Goal: Task Accomplishment & Management: Use online tool/utility

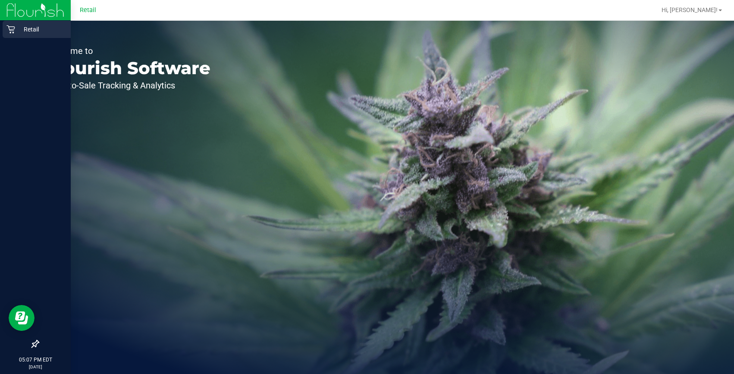
click at [12, 33] on icon at bounding box center [10, 29] width 9 height 9
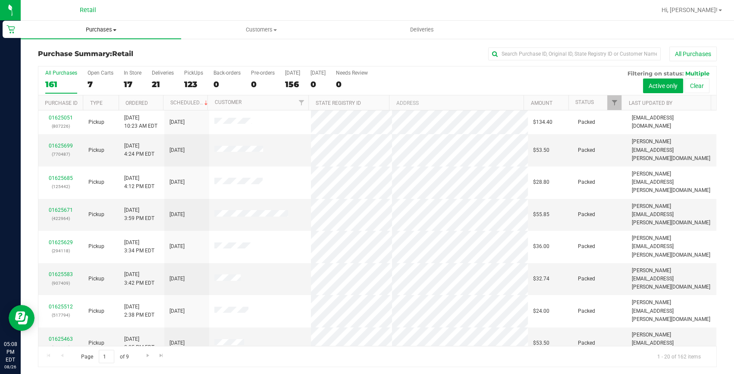
click at [106, 31] on span "Purchases" at bounding box center [101, 30] width 160 height 8
click at [98, 56] on li "Summary of purchases" at bounding box center [101, 52] width 160 height 10
click at [513, 55] on input "text" at bounding box center [574, 53] width 172 height 13
type input "[PERSON_NAME]"
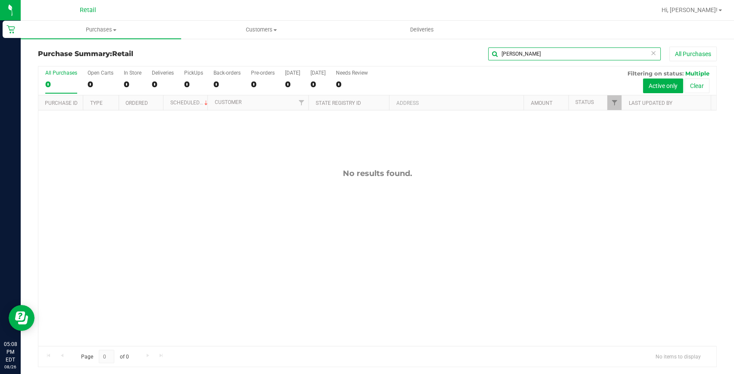
drag, startPoint x: 535, startPoint y: 55, endPoint x: 353, endPoint y: 49, distance: 182.0
click at [353, 49] on div "[PERSON_NAME] All Purchases" at bounding box center [490, 54] width 452 height 15
click at [269, 27] on span "Customers" at bounding box center [261, 30] width 160 height 8
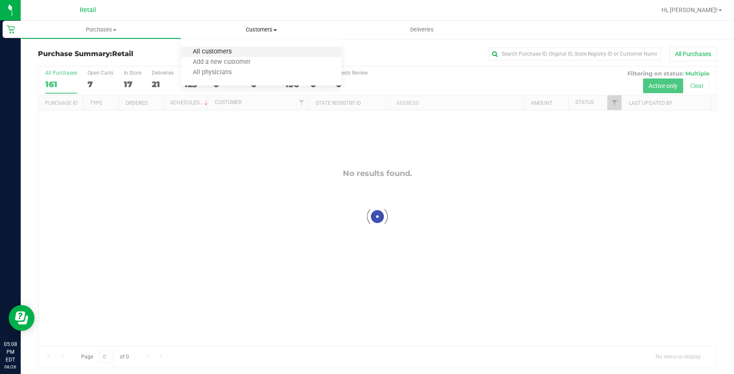
click at [233, 50] on span "All customers" at bounding box center [212, 51] width 62 height 7
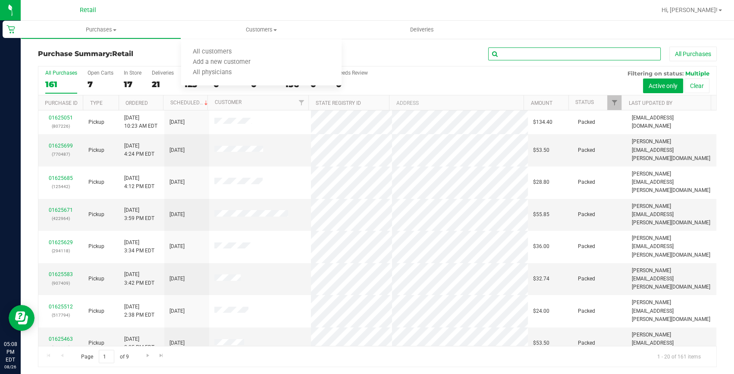
click at [526, 54] on input "text" at bounding box center [574, 53] width 172 height 13
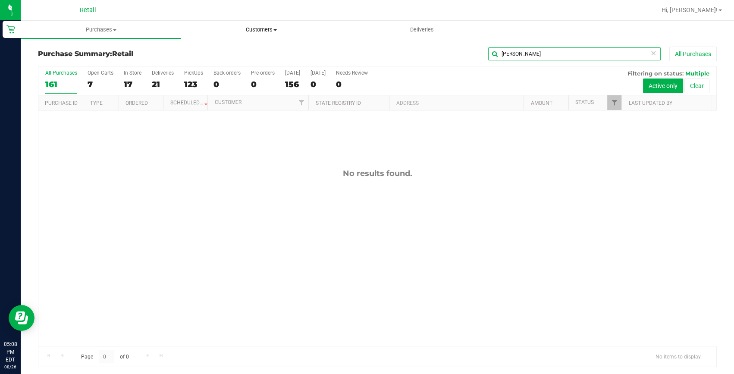
type input "[PERSON_NAME]"
click at [250, 28] on span "Customers" at bounding box center [261, 30] width 160 height 8
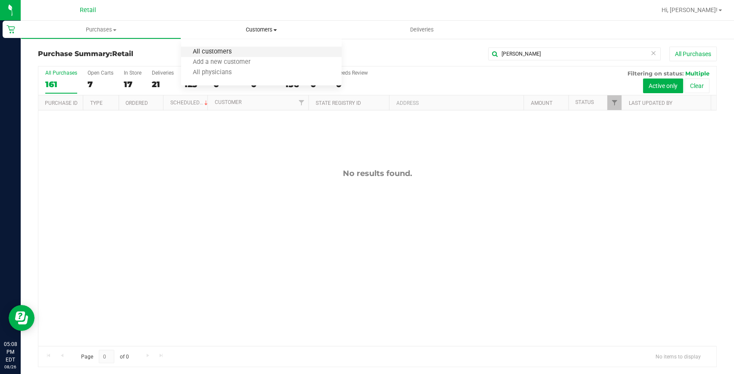
click at [240, 48] on span "All customers" at bounding box center [212, 51] width 62 height 7
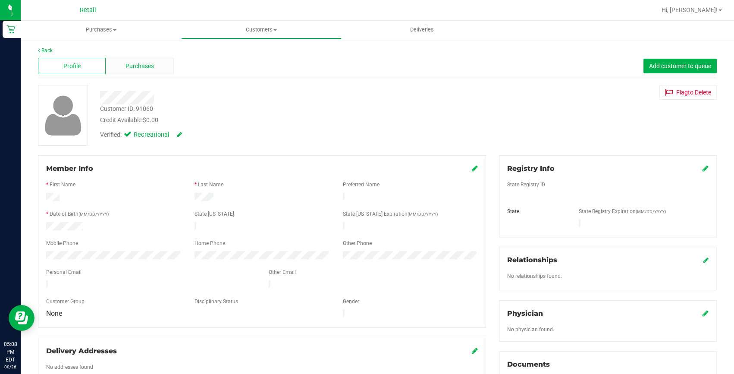
click at [142, 67] on span "Purchases" at bounding box center [139, 66] width 28 height 9
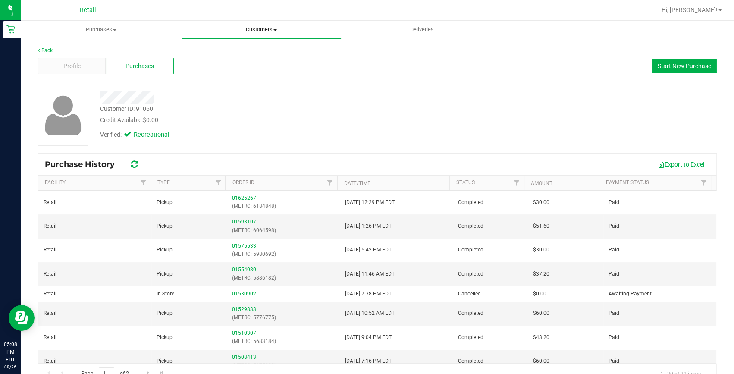
click at [247, 32] on span "Customers" at bounding box center [261, 30] width 160 height 8
click at [215, 46] on ul "All customers Add a new customer All physicians" at bounding box center [261, 62] width 160 height 47
click at [251, 29] on span "Customers" at bounding box center [261, 30] width 160 height 8
click at [234, 47] on li "All customers" at bounding box center [261, 52] width 160 height 10
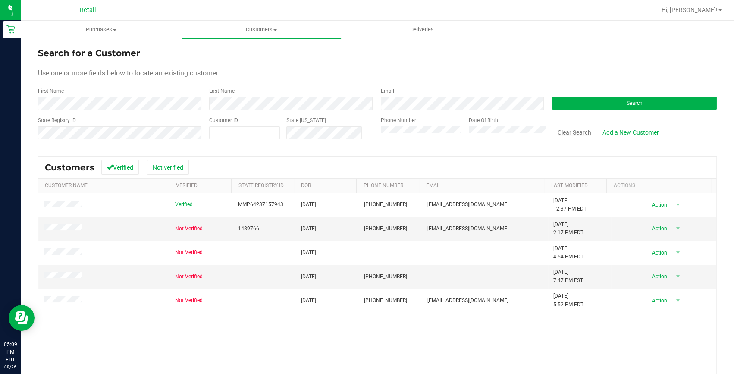
click at [563, 134] on button "Clear Search" at bounding box center [574, 132] width 45 height 15
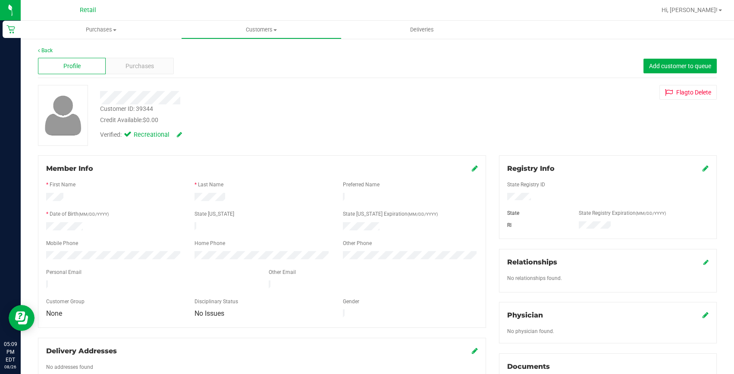
click at [145, 75] on div "Profile Purchases Add customer to queue" at bounding box center [377, 66] width 679 height 24
click at [139, 64] on span "Purchases" at bounding box center [139, 66] width 28 height 9
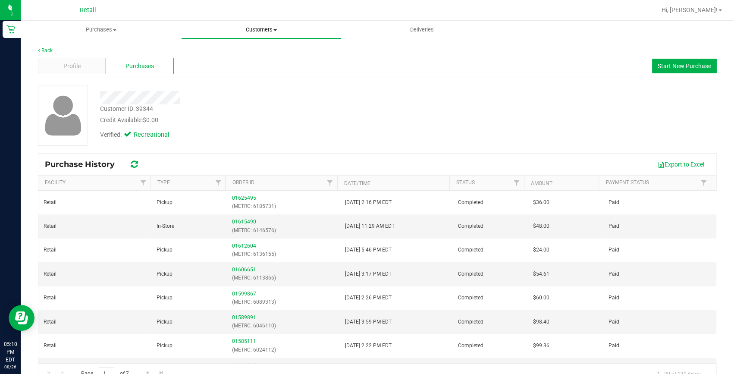
drag, startPoint x: 269, startPoint y: 33, endPoint x: 240, endPoint y: 44, distance: 30.8
click at [269, 33] on span "Customers" at bounding box center [261, 30] width 160 height 8
click at [233, 47] on li "All customers" at bounding box center [261, 52] width 160 height 10
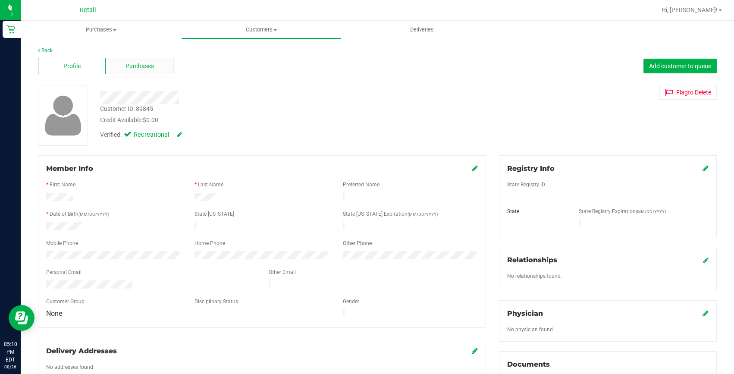
click at [125, 66] on span "Purchases" at bounding box center [139, 66] width 28 height 9
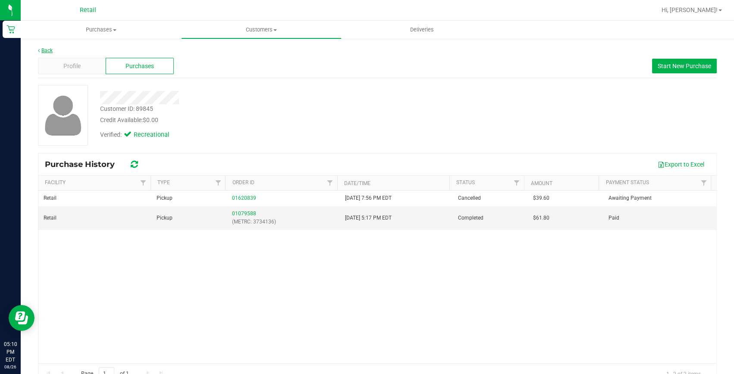
click at [50, 49] on link "Back" at bounding box center [45, 50] width 15 height 6
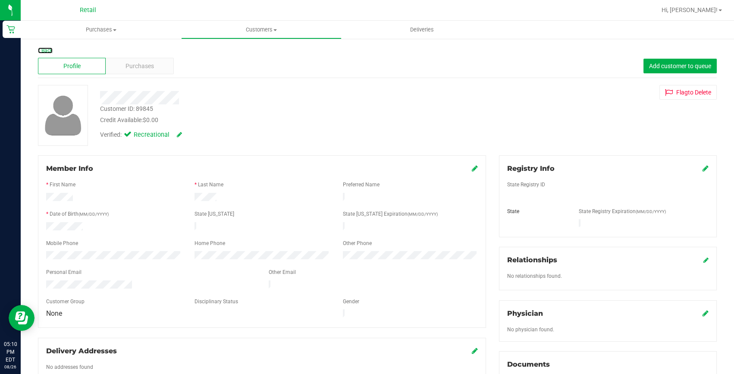
click at [50, 49] on link "Back" at bounding box center [45, 50] width 15 height 6
click at [162, 69] on div "Purchases" at bounding box center [140, 66] width 68 height 16
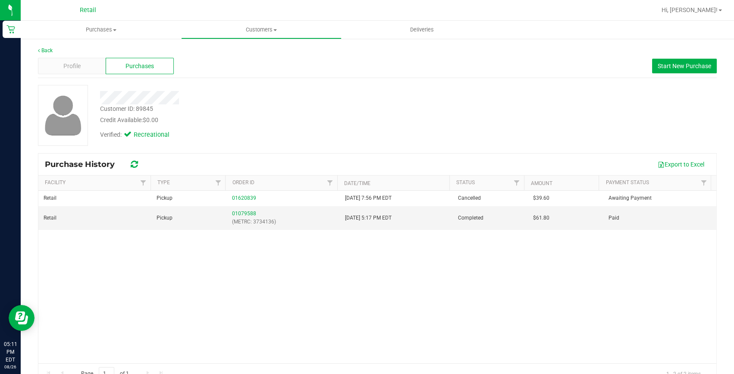
click at [43, 44] on div "Back Profile Purchases Start New Purchase Customer ID: 89845 Credit Available: …" at bounding box center [377, 215] width 713 height 355
click at [45, 47] on link "Back" at bounding box center [45, 50] width 15 height 6
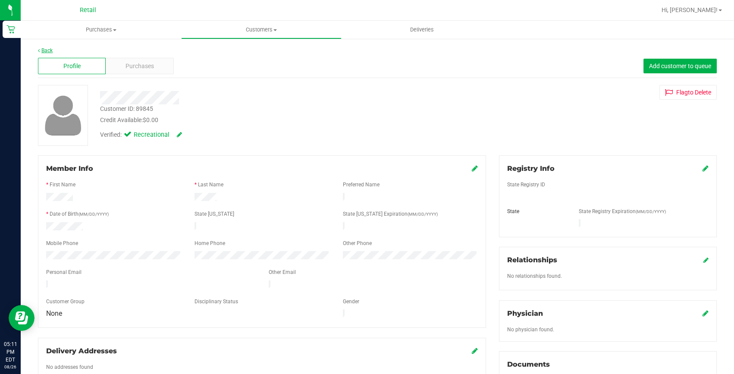
click at [47, 49] on link "Back" at bounding box center [45, 50] width 15 height 6
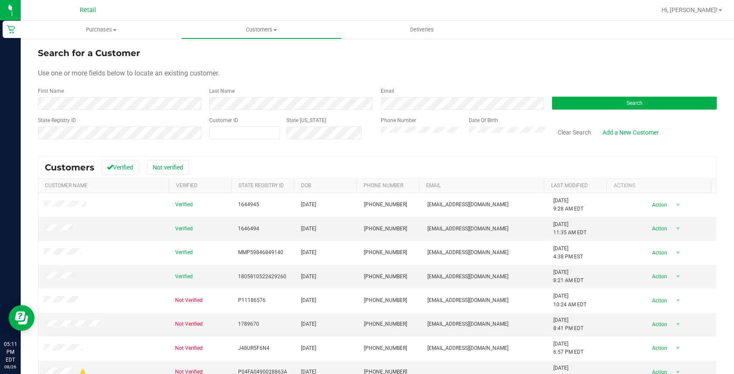
click at [117, 96] on div "First Name" at bounding box center [120, 98] width 165 height 23
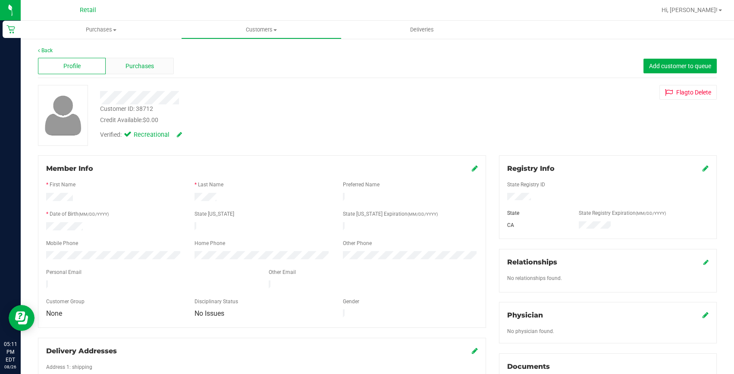
click at [138, 69] on span "Purchases" at bounding box center [139, 66] width 28 height 9
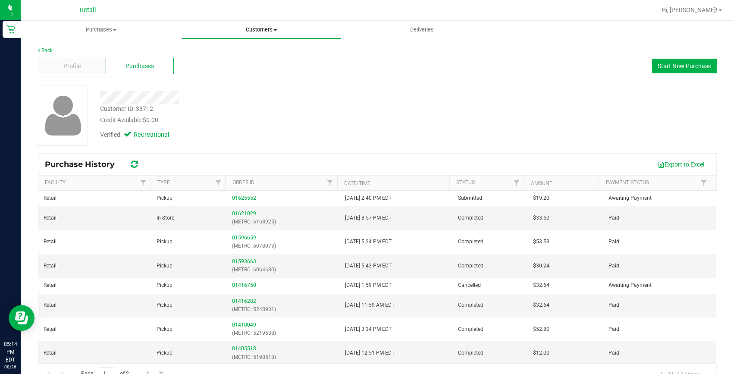
drag, startPoint x: 263, startPoint y: 22, endPoint x: 223, endPoint y: 45, distance: 46.4
click at [263, 22] on uib-tab-heading "Customers All customers Add a new customer All physicians" at bounding box center [261, 29] width 160 height 17
click at [217, 47] on li "All customers" at bounding box center [261, 52] width 160 height 10
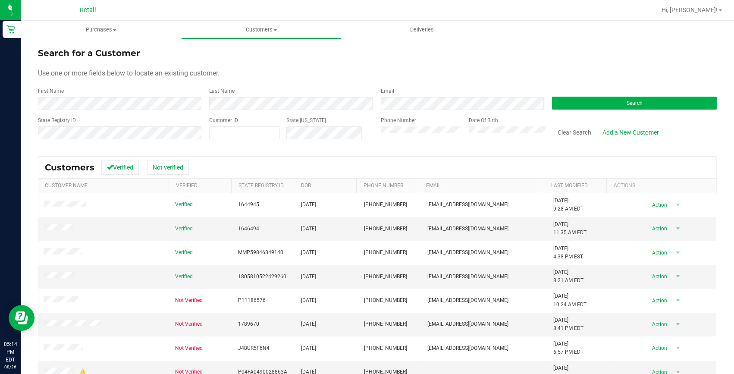
click at [61, 110] on form "Search for a Customer Use one or more fields below to locate an existing custom…" at bounding box center [377, 97] width 679 height 100
click at [60, 95] on div "First Name" at bounding box center [120, 98] width 165 height 23
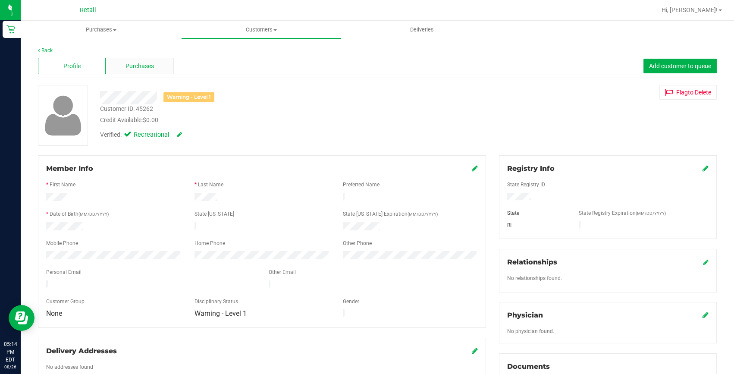
click at [134, 69] on span "Purchases" at bounding box center [139, 66] width 28 height 9
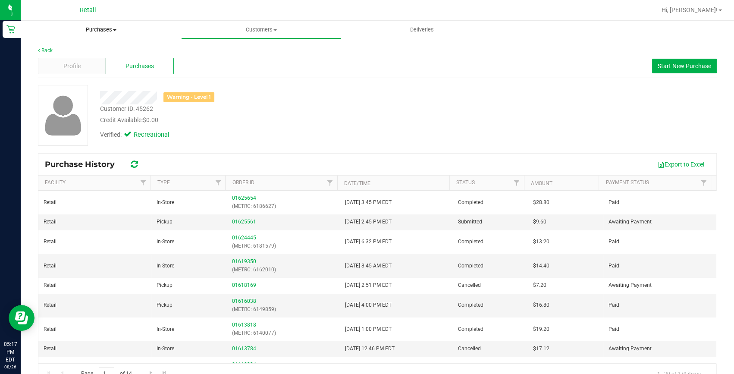
click at [96, 22] on uib-tab-heading "Purchases Summary of purchases Fulfillment All purchases" at bounding box center [101, 30] width 160 height 18
click at [93, 53] on span "Summary of purchases" at bounding box center [65, 51] width 88 height 7
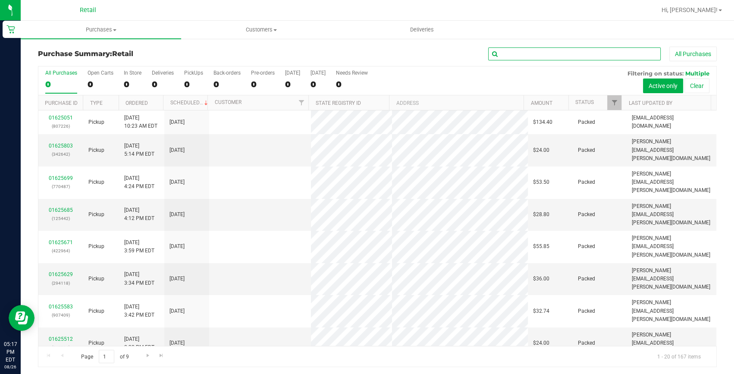
click at [550, 54] on input "text" at bounding box center [574, 53] width 172 height 13
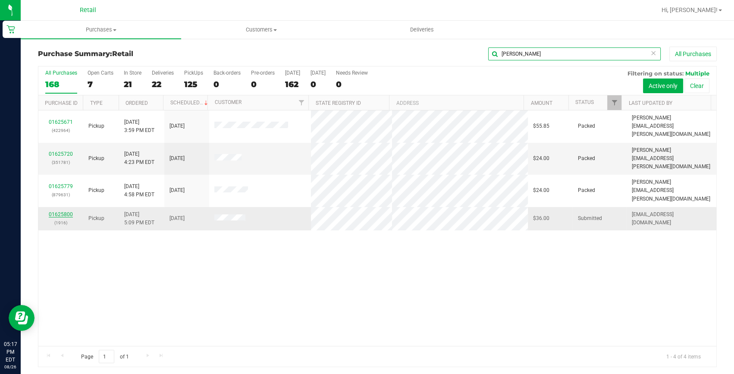
type input "[PERSON_NAME]"
click at [66, 211] on link "01625800" at bounding box center [61, 214] width 24 height 6
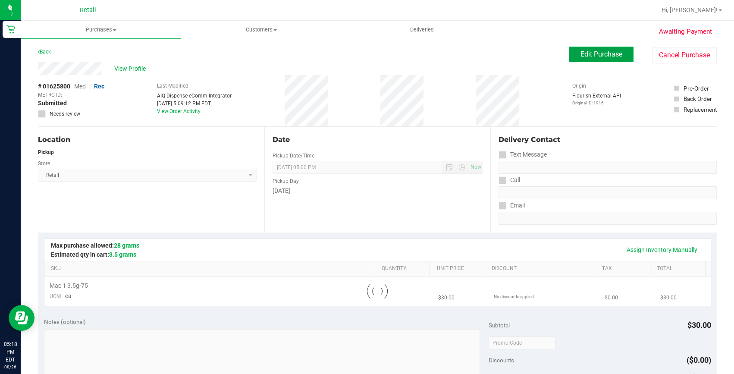
click at [614, 54] on span "Edit Purchase" at bounding box center [601, 54] width 42 height 8
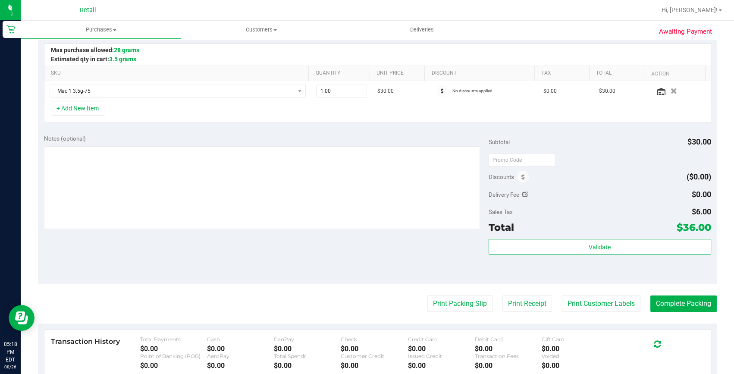
scroll to position [196, 0]
click at [673, 300] on button "Complete Packing" at bounding box center [683, 303] width 66 height 16
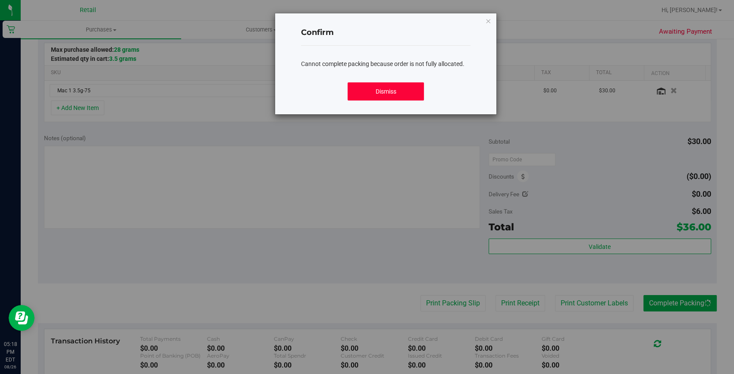
click at [414, 94] on button "Dismiss" at bounding box center [385, 91] width 76 height 18
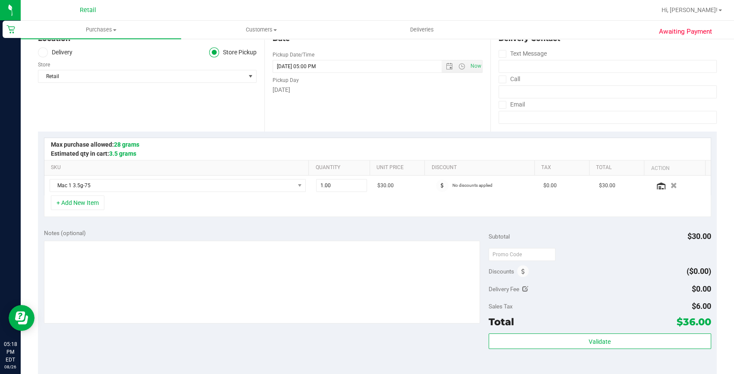
scroll to position [0, 0]
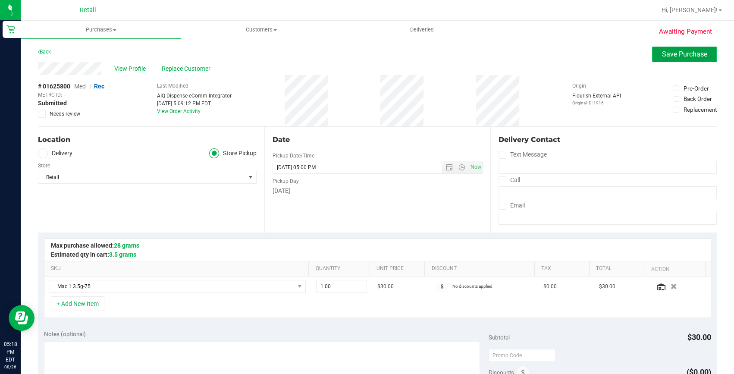
click at [698, 56] on span "Save Purchase" at bounding box center [684, 54] width 45 height 8
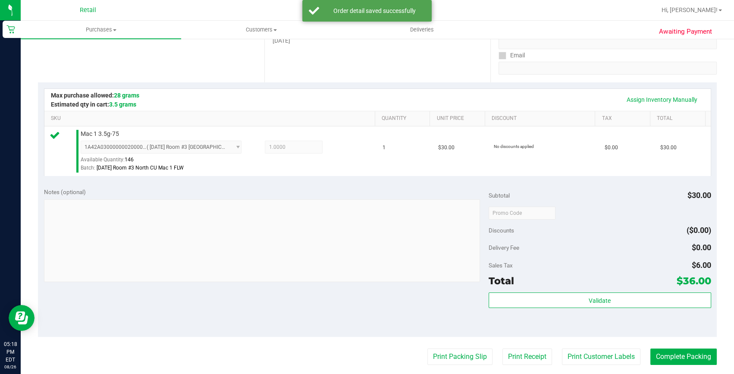
scroll to position [196, 0]
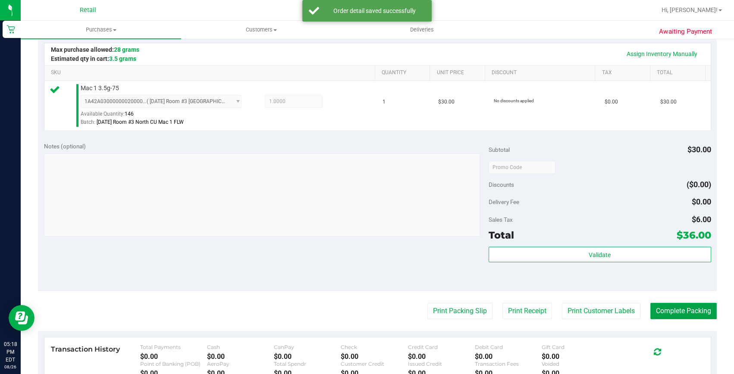
click at [666, 304] on button "Complete Packing" at bounding box center [683, 311] width 66 height 16
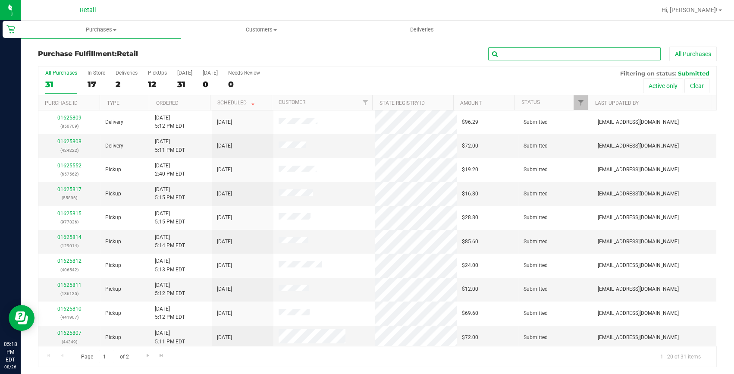
click at [558, 54] on input "text" at bounding box center [574, 53] width 172 height 13
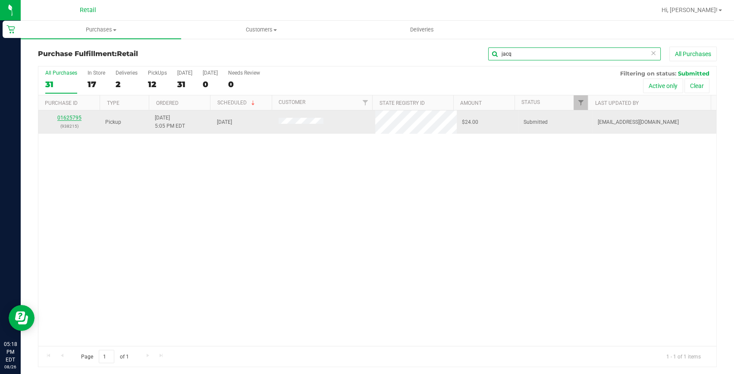
type input "jacq"
click at [61, 118] on link "01625795" at bounding box center [69, 118] width 24 height 6
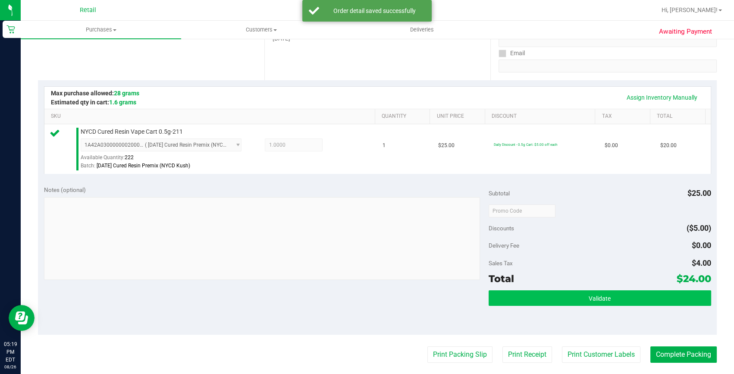
scroll to position [156, 0]
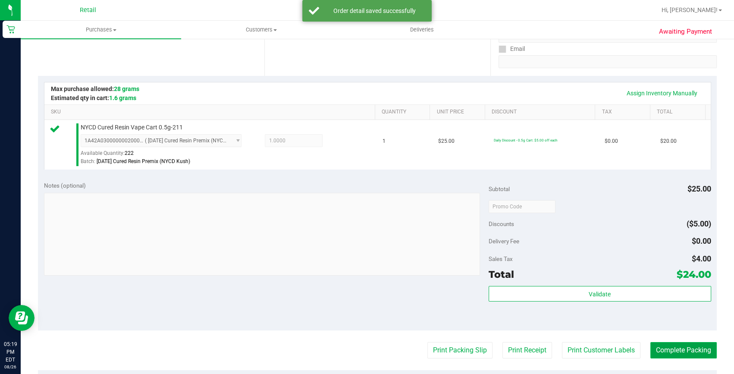
click at [660, 349] on button "Complete Packing" at bounding box center [683, 350] width 66 height 16
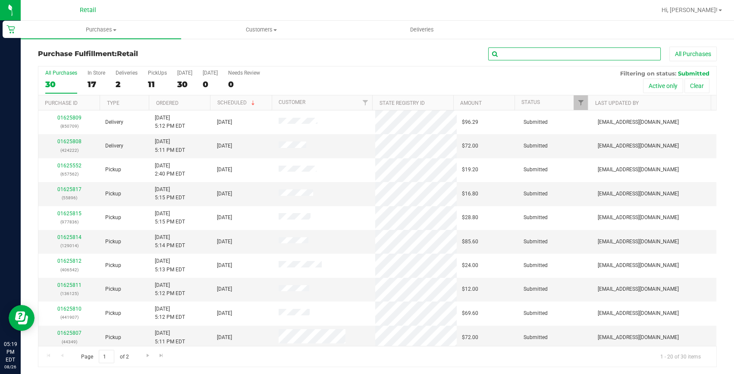
click at [513, 56] on input "text" at bounding box center [574, 53] width 172 height 13
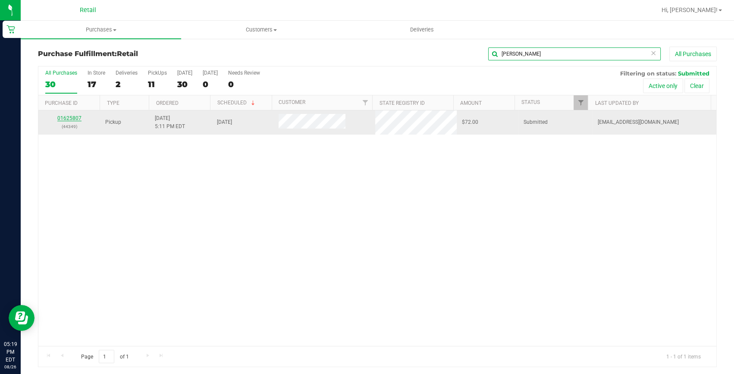
type input "[PERSON_NAME]"
click at [72, 119] on link "01625807" at bounding box center [69, 118] width 24 height 6
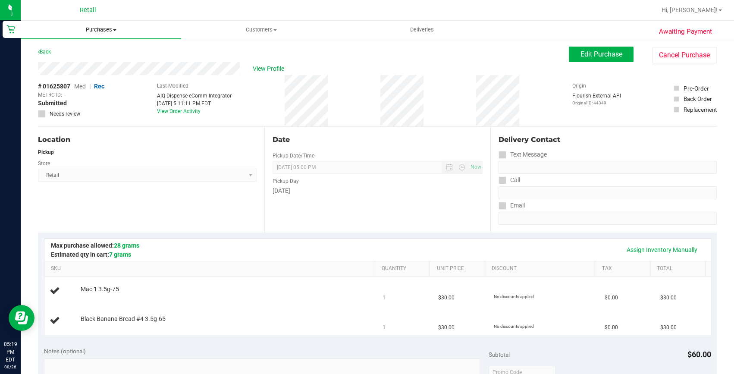
click at [112, 28] on span "Purchases" at bounding box center [101, 30] width 160 height 8
click at [71, 61] on span "Fulfillment" at bounding box center [47, 62] width 53 height 7
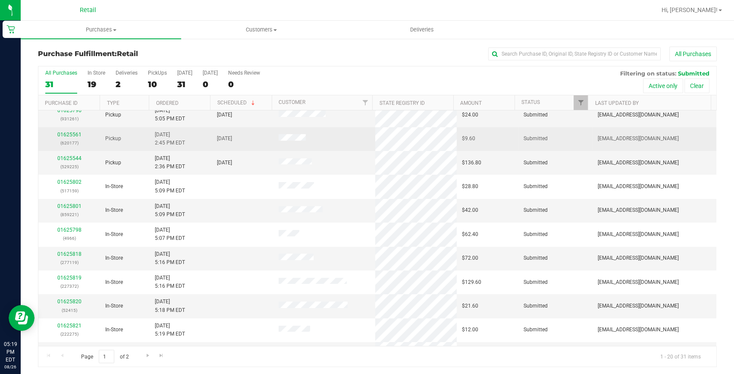
scroll to position [241, 0]
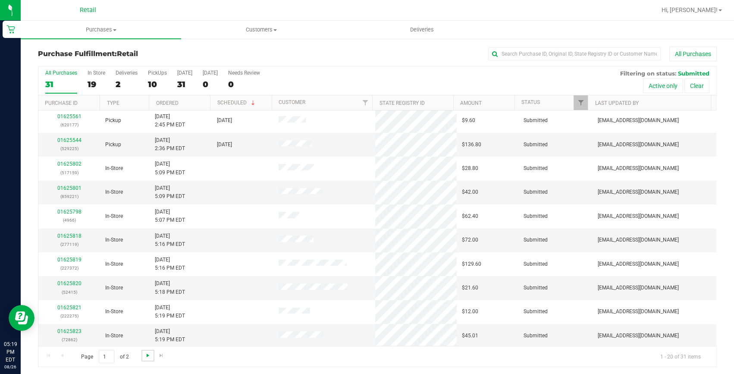
click at [146, 352] on span "Go to the next page" at bounding box center [147, 355] width 7 height 7
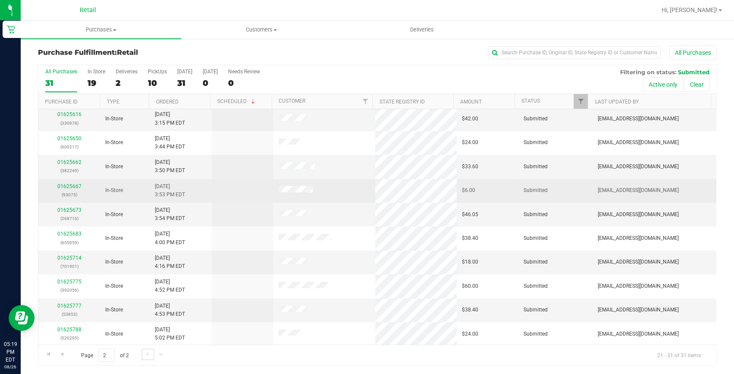
scroll to position [0, 0]
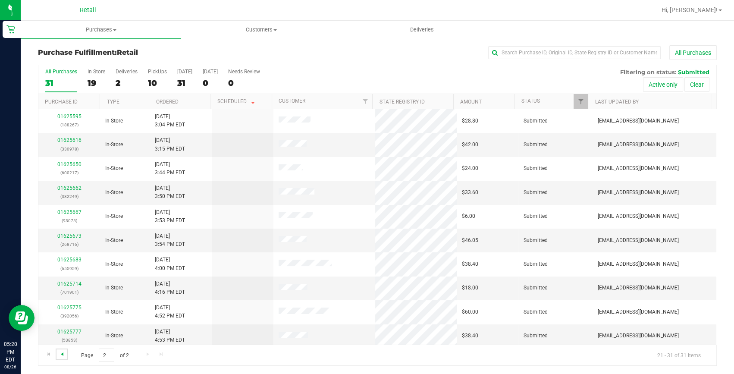
click at [63, 353] on span "Go to the previous page" at bounding box center [62, 353] width 7 height 7
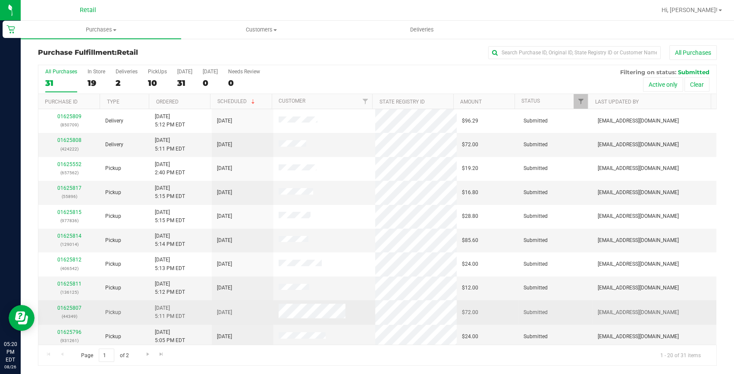
click at [72, 310] on div "01625807 (44349)" at bounding box center [69, 312] width 51 height 16
click at [73, 308] on link "01625807" at bounding box center [69, 308] width 24 height 6
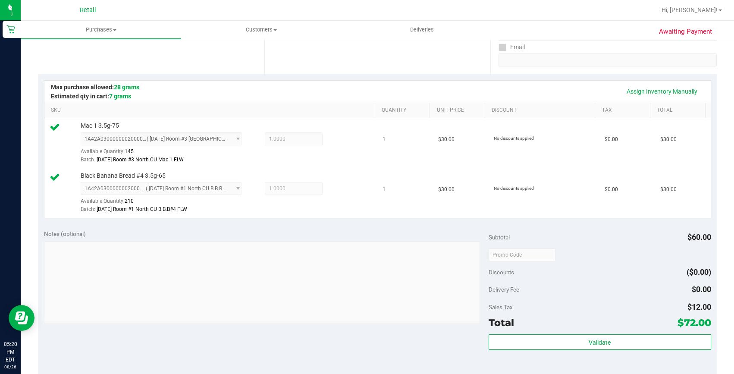
scroll to position [237, 0]
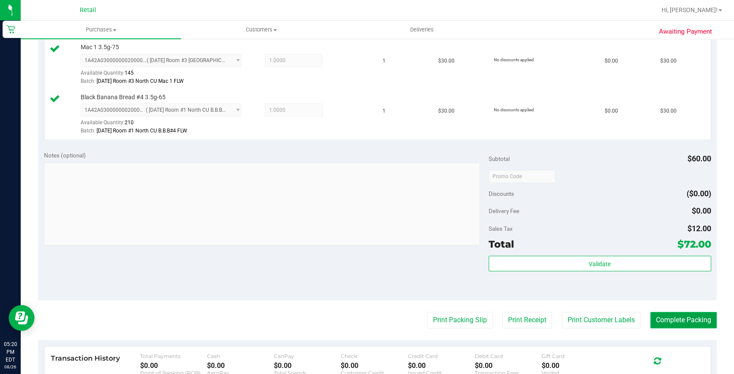
click at [678, 314] on button "Complete Packing" at bounding box center [683, 320] width 66 height 16
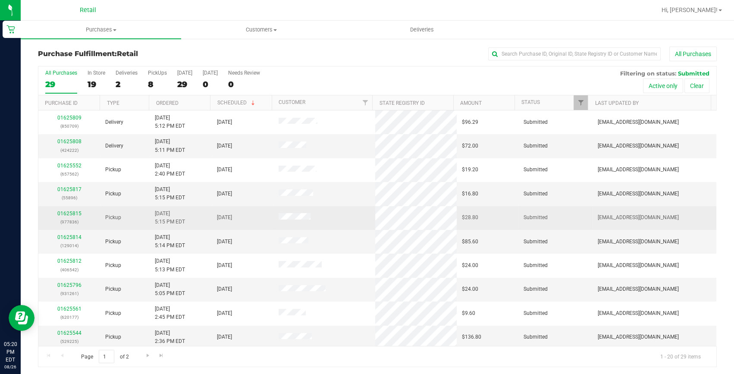
scroll to position [39, 0]
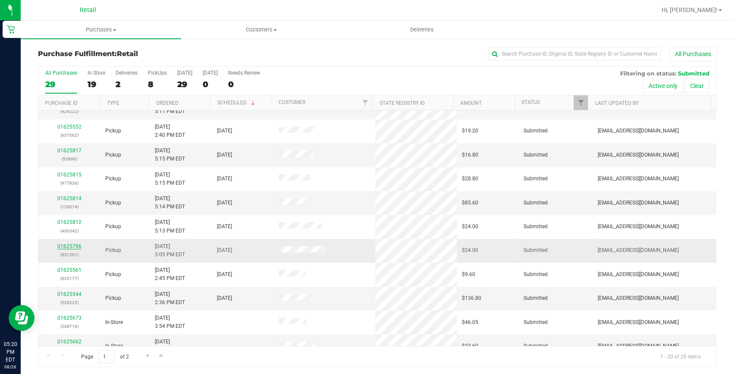
click at [75, 244] on link "01625796" at bounding box center [69, 246] width 24 height 6
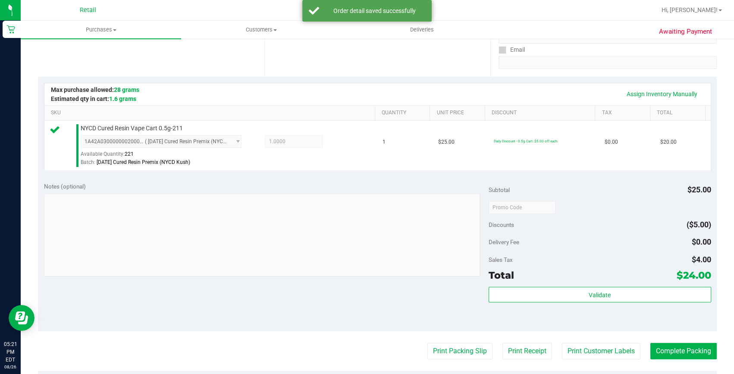
scroll to position [156, 0]
click at [671, 347] on button "Complete Packing" at bounding box center [683, 350] width 66 height 16
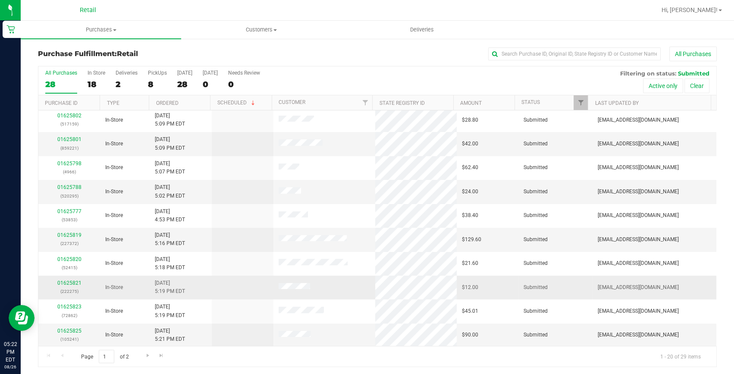
scroll to position [1, 0]
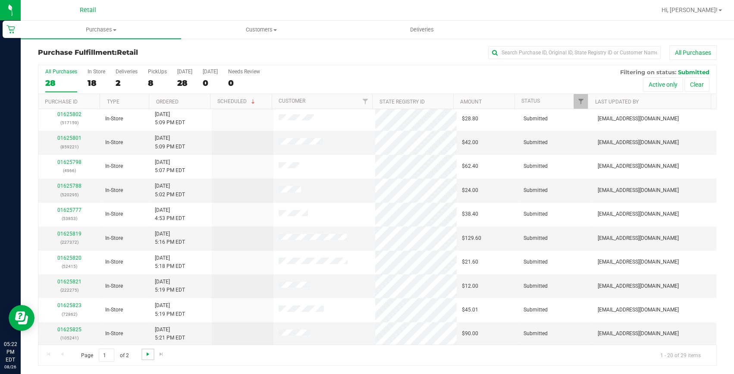
click at [145, 355] on span "Go to the next page" at bounding box center [147, 353] width 7 height 7
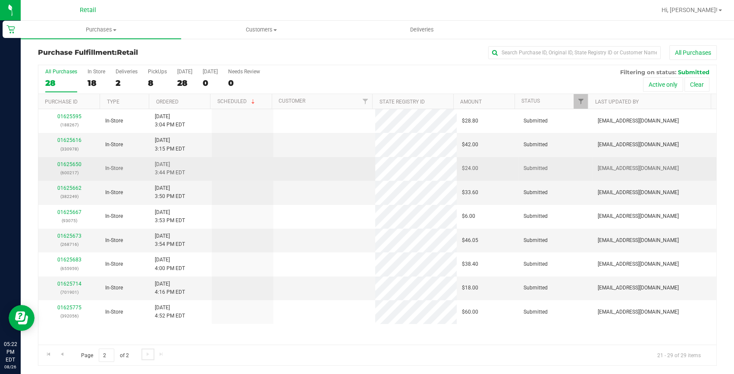
scroll to position [0, 0]
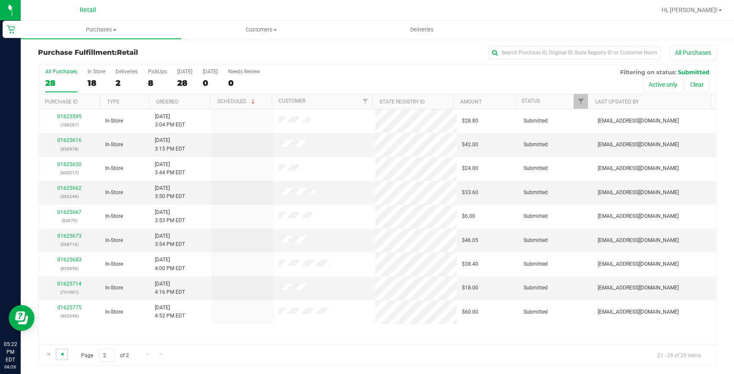
click at [59, 351] on span "Go to the previous page" at bounding box center [62, 353] width 7 height 7
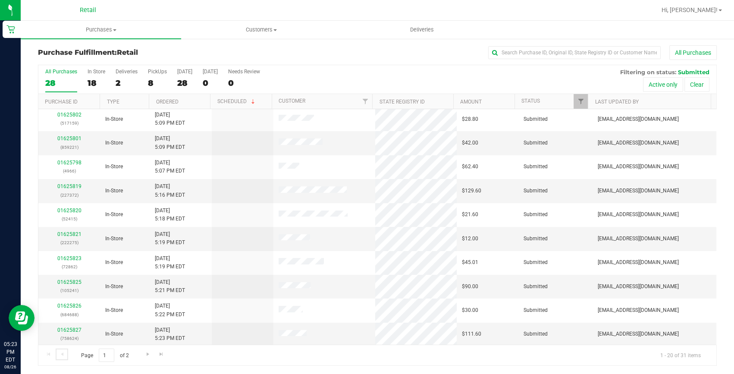
scroll to position [241, 0]
click at [147, 352] on span "Go to the next page" at bounding box center [147, 353] width 7 height 7
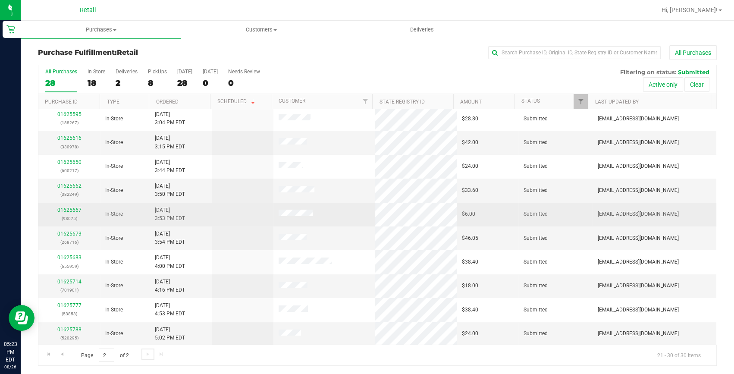
scroll to position [0, 0]
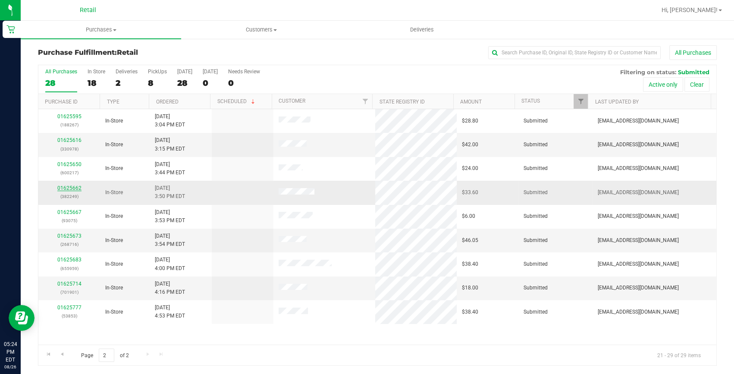
click at [70, 190] on link "01625662" at bounding box center [69, 188] width 24 height 6
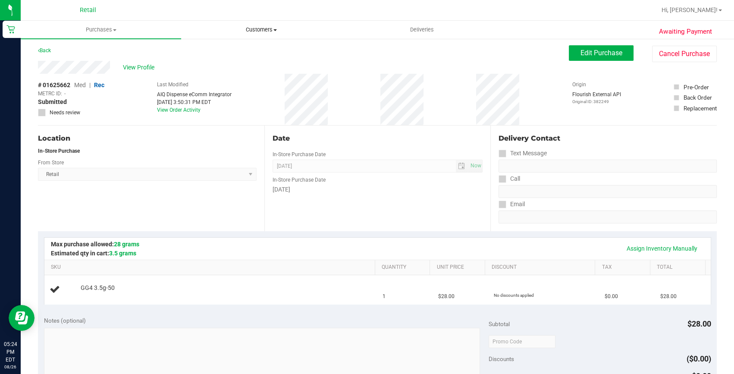
click at [241, 28] on span "Customers" at bounding box center [261, 30] width 160 height 8
click at [195, 56] on li "All customers" at bounding box center [261, 52] width 160 height 10
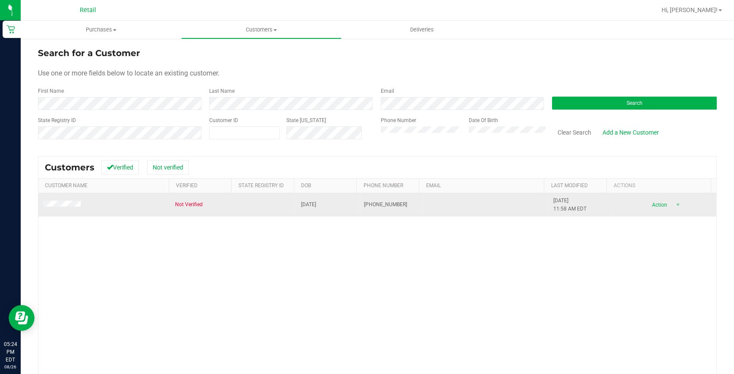
click at [72, 208] on span at bounding box center [64, 204] width 40 height 9
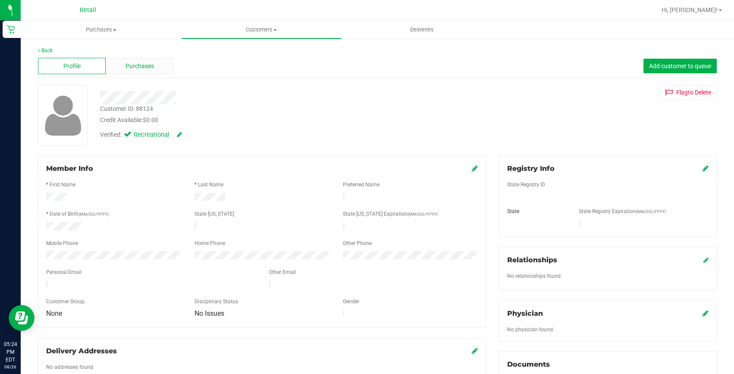
click at [136, 65] on span "Purchases" at bounding box center [139, 66] width 28 height 9
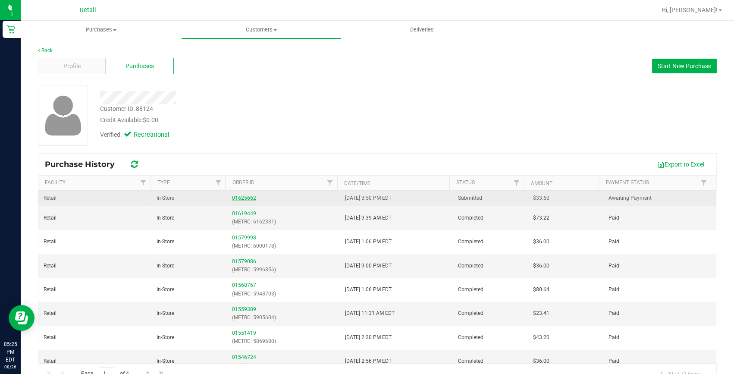
click at [246, 198] on link "01625662" at bounding box center [244, 198] width 24 height 6
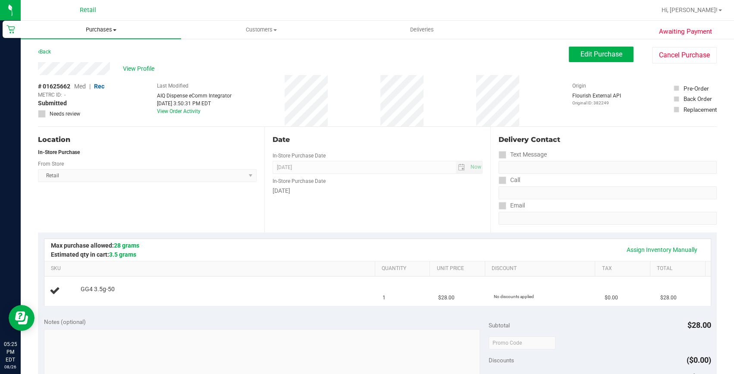
click at [101, 28] on span "Purchases" at bounding box center [101, 30] width 160 height 8
click at [88, 60] on li "Fulfillment" at bounding box center [101, 62] width 160 height 10
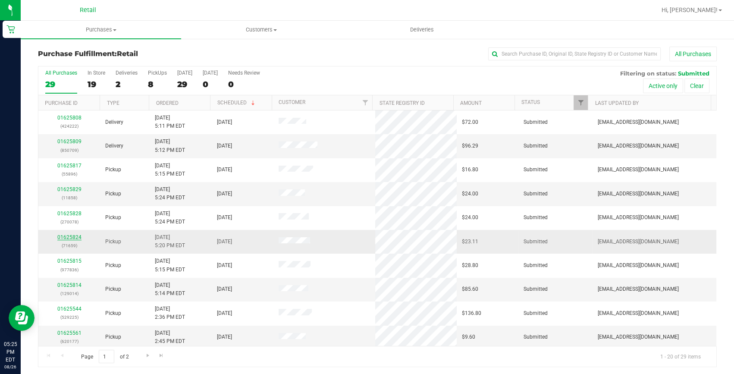
click at [72, 234] on link "01625824" at bounding box center [69, 237] width 24 height 6
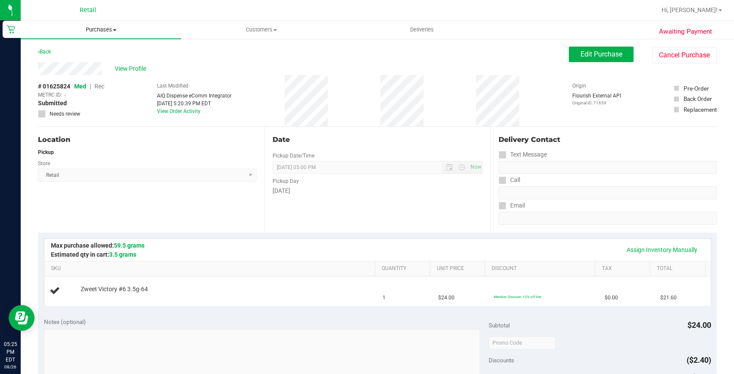
click at [109, 28] on span "Purchases" at bounding box center [101, 30] width 160 height 8
click at [97, 70] on li "All purchases" at bounding box center [101, 73] width 160 height 10
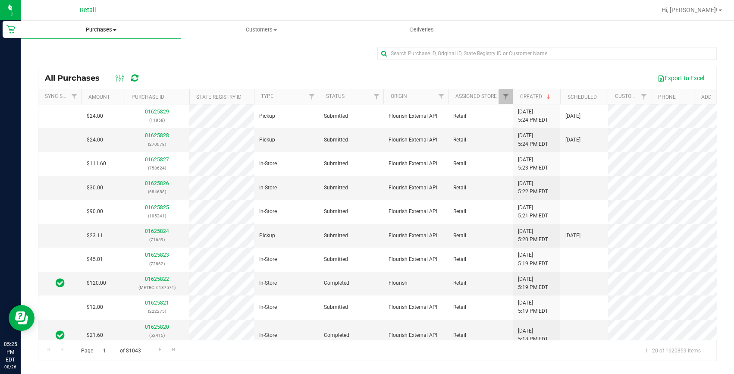
click at [88, 26] on span "Purchases" at bounding box center [101, 30] width 160 height 8
click at [91, 62] on li "Fulfillment" at bounding box center [101, 62] width 160 height 10
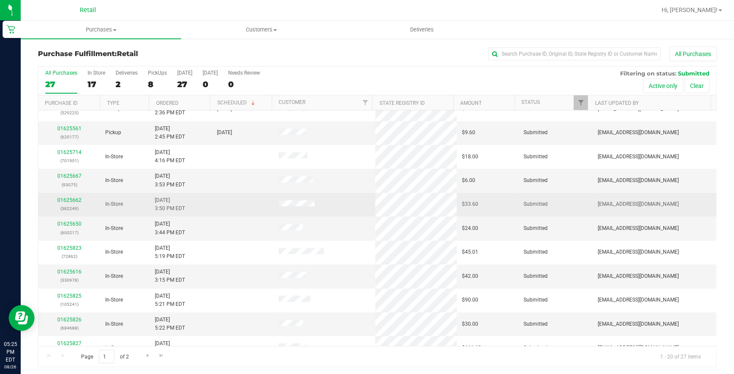
scroll to position [163, 0]
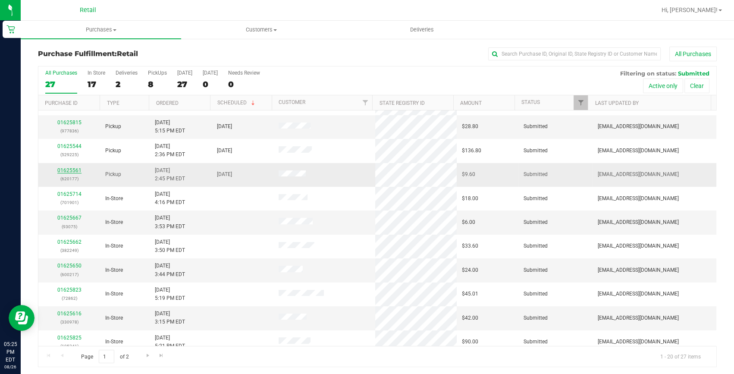
click at [65, 169] on link "01625561" at bounding box center [69, 170] width 24 height 6
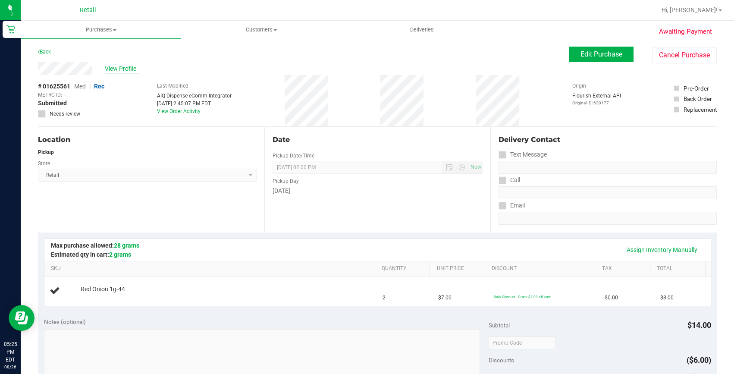
click at [117, 69] on span "View Profile" at bounding box center [122, 68] width 34 height 9
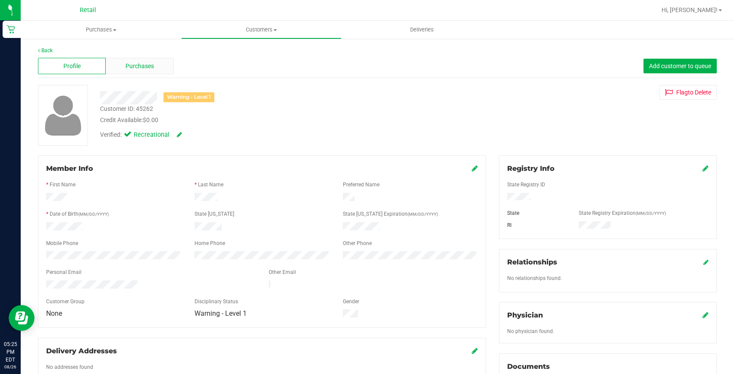
click at [151, 72] on div "Purchases" at bounding box center [140, 66] width 68 height 16
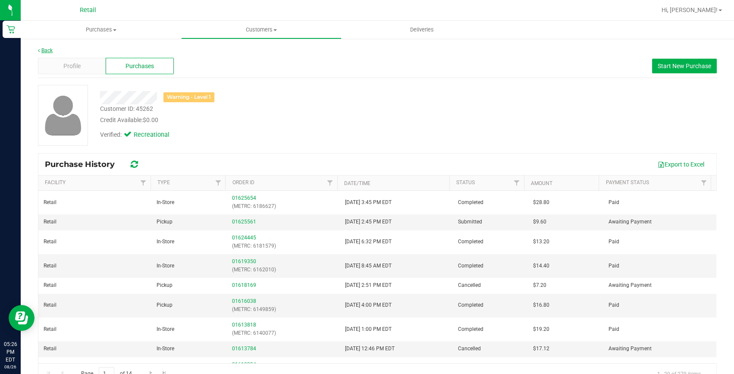
click at [43, 48] on link "Back" at bounding box center [45, 50] width 15 height 6
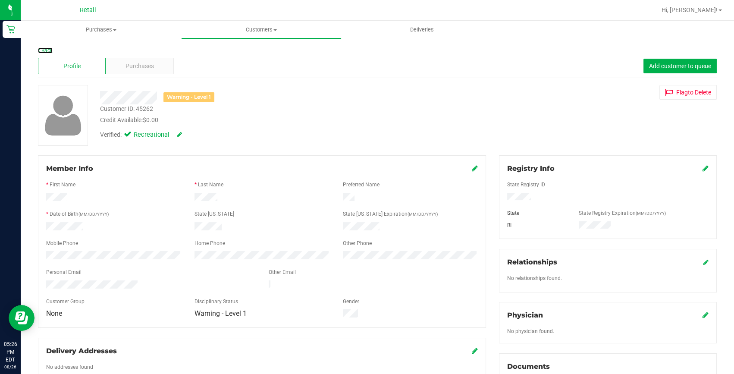
click at [43, 48] on link "Back" at bounding box center [45, 50] width 15 height 6
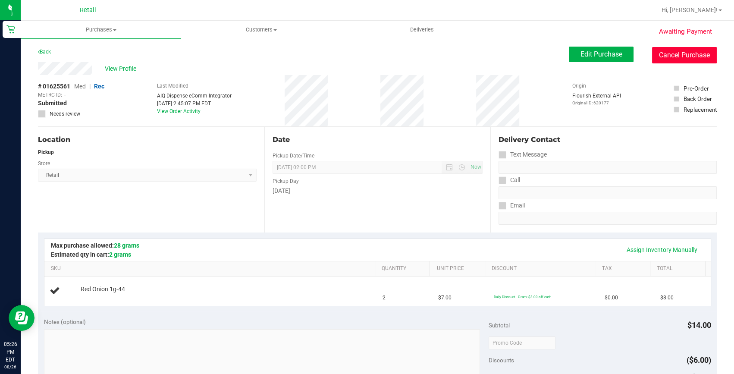
click at [674, 56] on button "Cancel Purchase" at bounding box center [684, 55] width 65 height 16
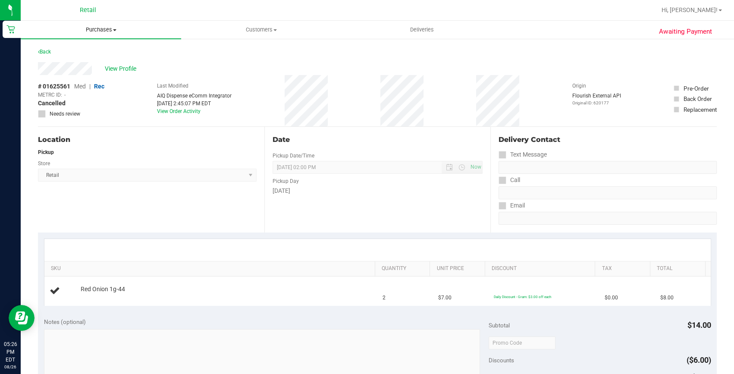
click at [89, 30] on span "Purchases" at bounding box center [101, 30] width 160 height 8
click at [86, 59] on li "Fulfillment" at bounding box center [101, 62] width 160 height 10
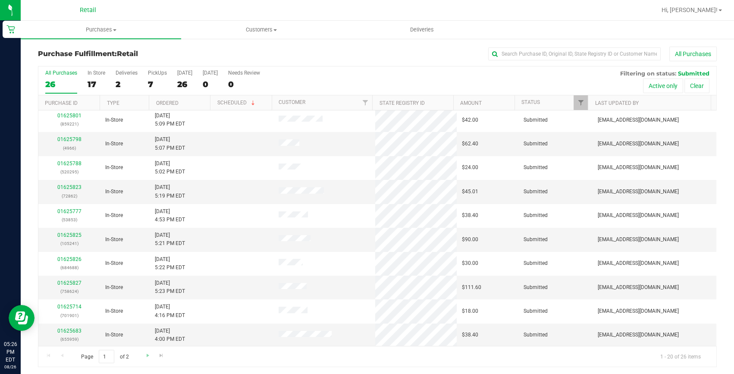
scroll to position [1, 0]
click at [150, 350] on span "Go to the next page" at bounding box center [147, 353] width 7 height 7
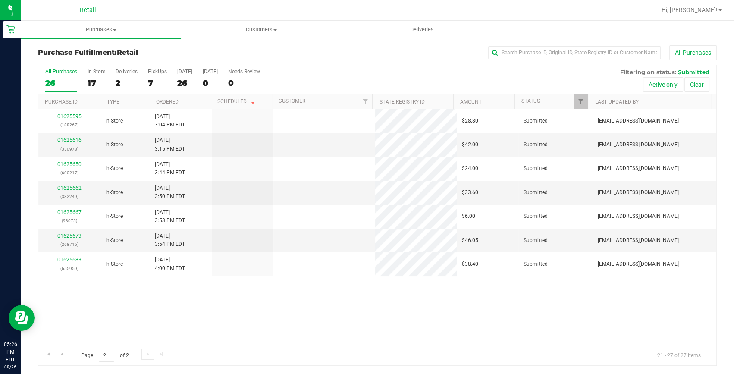
scroll to position [0, 0]
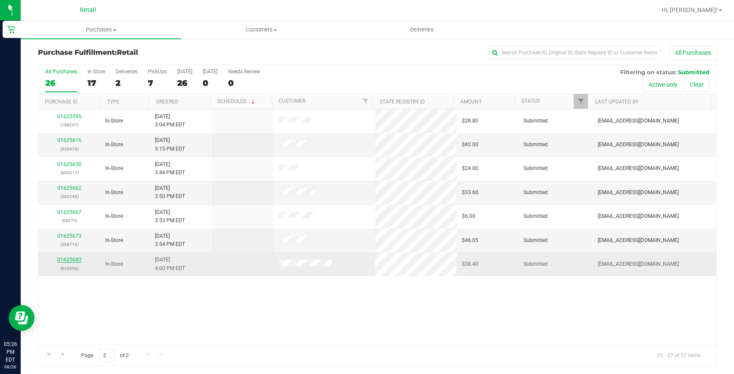
click at [60, 256] on link "01625683" at bounding box center [69, 259] width 24 height 6
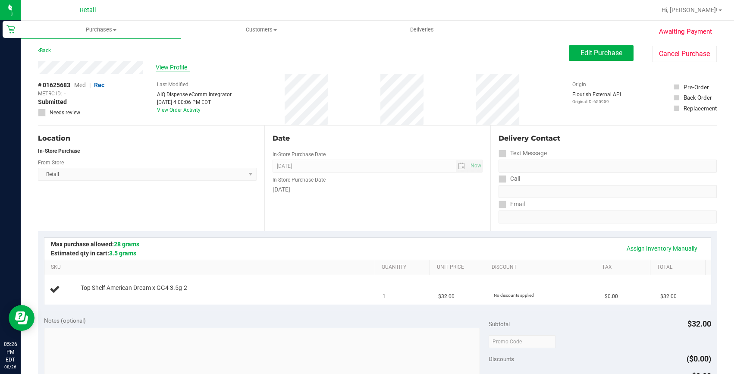
click at [177, 68] on span "View Profile" at bounding box center [173, 67] width 34 height 9
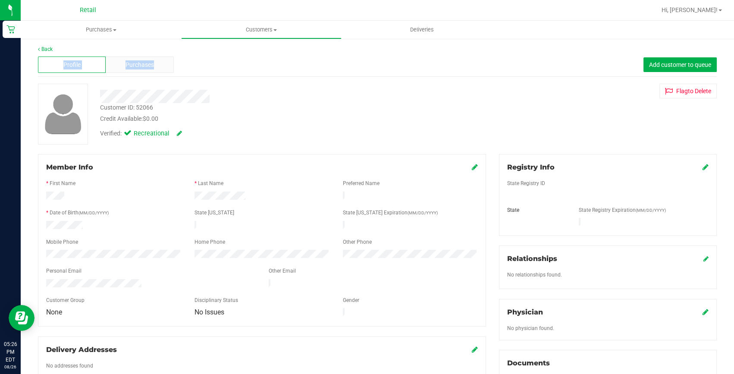
click at [155, 57] on div "Back Profile Purchases Add customer to queue Customer ID: 52066 Credit Availabl…" at bounding box center [377, 318] width 679 height 547
click at [153, 63] on span "Purchases" at bounding box center [139, 64] width 28 height 9
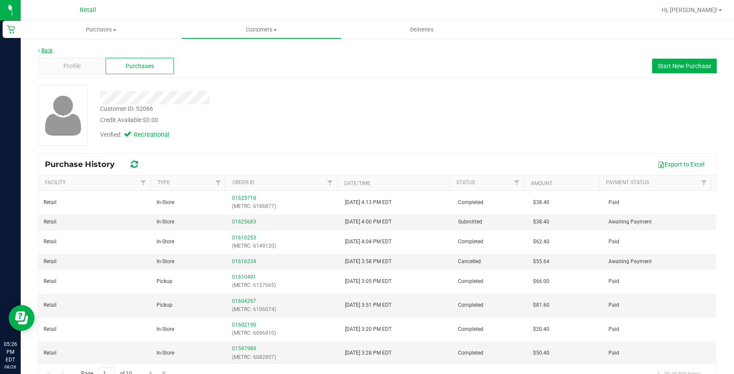
click at [50, 49] on link "Back" at bounding box center [45, 50] width 15 height 6
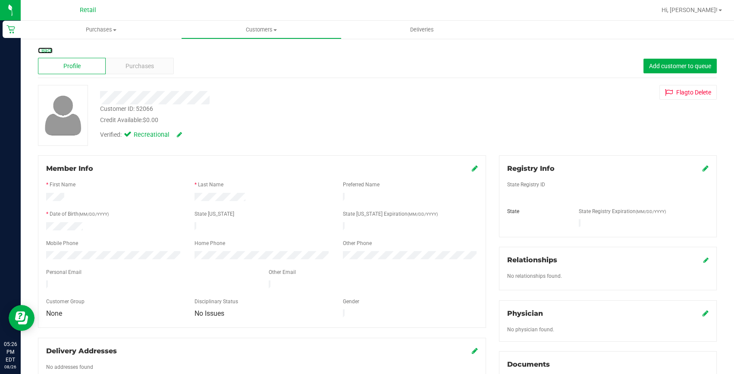
click at [50, 49] on link "Back" at bounding box center [45, 50] width 15 height 6
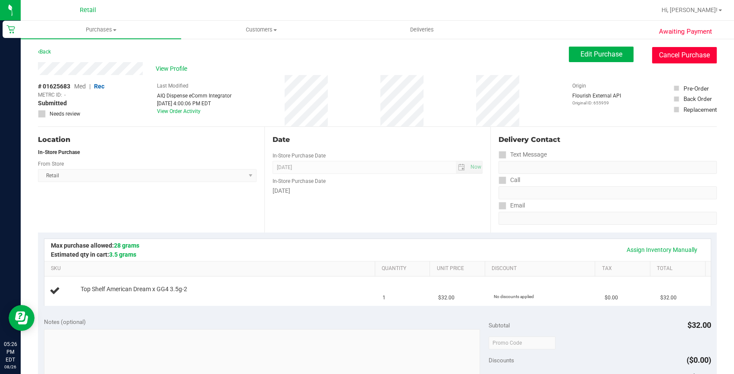
click at [660, 57] on button "Cancel Purchase" at bounding box center [684, 55] width 65 height 16
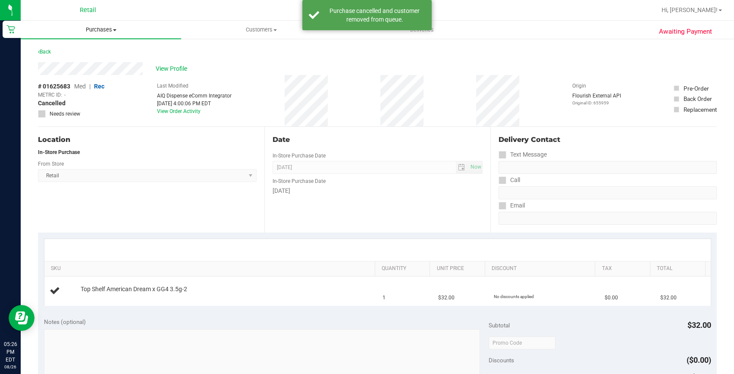
click at [108, 25] on uib-tab-heading "Purchases Summary of purchases Fulfillment All purchases" at bounding box center [101, 30] width 160 height 18
click at [82, 58] on li "Fulfillment" at bounding box center [101, 62] width 160 height 10
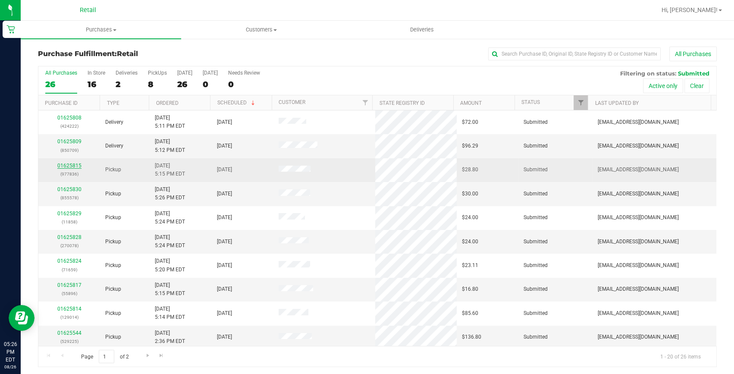
click at [74, 165] on link "01625815" at bounding box center [69, 166] width 24 height 6
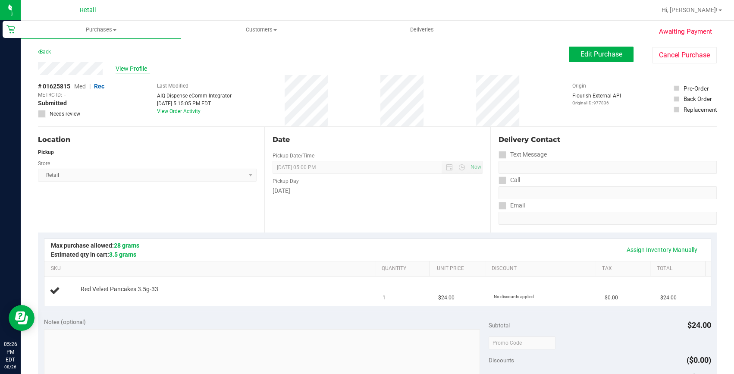
click at [128, 69] on span "View Profile" at bounding box center [133, 68] width 34 height 9
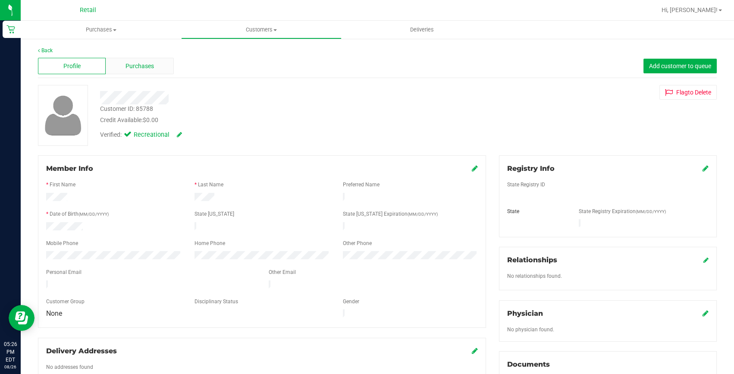
click at [134, 71] on div "Purchases" at bounding box center [140, 66] width 68 height 16
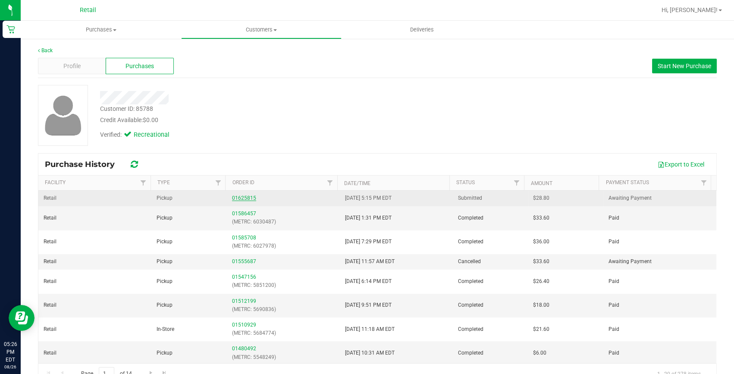
click at [239, 196] on link "01625815" at bounding box center [244, 198] width 24 height 6
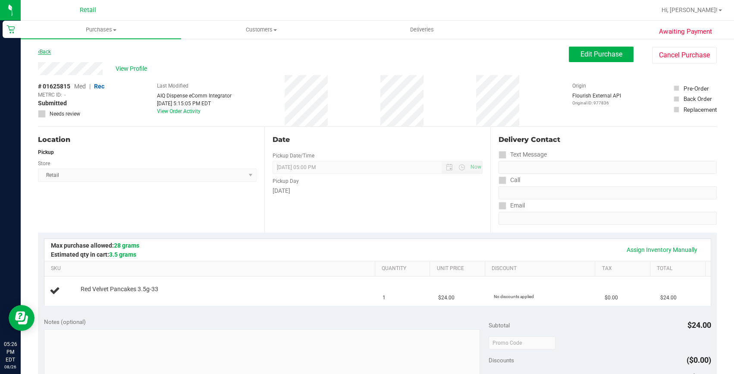
click at [51, 51] on link "Back" at bounding box center [44, 52] width 13 height 6
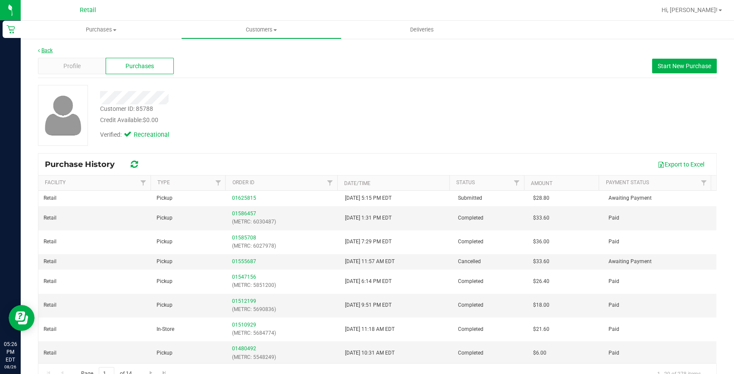
click at [49, 51] on link "Back" at bounding box center [45, 50] width 15 height 6
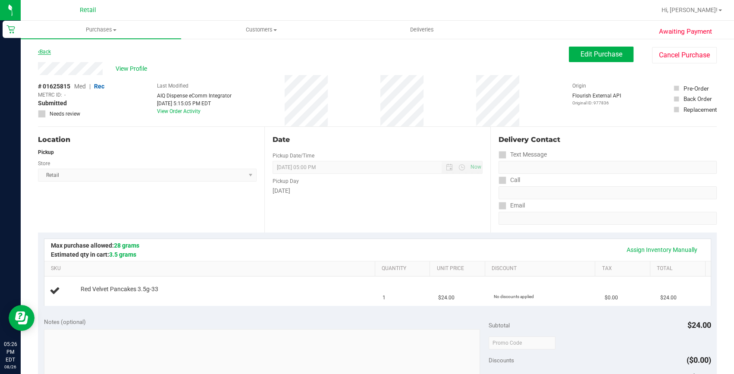
click at [48, 50] on link "Back" at bounding box center [44, 52] width 13 height 6
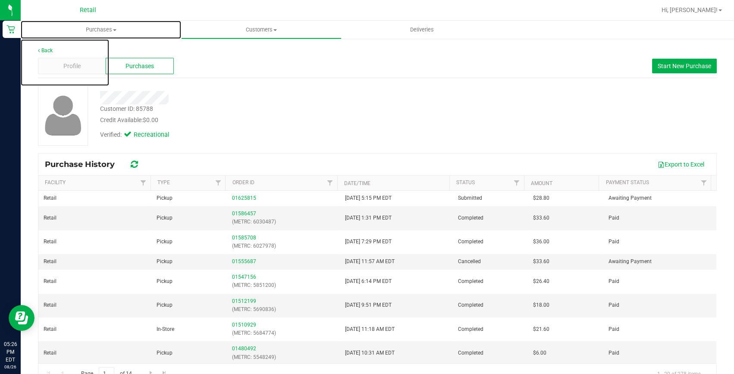
click at [92, 31] on span "Purchases" at bounding box center [101, 30] width 160 height 8
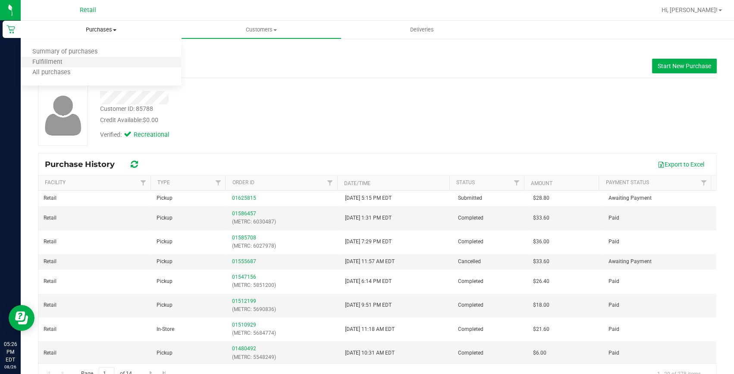
click at [84, 66] on li "Fulfillment" at bounding box center [101, 62] width 160 height 10
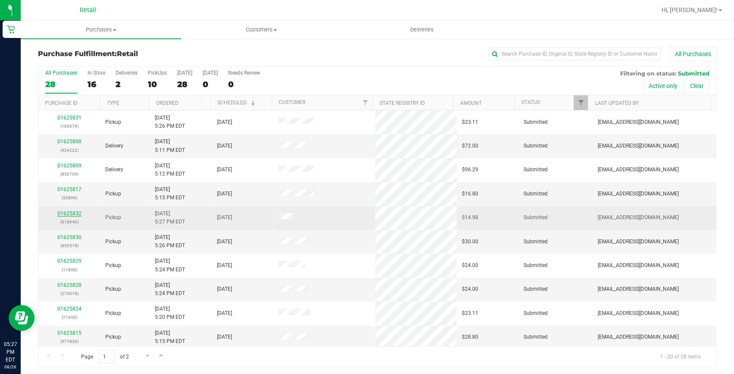
click at [72, 212] on link "01625832" at bounding box center [69, 213] width 24 height 6
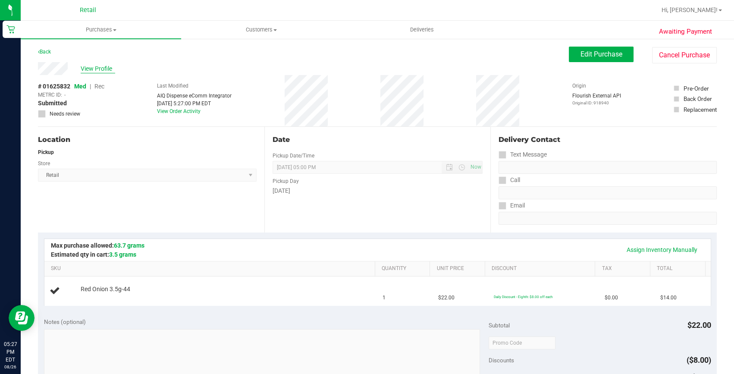
click at [91, 66] on span "View Profile" at bounding box center [98, 68] width 34 height 9
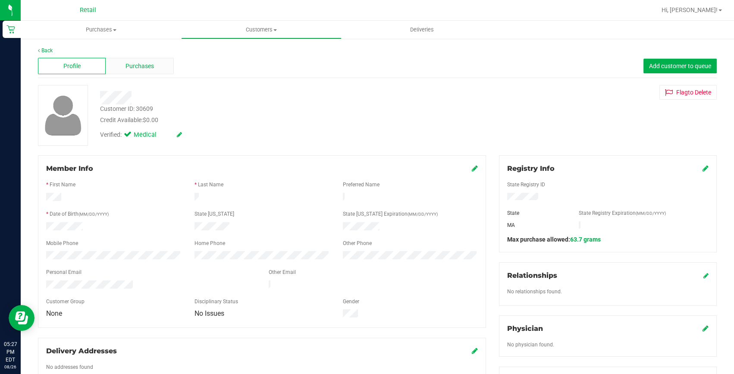
click at [139, 68] on span "Purchases" at bounding box center [139, 66] width 28 height 9
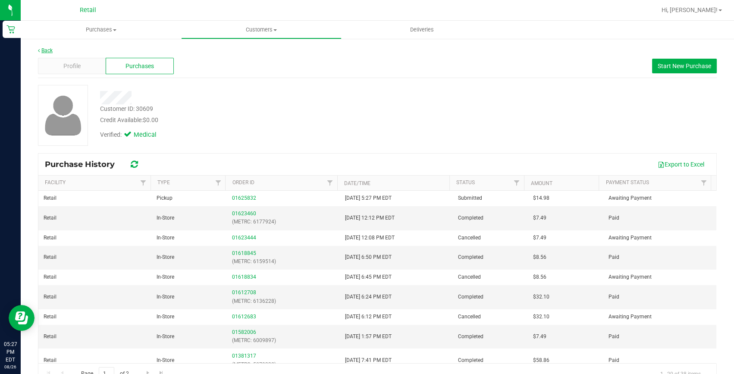
click at [48, 50] on link "Back" at bounding box center [45, 50] width 15 height 6
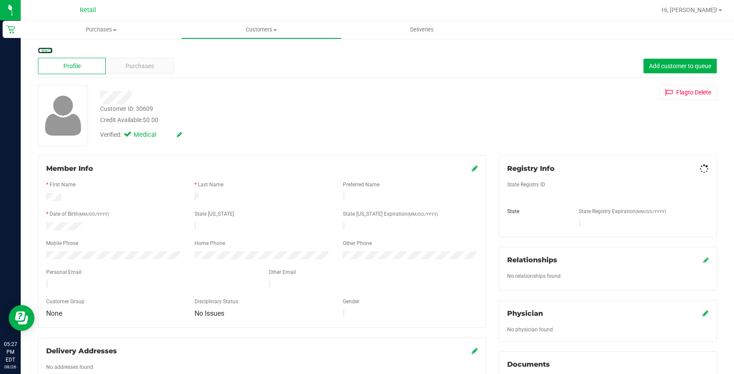
click at [48, 50] on link "Back" at bounding box center [45, 50] width 15 height 6
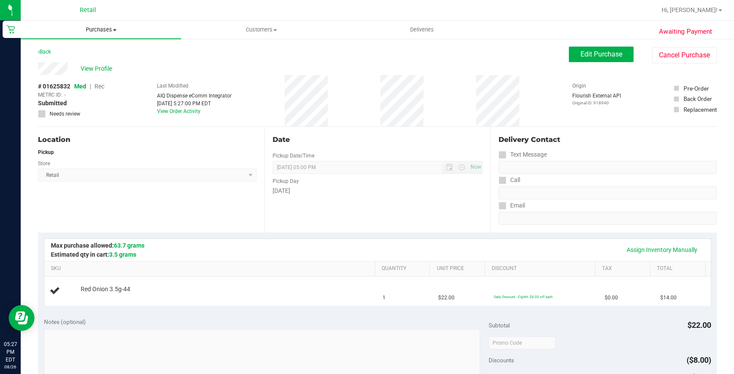
click at [99, 29] on span "Purchases" at bounding box center [101, 30] width 160 height 8
click at [84, 58] on li "Fulfillment" at bounding box center [101, 62] width 160 height 10
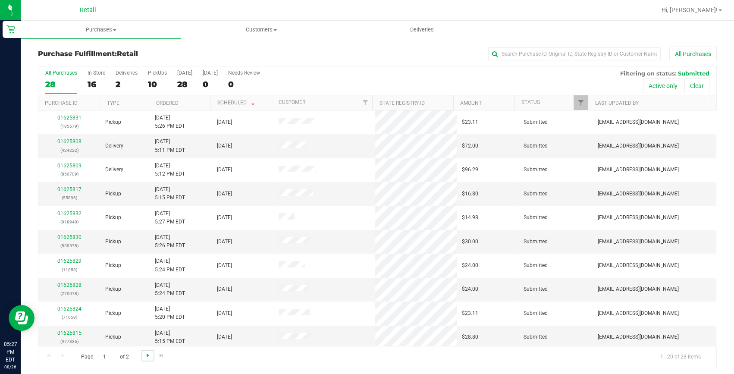
click at [147, 353] on span "Go to the next page" at bounding box center [147, 355] width 7 height 7
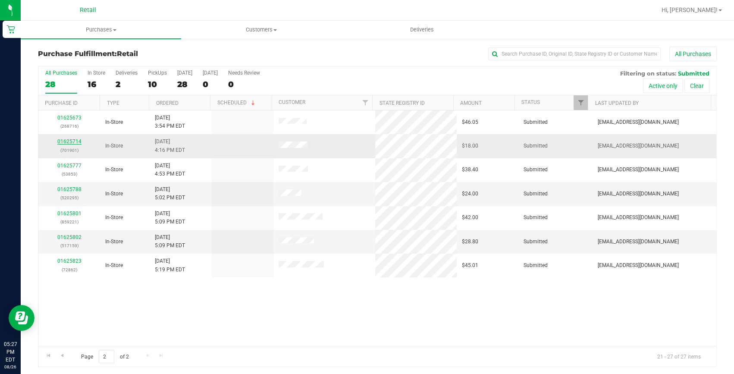
click at [72, 141] on link "01625714" at bounding box center [69, 141] width 24 height 6
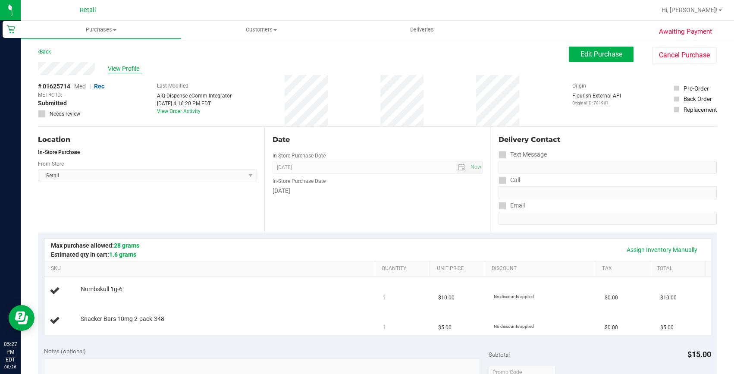
click at [118, 67] on span "View Profile" at bounding box center [125, 68] width 34 height 9
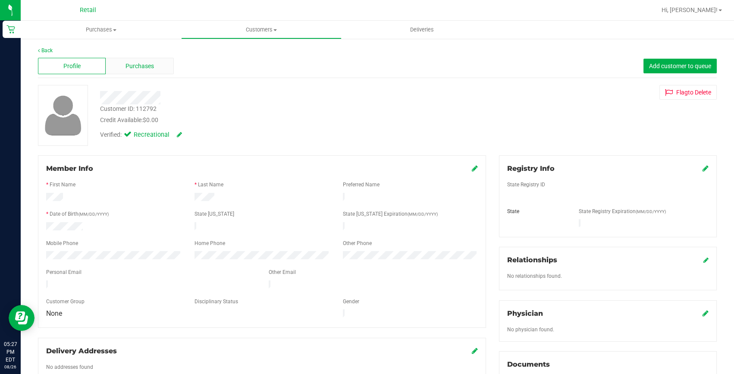
click at [146, 70] on span "Purchases" at bounding box center [139, 66] width 28 height 9
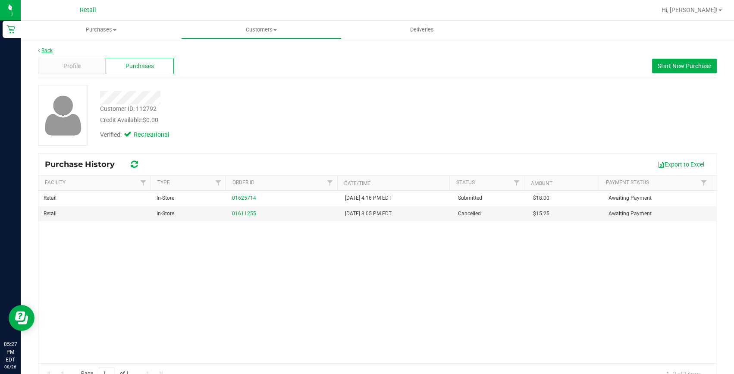
click at [41, 52] on link "Back" at bounding box center [45, 50] width 15 height 6
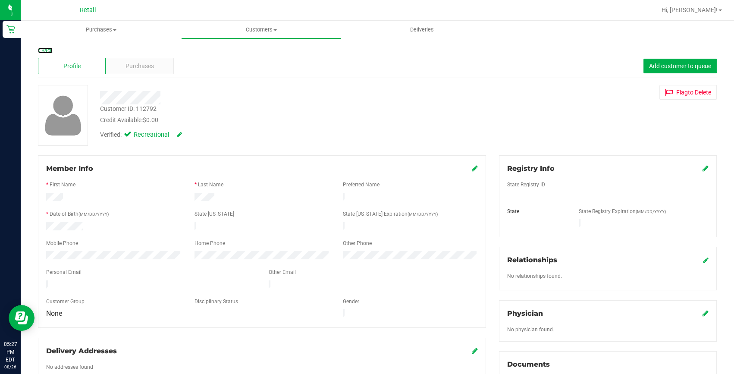
click at [41, 52] on link "Back" at bounding box center [45, 50] width 15 height 6
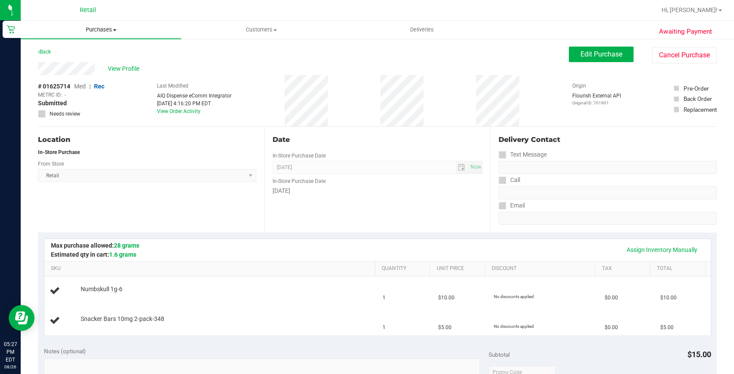
click at [101, 31] on span "Purchases" at bounding box center [101, 30] width 160 height 8
click at [83, 61] on li "Fulfillment" at bounding box center [101, 62] width 160 height 10
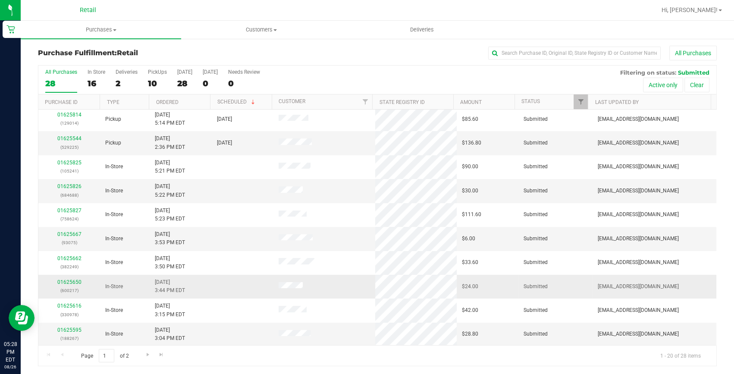
scroll to position [1, 0]
click at [144, 352] on span "Go to the next page" at bounding box center [147, 353] width 7 height 7
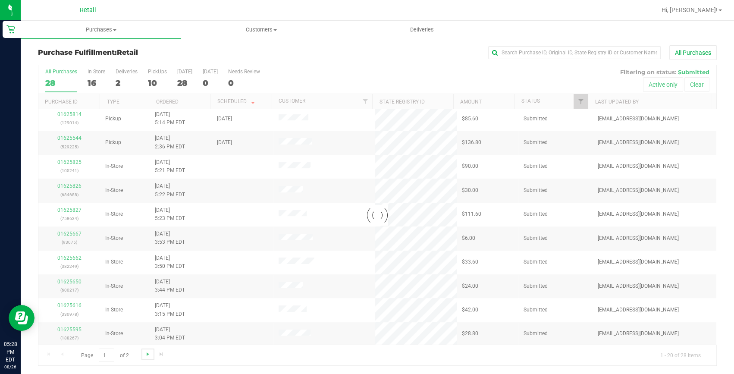
scroll to position [0, 0]
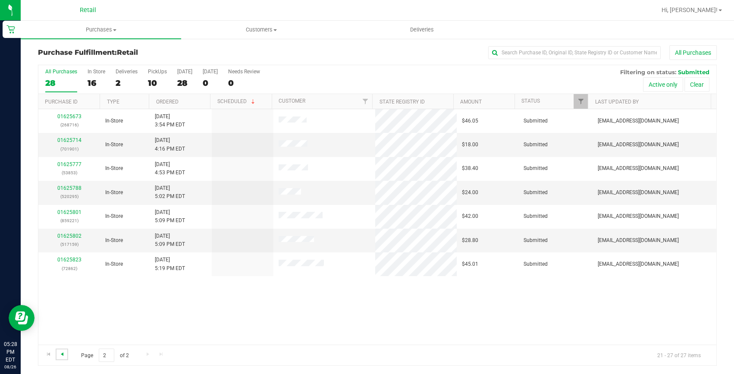
click at [61, 351] on span "Go to the previous page" at bounding box center [62, 353] width 7 height 7
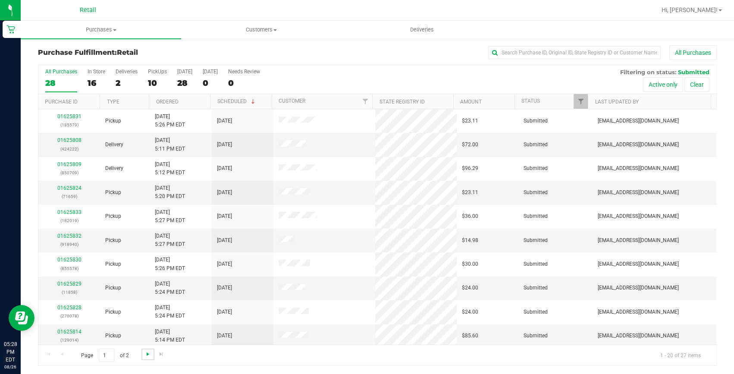
click at [147, 355] on span "Go to the next page" at bounding box center [147, 353] width 7 height 7
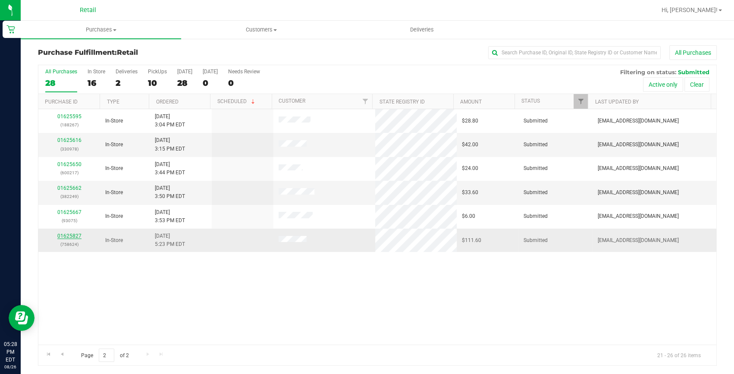
click at [66, 235] on link "01625827" at bounding box center [69, 236] width 24 height 6
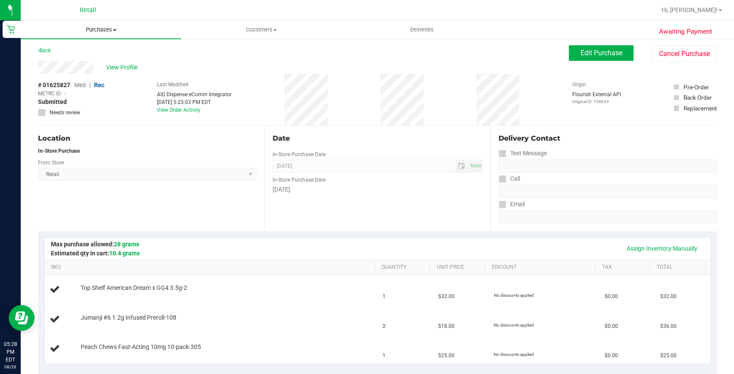
click at [103, 32] on span "Purchases" at bounding box center [101, 30] width 160 height 8
click at [57, 59] on span "Fulfillment" at bounding box center [47, 62] width 53 height 7
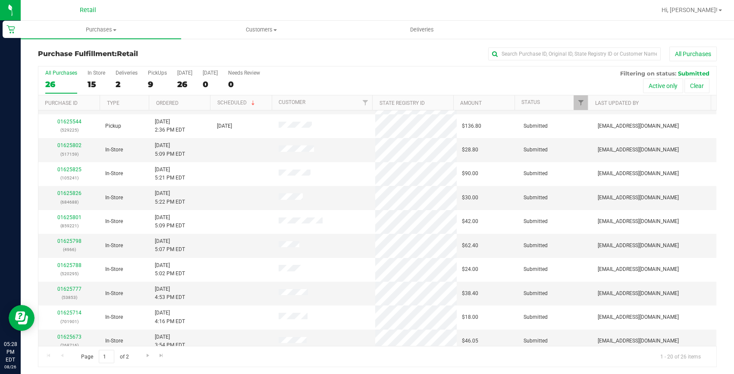
scroll to position [241, 0]
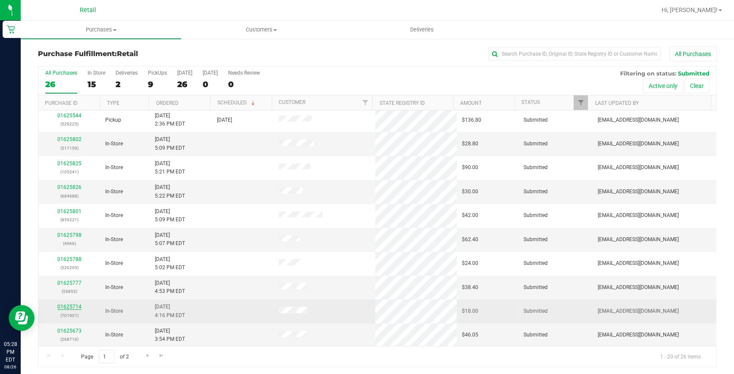
click at [78, 307] on link "01625714" at bounding box center [69, 306] width 24 height 6
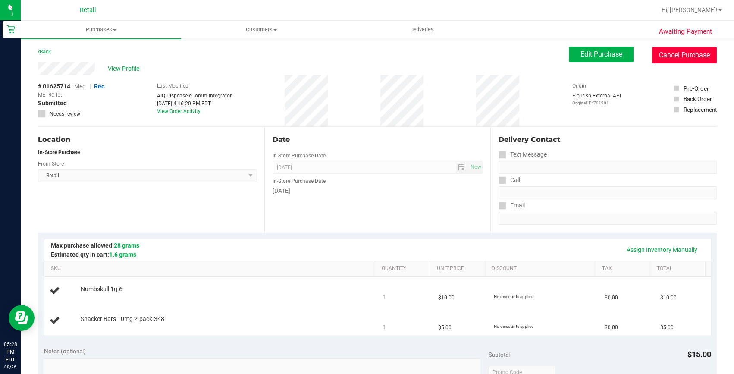
click at [656, 57] on button "Cancel Purchase" at bounding box center [684, 55] width 65 height 16
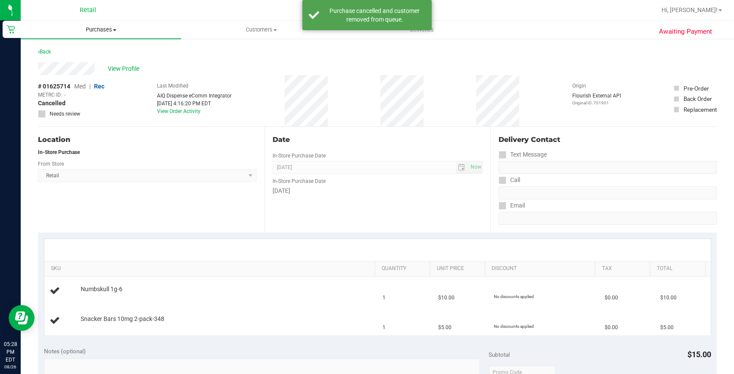
click at [89, 31] on span "Purchases" at bounding box center [101, 30] width 160 height 8
click at [66, 65] on span "Fulfillment" at bounding box center [47, 62] width 53 height 7
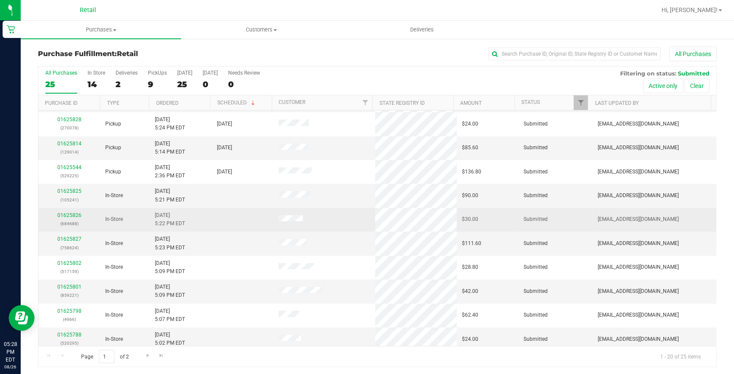
scroll to position [241, 0]
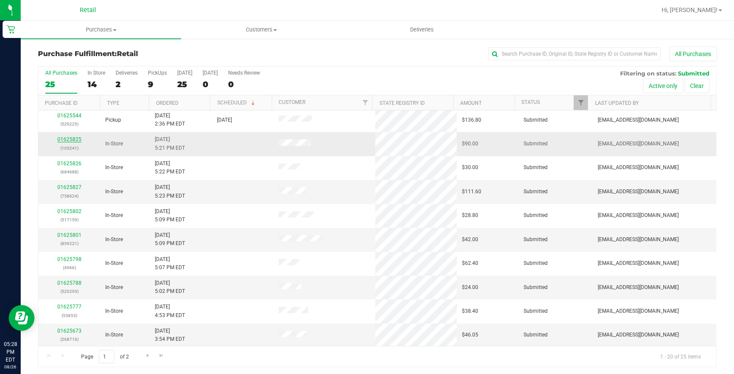
click at [70, 140] on link "01625825" at bounding box center [69, 139] width 24 height 6
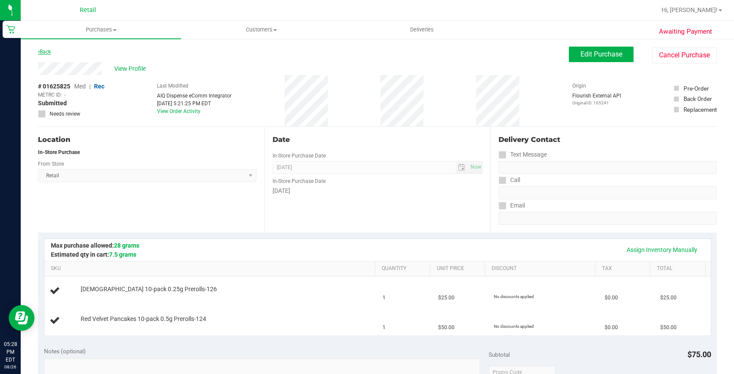
click at [45, 51] on link "Back" at bounding box center [44, 52] width 13 height 6
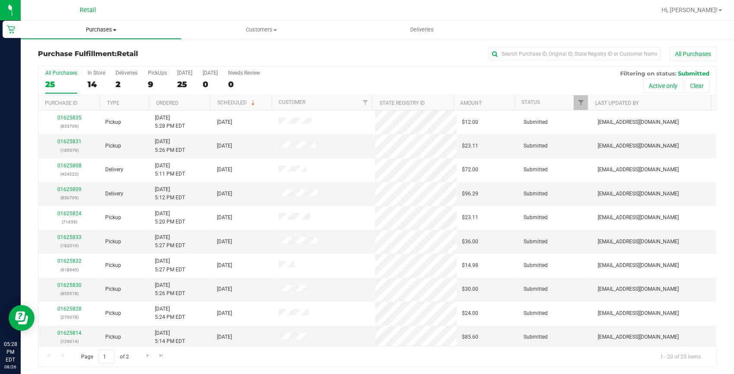
click at [105, 26] on span "Purchases" at bounding box center [101, 30] width 160 height 8
click at [59, 61] on span "Fulfillment" at bounding box center [47, 62] width 53 height 7
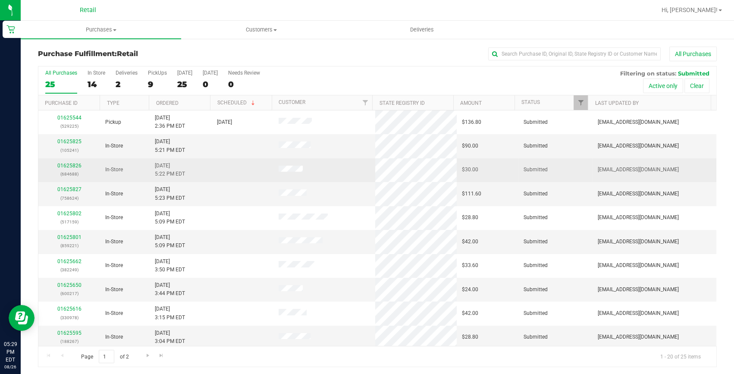
scroll to position [241, 0]
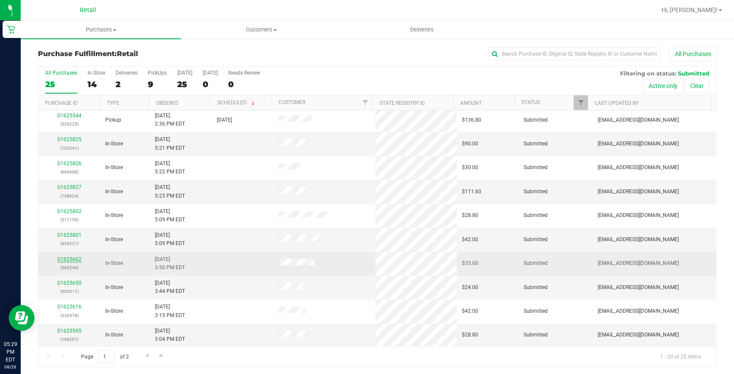
click at [69, 256] on link "01625662" at bounding box center [69, 259] width 24 height 6
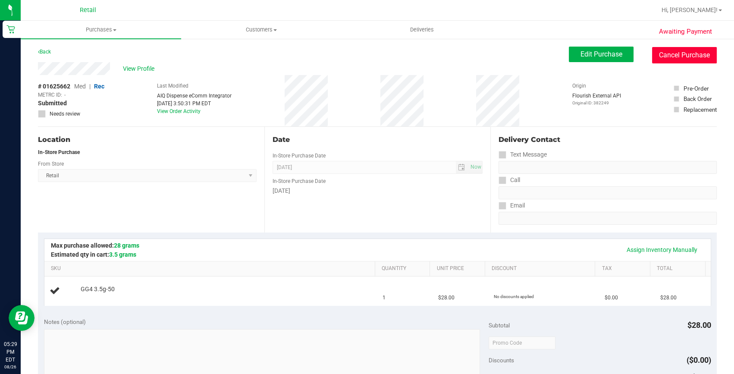
click at [664, 51] on button "Cancel Purchase" at bounding box center [684, 55] width 65 height 16
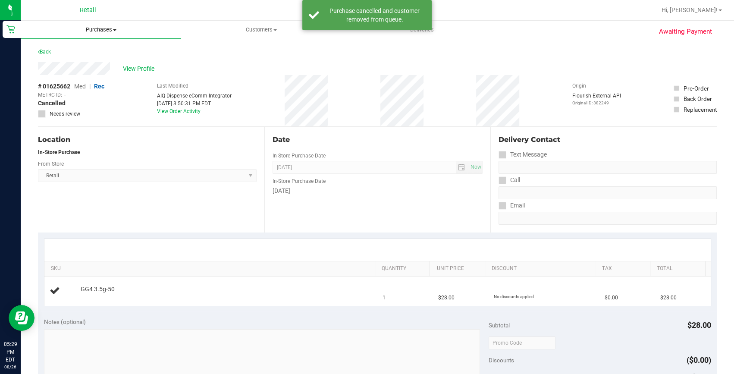
click at [106, 30] on span "Purchases" at bounding box center [101, 30] width 160 height 8
click at [75, 59] on li "Fulfillment" at bounding box center [101, 62] width 160 height 10
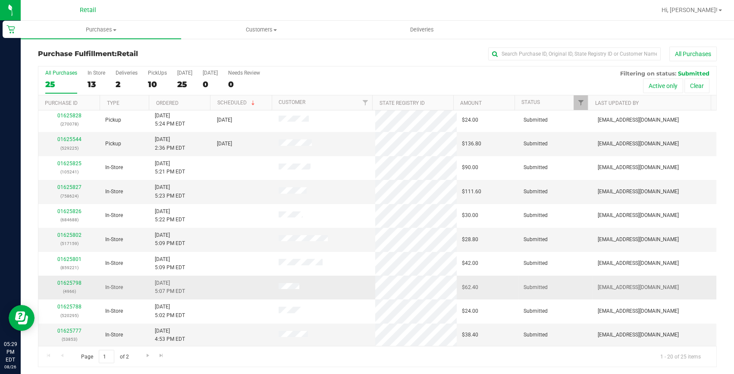
scroll to position [1, 0]
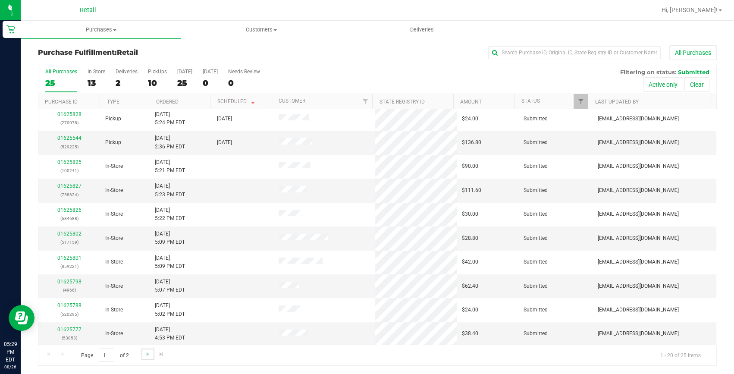
click at [142, 354] on link "Go to the next page" at bounding box center [147, 354] width 13 height 12
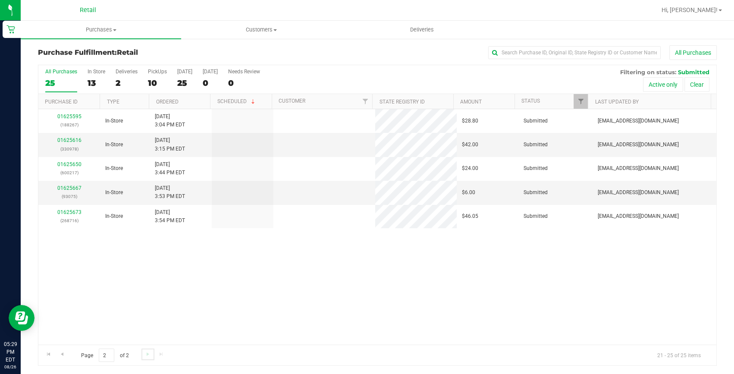
scroll to position [0, 0]
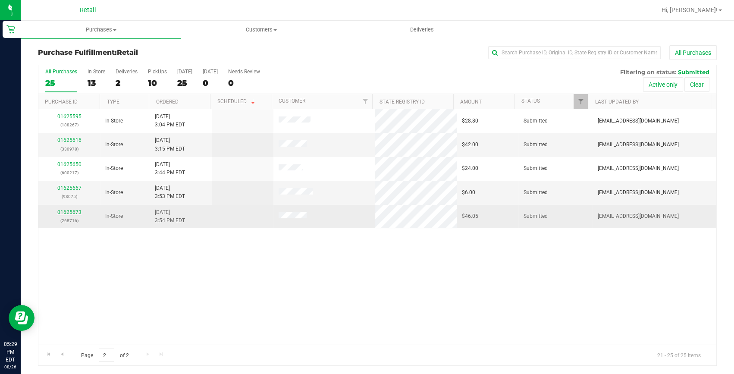
click at [62, 213] on link "01625673" at bounding box center [69, 212] width 24 height 6
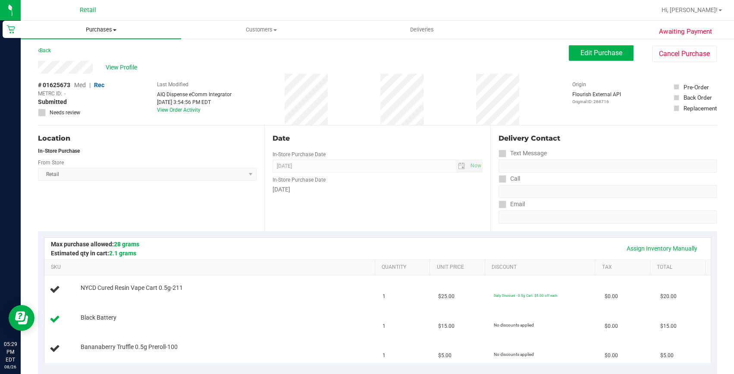
click at [94, 25] on uib-tab-heading "Purchases Summary of purchases Fulfillment All purchases" at bounding box center [101, 30] width 160 height 18
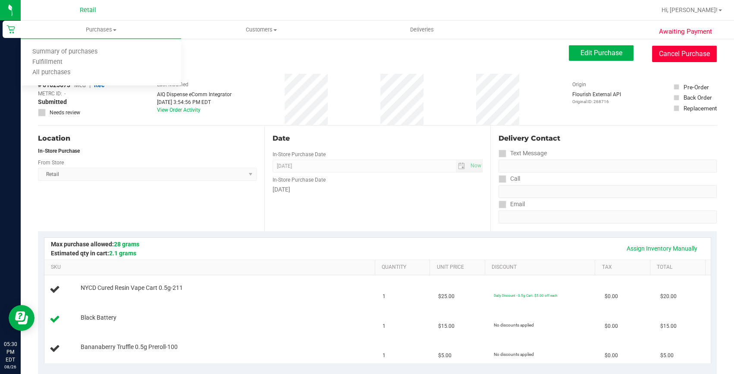
click at [675, 51] on button "Cancel Purchase" at bounding box center [684, 54] width 65 height 16
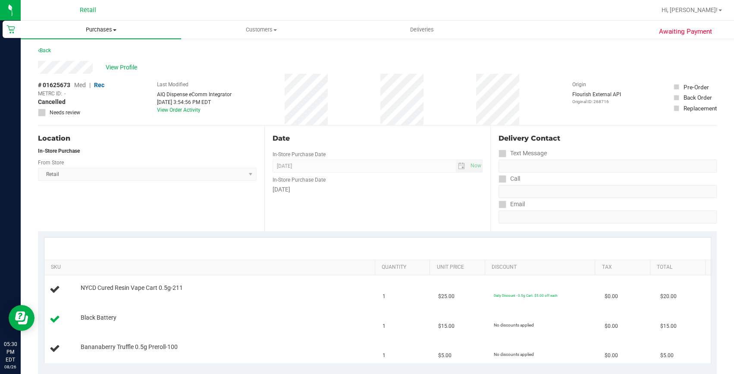
click at [111, 28] on span "Purchases" at bounding box center [101, 30] width 160 height 8
click at [67, 59] on span "Fulfillment" at bounding box center [47, 62] width 53 height 7
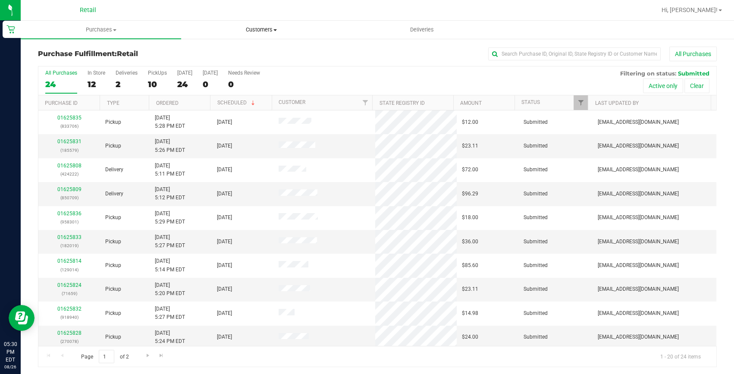
click at [273, 33] on span "Customers" at bounding box center [261, 30] width 160 height 8
click at [222, 47] on li "All customers" at bounding box center [261, 52] width 160 height 10
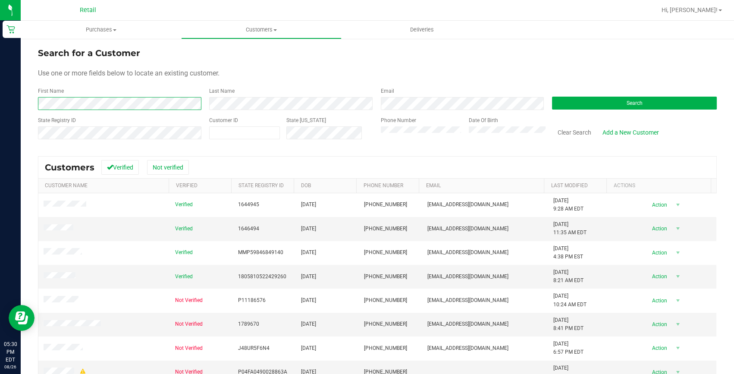
click at [0, 124] on html "Retail 05:30 PM EDT [DATE] 08/26 Retail Hi, [PERSON_NAME]! Purchases Summary of…" at bounding box center [367, 187] width 734 height 374
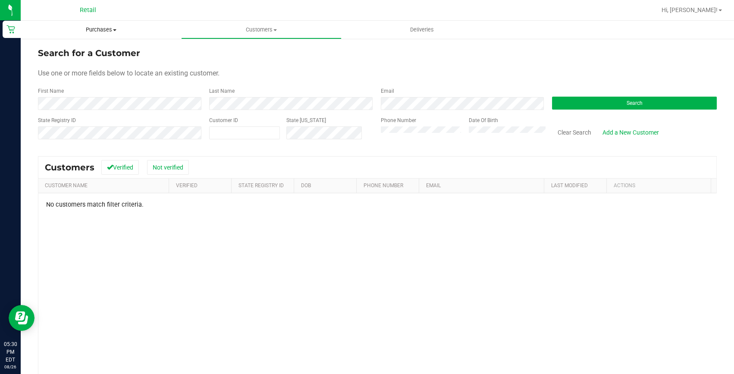
click at [102, 35] on uib-tab-heading "Purchases Summary of purchases Fulfillment All purchases" at bounding box center [101, 30] width 160 height 18
click at [88, 59] on li "Fulfillment" at bounding box center [101, 62] width 160 height 10
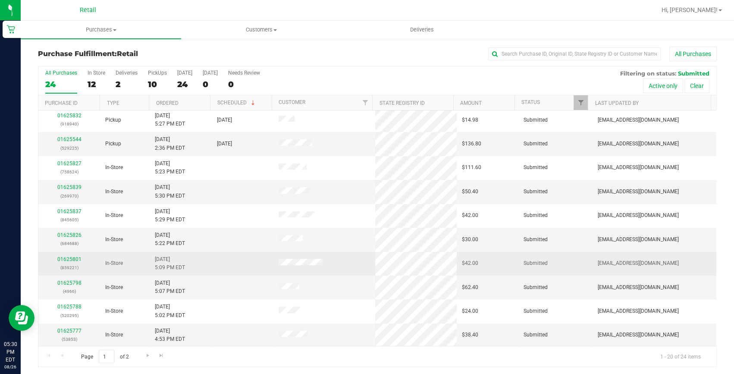
scroll to position [1, 0]
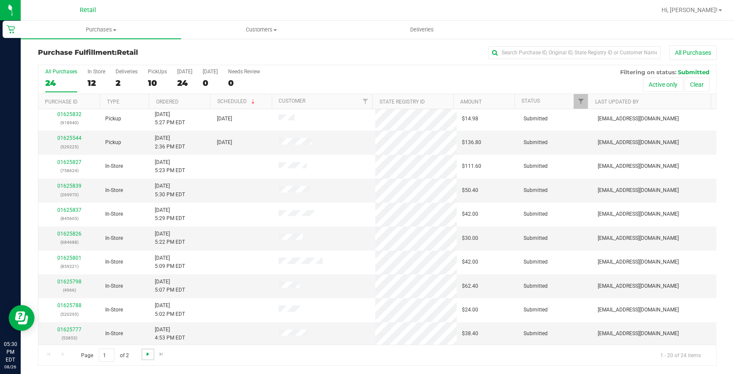
click at [147, 356] on span "Go to the next page" at bounding box center [147, 353] width 7 height 7
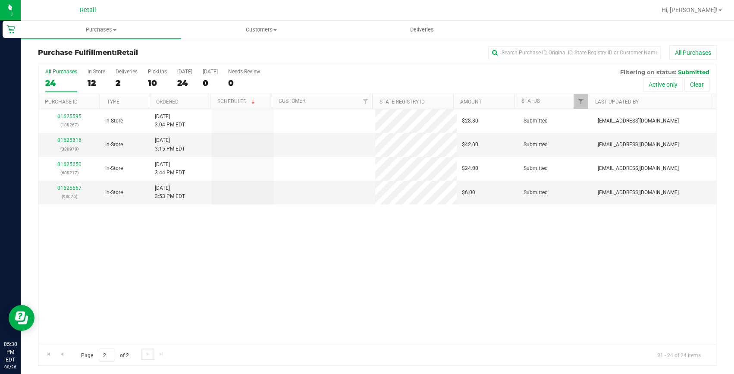
scroll to position [0, 0]
click at [76, 188] on link "01625667" at bounding box center [69, 188] width 24 height 6
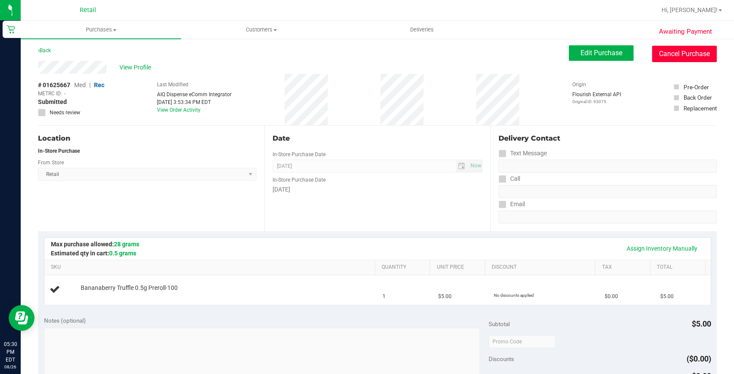
click at [671, 50] on button "Cancel Purchase" at bounding box center [684, 54] width 65 height 16
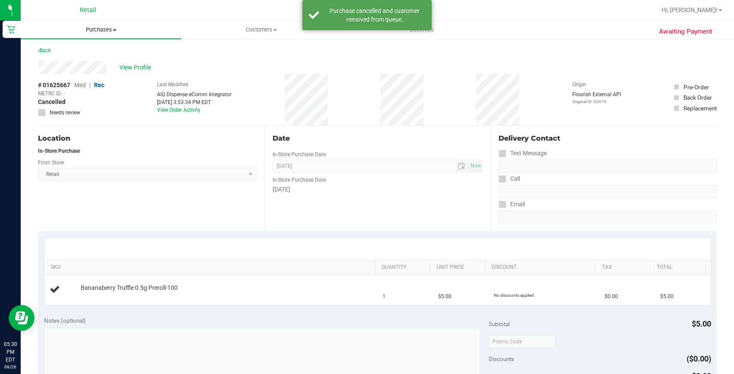
click at [94, 27] on span "Purchases" at bounding box center [101, 30] width 160 height 8
click at [65, 61] on span "Fulfillment" at bounding box center [47, 62] width 53 height 7
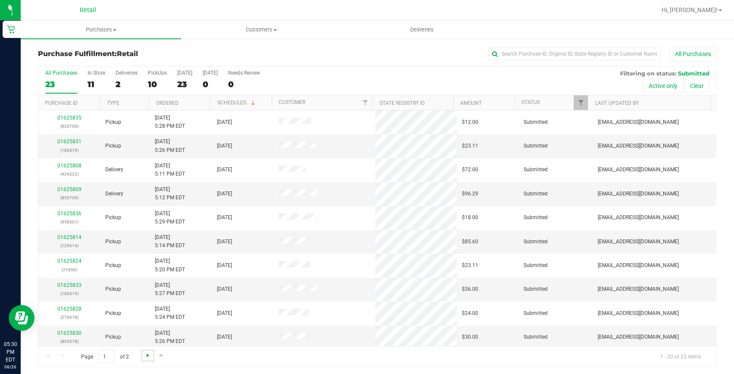
click at [147, 357] on span "Go to the next page" at bounding box center [147, 355] width 7 height 7
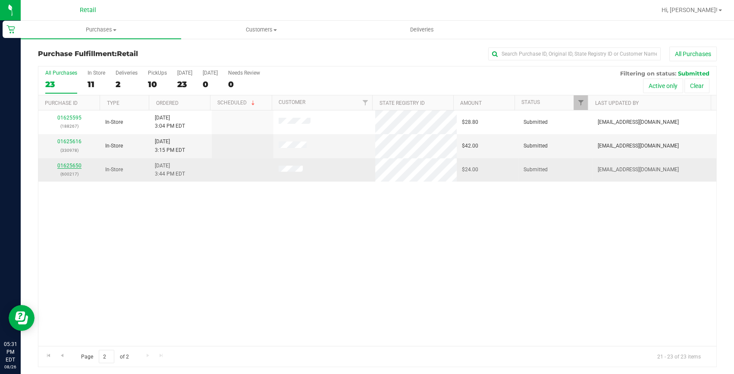
click at [59, 166] on link "01625650" at bounding box center [69, 166] width 24 height 6
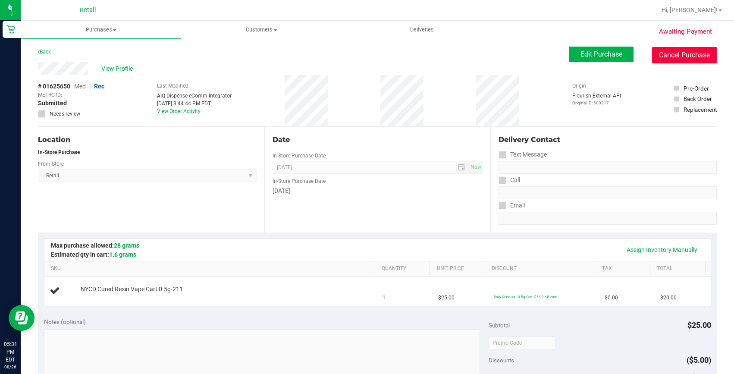
click at [669, 59] on button "Cancel Purchase" at bounding box center [684, 55] width 65 height 16
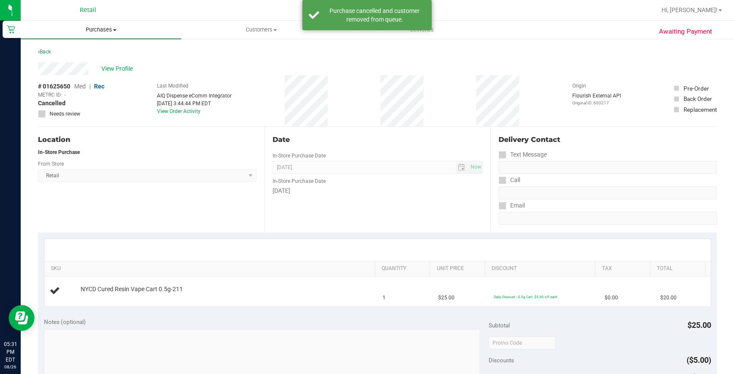
click at [96, 27] on span "Purchases" at bounding box center [101, 30] width 160 height 8
click at [69, 59] on span "Fulfillment" at bounding box center [47, 62] width 53 height 7
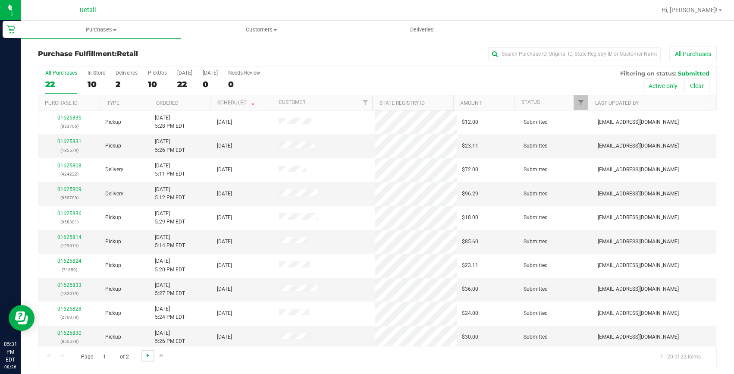
click at [146, 354] on span "Go to the next page" at bounding box center [147, 355] width 7 height 7
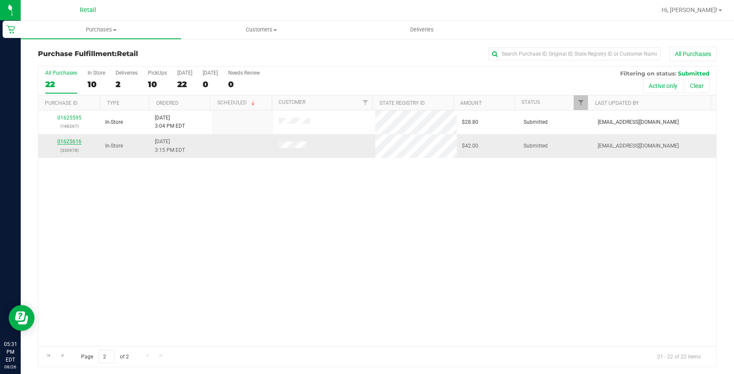
click at [60, 139] on link "01625616" at bounding box center [69, 141] width 24 height 6
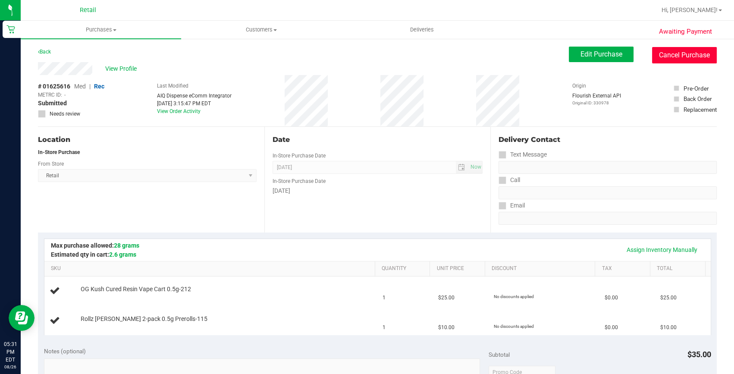
click at [685, 56] on button "Cancel Purchase" at bounding box center [684, 55] width 65 height 16
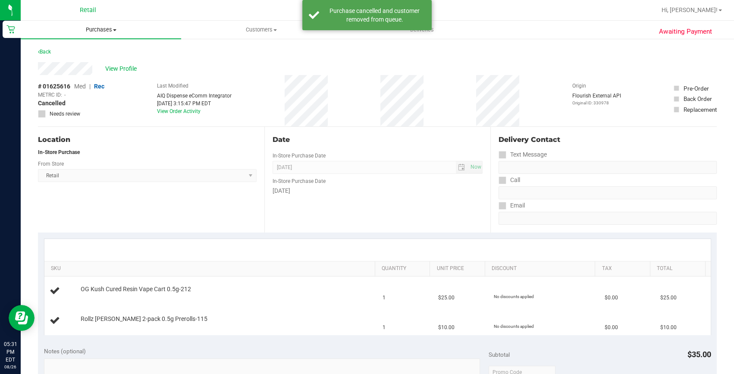
click at [85, 26] on span "Purchases" at bounding box center [101, 30] width 160 height 8
click at [86, 59] on li "Fulfillment" at bounding box center [101, 62] width 160 height 10
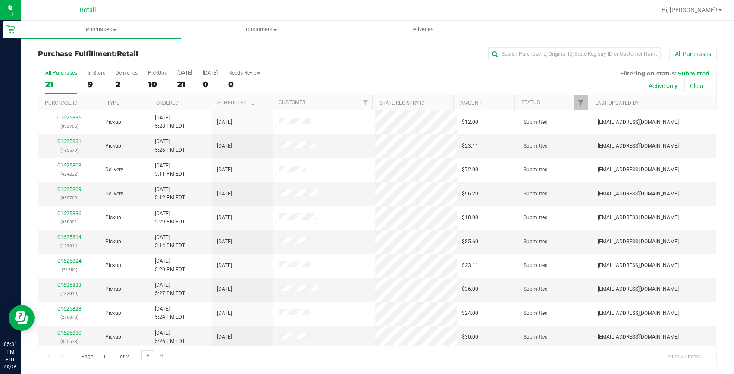
click at [150, 353] on span "Go to the next page" at bounding box center [147, 355] width 7 height 7
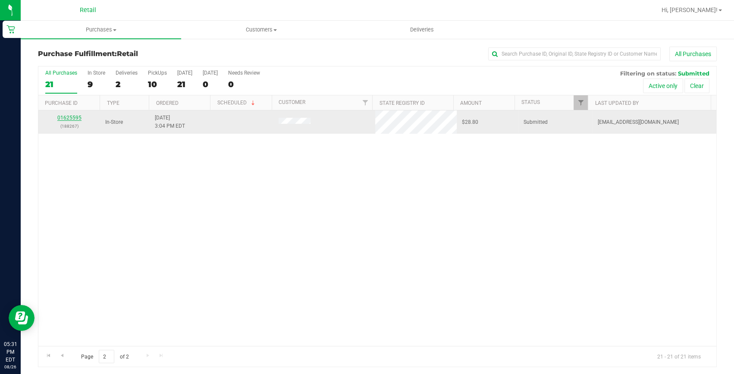
click at [63, 116] on link "01625595" at bounding box center [69, 118] width 24 height 6
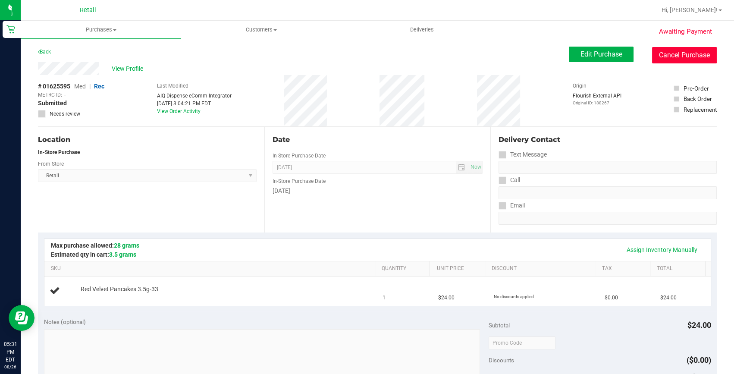
click at [670, 54] on button "Cancel Purchase" at bounding box center [684, 55] width 65 height 16
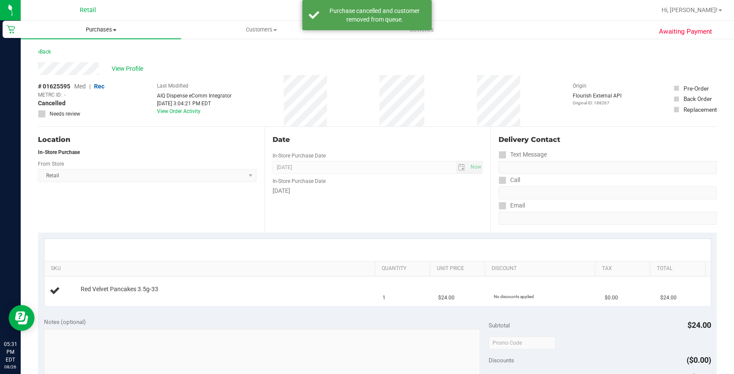
click at [99, 27] on span "Purchases" at bounding box center [101, 30] width 160 height 8
click at [105, 60] on li "Fulfillment" at bounding box center [101, 62] width 160 height 10
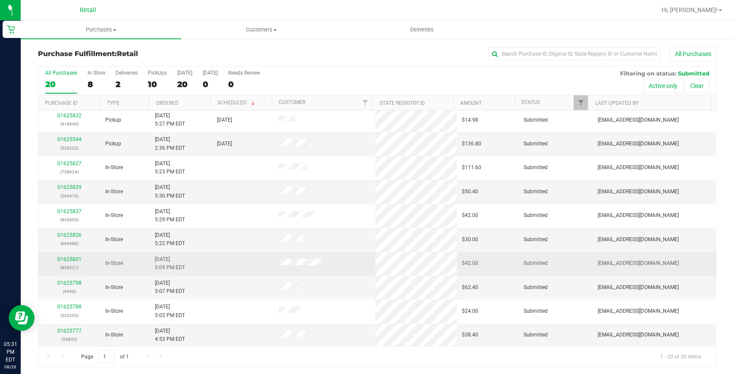
scroll to position [1, 0]
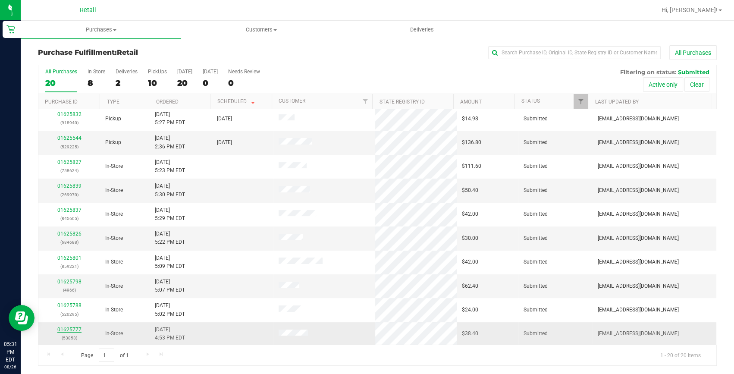
click at [70, 328] on link "01625777" at bounding box center [69, 329] width 24 height 6
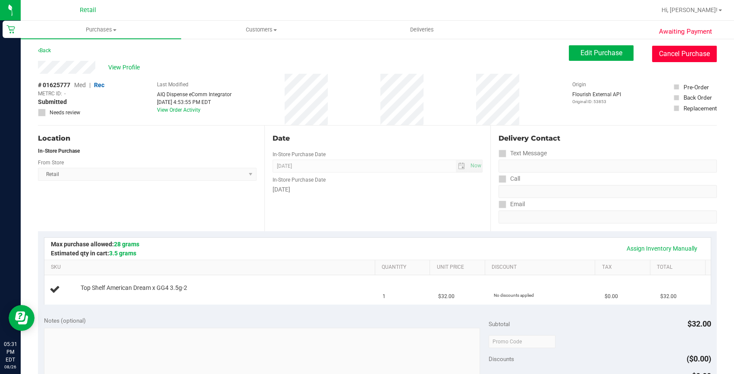
click at [674, 50] on button "Cancel Purchase" at bounding box center [684, 54] width 65 height 16
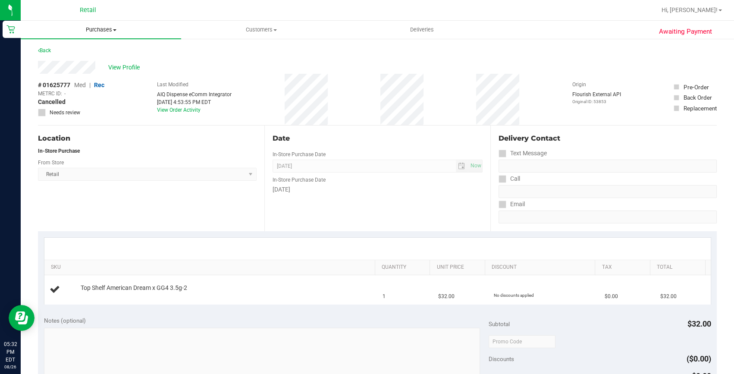
drag, startPoint x: 103, startPoint y: 25, endPoint x: 105, endPoint y: 37, distance: 11.5
click at [103, 26] on span "Purchases" at bounding box center [101, 30] width 160 height 8
click at [106, 61] on li "Fulfillment" at bounding box center [101, 62] width 160 height 10
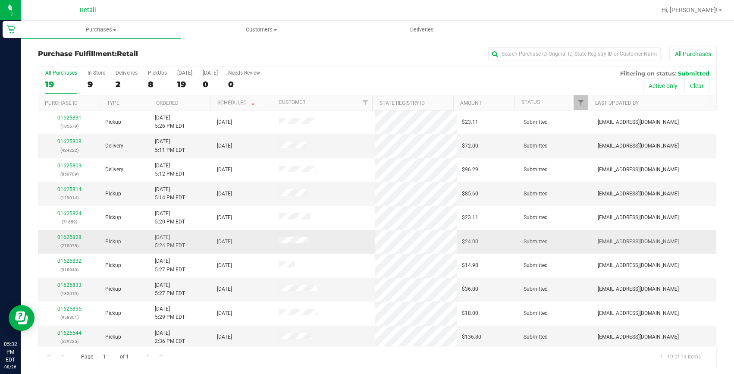
click at [78, 235] on link "01625828" at bounding box center [69, 237] width 24 height 6
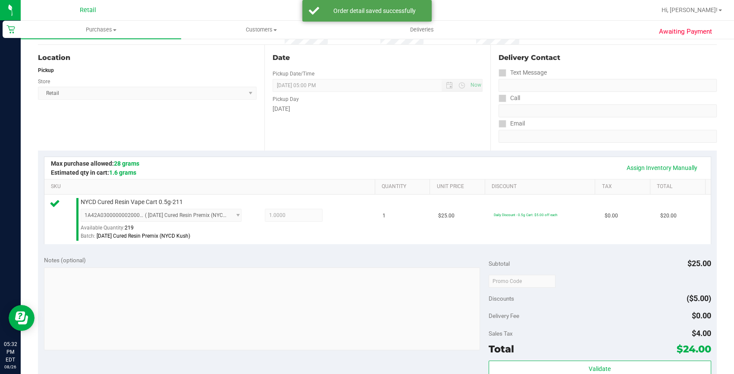
scroll to position [156, 0]
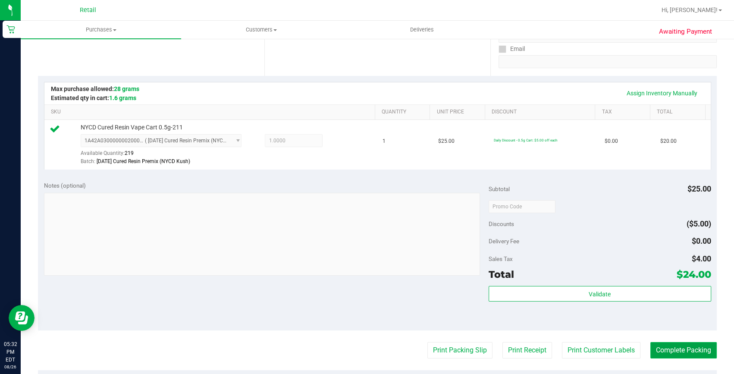
click at [670, 349] on button "Complete Packing" at bounding box center [683, 350] width 66 height 16
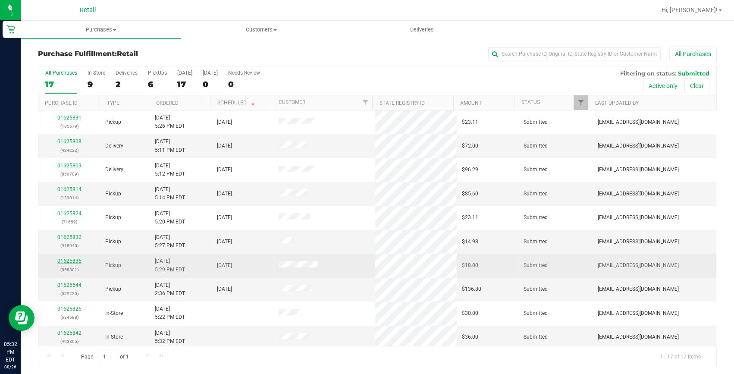
click at [69, 258] on link "01625836" at bounding box center [69, 261] width 24 height 6
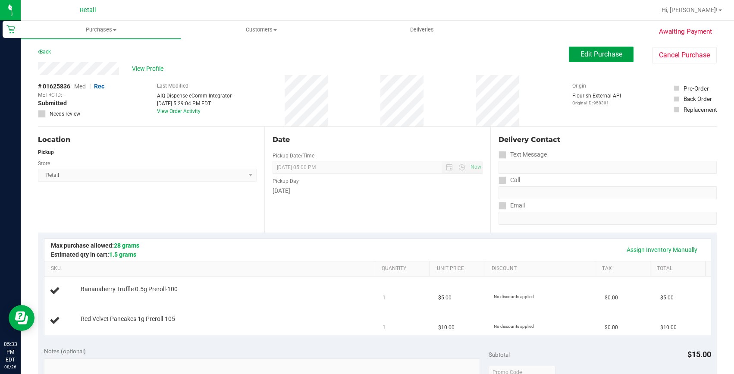
click at [580, 51] on span "Edit Purchase" at bounding box center [601, 54] width 42 height 8
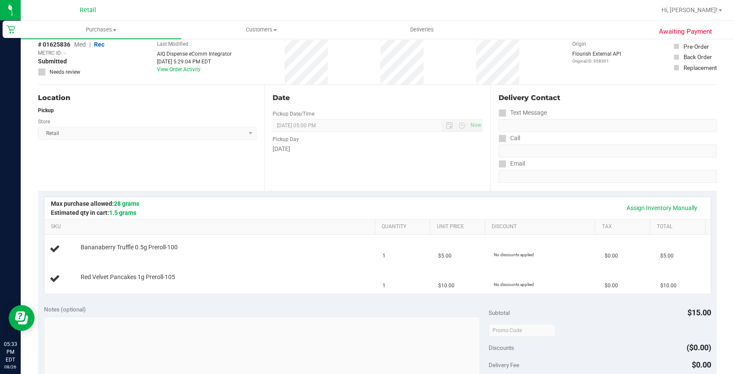
scroll to position [78, 0]
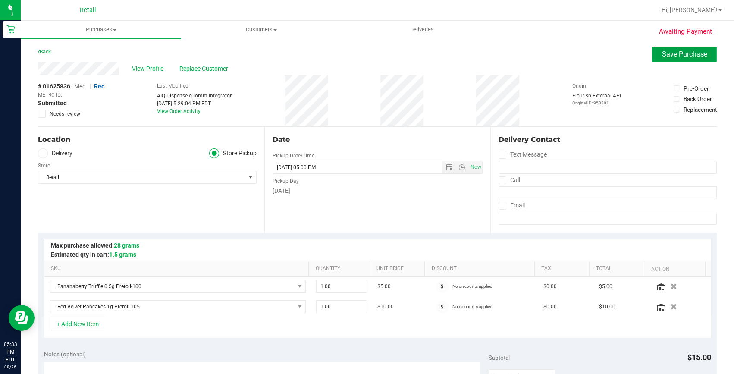
click at [652, 59] on button "Save Purchase" at bounding box center [684, 55] width 65 height 16
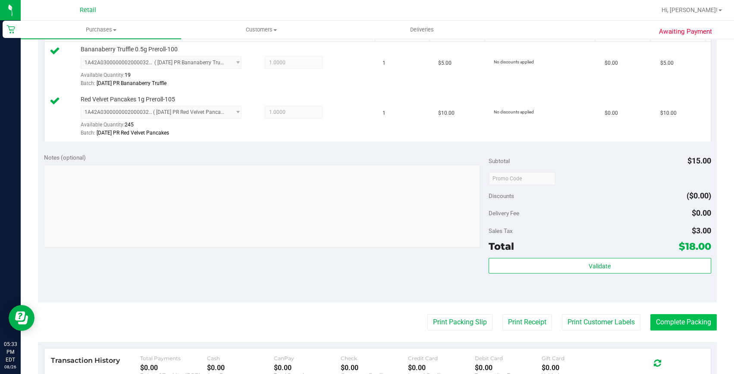
scroll to position [235, 0]
click at [686, 324] on button "Complete Packing" at bounding box center [683, 321] width 66 height 16
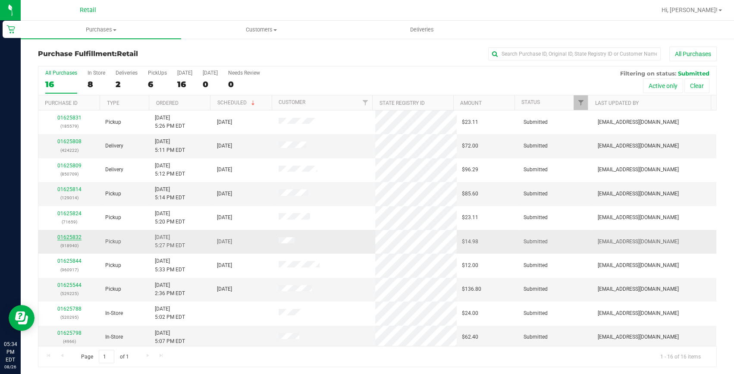
click at [69, 238] on link "01625832" at bounding box center [69, 237] width 24 height 6
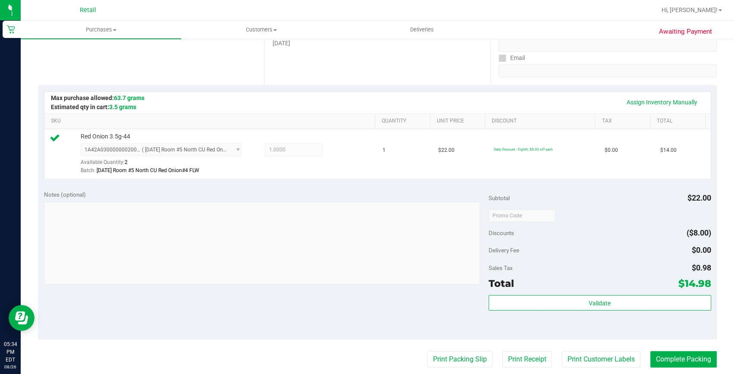
scroll to position [196, 0]
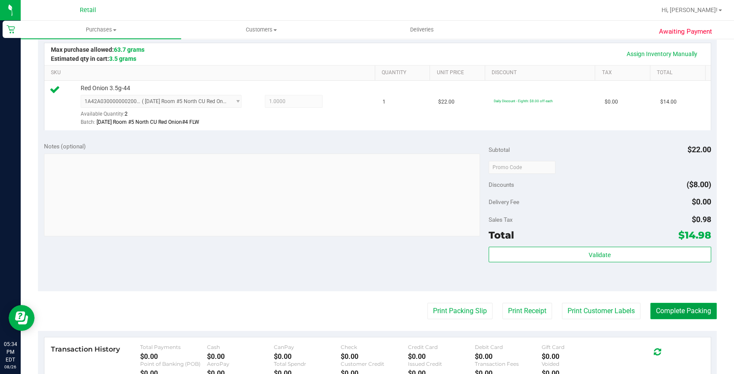
click at [652, 315] on button "Complete Packing" at bounding box center [683, 311] width 66 height 16
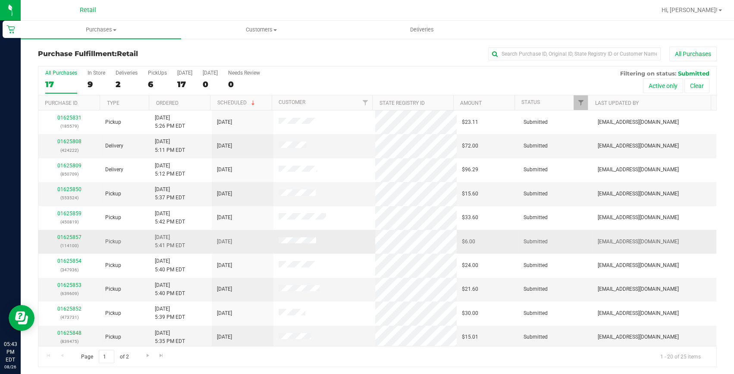
scroll to position [78, 0]
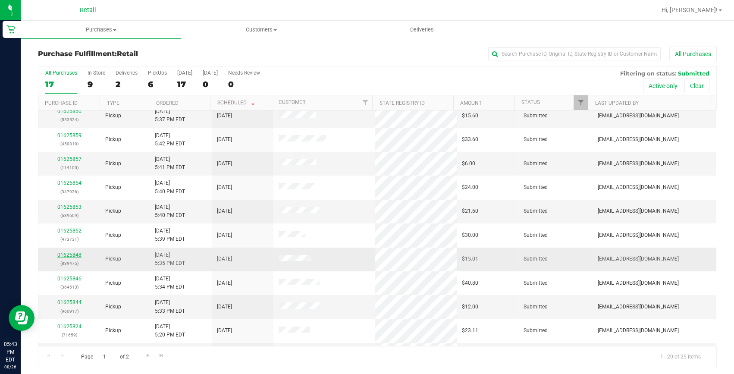
click at [65, 253] on link "01625848" at bounding box center [69, 255] width 24 height 6
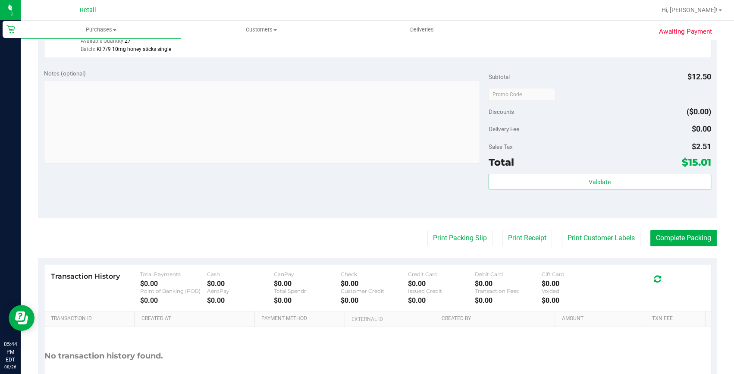
scroll to position [212, 0]
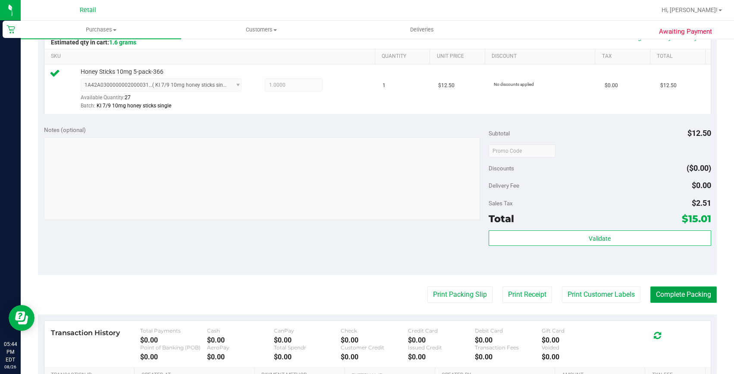
click at [672, 293] on button "Complete Packing" at bounding box center [683, 294] width 66 height 16
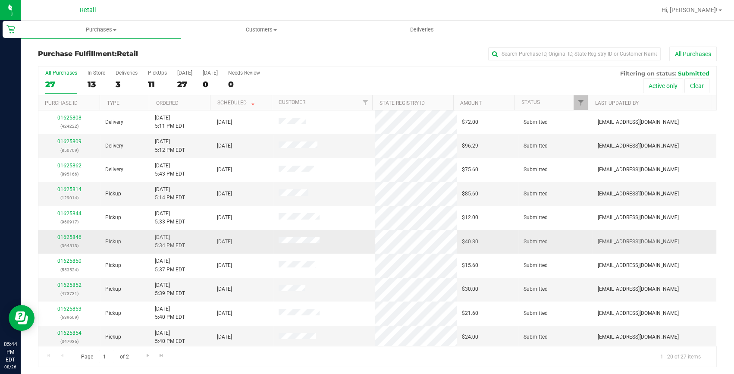
click at [63, 241] on div "01625846 (364513)" at bounding box center [69, 241] width 51 height 16
click at [65, 238] on link "01625846" at bounding box center [69, 237] width 24 height 6
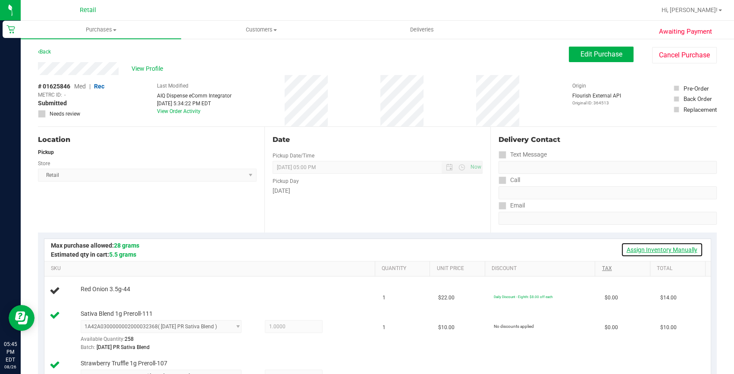
drag, startPoint x: 667, startPoint y: 244, endPoint x: 632, endPoint y: 266, distance: 41.6
click at [667, 244] on link "Assign Inventory Manually" at bounding box center [662, 249] width 82 height 15
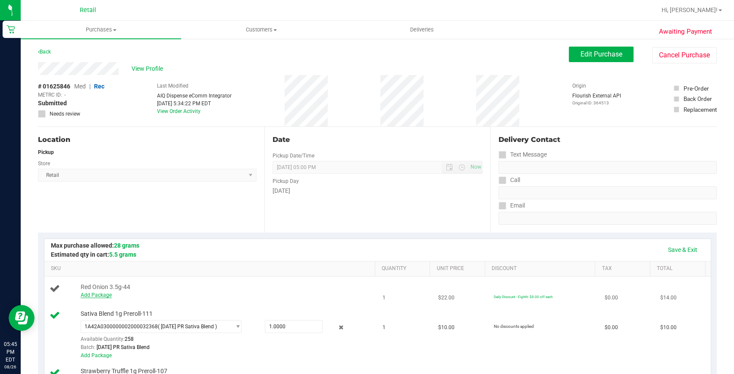
click at [98, 296] on link "Add Package" at bounding box center [96, 295] width 31 height 6
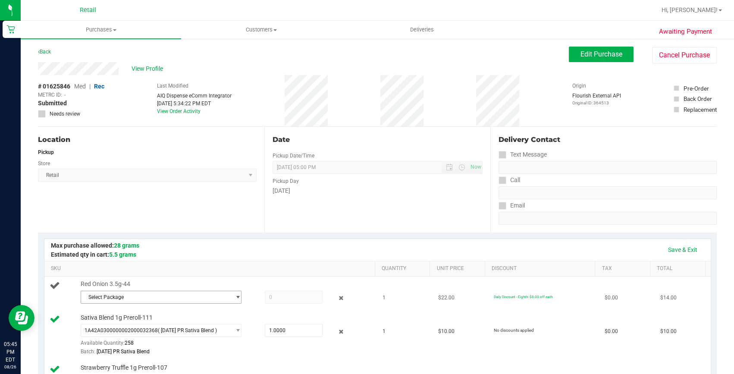
click at [164, 297] on span "Select Package" at bounding box center [155, 297] width 149 height 12
click at [304, 239] on div "Save & Exit" at bounding box center [377, 250] width 666 height 22
click at [625, 50] on button "Edit Purchase" at bounding box center [601, 55] width 65 height 16
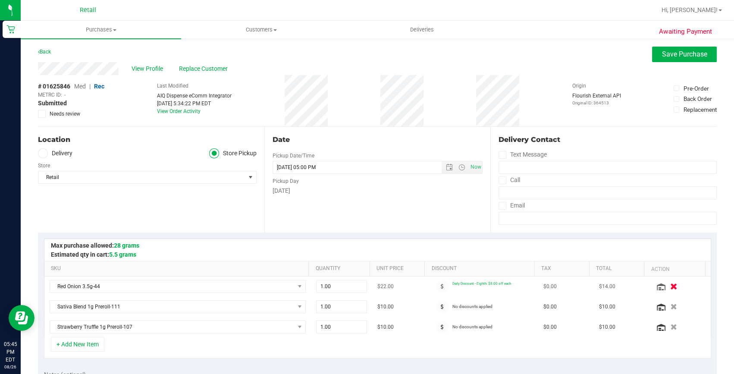
click at [670, 288] on icon "button" at bounding box center [673, 286] width 7 height 6
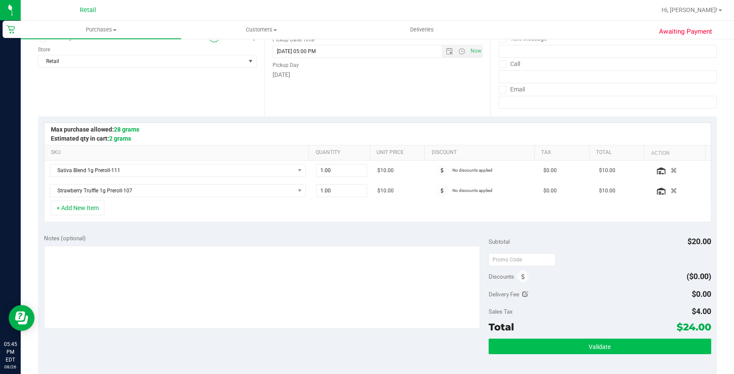
scroll to position [156, 0]
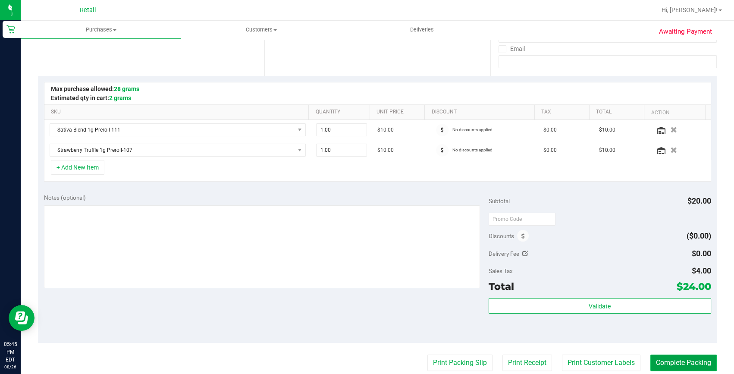
click at [666, 362] on button "Complete Packing" at bounding box center [683, 362] width 66 height 16
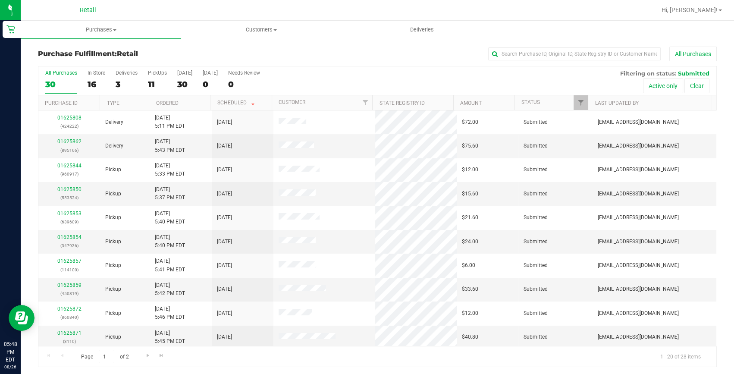
click at [471, 75] on div "All Purchases 30 In Store 16 Deliveries 3 PickUps 11 Today 30 Tomorrow 0 Needs …" at bounding box center [377, 80] width 678 height 29
click at [75, 235] on link "01625854" at bounding box center [69, 237] width 24 height 6
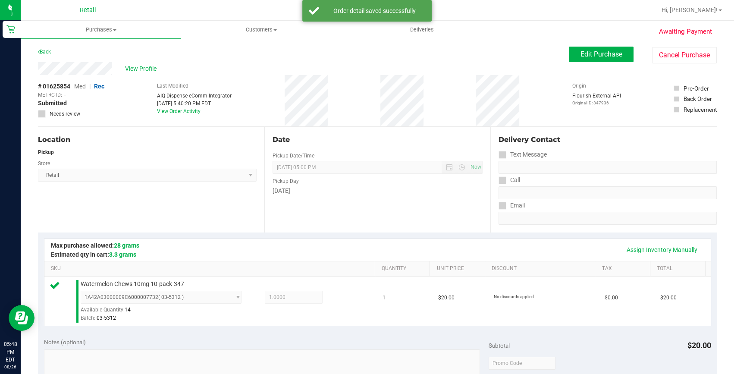
scroll to position [156, 0]
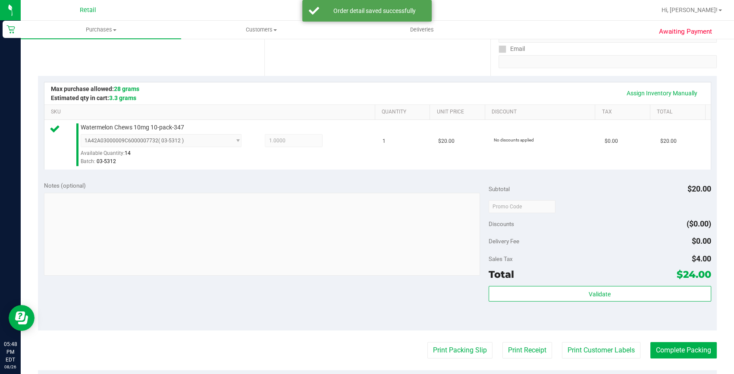
click at [652, 338] on purchase-details "Back Edit Purchase Cancel Purchase View Profile # 01625854 Med | Rec METRC ID: …" at bounding box center [377, 210] width 679 height 641
click at [653, 346] on button "Complete Packing" at bounding box center [683, 350] width 66 height 16
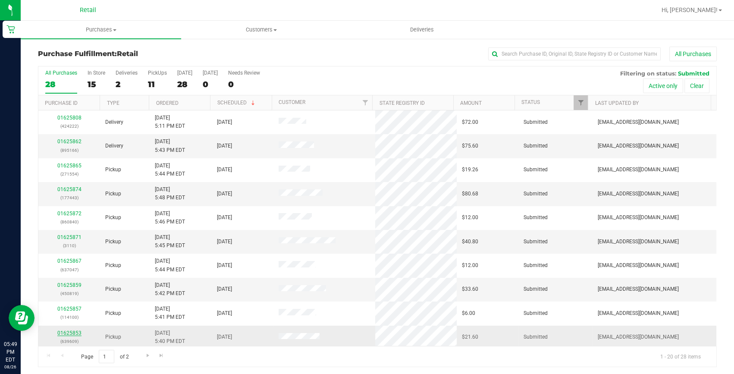
click at [67, 330] on link "01625853" at bounding box center [69, 333] width 24 height 6
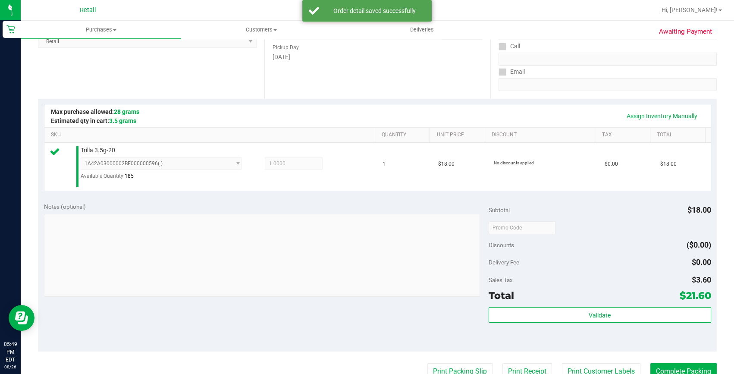
scroll to position [156, 0]
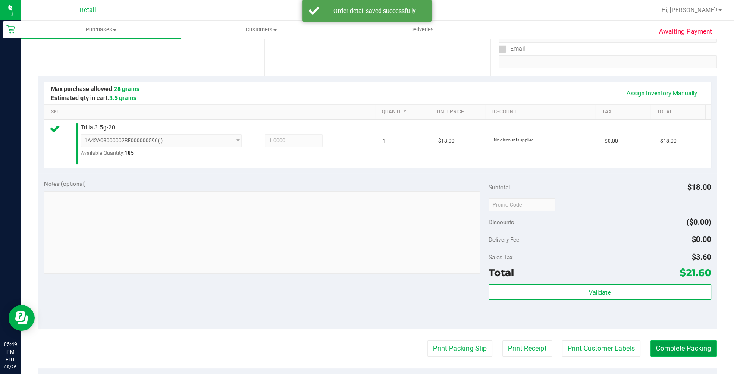
click at [654, 346] on button "Complete Packing" at bounding box center [683, 348] width 66 height 16
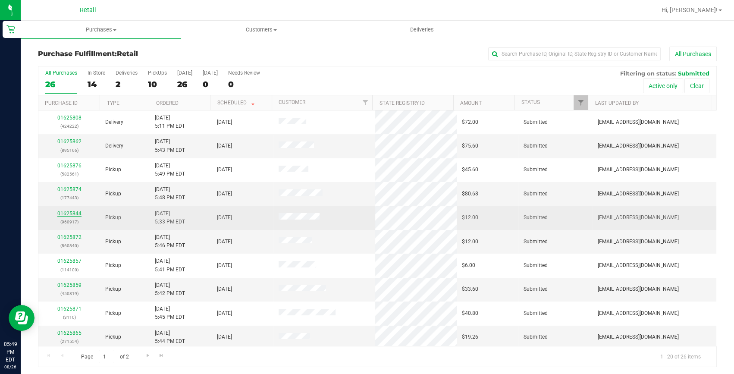
click at [63, 211] on link "01625844" at bounding box center [69, 213] width 24 height 6
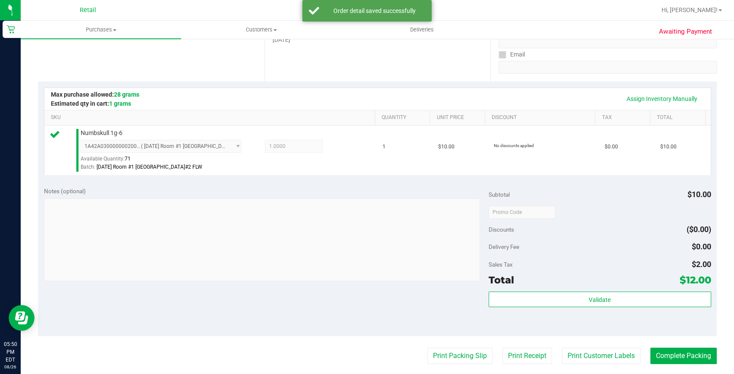
scroll to position [196, 0]
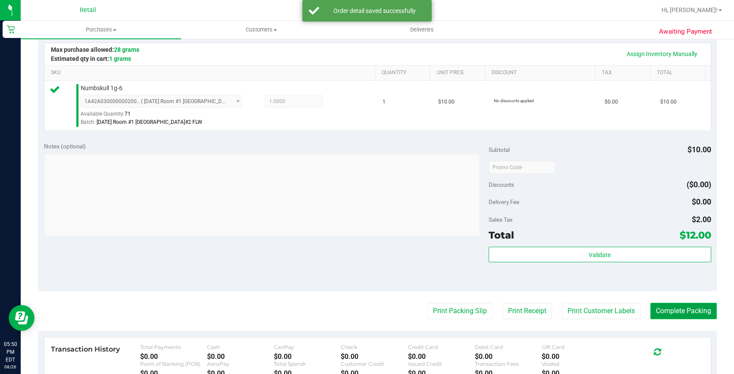
click at [677, 316] on button "Complete Packing" at bounding box center [683, 311] width 66 height 16
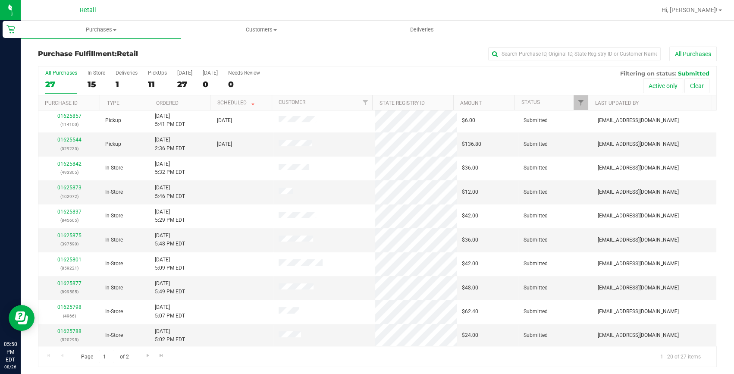
scroll to position [241, 0]
click at [151, 353] on link "Go to the next page" at bounding box center [147, 356] width 13 height 12
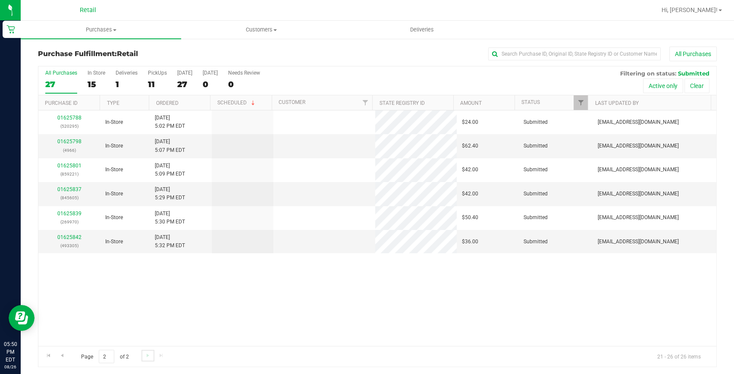
scroll to position [0, 0]
click at [65, 356] on span "Go to the previous page" at bounding box center [62, 355] width 7 height 7
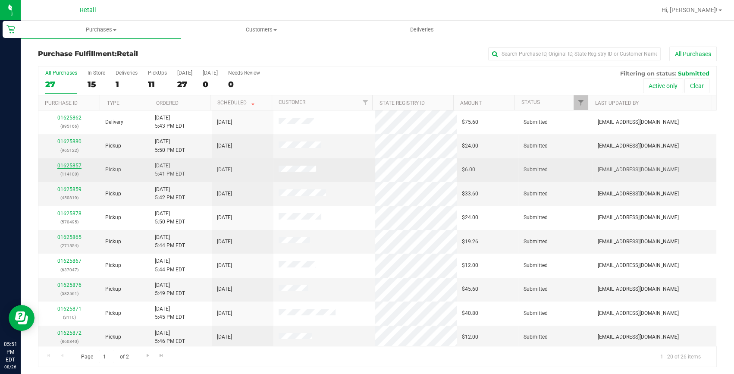
click at [61, 167] on link "01625857" at bounding box center [69, 166] width 24 height 6
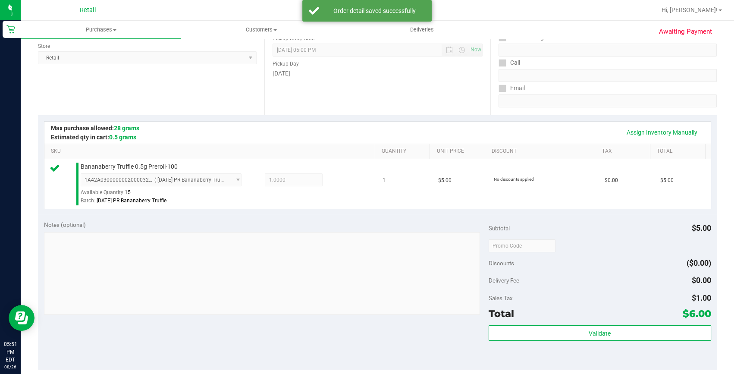
scroll to position [156, 0]
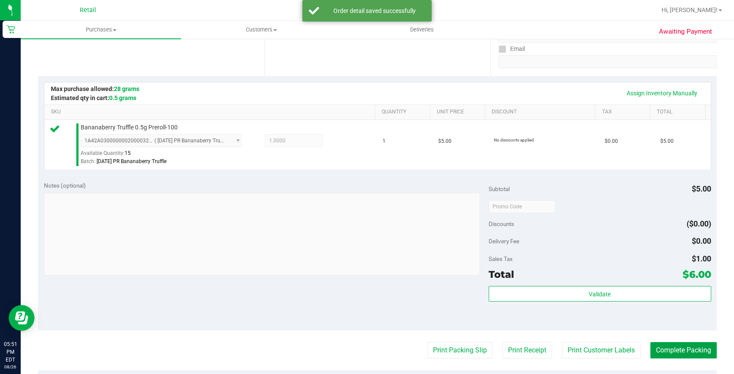
click at [670, 345] on button "Complete Packing" at bounding box center [683, 350] width 66 height 16
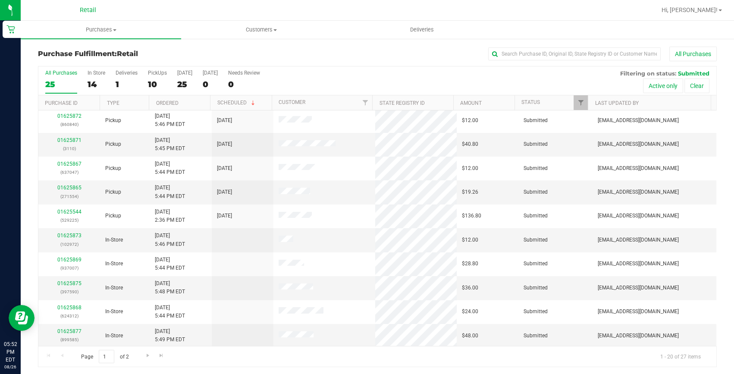
scroll to position [123, 0]
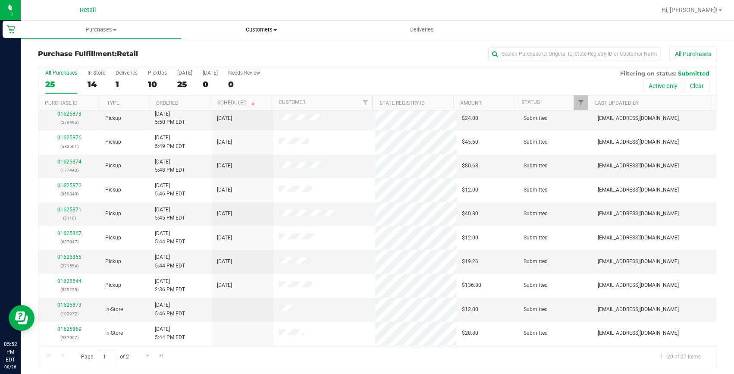
click at [254, 25] on uib-tab-heading "Customers All customers Add a new customer All physicians" at bounding box center [261, 29] width 160 height 17
drag, startPoint x: 439, startPoint y: 50, endPoint x: 429, endPoint y: 49, distance: 10.4
click at [439, 50] on div "All Purchases" at bounding box center [490, 54] width 452 height 15
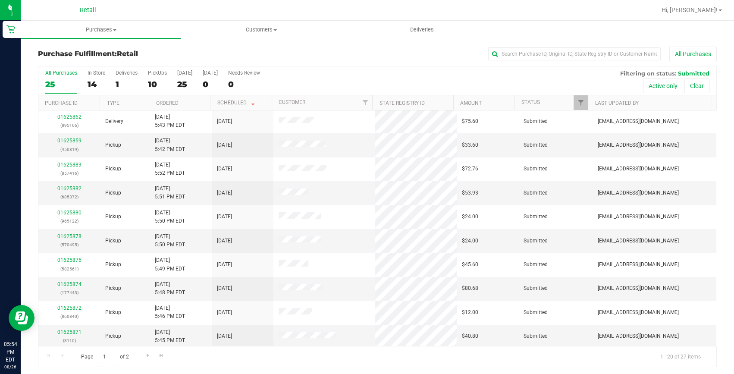
scroll to position [0, 0]
click at [60, 236] on link "01625878" at bounding box center [69, 237] width 24 height 6
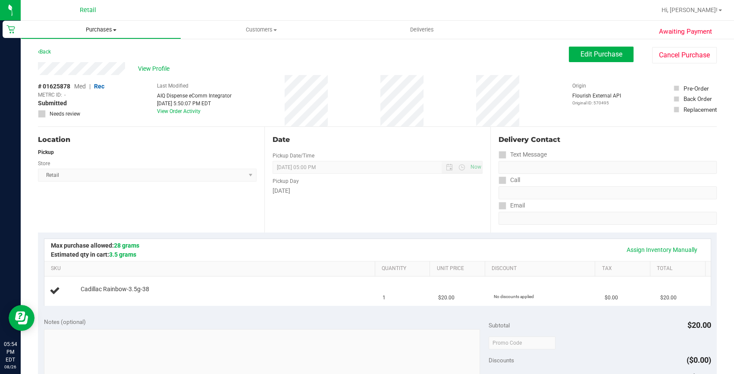
click at [97, 31] on span "Purchases" at bounding box center [101, 30] width 160 height 8
click at [76, 65] on li "Fulfillment" at bounding box center [101, 62] width 160 height 10
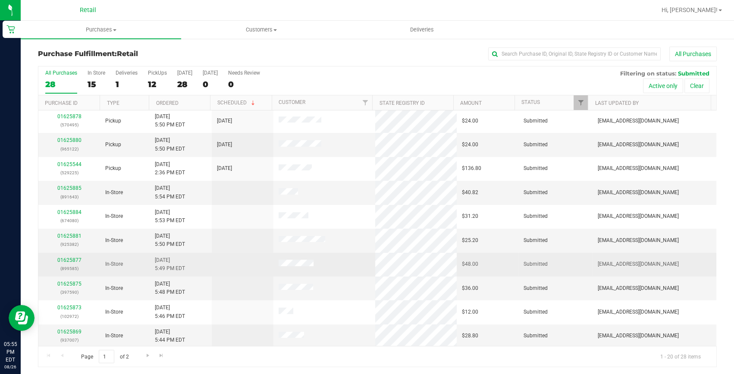
scroll to position [241, 0]
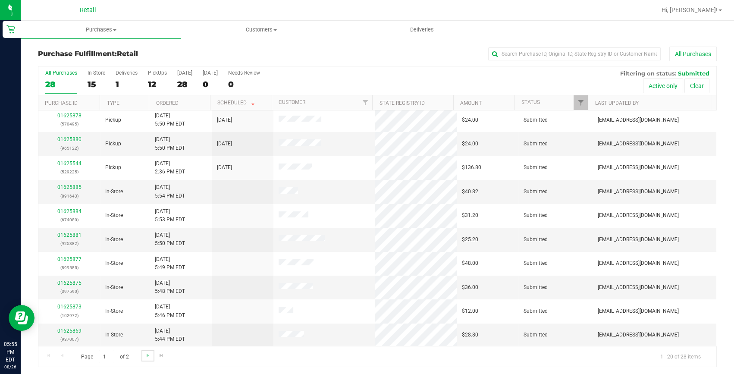
click at [151, 354] on link "Go to the next page" at bounding box center [147, 356] width 13 height 12
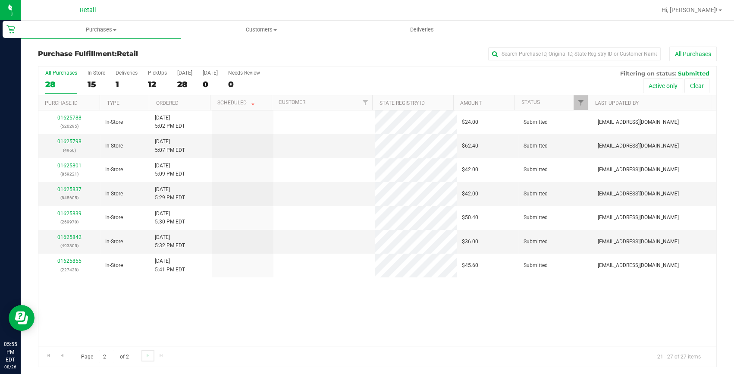
scroll to position [0, 0]
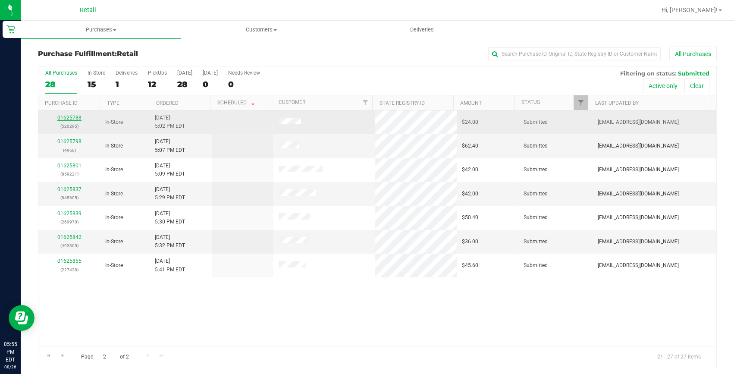
click at [75, 117] on link "01625788" at bounding box center [69, 118] width 24 height 6
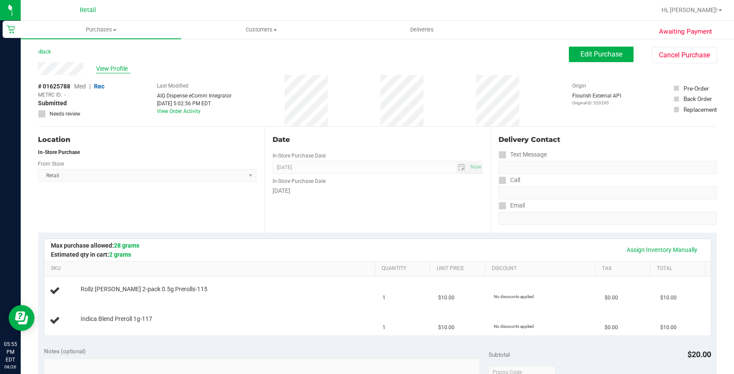
click at [108, 69] on span "View Profile" at bounding box center [113, 68] width 34 height 9
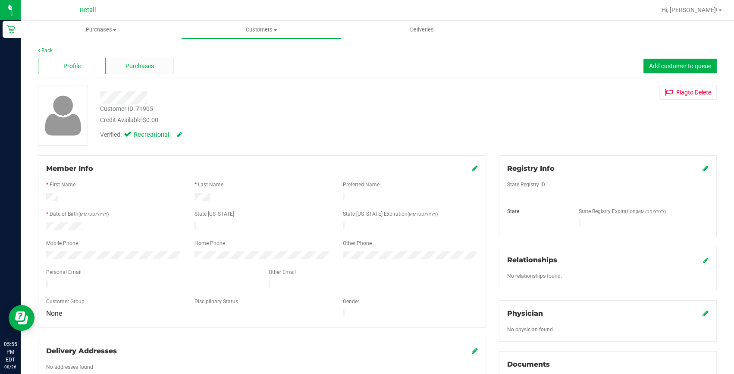
click at [135, 63] on span "Purchases" at bounding box center [139, 66] width 28 height 9
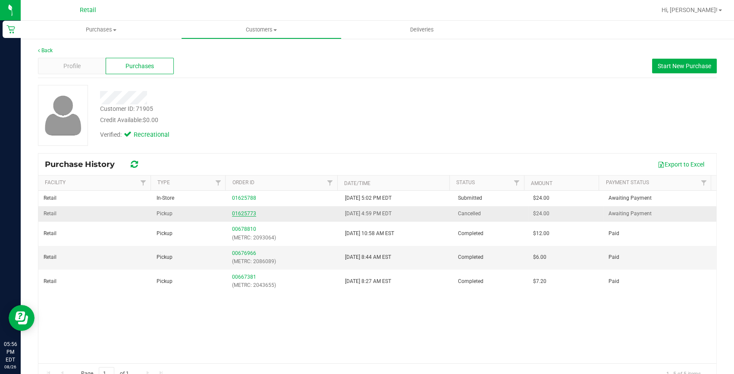
click at [244, 214] on link "01625773" at bounding box center [244, 213] width 24 height 6
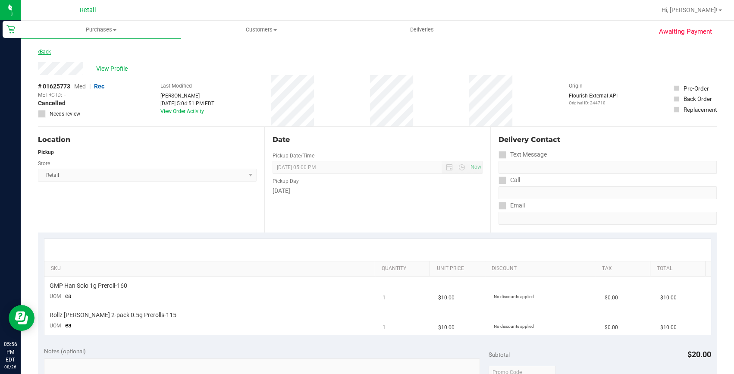
click at [48, 52] on link "Back" at bounding box center [44, 52] width 13 height 6
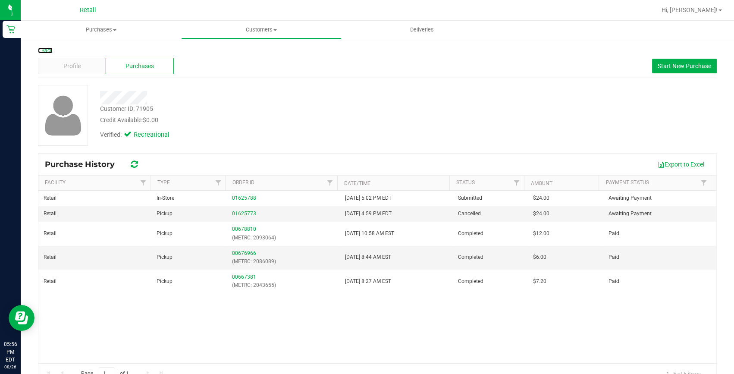
click at [48, 52] on link "Back" at bounding box center [45, 50] width 15 height 6
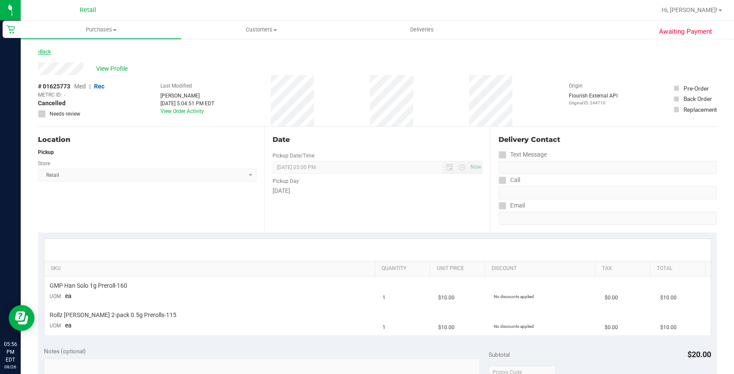
click at [39, 50] on icon at bounding box center [39, 51] width 2 height 5
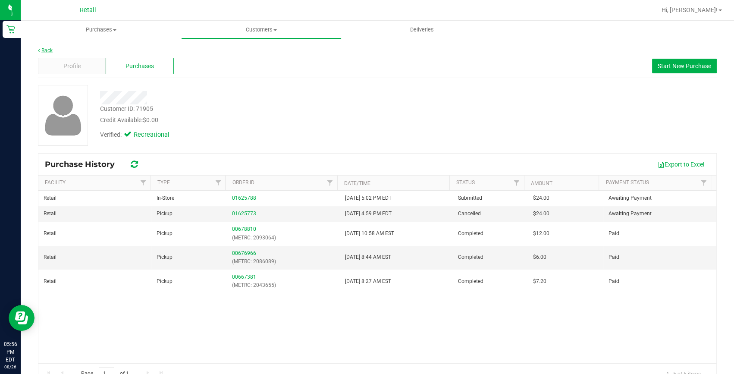
click at [48, 50] on link "Back" at bounding box center [45, 50] width 15 height 6
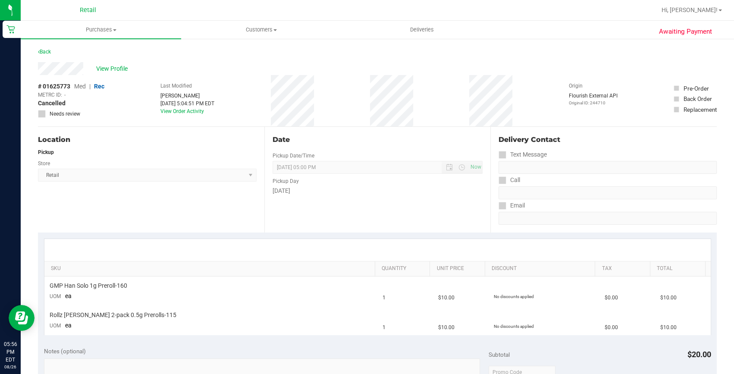
click at [48, 50] on link "Back" at bounding box center [44, 52] width 13 height 6
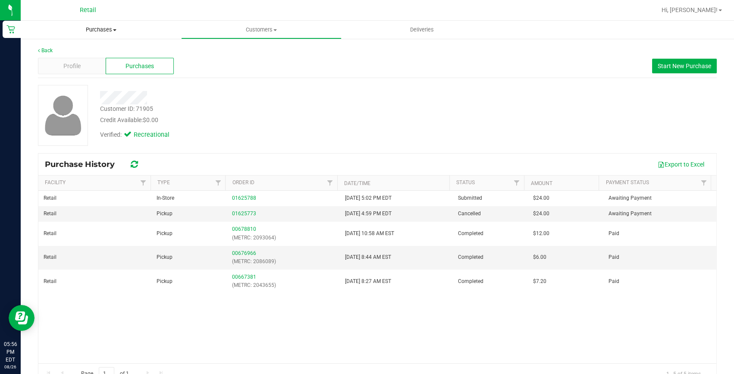
click at [106, 25] on uib-tab-heading "Purchases Summary of purchases Fulfillment All purchases" at bounding box center [101, 30] width 160 height 18
click at [96, 59] on li "Fulfillment" at bounding box center [101, 62] width 160 height 10
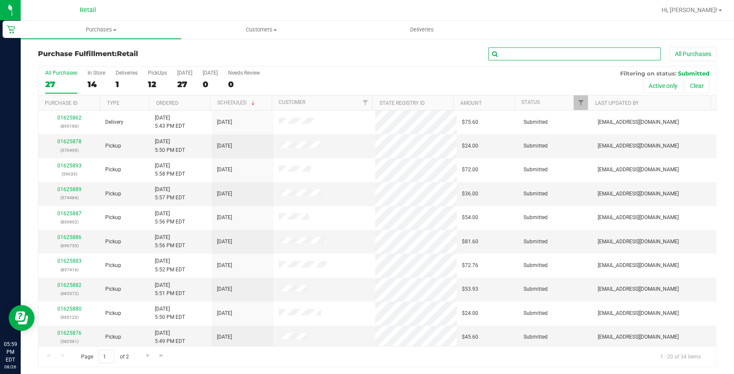
click at [579, 51] on input "text" at bounding box center [574, 53] width 172 height 13
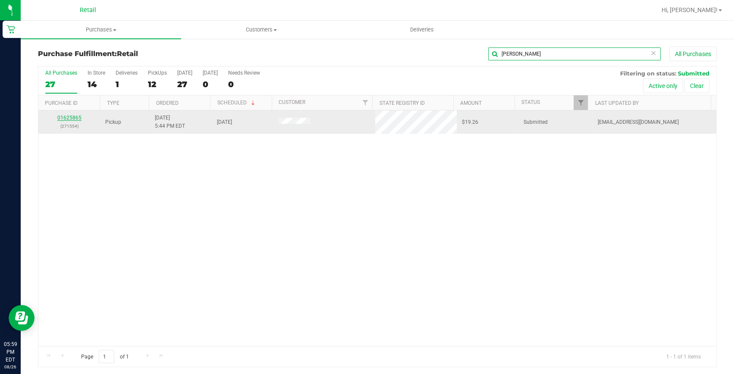
type input "kendra"
click at [74, 118] on link "01625865" at bounding box center [69, 118] width 24 height 6
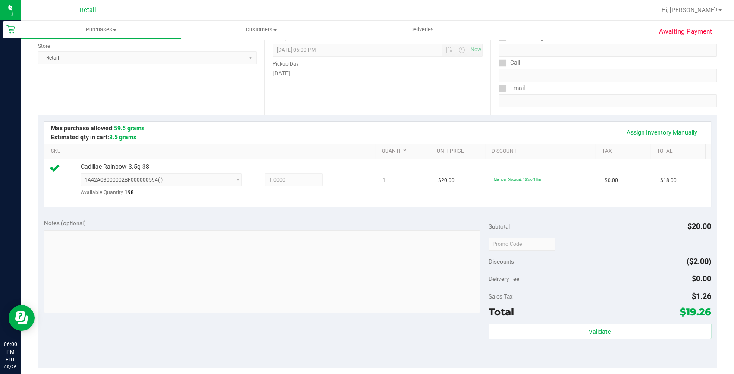
scroll to position [196, 0]
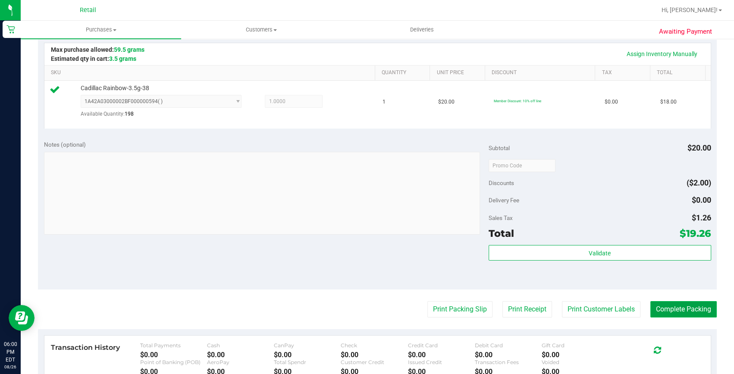
click at [685, 304] on button "Complete Packing" at bounding box center [683, 309] width 66 height 16
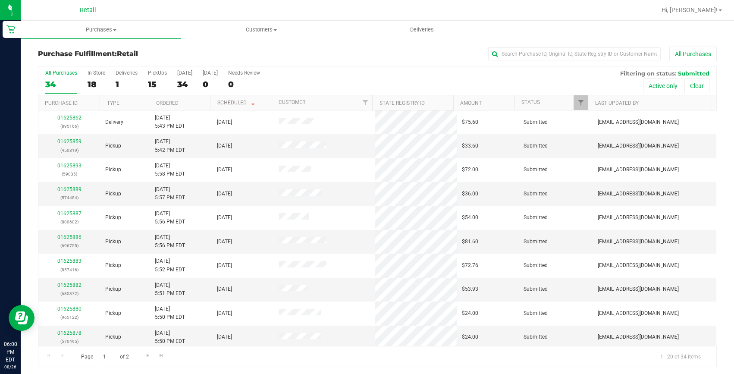
scroll to position [1, 0]
click at [78, 136] on div "01625859 (450819)" at bounding box center [69, 144] width 51 height 16
click at [76, 138] on link "01625859" at bounding box center [69, 140] width 24 height 6
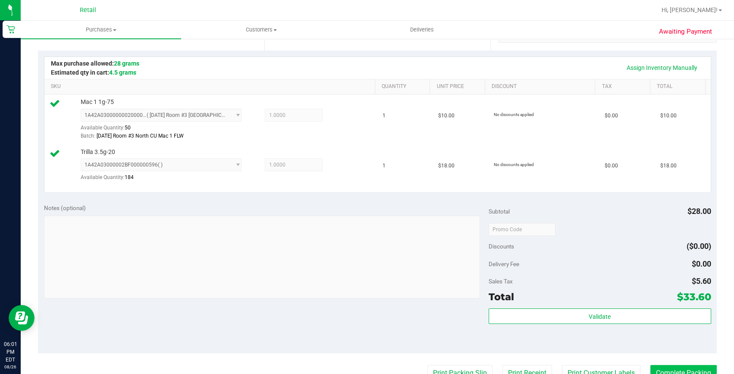
scroll to position [197, 0]
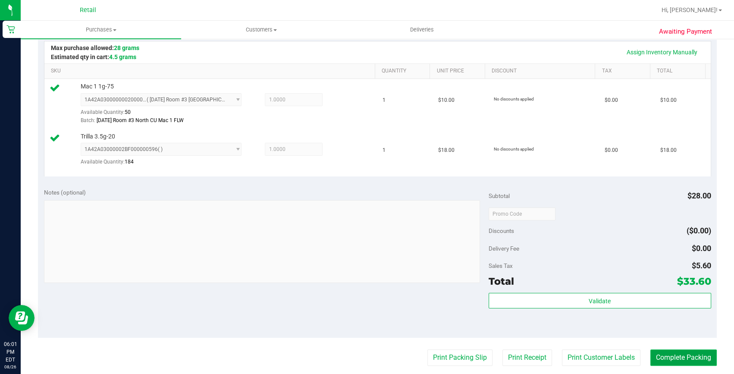
click at [655, 355] on button "Complete Packing" at bounding box center [683, 357] width 66 height 16
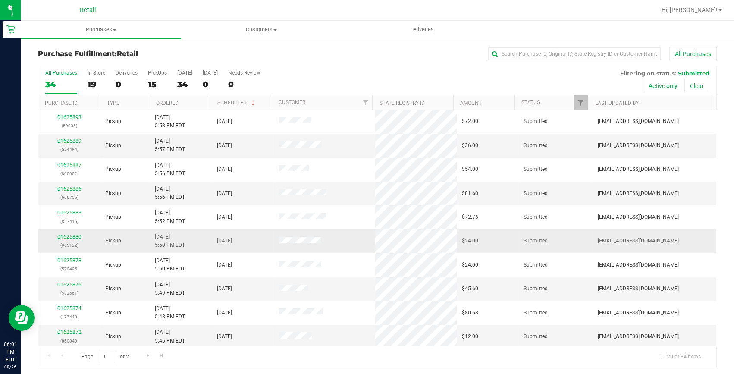
scroll to position [78, 0]
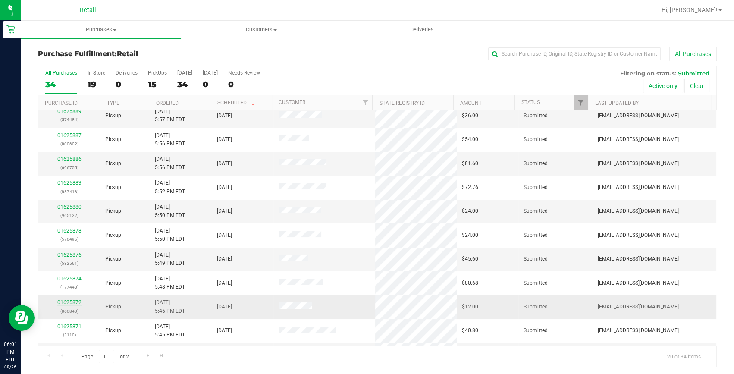
click at [77, 302] on link "01625872" at bounding box center [69, 302] width 24 height 6
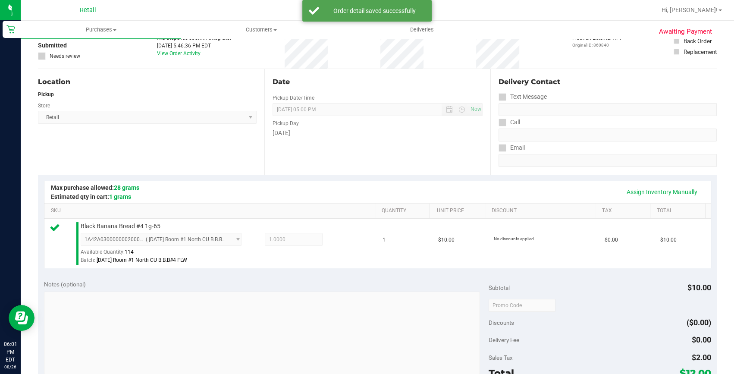
scroll to position [156, 0]
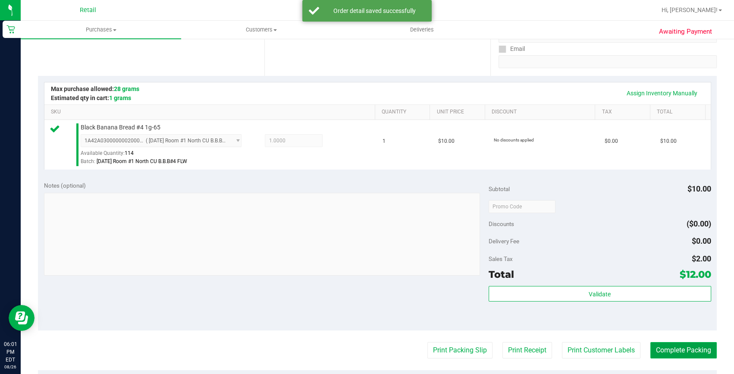
click at [685, 349] on button "Complete Packing" at bounding box center [683, 350] width 66 height 16
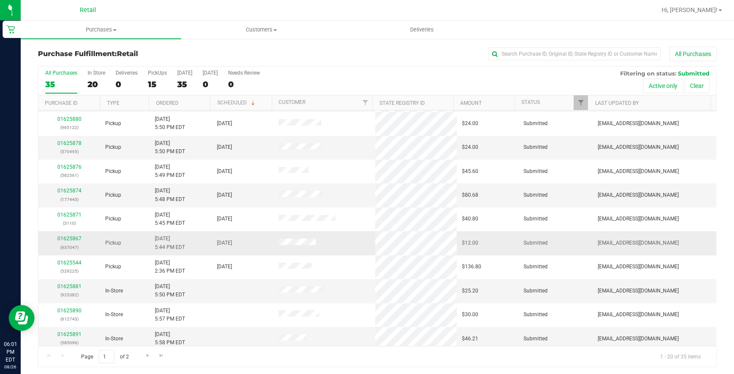
scroll to position [196, 0]
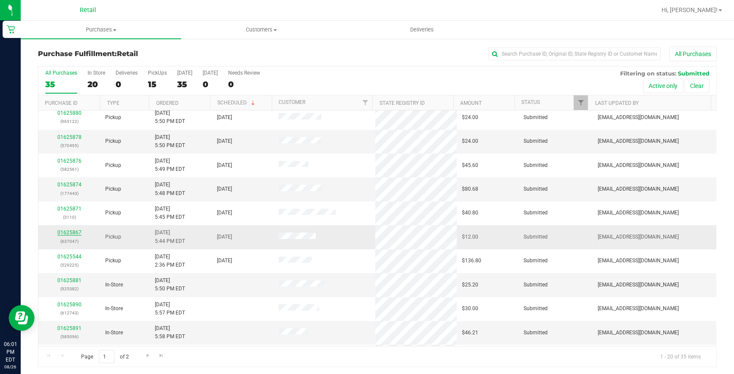
click at [64, 230] on link "01625867" at bounding box center [69, 232] width 24 height 6
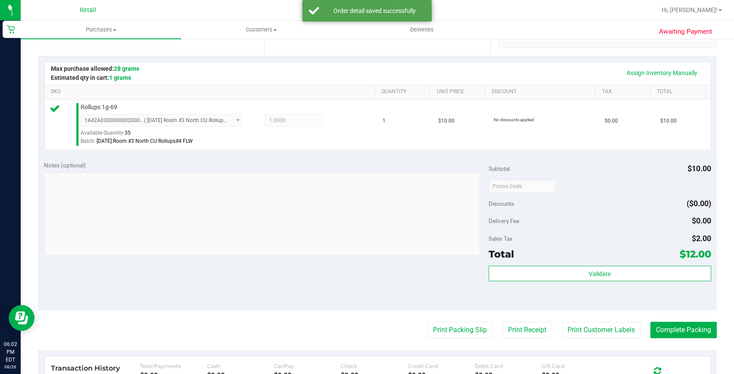
scroll to position [196, 0]
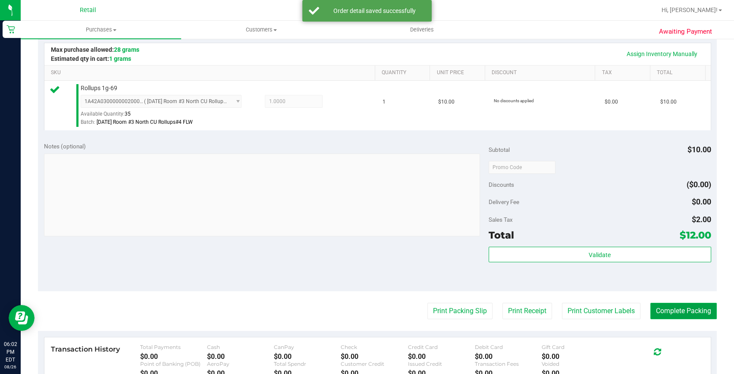
click at [679, 305] on button "Complete Packing" at bounding box center [683, 311] width 66 height 16
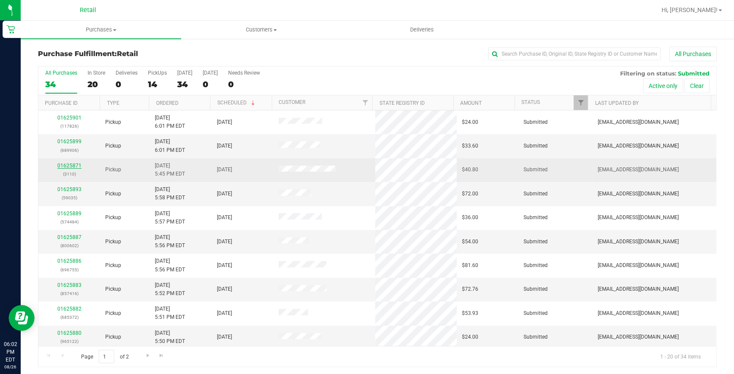
click at [78, 166] on link "01625871" at bounding box center [69, 166] width 24 height 6
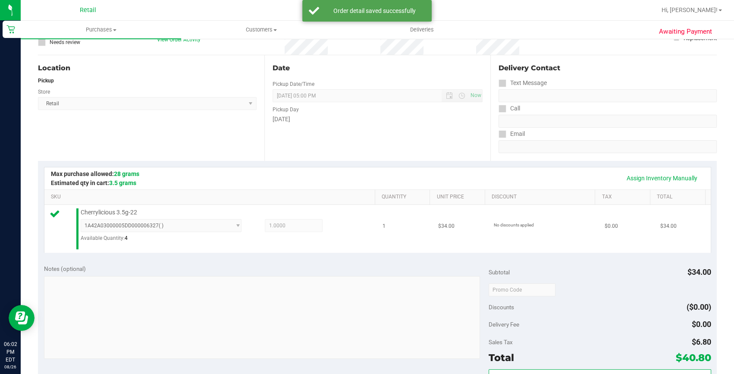
scroll to position [156, 0]
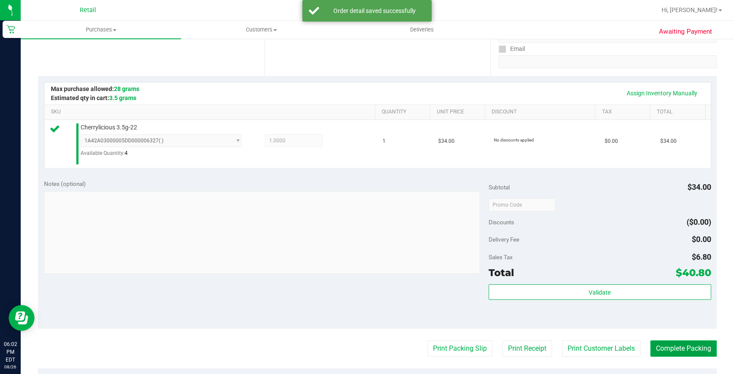
click at [650, 347] on button "Complete Packing" at bounding box center [683, 348] width 66 height 16
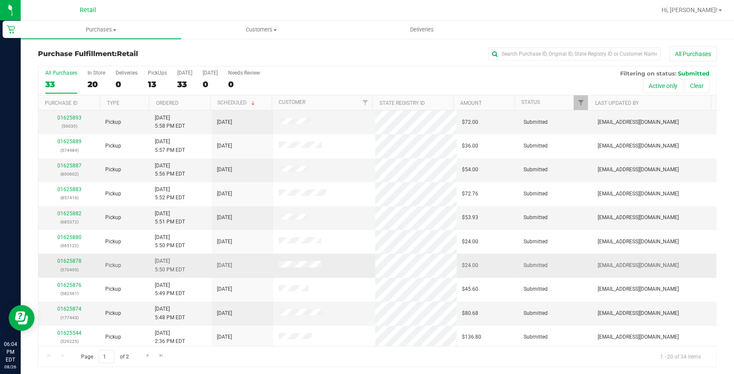
scroll to position [156, 0]
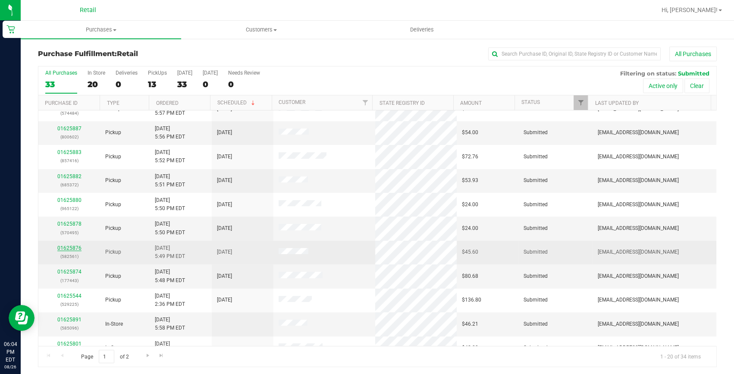
click at [73, 248] on link "01625876" at bounding box center [69, 248] width 24 height 6
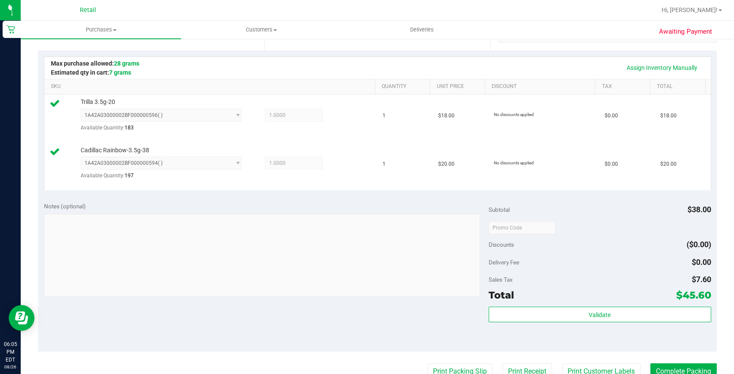
scroll to position [196, 0]
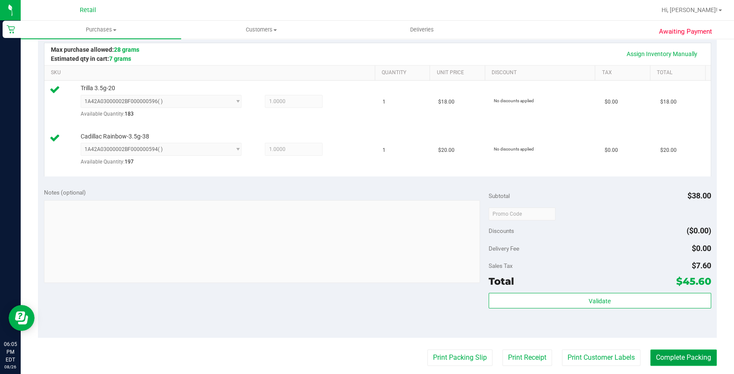
click at [683, 359] on button "Complete Packing" at bounding box center [683, 357] width 66 height 16
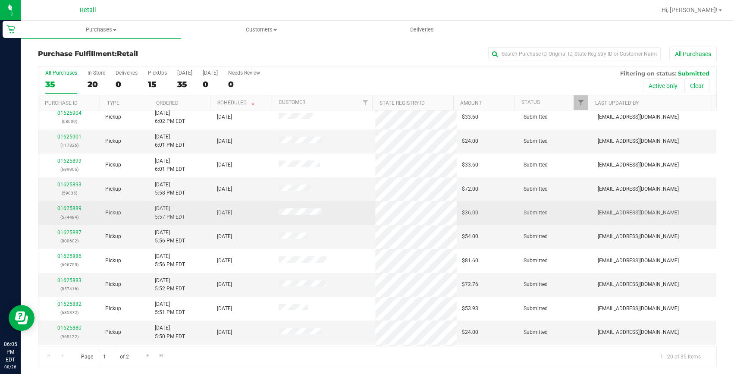
scroll to position [117, 0]
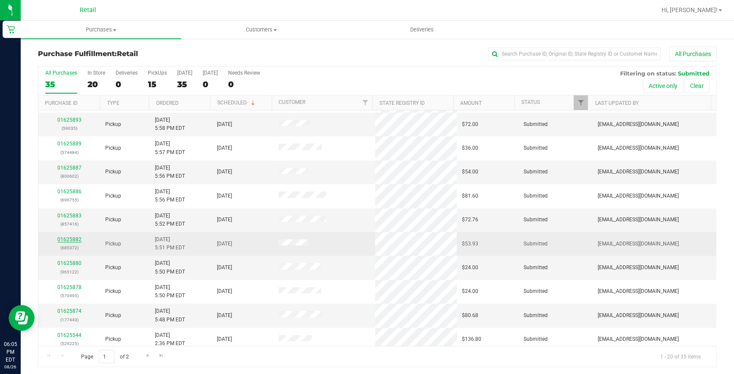
click at [58, 237] on link "01625882" at bounding box center [69, 239] width 24 height 6
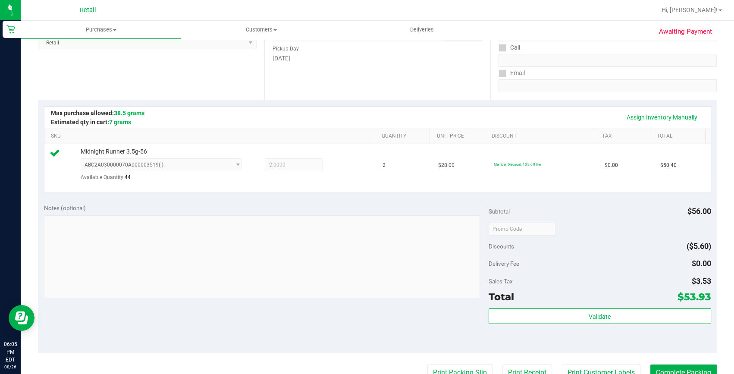
scroll to position [156, 0]
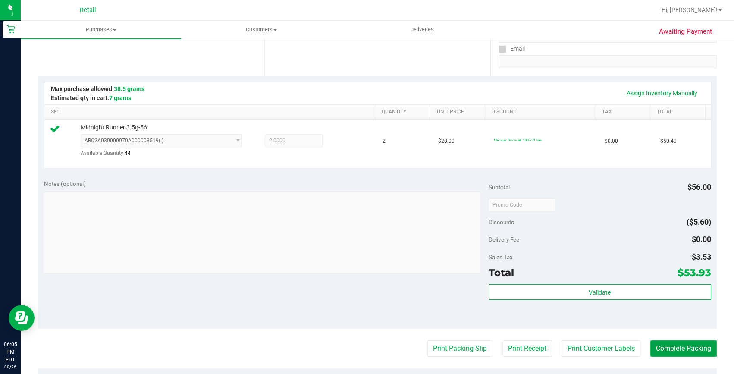
click at [655, 352] on button "Complete Packing" at bounding box center [683, 348] width 66 height 16
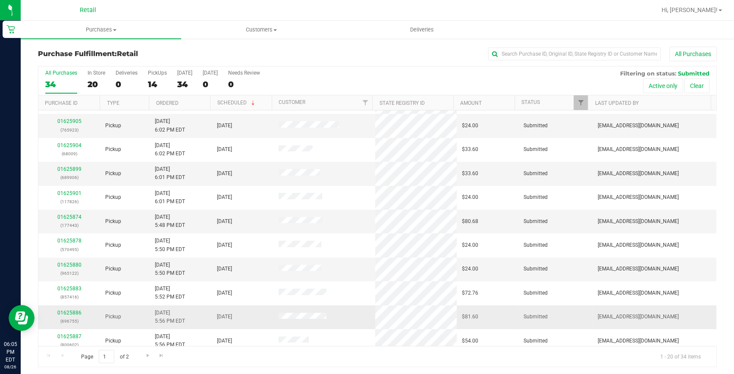
scroll to position [39, 0]
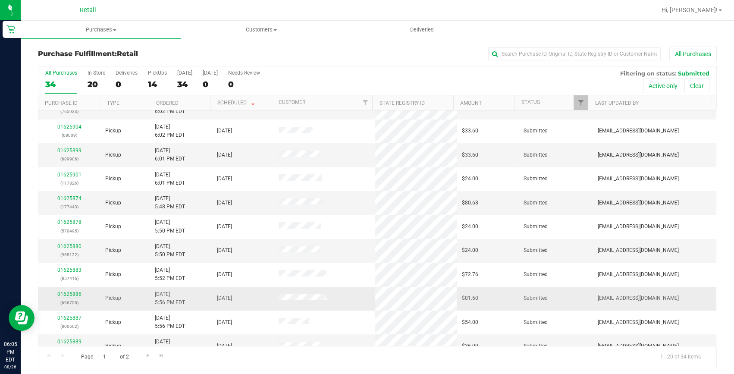
click at [72, 294] on link "01625886" at bounding box center [69, 294] width 24 height 6
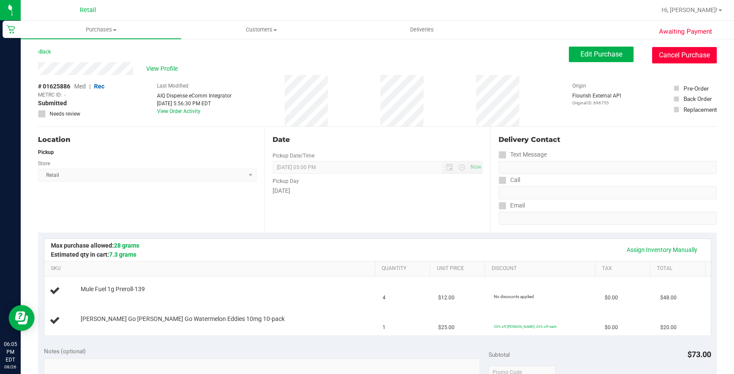
click at [694, 59] on button "Cancel Purchase" at bounding box center [684, 55] width 65 height 16
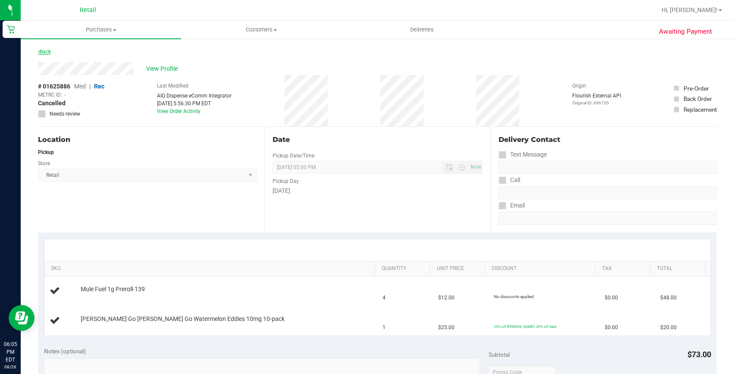
click at [43, 51] on link "Back" at bounding box center [44, 52] width 13 height 6
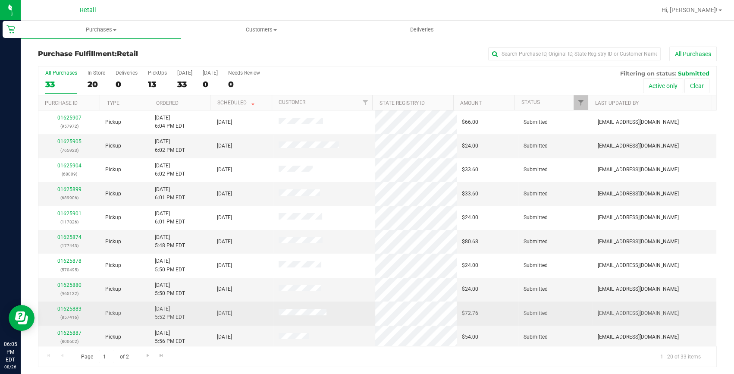
click at [69, 305] on div "01625883 (857416)" at bounding box center [69, 313] width 51 height 16
click at [69, 307] on link "01625883" at bounding box center [69, 309] width 24 height 6
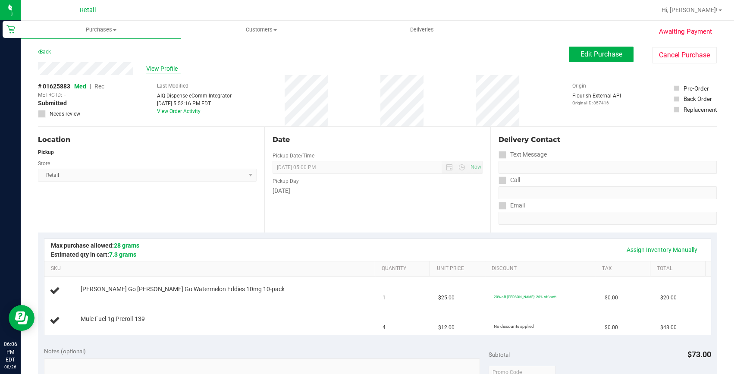
click at [167, 69] on span "View Profile" at bounding box center [163, 68] width 34 height 9
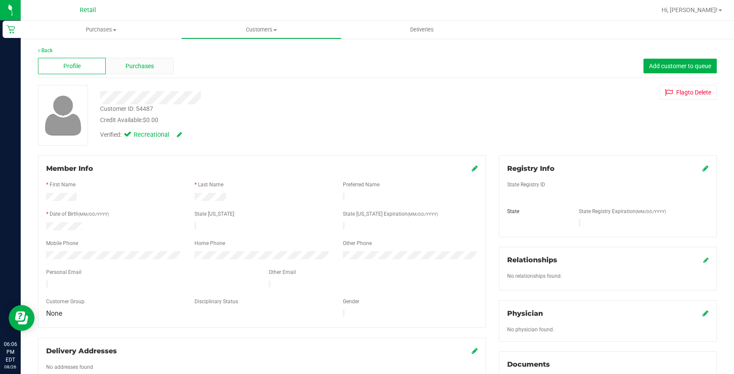
click at [121, 67] on div "Purchases" at bounding box center [140, 66] width 68 height 16
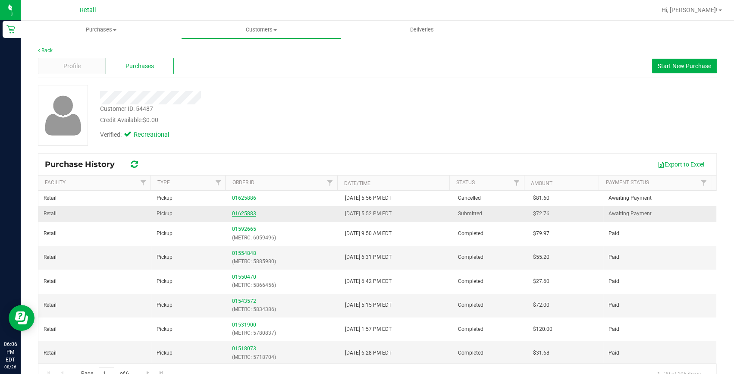
click at [241, 214] on link "01625883" at bounding box center [244, 213] width 24 height 6
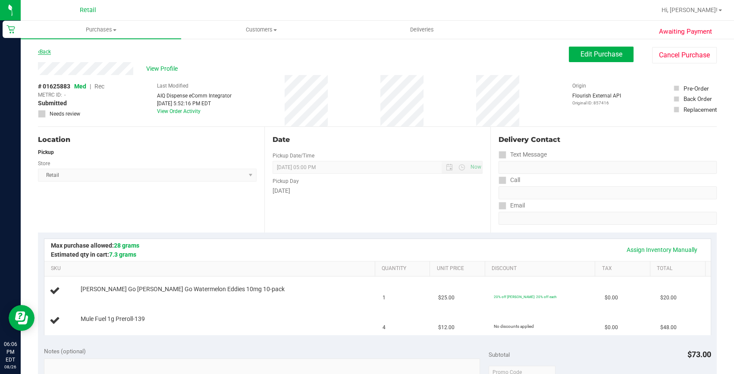
click at [44, 49] on link "Back" at bounding box center [44, 52] width 13 height 6
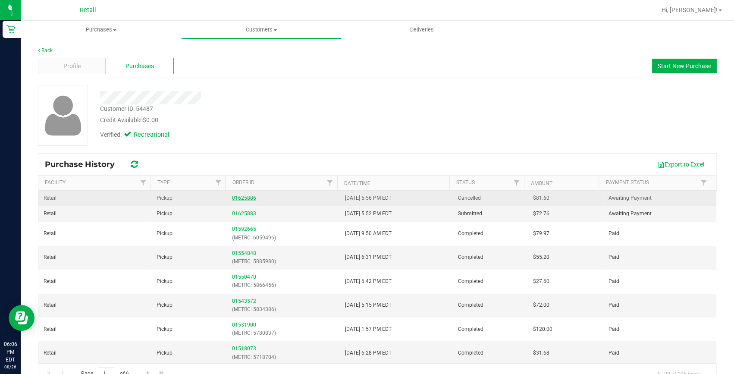
click at [241, 196] on link "01625886" at bounding box center [244, 198] width 24 height 6
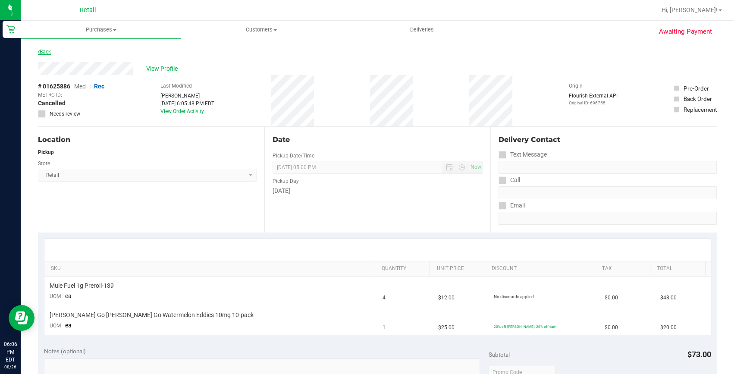
click at [40, 53] on link "Back" at bounding box center [44, 52] width 13 height 6
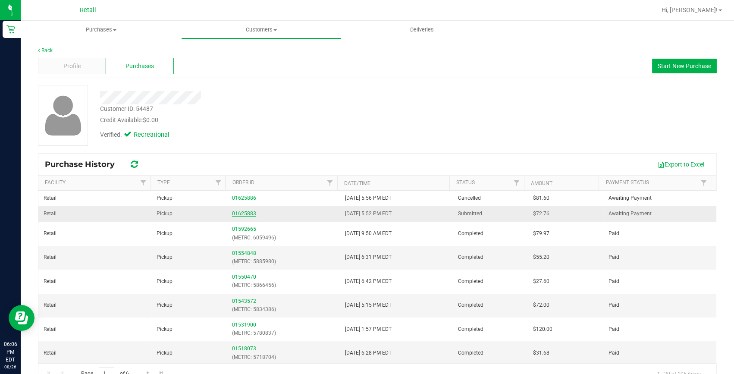
click at [244, 212] on link "01625883" at bounding box center [244, 213] width 24 height 6
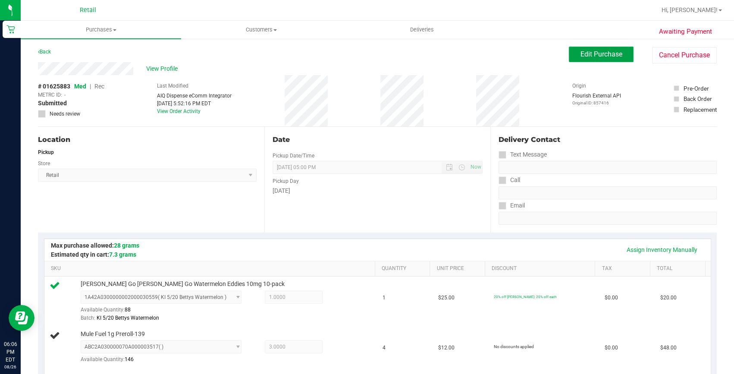
click at [569, 52] on button "Edit Purchase" at bounding box center [601, 55] width 65 height 16
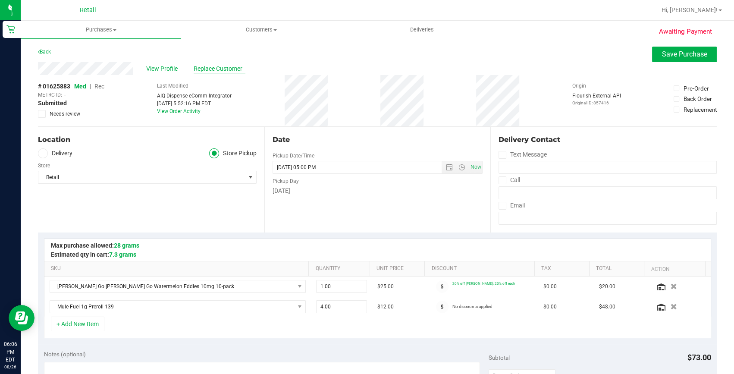
click at [201, 65] on span "Replace Customer" at bounding box center [220, 68] width 52 height 9
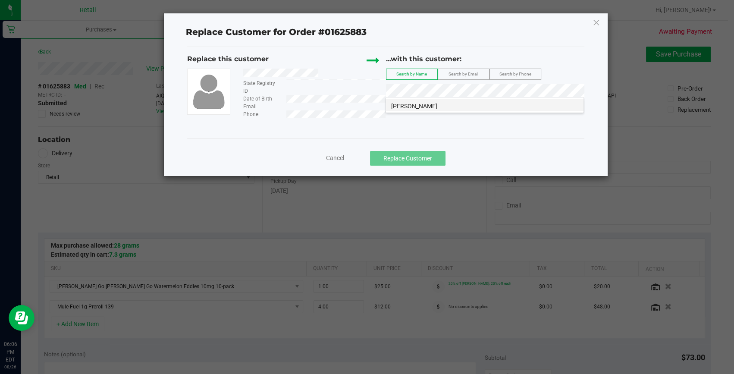
click at [418, 101] on li "Alexandra Malkasian" at bounding box center [484, 105] width 197 height 12
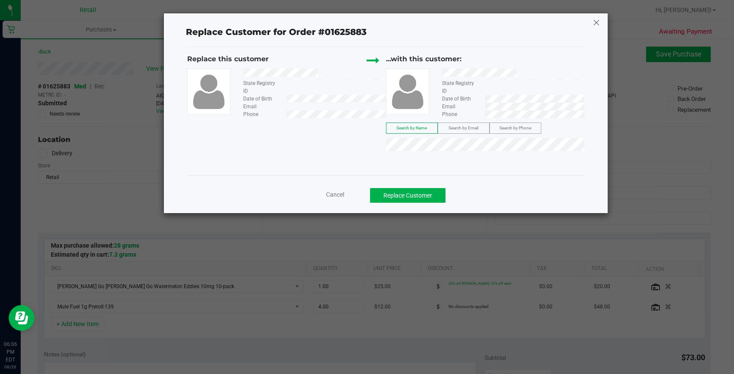
click at [594, 16] on icon at bounding box center [596, 23] width 8 height 14
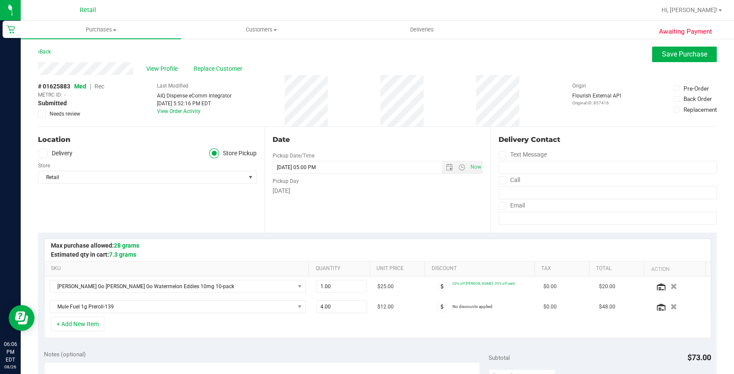
click at [99, 85] on span "Rec" at bounding box center [99, 86] width 10 height 7
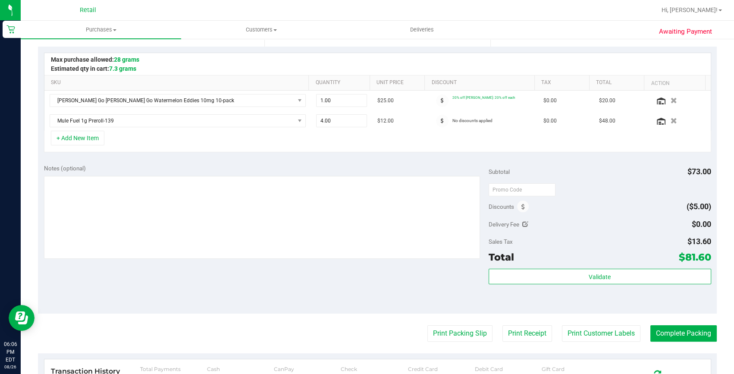
scroll to position [196, 0]
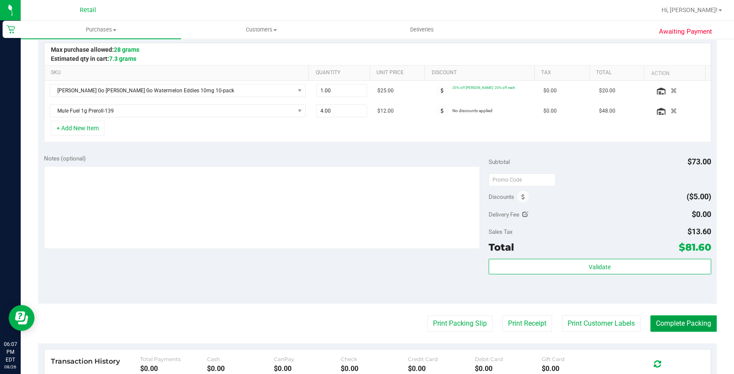
click at [658, 316] on button "Complete Packing" at bounding box center [683, 323] width 66 height 16
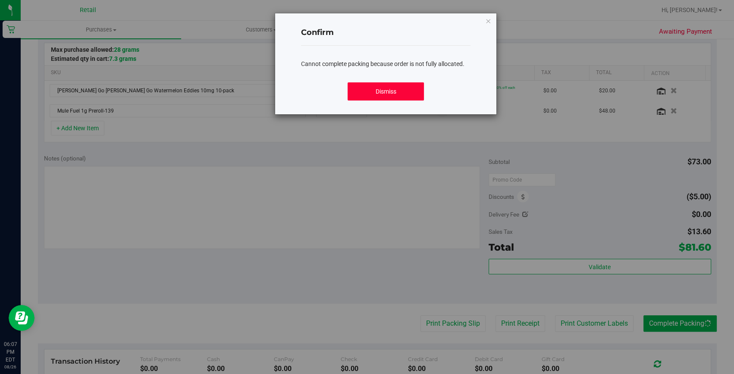
click at [372, 94] on button "Dismiss" at bounding box center [385, 91] width 76 height 18
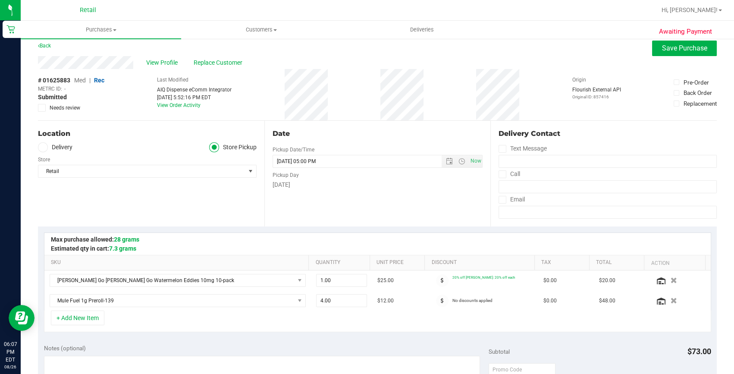
scroll to position [0, 0]
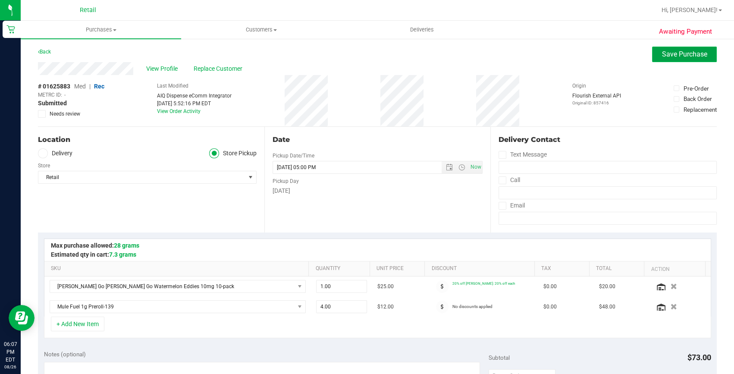
click at [657, 61] on button "Save Purchase" at bounding box center [684, 55] width 65 height 16
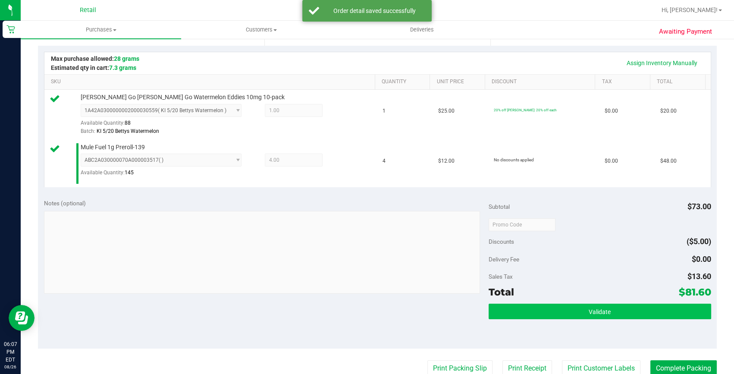
scroll to position [196, 0]
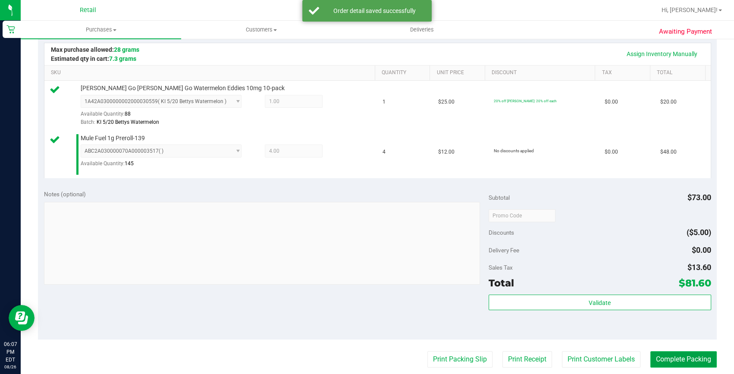
click at [679, 351] on button "Complete Packing" at bounding box center [683, 359] width 66 height 16
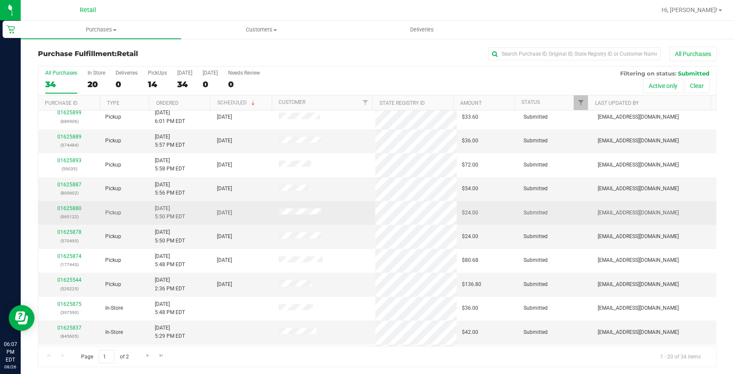
scroll to position [156, 0]
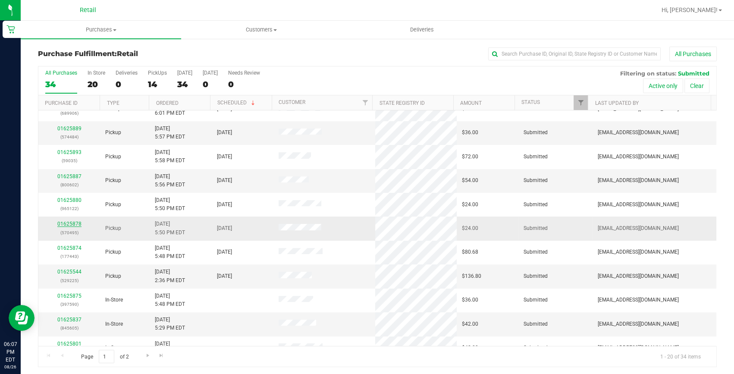
click at [74, 222] on link "01625878" at bounding box center [69, 224] width 24 height 6
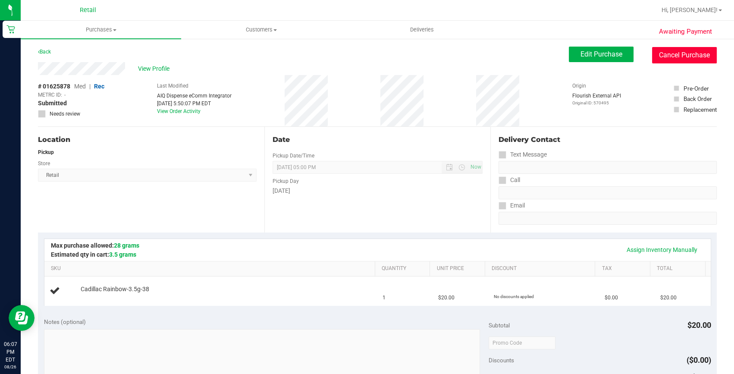
click at [686, 56] on button "Cancel Purchase" at bounding box center [684, 55] width 65 height 16
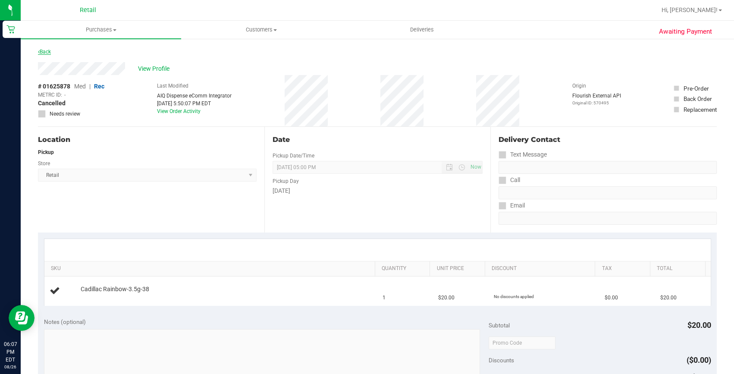
click at [39, 53] on icon at bounding box center [39, 51] width 2 height 5
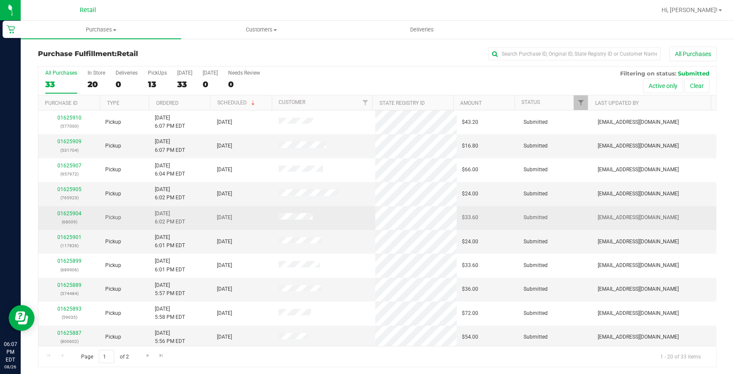
scroll to position [117, 0]
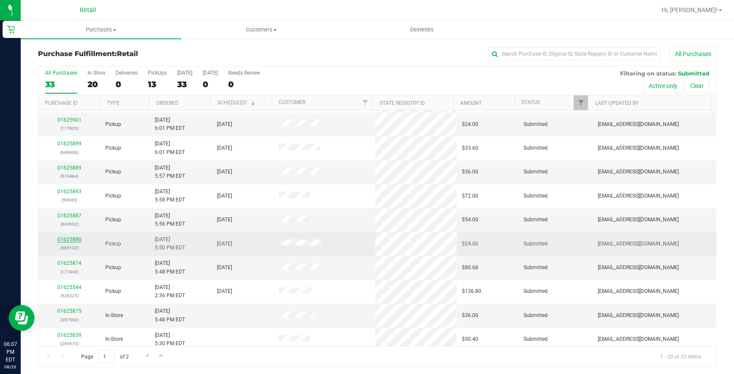
click at [74, 238] on link "01625880" at bounding box center [69, 239] width 24 height 6
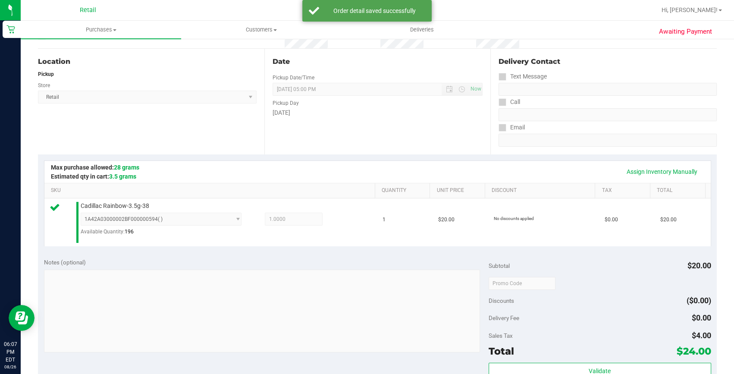
scroll to position [156, 0]
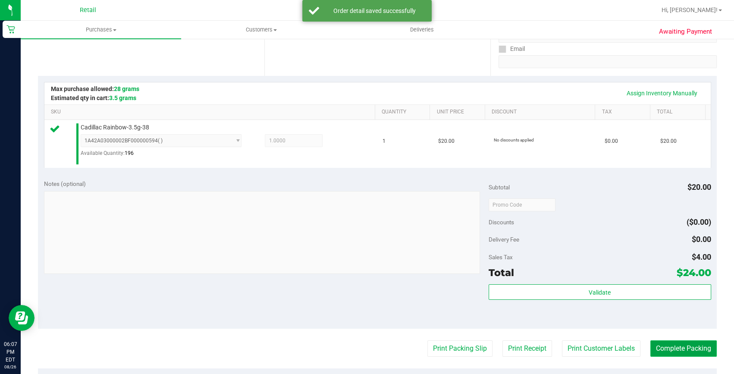
click at [678, 347] on button "Complete Packing" at bounding box center [683, 348] width 66 height 16
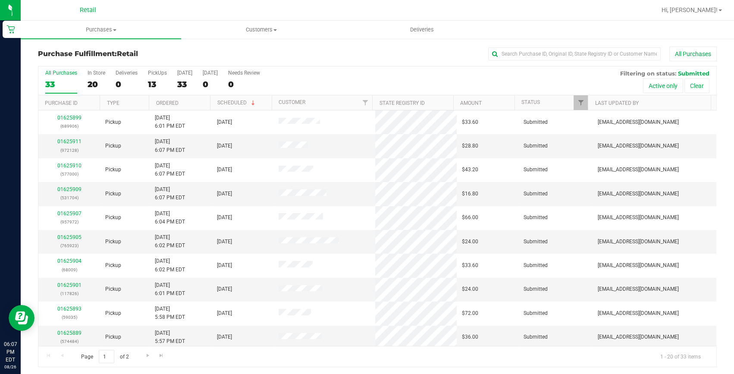
click at [360, 58] on div "All Purchases" at bounding box center [490, 54] width 452 height 15
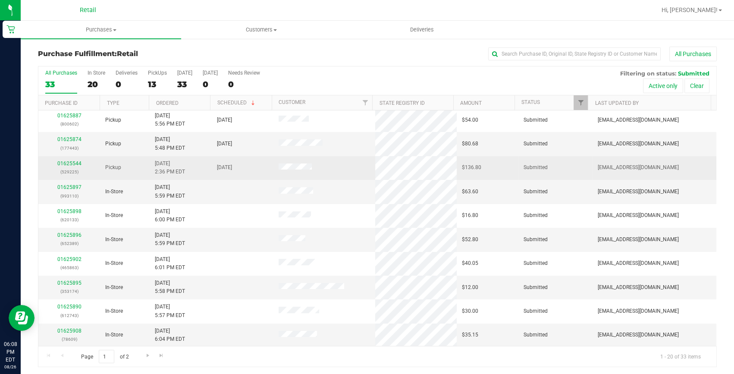
scroll to position [202, 0]
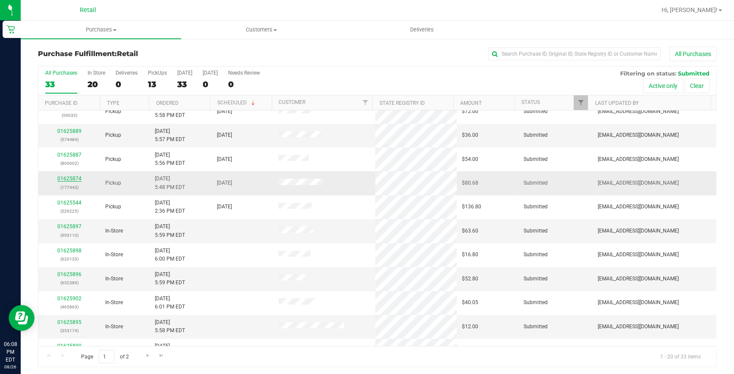
click at [69, 176] on link "01625874" at bounding box center [69, 178] width 24 height 6
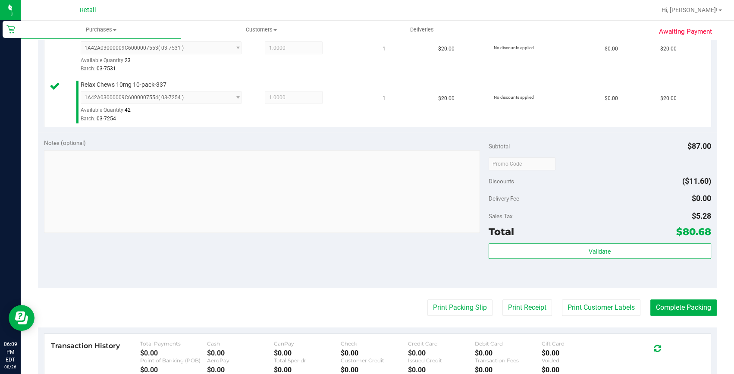
scroll to position [353, 0]
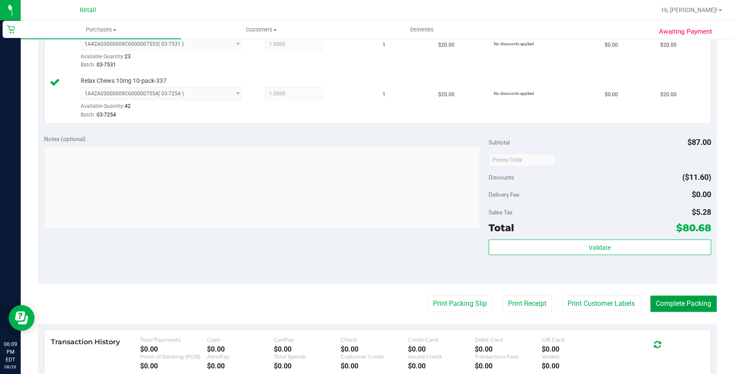
click at [679, 297] on button "Complete Packing" at bounding box center [683, 303] width 66 height 16
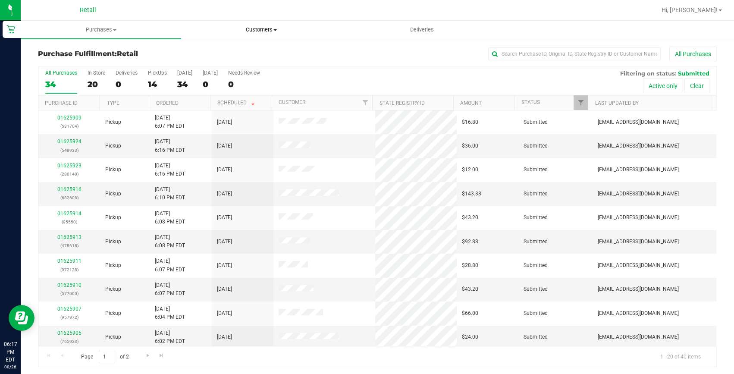
click at [267, 27] on span "Customers" at bounding box center [261, 30] width 160 height 8
click at [221, 49] on span "All customers" at bounding box center [212, 51] width 62 height 7
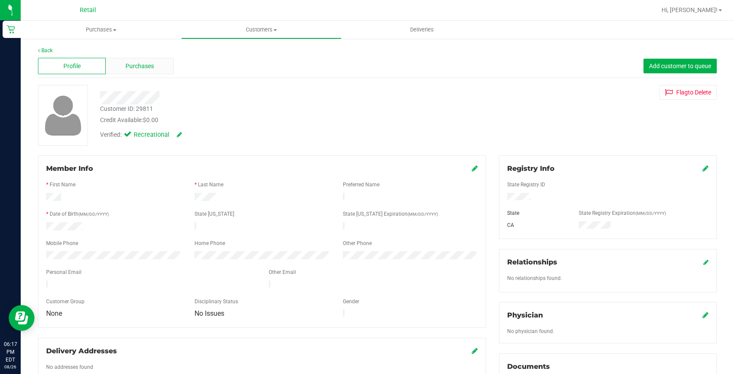
click at [143, 69] on span "Purchases" at bounding box center [139, 66] width 28 height 9
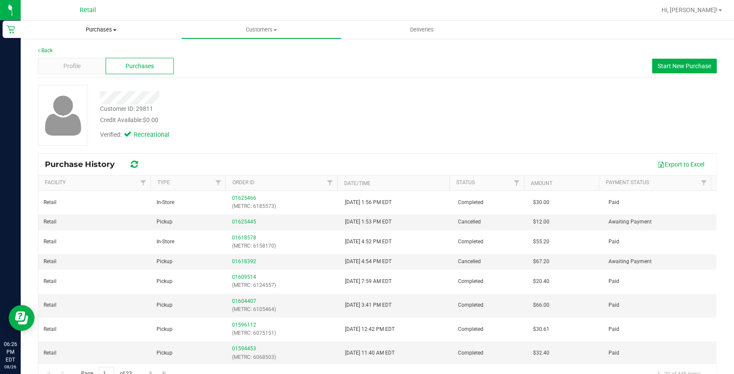
click at [108, 34] on uib-tab-heading "Purchases Summary of purchases Fulfillment All purchases" at bounding box center [101, 30] width 160 height 18
click at [96, 50] on span "Summary of purchases" at bounding box center [65, 51] width 88 height 7
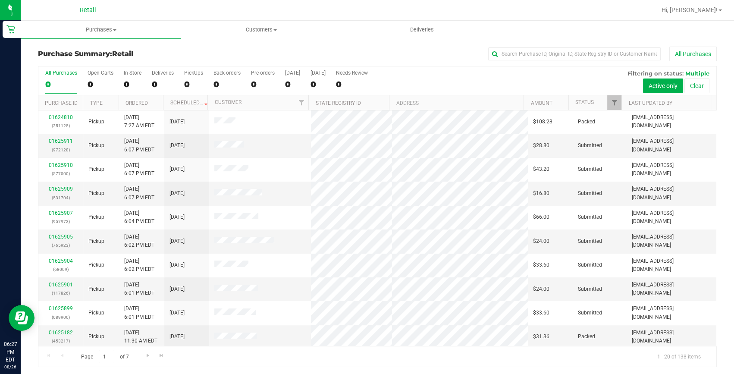
scroll to position [241, 0]
click at [95, 34] on uib-tab-heading "Purchases Summary of purchases Fulfillment All purchases" at bounding box center [101, 30] width 160 height 18
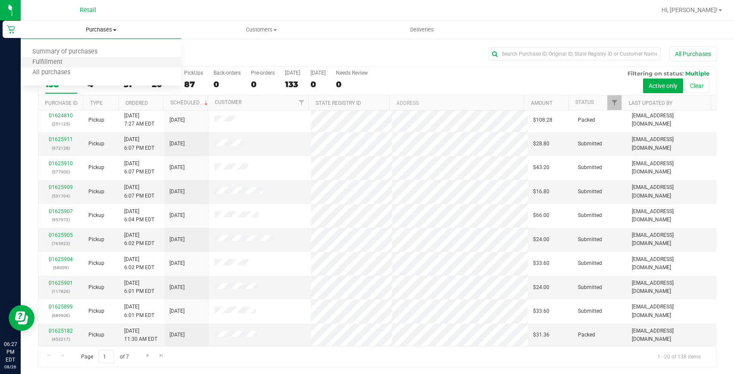
click at [82, 61] on li "Fulfillment" at bounding box center [101, 62] width 160 height 10
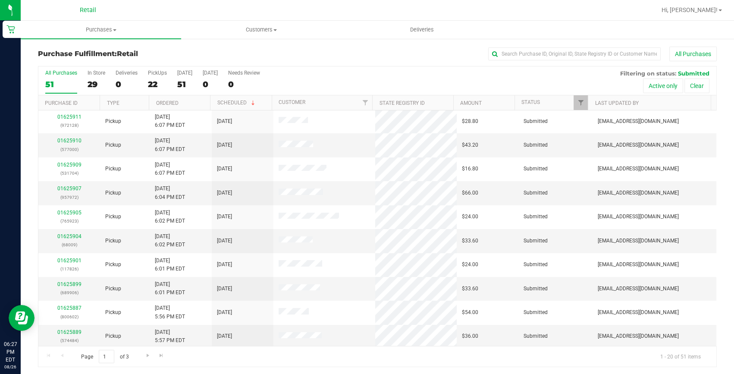
scroll to position [241, 0]
click at [145, 356] on span "Go to the next page" at bounding box center [147, 355] width 7 height 7
click at [144, 359] on link "Go to the next page" at bounding box center [147, 356] width 13 height 12
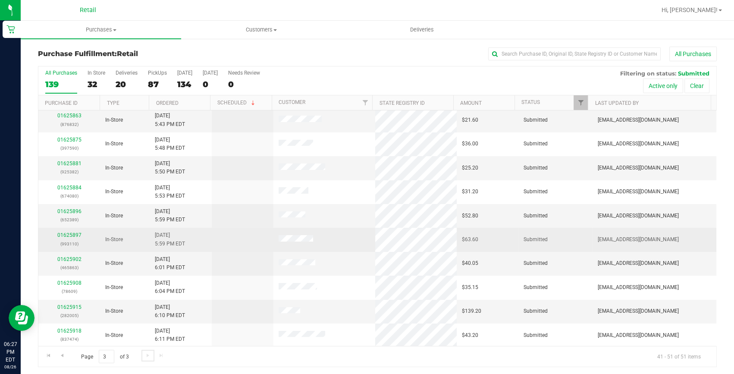
scroll to position [0, 0]
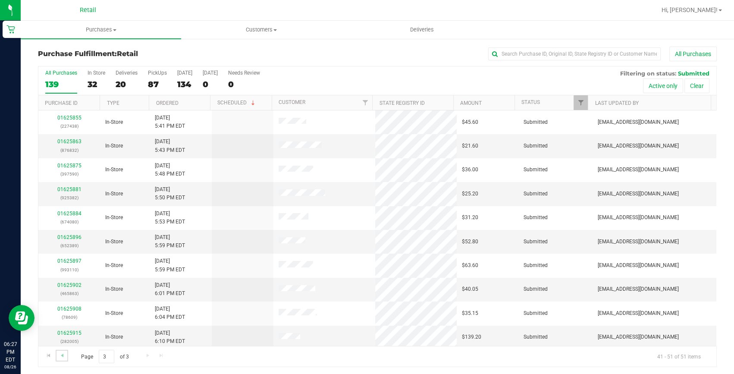
click at [65, 353] on link "Go to the previous page" at bounding box center [62, 356] width 13 height 12
click at [65, 354] on link "Go to the previous page" at bounding box center [62, 356] width 13 height 12
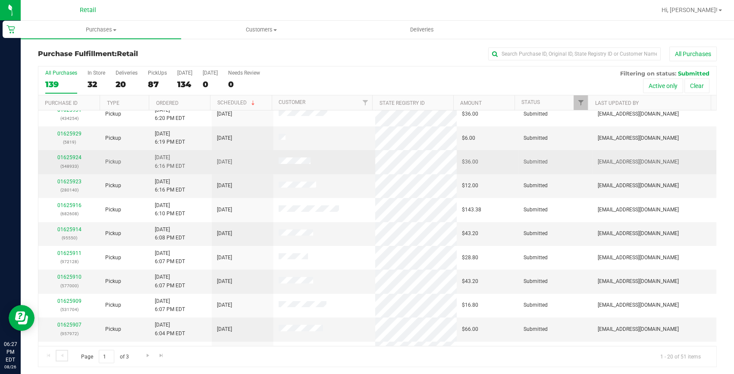
scroll to position [117, 0]
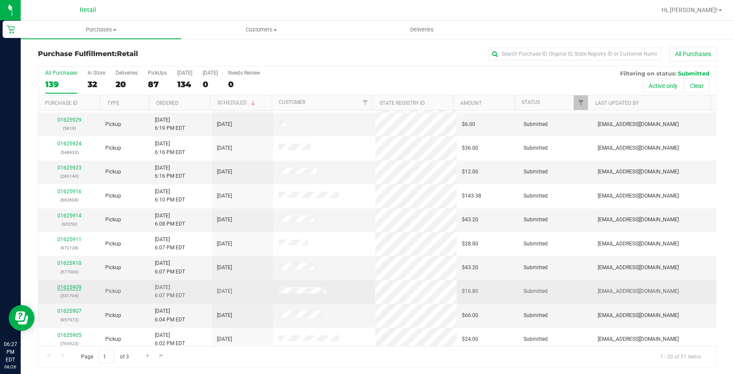
click at [71, 286] on link "01625909" at bounding box center [69, 287] width 24 height 6
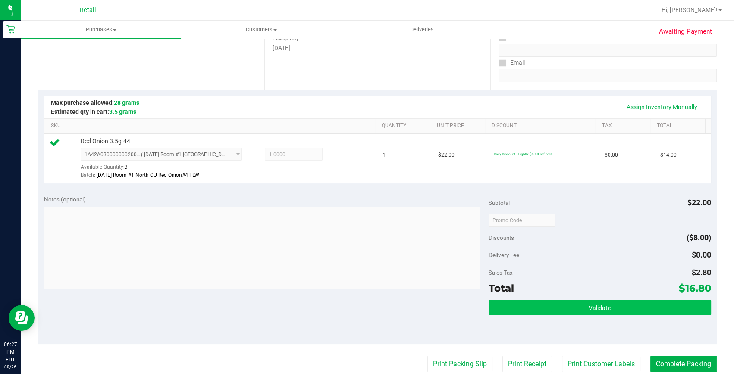
scroll to position [156, 0]
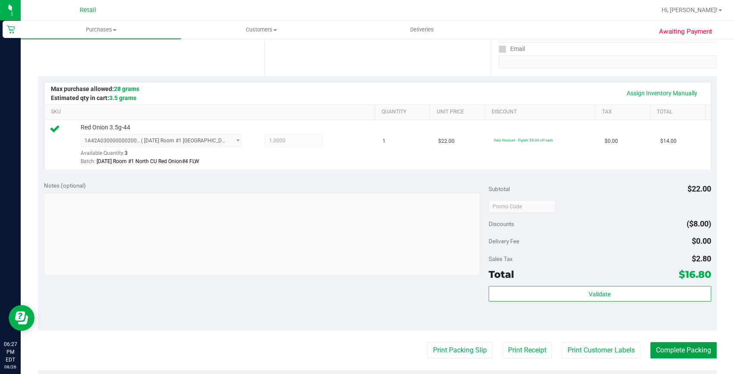
click at [656, 349] on button "Complete Packing" at bounding box center [683, 350] width 66 height 16
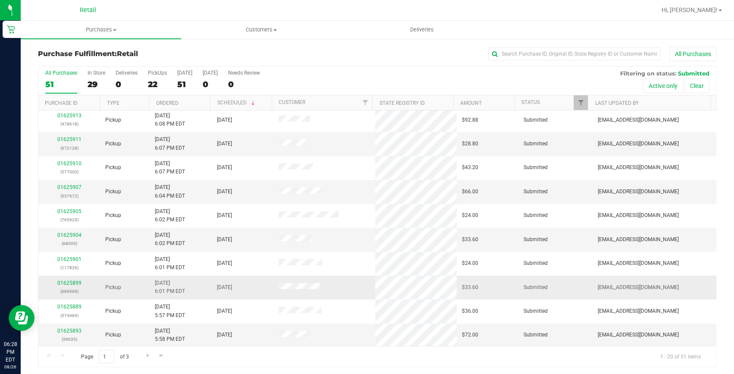
scroll to position [1, 0]
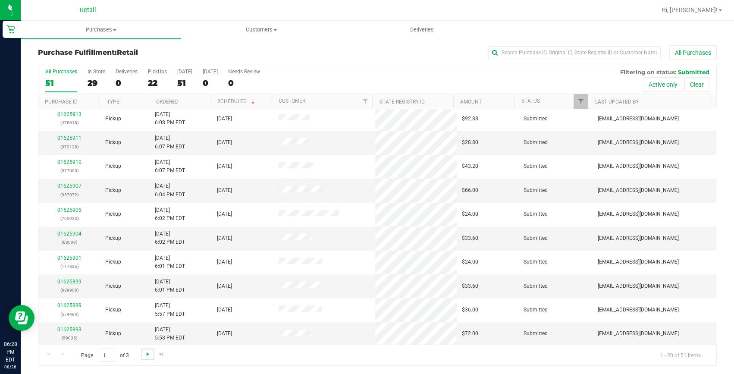
click at [150, 352] on span "Go to the next page" at bounding box center [147, 353] width 7 height 7
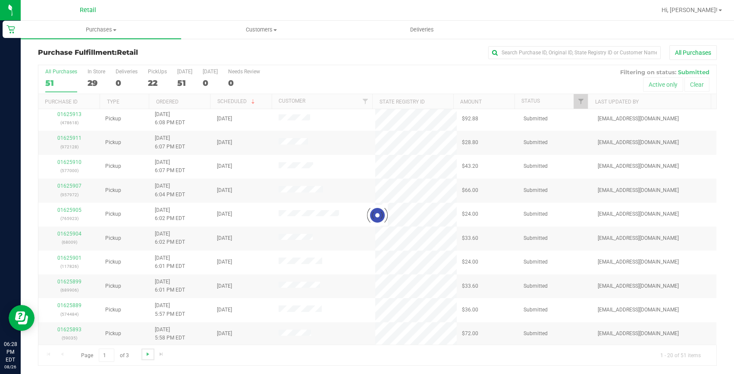
scroll to position [0, 0]
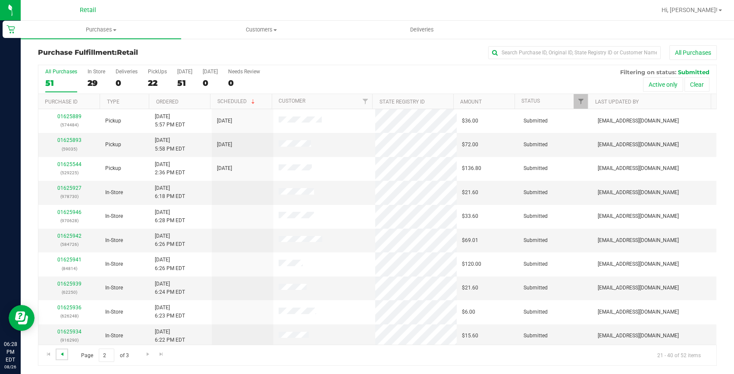
click at [62, 353] on span "Go to the previous page" at bounding box center [62, 353] width 7 height 7
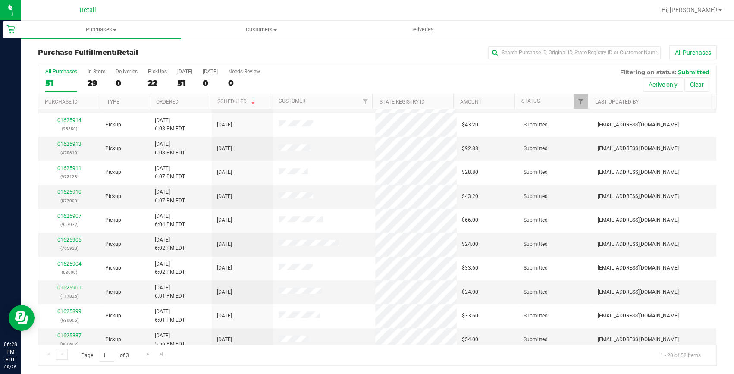
scroll to position [241, 0]
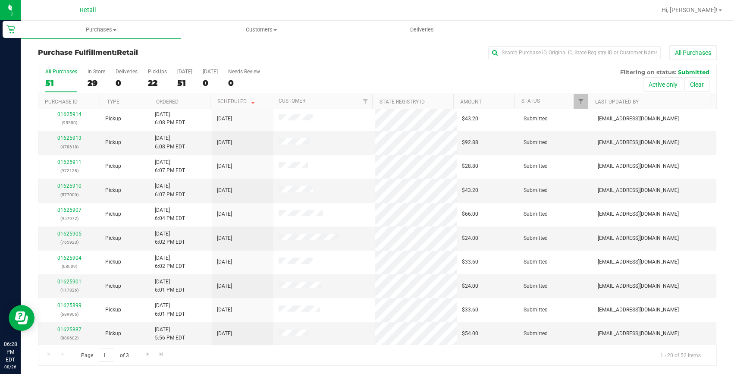
click at [483, 75] on div "All Purchases 51 In Store 29 Deliveries 0 PickUps 22 Today 51 Tomorrow 0 Needs …" at bounding box center [377, 79] width 678 height 29
click at [507, 53] on input "text" at bounding box center [574, 52] width 172 height 13
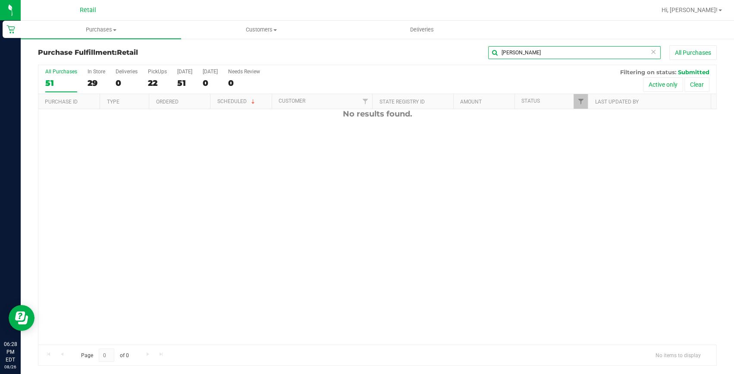
scroll to position [0, 0]
type input "[PERSON_NAME]"
drag, startPoint x: 268, startPoint y: 28, endPoint x: 259, endPoint y: 28, distance: 9.1
click at [268, 28] on span "Customers" at bounding box center [261, 30] width 160 height 8
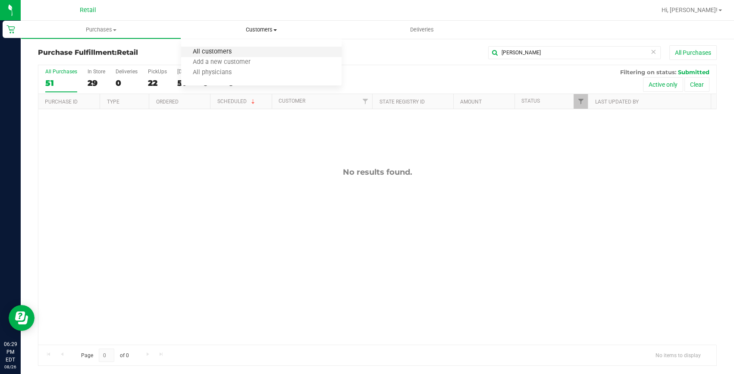
click at [218, 48] on span "All customers" at bounding box center [212, 51] width 62 height 7
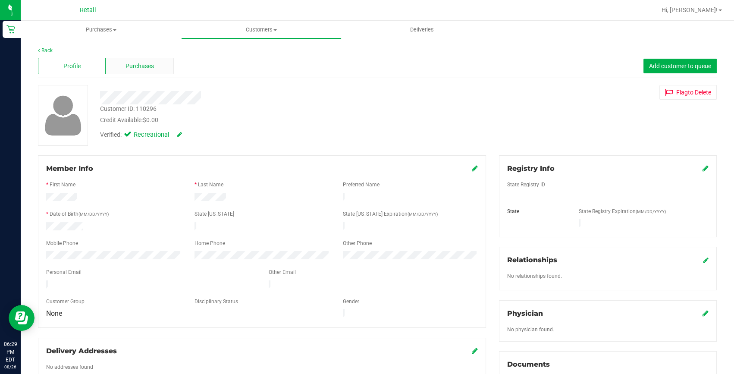
click at [130, 67] on span "Purchases" at bounding box center [139, 66] width 28 height 9
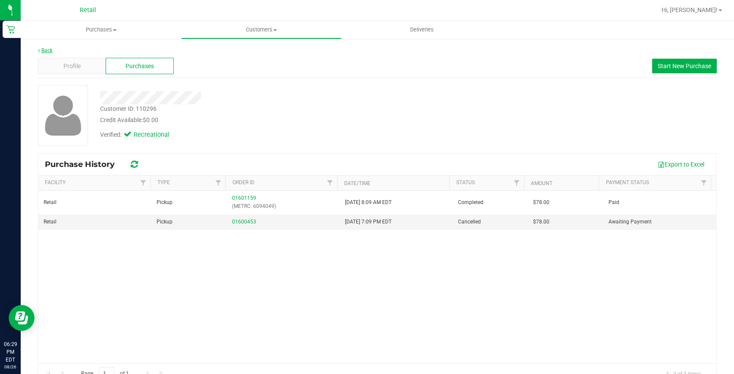
click at [47, 48] on link "Back" at bounding box center [45, 50] width 15 height 6
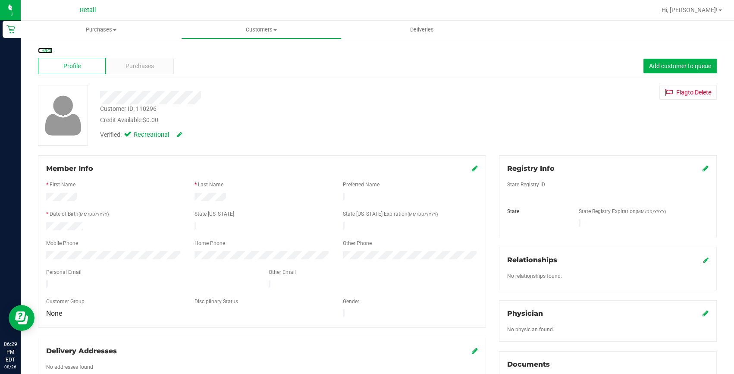
click at [47, 48] on link "Back" at bounding box center [45, 50] width 15 height 6
click at [139, 67] on span "Purchases" at bounding box center [139, 66] width 28 height 9
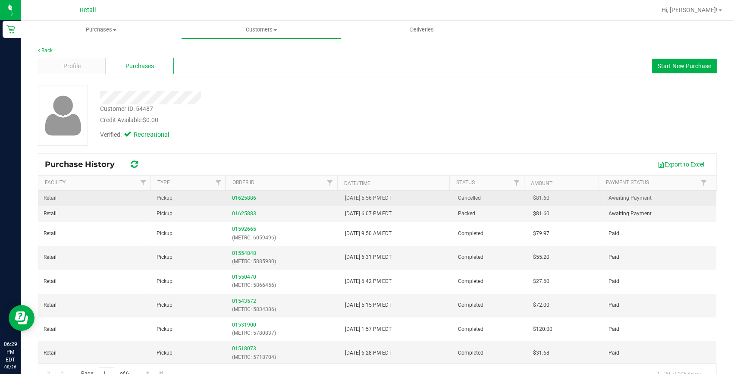
click at [237, 193] on td "01625886" at bounding box center [283, 199] width 113 height 16
click at [241, 200] on link "01625886" at bounding box center [244, 198] width 24 height 6
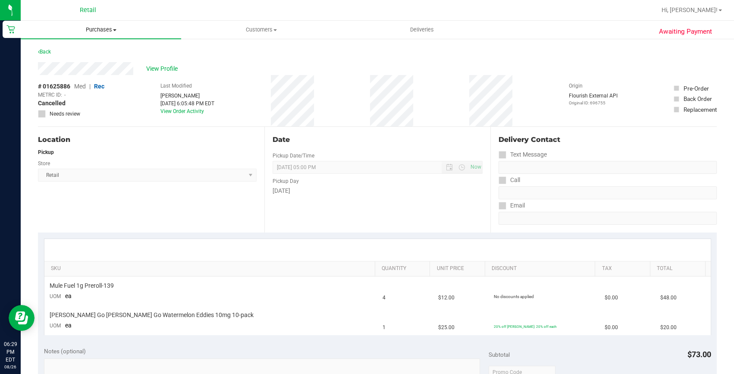
click at [106, 24] on uib-tab-heading "Purchases Summary of purchases Fulfillment All purchases" at bounding box center [101, 30] width 160 height 18
click at [74, 67] on li "Fulfillment" at bounding box center [101, 62] width 160 height 10
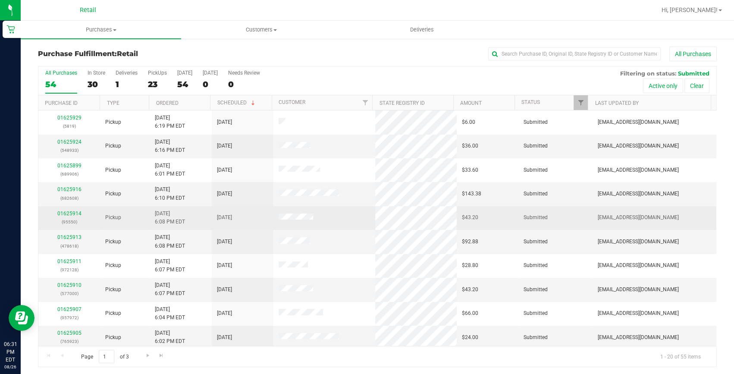
scroll to position [196, 0]
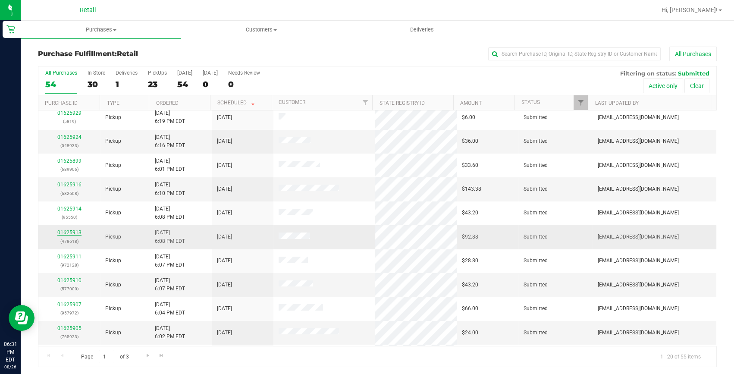
click at [79, 233] on link "01625913" at bounding box center [69, 232] width 24 height 6
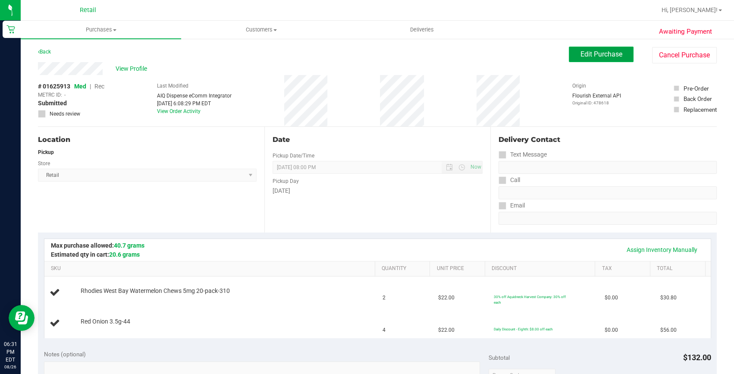
click at [580, 57] on span "Edit Purchase" at bounding box center [601, 54] width 42 height 8
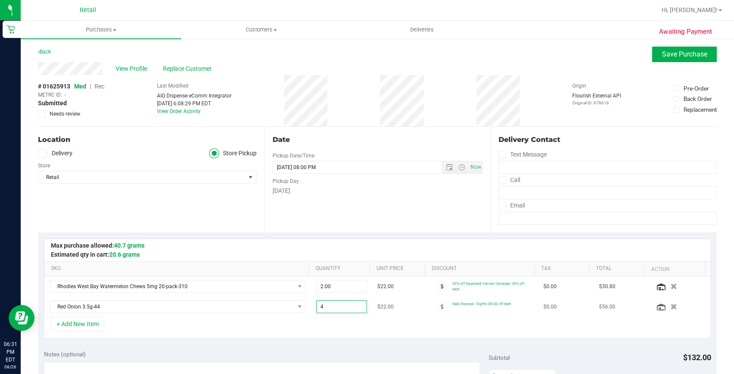
click at [340, 307] on span "4.00 4" at bounding box center [341, 306] width 51 height 13
click at [340, 307] on input "4" at bounding box center [341, 306] width 50 height 12
type input "3"
type input "3.00"
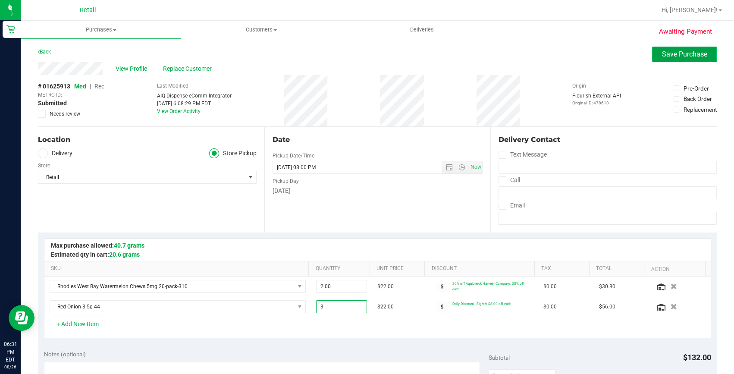
click at [662, 53] on span "Save Purchase" at bounding box center [684, 54] width 45 height 8
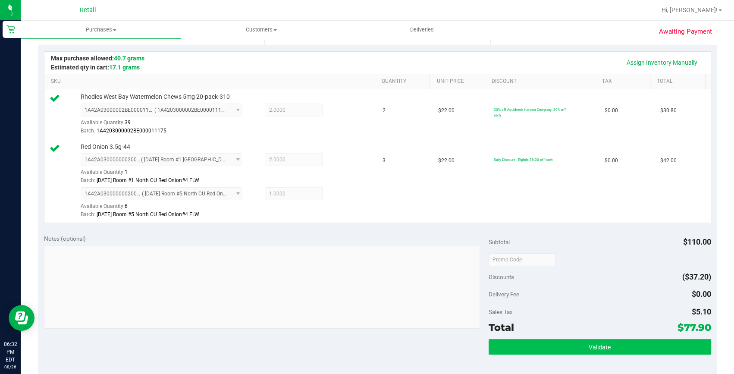
scroll to position [235, 0]
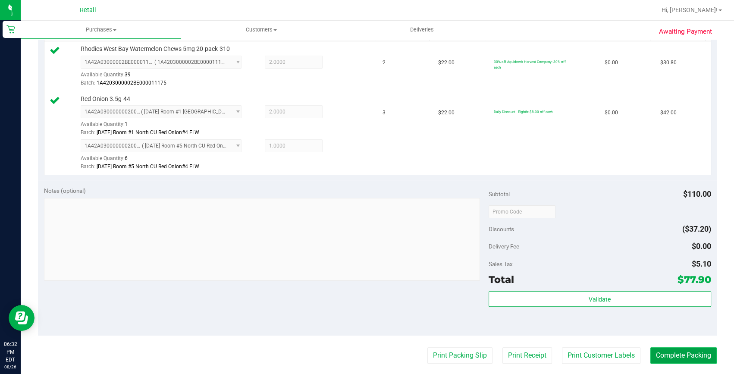
click at [660, 349] on button "Complete Packing" at bounding box center [683, 355] width 66 height 16
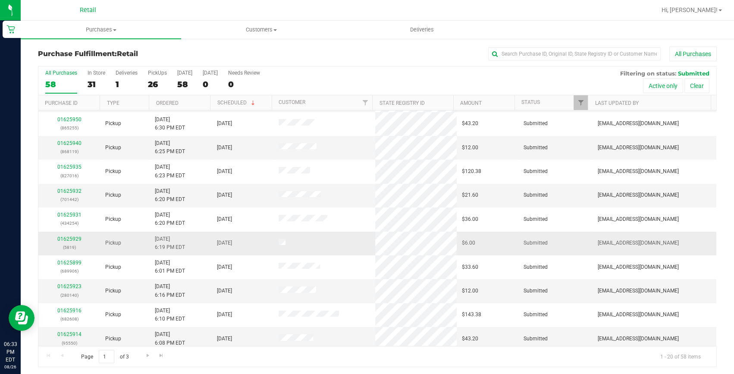
scroll to position [156, 0]
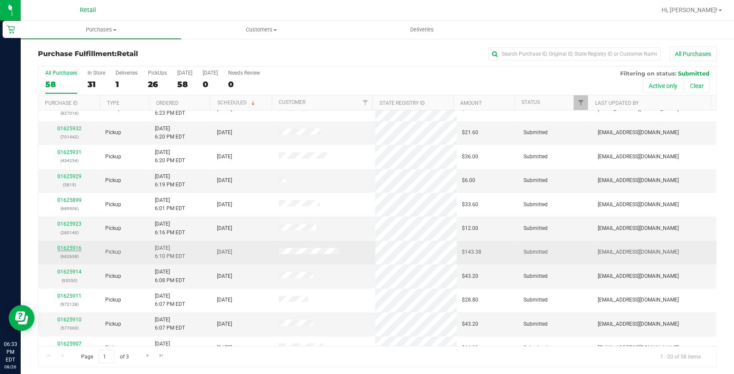
click at [68, 247] on link "01625916" at bounding box center [69, 248] width 24 height 6
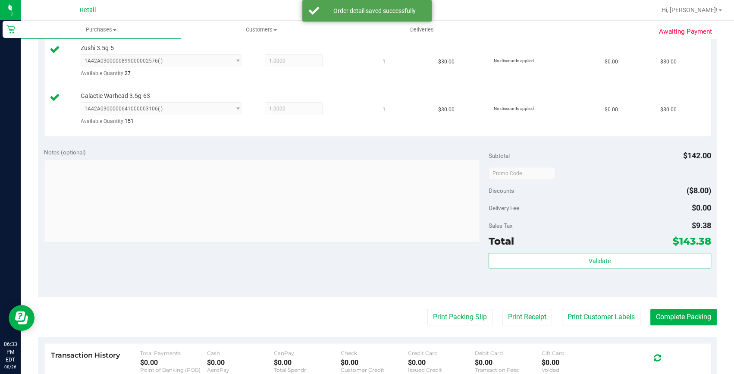
scroll to position [392, 0]
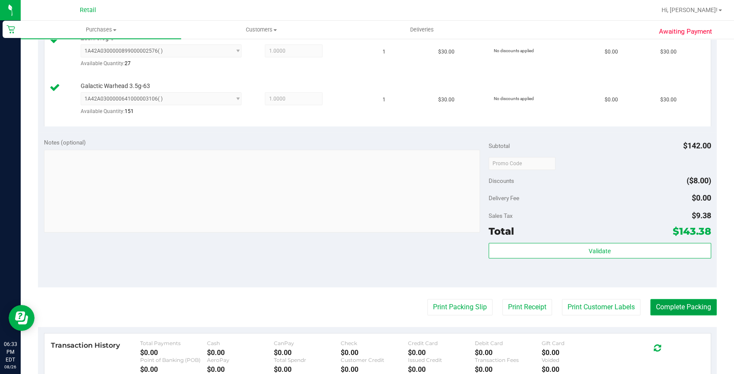
click at [661, 312] on button "Complete Packing" at bounding box center [683, 307] width 66 height 16
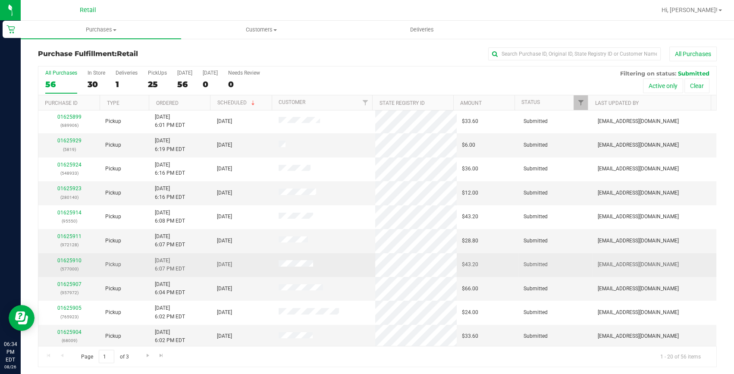
scroll to position [241, 0]
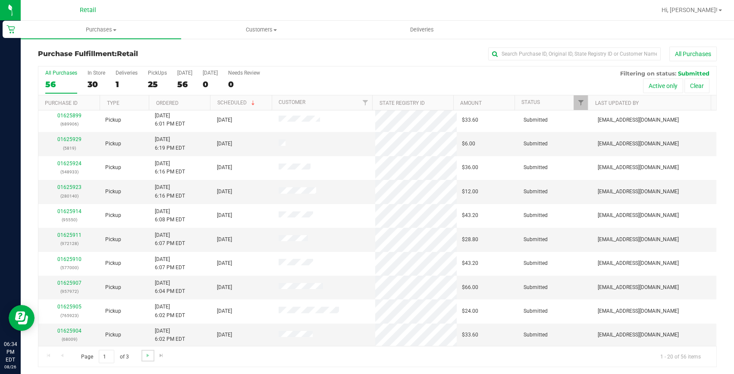
click at [141, 353] on link "Go to the next page" at bounding box center [147, 356] width 13 height 12
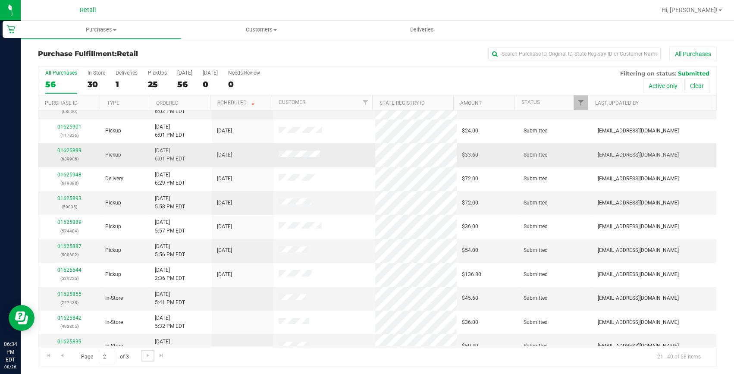
scroll to position [0, 0]
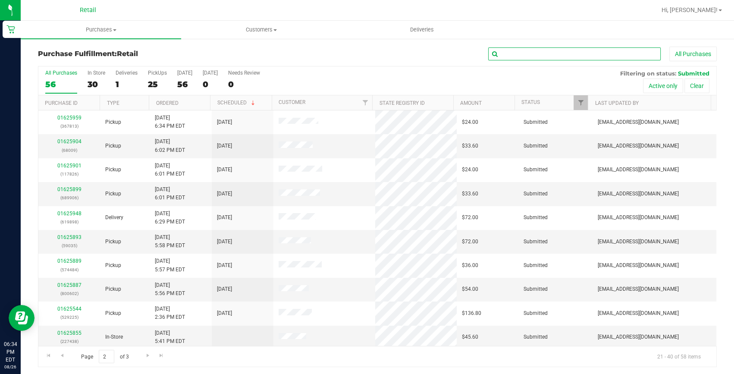
click at [583, 53] on input "text" at bounding box center [574, 53] width 172 height 13
type input "h"
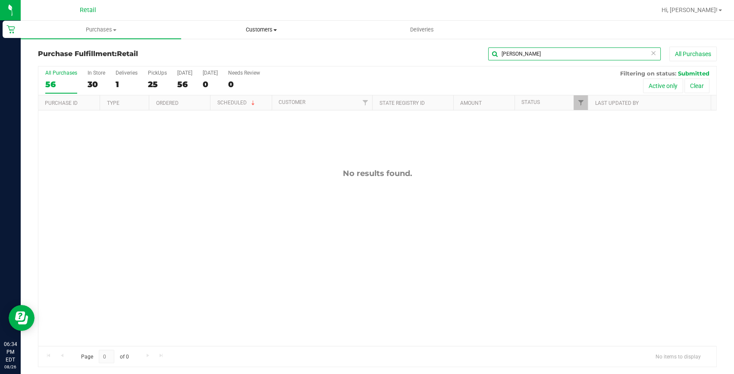
type input "josue"
click at [245, 26] on span "Customers" at bounding box center [261, 30] width 160 height 8
click at [234, 47] on li "All customers" at bounding box center [261, 52] width 160 height 10
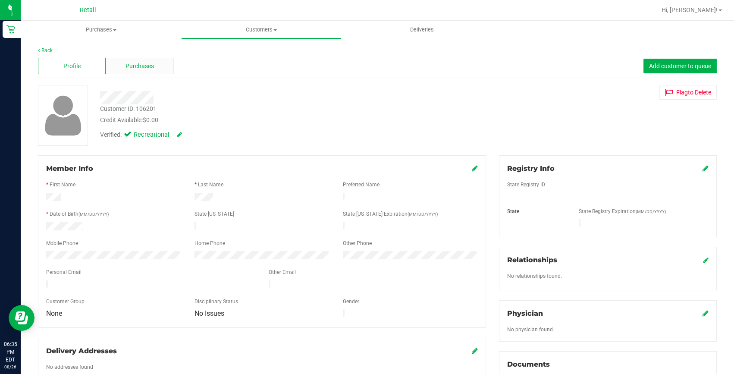
click at [134, 64] on span "Purchases" at bounding box center [139, 66] width 28 height 9
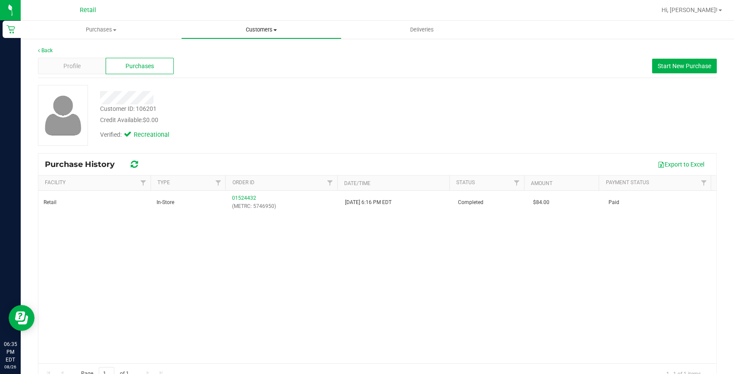
click at [274, 35] on uib-tab-heading "Customers All customers Add a new customer All physicians" at bounding box center [261, 29] width 160 height 17
click at [241, 53] on span "All customers" at bounding box center [212, 51] width 62 height 7
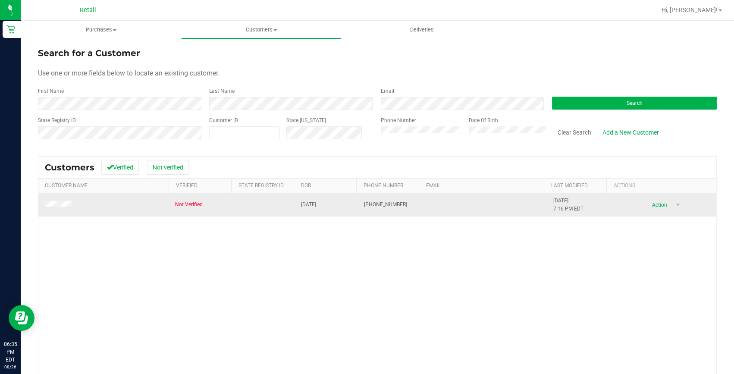
click at [58, 198] on td at bounding box center [103, 204] width 131 height 23
click at [60, 208] on span at bounding box center [59, 204] width 31 height 9
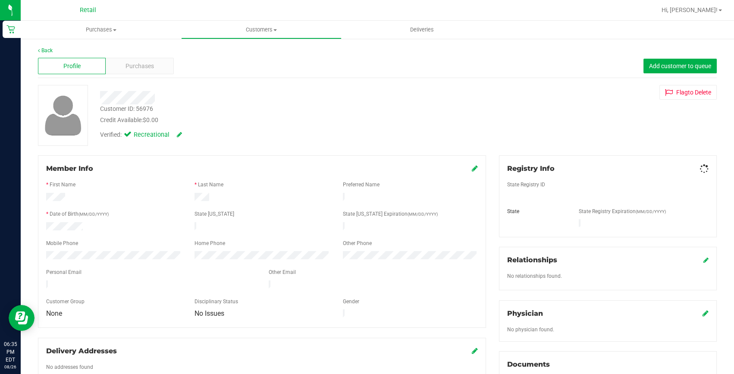
click at [129, 82] on div "Back Profile Purchases Add customer to queue Customer ID: 56976 Credit Availabl…" at bounding box center [377, 320] width 679 height 547
click at [141, 70] on span "Purchases" at bounding box center [139, 66] width 28 height 9
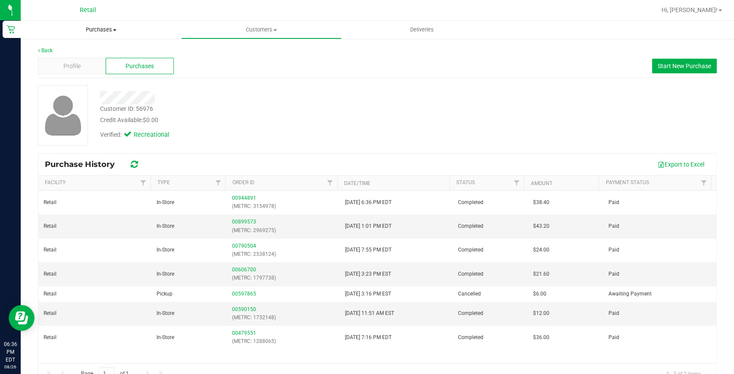
click at [109, 31] on span "Purchases" at bounding box center [101, 30] width 160 height 8
click at [66, 65] on span "Fulfillment" at bounding box center [47, 62] width 53 height 7
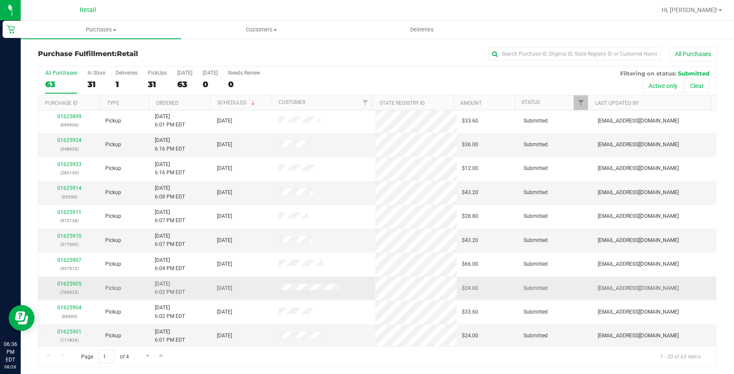
scroll to position [241, 0]
click at [147, 354] on span "Go to the next page" at bounding box center [147, 355] width 7 height 7
click at [552, 58] on input "text" at bounding box center [574, 53] width 172 height 13
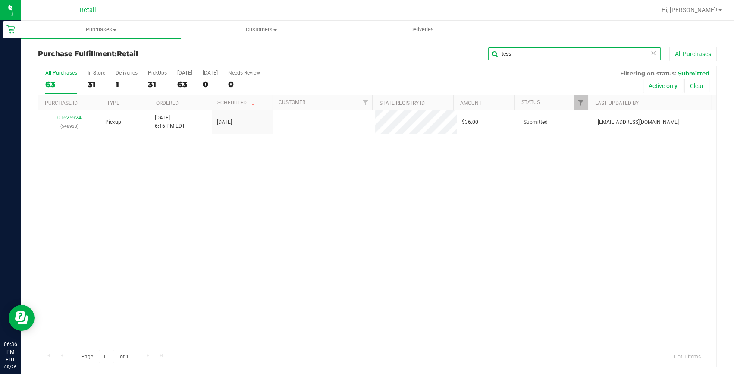
scroll to position [0, 0]
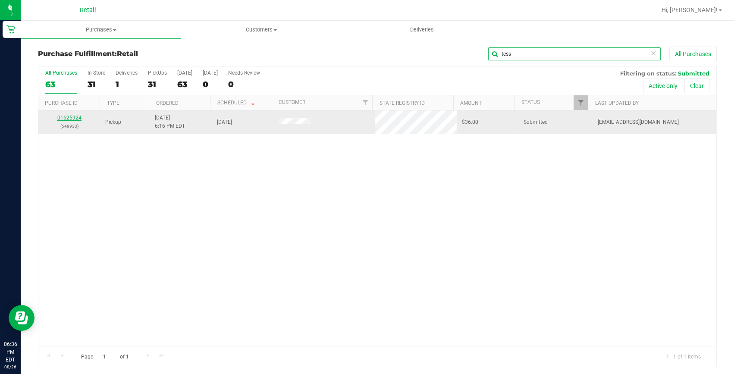
type input "tess"
click at [69, 115] on link "01625924" at bounding box center [69, 118] width 24 height 6
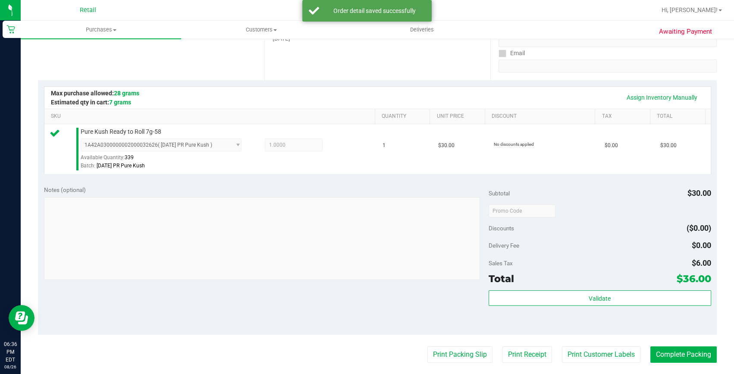
scroll to position [196, 0]
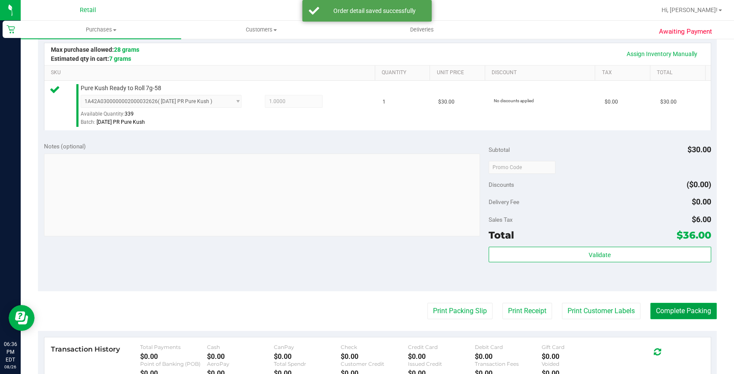
click at [665, 312] on button "Complete Packing" at bounding box center [683, 311] width 66 height 16
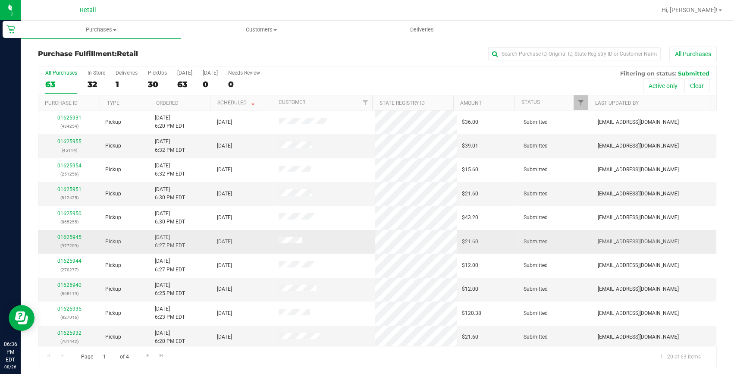
scroll to position [117, 0]
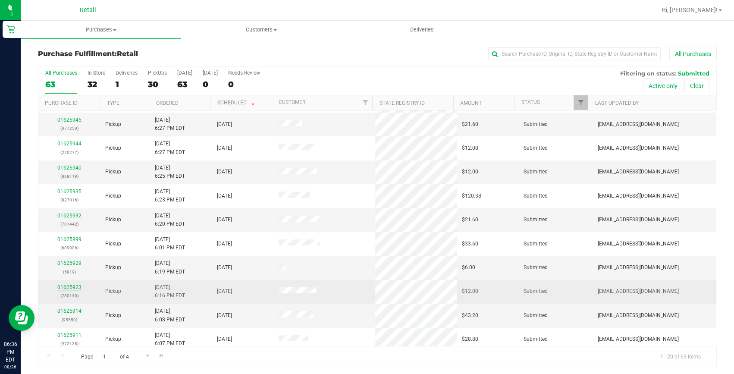
click at [66, 289] on link "01625923" at bounding box center [69, 287] width 24 height 6
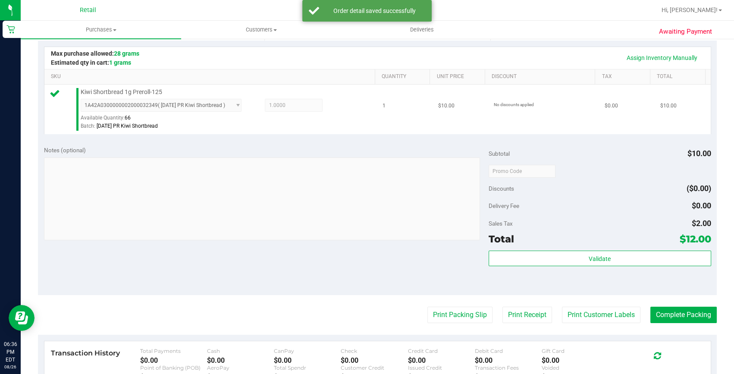
scroll to position [235, 0]
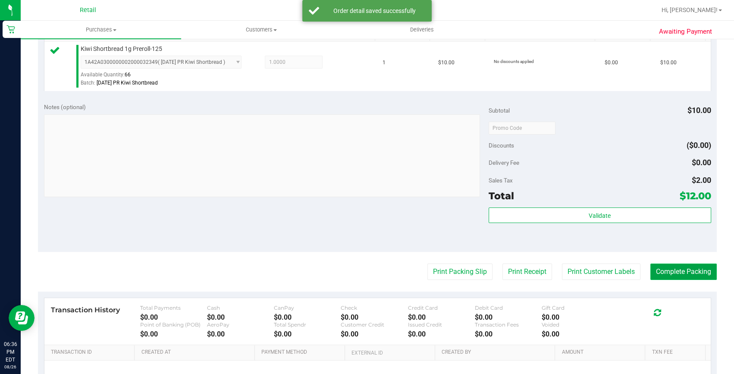
click at [673, 275] on button "Complete Packing" at bounding box center [683, 271] width 66 height 16
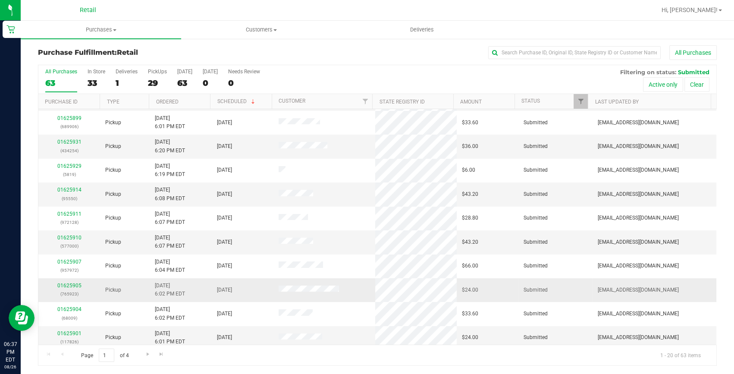
scroll to position [241, 0]
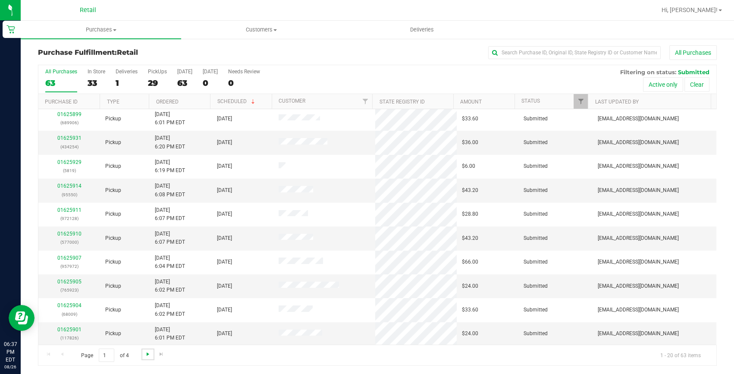
click at [147, 353] on span "Go to the next page" at bounding box center [147, 353] width 7 height 7
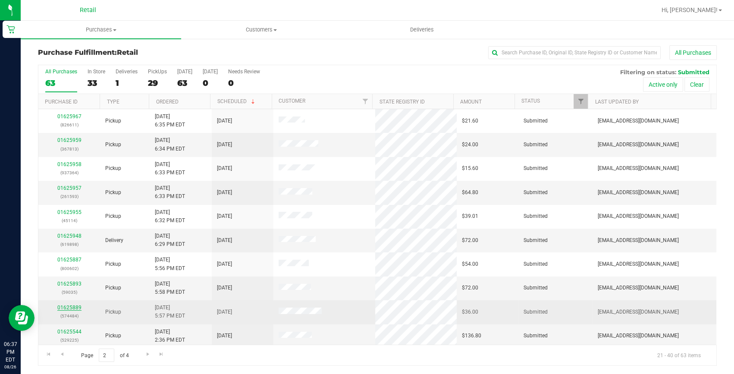
click at [74, 306] on link "01625889" at bounding box center [69, 307] width 24 height 6
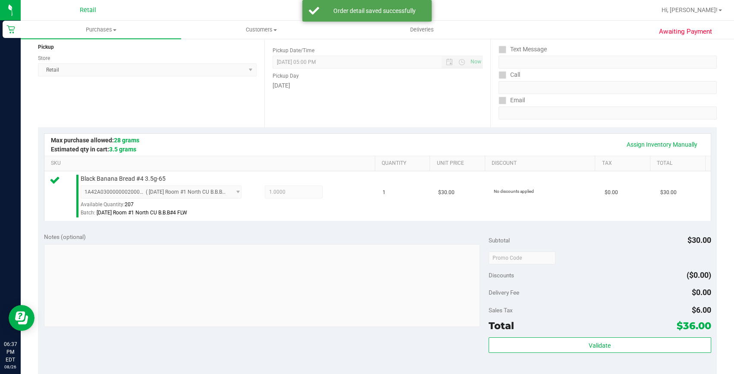
scroll to position [158, 0]
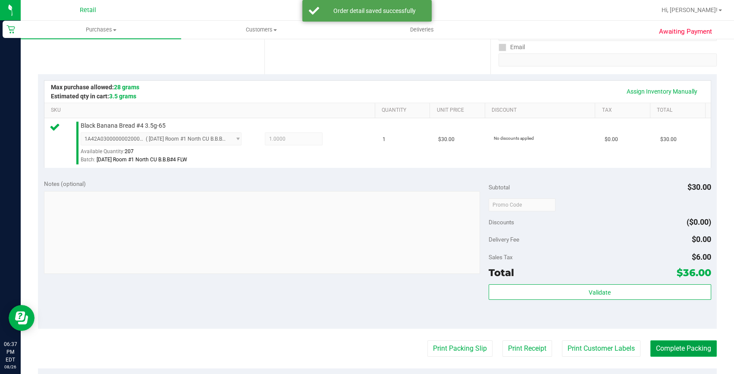
click at [683, 346] on button "Complete Packing" at bounding box center [683, 348] width 66 height 16
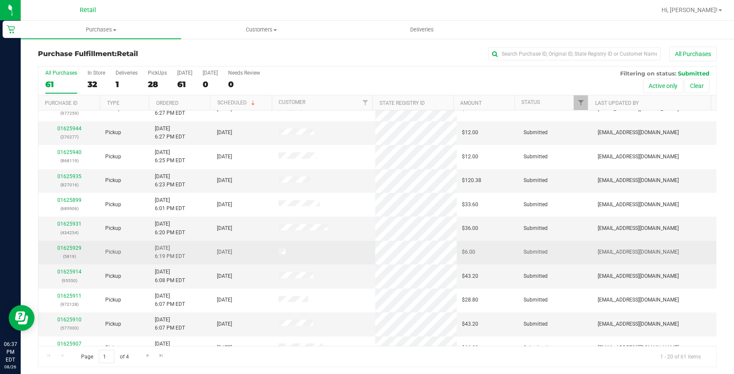
scroll to position [196, 0]
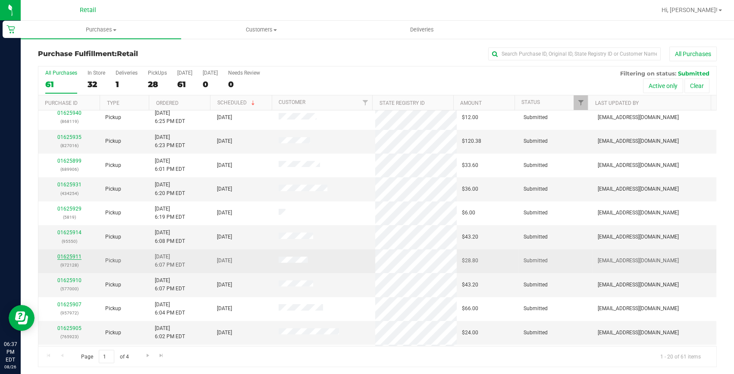
click at [73, 253] on link "01625911" at bounding box center [69, 256] width 24 height 6
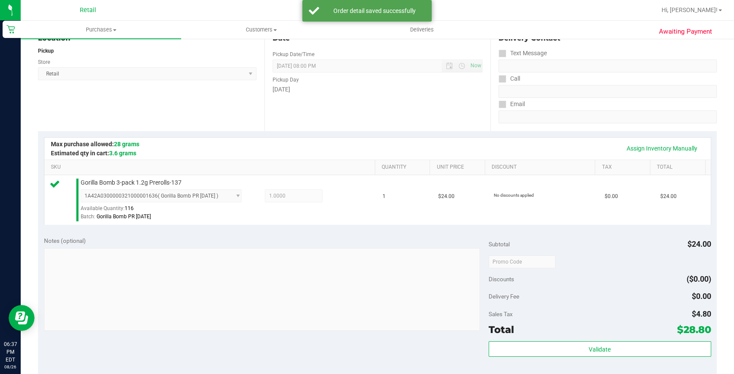
scroll to position [156, 0]
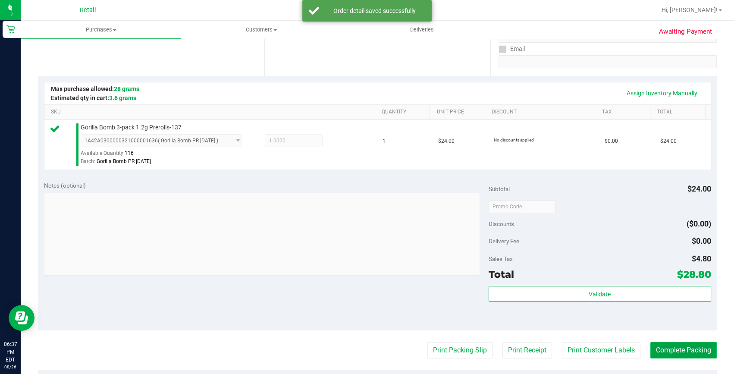
click at [675, 353] on button "Complete Packing" at bounding box center [683, 350] width 66 height 16
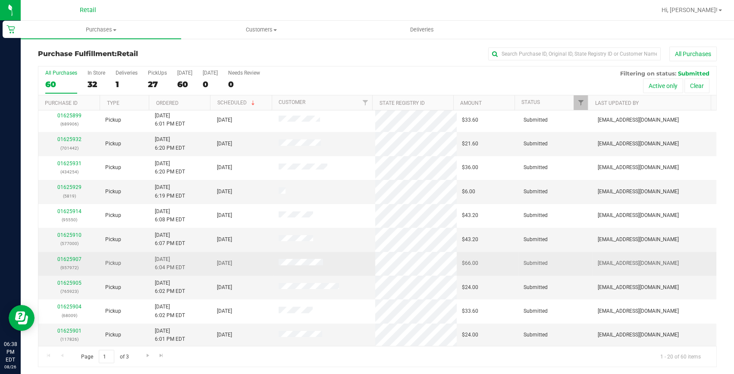
scroll to position [1, 0]
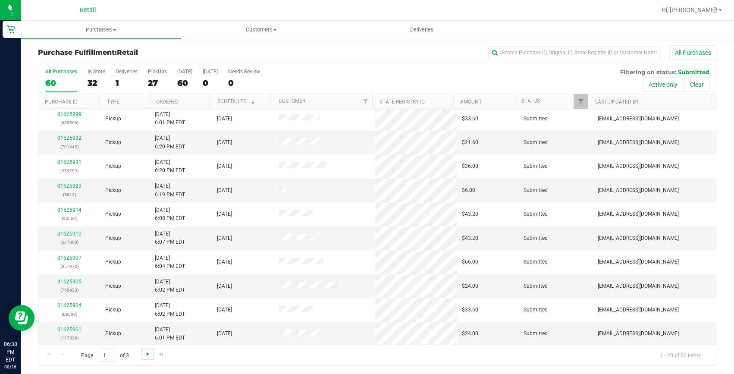
click at [144, 352] on span "Go to the next page" at bounding box center [147, 353] width 7 height 7
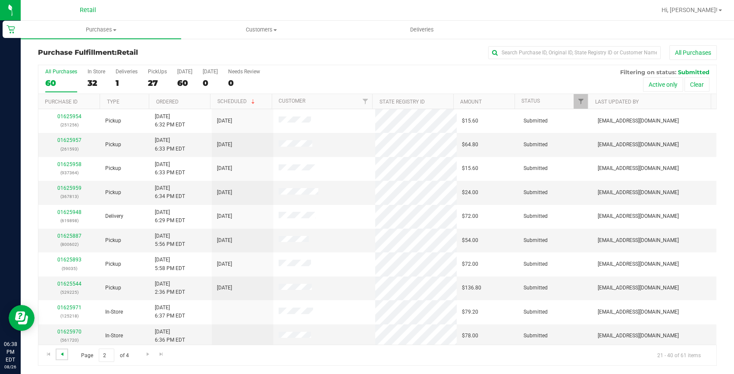
click at [62, 353] on span "Go to the previous page" at bounding box center [62, 353] width 7 height 7
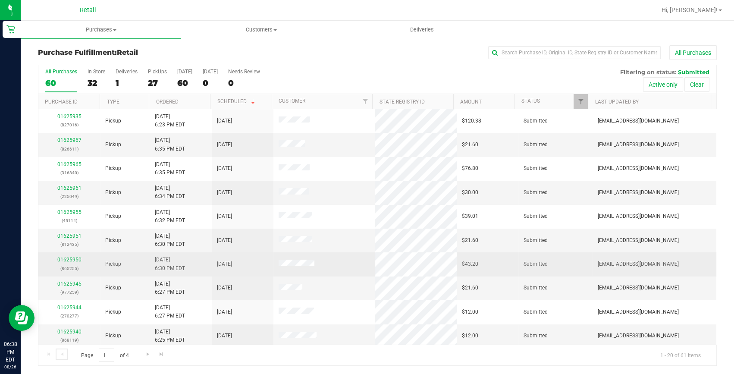
scroll to position [78, 0]
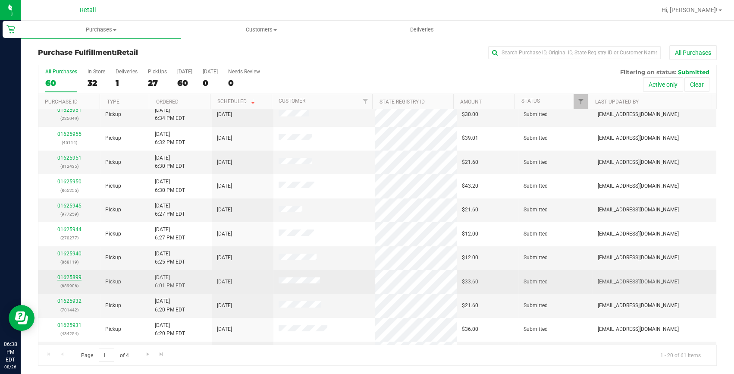
click at [60, 274] on link "01625899" at bounding box center [69, 277] width 24 height 6
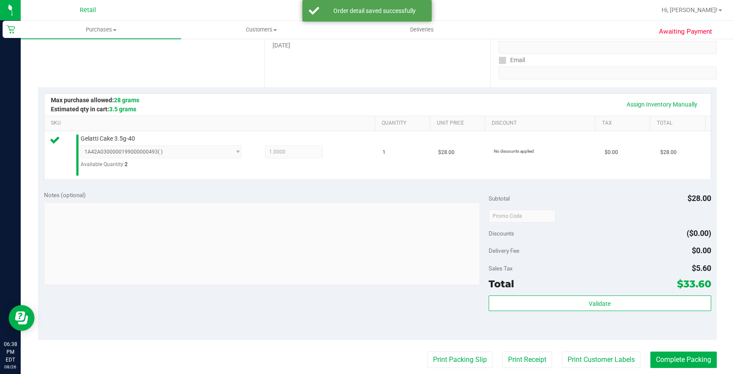
scroll to position [158, 0]
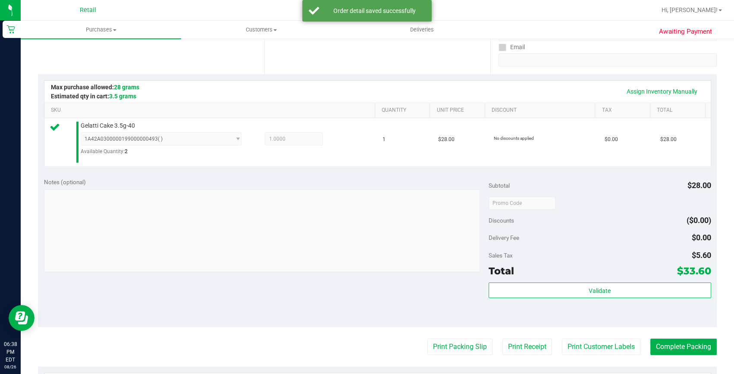
click at [691, 335] on purchase-details "Back Edit Purchase Cancel Purchase View Profile # 01625899 Med | Rec METRC ID: …" at bounding box center [377, 207] width 679 height 639
click at [694, 357] on purchase-details "Back Edit Purchase Cancel Purchase View Profile # 01625899 Med | Rec METRC ID: …" at bounding box center [377, 207] width 679 height 639
click at [695, 351] on button "Complete Packing" at bounding box center [683, 346] width 66 height 16
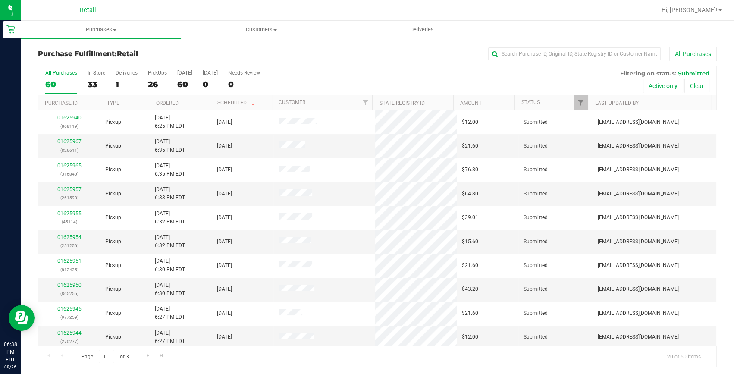
click at [316, 11] on div at bounding box center [404, 10] width 501 height 17
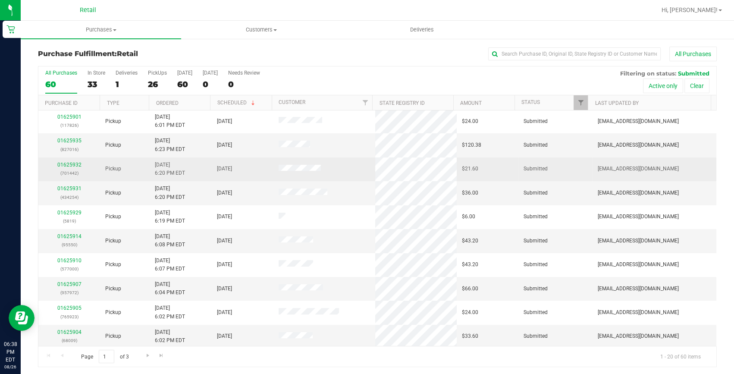
scroll to position [241, 0]
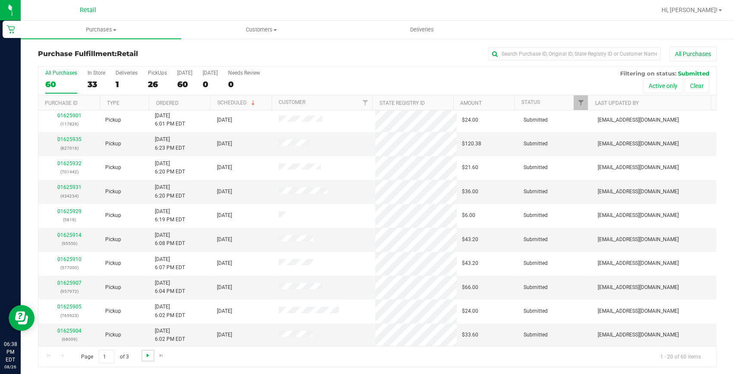
click at [150, 352] on span "Go to the next page" at bounding box center [147, 355] width 7 height 7
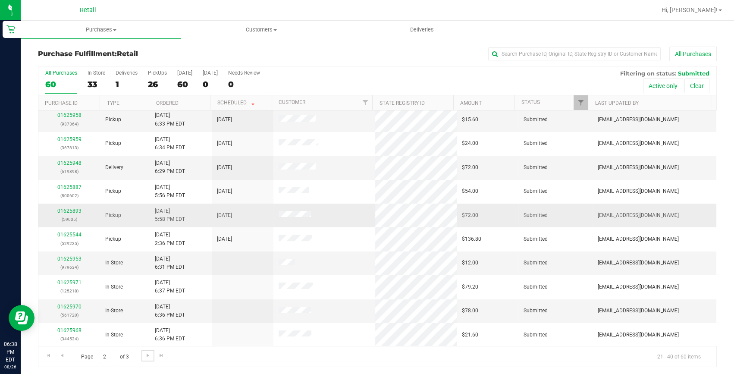
scroll to position [39, 0]
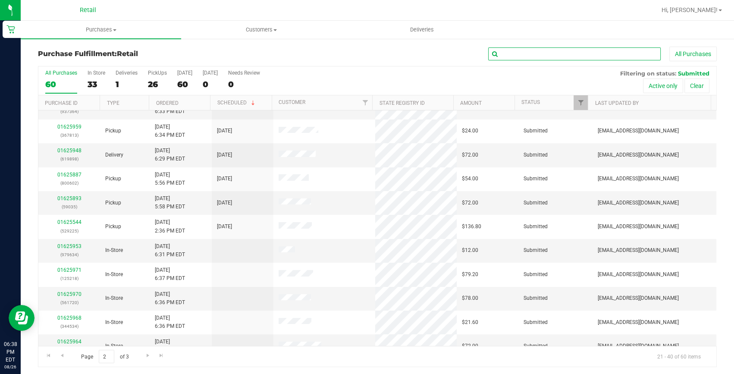
click at [518, 49] on input "text" at bounding box center [574, 53] width 172 height 13
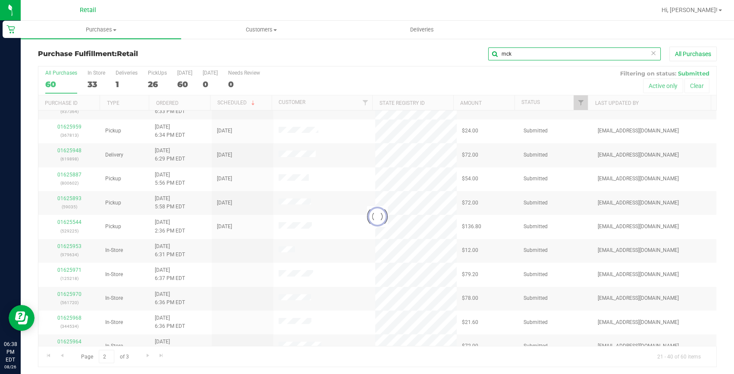
scroll to position [0, 0]
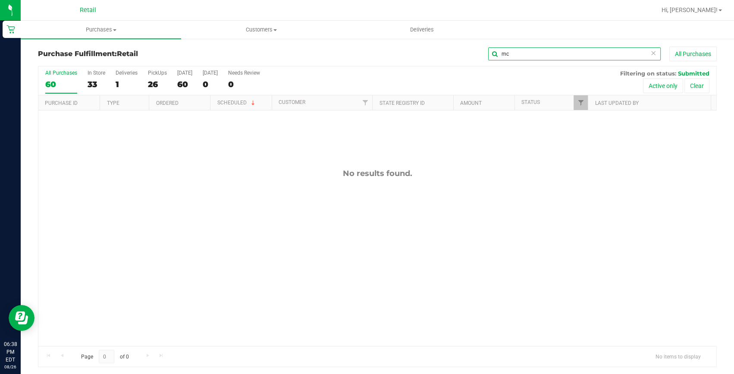
type input "m"
type input "holston"
click at [259, 30] on span "Customers" at bounding box center [261, 30] width 160 height 8
click at [225, 56] on li "All customers" at bounding box center [261, 52] width 160 height 10
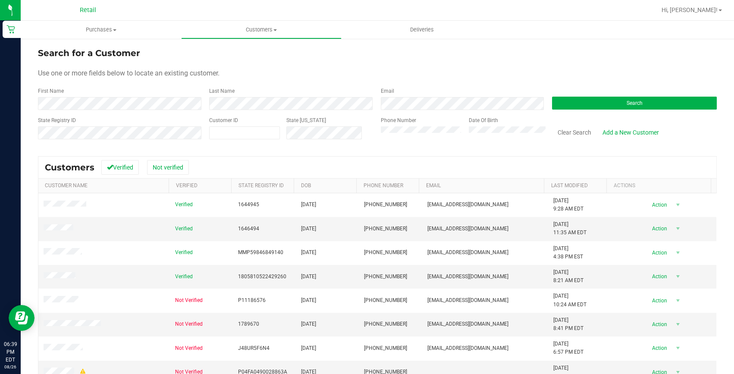
click at [170, 96] on div "First Name" at bounding box center [120, 98] width 165 height 23
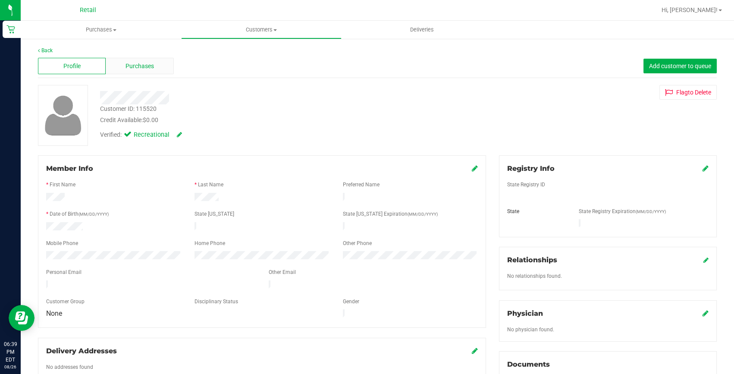
click at [131, 66] on span "Purchases" at bounding box center [139, 66] width 28 height 9
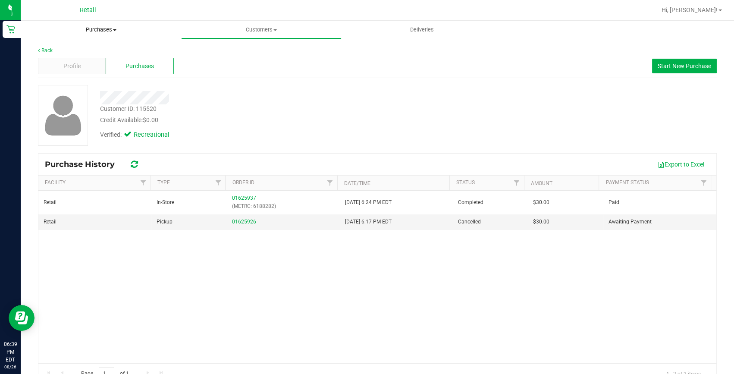
click at [103, 22] on uib-tab-heading "Purchases Summary of purchases Fulfillment All purchases" at bounding box center [101, 30] width 160 height 18
click at [88, 52] on span "Summary of purchases" at bounding box center [65, 51] width 88 height 7
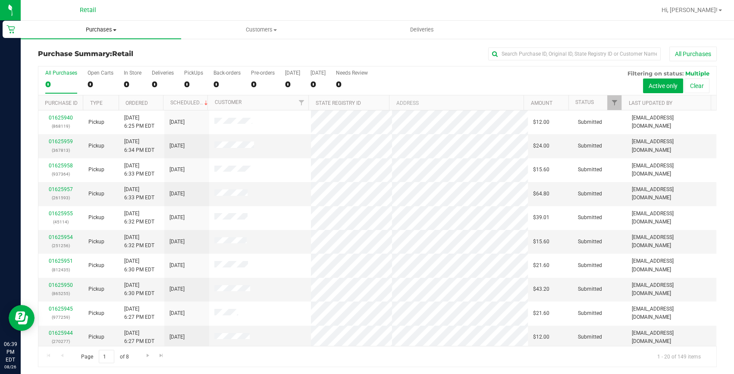
click at [92, 34] on uib-tab-heading "Purchases Summary of purchases Fulfillment All purchases" at bounding box center [101, 30] width 160 height 18
click at [79, 61] on li "Fulfillment" at bounding box center [101, 62] width 160 height 10
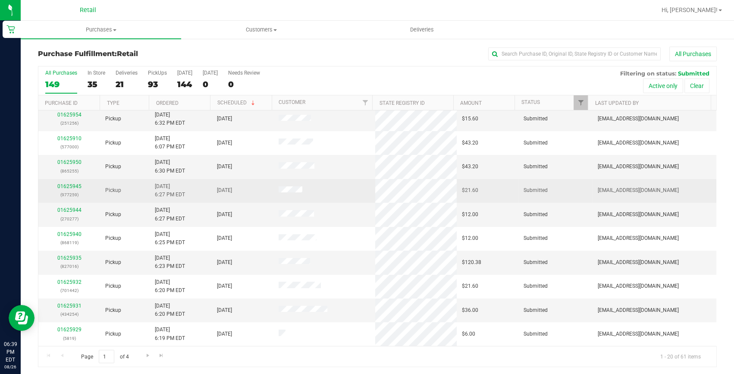
scroll to position [241, 0]
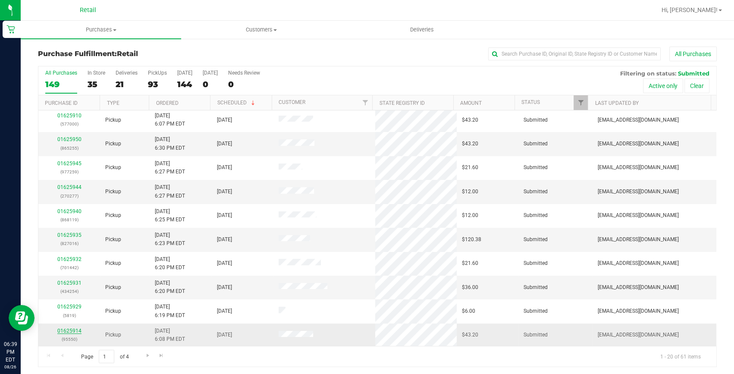
click at [77, 330] on link "01625914" at bounding box center [69, 331] width 24 height 6
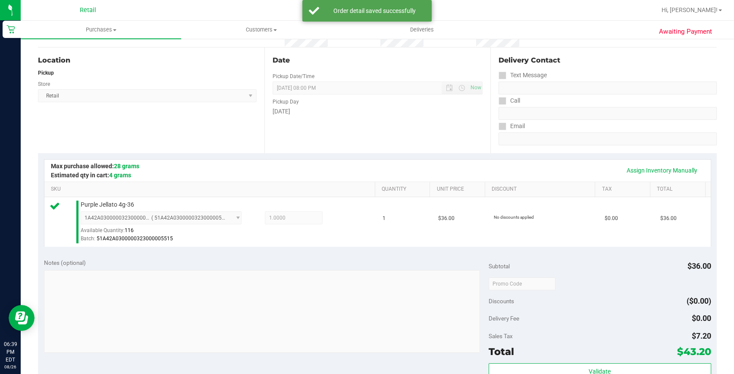
scroll to position [156, 0]
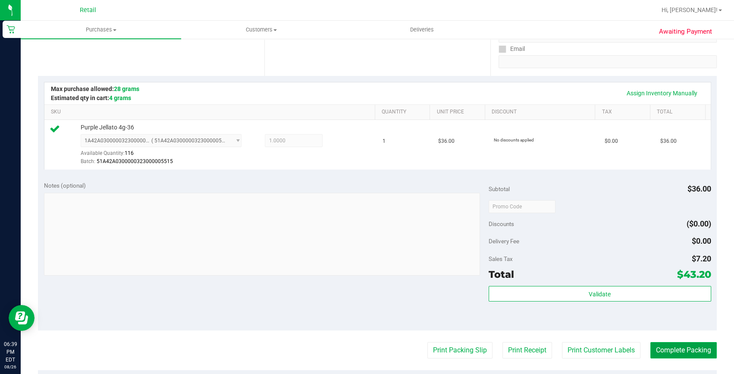
click at [689, 342] on button "Complete Packing" at bounding box center [683, 350] width 66 height 16
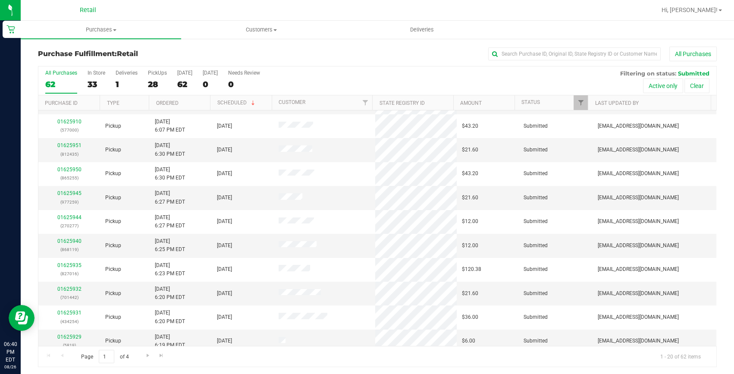
scroll to position [241, 0]
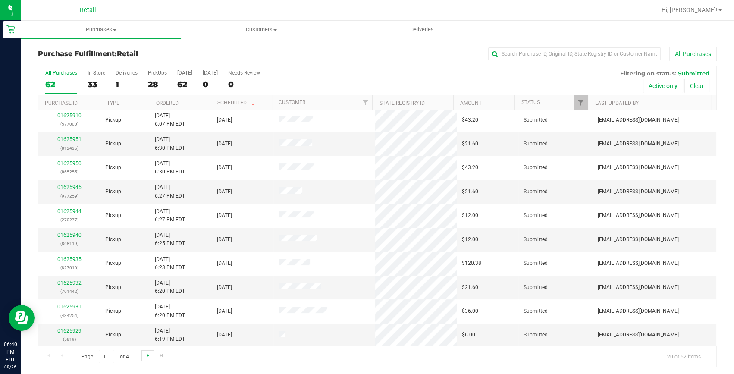
click at [147, 353] on span "Go to the next page" at bounding box center [147, 355] width 7 height 7
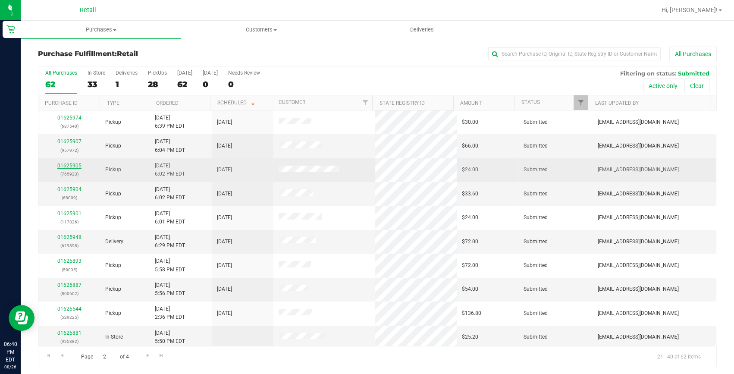
click at [63, 167] on link "01625905" at bounding box center [69, 166] width 24 height 6
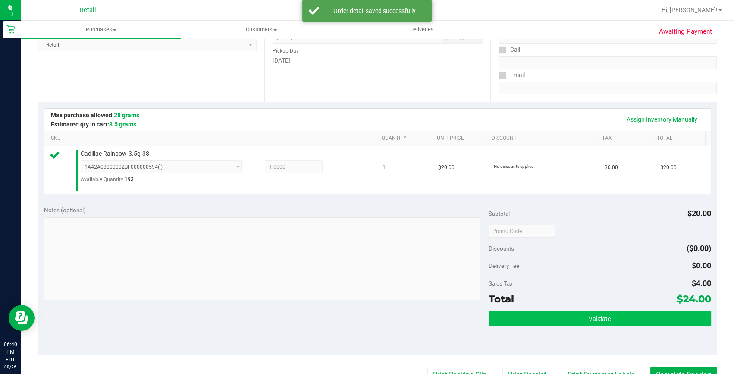
scroll to position [156, 0]
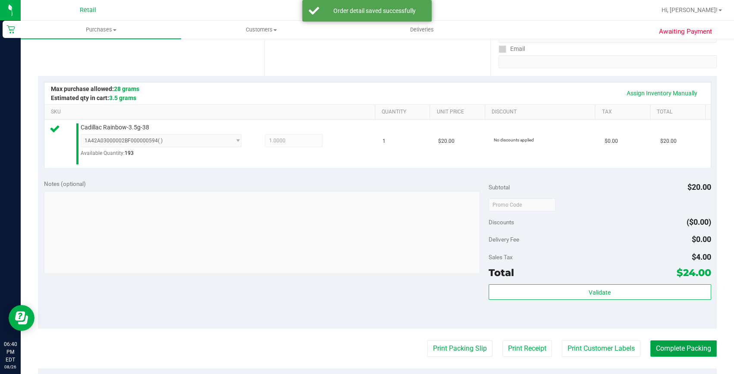
click at [658, 340] on button "Complete Packing" at bounding box center [683, 348] width 66 height 16
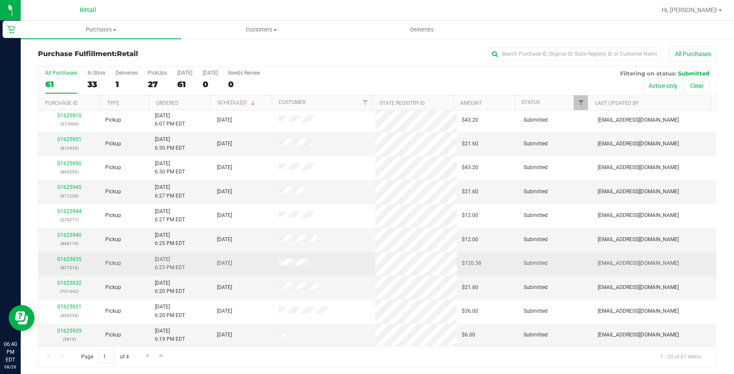
scroll to position [1, 0]
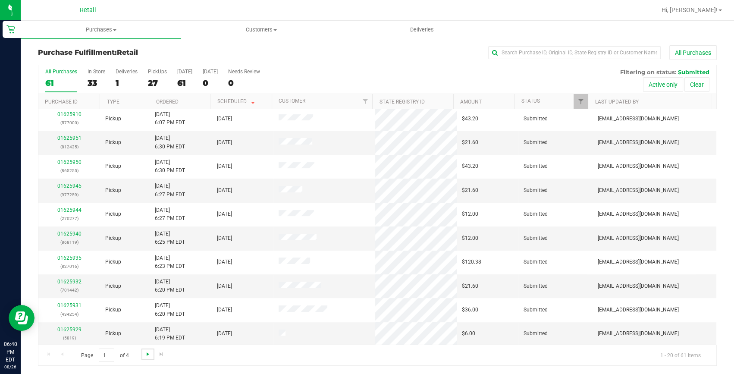
click at [147, 356] on span "Go to the next page" at bounding box center [147, 353] width 7 height 7
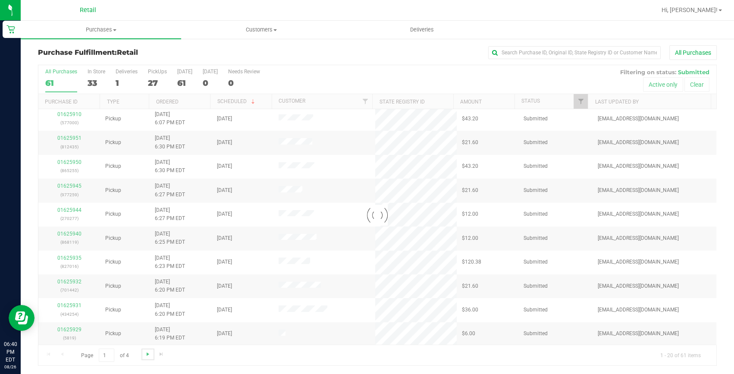
scroll to position [0, 0]
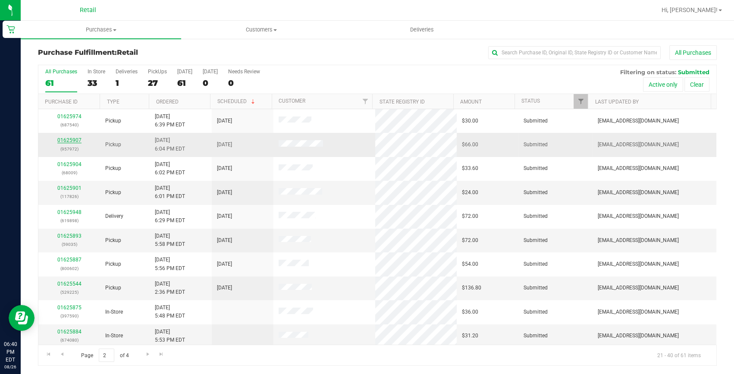
click at [70, 141] on link "01625907" at bounding box center [69, 140] width 24 height 6
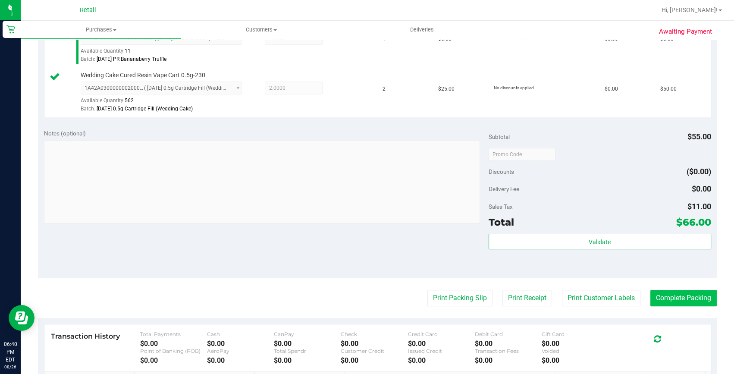
scroll to position [276, 0]
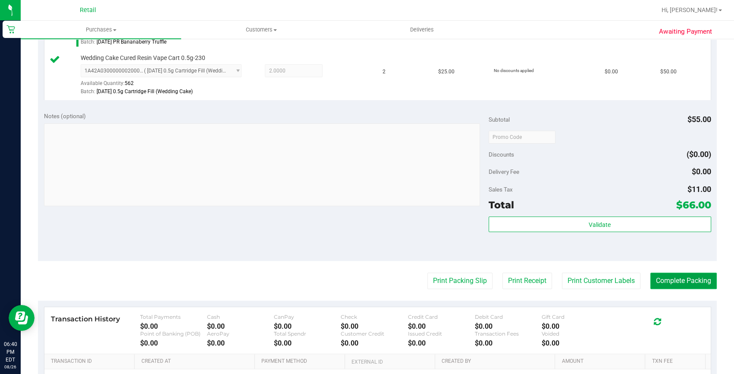
click at [681, 282] on button "Complete Packing" at bounding box center [683, 280] width 66 height 16
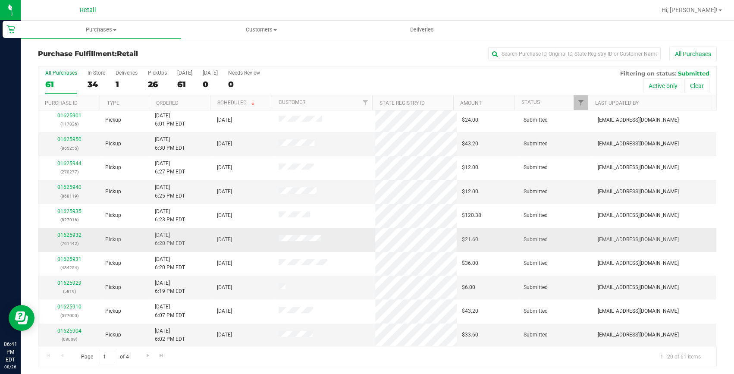
scroll to position [1, 0]
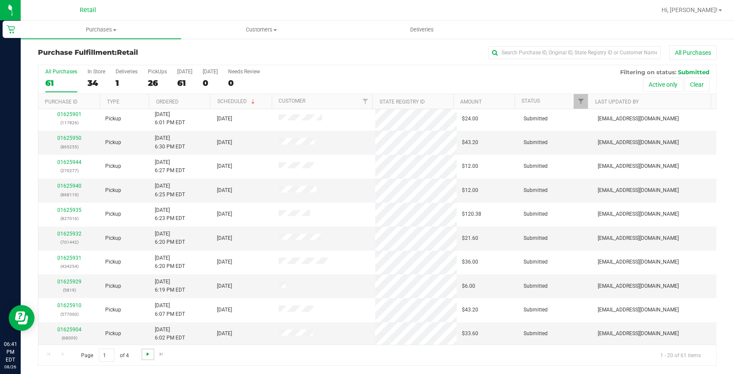
click at [149, 351] on span "Go to the next page" at bounding box center [147, 353] width 7 height 7
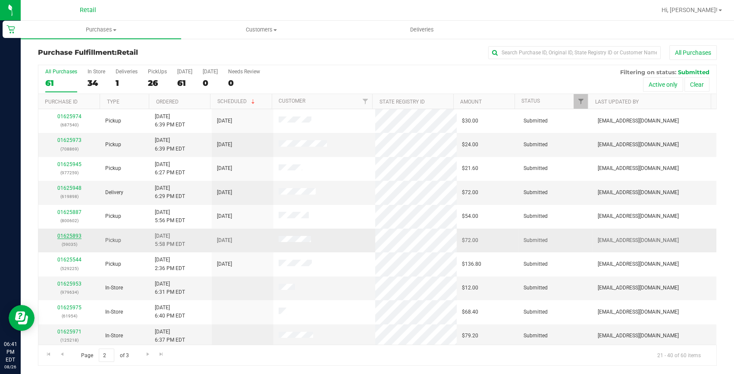
click at [60, 235] on link "01625893" at bounding box center [69, 236] width 24 height 6
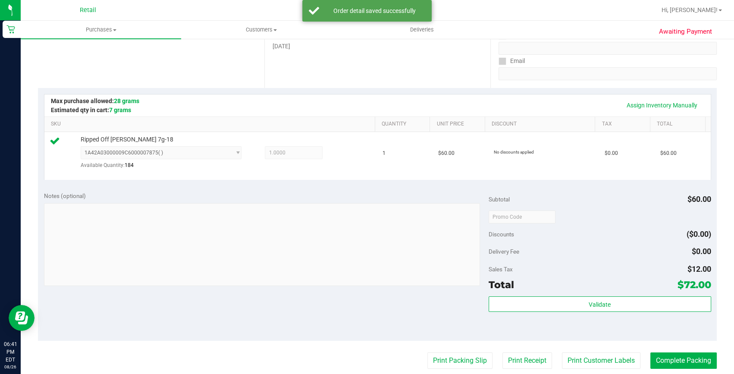
scroll to position [158, 0]
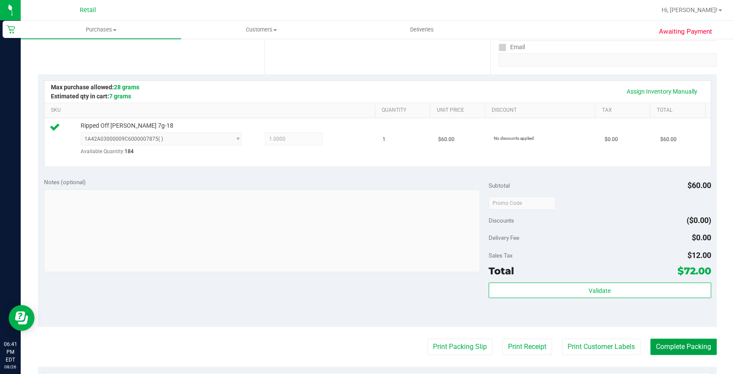
click at [666, 348] on button "Complete Packing" at bounding box center [683, 346] width 66 height 16
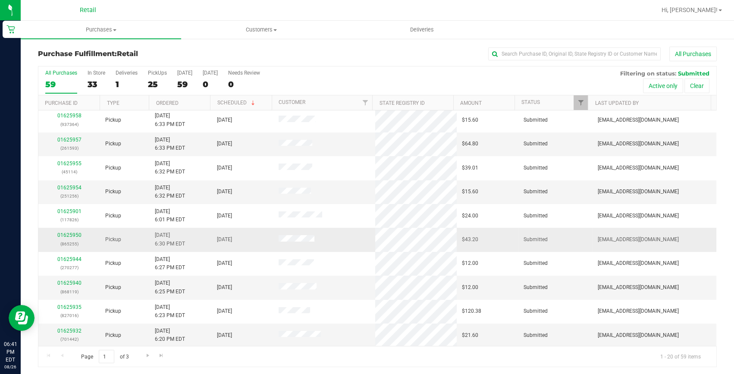
scroll to position [156, 0]
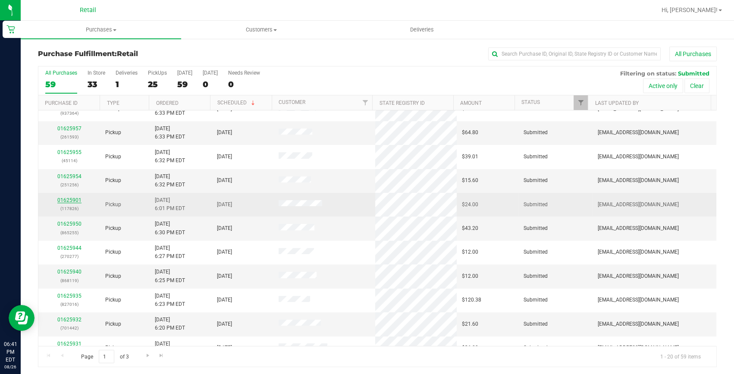
click at [78, 201] on link "01625901" at bounding box center [69, 200] width 24 height 6
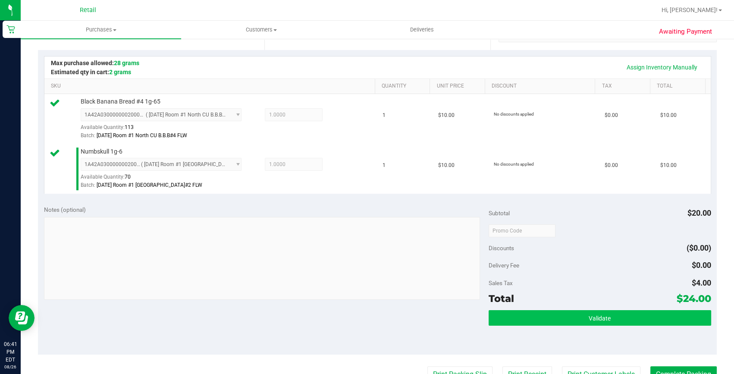
scroll to position [196, 0]
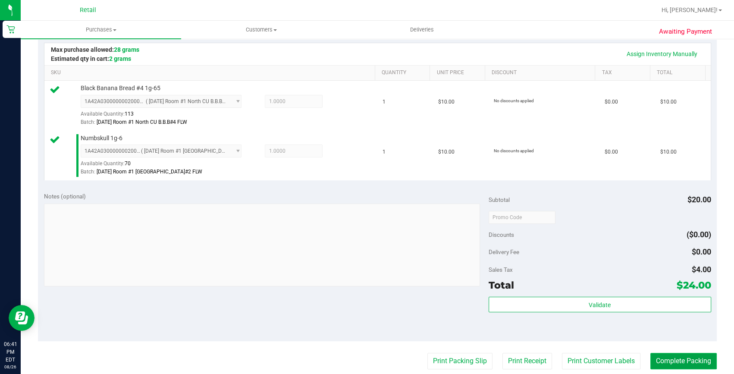
click at [658, 356] on button "Complete Packing" at bounding box center [683, 361] width 66 height 16
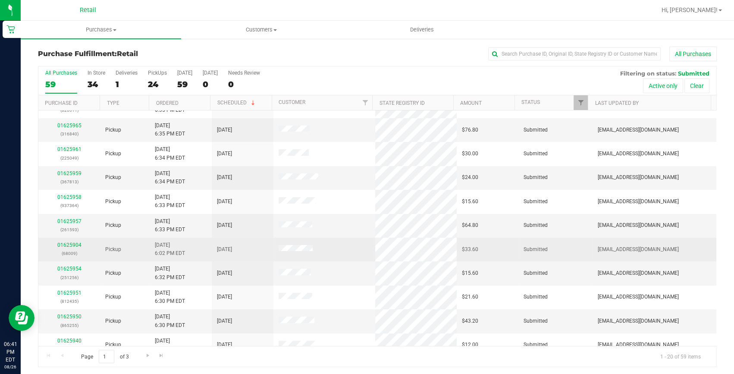
scroll to position [156, 0]
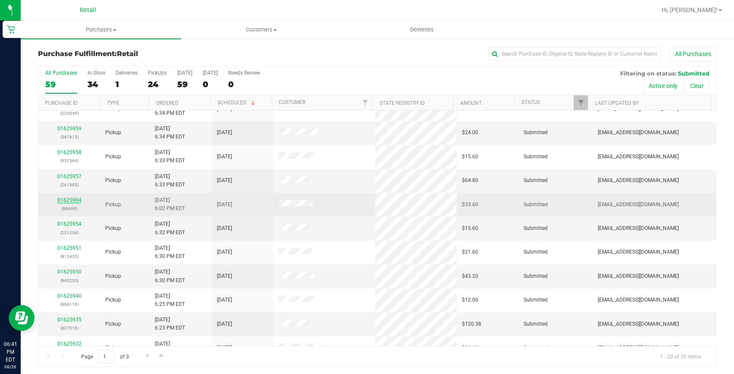
click at [67, 197] on link "01625904" at bounding box center [69, 200] width 24 height 6
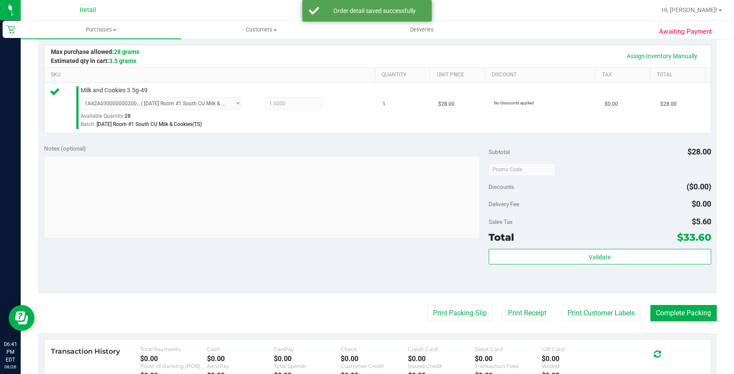
scroll to position [196, 0]
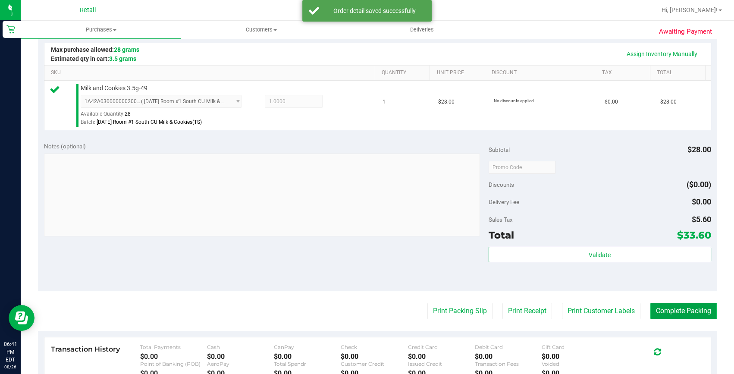
click at [668, 312] on button "Complete Packing" at bounding box center [683, 311] width 66 height 16
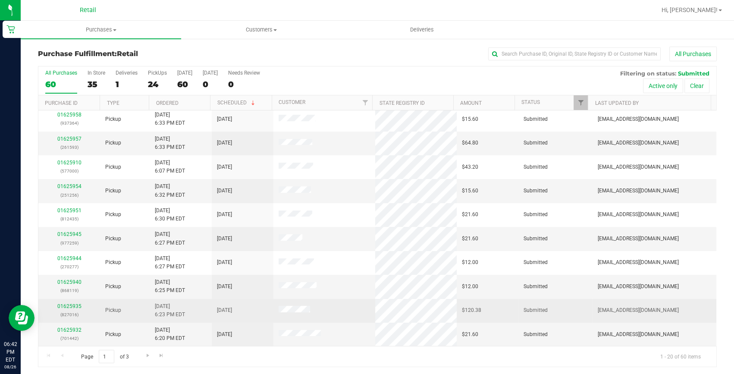
scroll to position [196, 0]
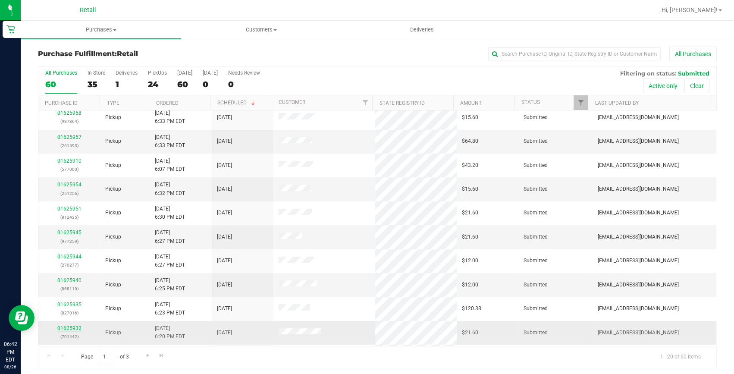
click at [80, 328] on link "01625932" at bounding box center [69, 328] width 24 height 6
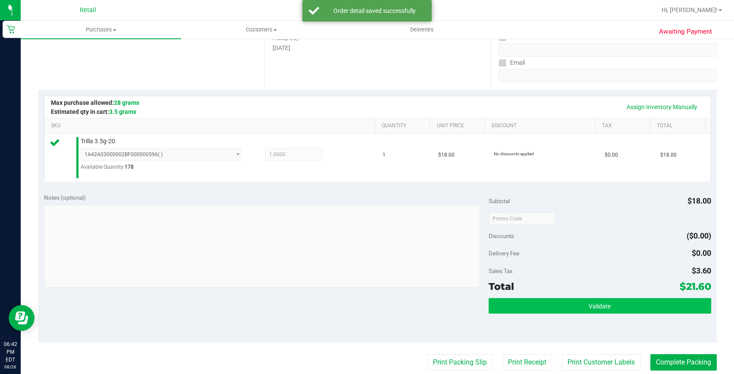
scroll to position [156, 0]
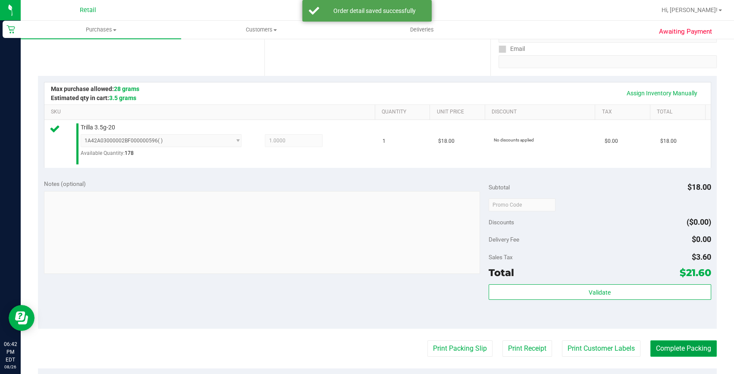
click at [671, 344] on button "Complete Packing" at bounding box center [683, 348] width 66 height 16
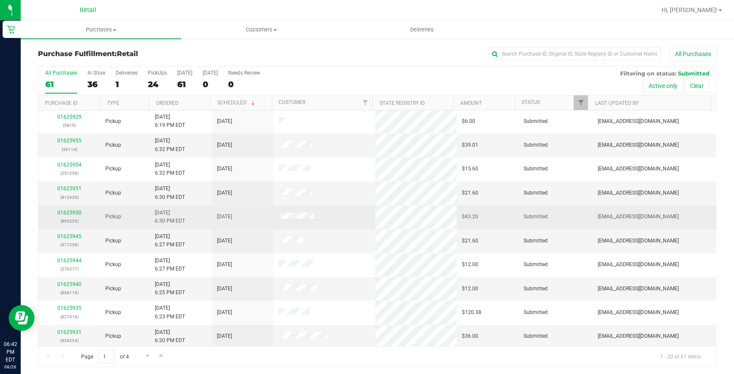
scroll to position [241, 0]
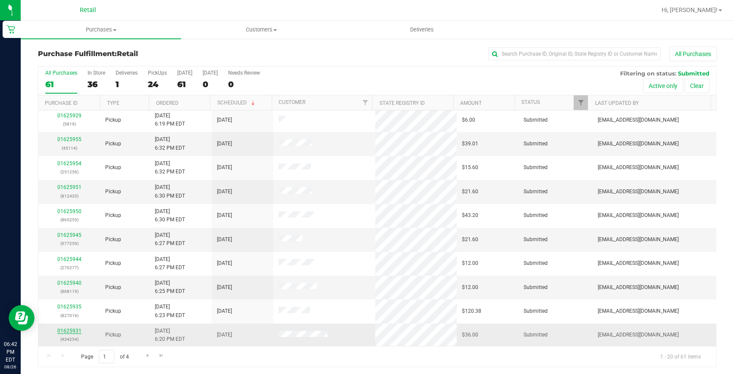
click at [72, 328] on link "01625931" at bounding box center [69, 331] width 24 height 6
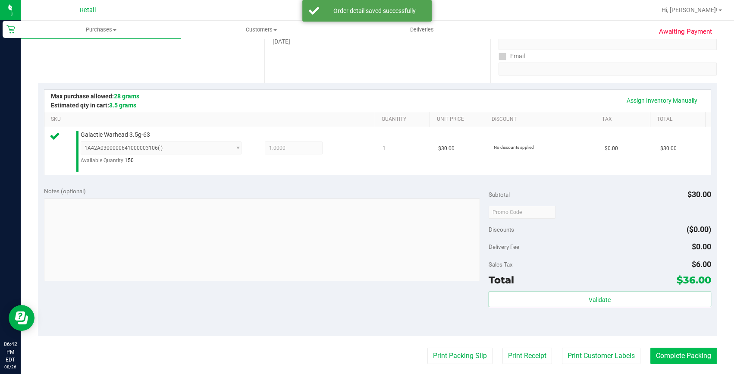
scroll to position [196, 0]
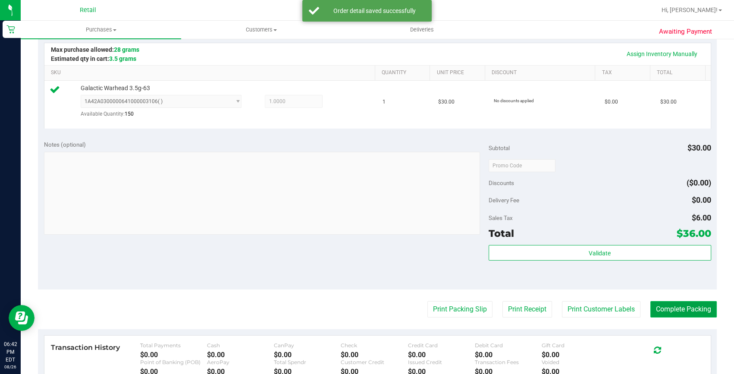
click at [701, 301] on button "Complete Packing" at bounding box center [683, 309] width 66 height 16
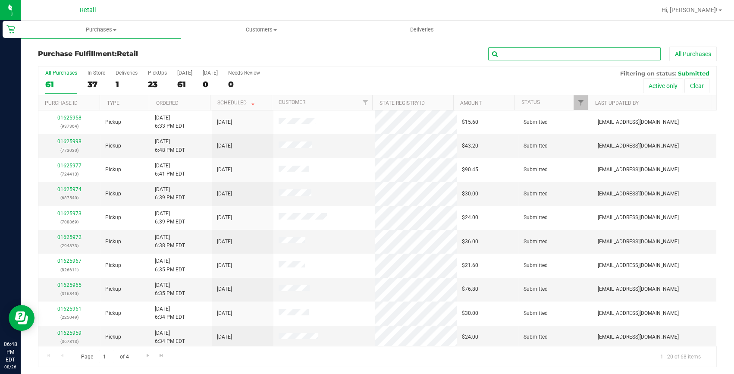
click at [522, 53] on input "text" at bounding box center [574, 53] width 172 height 13
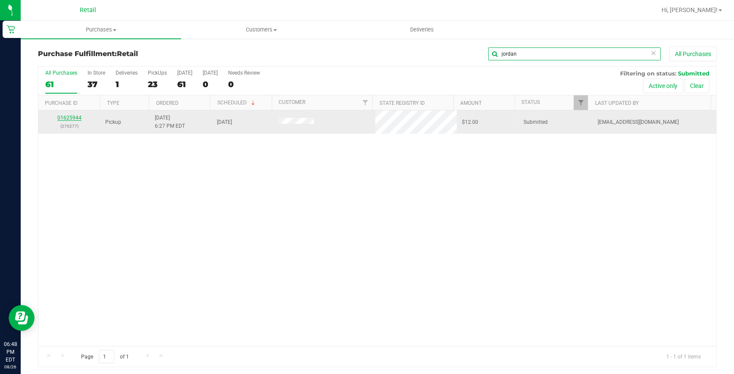
type input "jordan"
click at [65, 115] on link "01625944" at bounding box center [69, 118] width 24 height 6
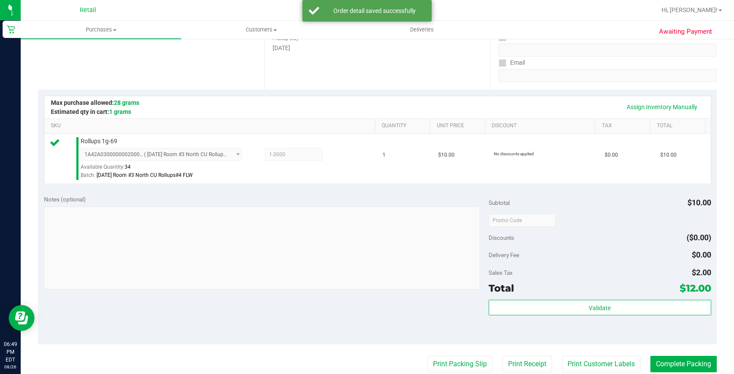
scroll to position [156, 0]
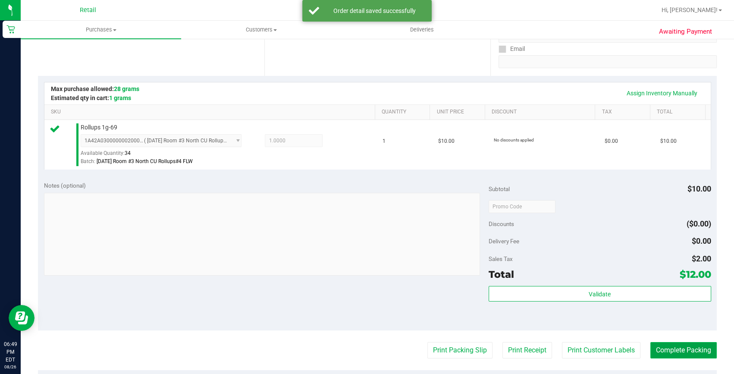
click at [668, 347] on button "Complete Packing" at bounding box center [683, 350] width 66 height 16
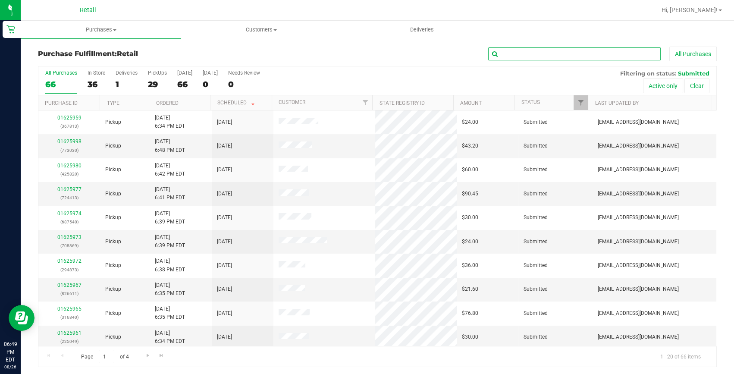
click at [558, 60] on input "text" at bounding box center [574, 53] width 172 height 13
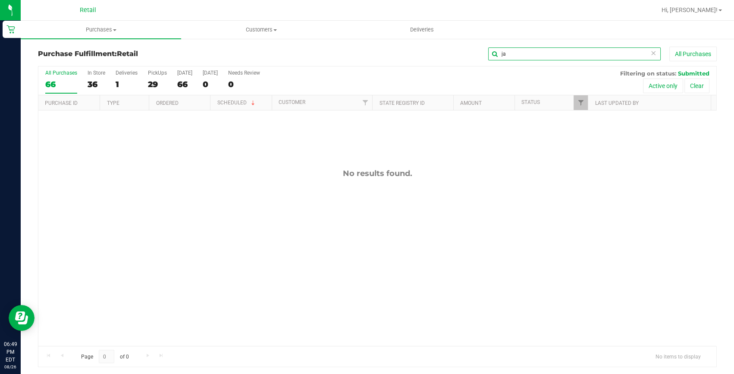
type input "j"
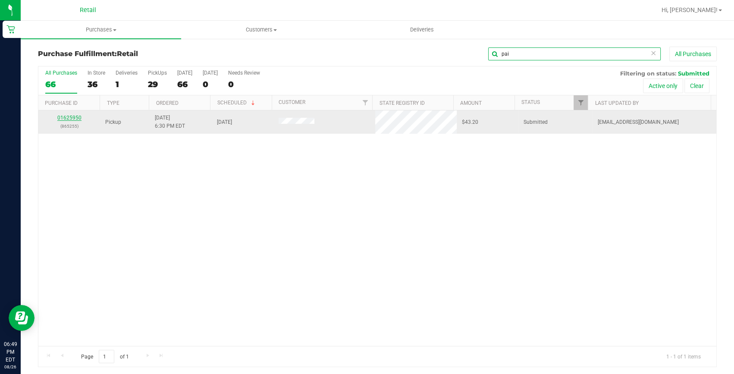
type input "pai"
click at [78, 120] on link "01625950" at bounding box center [69, 118] width 24 height 6
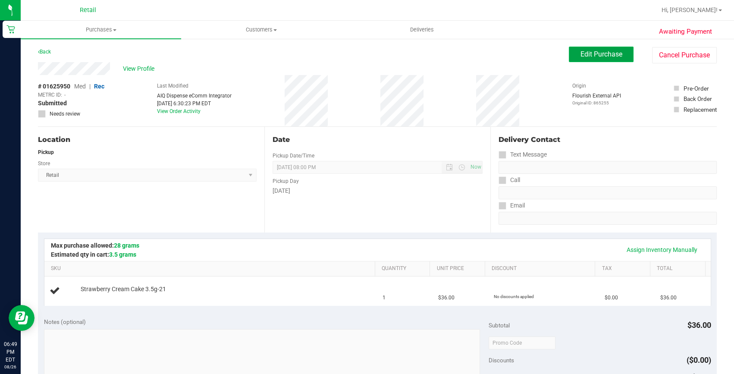
click at [580, 54] on span "Edit Purchase" at bounding box center [601, 54] width 42 height 8
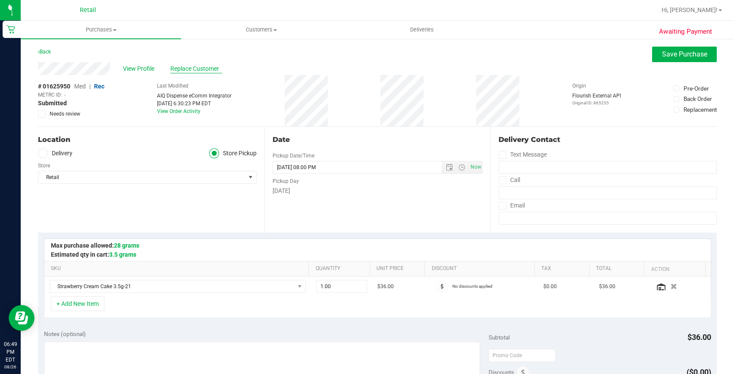
click at [182, 67] on span "Replace Customer" at bounding box center [196, 68] width 52 height 9
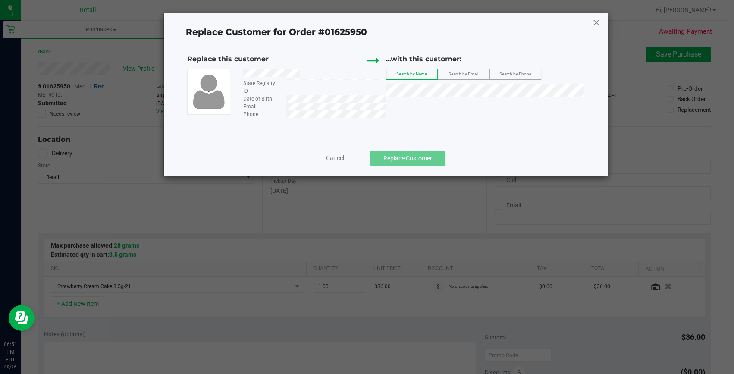
click at [593, 19] on icon at bounding box center [596, 23] width 8 height 14
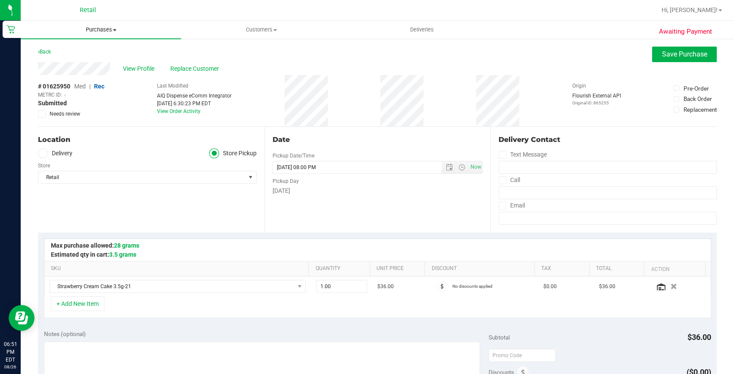
click at [105, 28] on span "Purchases" at bounding box center [101, 30] width 160 height 8
click at [88, 50] on span "Summary of purchases" at bounding box center [65, 51] width 88 height 7
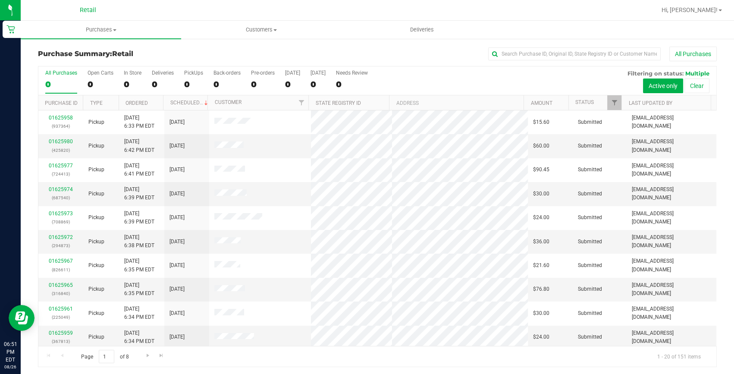
click at [527, 44] on div "Purchase Summary: Retail All Purchases All Purchases 0 Open Carts 0 In Store 0 …" at bounding box center [377, 207] width 713 height 338
click at [521, 58] on input "text" at bounding box center [574, 53] width 172 height 13
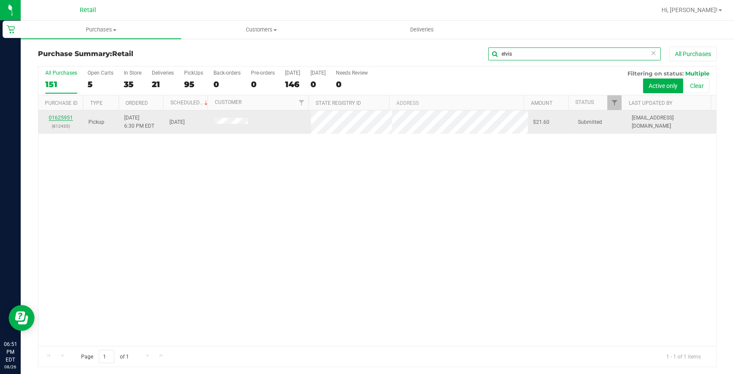
type input "elvis"
click at [65, 117] on link "01625951" at bounding box center [61, 118] width 24 height 6
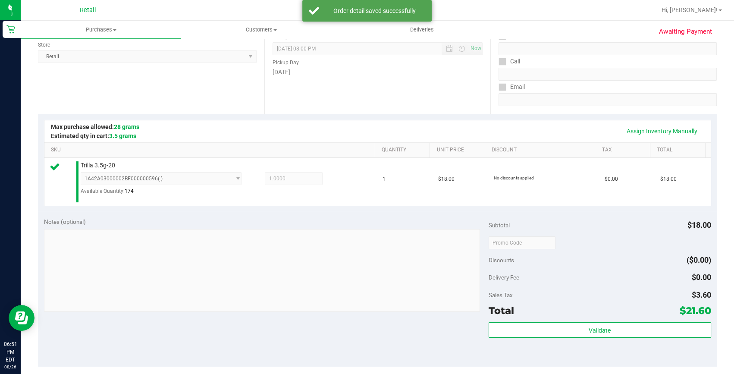
scroll to position [156, 0]
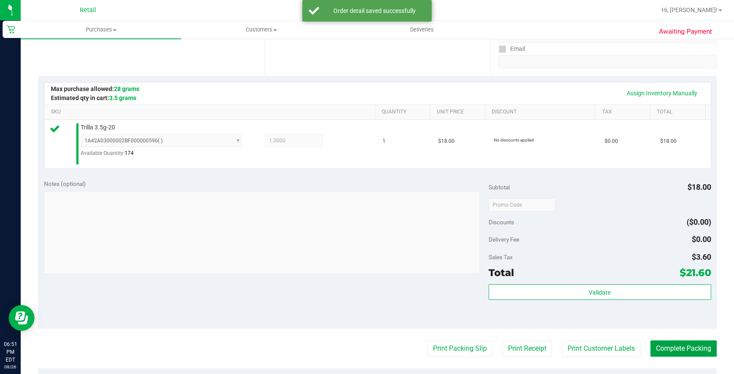
click at [660, 341] on button "Complete Packing" at bounding box center [683, 348] width 66 height 16
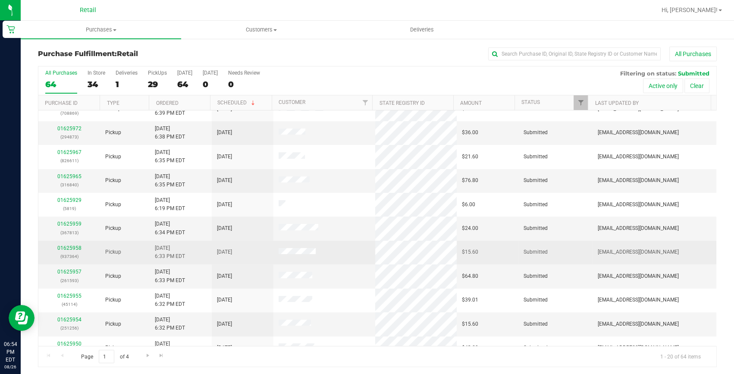
scroll to position [235, 0]
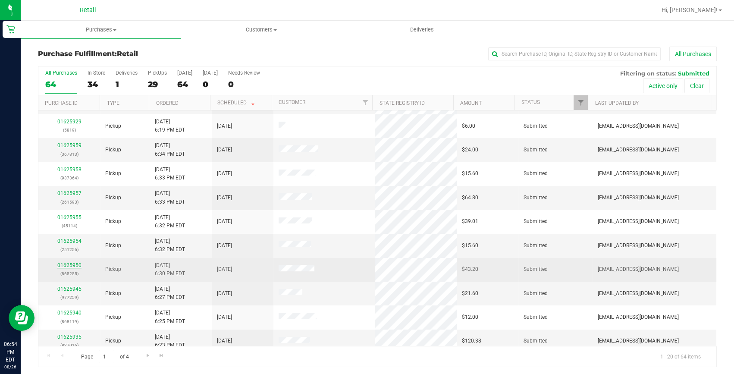
click at [75, 263] on link "01625950" at bounding box center [69, 265] width 24 height 6
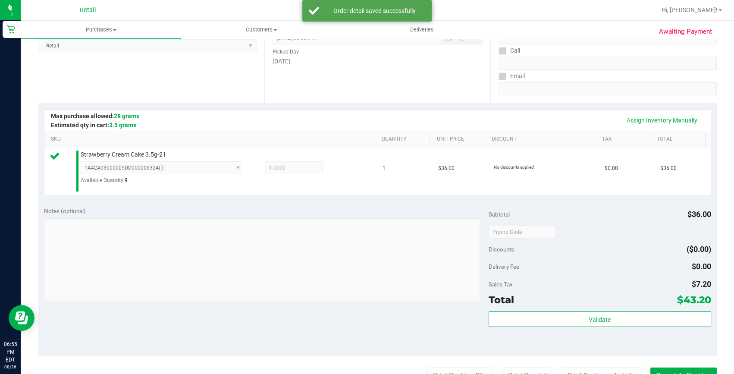
scroll to position [235, 0]
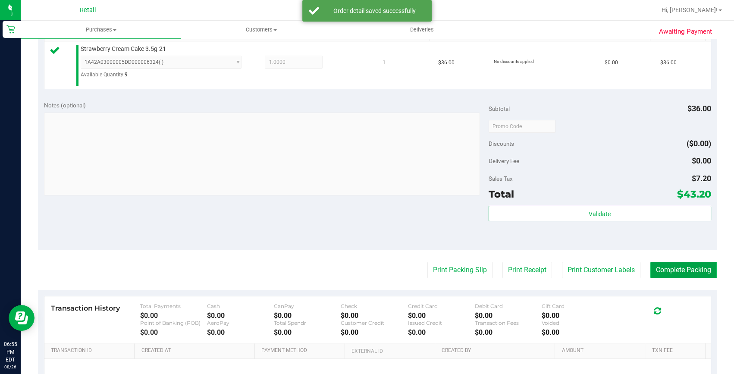
click at [675, 264] on button "Complete Packing" at bounding box center [683, 270] width 66 height 16
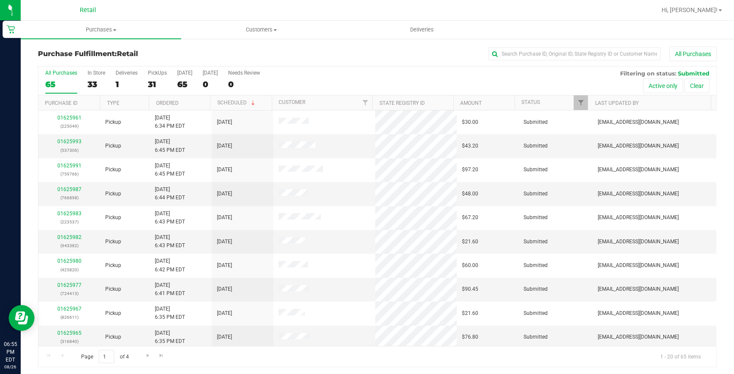
click at [537, 60] on div "All Purchases" at bounding box center [490, 54] width 452 height 15
click at [535, 53] on input "text" at bounding box center [574, 53] width 172 height 13
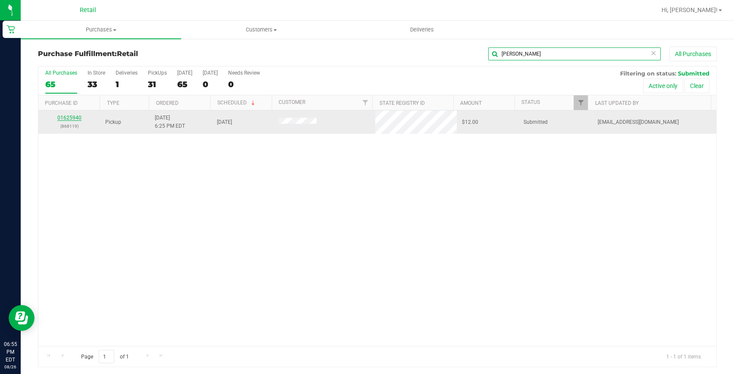
type input "steven"
click at [71, 116] on link "01625940" at bounding box center [69, 118] width 24 height 6
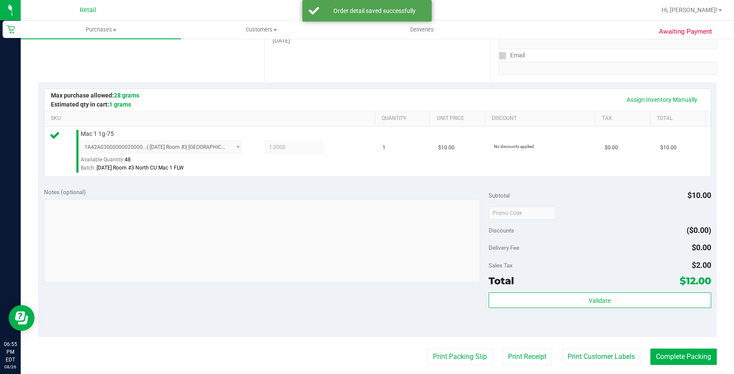
scroll to position [156, 0]
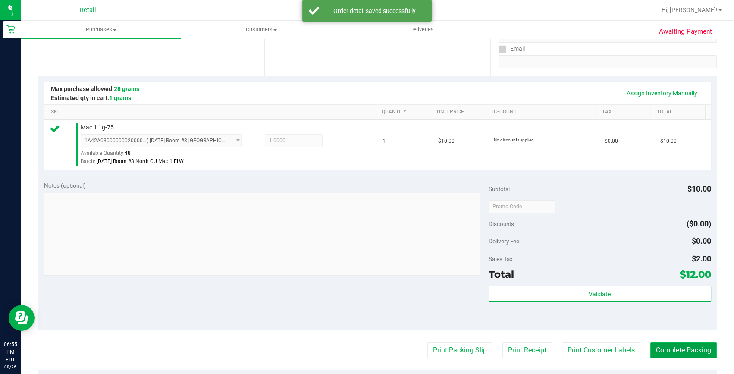
click at [650, 347] on button "Complete Packing" at bounding box center [683, 350] width 66 height 16
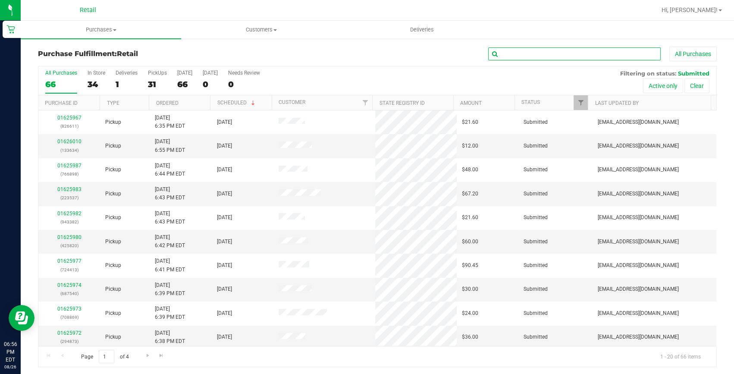
click at [567, 47] on input "text" at bounding box center [574, 53] width 172 height 13
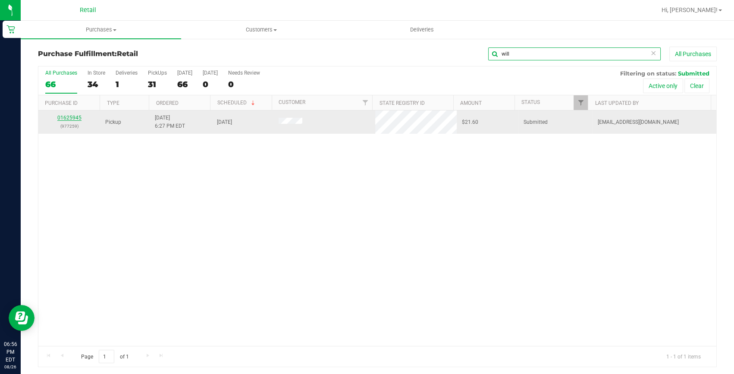
type input "will"
click at [65, 118] on link "01625945" at bounding box center [69, 118] width 24 height 6
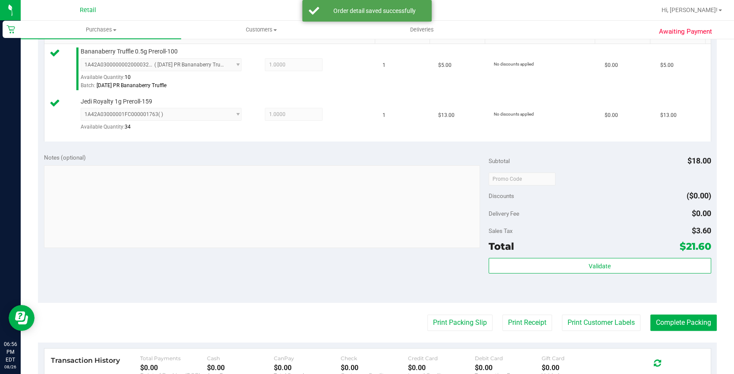
scroll to position [235, 0]
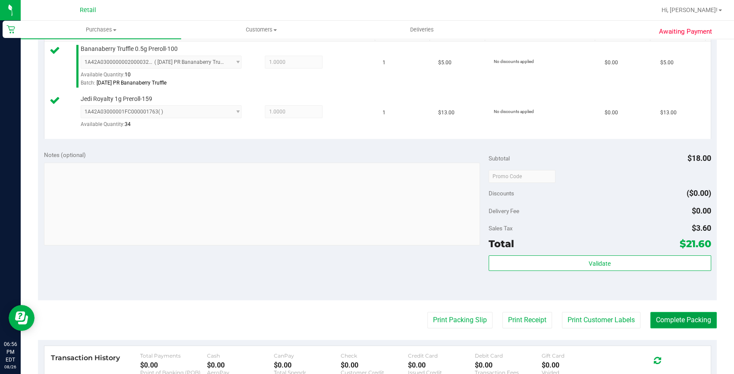
click at [660, 327] on button "Complete Packing" at bounding box center [683, 320] width 66 height 16
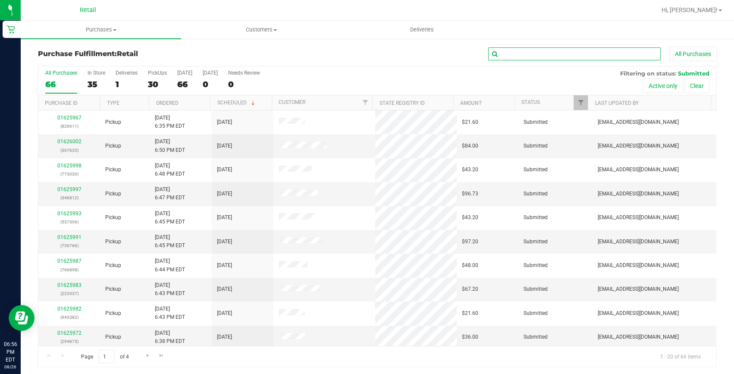
click at [504, 54] on input "text" at bounding box center [574, 53] width 172 height 13
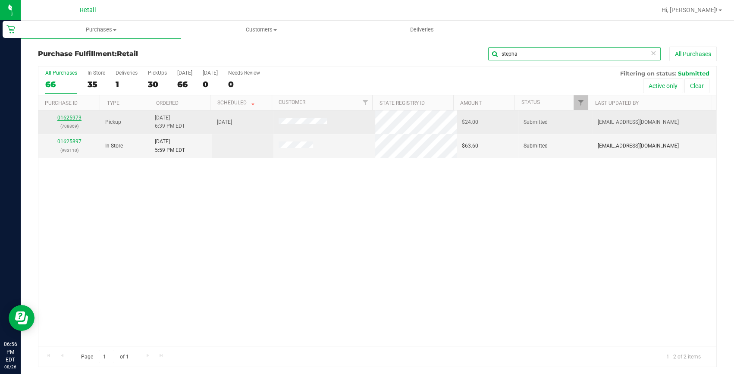
type input "stepha"
click at [70, 115] on link "01625973" at bounding box center [69, 118] width 24 height 6
click at [76, 117] on link "01625973" at bounding box center [69, 118] width 24 height 6
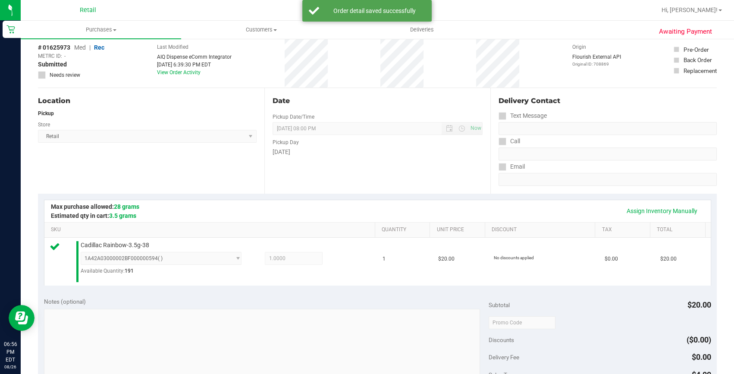
scroll to position [156, 0]
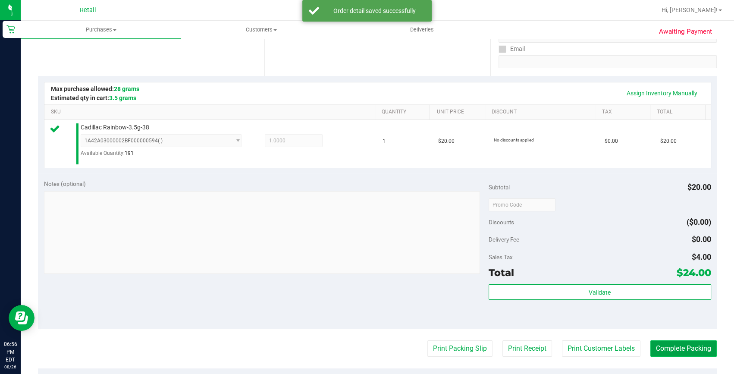
click at [676, 354] on button "Complete Packing" at bounding box center [683, 348] width 66 height 16
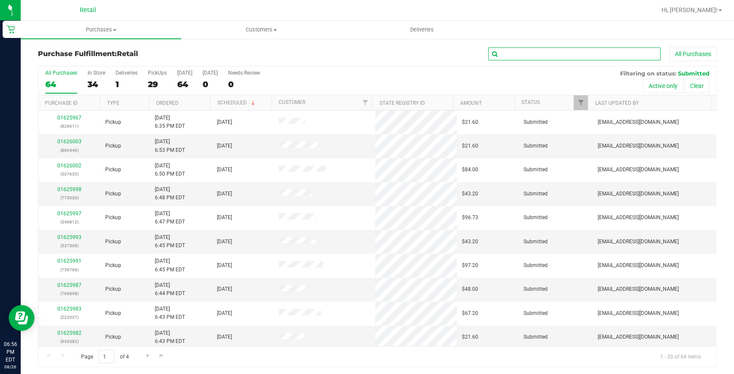
click at [543, 55] on input "text" at bounding box center [574, 53] width 172 height 13
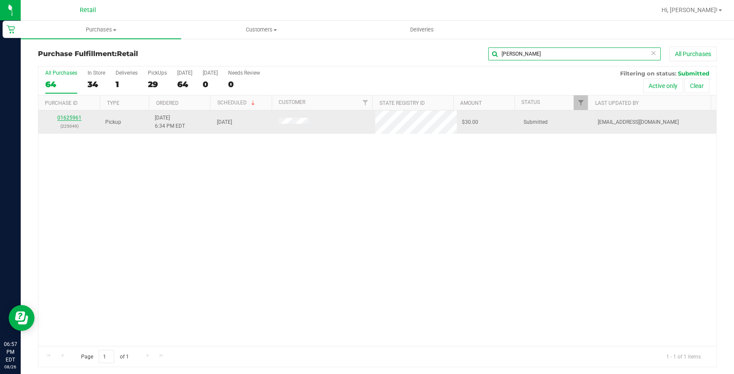
type input "lara"
click at [72, 116] on link "01625961" at bounding box center [69, 118] width 24 height 6
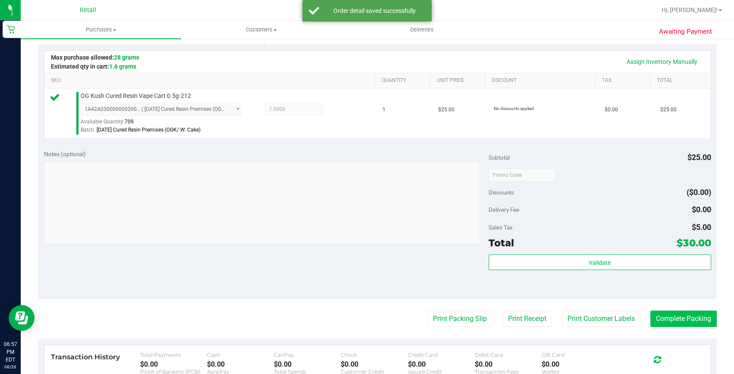
scroll to position [196, 0]
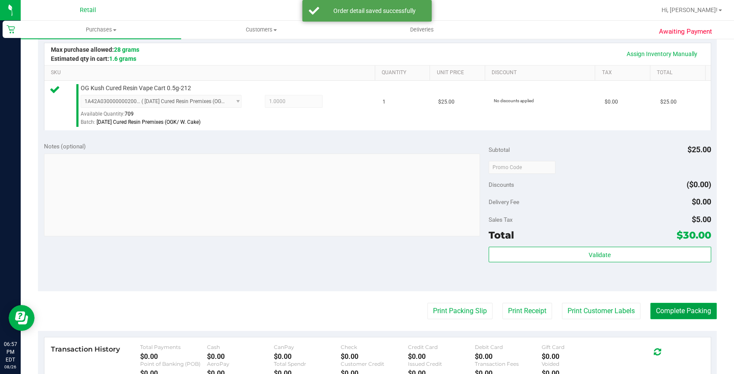
click at [672, 307] on button "Complete Packing" at bounding box center [683, 311] width 66 height 16
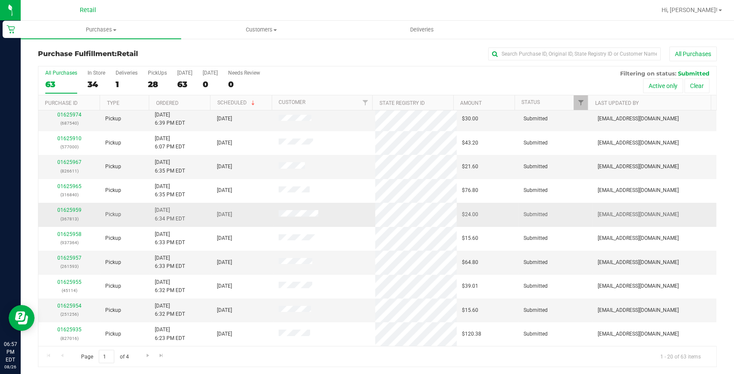
scroll to position [241, 0]
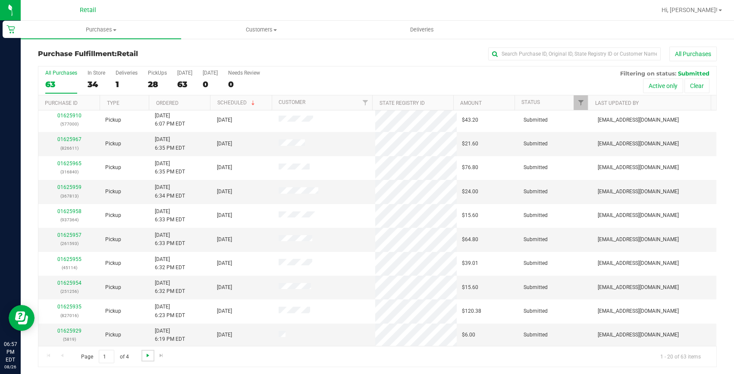
click at [145, 353] on span "Go to the next page" at bounding box center [147, 355] width 7 height 7
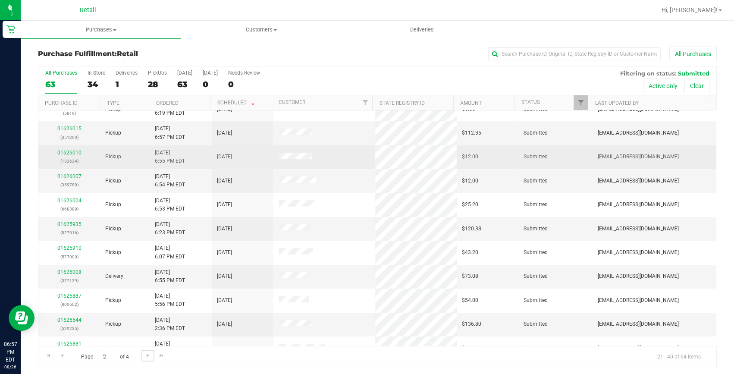
scroll to position [0, 0]
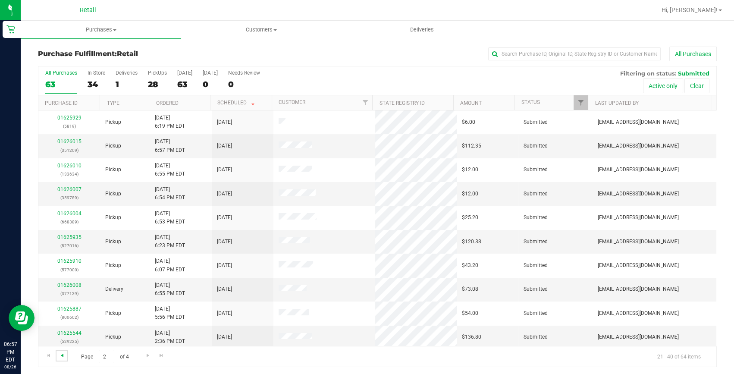
click at [65, 355] on span "Go to the previous page" at bounding box center [62, 355] width 7 height 7
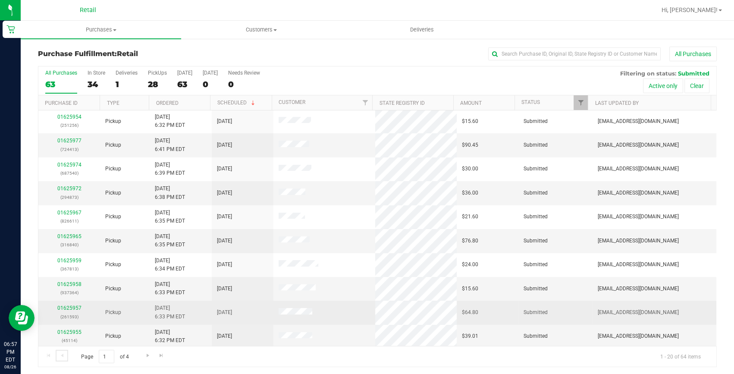
scroll to position [241, 0]
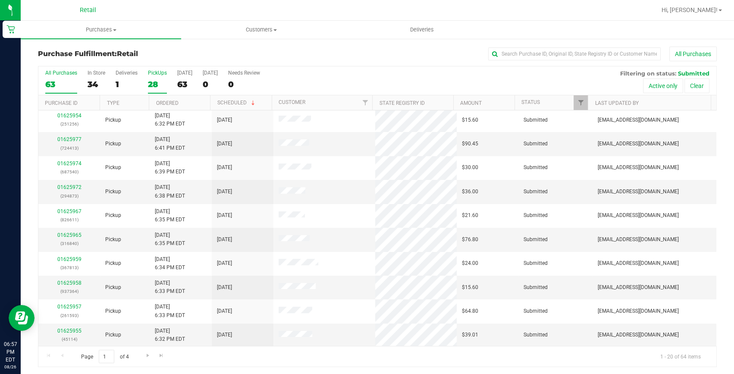
click at [151, 87] on div "28" at bounding box center [157, 84] width 19 height 10
click at [0, 0] on input "PickUps 28" at bounding box center [0, 0] width 0 height 0
click at [67, 232] on link "01625977" at bounding box center [69, 235] width 24 height 6
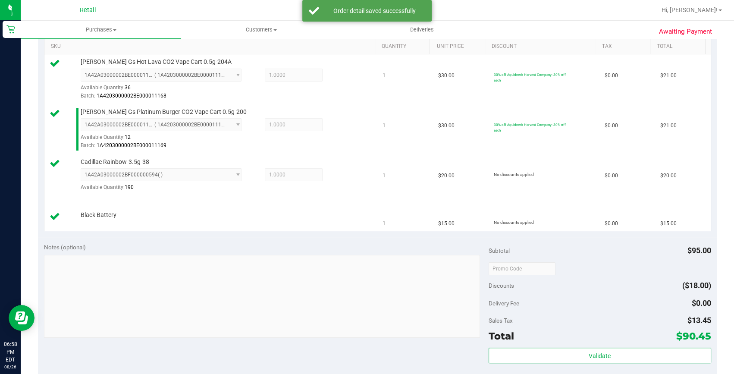
scroll to position [274, 0]
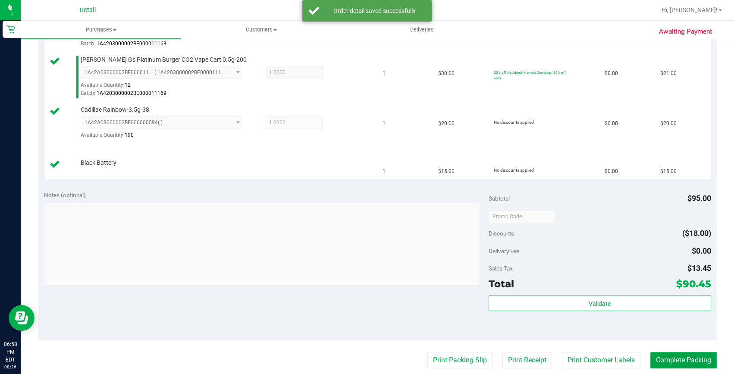
click at [650, 358] on button "Complete Packing" at bounding box center [683, 360] width 66 height 16
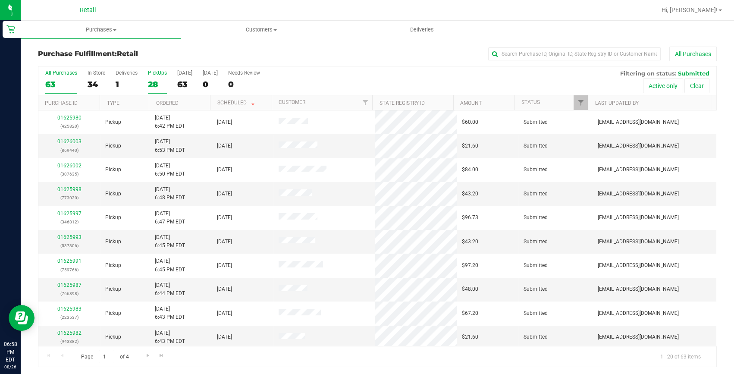
click at [150, 88] on div "28" at bounding box center [157, 84] width 19 height 10
click at [607, 47] on div "All Purchases" at bounding box center [490, 54] width 452 height 15
click at [599, 51] on input "text" at bounding box center [574, 53] width 172 height 13
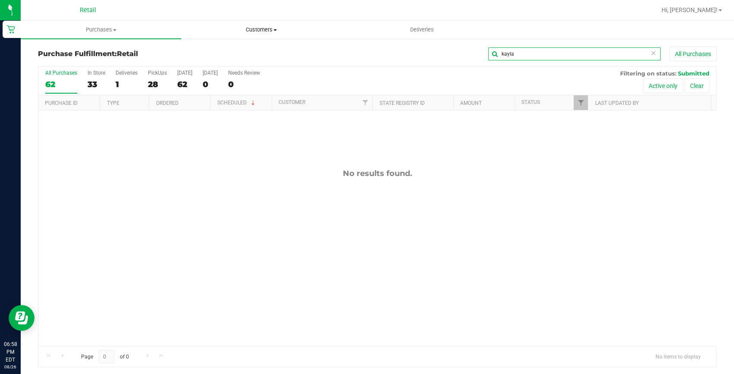
type input "kayla"
click at [269, 29] on span "Customers" at bounding box center [261, 30] width 160 height 8
click at [233, 48] on span "All customers" at bounding box center [212, 51] width 62 height 7
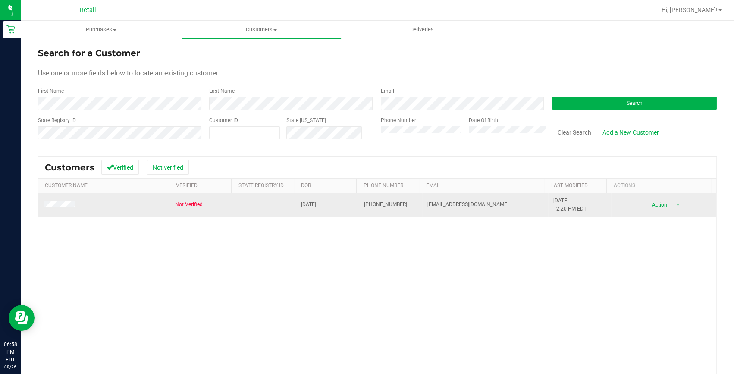
click at [63, 200] on td at bounding box center [103, 204] width 131 height 23
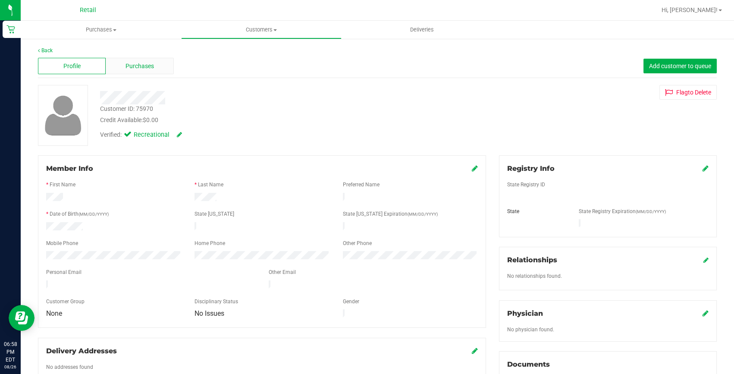
click at [147, 73] on div "Purchases" at bounding box center [140, 66] width 68 height 16
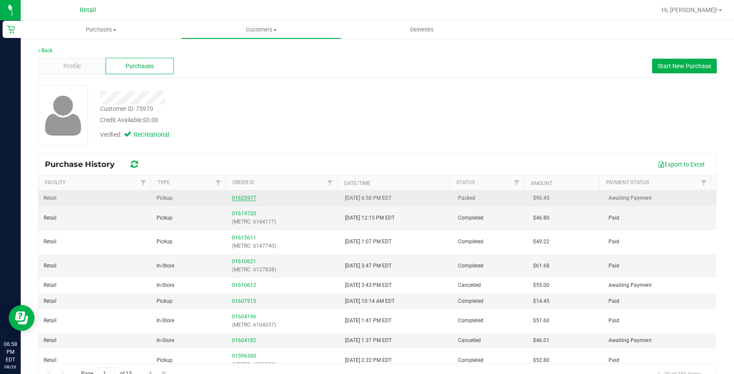
click at [247, 196] on link "01625977" at bounding box center [244, 198] width 24 height 6
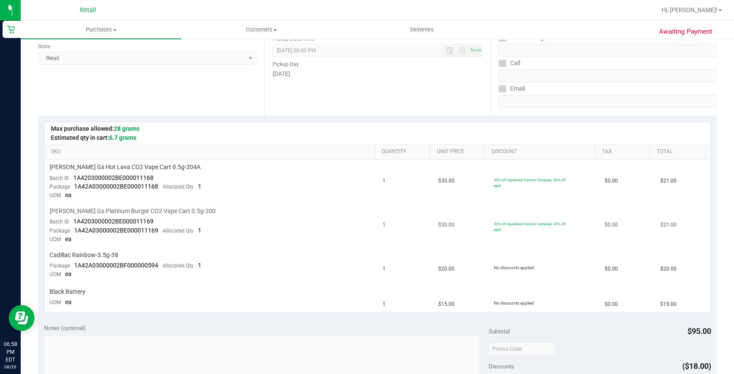
scroll to position [117, 0]
click at [104, 34] on uib-tab-heading "Purchases Summary of purchases Fulfillment All purchases" at bounding box center [101, 30] width 160 height 18
click at [97, 53] on span "Summary of purchases" at bounding box center [65, 51] width 88 height 7
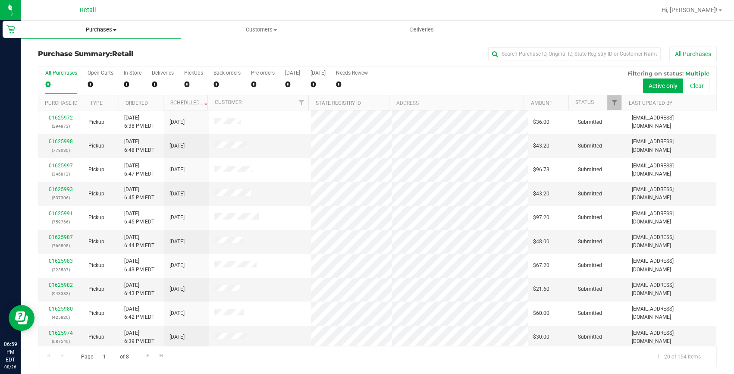
click at [101, 31] on span "Purchases" at bounding box center [101, 30] width 160 height 8
click at [73, 60] on li "Fulfillment" at bounding box center [101, 62] width 160 height 10
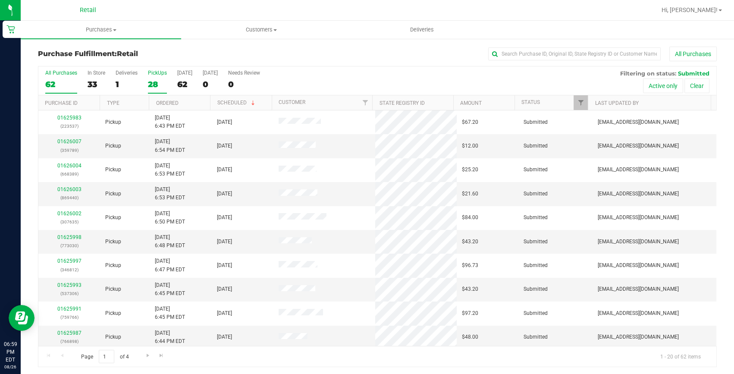
click at [155, 84] on div "28" at bounding box center [157, 84] width 19 height 10
click at [0, 0] on input "PickUps 28" at bounding box center [0, 0] width 0 height 0
click at [510, 53] on input "text" at bounding box center [574, 53] width 172 height 13
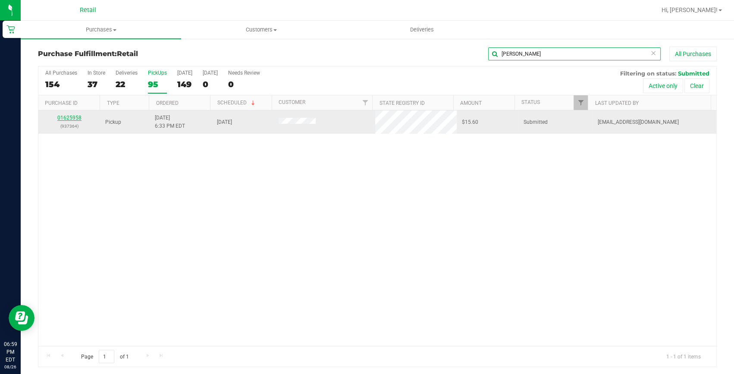
type input "matthew"
click at [68, 119] on link "01625958" at bounding box center [69, 118] width 24 height 6
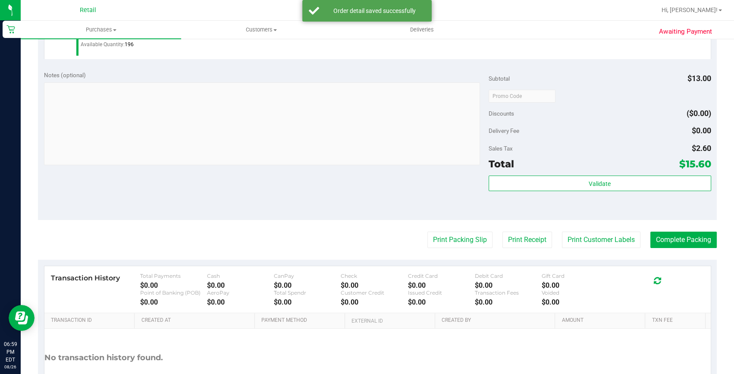
scroll to position [274, 0]
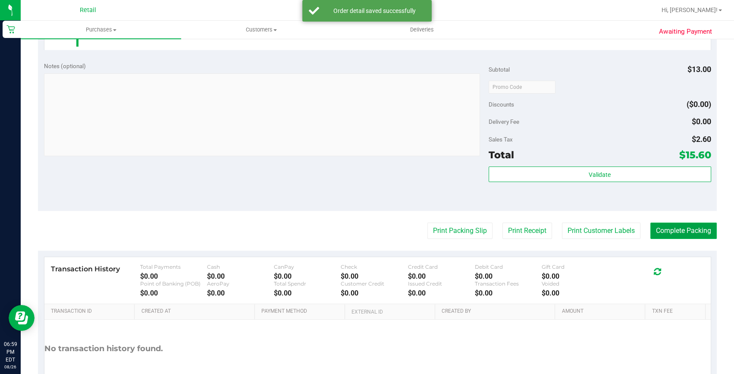
click at [666, 229] on button "Complete Packing" at bounding box center [683, 230] width 66 height 16
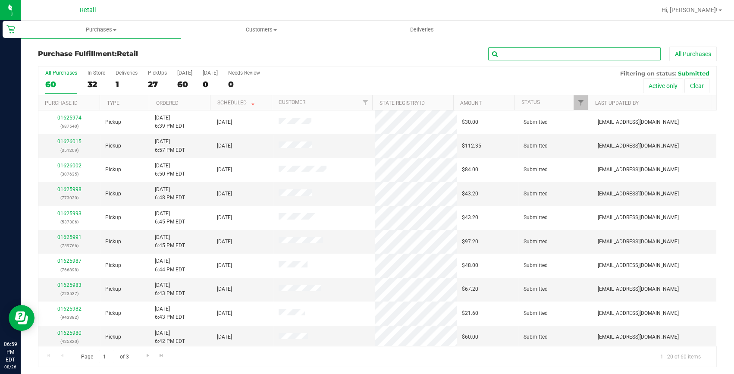
click at [556, 59] on input "text" at bounding box center [574, 53] width 172 height 13
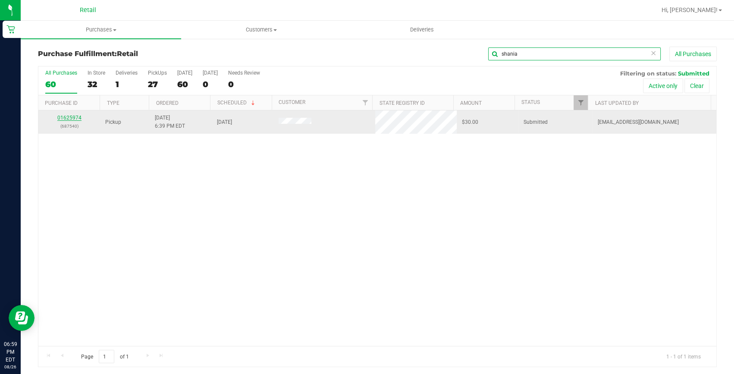
type input "shania"
click at [75, 115] on link "01625974" at bounding box center [69, 118] width 24 height 6
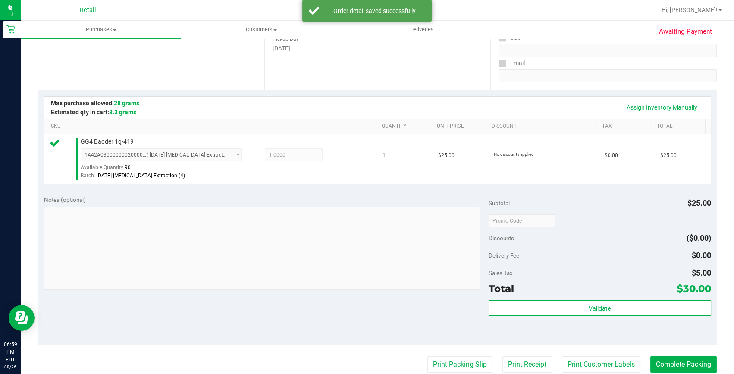
scroll to position [156, 0]
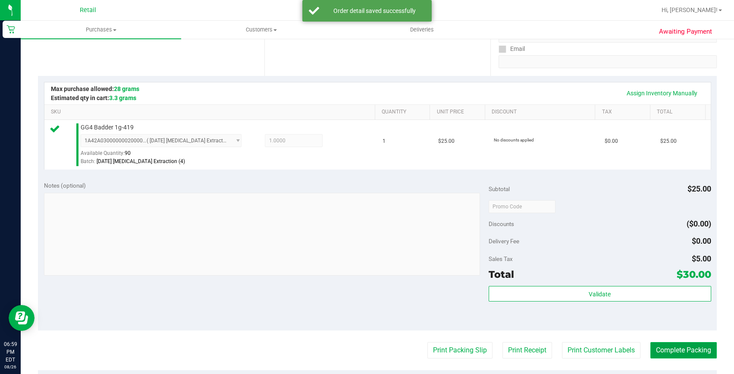
click at [671, 357] on button "Complete Packing" at bounding box center [683, 350] width 66 height 16
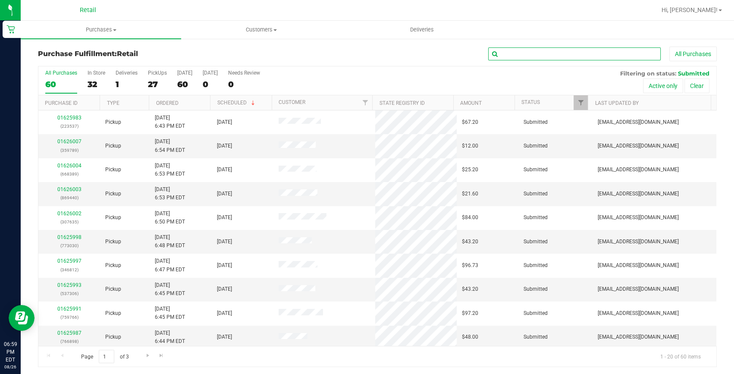
click at [540, 57] on input "text" at bounding box center [574, 53] width 172 height 13
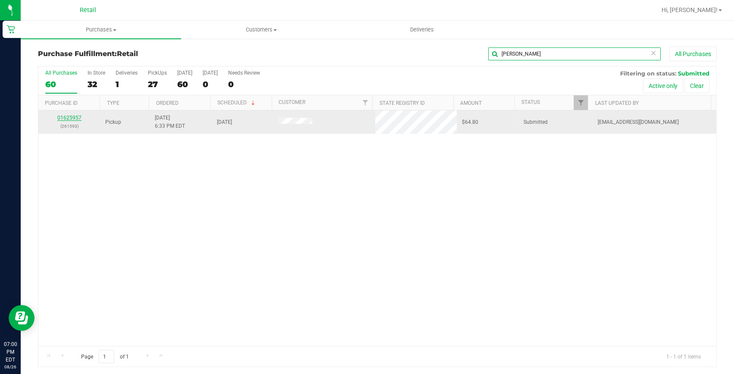
type input "sean"
click at [63, 120] on link "01625957" at bounding box center [69, 118] width 24 height 6
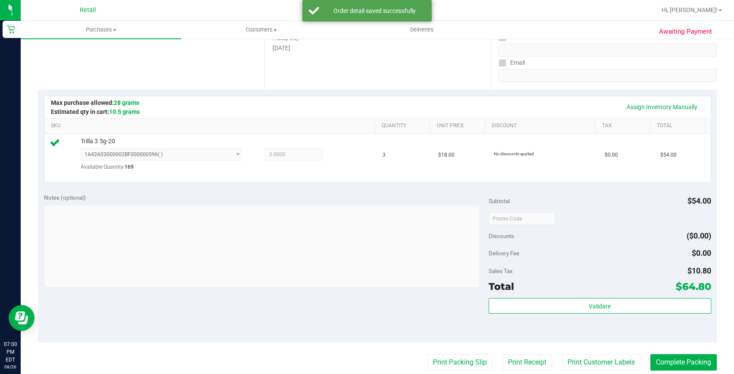
scroll to position [156, 0]
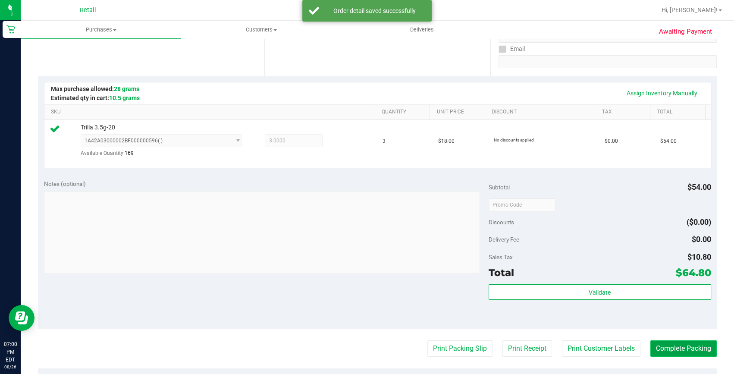
click at [670, 341] on button "Complete Packing" at bounding box center [683, 348] width 66 height 16
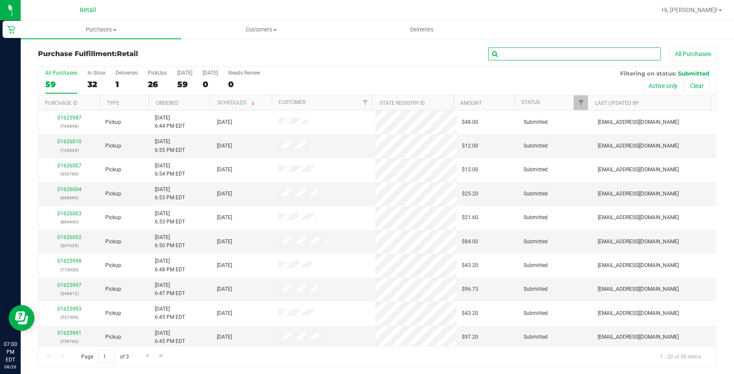
click at [512, 52] on input "text" at bounding box center [574, 53] width 172 height 13
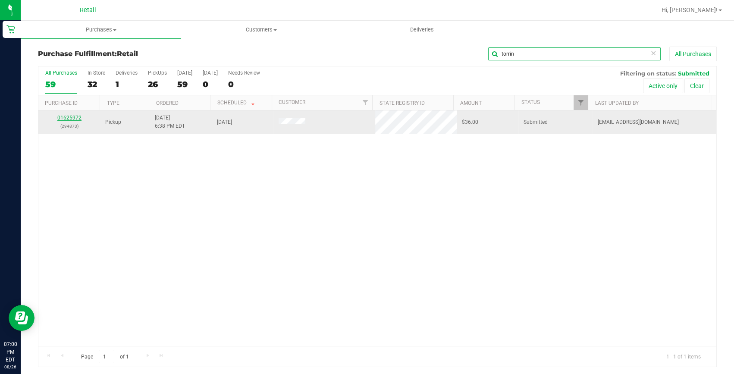
type input "torrin"
click at [69, 118] on link "01625972" at bounding box center [69, 118] width 24 height 6
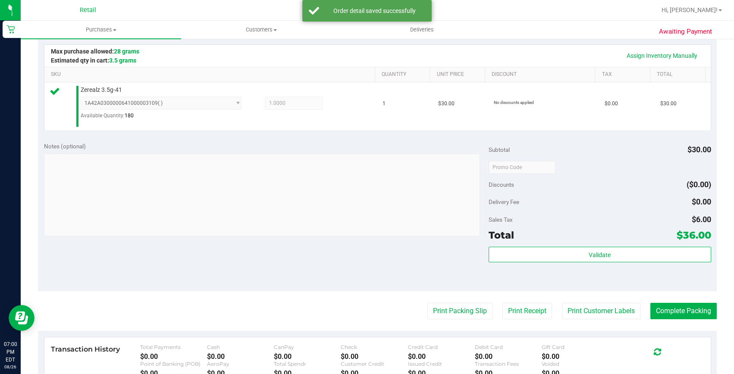
scroll to position [196, 0]
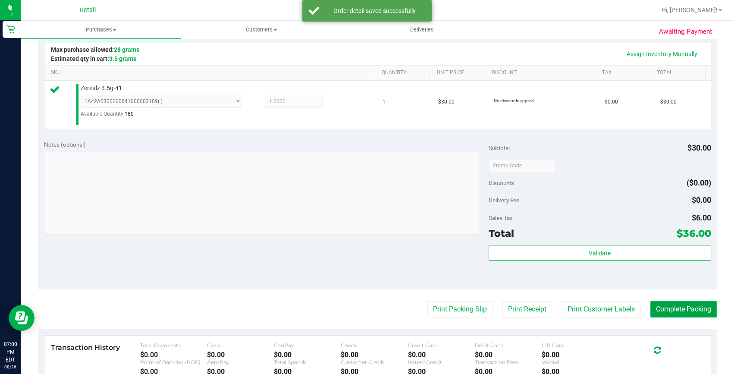
click at [672, 310] on button "Complete Packing" at bounding box center [683, 309] width 66 height 16
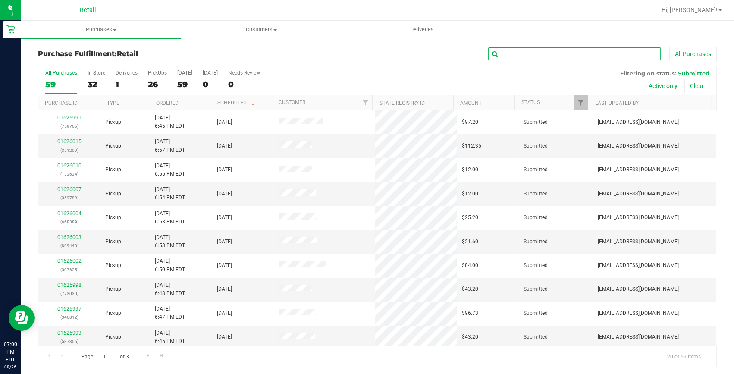
click at [545, 57] on input "text" at bounding box center [574, 53] width 172 height 13
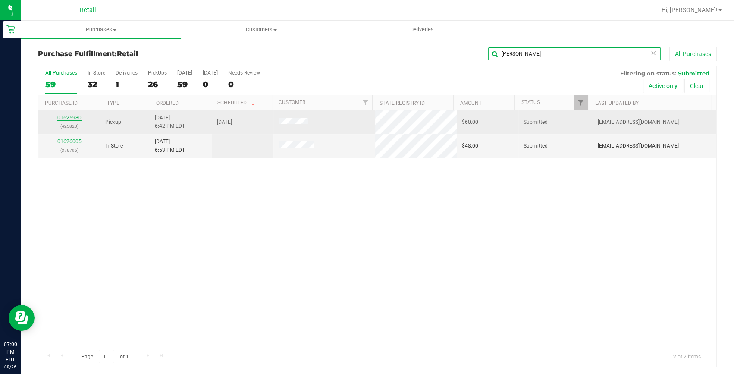
type input "kaitlyn"
click at [69, 115] on link "01625980" at bounding box center [69, 118] width 24 height 6
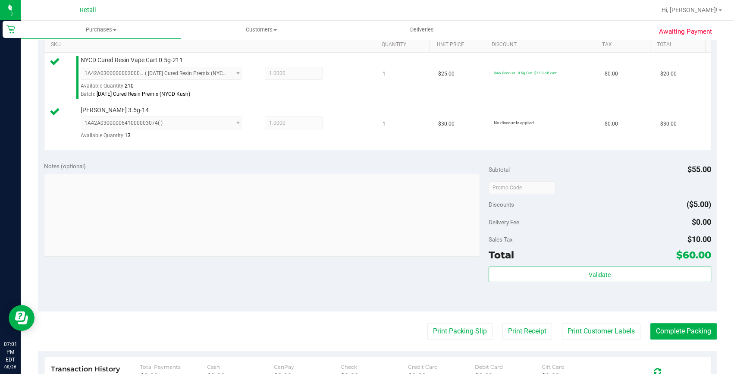
scroll to position [235, 0]
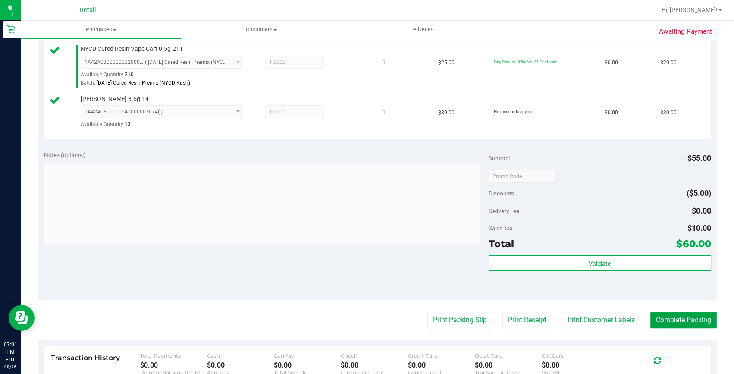
click at [674, 319] on button "Complete Packing" at bounding box center [683, 320] width 66 height 16
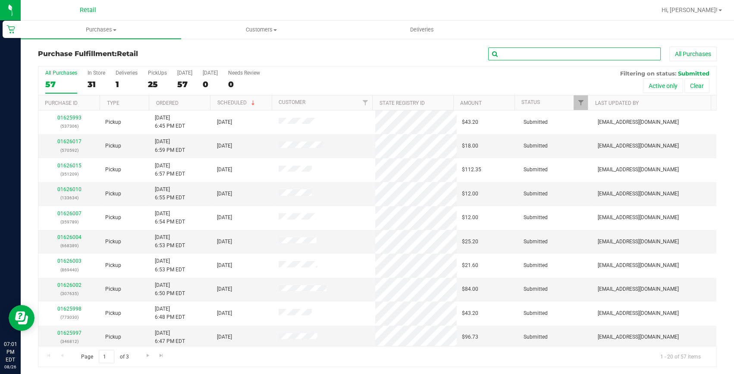
click at [536, 50] on input "text" at bounding box center [574, 53] width 172 height 13
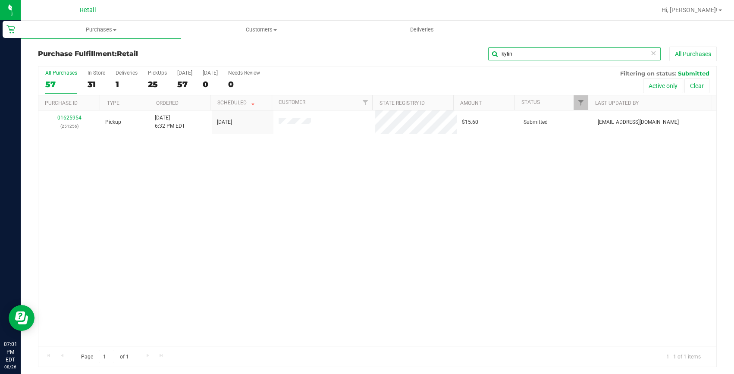
type input "kylin"
click at [69, 115] on link "01625954" at bounding box center [69, 118] width 24 height 6
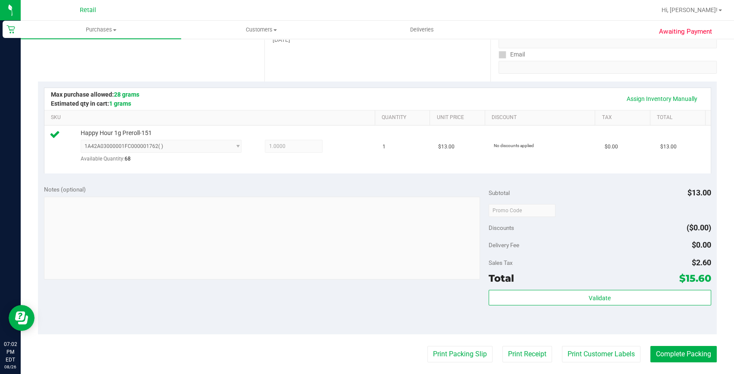
scroll to position [196, 0]
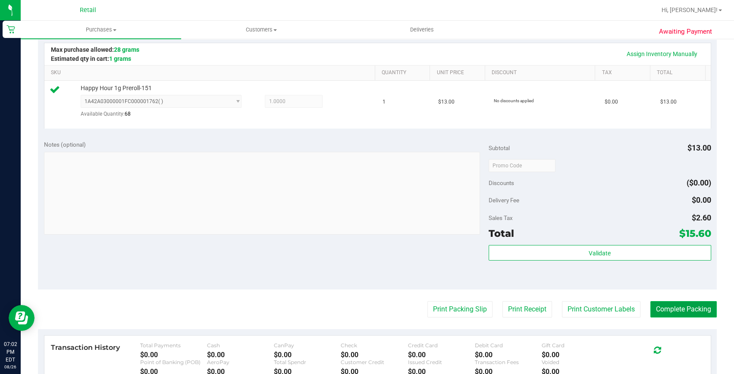
click at [654, 306] on button "Complete Packing" at bounding box center [683, 309] width 66 height 16
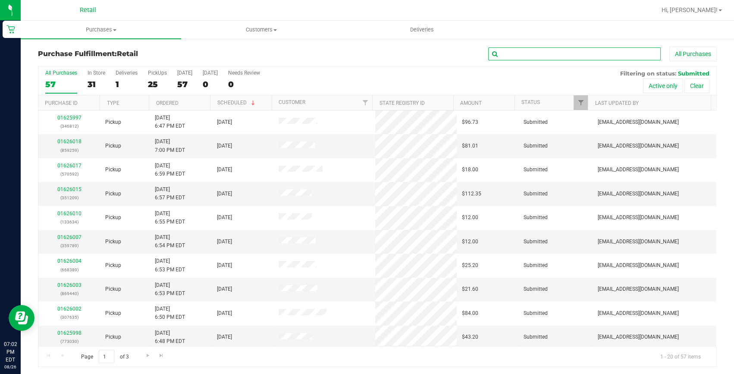
click at [578, 47] on input "text" at bounding box center [574, 53] width 172 height 13
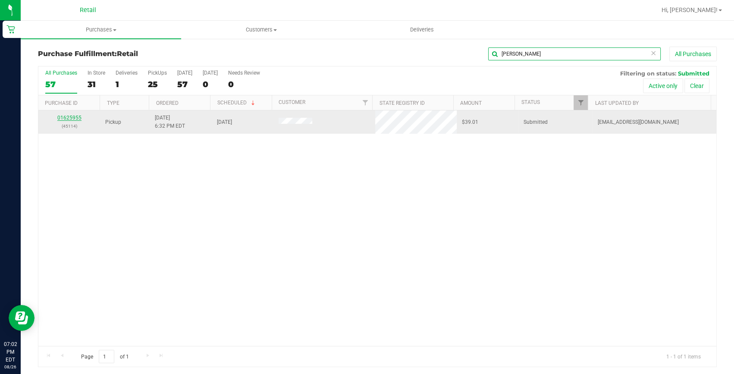
type input "jackson"
click at [63, 115] on link "01625955" at bounding box center [69, 118] width 24 height 6
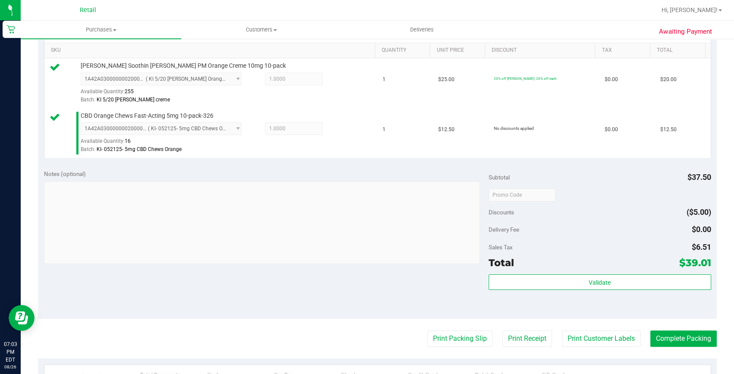
scroll to position [274, 0]
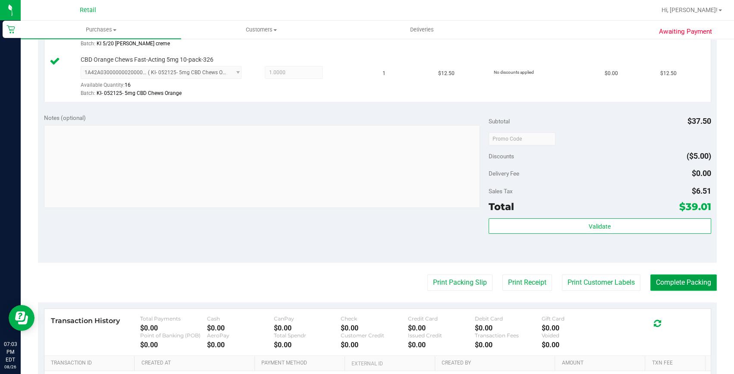
click at [666, 276] on button "Complete Packing" at bounding box center [683, 282] width 66 height 16
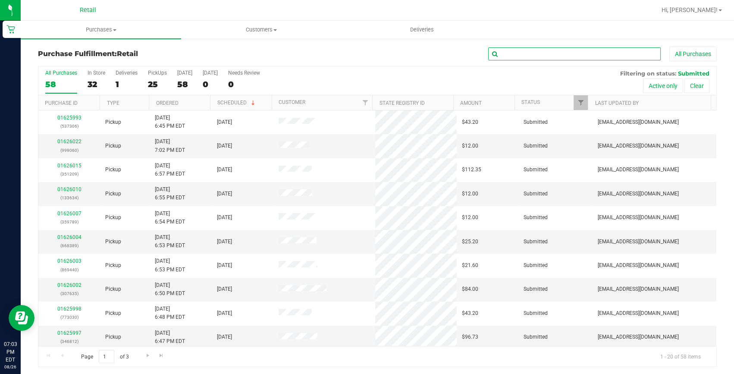
click at [539, 52] on input "text" at bounding box center [574, 53] width 172 height 13
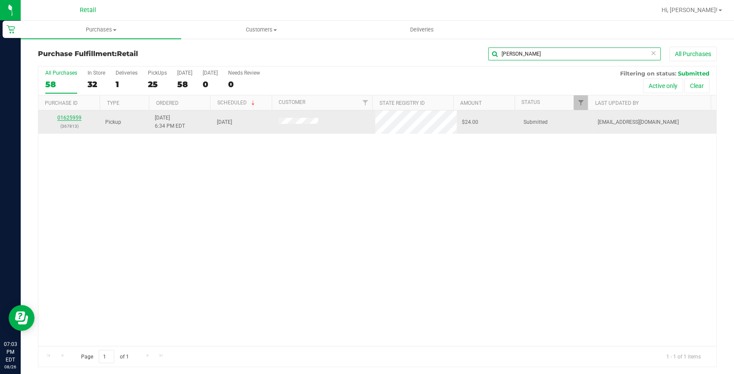
type input "angelica"
click at [67, 118] on link "01625959" at bounding box center [69, 118] width 24 height 6
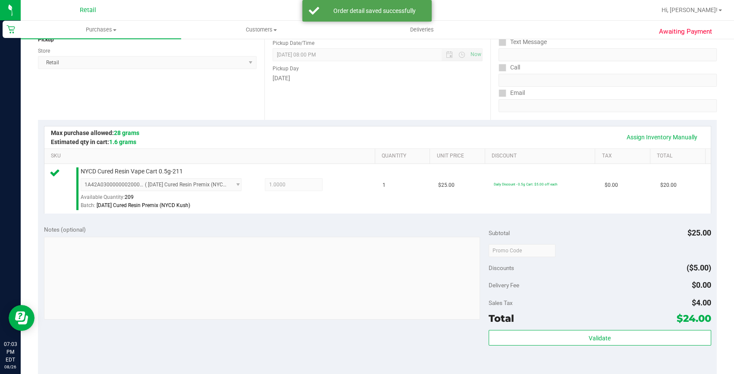
scroll to position [156, 0]
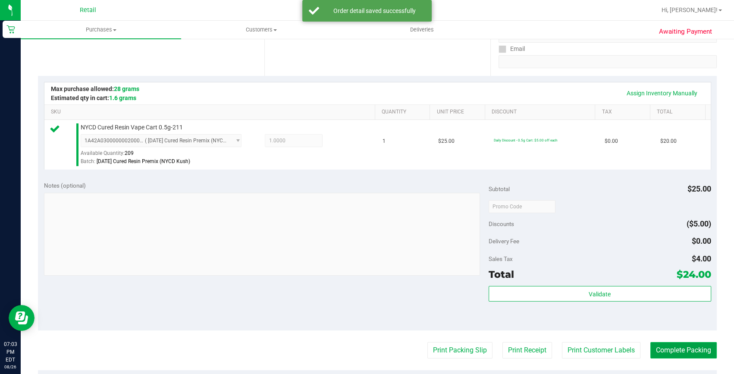
click at [671, 346] on button "Complete Packing" at bounding box center [683, 350] width 66 height 16
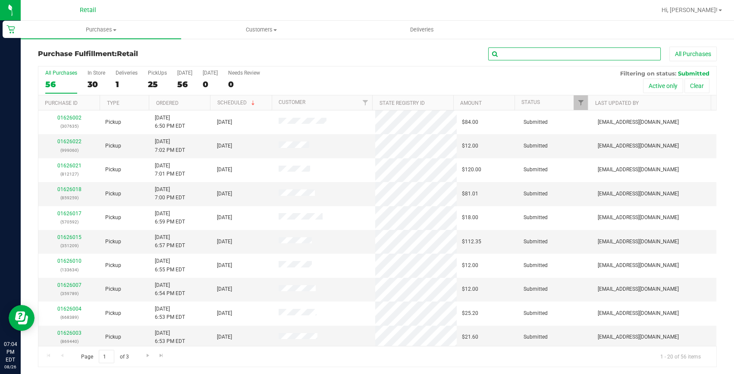
click at [509, 51] on input "text" at bounding box center [574, 53] width 172 height 13
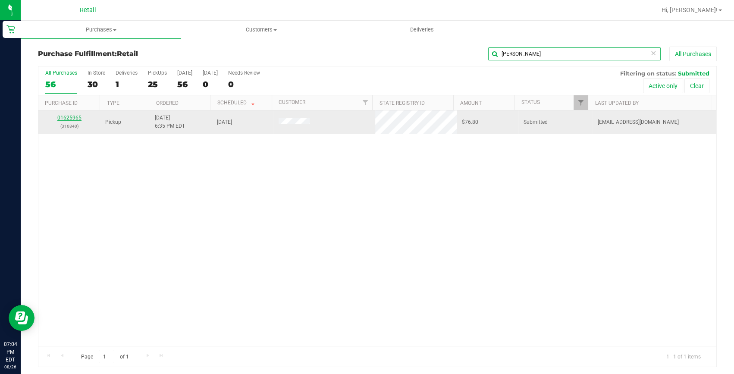
type input "jason"
click at [73, 117] on link "01625965" at bounding box center [69, 118] width 24 height 6
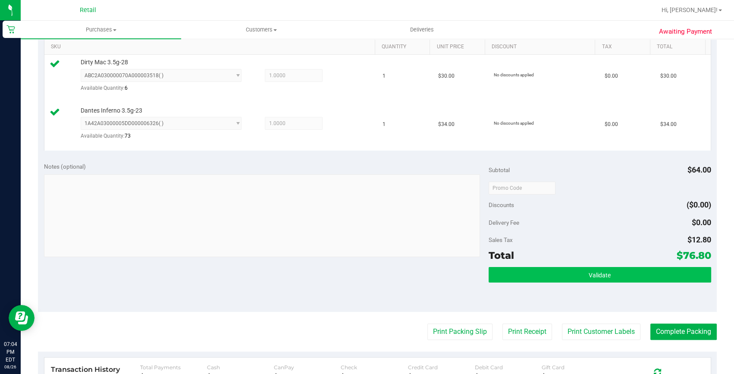
scroll to position [235, 0]
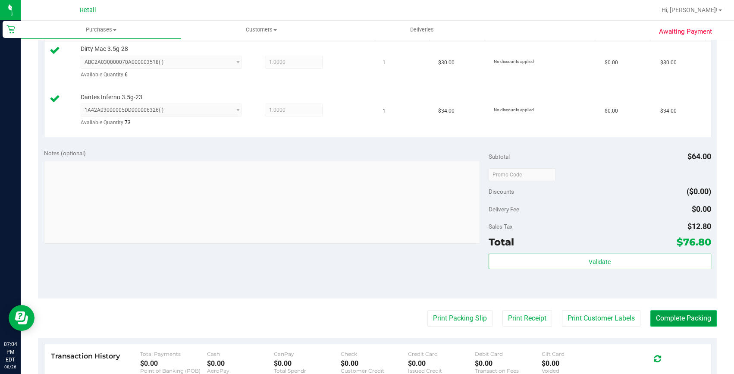
click at [679, 321] on button "Complete Packing" at bounding box center [683, 318] width 66 height 16
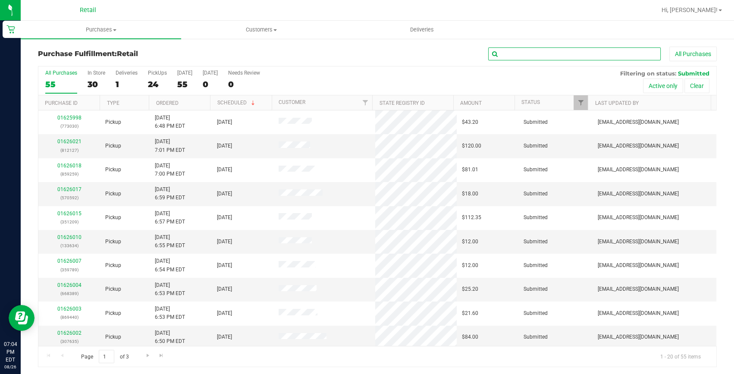
click at [605, 50] on input "text" at bounding box center [574, 53] width 172 height 13
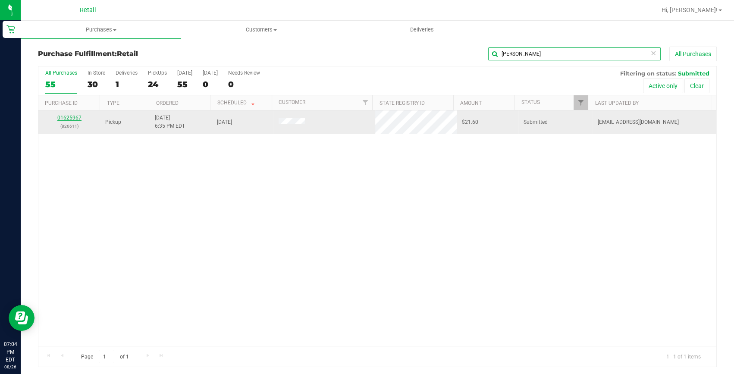
type input "david"
click at [69, 119] on link "01625967" at bounding box center [69, 118] width 24 height 6
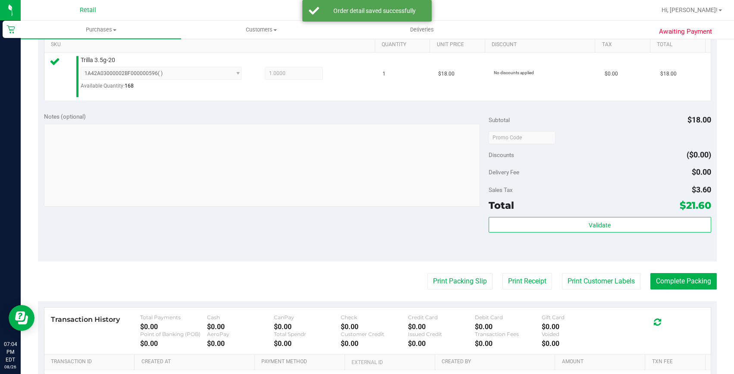
scroll to position [235, 0]
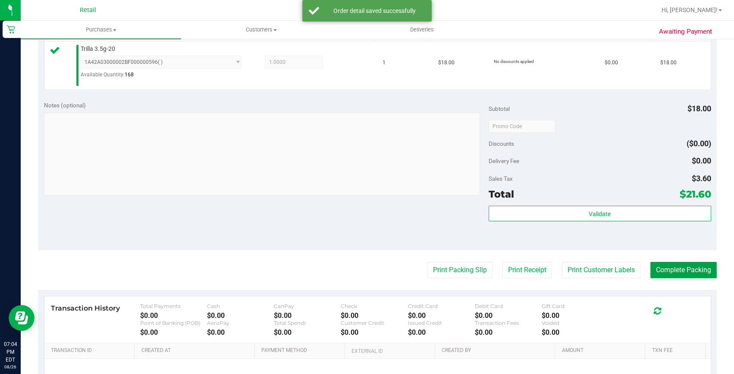
click at [689, 270] on button "Complete Packing" at bounding box center [683, 270] width 66 height 16
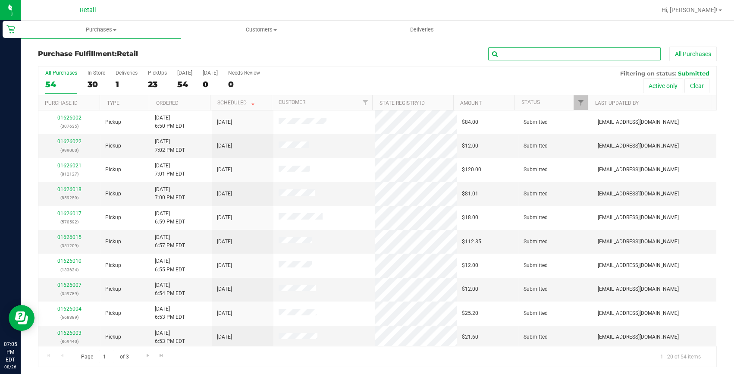
click at [542, 50] on input "text" at bounding box center [574, 53] width 172 height 13
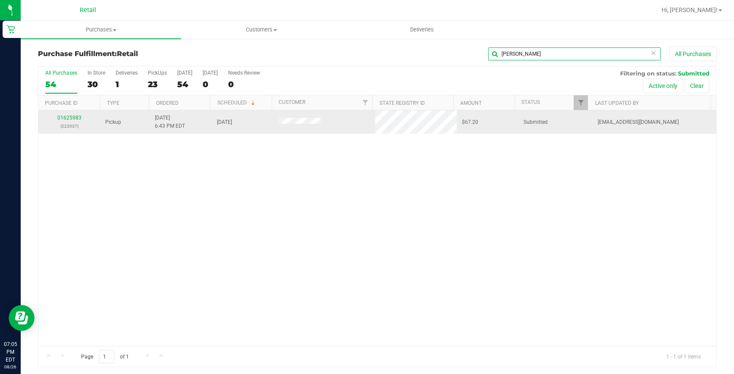
type input "blake"
click at [63, 121] on div "01625983 (223537)" at bounding box center [69, 122] width 51 height 16
click at [65, 120] on link "01625983" at bounding box center [69, 118] width 24 height 6
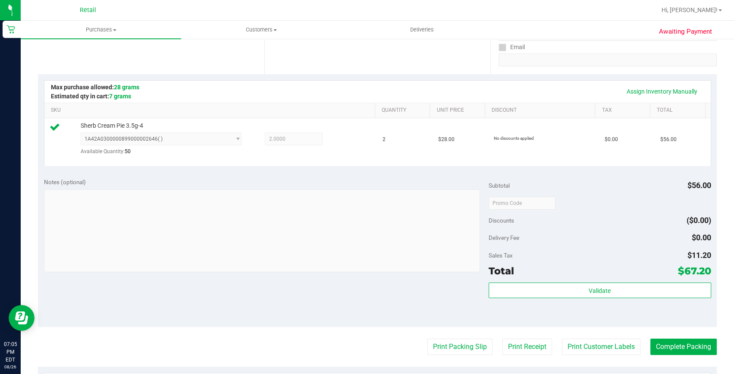
scroll to position [196, 0]
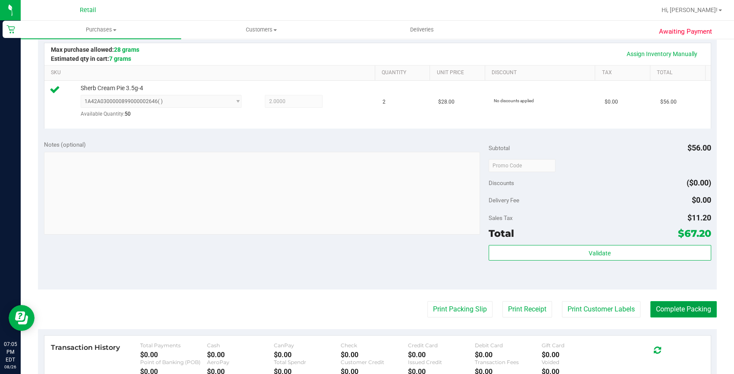
click at [650, 306] on button "Complete Packing" at bounding box center [683, 309] width 66 height 16
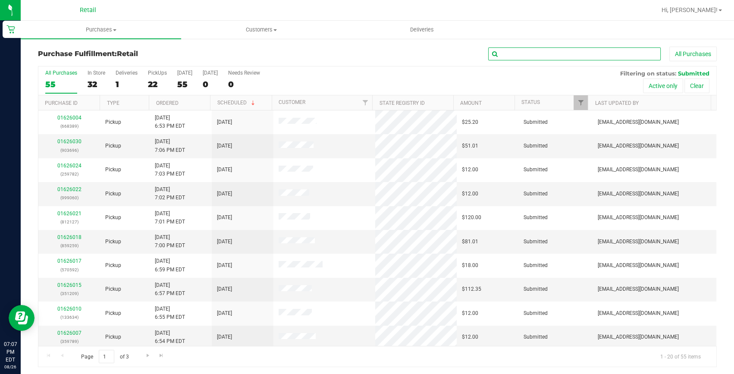
click at [529, 55] on input "text" at bounding box center [574, 53] width 172 height 13
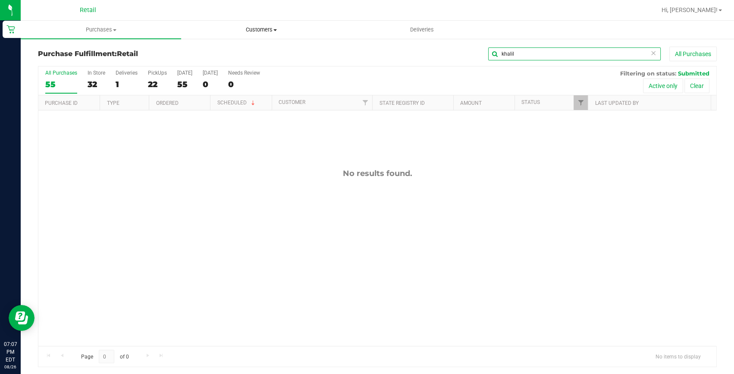
type input "khalil"
click at [247, 29] on span "Customers" at bounding box center [261, 30] width 160 height 8
click at [240, 48] on span "All customers" at bounding box center [212, 51] width 62 height 7
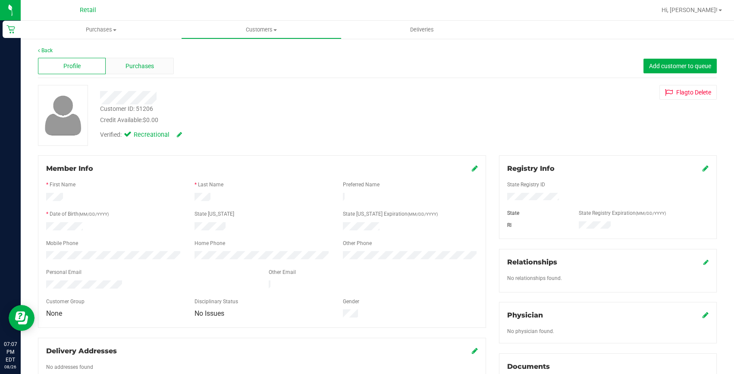
click at [154, 66] on div "Purchases" at bounding box center [140, 66] width 68 height 16
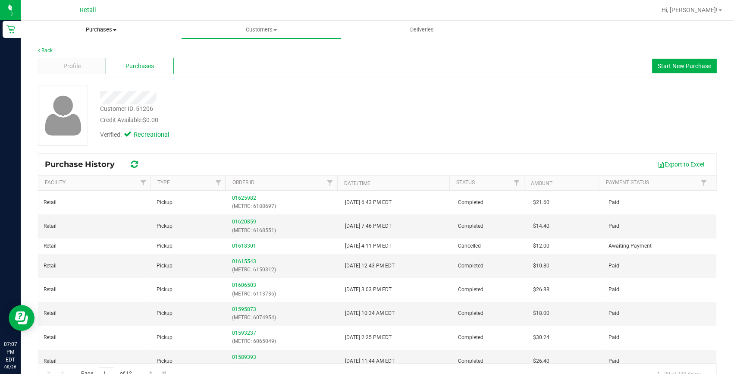
click at [86, 30] on span "Purchases" at bounding box center [101, 30] width 160 height 8
click at [78, 56] on li "Summary of purchases" at bounding box center [101, 52] width 160 height 10
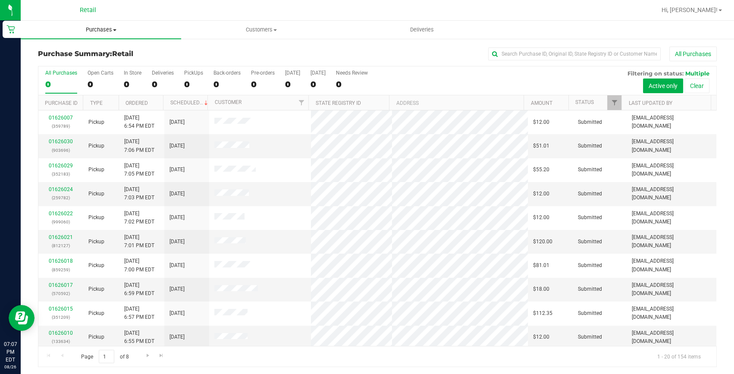
click at [95, 31] on span "Purchases" at bounding box center [101, 30] width 160 height 8
click at [72, 60] on span "Fulfillment" at bounding box center [47, 62] width 53 height 7
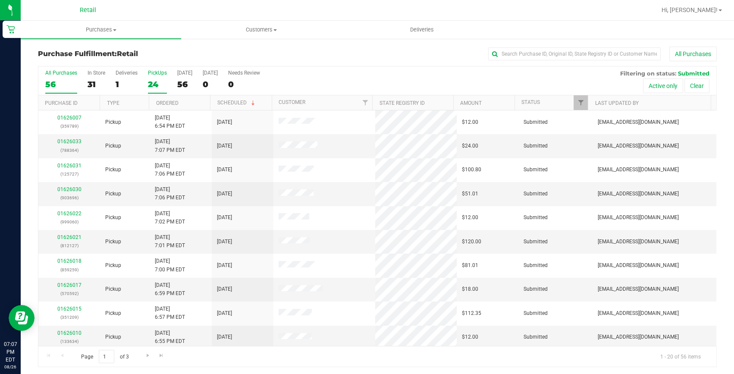
click at [152, 82] on div "24" at bounding box center [157, 84] width 19 height 10
click at [0, 0] on input "PickUps 24" at bounding box center [0, 0] width 0 height 0
click at [498, 51] on input "text" at bounding box center [574, 53] width 172 height 13
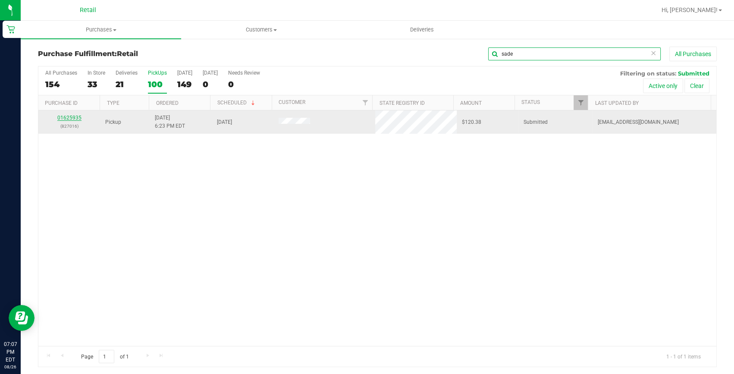
type input "sade"
click at [70, 116] on link "01625935" at bounding box center [69, 118] width 24 height 6
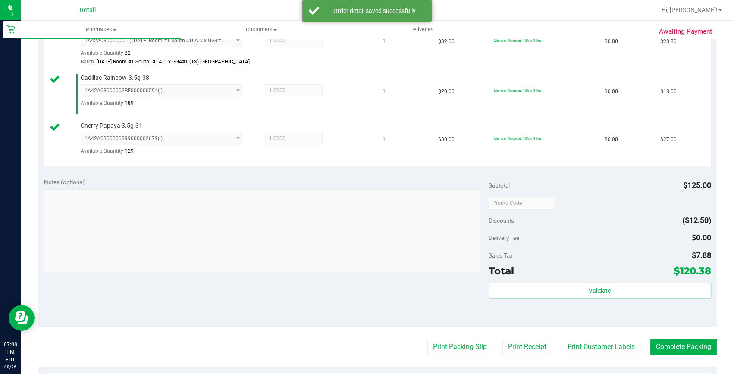
scroll to position [353, 0]
click at [650, 341] on button "Complete Packing" at bounding box center [683, 346] width 66 height 16
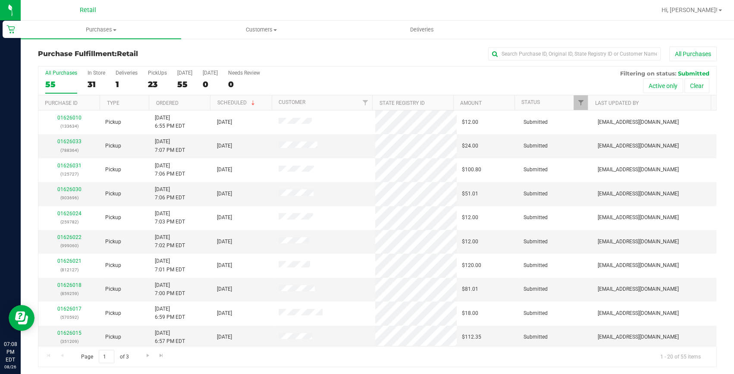
click at [556, 44] on div "Purchase Fulfillment: Retail All Purchases All Purchases 55 In Store 31 Deliver…" at bounding box center [377, 207] width 713 height 338
click at [552, 51] on input "text" at bounding box center [574, 53] width 172 height 13
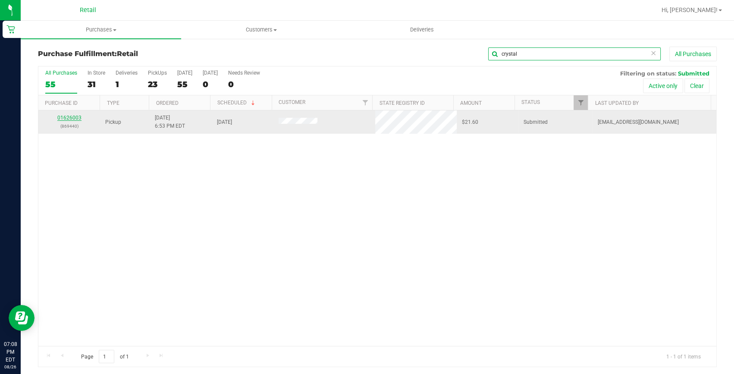
type input "crystal"
click at [76, 115] on link "01626003" at bounding box center [69, 118] width 24 height 6
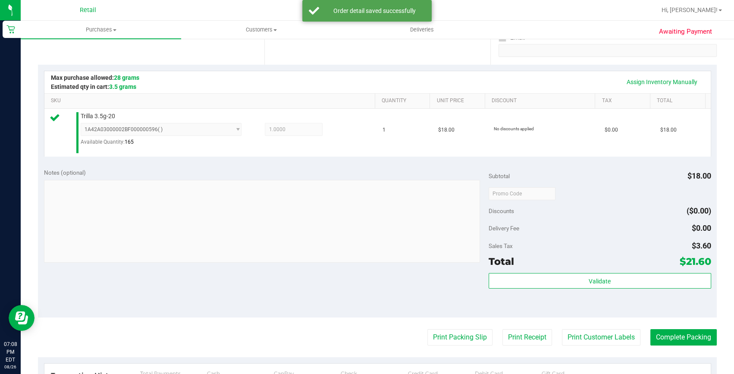
scroll to position [196, 0]
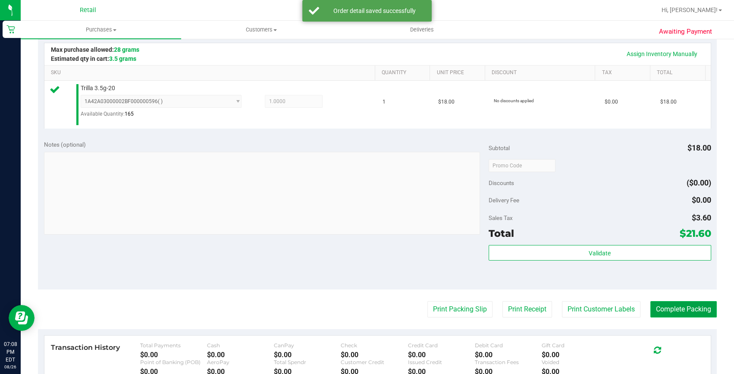
click at [657, 305] on button "Complete Packing" at bounding box center [683, 309] width 66 height 16
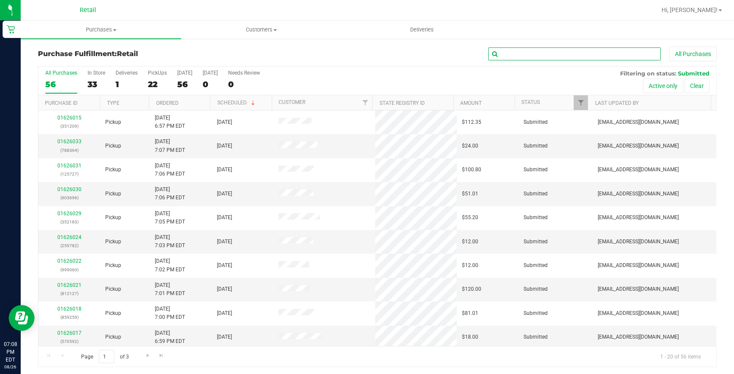
click at [583, 55] on input "text" at bounding box center [574, 53] width 172 height 13
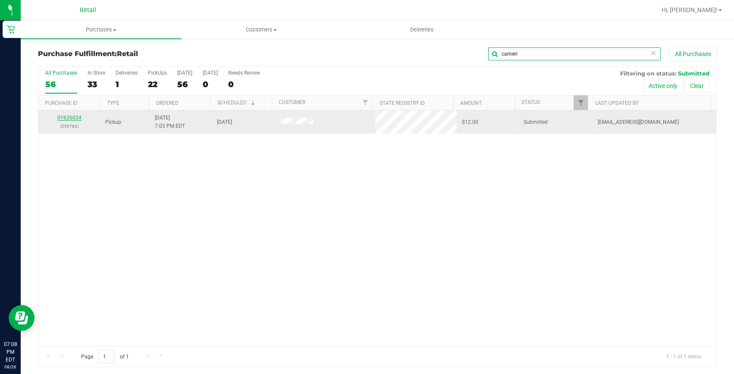
type input "cameri"
click at [60, 119] on link "01626024" at bounding box center [69, 118] width 24 height 6
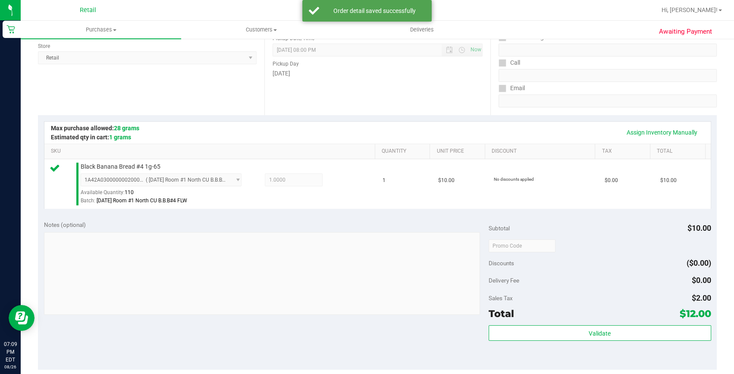
scroll to position [156, 0]
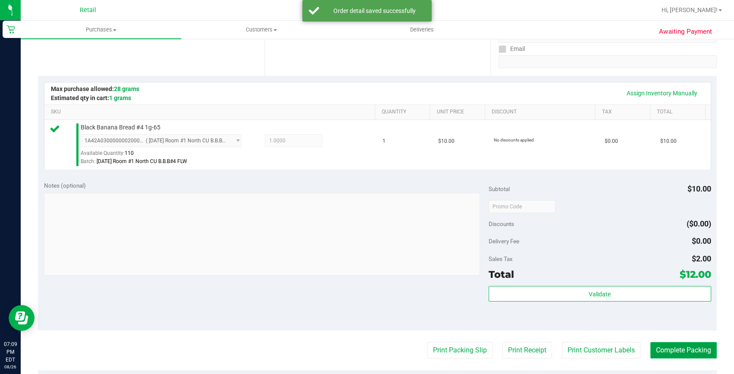
click at [659, 355] on button "Complete Packing" at bounding box center [683, 350] width 66 height 16
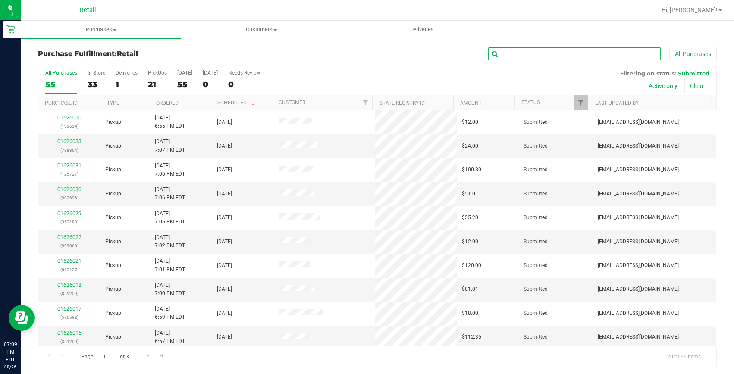
click at [546, 51] on input "text" at bounding box center [574, 53] width 172 height 13
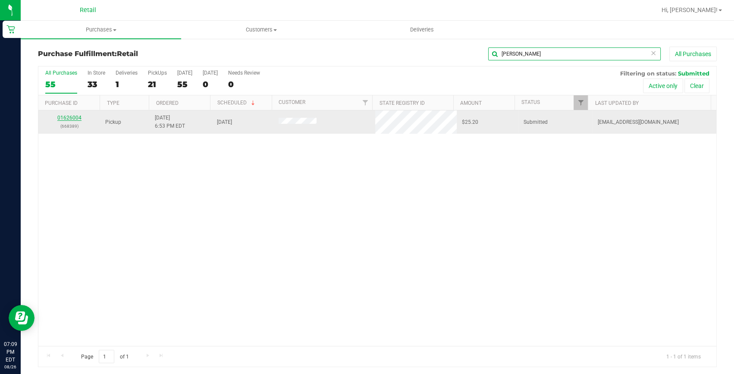
type input "spencer"
click at [63, 119] on link "01626004" at bounding box center [69, 118] width 24 height 6
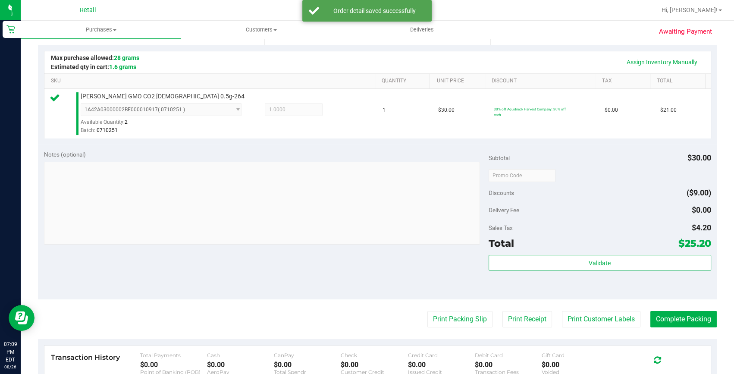
scroll to position [196, 0]
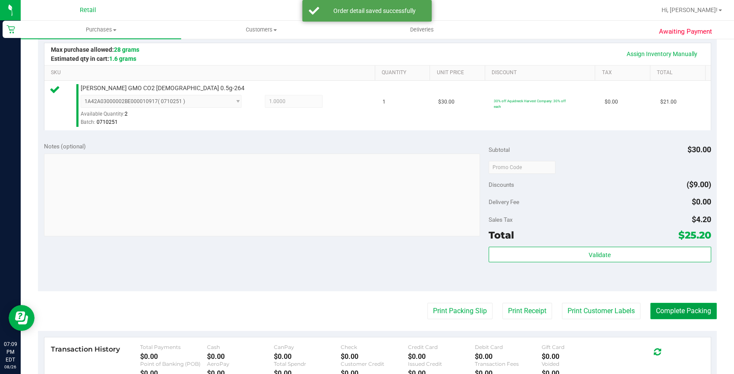
click at [679, 310] on button "Complete Packing" at bounding box center [683, 311] width 66 height 16
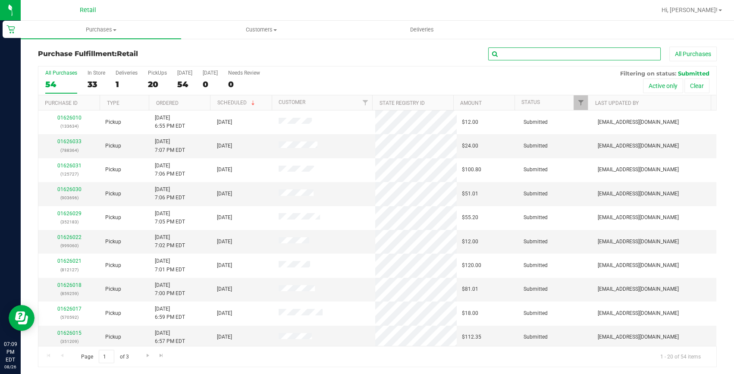
click at [505, 55] on input "text" at bounding box center [574, 53] width 172 height 13
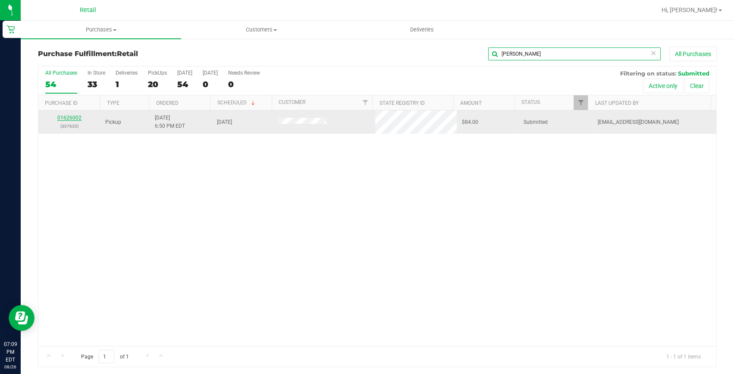
type input "alexandr"
click at [64, 118] on link "01626002" at bounding box center [69, 118] width 24 height 6
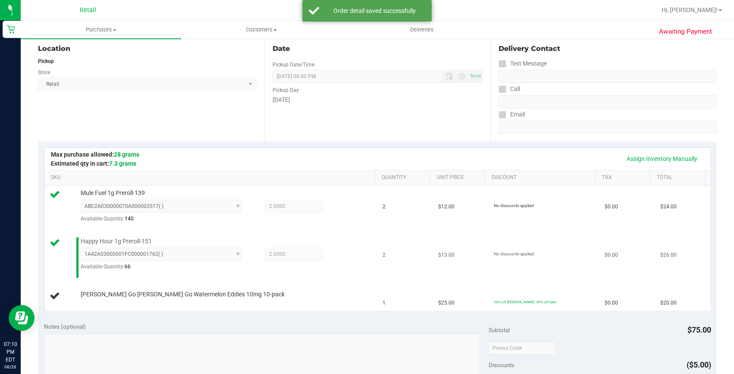
scroll to position [117, 0]
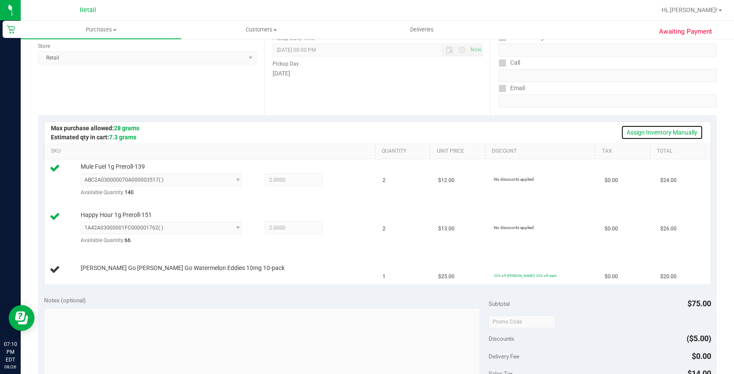
click at [681, 131] on link "Assign Inventory Manually" at bounding box center [662, 132] width 82 height 15
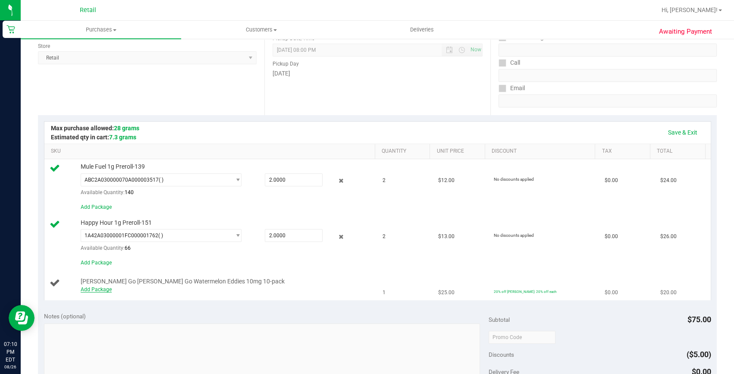
click at [99, 286] on link "Add Package" at bounding box center [96, 289] width 31 height 6
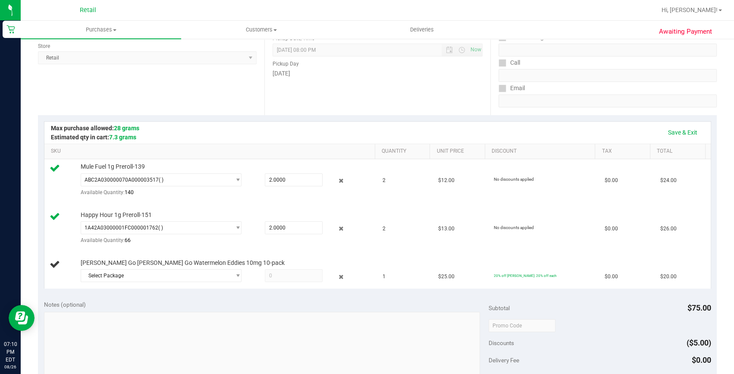
click at [125, 291] on div "Save & Exit SKU Quantity Unit Price Discount Tax Total Mule Fuel 1g Preroll-139…" at bounding box center [377, 204] width 679 height 179
click at [140, 275] on span "Select Package" at bounding box center [155, 275] width 149 height 12
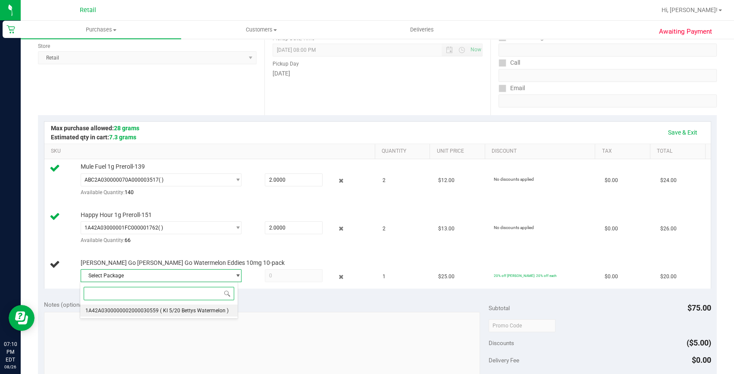
click at [143, 309] on span "1A42A0300000002000030559" at bounding box center [121, 310] width 73 height 6
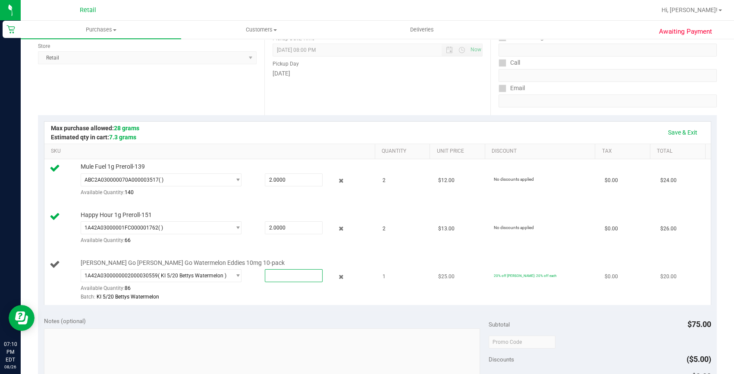
click at [269, 275] on span at bounding box center [294, 275] width 58 height 13
type input "1"
type input "1.0000"
click at [664, 135] on link "Save & Exit" at bounding box center [682, 132] width 41 height 15
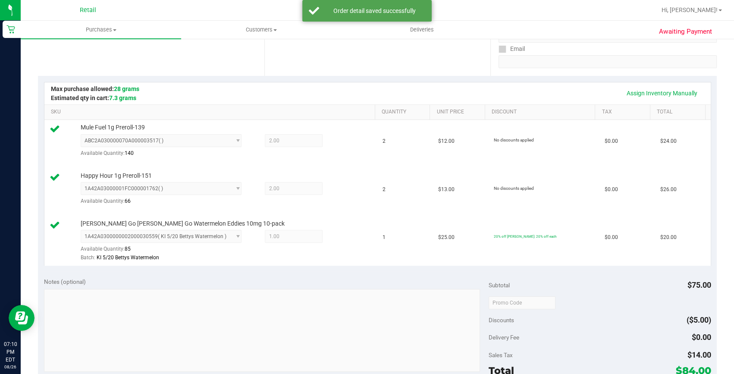
scroll to position [313, 0]
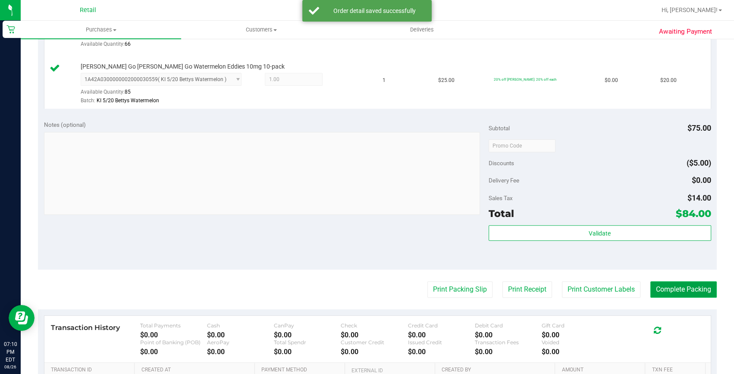
click at [672, 286] on button "Complete Packing" at bounding box center [683, 289] width 66 height 16
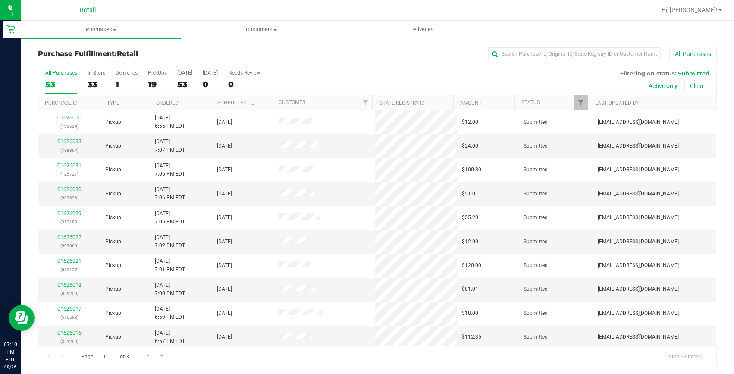
click at [504, 62] on div "Purchase Fulfillment: Retail All Purchases" at bounding box center [377, 56] width 679 height 19
click at [508, 47] on input "text" at bounding box center [574, 53] width 172 height 13
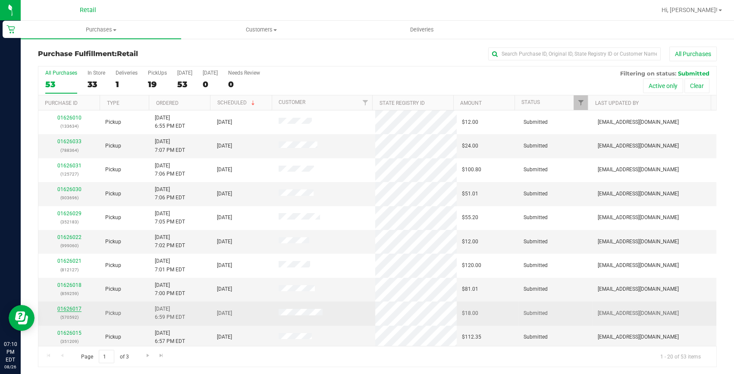
click at [59, 310] on link "01626017" at bounding box center [69, 309] width 24 height 6
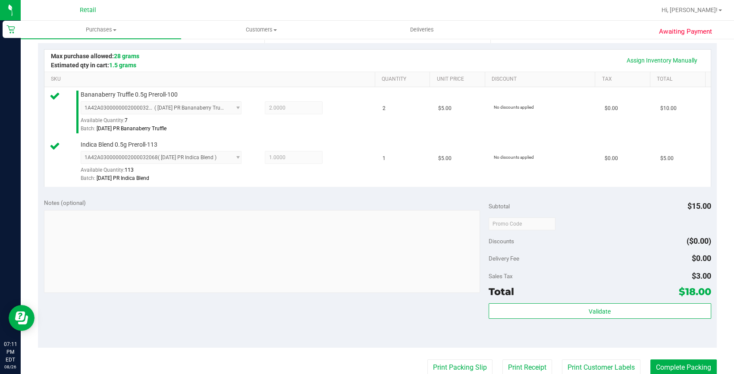
scroll to position [235, 0]
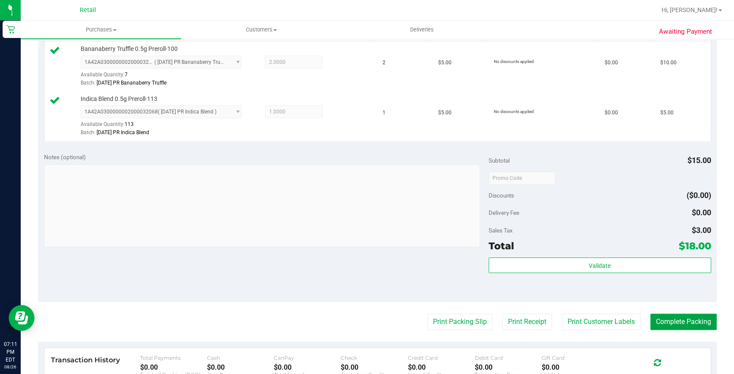
click at [672, 316] on button "Complete Packing" at bounding box center [683, 321] width 66 height 16
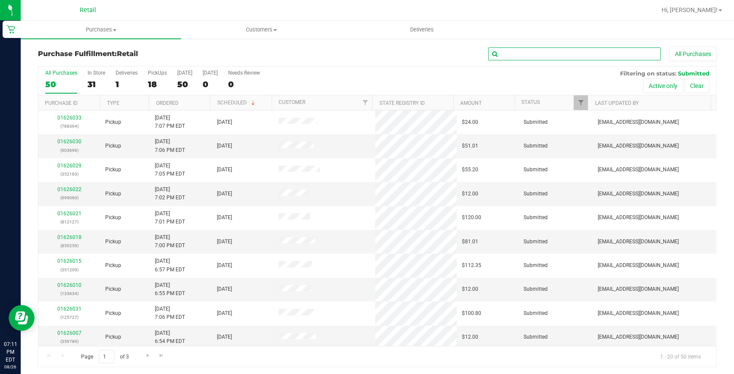
click at [538, 47] on input "text" at bounding box center [574, 53] width 172 height 13
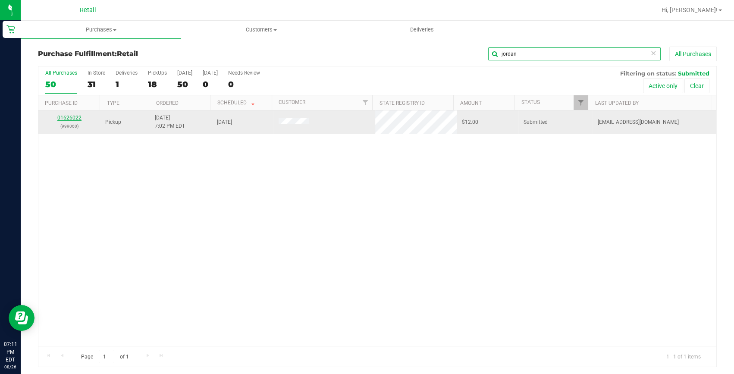
type input "jordan"
click at [68, 116] on link "01626022" at bounding box center [69, 118] width 24 height 6
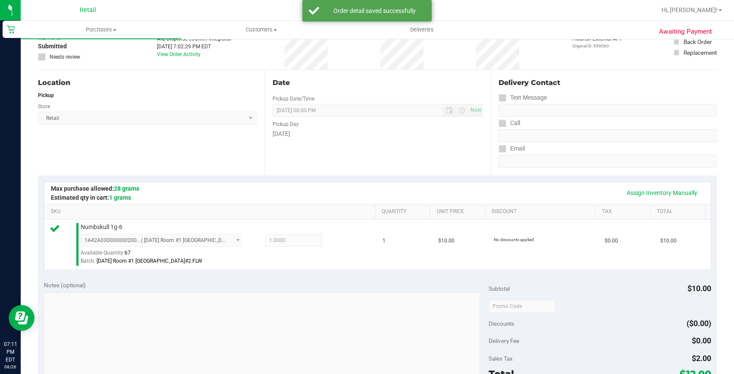
scroll to position [156, 0]
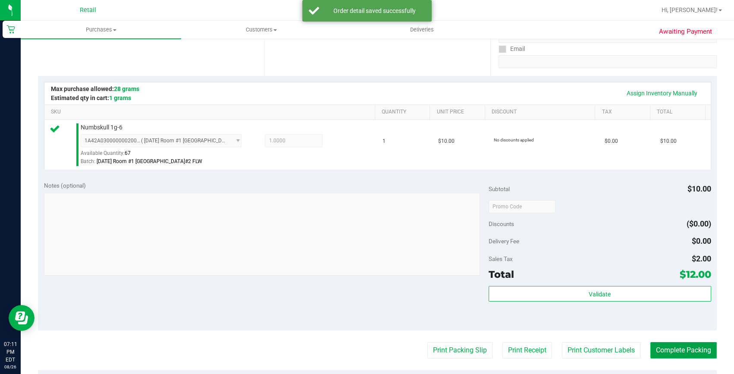
click at [652, 344] on button "Complete Packing" at bounding box center [683, 350] width 66 height 16
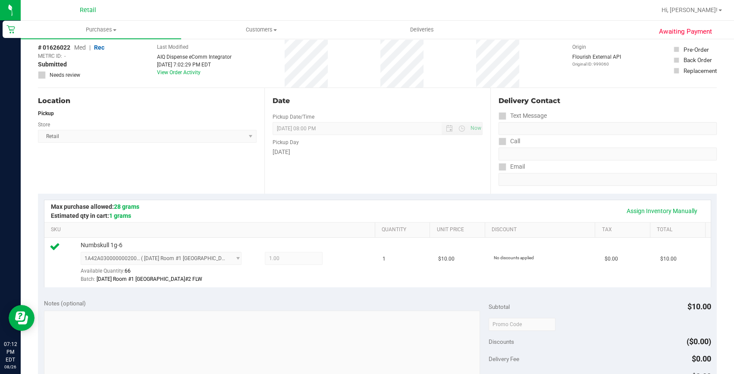
scroll to position [235, 0]
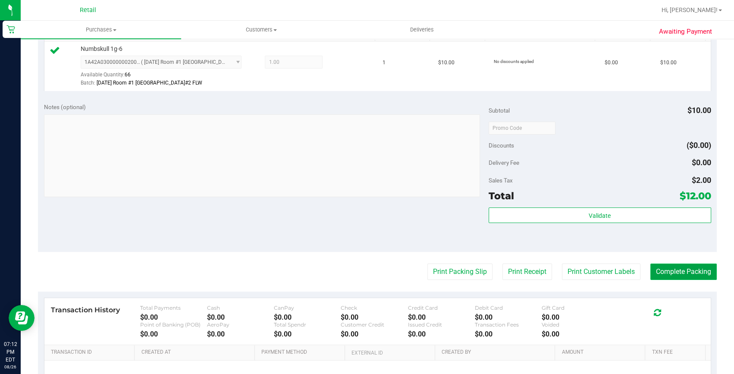
click at [675, 271] on button "Complete Packing" at bounding box center [683, 271] width 66 height 16
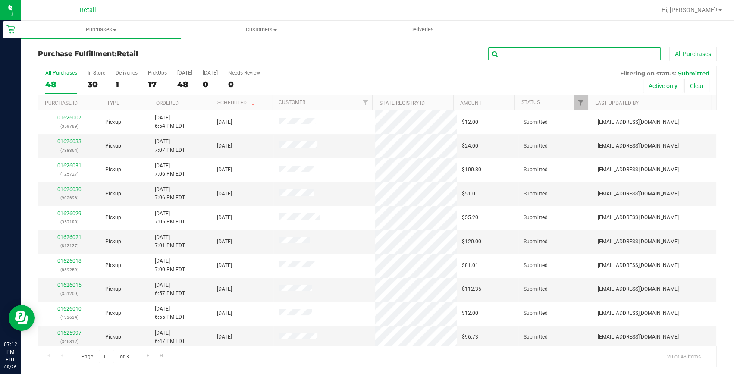
click at [575, 58] on input "text" at bounding box center [574, 53] width 172 height 13
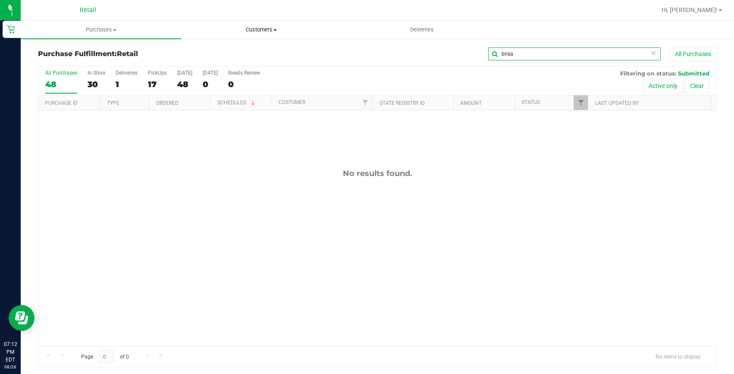
type input "brisa"
click at [257, 24] on uib-tab-heading "Customers All customers Add a new customer All physicians" at bounding box center [261, 29] width 160 height 17
click at [237, 47] on li "All customers" at bounding box center [261, 52] width 160 height 10
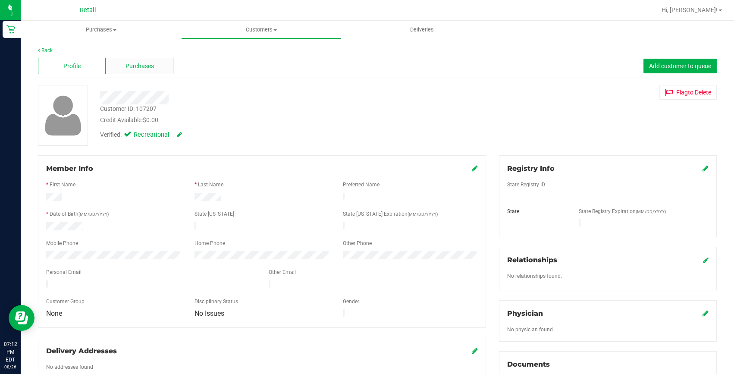
click at [124, 70] on div "Purchases" at bounding box center [140, 66] width 68 height 16
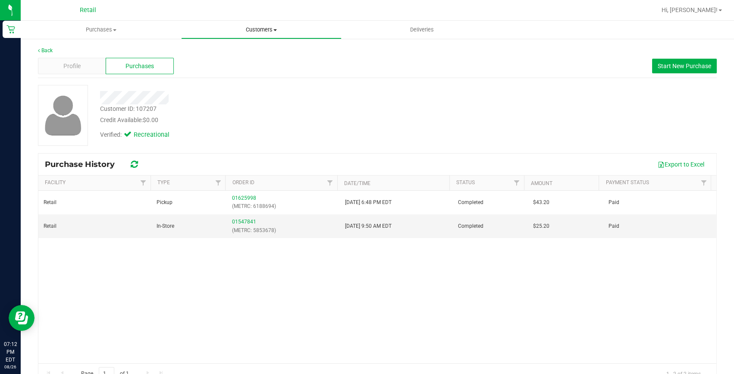
click at [272, 23] on uib-tab-heading "Customers All customers Add a new customer All physicians" at bounding box center [261, 29] width 160 height 17
click at [113, 30] on span at bounding box center [114, 30] width 3 height 2
click at [91, 59] on li "Fulfillment" at bounding box center [101, 62] width 160 height 10
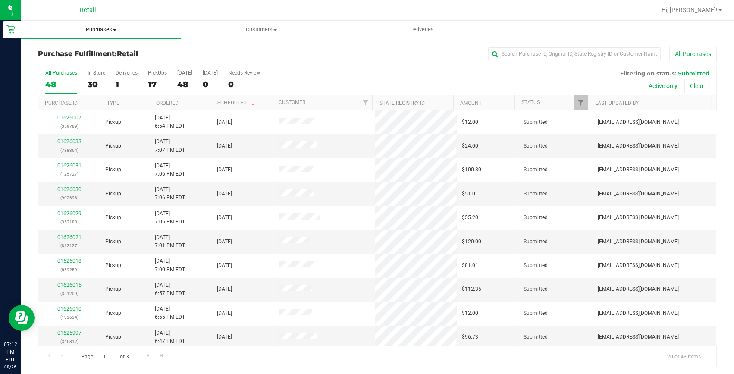
click at [103, 26] on span "Purchases" at bounding box center [101, 30] width 160 height 8
click at [64, 60] on span "Fulfillment" at bounding box center [47, 62] width 53 height 7
click at [499, 50] on input "text" at bounding box center [574, 53] width 172 height 13
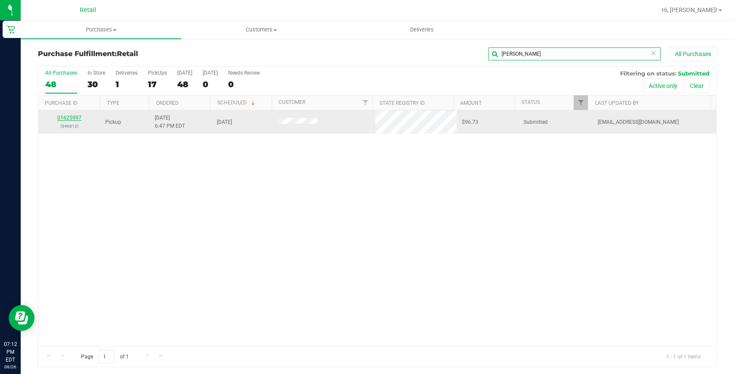
type input "kathle"
click at [72, 116] on link "01625997" at bounding box center [69, 118] width 24 height 6
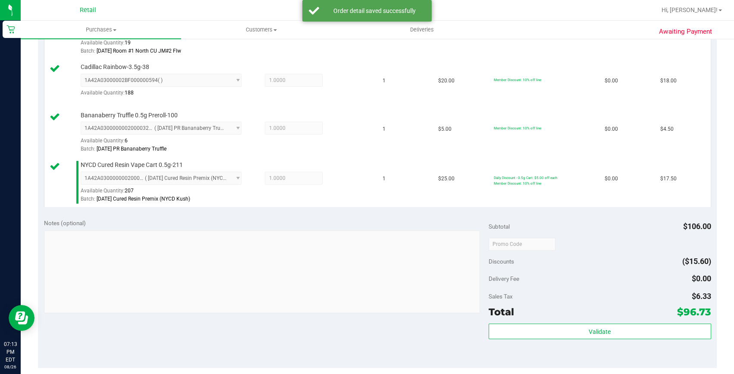
scroll to position [353, 0]
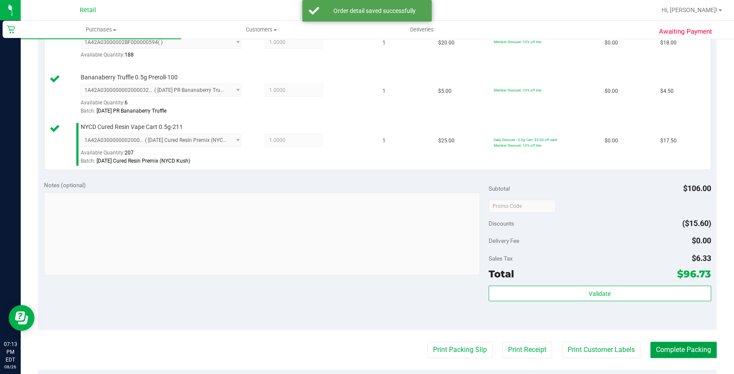
click at [664, 342] on button "Complete Packing" at bounding box center [683, 349] width 66 height 16
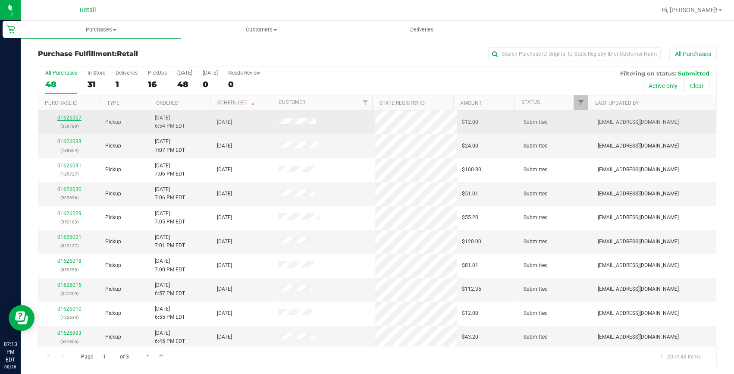
click at [65, 115] on link "01626007" at bounding box center [69, 118] width 24 height 6
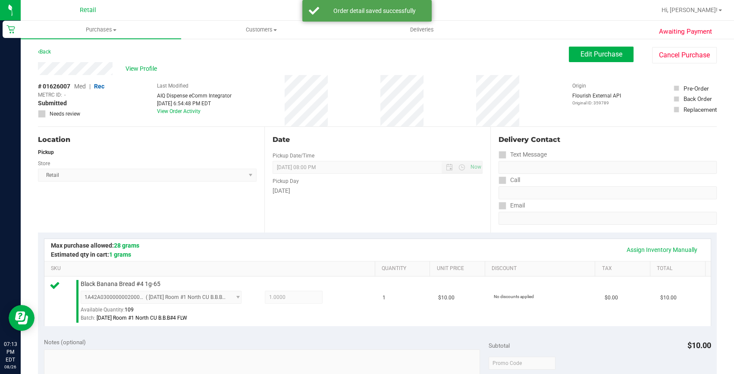
scroll to position [196, 0]
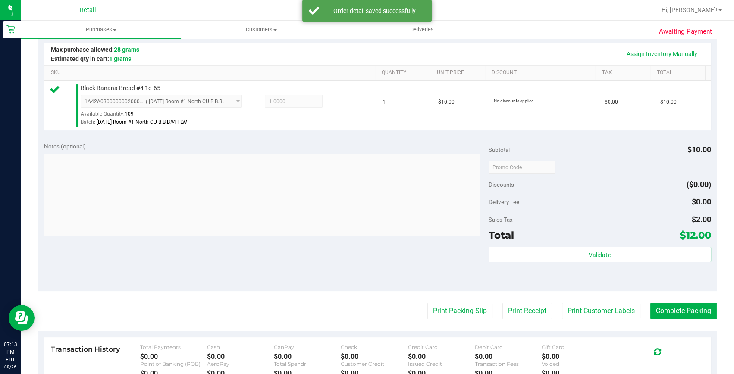
click at [682, 300] on purchase-details "Back Edit Purchase Cancel Purchase View Profile # 01626007 Med | Rec METRC ID: …" at bounding box center [377, 171] width 679 height 641
click at [680, 306] on button "Complete Packing" at bounding box center [683, 311] width 66 height 16
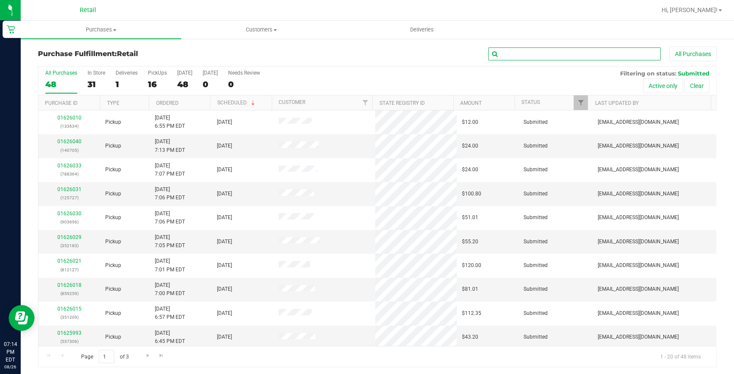
click at [522, 48] on input "text" at bounding box center [574, 53] width 172 height 13
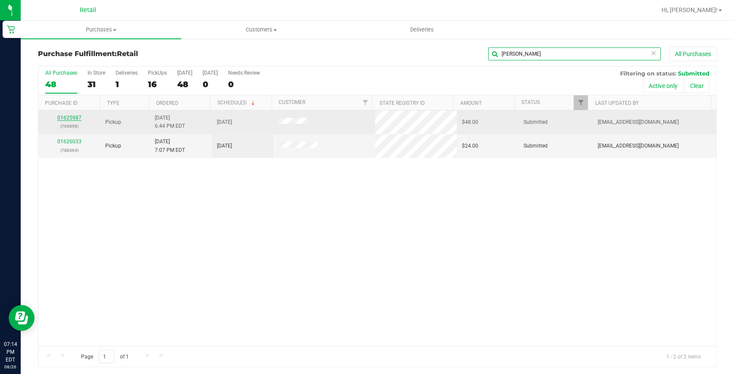
type input "sam"
click at [63, 116] on link "01625987" at bounding box center [69, 118] width 24 height 6
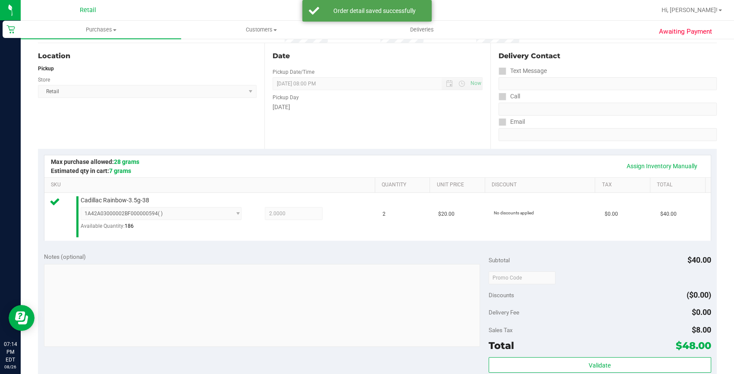
scroll to position [196, 0]
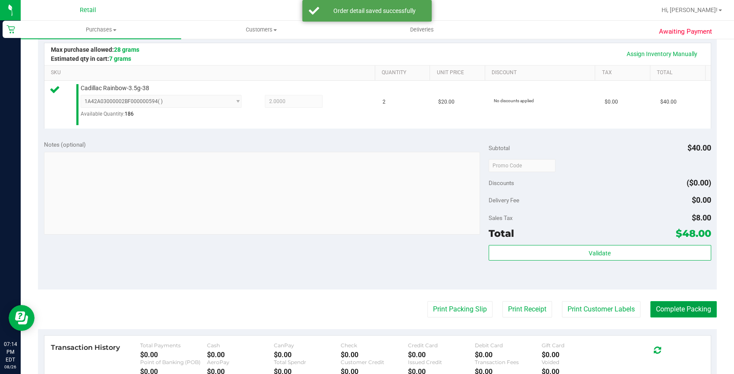
click at [672, 301] on button "Complete Packing" at bounding box center [683, 309] width 66 height 16
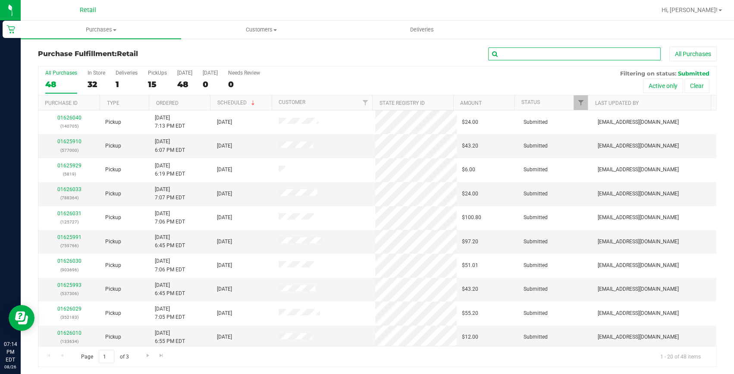
click at [513, 56] on input "text" at bounding box center [574, 53] width 172 height 13
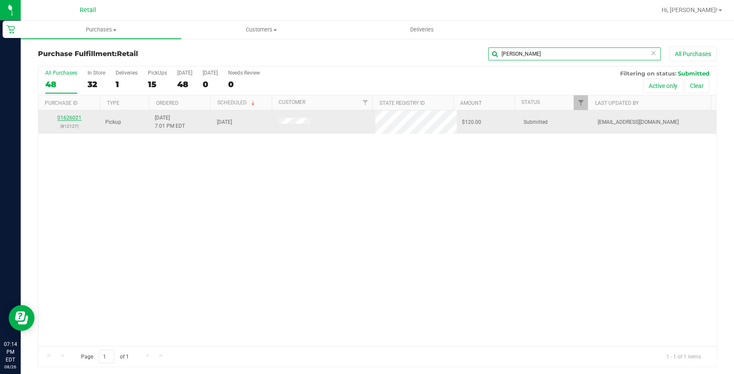
type input "garry"
click at [74, 116] on link "01626021" at bounding box center [69, 118] width 24 height 6
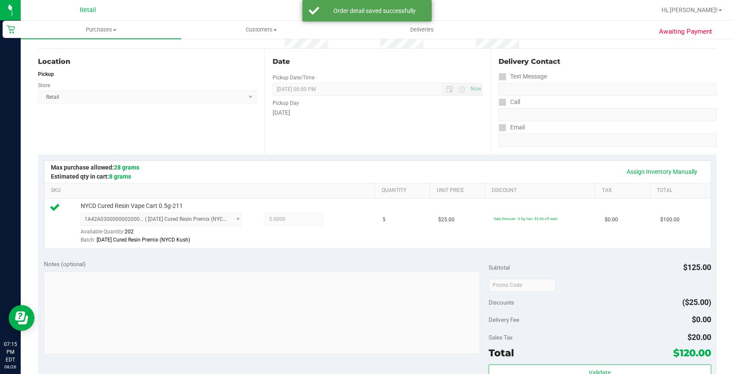
scroll to position [156, 0]
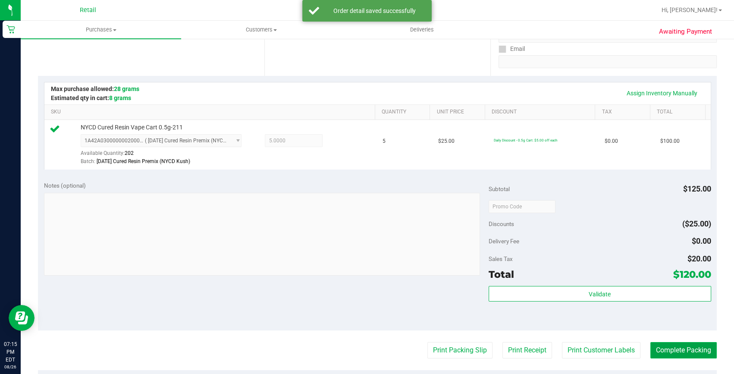
click at [677, 344] on button "Complete Packing" at bounding box center [683, 350] width 66 height 16
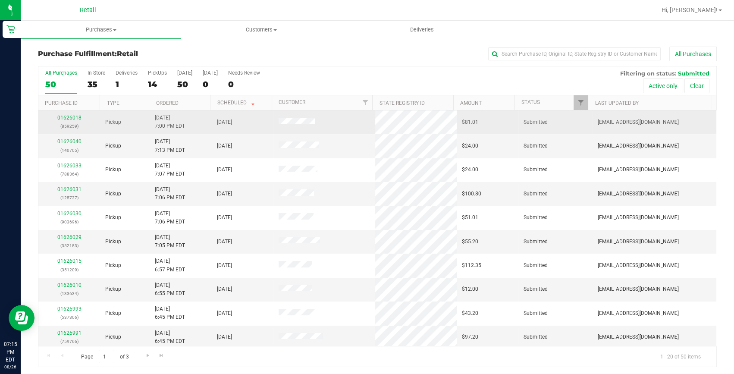
click at [73, 114] on div "01626018 (859259)" at bounding box center [69, 122] width 51 height 16
click at [72, 121] on div "01626018 (859259)" at bounding box center [69, 122] width 51 height 16
click at [72, 115] on link "01626018" at bounding box center [69, 118] width 24 height 6
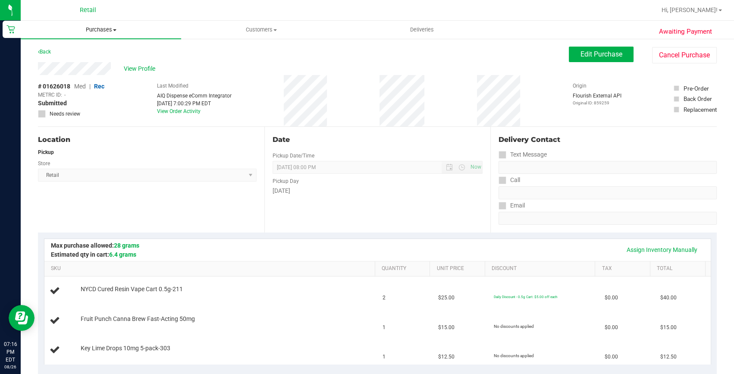
click at [94, 30] on span "Purchases" at bounding box center [101, 30] width 160 height 8
click at [169, 169] on span "Retail Select Store Retail" at bounding box center [147, 175] width 219 height 13
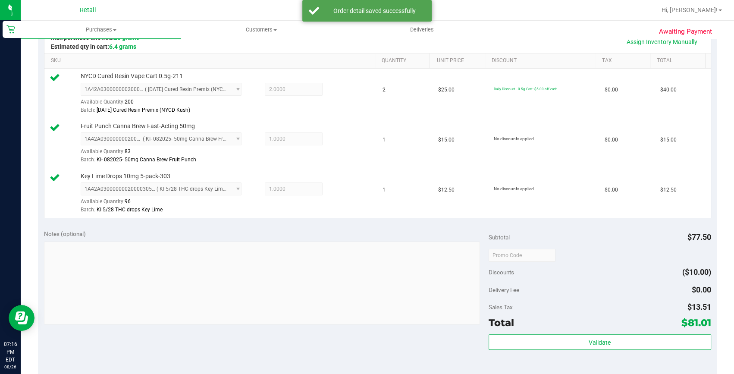
scroll to position [235, 0]
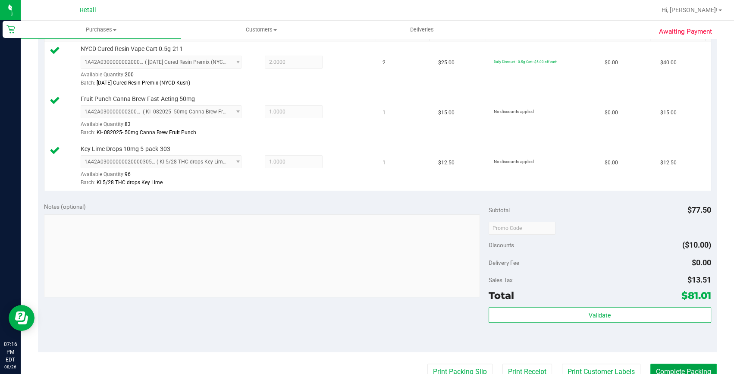
click at [667, 366] on button "Complete Packing" at bounding box center [683, 371] width 66 height 16
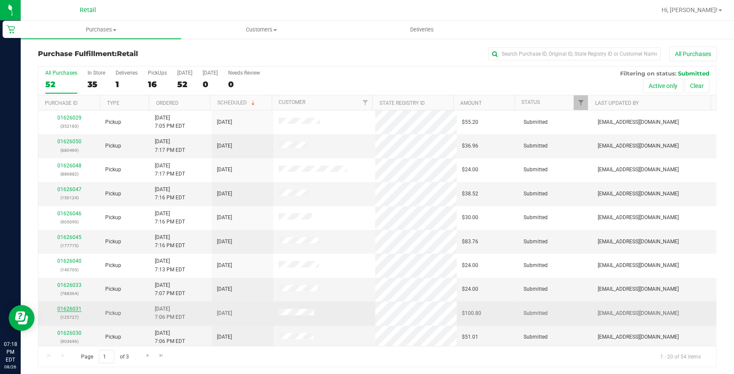
click at [78, 310] on link "01626031" at bounding box center [69, 309] width 24 height 6
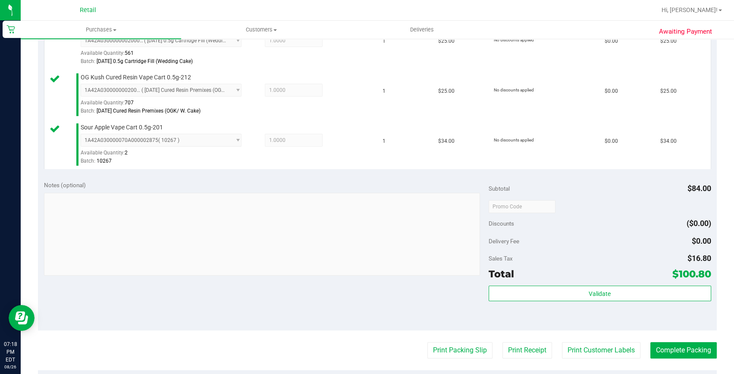
scroll to position [274, 0]
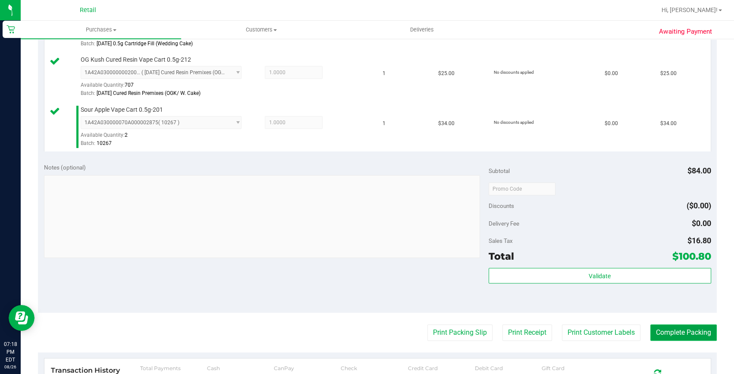
click at [651, 328] on button "Complete Packing" at bounding box center [683, 332] width 66 height 16
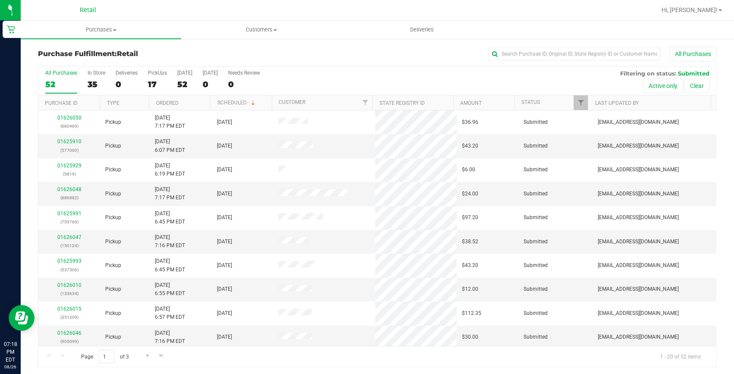
click at [540, 63] on div "Purchase Fulfillment: Retail All Purchases" at bounding box center [377, 56] width 679 height 19
click at [539, 53] on input "text" at bounding box center [574, 53] width 172 height 13
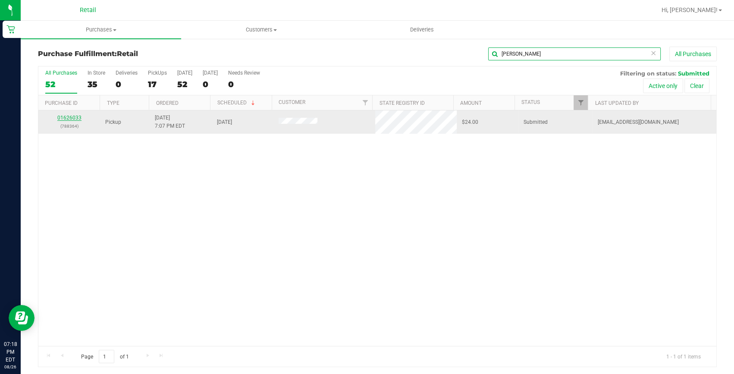
type input "samuel"
click at [72, 116] on link "01626033" at bounding box center [69, 118] width 24 height 6
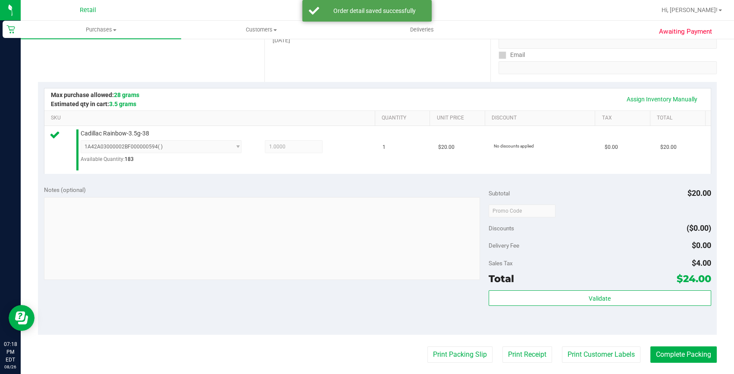
scroll to position [196, 0]
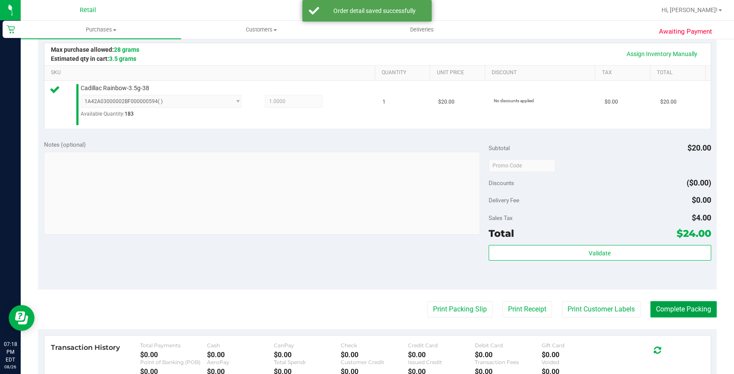
click at [650, 316] on button "Complete Packing" at bounding box center [683, 309] width 66 height 16
click at [649, 313] on button "Complete Packing" at bounding box center [679, 309] width 73 height 16
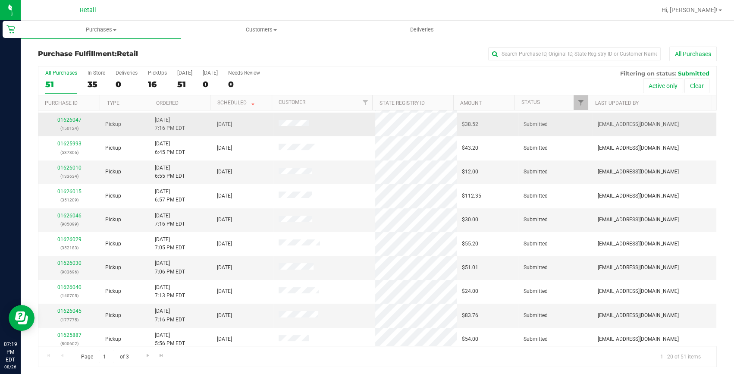
scroll to position [156, 0]
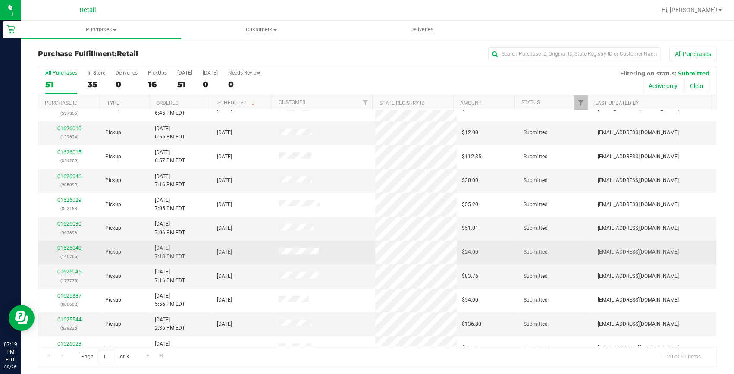
click at [76, 247] on link "01626040" at bounding box center [69, 248] width 24 height 6
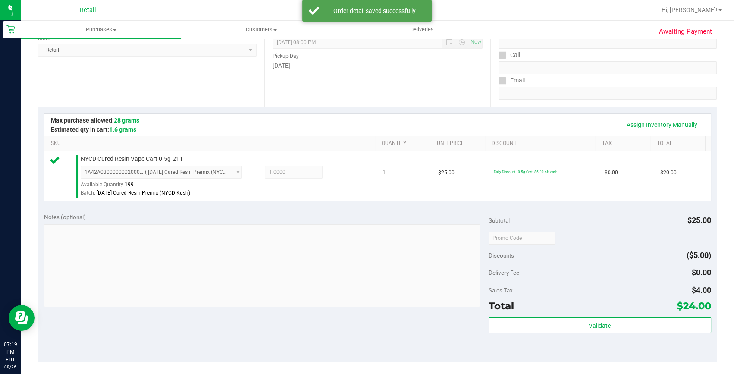
scroll to position [156, 0]
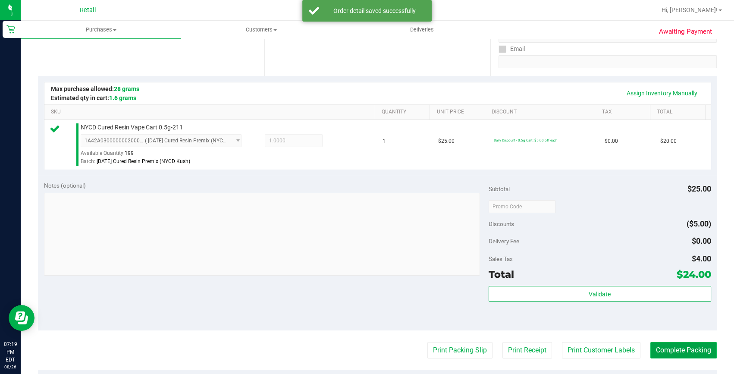
click at [661, 349] on button "Complete Packing" at bounding box center [683, 350] width 66 height 16
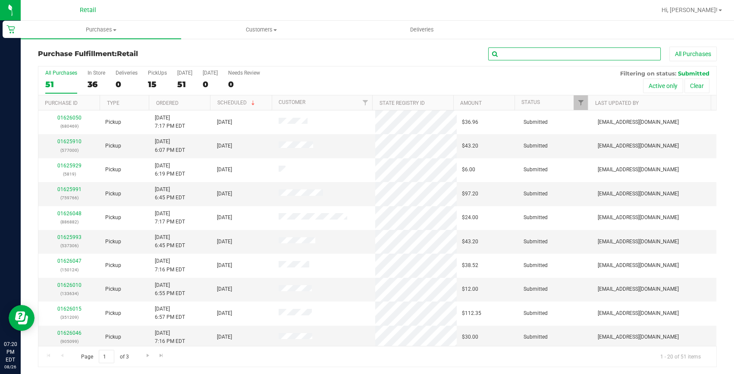
click at [519, 55] on input "text" at bounding box center [574, 53] width 172 height 13
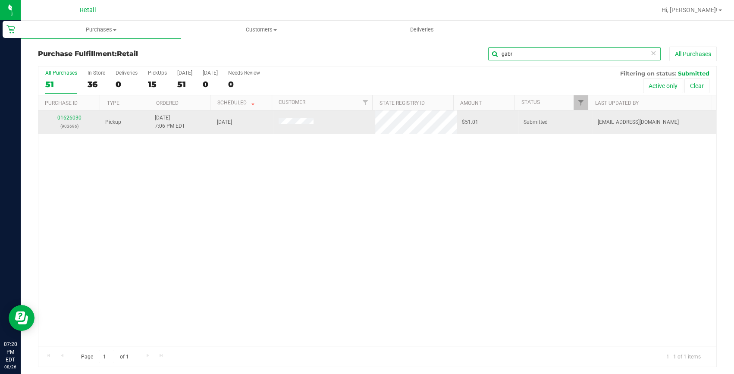
type input "gabr"
click at [78, 122] on div "01626030 (903696)" at bounding box center [69, 122] width 51 height 16
click at [75, 119] on link "01626030" at bounding box center [69, 118] width 24 height 6
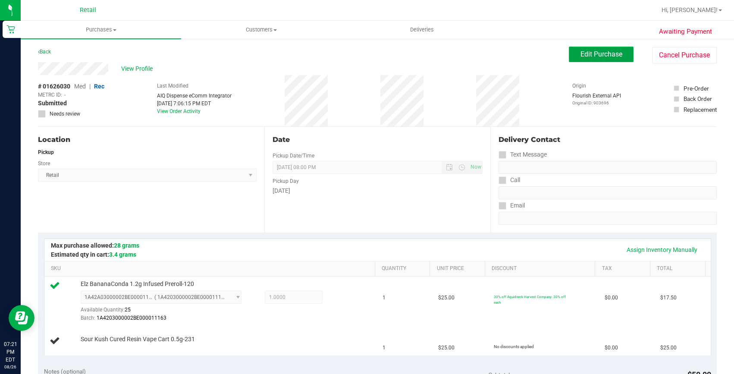
click at [580, 53] on span "Edit Purchase" at bounding box center [601, 54] width 42 height 8
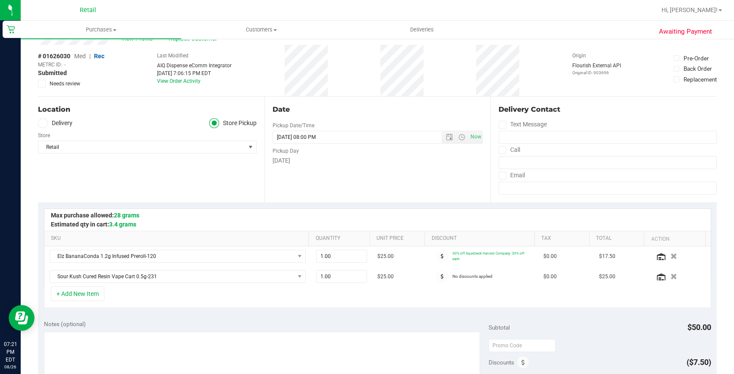
scroll to position [39, 0]
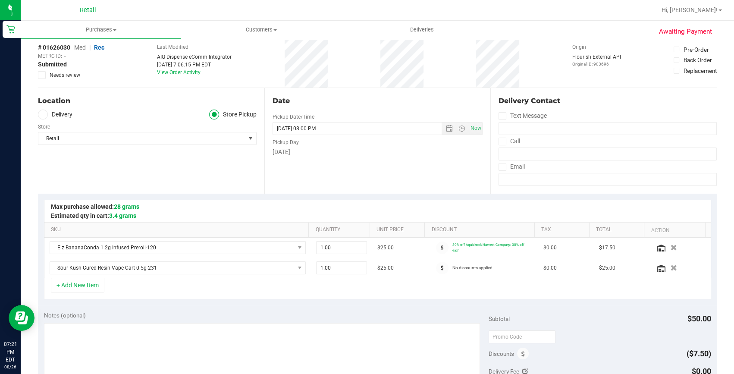
click at [670, 265] on icon "button" at bounding box center [673, 268] width 6 height 6
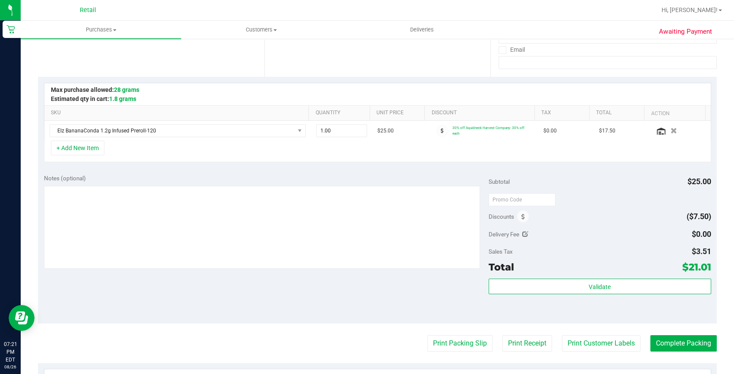
scroll to position [156, 0]
click at [697, 341] on button "Complete Packing" at bounding box center [683, 342] width 66 height 16
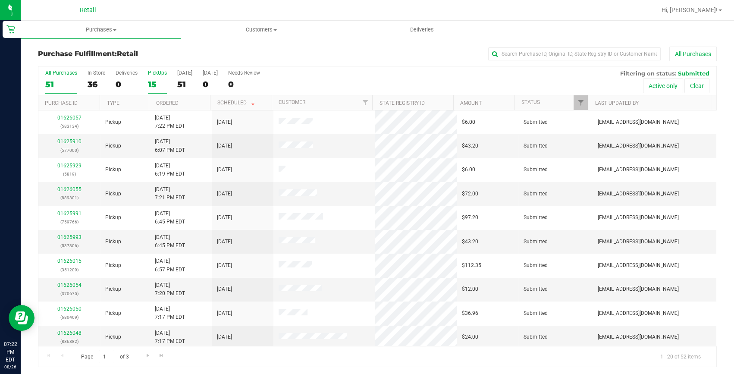
click at [150, 74] on div "PickUps" at bounding box center [157, 73] width 19 height 6
click at [0, 0] on input "PickUps 15" at bounding box center [0, 0] width 0 height 0
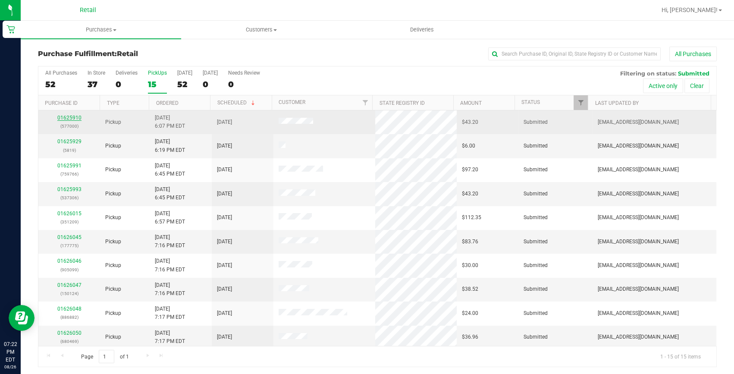
click at [65, 119] on link "01625910" at bounding box center [69, 118] width 24 height 6
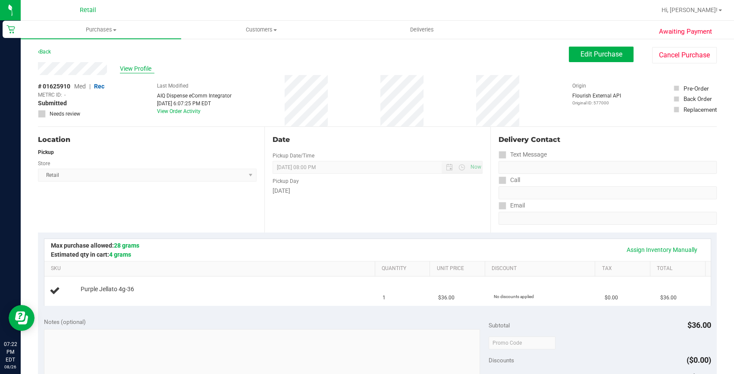
click at [136, 68] on span "View Profile" at bounding box center [137, 68] width 34 height 9
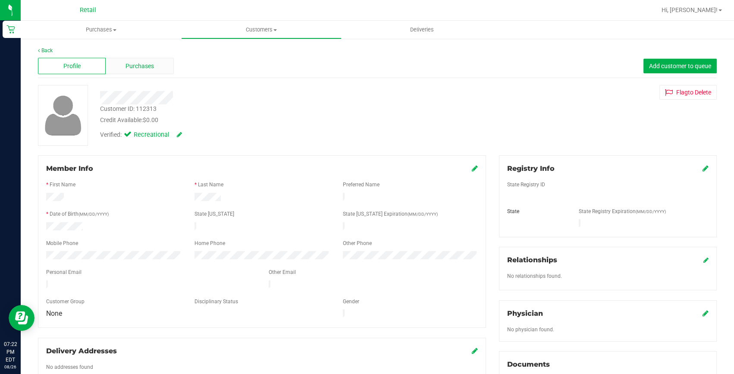
click at [147, 70] on span "Purchases" at bounding box center [139, 66] width 28 height 9
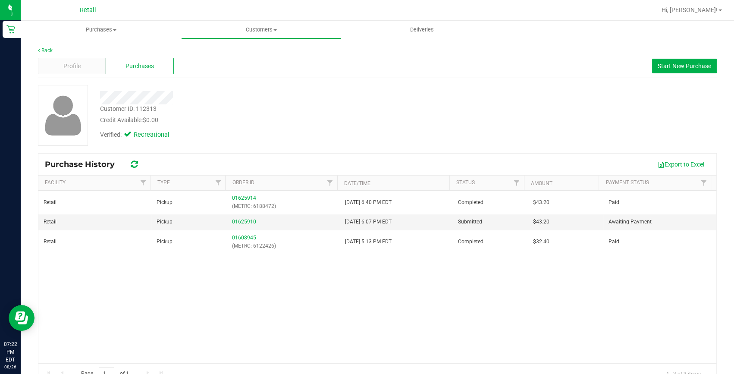
click at [53, 49] on div "Back" at bounding box center [377, 51] width 679 height 8
click at [47, 50] on link "Back" at bounding box center [45, 50] width 15 height 6
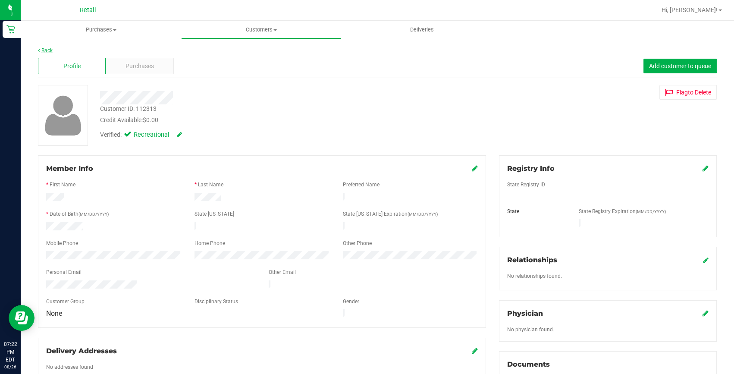
click at [47, 49] on link "Back" at bounding box center [45, 50] width 15 height 6
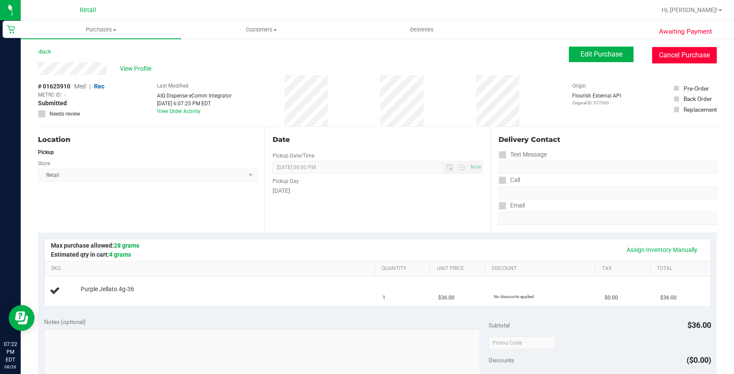
click at [663, 54] on button "Cancel Purchase" at bounding box center [684, 55] width 65 height 16
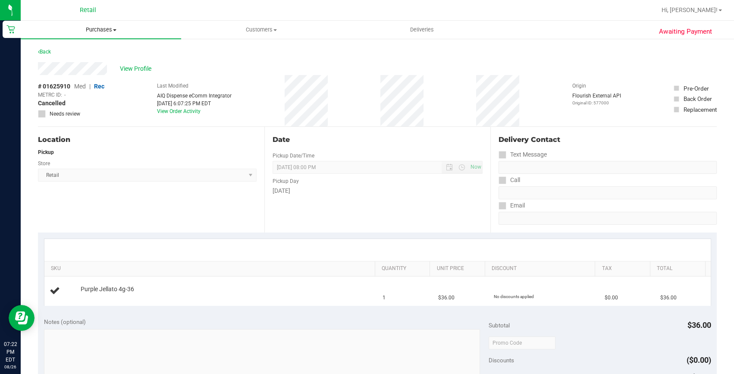
click at [114, 27] on span "Purchases" at bounding box center [101, 30] width 160 height 8
click at [71, 63] on span "Fulfillment" at bounding box center [47, 62] width 53 height 7
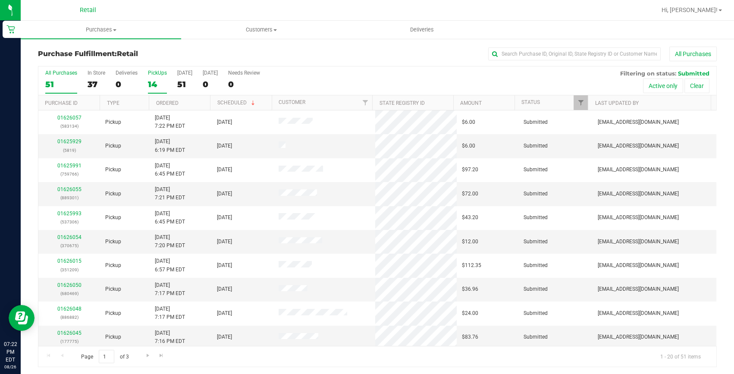
click at [148, 78] on label "PickUps 14" at bounding box center [157, 82] width 19 height 24
click at [0, 0] on input "PickUps 14" at bounding box center [0, 0] width 0 height 0
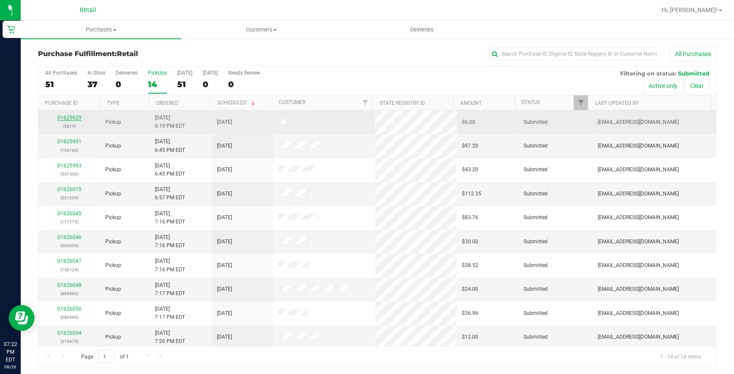
click at [72, 118] on link "01625929" at bounding box center [69, 118] width 24 height 6
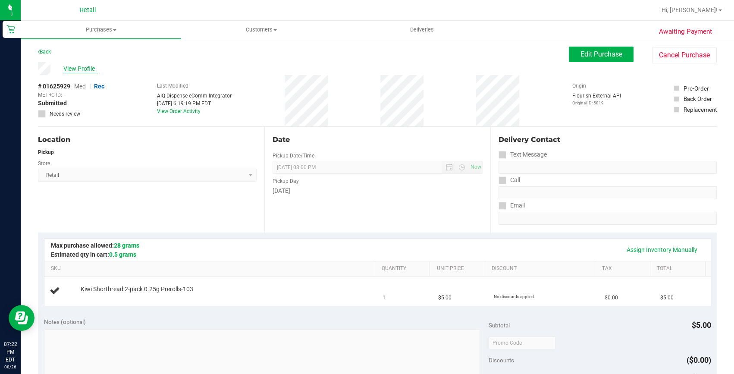
click at [81, 68] on span "View Profile" at bounding box center [80, 68] width 34 height 9
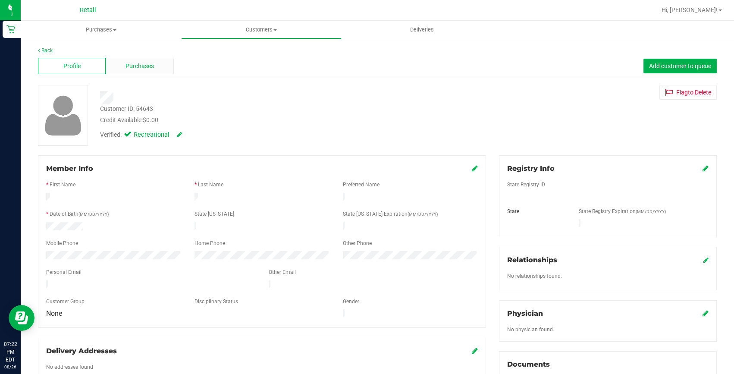
click at [132, 68] on span "Purchases" at bounding box center [139, 66] width 28 height 9
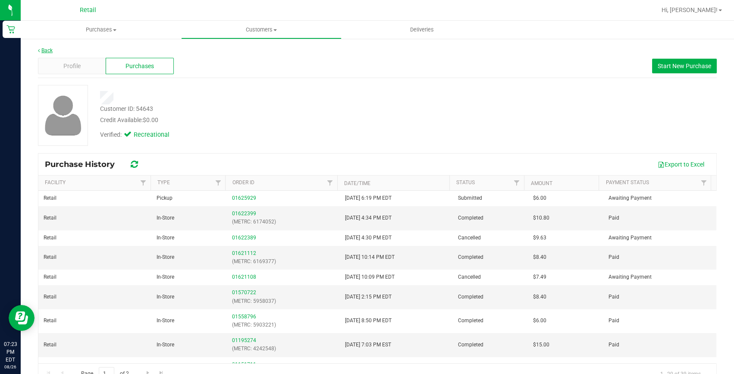
click at [50, 48] on link "Back" at bounding box center [45, 50] width 15 height 6
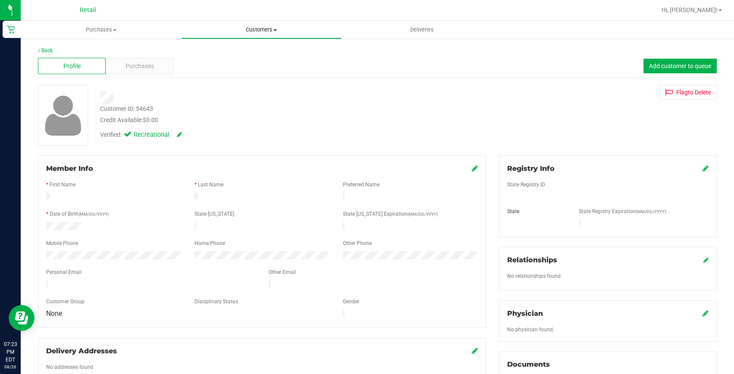
click at [267, 29] on span "Customers" at bounding box center [261, 30] width 160 height 8
click at [94, 22] on uib-tab-heading "Purchases Summary of purchases Fulfillment All purchases" at bounding box center [101, 29] width 160 height 17
click at [86, 48] on span "Summary of purchases" at bounding box center [65, 51] width 88 height 7
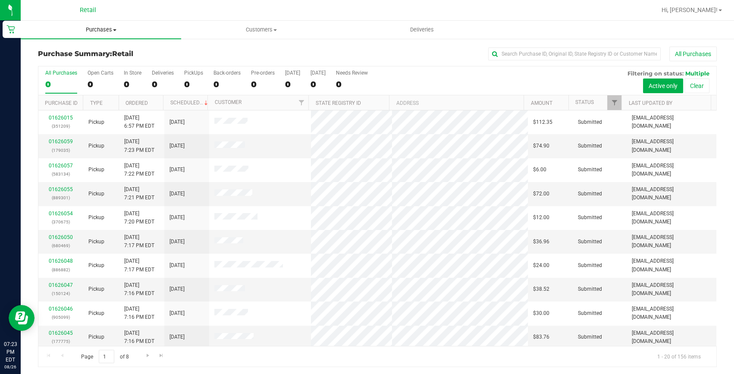
click at [91, 26] on span "Purchases" at bounding box center [101, 30] width 160 height 8
click at [73, 65] on li "Fulfillment" at bounding box center [101, 62] width 160 height 10
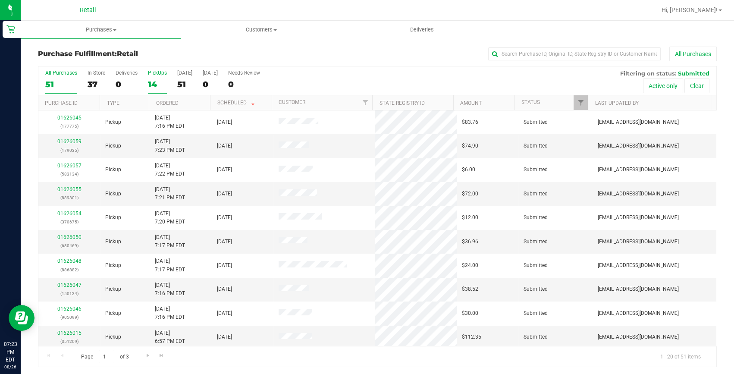
click at [159, 82] on div "14" at bounding box center [157, 84] width 19 height 10
click at [0, 0] on input "PickUps 14" at bounding box center [0, 0] width 0 height 0
click at [73, 141] on link "01625991" at bounding box center [69, 141] width 24 height 6
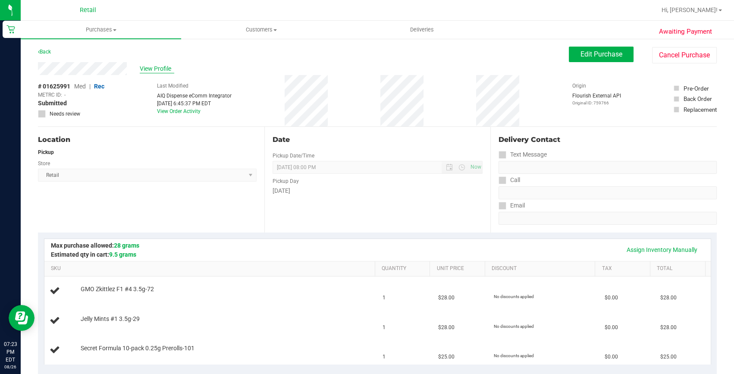
click at [160, 67] on span "View Profile" at bounding box center [157, 68] width 34 height 9
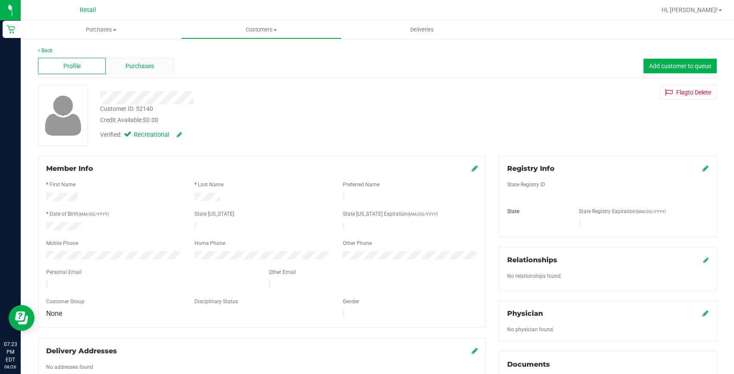
click at [143, 69] on span "Purchases" at bounding box center [139, 66] width 28 height 9
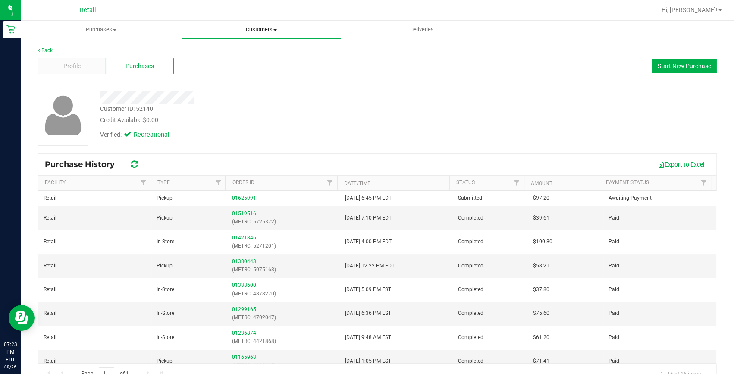
drag, startPoint x: 263, startPoint y: 31, endPoint x: 144, endPoint y: 31, distance: 119.0
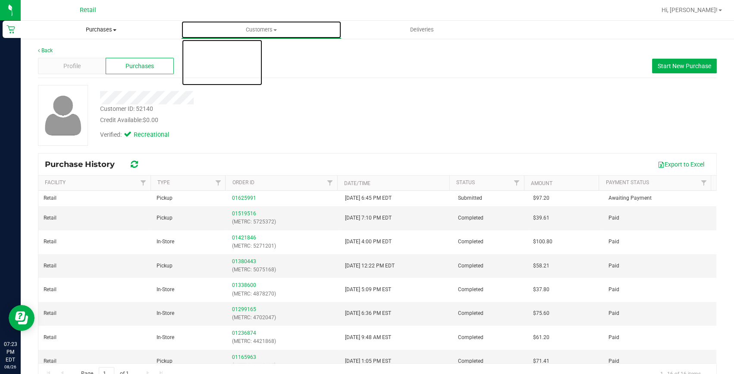
click at [263, 31] on span "Customers" at bounding box center [261, 30] width 160 height 8
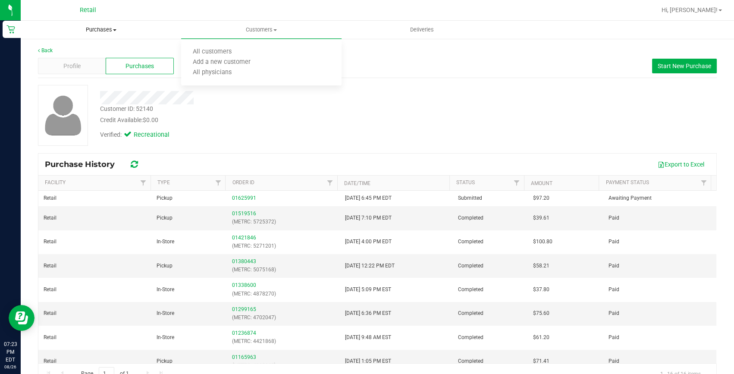
click at [89, 26] on span "Purchases" at bounding box center [101, 30] width 160 height 8
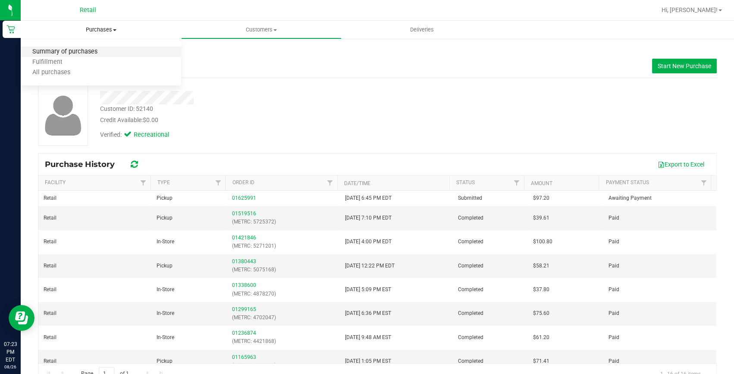
click at [79, 51] on span "Summary of purchases" at bounding box center [65, 51] width 88 height 7
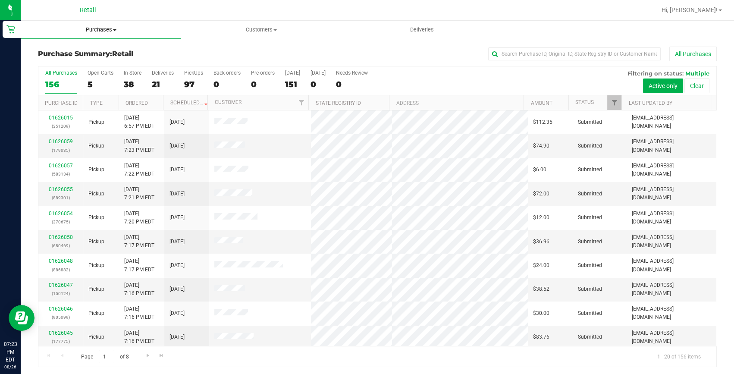
click at [96, 30] on span "Purchases" at bounding box center [101, 30] width 160 height 8
click at [63, 63] on span "Fulfillment" at bounding box center [47, 62] width 53 height 7
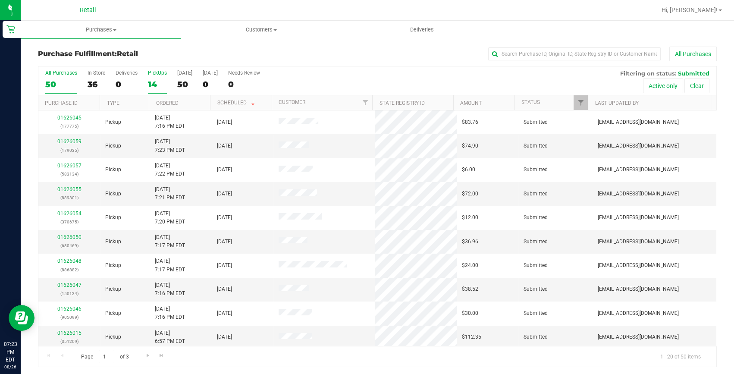
click at [155, 77] on label "PickUps 14" at bounding box center [157, 82] width 19 height 24
click at [0, 0] on input "PickUps 14" at bounding box center [0, 0] width 0 height 0
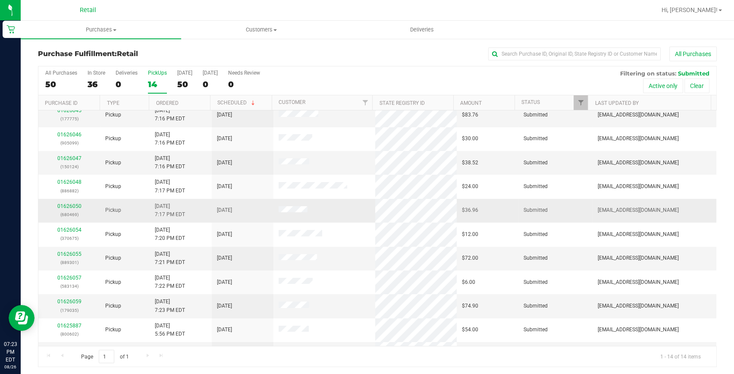
scroll to position [98, 0]
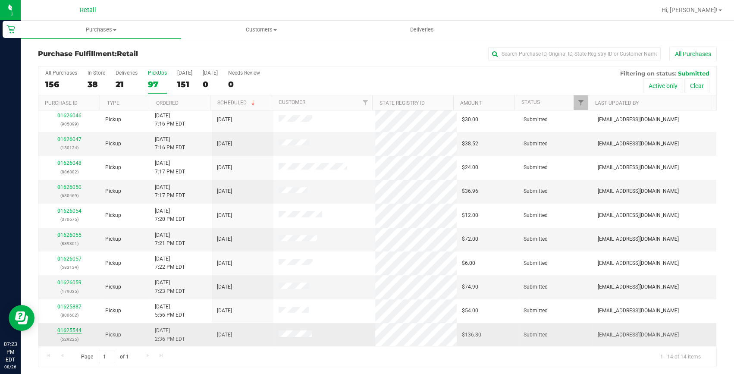
click at [69, 330] on link "01625544" at bounding box center [69, 330] width 24 height 6
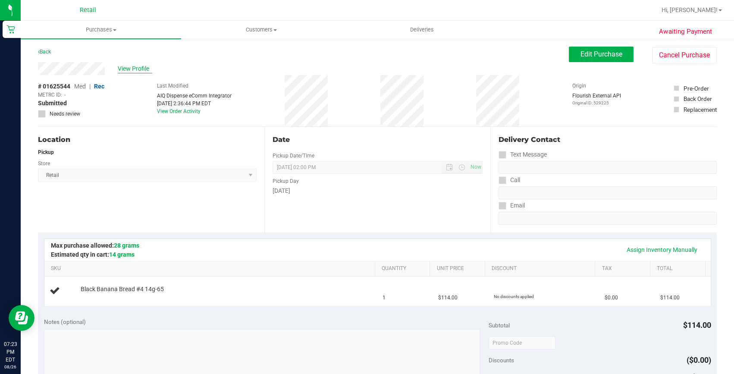
click at [126, 72] on span "View Profile" at bounding box center [135, 68] width 34 height 9
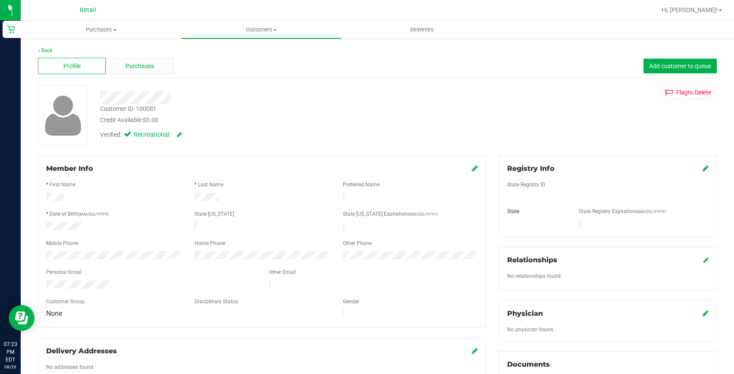
click at [147, 72] on div "Purchases" at bounding box center [140, 66] width 68 height 16
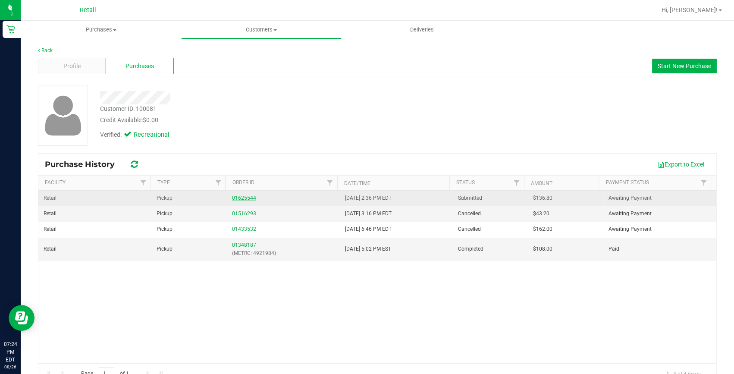
click at [241, 198] on link "01625544" at bounding box center [244, 198] width 24 height 6
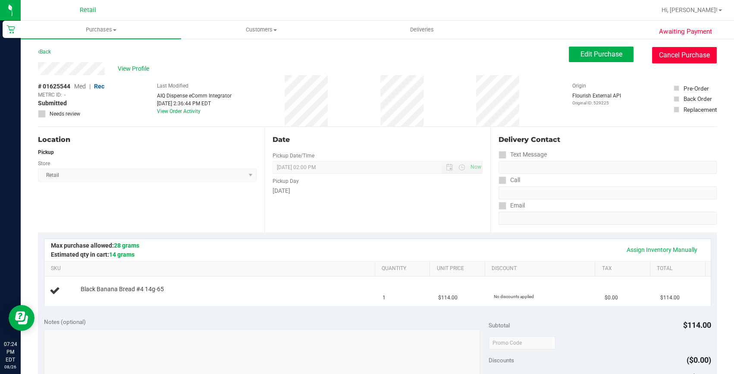
drag, startPoint x: 652, startPoint y: 50, endPoint x: 400, endPoint y: 48, distance: 252.2
click at [652, 50] on button "Cancel Purchase" at bounding box center [684, 55] width 65 height 16
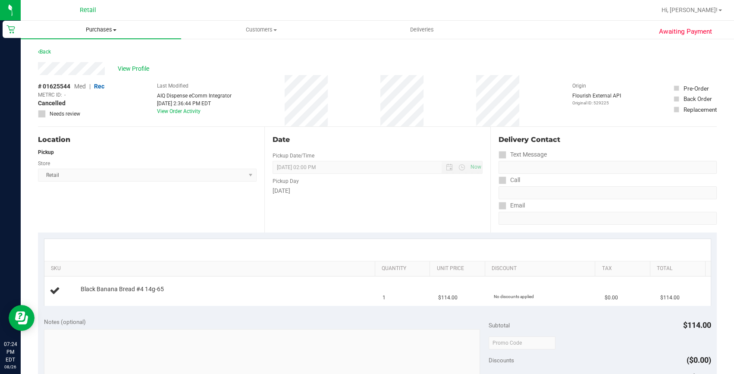
click at [100, 29] on span "Purchases" at bounding box center [101, 30] width 160 height 8
click at [87, 59] on li "Fulfillment" at bounding box center [101, 62] width 160 height 10
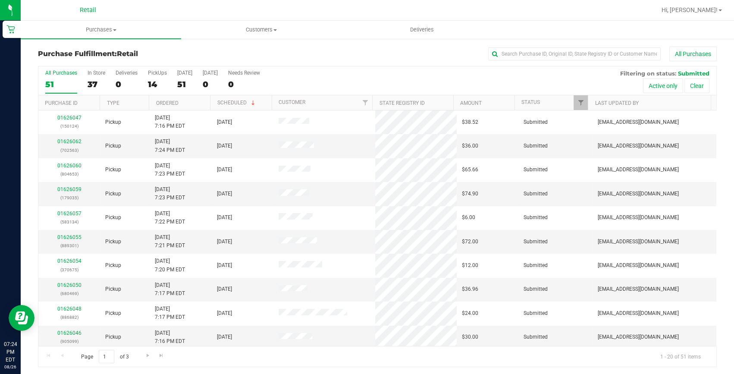
click at [147, 82] on div "All Purchases 51 In Store 37 Deliveries 0 PickUps 14 Today 51 Tomorrow 0 Needs …" at bounding box center [377, 80] width 678 height 29
click at [153, 84] on div "14" at bounding box center [157, 84] width 19 height 10
click at [0, 0] on input "PickUps 14" at bounding box center [0, 0] width 0 height 0
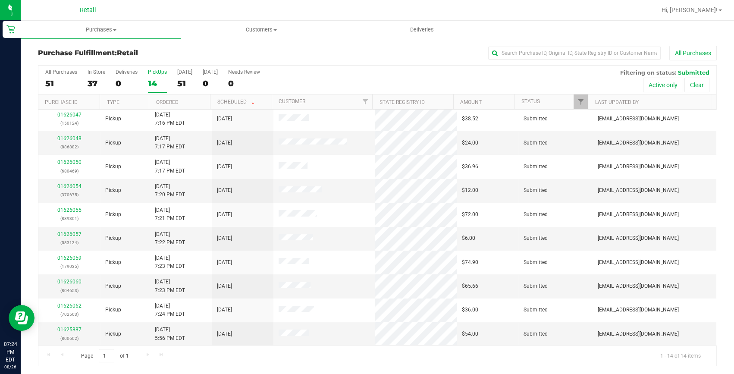
scroll to position [1, 0]
click at [68, 326] on link "01625887" at bounding box center [69, 329] width 24 height 6
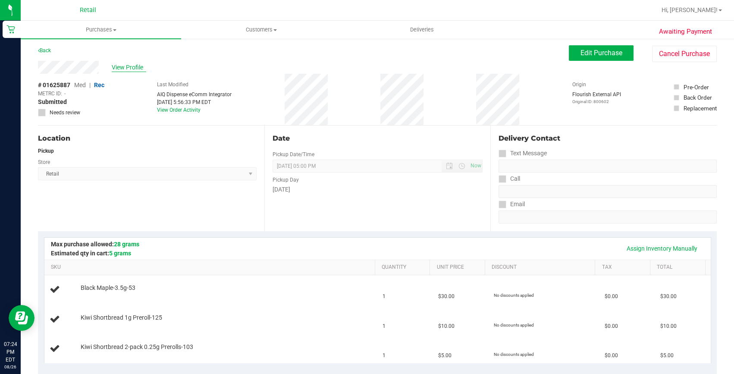
click at [121, 69] on span "View Profile" at bounding box center [129, 67] width 34 height 9
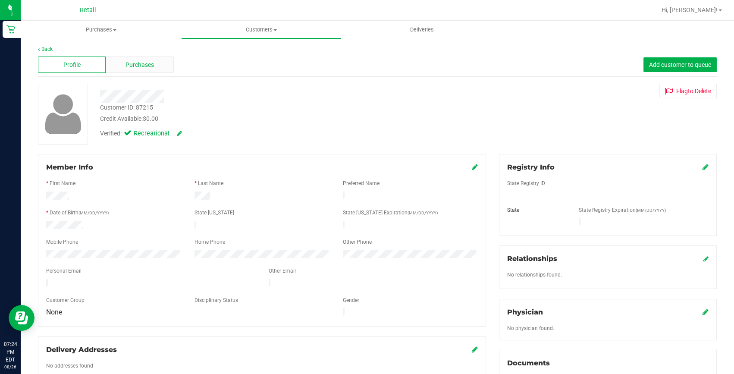
click at [151, 62] on span "Purchases" at bounding box center [139, 64] width 28 height 9
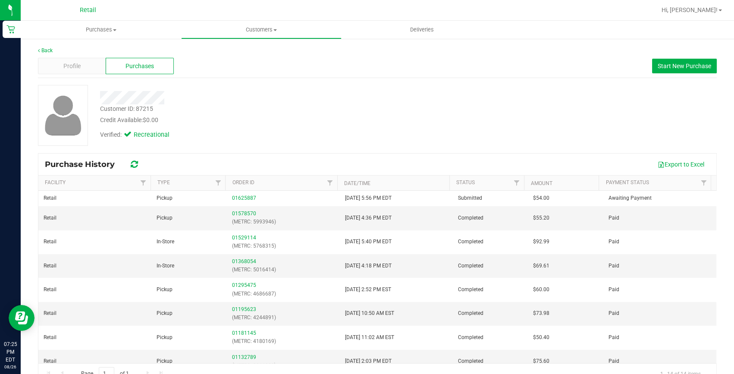
click at [49, 44] on div "Back Profile Purchases Start New Purchase Customer ID: 87215 Credit Available: …" at bounding box center [377, 215] width 713 height 355
click at [48, 47] on link "Back" at bounding box center [45, 50] width 15 height 6
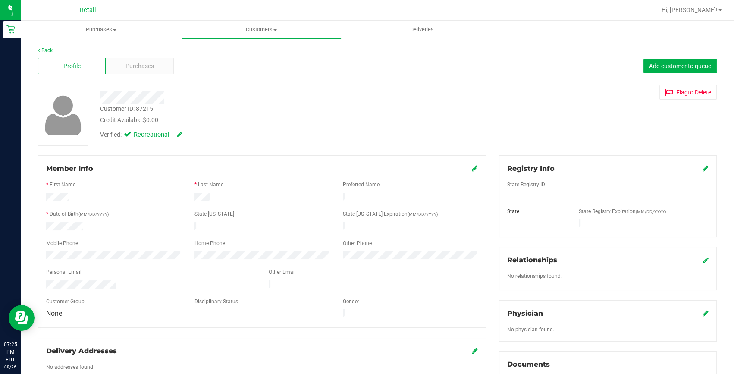
click at [47, 50] on link "Back" at bounding box center [45, 50] width 15 height 6
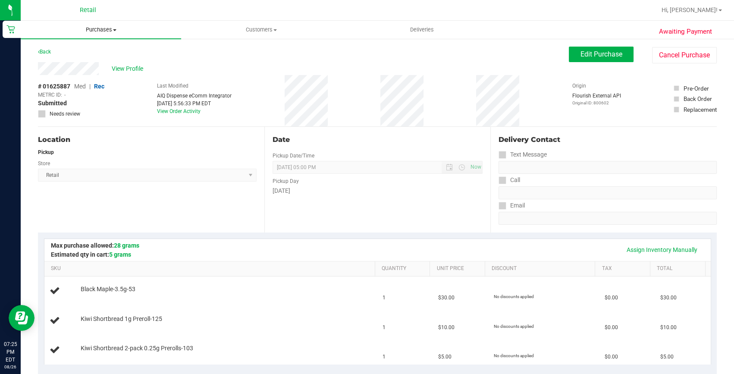
click at [91, 26] on span "Purchases" at bounding box center [101, 30] width 160 height 8
click at [84, 63] on li "Fulfillment" at bounding box center [101, 62] width 160 height 10
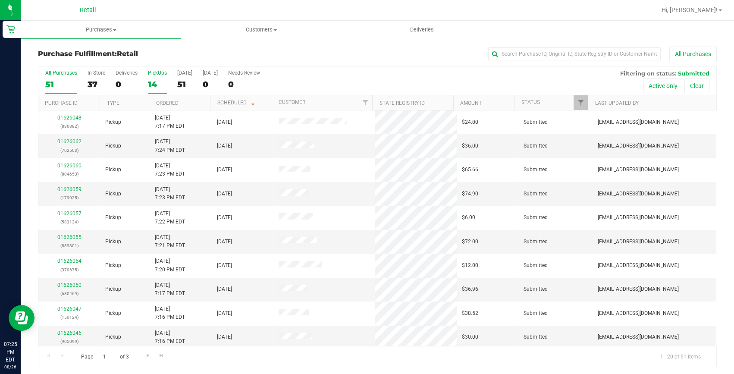
click at [156, 82] on div "14" at bounding box center [157, 84] width 19 height 10
click at [0, 0] on input "PickUps 14" at bounding box center [0, 0] width 0 height 0
click at [76, 142] on link "01625991" at bounding box center [69, 141] width 24 height 6
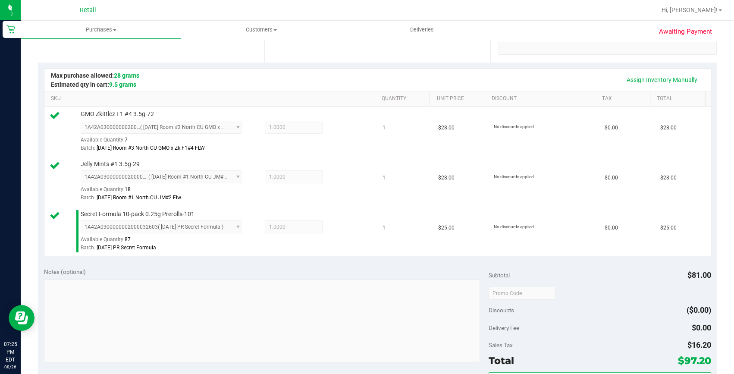
scroll to position [235, 0]
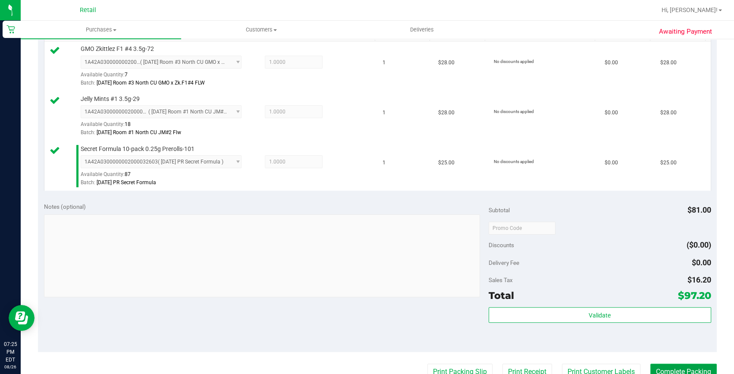
click at [676, 363] on button "Complete Packing" at bounding box center [683, 371] width 66 height 16
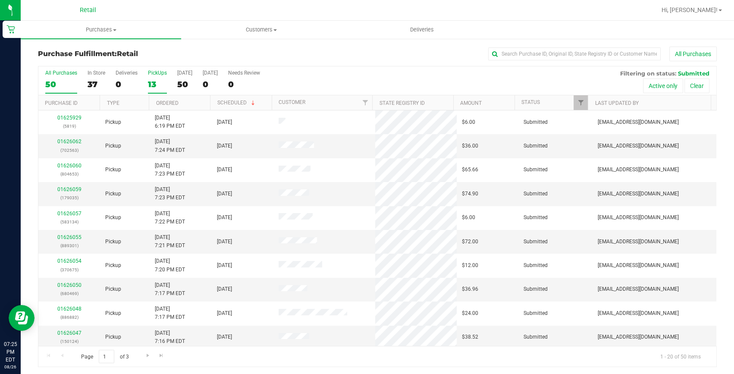
click at [152, 82] on div "13" at bounding box center [157, 84] width 19 height 10
click at [0, 0] on input "PickUps 13" at bounding box center [0, 0] width 0 height 0
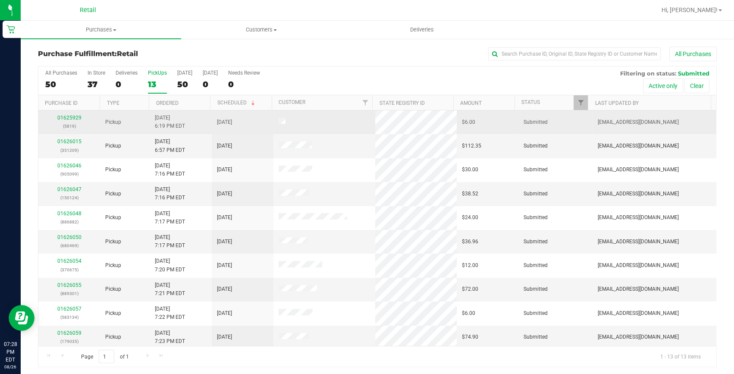
click at [63, 121] on div "01625929 (5819)" at bounding box center [69, 122] width 51 height 16
click at [65, 118] on link "01625929" at bounding box center [69, 118] width 24 height 6
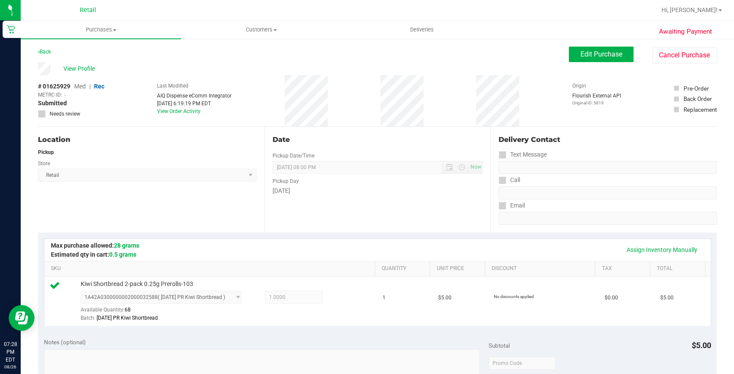
scroll to position [196, 0]
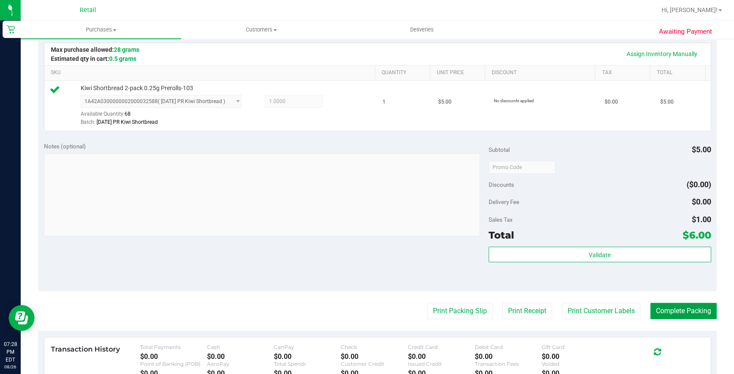
click at [672, 311] on button "Complete Packing" at bounding box center [683, 311] width 66 height 16
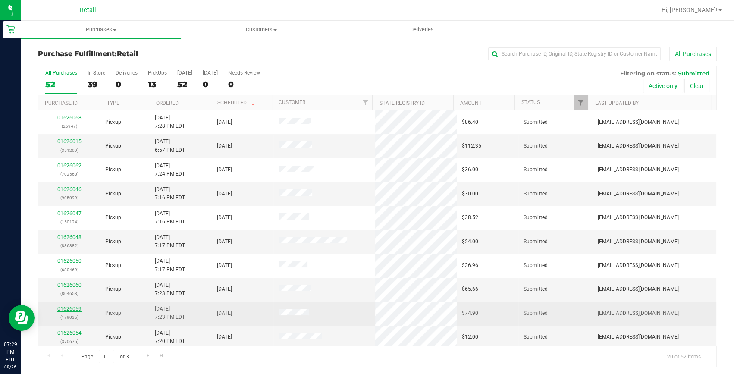
click at [71, 306] on link "01626059" at bounding box center [69, 309] width 24 height 6
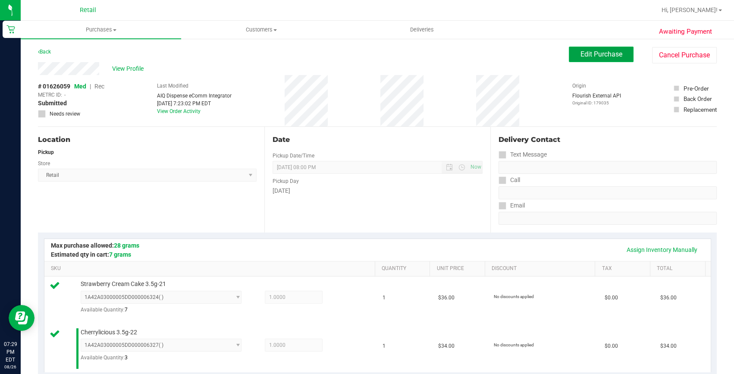
click at [616, 50] on span "Edit Purchase" at bounding box center [601, 54] width 42 height 8
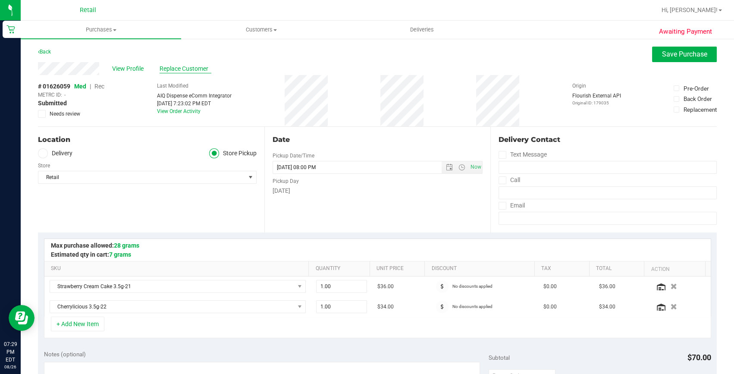
click at [168, 67] on span "Replace Customer" at bounding box center [186, 68] width 52 height 9
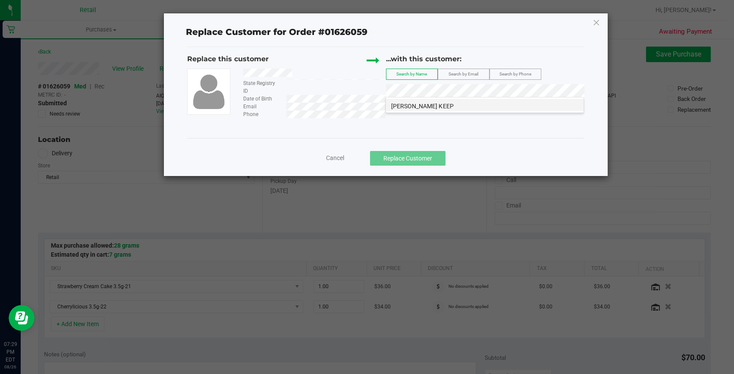
click at [413, 101] on li "Alan Shuman KEEP" at bounding box center [484, 105] width 197 height 12
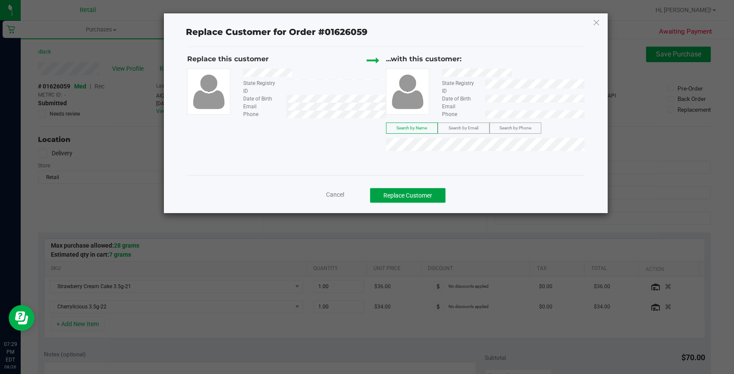
click at [430, 193] on button "Replace Customer" at bounding box center [407, 195] width 75 height 15
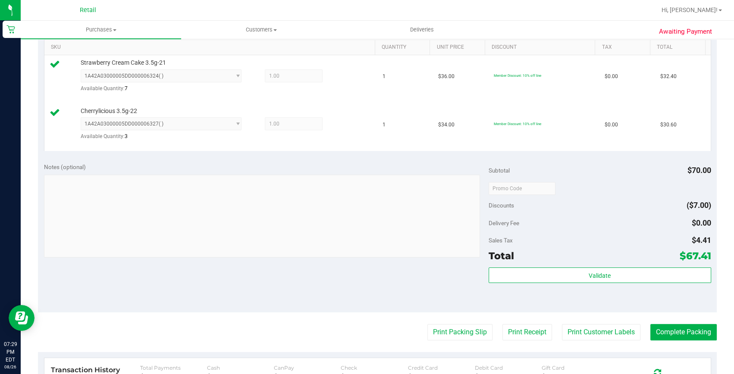
scroll to position [235, 0]
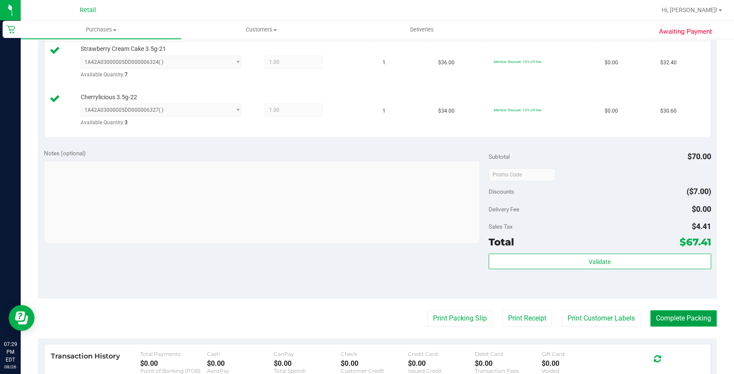
drag, startPoint x: 681, startPoint y: 319, endPoint x: 464, endPoint y: 259, distance: 225.4
click at [681, 319] on button "Complete Packing" at bounding box center [683, 318] width 66 height 16
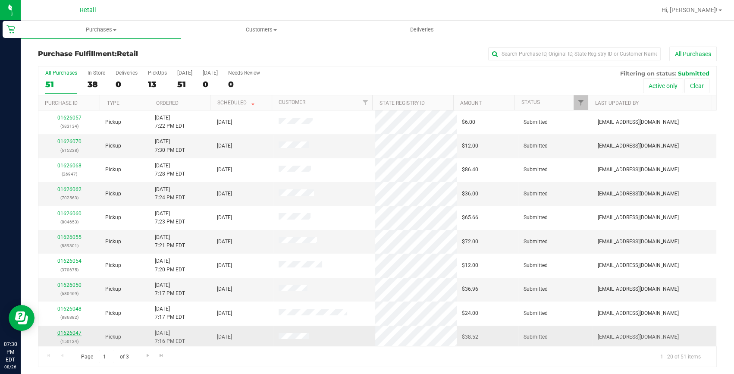
click at [61, 333] on link "01626047" at bounding box center [69, 333] width 24 height 6
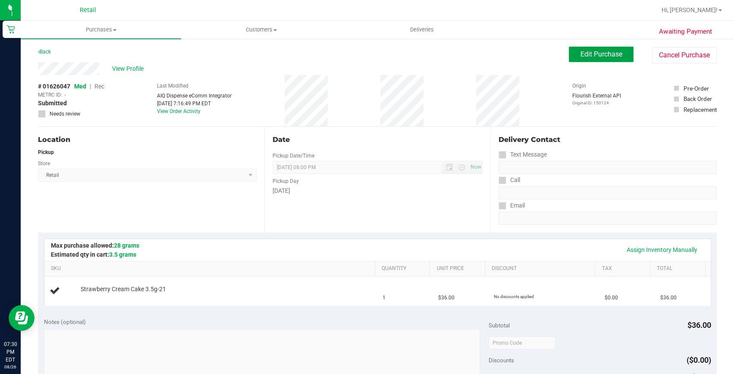
click at [579, 57] on button "Edit Purchase" at bounding box center [601, 55] width 65 height 16
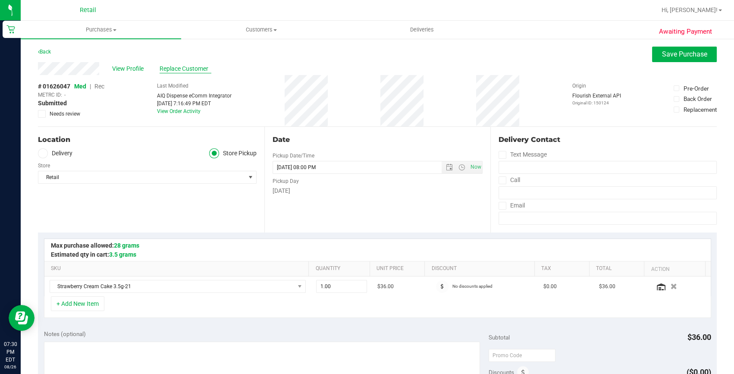
click at [171, 70] on span "Replace Customer" at bounding box center [186, 68] width 52 height 9
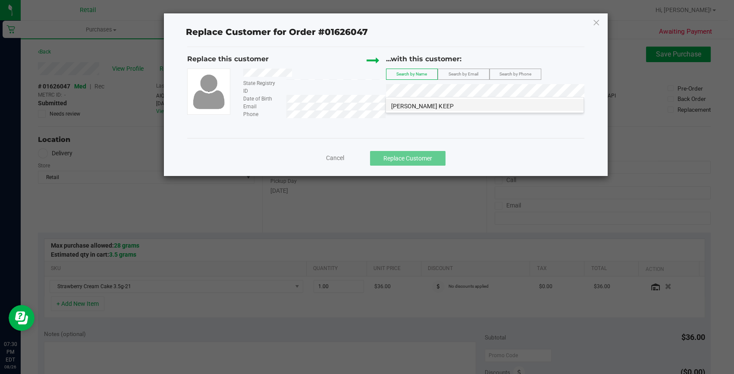
click at [445, 104] on li "Alan Shuman KEEP" at bounding box center [484, 105] width 197 height 12
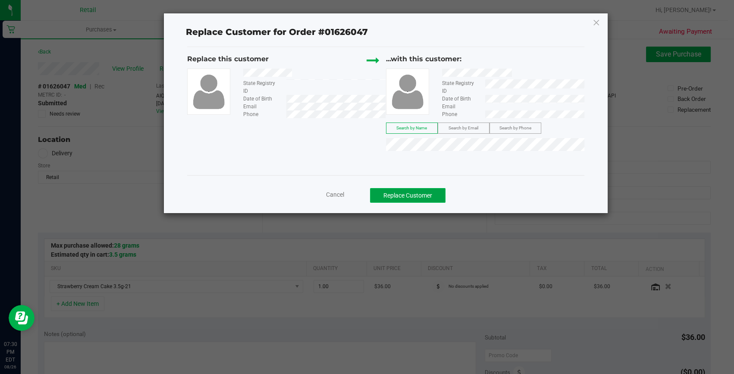
click at [400, 192] on button "Replace Customer" at bounding box center [407, 195] width 75 height 15
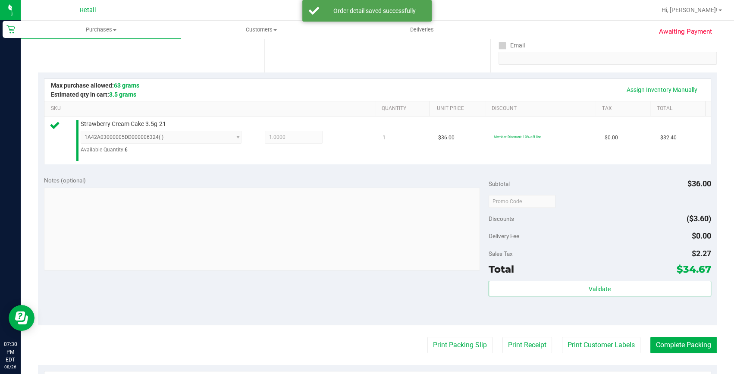
scroll to position [235, 0]
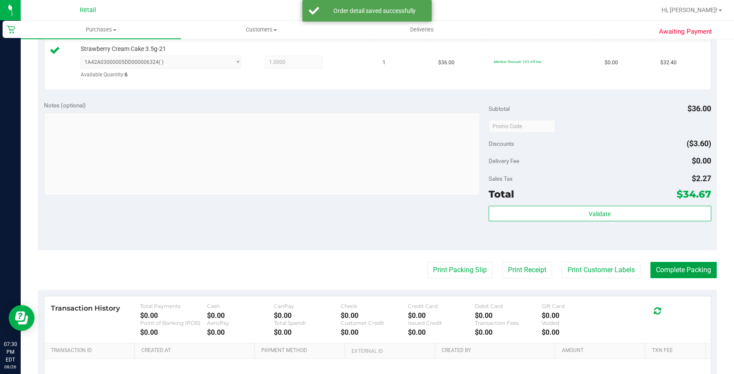
click at [697, 270] on button "Complete Packing" at bounding box center [683, 270] width 66 height 16
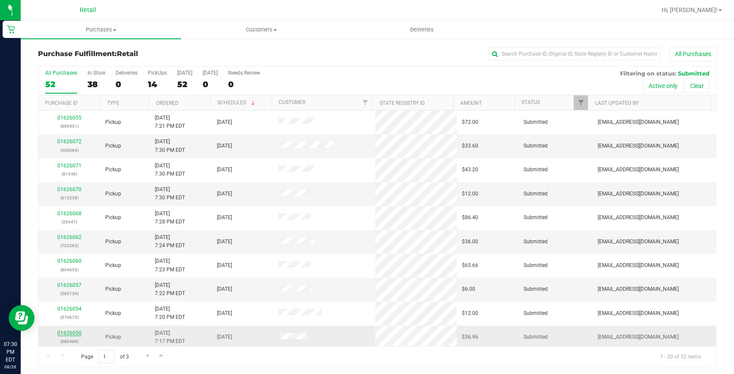
click at [60, 332] on link "01626050" at bounding box center [69, 333] width 24 height 6
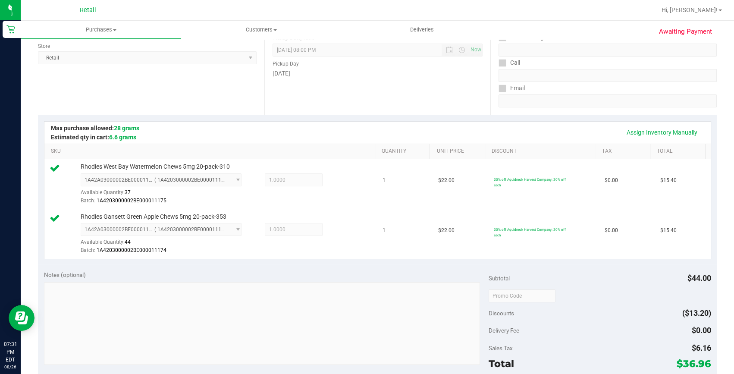
scroll to position [235, 0]
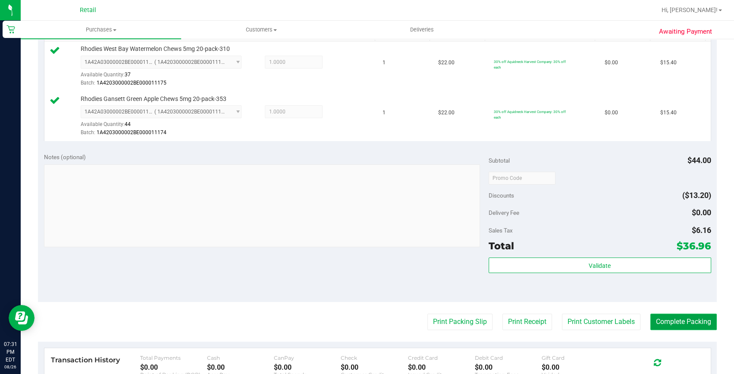
click at [683, 328] on button "Complete Packing" at bounding box center [683, 321] width 66 height 16
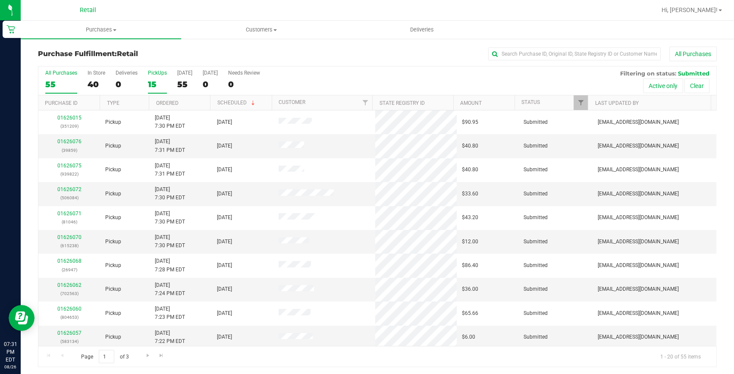
click at [152, 82] on div "15" at bounding box center [157, 84] width 19 height 10
click at [0, 0] on input "PickUps 15" at bounding box center [0, 0] width 0 height 0
click at [307, 46] on div "Purchase Fulfillment: Retail All Purchases All Purchases 55 In Store 40 Deliver…" at bounding box center [377, 207] width 713 height 338
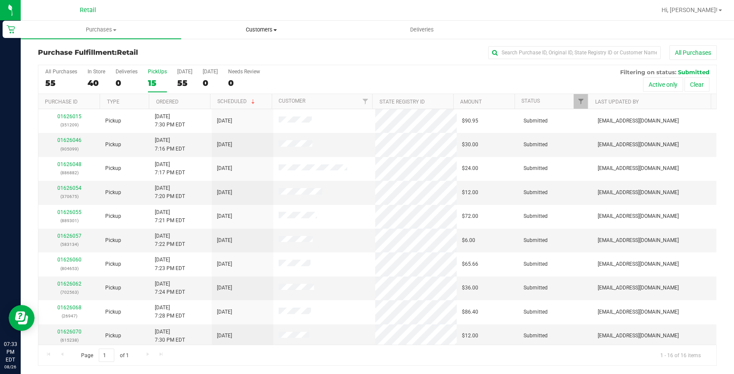
drag, startPoint x: 249, startPoint y: 35, endPoint x: 229, endPoint y: 48, distance: 23.1
click at [249, 35] on uib-tab-heading "Customers All customers Add a new customer All physicians" at bounding box center [261, 29] width 160 height 17
click at [216, 56] on li "All customers" at bounding box center [261, 52] width 160 height 10
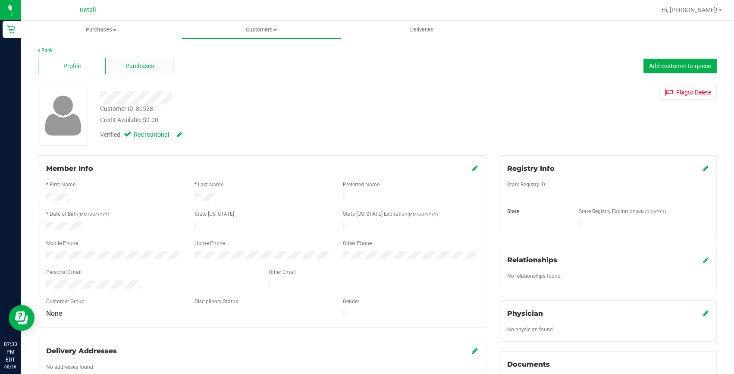
click at [150, 69] on span "Purchases" at bounding box center [139, 66] width 28 height 9
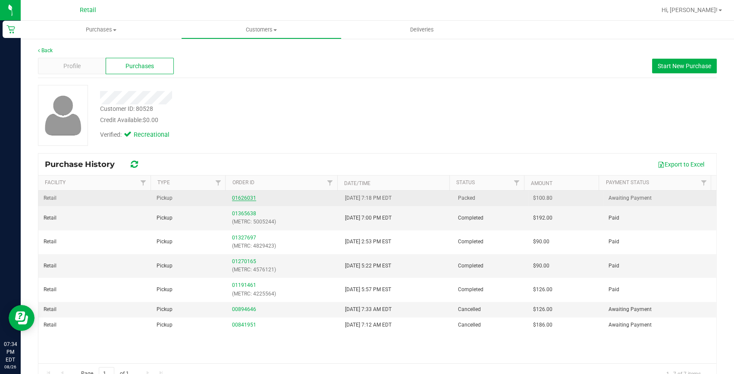
click at [241, 197] on link "01626031" at bounding box center [244, 198] width 24 height 6
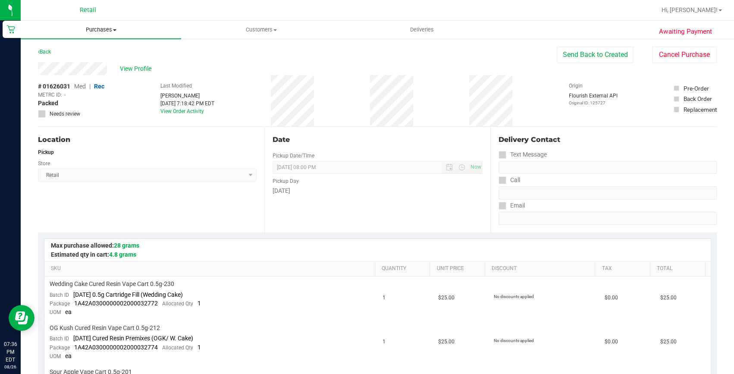
click at [91, 29] on span "Purchases" at bounding box center [101, 30] width 160 height 8
click at [83, 59] on li "Fulfillment" at bounding box center [101, 62] width 160 height 10
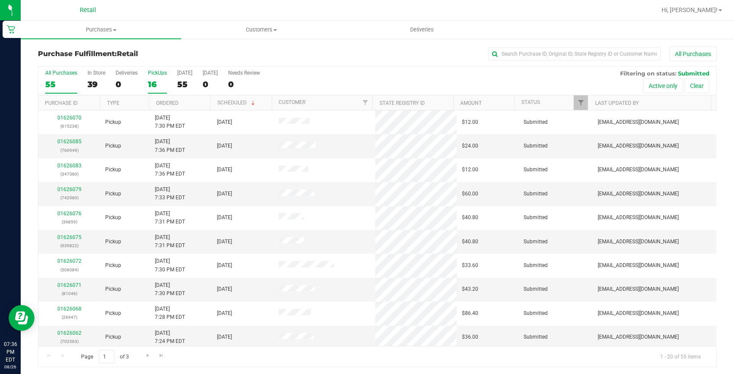
click at [157, 79] on div "16" at bounding box center [157, 84] width 19 height 10
click at [0, 0] on input "PickUps 16" at bounding box center [0, 0] width 0 height 0
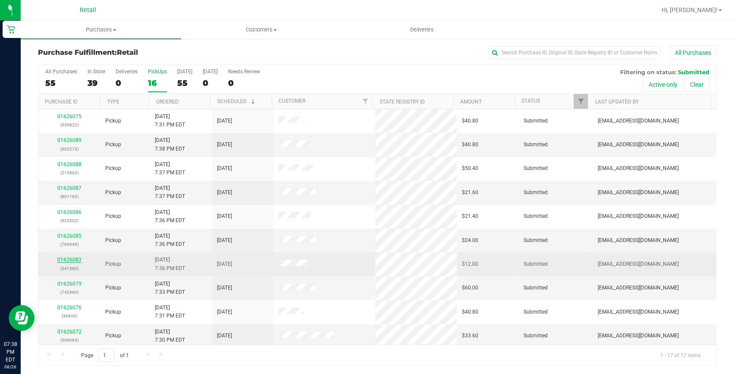
click at [74, 258] on link "01626083" at bounding box center [69, 259] width 24 height 6
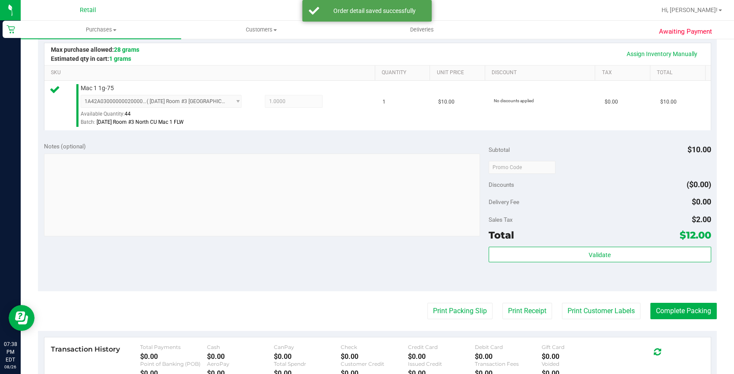
scroll to position [197, 0]
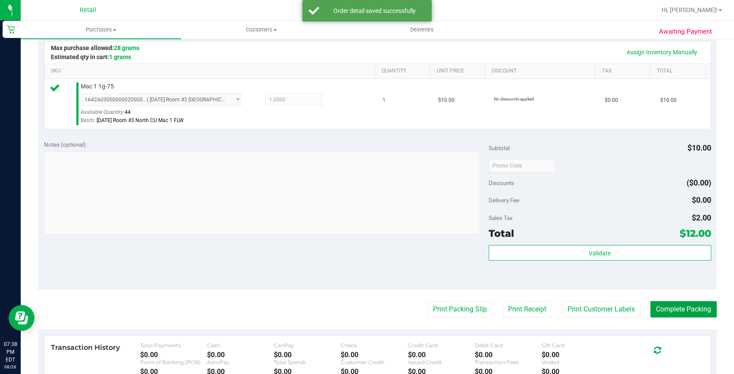
click at [673, 310] on button "Complete Packing" at bounding box center [683, 309] width 66 height 16
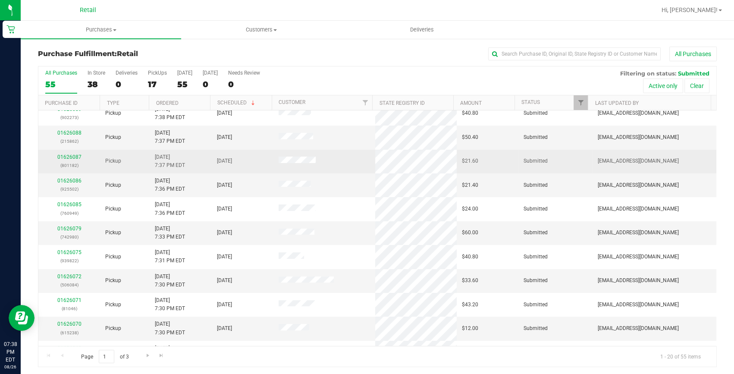
scroll to position [117, 0]
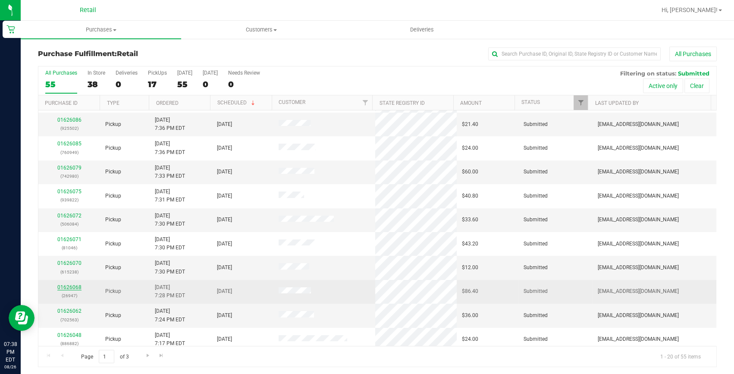
click at [70, 284] on link "01626068" at bounding box center [69, 287] width 24 height 6
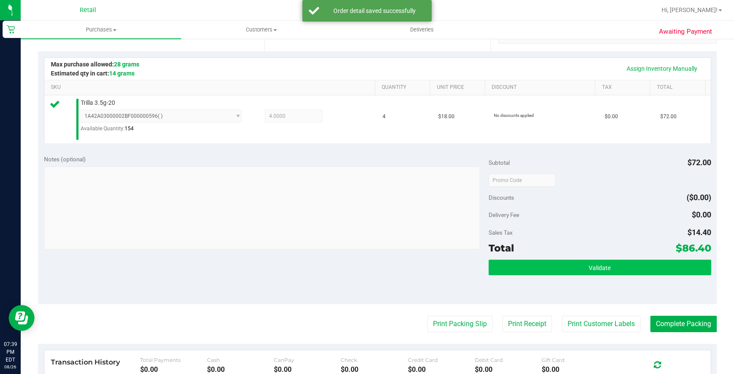
scroll to position [196, 0]
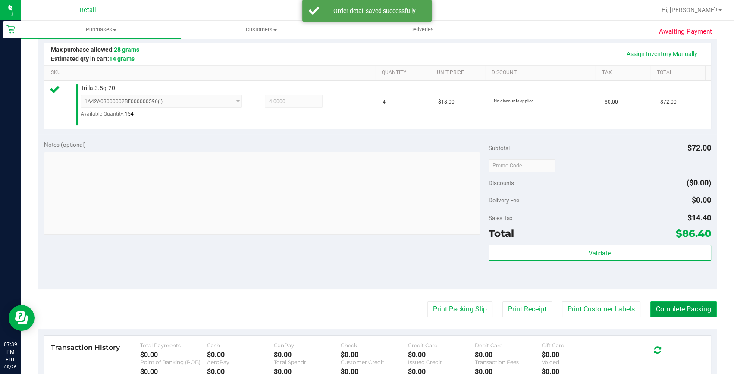
click at [688, 307] on button "Complete Packing" at bounding box center [683, 309] width 66 height 16
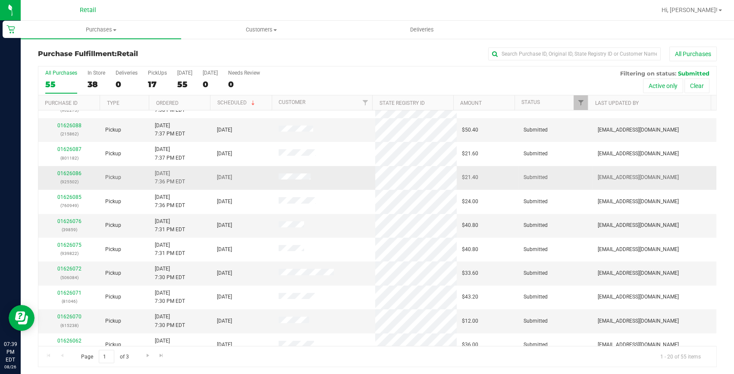
scroll to position [117, 0]
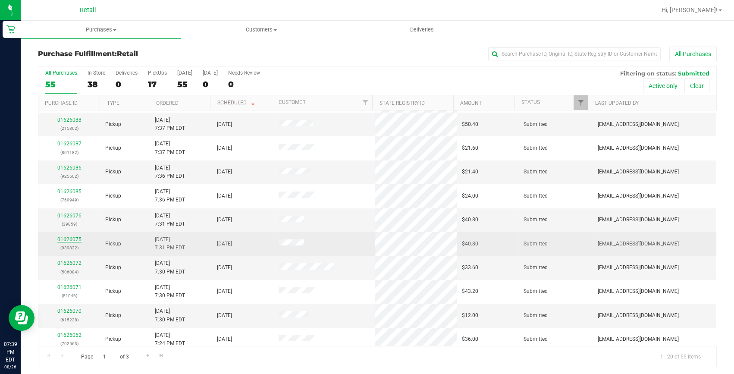
click at [72, 239] on link "01626075" at bounding box center [69, 239] width 24 height 6
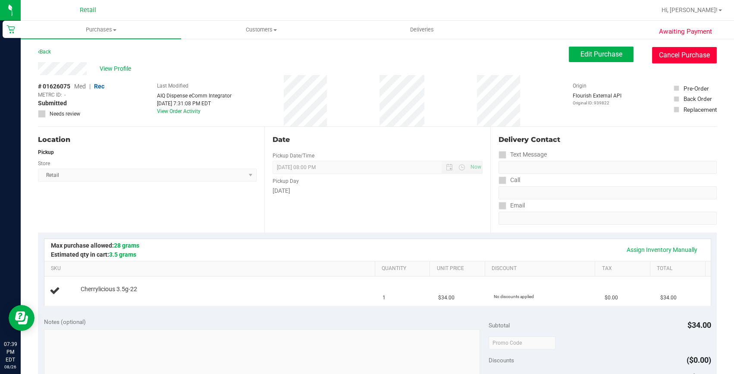
click at [658, 54] on button "Cancel Purchase" at bounding box center [684, 55] width 65 height 16
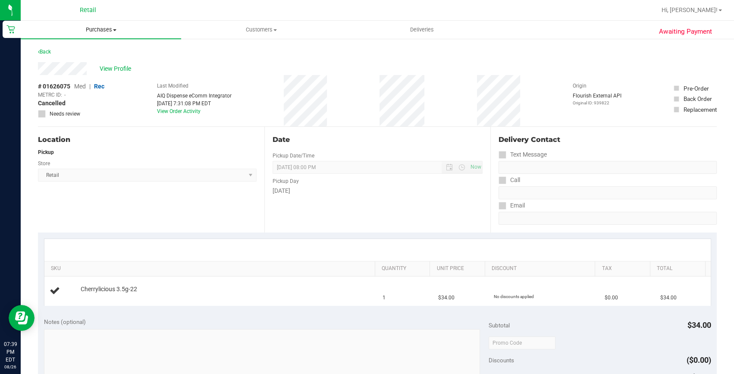
click at [93, 26] on span "Purchases" at bounding box center [101, 30] width 160 height 8
click at [77, 61] on li "Fulfillment" at bounding box center [101, 62] width 160 height 10
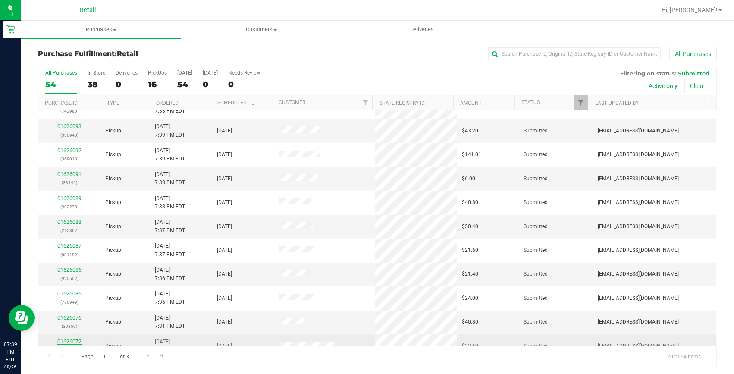
scroll to position [39, 0]
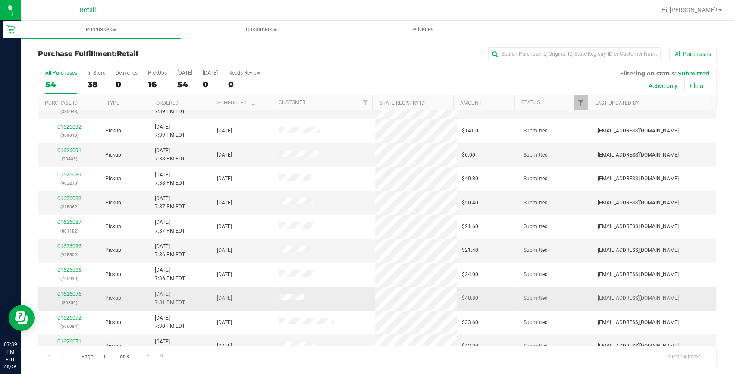
click at [73, 295] on link "01626076" at bounding box center [69, 294] width 24 height 6
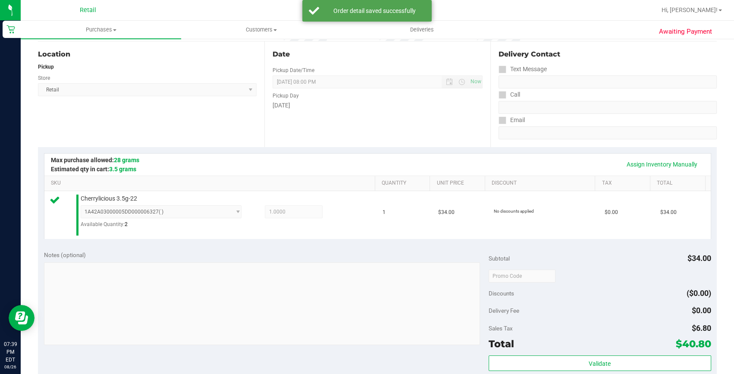
scroll to position [156, 0]
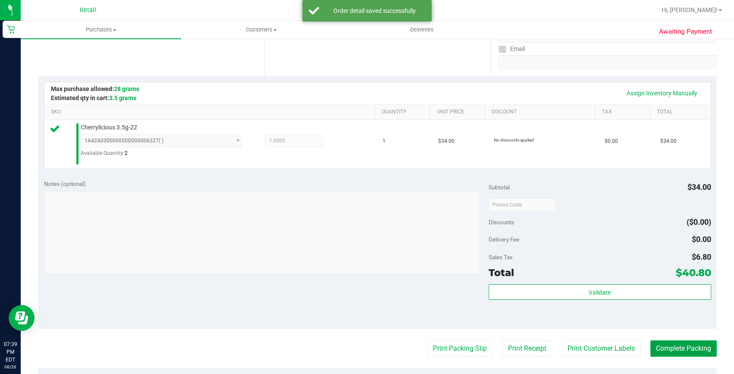
click at [655, 342] on button "Complete Packing" at bounding box center [683, 348] width 66 height 16
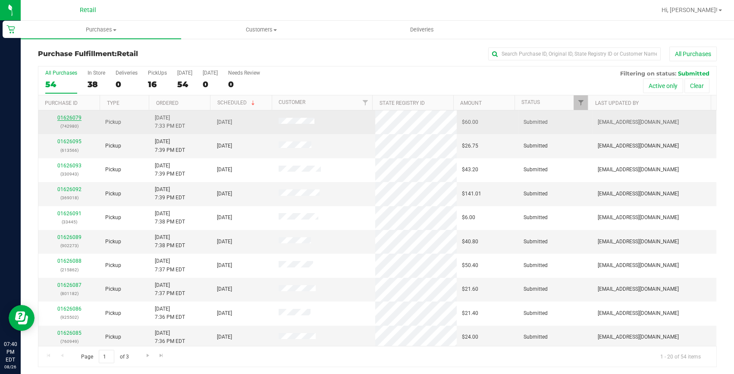
click at [70, 117] on link "01626079" at bounding box center [69, 118] width 24 height 6
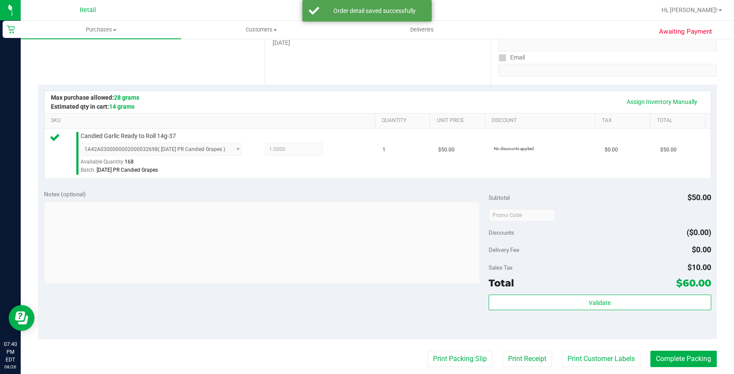
scroll to position [156, 0]
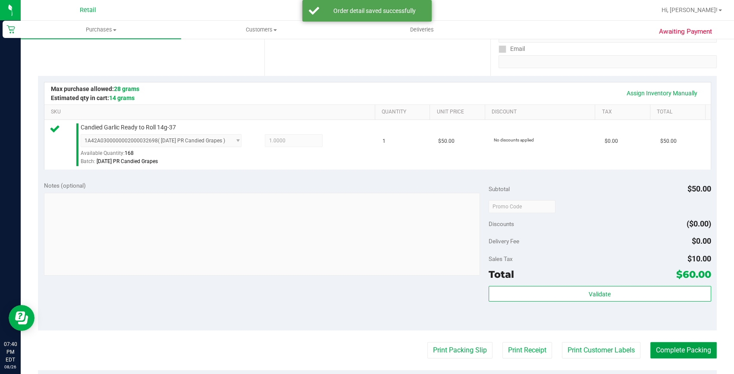
click at [665, 353] on button "Complete Packing" at bounding box center [683, 350] width 66 height 16
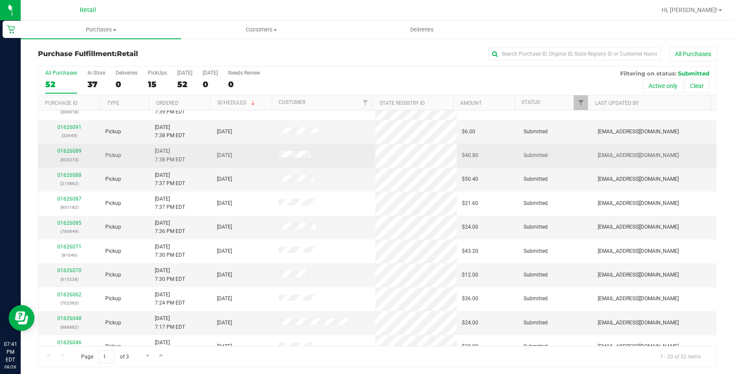
scroll to position [117, 0]
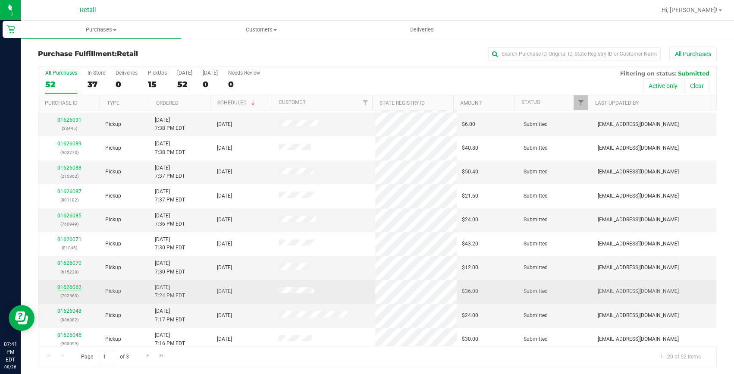
click at [69, 285] on link "01626062" at bounding box center [69, 287] width 24 height 6
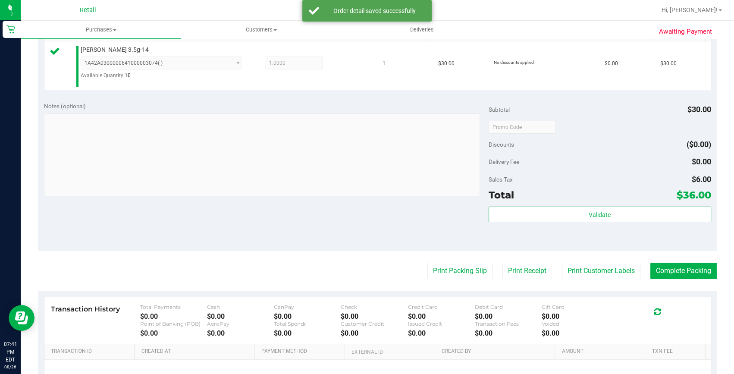
scroll to position [235, 0]
click at [694, 276] on button "Complete Packing" at bounding box center [683, 270] width 66 height 16
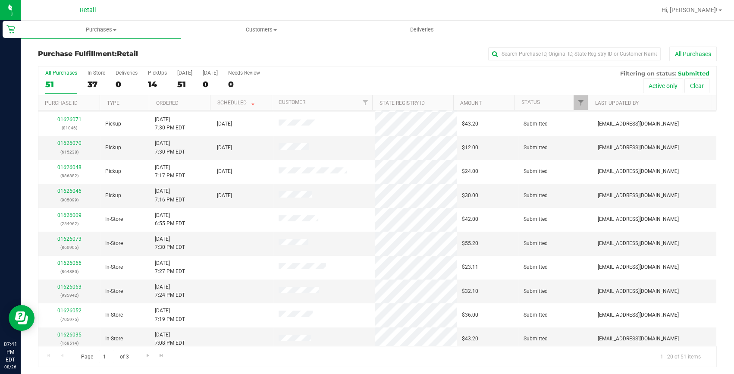
scroll to position [241, 0]
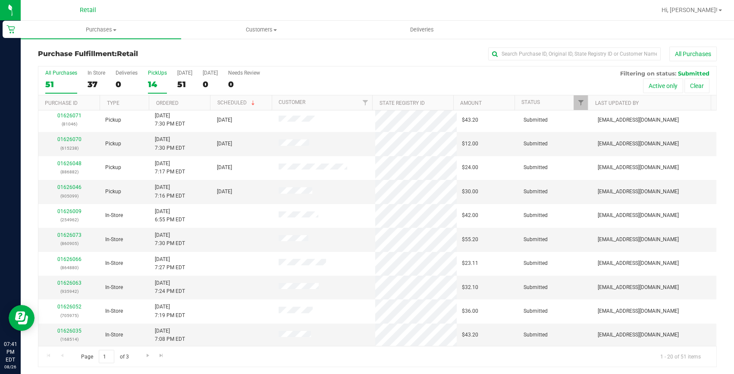
click at [158, 83] on div "14" at bounding box center [157, 84] width 19 height 10
click at [0, 0] on input "PickUps 14" at bounding box center [0, 0] width 0 height 0
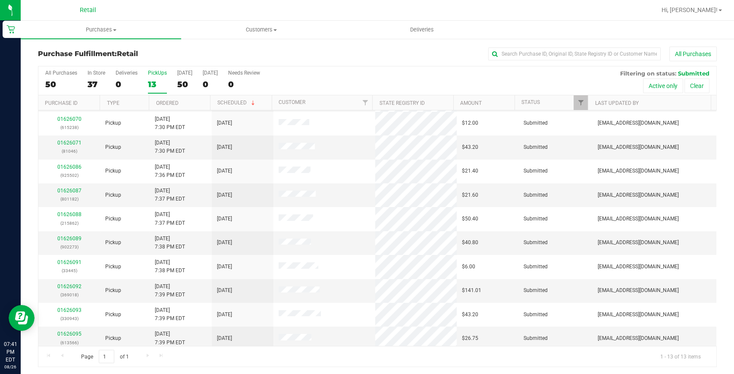
scroll to position [0, 0]
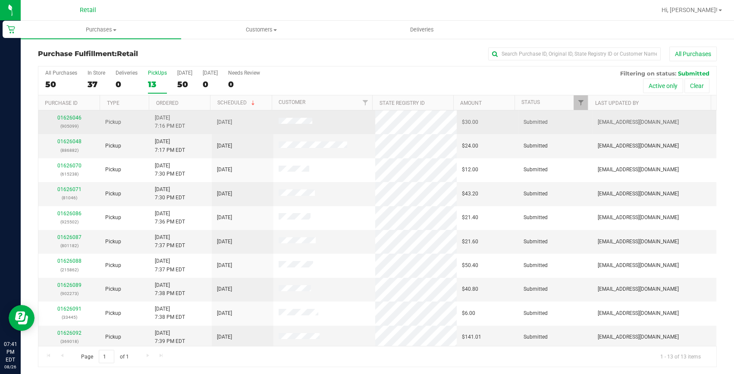
click at [73, 114] on div "01626046 (905099)" at bounding box center [69, 122] width 51 height 16
click at [66, 119] on link "01626046" at bounding box center [69, 118] width 24 height 6
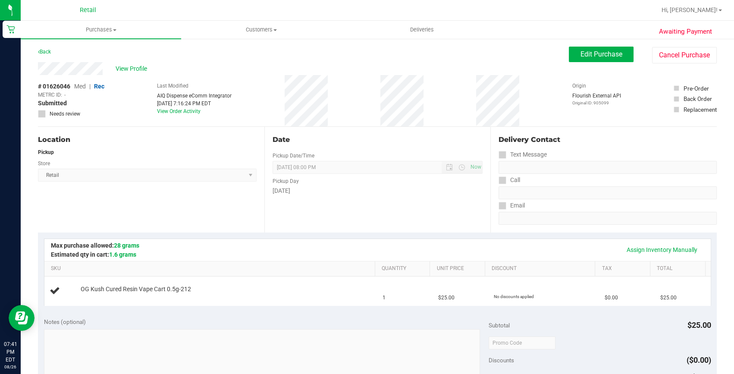
click at [127, 69] on span "View Profile" at bounding box center [133, 68] width 34 height 9
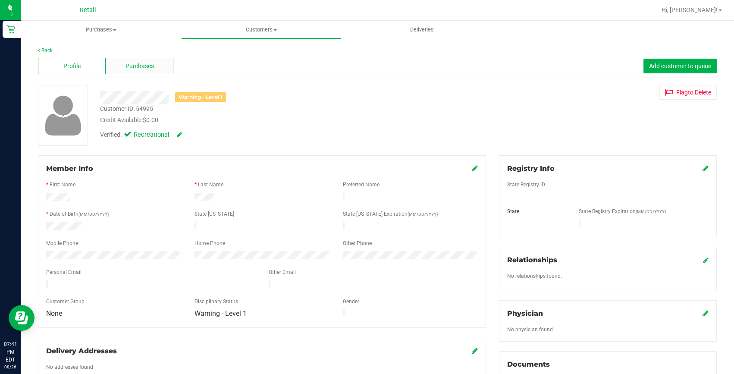
click at [148, 69] on span "Purchases" at bounding box center [139, 66] width 28 height 9
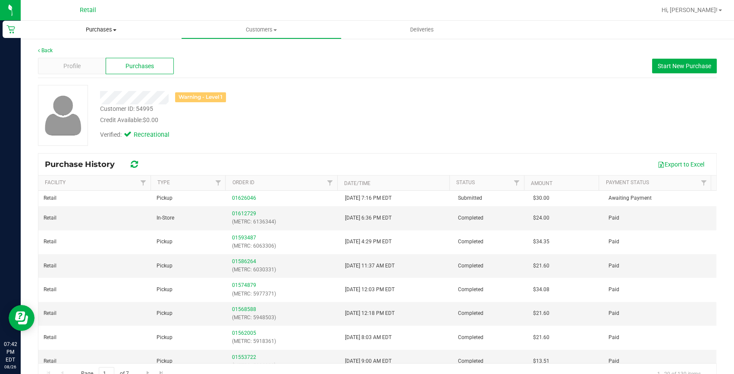
click at [107, 30] on span "Purchases" at bounding box center [101, 30] width 160 height 8
click at [98, 53] on span "Summary of purchases" at bounding box center [65, 51] width 88 height 7
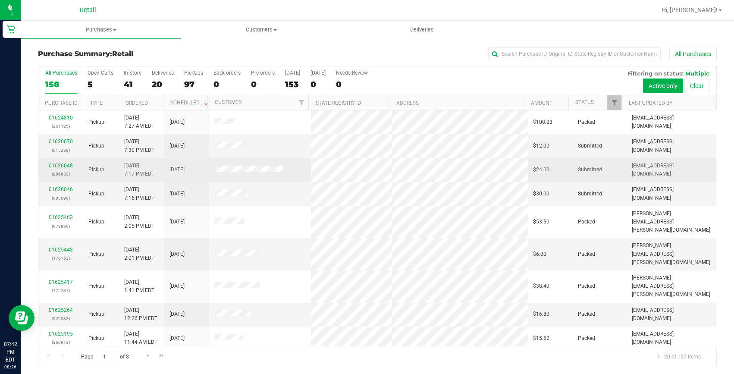
scroll to position [241, 0]
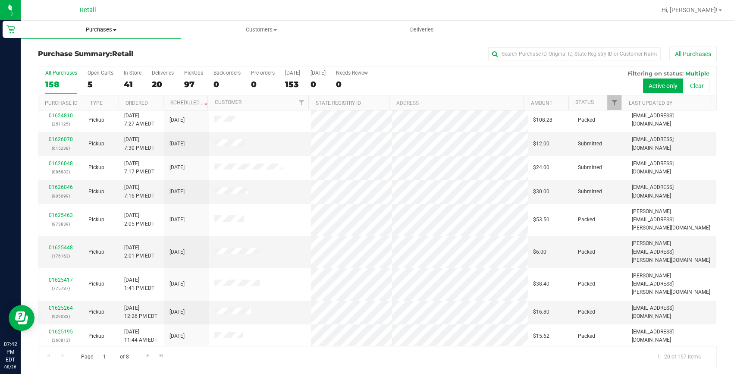
click at [96, 32] on span "Purchases" at bounding box center [101, 30] width 160 height 8
click at [84, 58] on li "Fulfillment" at bounding box center [101, 62] width 160 height 10
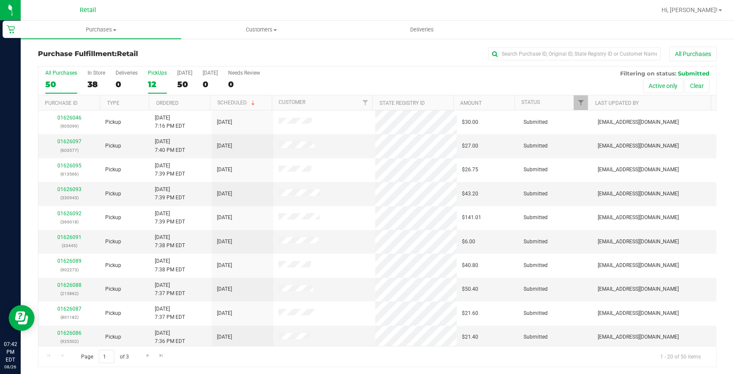
click at [155, 79] on div "12" at bounding box center [157, 84] width 19 height 10
click at [0, 0] on input "PickUps 12" at bounding box center [0, 0] width 0 height 0
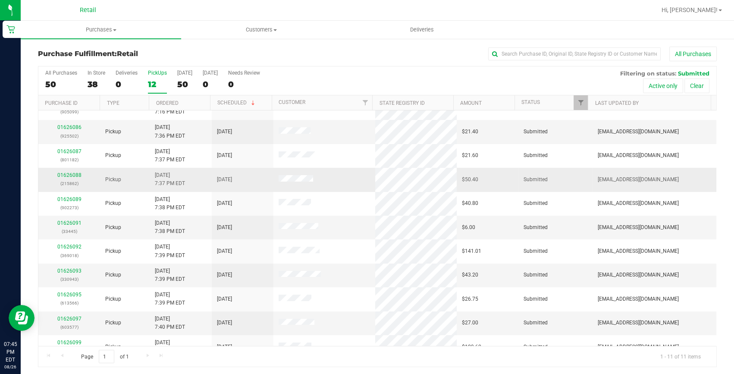
scroll to position [26, 0]
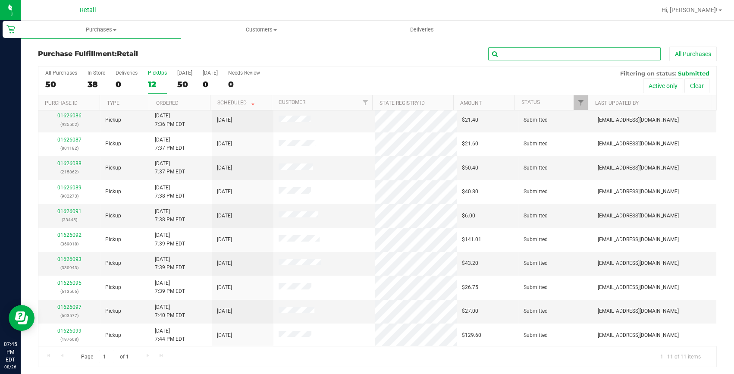
click at [524, 51] on input "text" at bounding box center [574, 53] width 172 height 13
click at [78, 163] on link "01626088" at bounding box center [69, 163] width 24 height 6
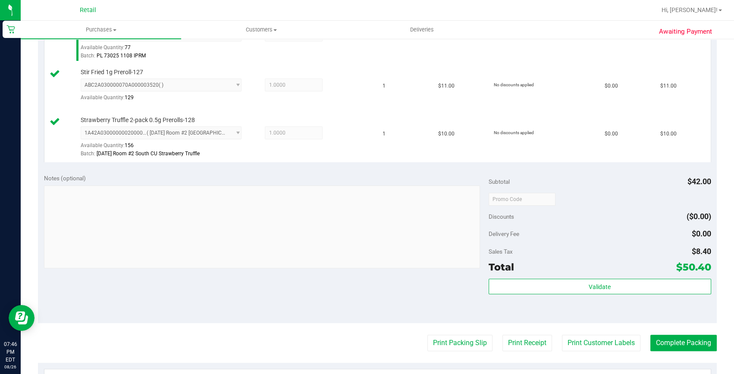
scroll to position [313, 0]
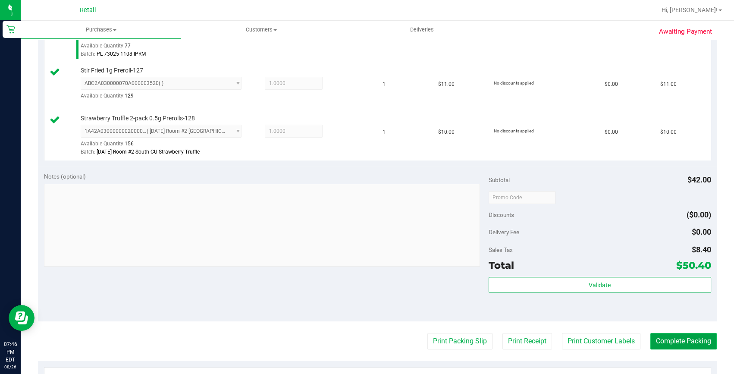
click at [657, 340] on button "Complete Packing" at bounding box center [683, 341] width 66 height 16
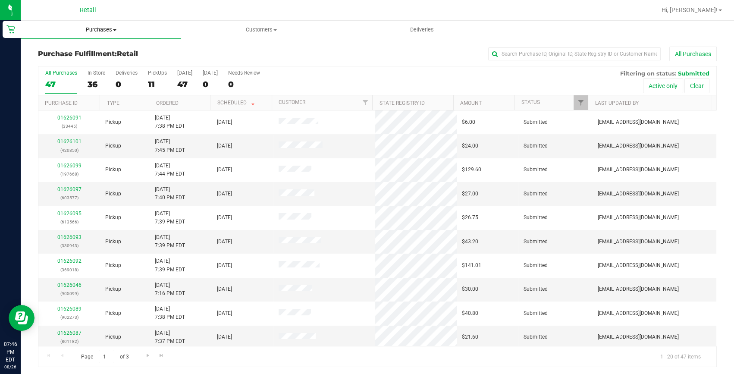
drag, startPoint x: 103, startPoint y: 32, endPoint x: 96, endPoint y: 38, distance: 8.9
click at [103, 32] on span "Purchases" at bounding box center [101, 30] width 160 height 8
click at [85, 48] on span "Summary of purchases" at bounding box center [65, 51] width 88 height 7
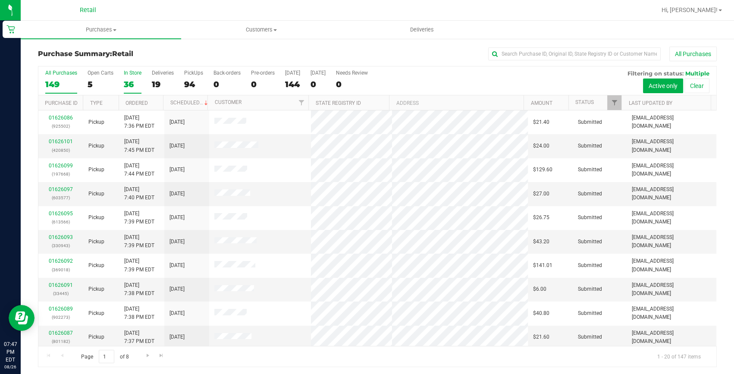
click at [130, 83] on div "36" at bounding box center [133, 84] width 18 height 10
click at [0, 0] on input "In Store 36" at bounding box center [0, 0] width 0 height 0
click at [97, 30] on span "Purchases" at bounding box center [101, 30] width 160 height 8
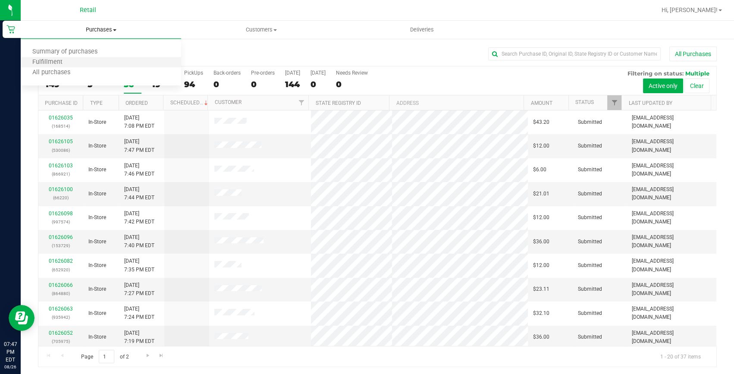
click at [73, 60] on li "Fulfillment" at bounding box center [101, 62] width 160 height 10
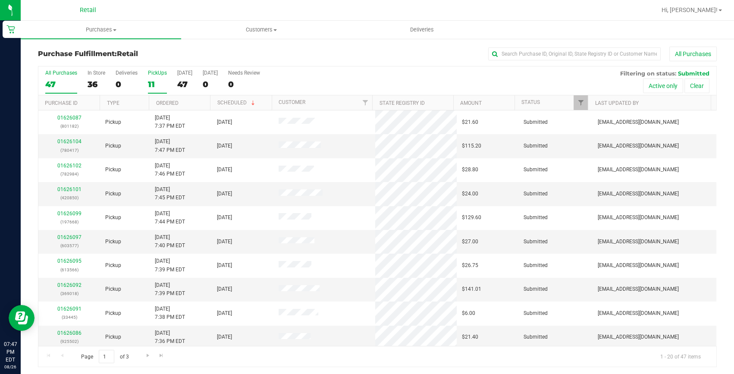
click at [153, 82] on div "11" at bounding box center [157, 84] width 19 height 10
click at [0, 0] on input "PickUps 11" at bounding box center [0, 0] width 0 height 0
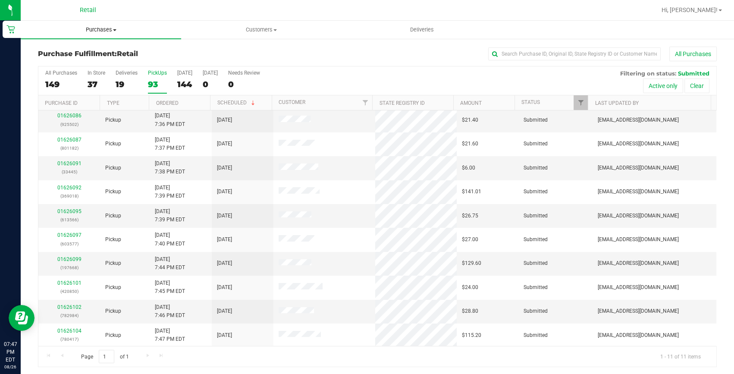
click at [113, 35] on uib-tab-heading "Purchases Summary of purchases Fulfillment All purchases" at bounding box center [101, 30] width 160 height 18
click at [80, 57] on li "Fulfillment" at bounding box center [101, 62] width 160 height 10
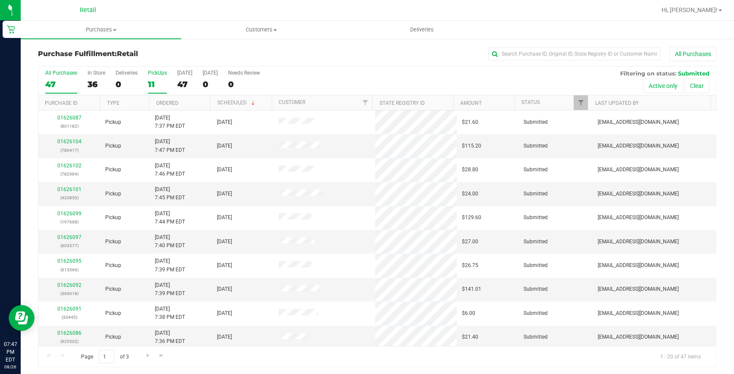
click at [151, 85] on div "11" at bounding box center [157, 84] width 19 height 10
click at [0, 0] on input "PickUps 11" at bounding box center [0, 0] width 0 height 0
click at [74, 144] on link "01626087" at bounding box center [69, 141] width 24 height 6
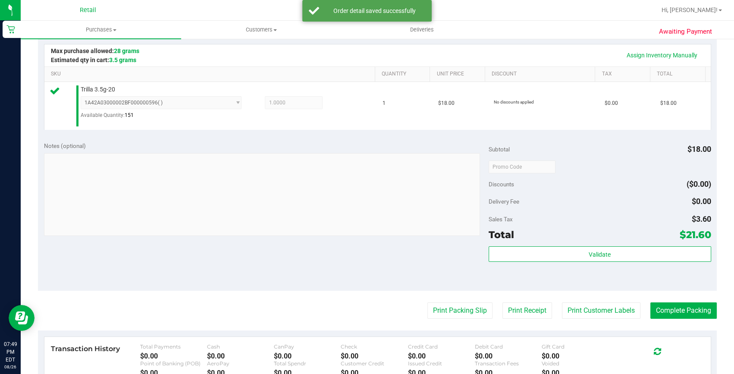
scroll to position [235, 0]
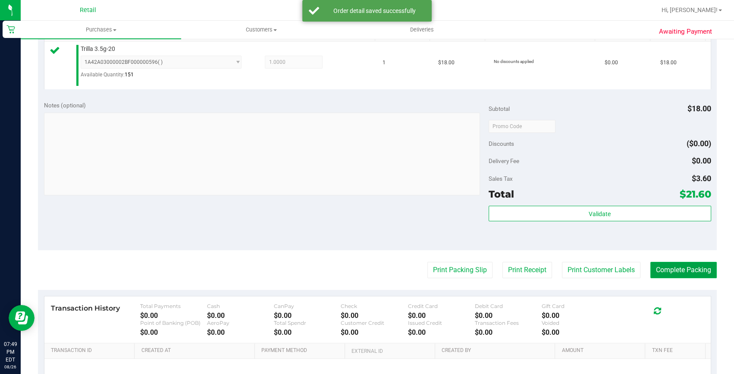
click at [692, 269] on button "Complete Packing" at bounding box center [683, 270] width 66 height 16
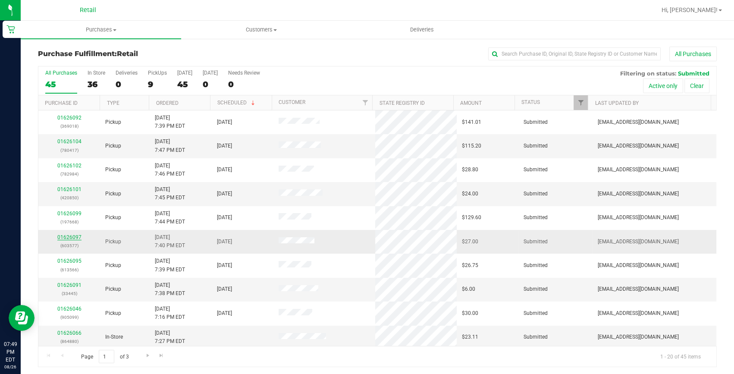
click at [66, 237] on link "01626097" at bounding box center [69, 237] width 24 height 6
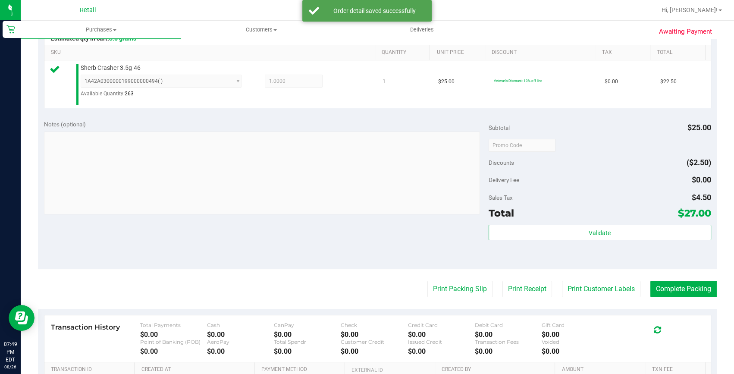
scroll to position [235, 0]
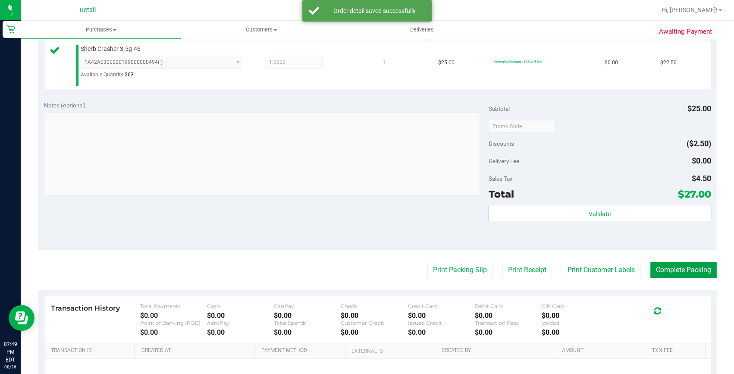
click at [663, 274] on button "Complete Packing" at bounding box center [683, 270] width 66 height 16
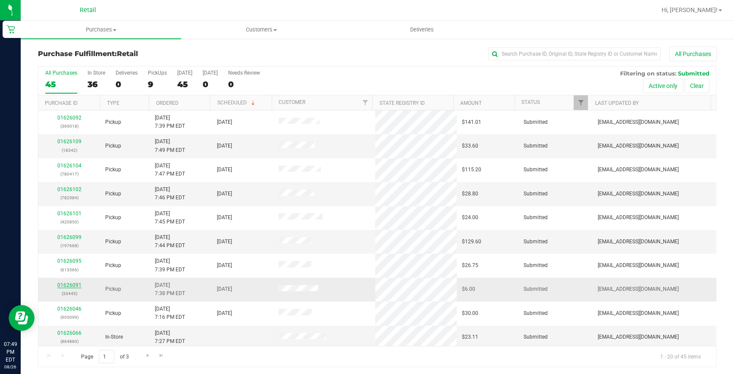
click at [72, 285] on link "01626091" at bounding box center [69, 285] width 24 height 6
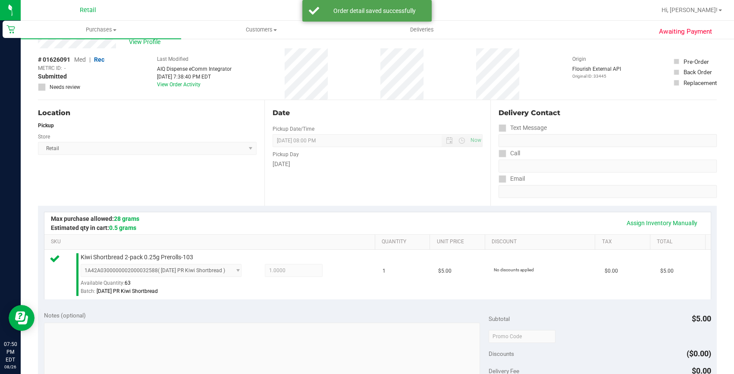
scroll to position [156, 0]
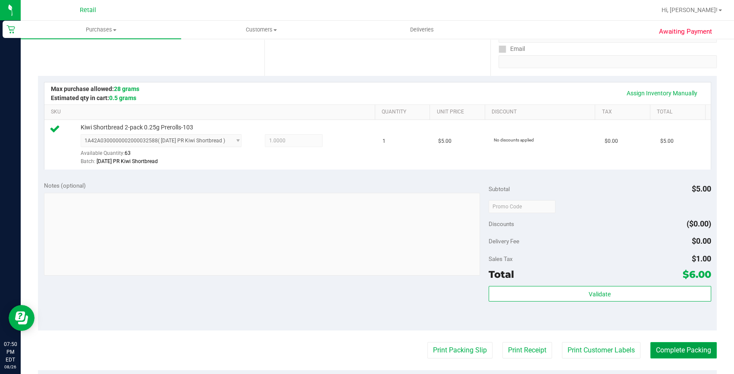
click at [655, 350] on button "Complete Packing" at bounding box center [683, 350] width 66 height 16
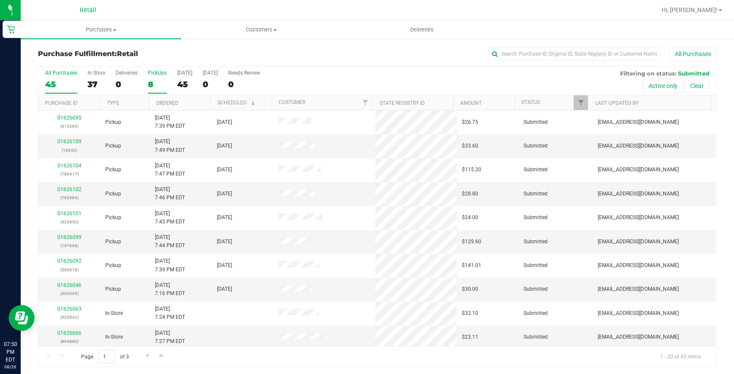
click at [156, 82] on div "8" at bounding box center [157, 84] width 19 height 10
click at [0, 0] on input "PickUps 8" at bounding box center [0, 0] width 0 height 0
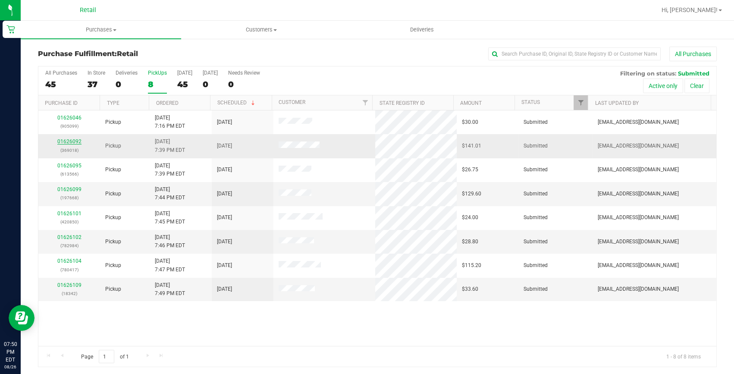
click at [73, 140] on link "01626092" at bounding box center [69, 141] width 24 height 6
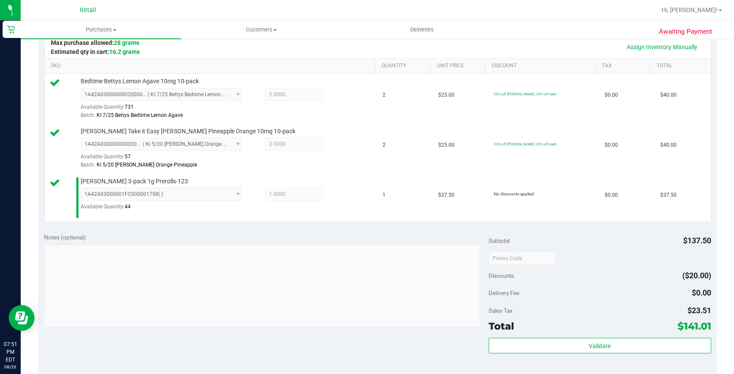
scroll to position [274, 0]
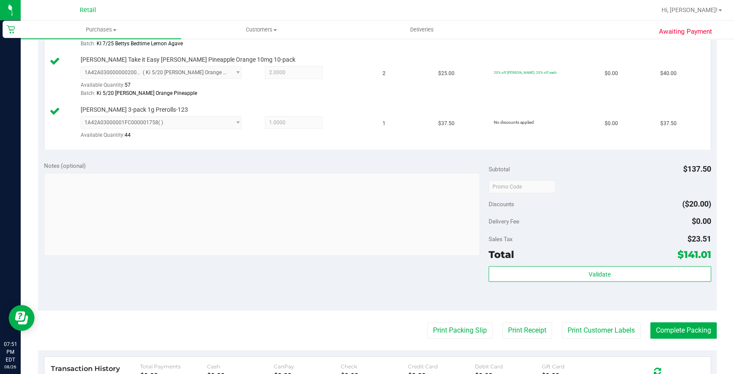
click at [668, 320] on purchase-details "Back Edit Purchase Cancel Purchase View Profile # 01626092 Med | Rec METRC ID: …" at bounding box center [377, 141] width 679 height 739
click at [669, 333] on button "Complete Packing" at bounding box center [683, 330] width 66 height 16
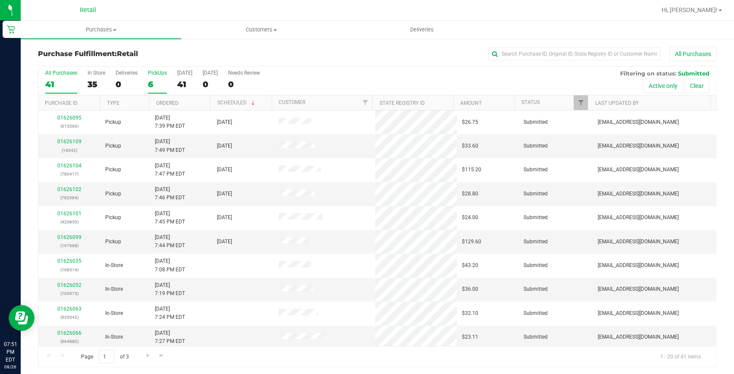
click at [154, 88] on div "6" at bounding box center [157, 84] width 19 height 10
click at [0, 0] on input "PickUps 6" at bounding box center [0, 0] width 0 height 0
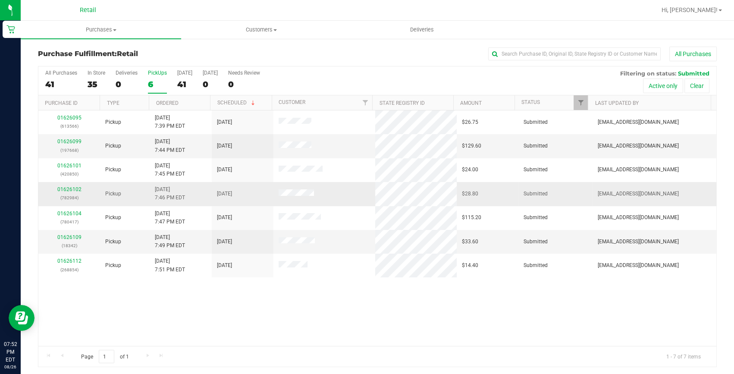
click at [72, 192] on div "01626102 (782984)" at bounding box center [69, 193] width 51 height 16
click at [72, 187] on link "01626102" at bounding box center [69, 189] width 24 height 6
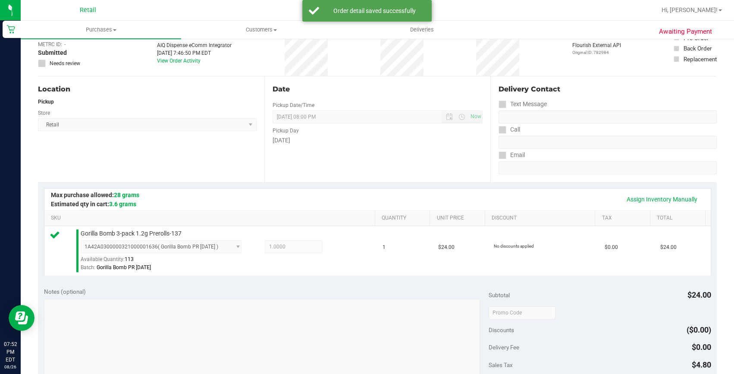
scroll to position [156, 0]
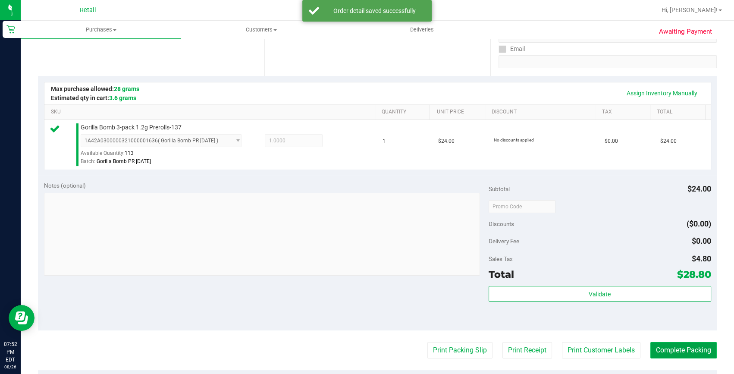
click at [675, 342] on button "Complete Packing" at bounding box center [683, 350] width 66 height 16
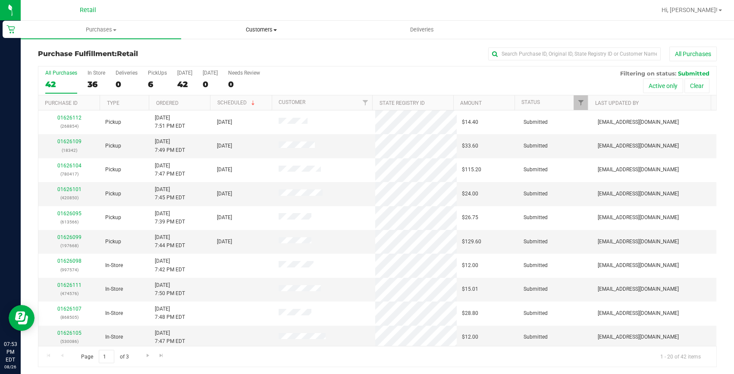
click at [260, 26] on span "Customers" at bounding box center [261, 30] width 160 height 8
click at [251, 51] on li "All customers" at bounding box center [261, 52] width 160 height 10
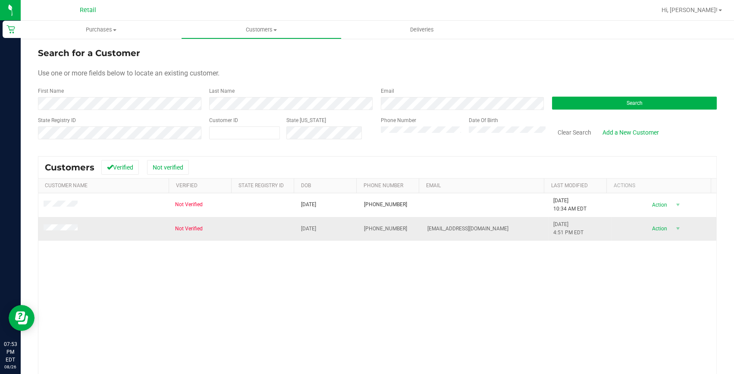
click at [61, 232] on span at bounding box center [62, 228] width 37 height 9
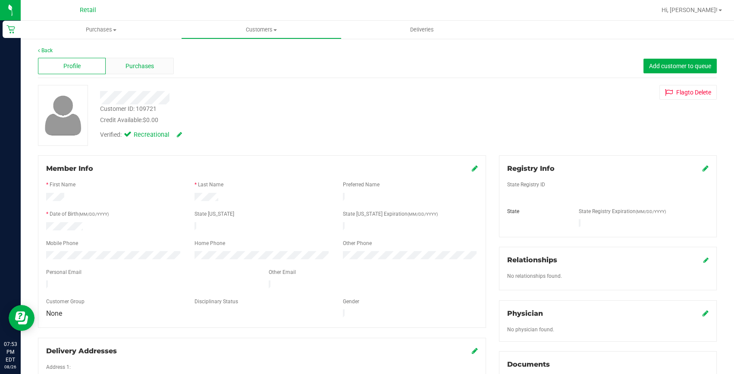
click at [144, 67] on span "Purchases" at bounding box center [139, 66] width 28 height 9
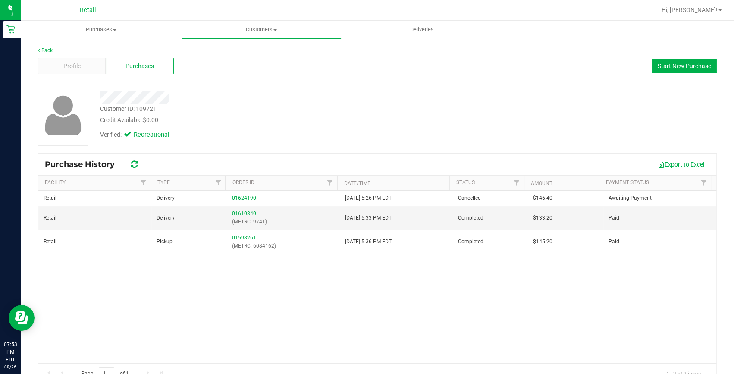
click at [49, 48] on link "Back" at bounding box center [45, 50] width 15 height 6
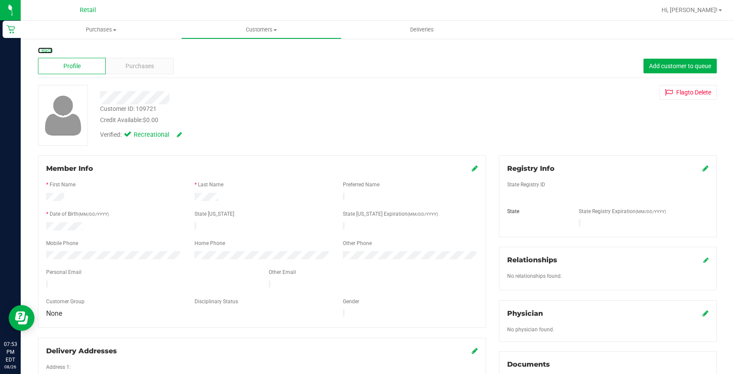
click at [49, 48] on link "Back" at bounding box center [45, 50] width 15 height 6
click at [132, 72] on div "Purchases" at bounding box center [140, 66] width 68 height 16
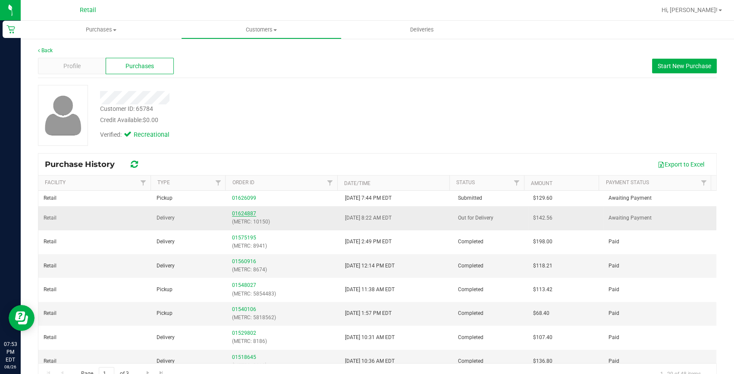
click at [239, 211] on link "01624887" at bounding box center [244, 213] width 24 height 6
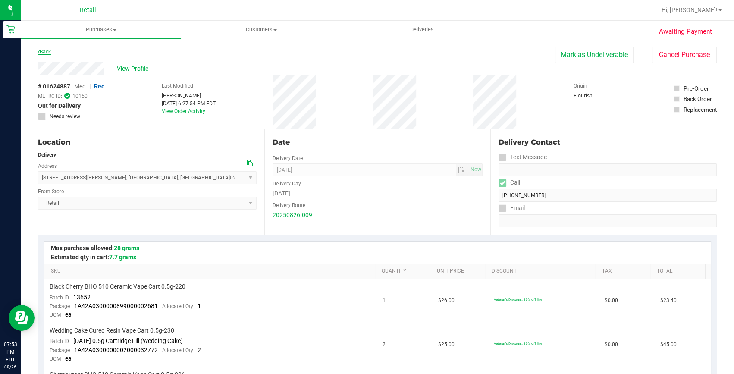
click at [41, 50] on link "Back" at bounding box center [44, 52] width 13 height 6
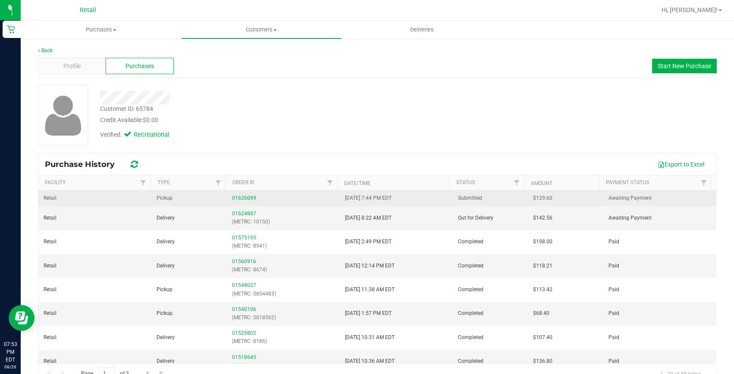
click at [242, 203] on td "01626099" at bounding box center [283, 199] width 113 height 16
click at [243, 195] on link "01626099" at bounding box center [244, 198] width 24 height 6
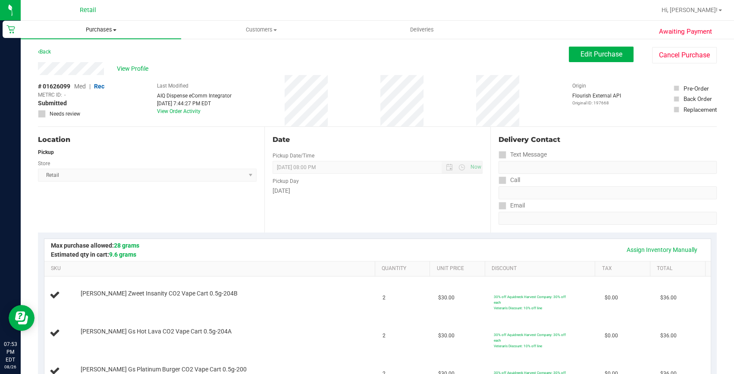
click at [91, 34] on uib-tab-heading "Purchases Summary of purchases Fulfillment All purchases" at bounding box center [101, 30] width 160 height 18
click at [50, 59] on span "Fulfillment" at bounding box center [47, 62] width 53 height 7
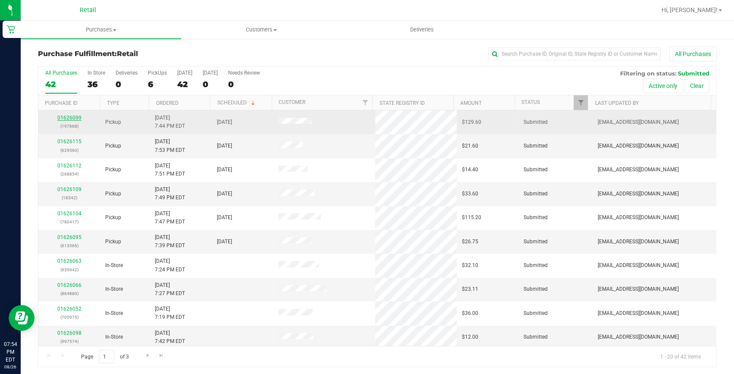
click at [66, 116] on link "01626099" at bounding box center [69, 118] width 24 height 6
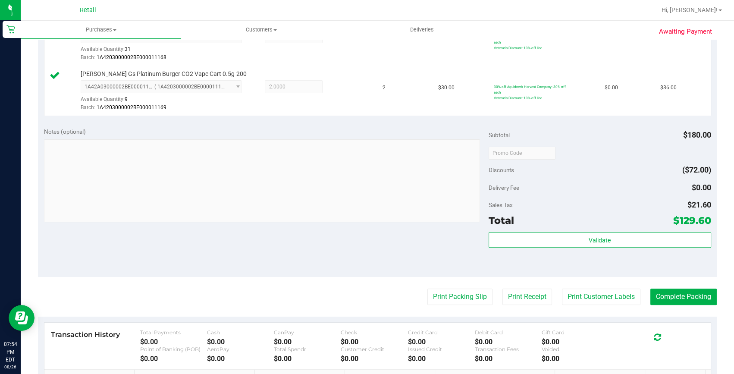
scroll to position [313, 0]
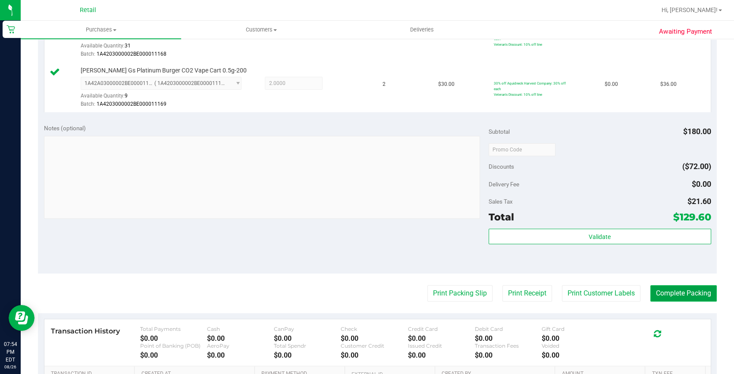
click at [655, 292] on button "Complete Packing" at bounding box center [683, 293] width 66 height 16
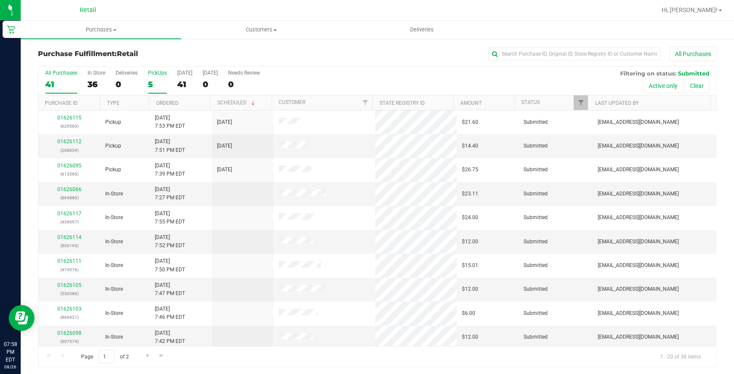
click at [152, 83] on div "5" at bounding box center [157, 84] width 19 height 10
click at [0, 0] on input "PickUps 5" at bounding box center [0, 0] width 0 height 0
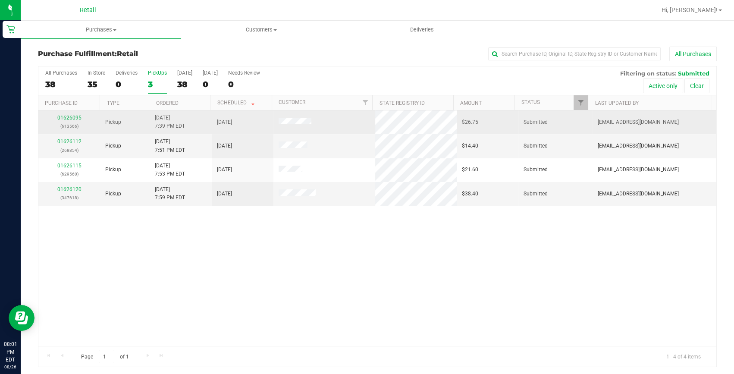
click at [56, 117] on div "01626095 (613566)" at bounding box center [69, 122] width 51 height 16
click at [60, 119] on link "01626095" at bounding box center [69, 118] width 24 height 6
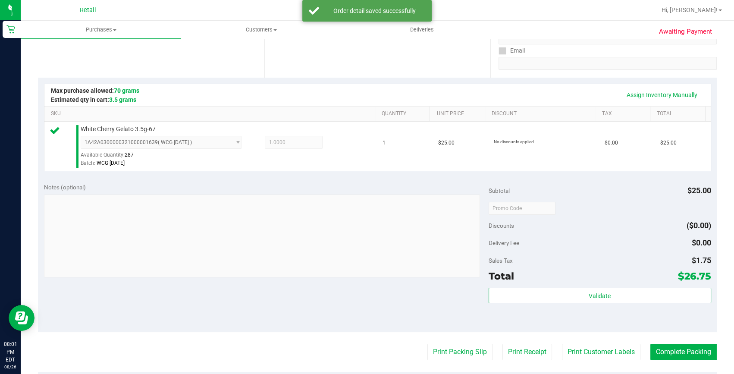
scroll to position [196, 0]
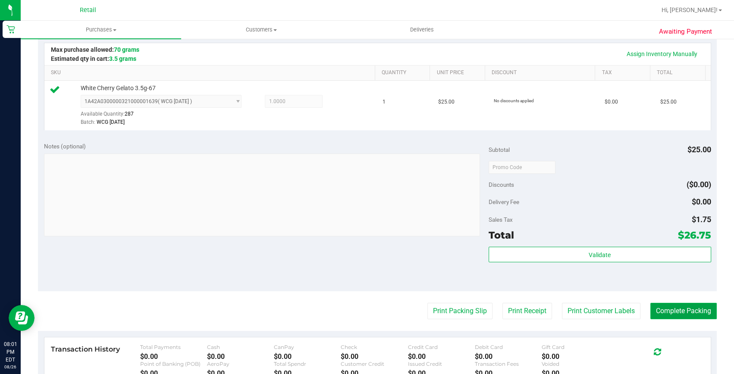
click at [681, 318] on button "Complete Packing" at bounding box center [683, 311] width 66 height 16
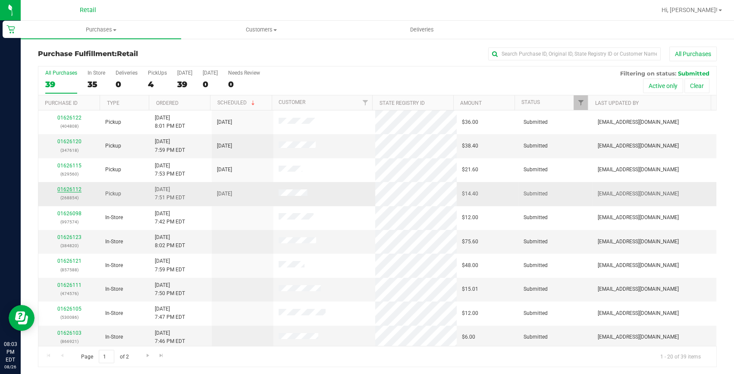
click at [59, 188] on link "01626112" at bounding box center [69, 189] width 24 height 6
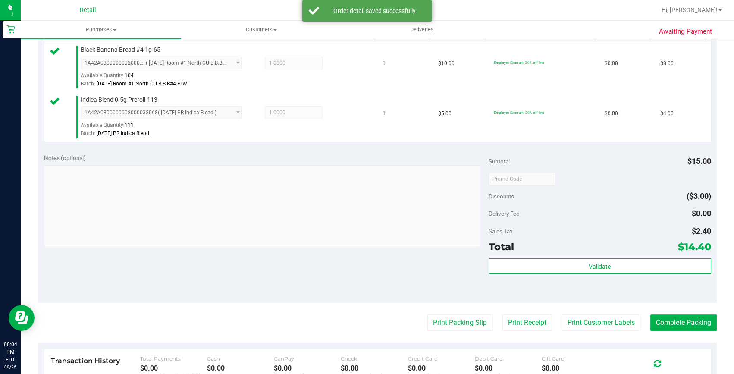
scroll to position [235, 0]
click at [682, 322] on button "Complete Packing" at bounding box center [683, 321] width 66 height 16
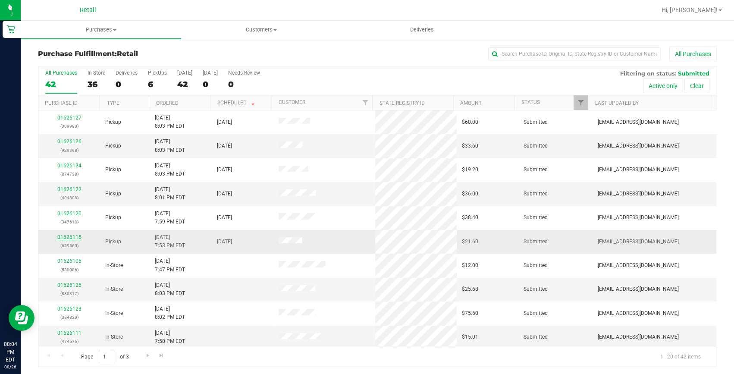
click at [67, 238] on link "01626115" at bounding box center [69, 237] width 24 height 6
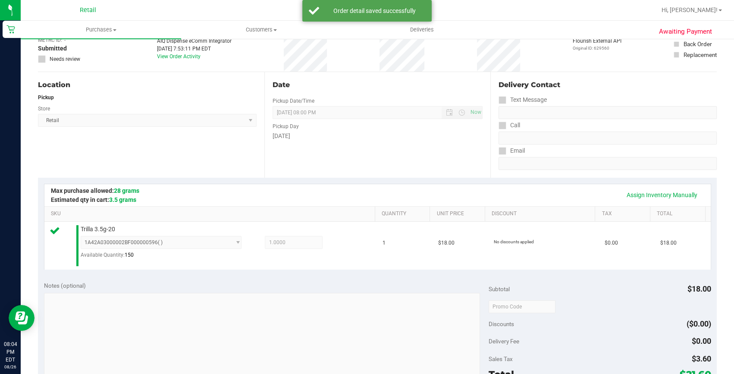
scroll to position [156, 0]
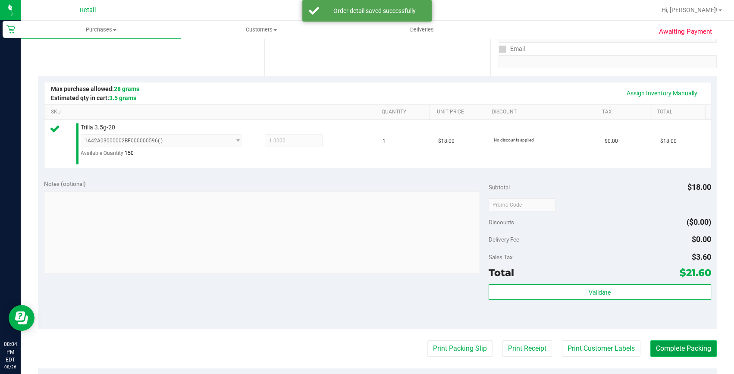
click at [698, 345] on button "Complete Packing" at bounding box center [683, 348] width 66 height 16
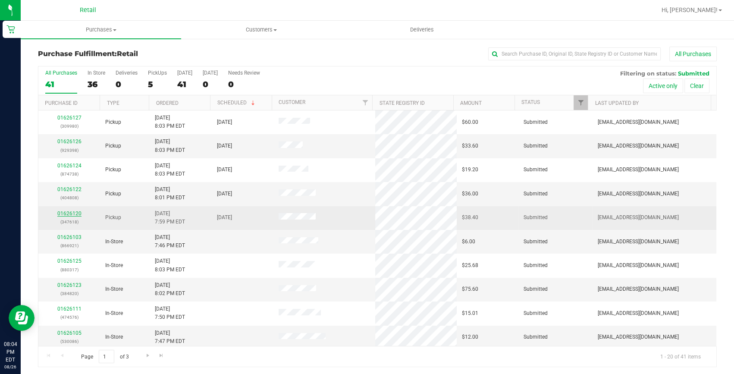
click at [75, 211] on link "01626120" at bounding box center [69, 213] width 24 height 6
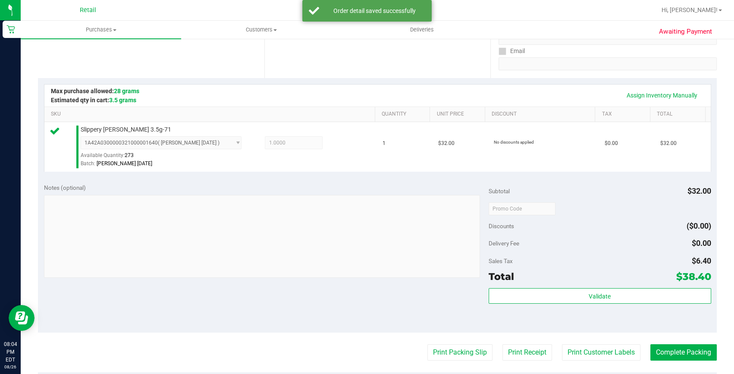
scroll to position [196, 0]
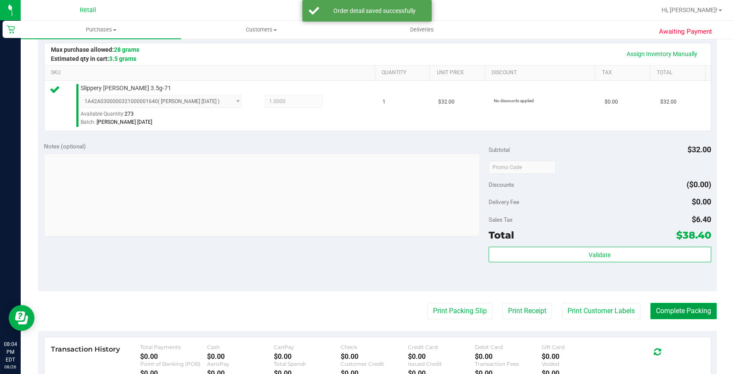
click at [664, 315] on button "Complete Packing" at bounding box center [683, 311] width 66 height 16
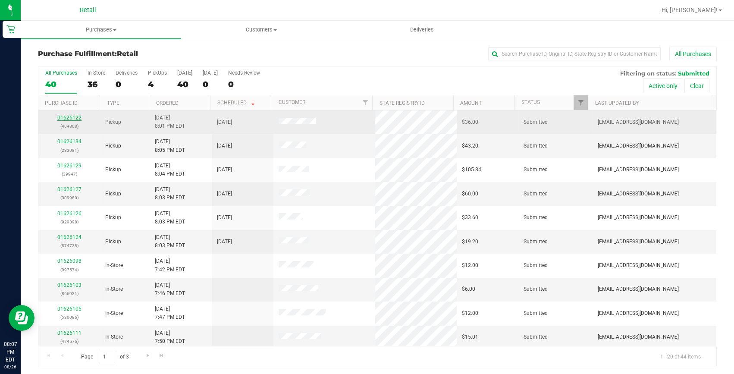
click at [63, 116] on link "01626122" at bounding box center [69, 118] width 24 height 6
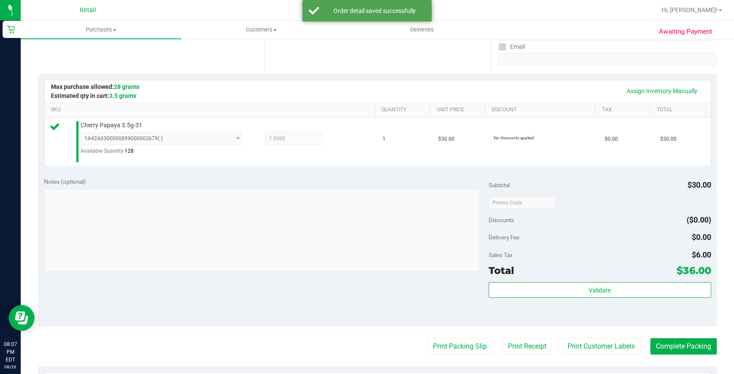
scroll to position [196, 0]
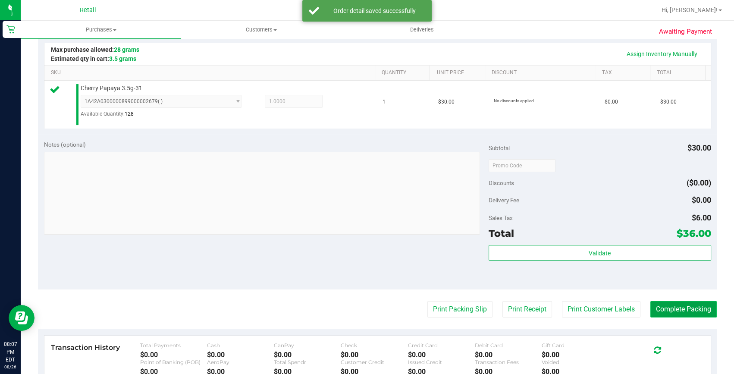
click at [699, 304] on button "Complete Packing" at bounding box center [683, 309] width 66 height 16
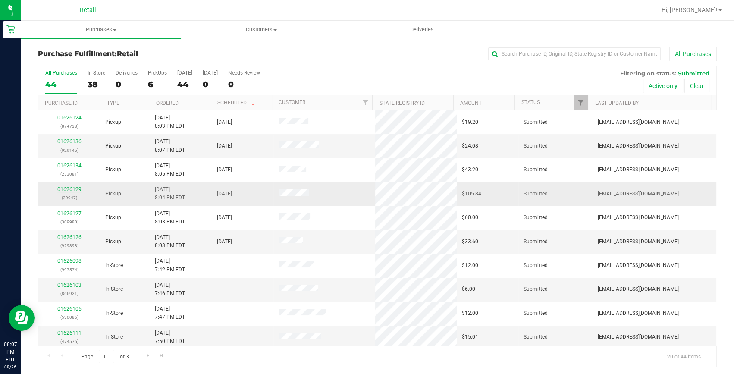
click at [75, 188] on link "01626129" at bounding box center [69, 189] width 24 height 6
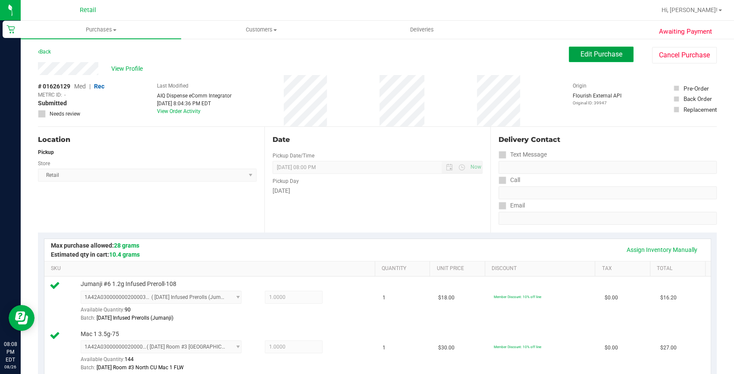
click at [580, 55] on span "Edit Purchase" at bounding box center [601, 54] width 42 height 8
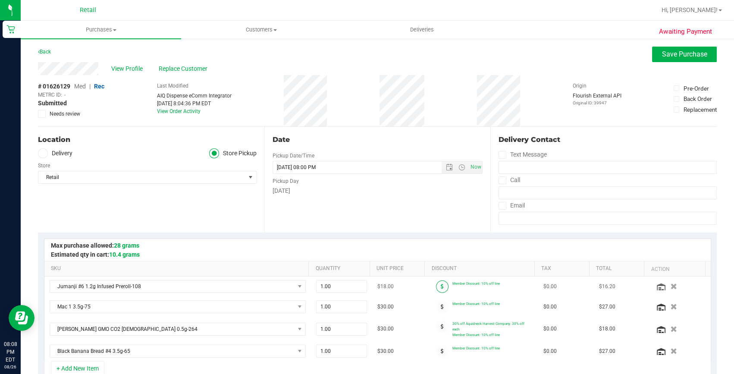
click at [441, 286] on icon at bounding box center [442, 286] width 3 height 5
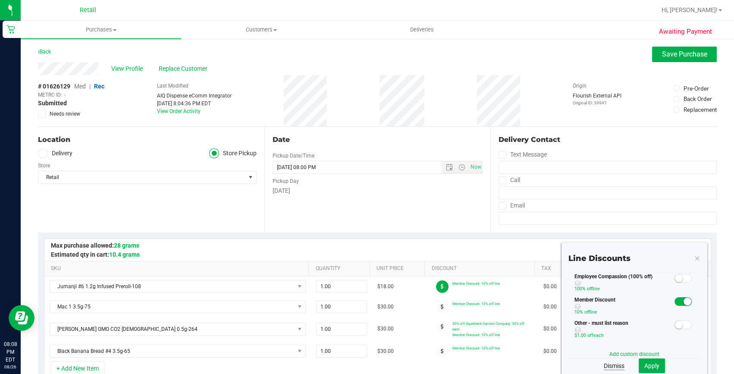
click at [683, 299] on small at bounding box center [687, 301] width 8 height 8
click at [638, 363] on button "Apply" at bounding box center [651, 365] width 26 height 15
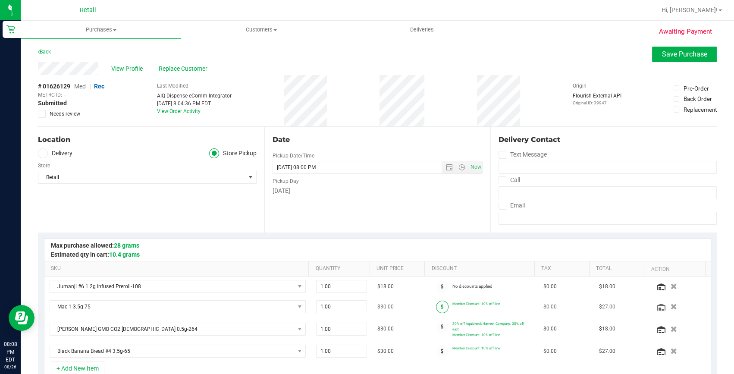
click at [441, 304] on icon at bounding box center [442, 306] width 3 height 5
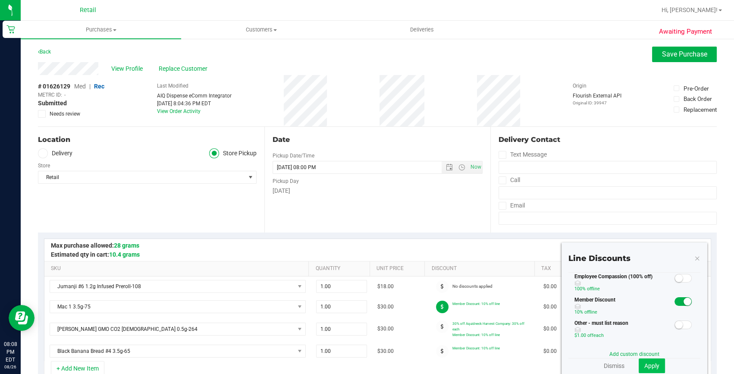
click at [683, 301] on small at bounding box center [687, 301] width 8 height 8
click at [644, 365] on span "Apply" at bounding box center [651, 365] width 15 height 7
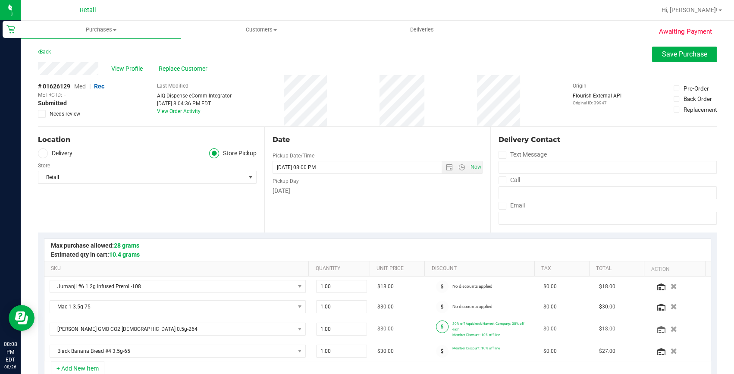
click at [441, 325] on icon at bounding box center [442, 326] width 3 height 5
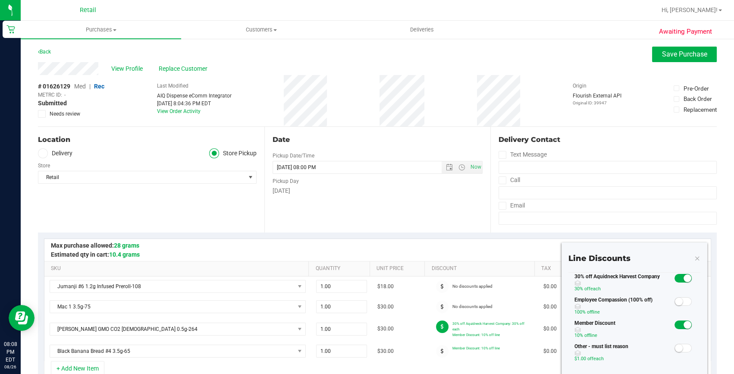
click at [683, 325] on small at bounding box center [687, 325] width 8 height 8
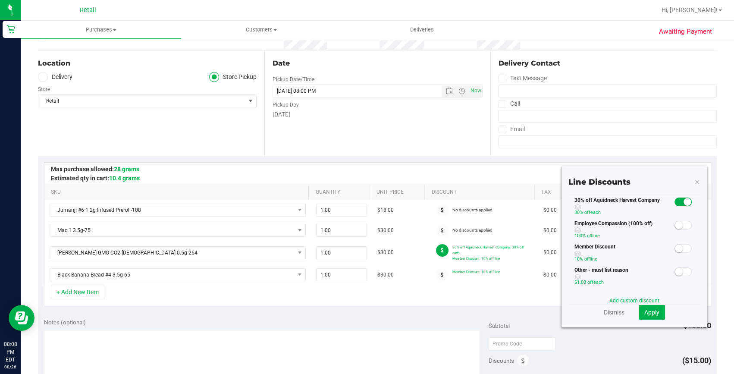
scroll to position [78, 0]
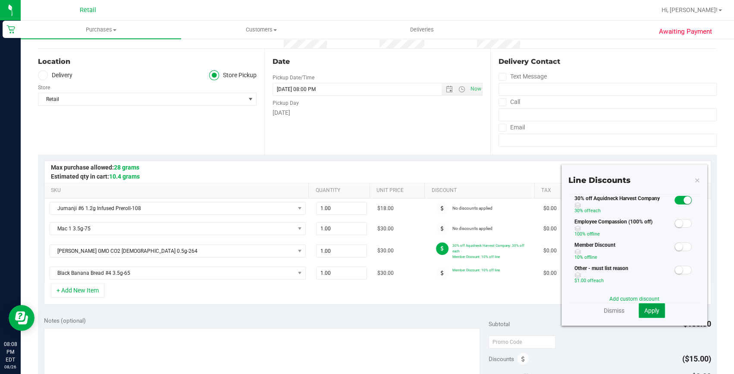
click at [638, 309] on button "Apply" at bounding box center [651, 310] width 26 height 15
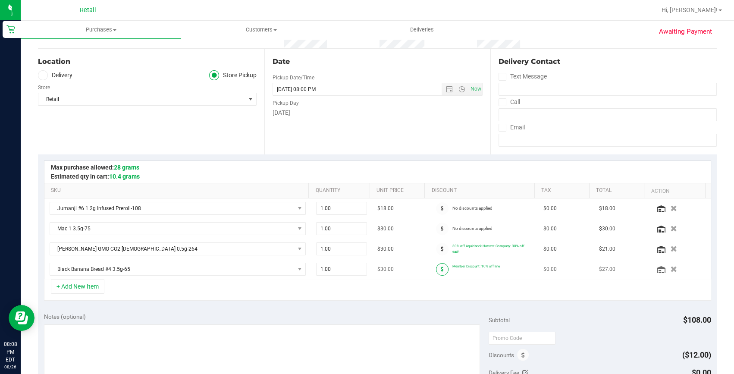
click at [441, 266] on icon at bounding box center [442, 268] width 3 height 5
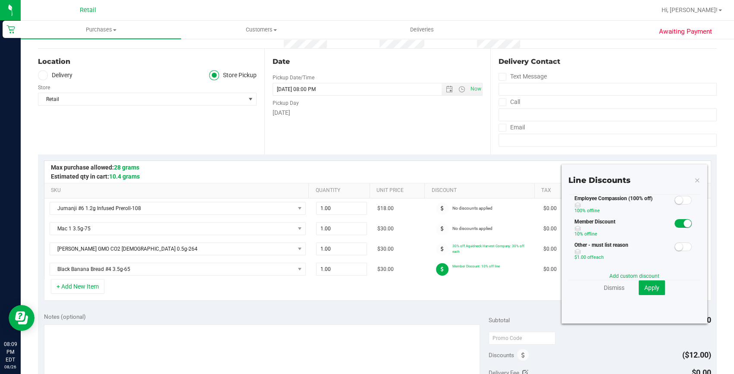
click at [674, 225] on span at bounding box center [682, 223] width 17 height 9
click at [646, 285] on span "Apply" at bounding box center [651, 287] width 15 height 7
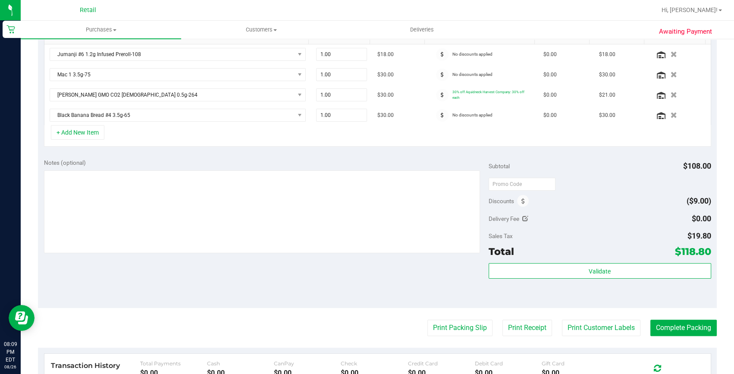
scroll to position [235, 0]
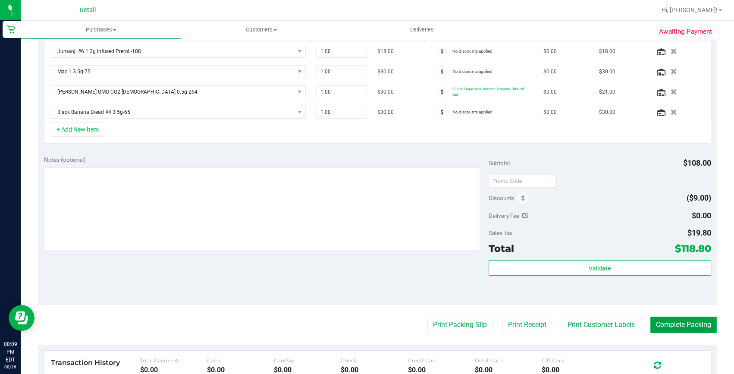
click at [671, 321] on button "Complete Packing" at bounding box center [683, 324] width 66 height 16
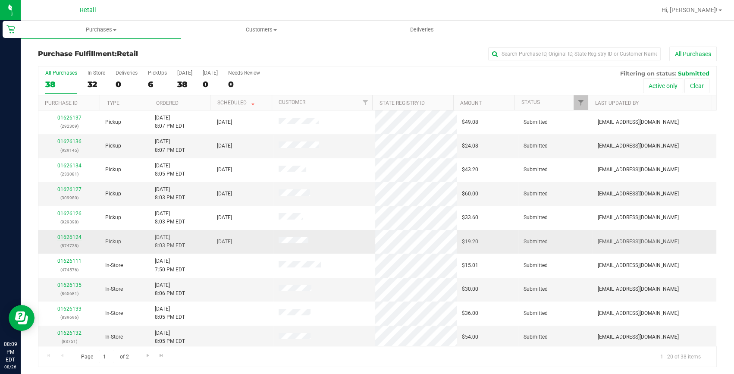
click at [65, 240] on link "01626124" at bounding box center [69, 237] width 24 height 6
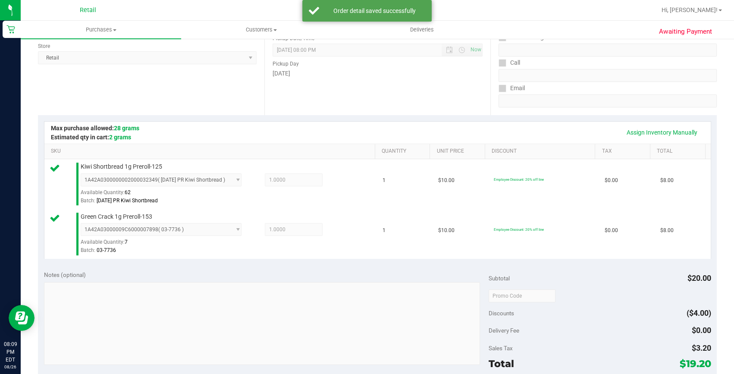
scroll to position [235, 0]
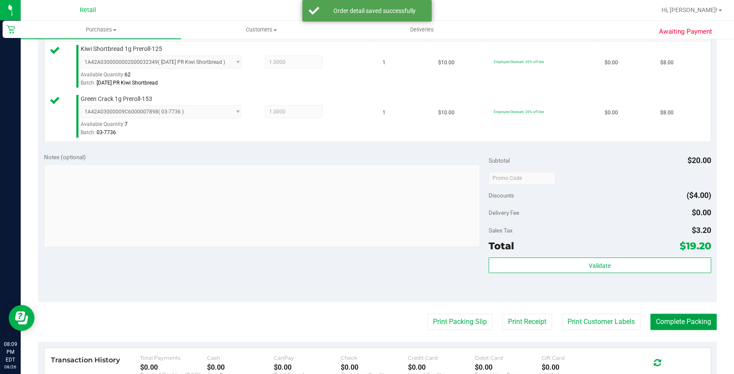
click at [690, 316] on button "Complete Packing" at bounding box center [683, 321] width 66 height 16
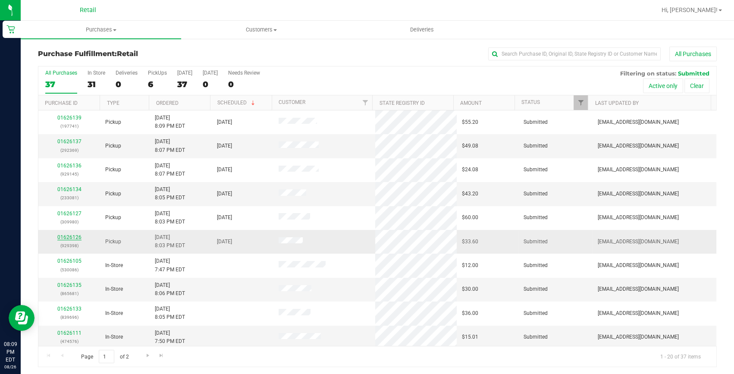
click at [70, 236] on link "01626126" at bounding box center [69, 237] width 24 height 6
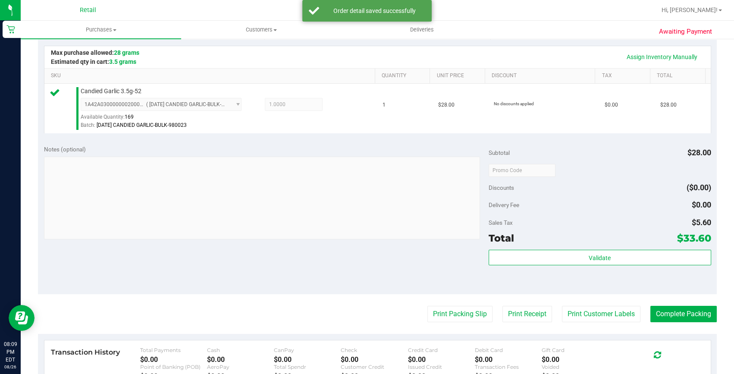
scroll to position [196, 0]
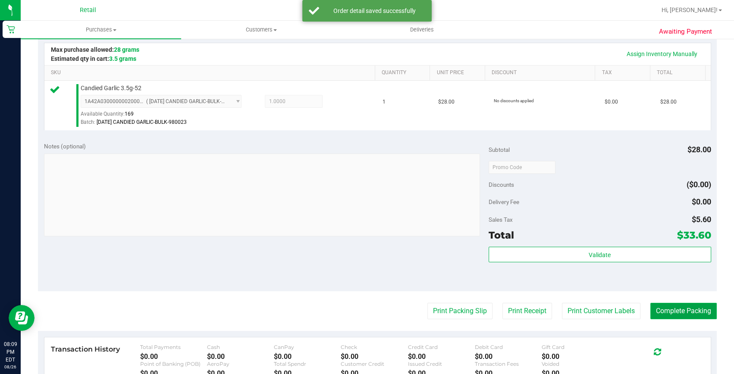
click at [660, 306] on button "Complete Packing" at bounding box center [683, 311] width 66 height 16
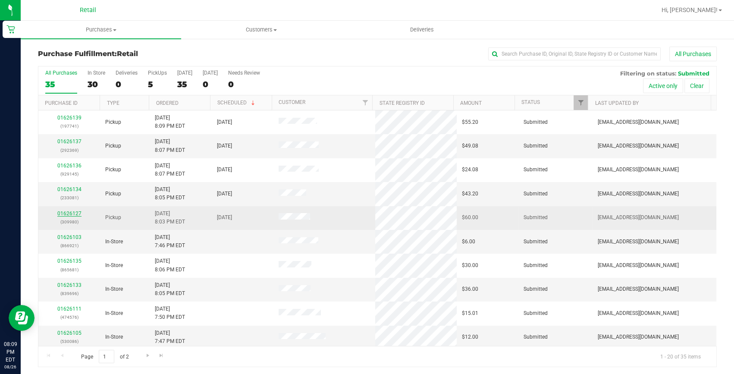
click at [73, 213] on link "01626127" at bounding box center [69, 213] width 24 height 6
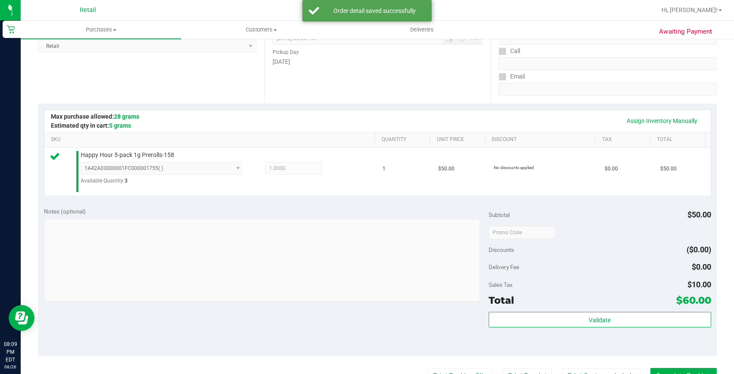
scroll to position [156, 0]
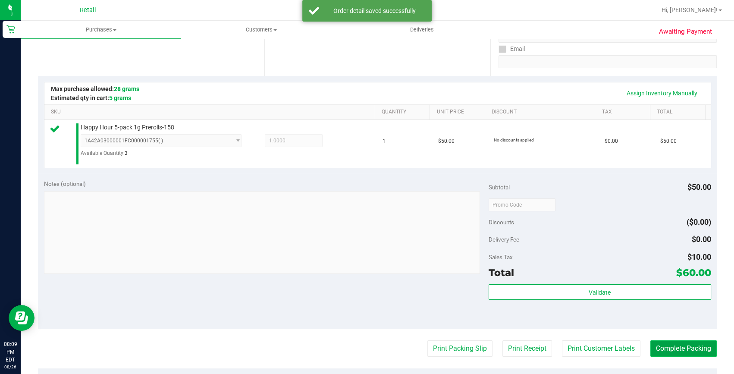
click at [668, 341] on button "Complete Packing" at bounding box center [683, 348] width 66 height 16
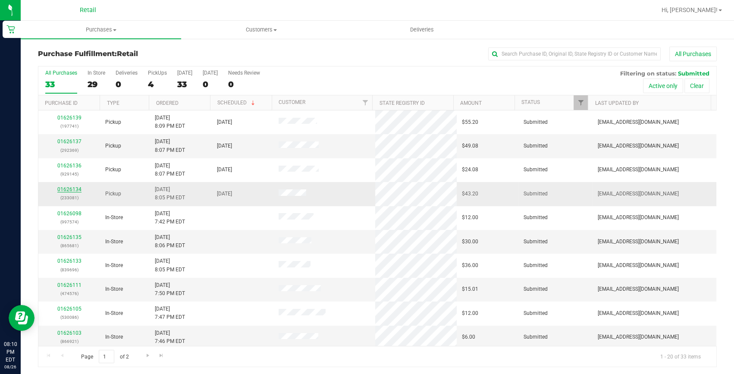
click at [70, 189] on link "01626134" at bounding box center [69, 189] width 24 height 6
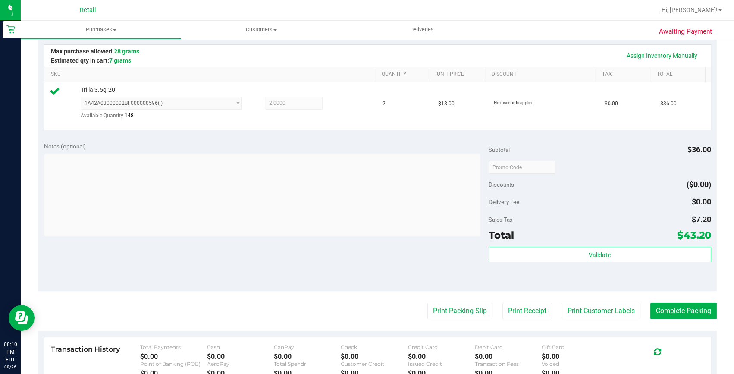
scroll to position [196, 0]
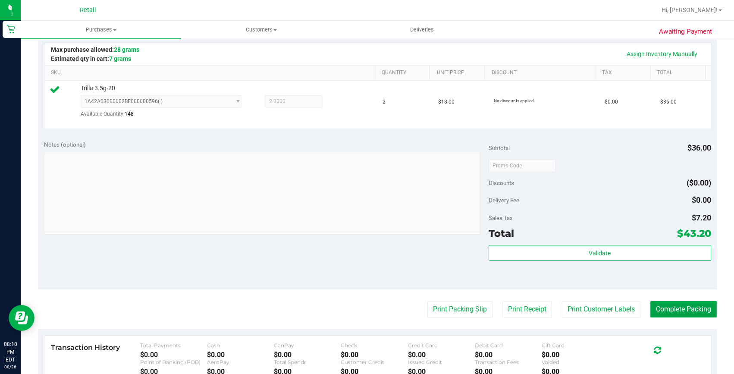
click at [672, 305] on button "Complete Packing" at bounding box center [683, 309] width 66 height 16
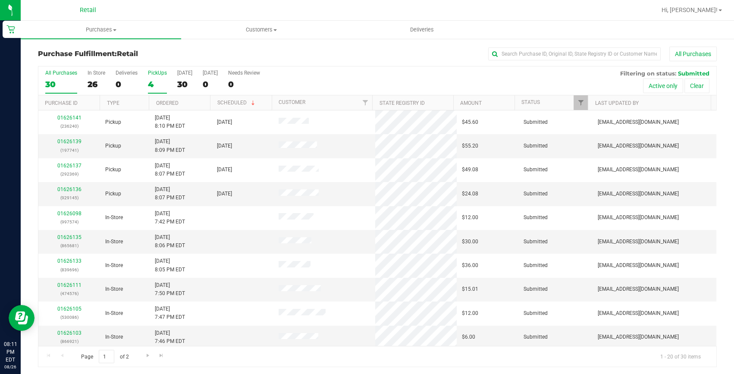
click at [150, 83] on div "4" at bounding box center [157, 84] width 19 height 10
click at [0, 0] on input "PickUps 4" at bounding box center [0, 0] width 0 height 0
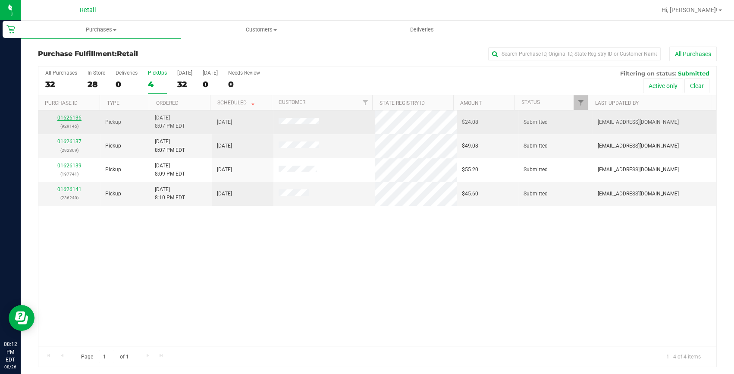
click at [71, 116] on link "01626136" at bounding box center [69, 118] width 24 height 6
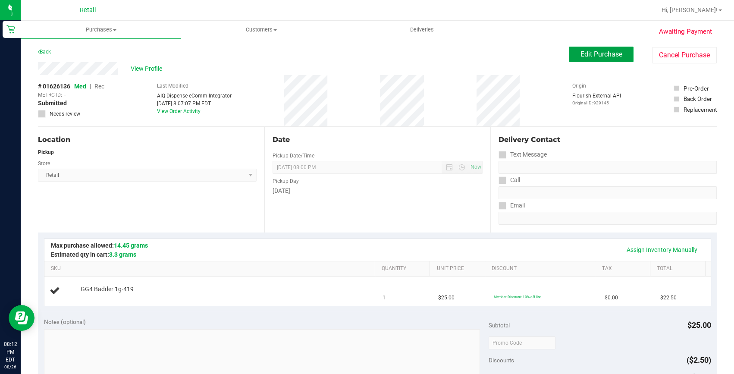
click at [572, 50] on button "Edit Purchase" at bounding box center [601, 55] width 65 height 16
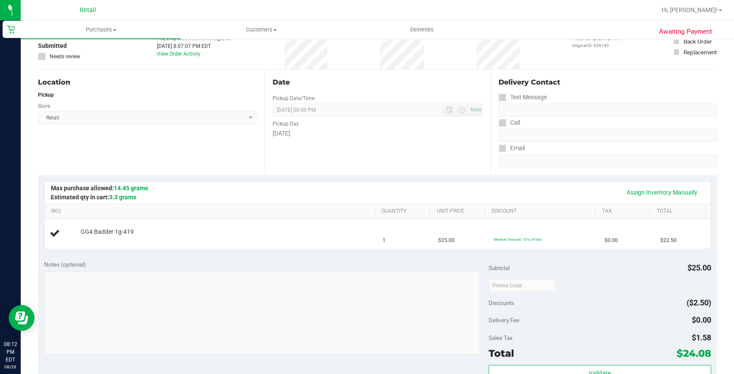
scroll to position [196, 0]
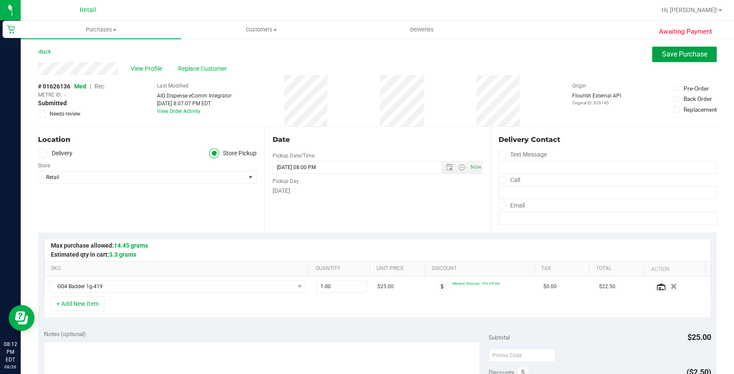
click at [655, 52] on button "Save Purchase" at bounding box center [684, 55] width 65 height 16
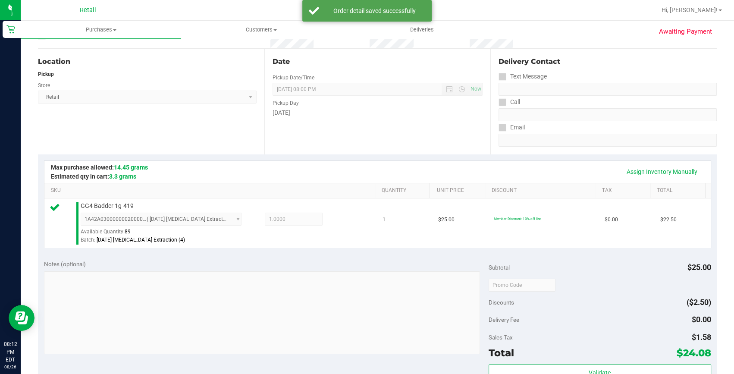
scroll to position [196, 0]
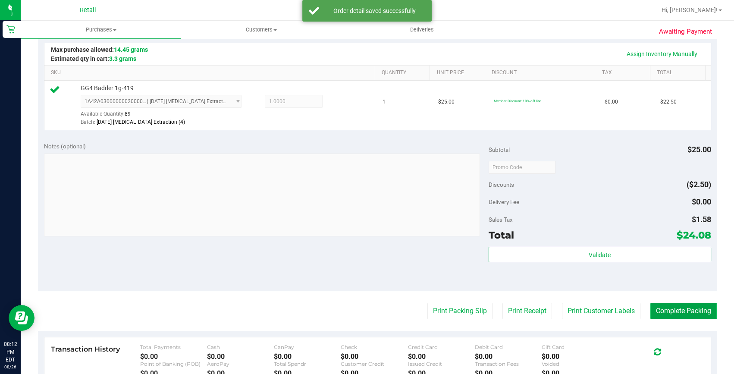
click at [666, 315] on button "Complete Packing" at bounding box center [683, 311] width 66 height 16
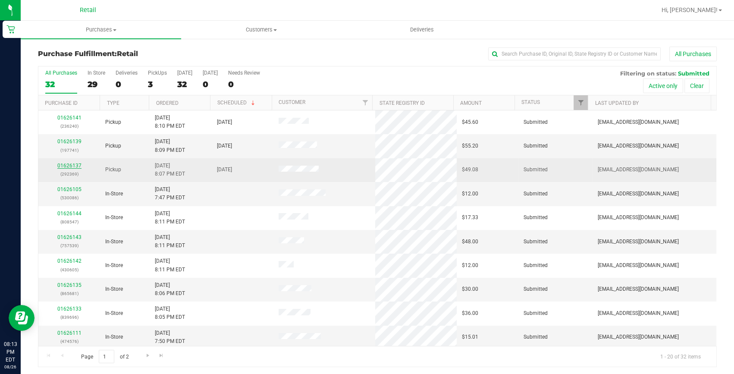
click at [75, 166] on link "01626137" at bounding box center [69, 166] width 24 height 6
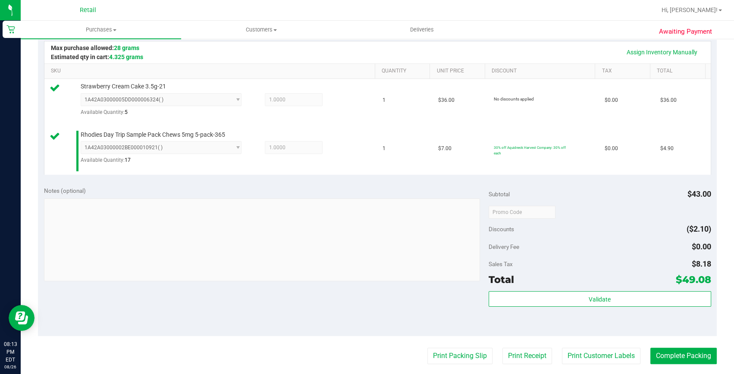
scroll to position [235, 0]
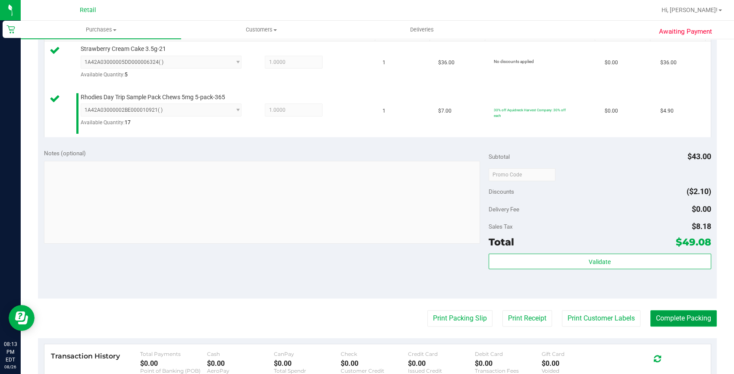
click at [682, 315] on button "Complete Packing" at bounding box center [683, 318] width 66 height 16
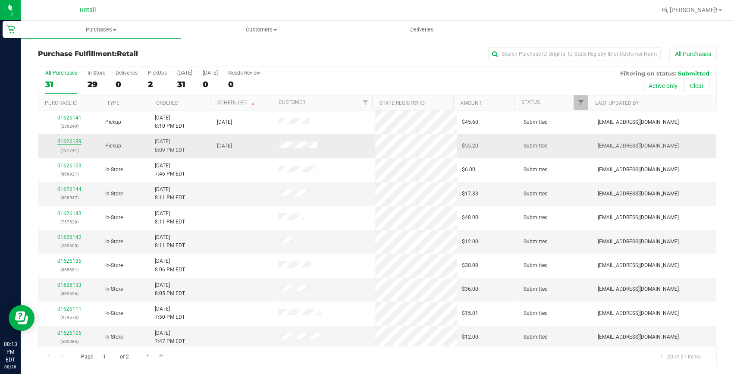
click at [73, 143] on link "01626139" at bounding box center [69, 141] width 24 height 6
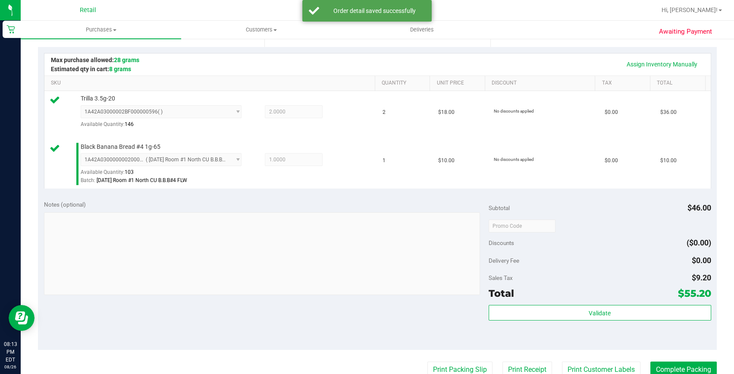
scroll to position [196, 0]
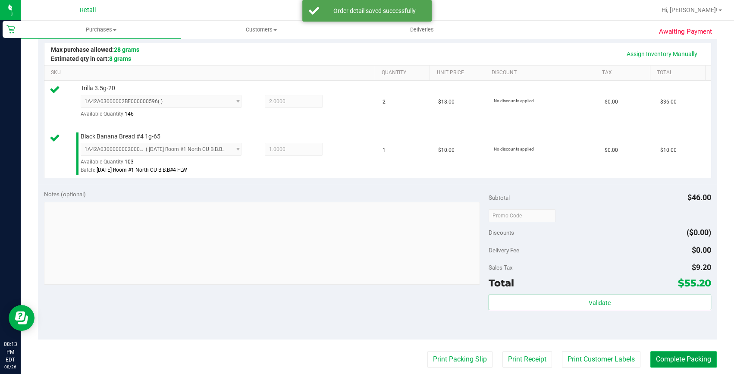
click at [666, 352] on button "Complete Packing" at bounding box center [683, 359] width 66 height 16
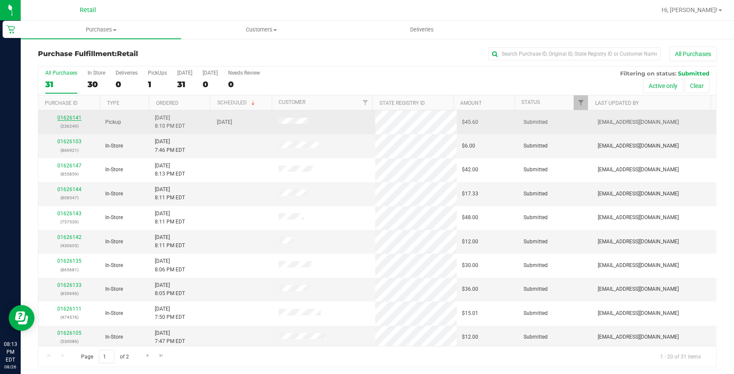
click at [64, 119] on link "01626141" at bounding box center [69, 118] width 24 height 6
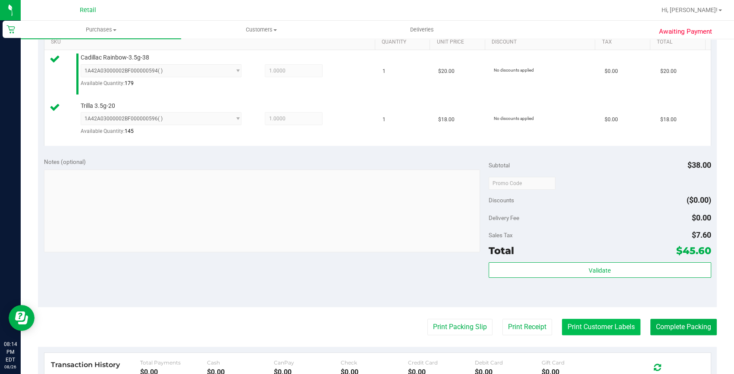
scroll to position [235, 0]
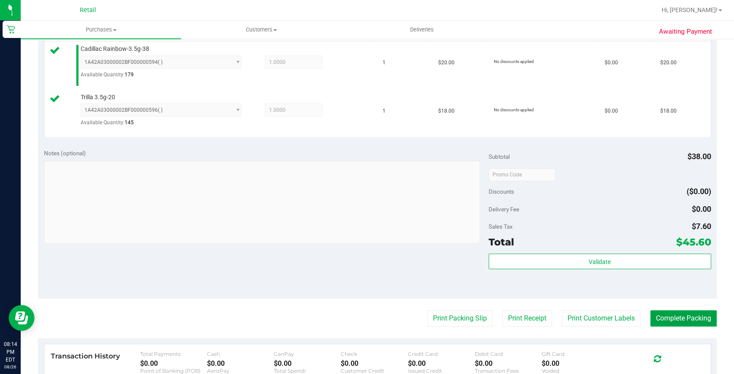
click at [681, 311] on button "Complete Packing" at bounding box center [683, 318] width 66 height 16
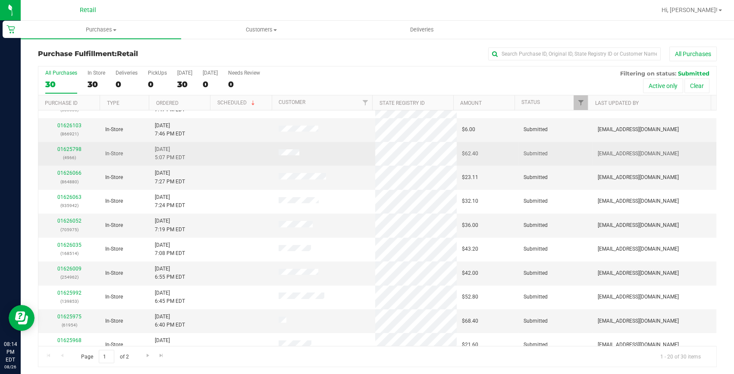
scroll to position [196, 0]
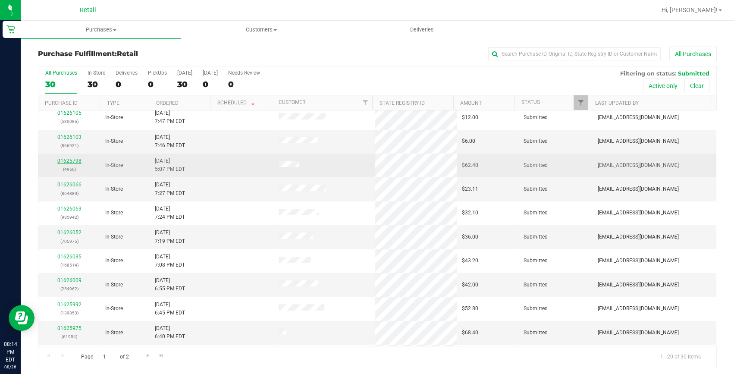
click at [71, 162] on link "01625798" at bounding box center [69, 161] width 24 height 6
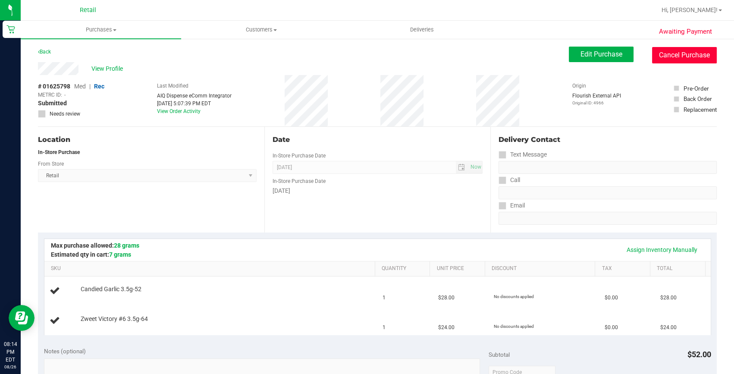
click at [660, 58] on button "Cancel Purchase" at bounding box center [684, 55] width 65 height 16
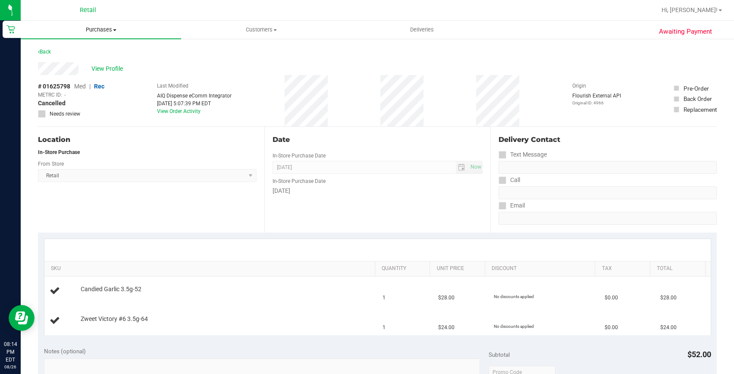
click at [108, 29] on span "Purchases" at bounding box center [101, 30] width 160 height 8
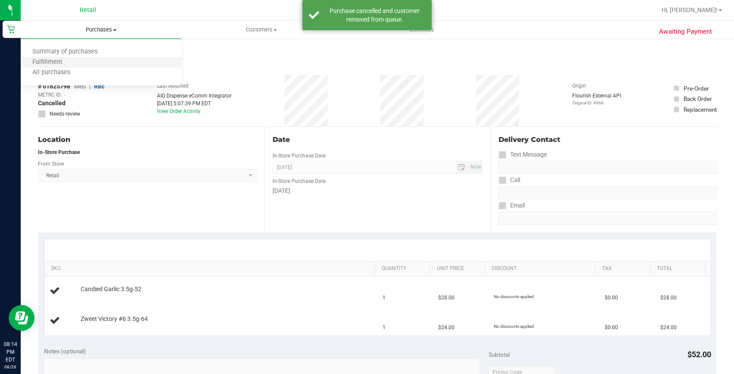
click at [73, 58] on li "Fulfillment" at bounding box center [101, 62] width 160 height 10
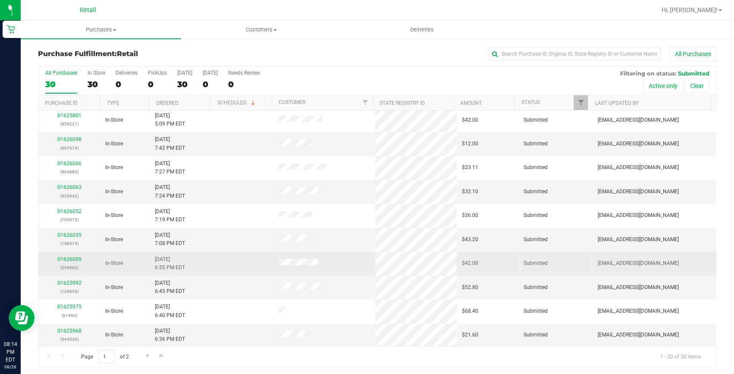
scroll to position [1, 0]
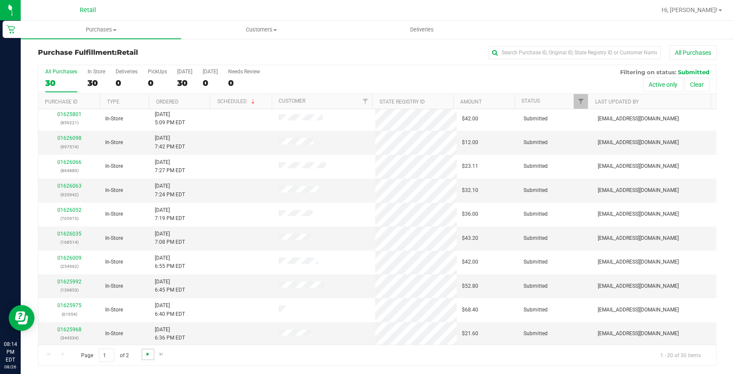
click at [145, 355] on span "Go to the next page" at bounding box center [147, 353] width 7 height 7
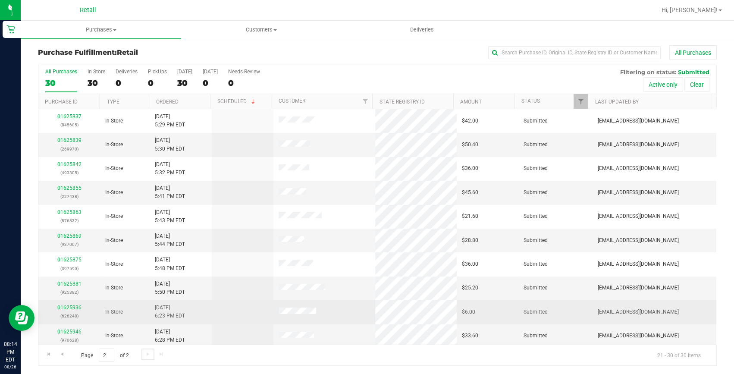
scroll to position [2, 0]
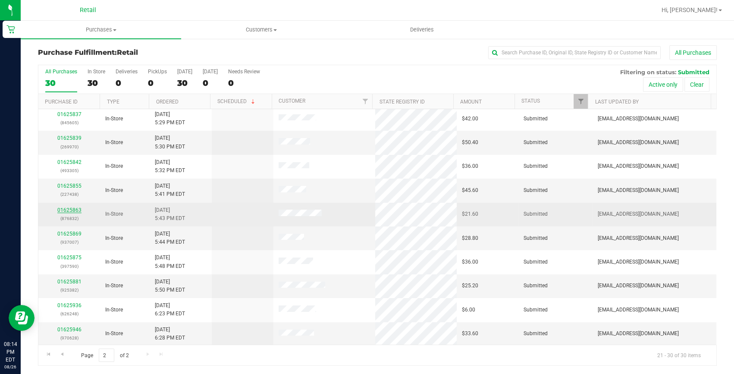
click at [70, 208] on link "01625863" at bounding box center [69, 210] width 24 height 6
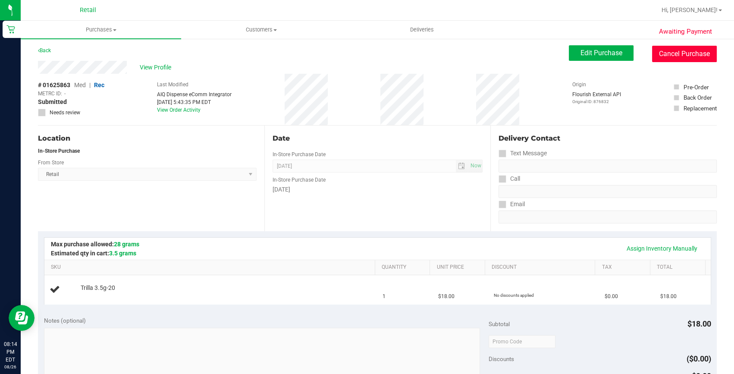
click at [676, 54] on button "Cancel Purchase" at bounding box center [684, 54] width 65 height 16
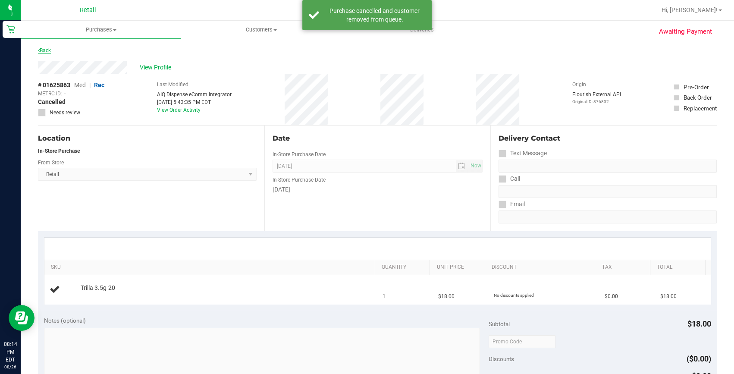
click at [44, 52] on link "Back" at bounding box center [44, 50] width 13 height 6
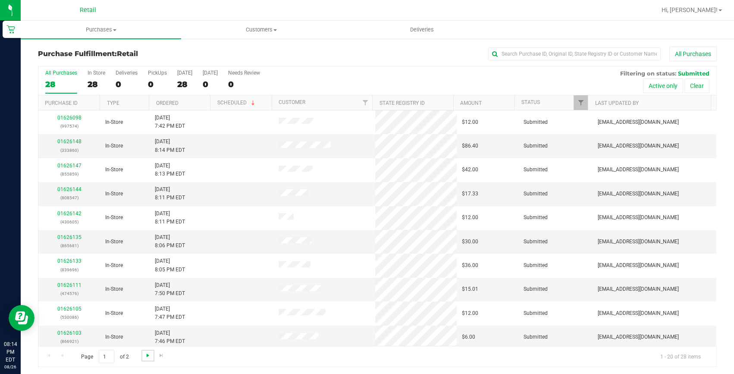
click at [147, 353] on span "Go to the next page" at bounding box center [147, 355] width 7 height 7
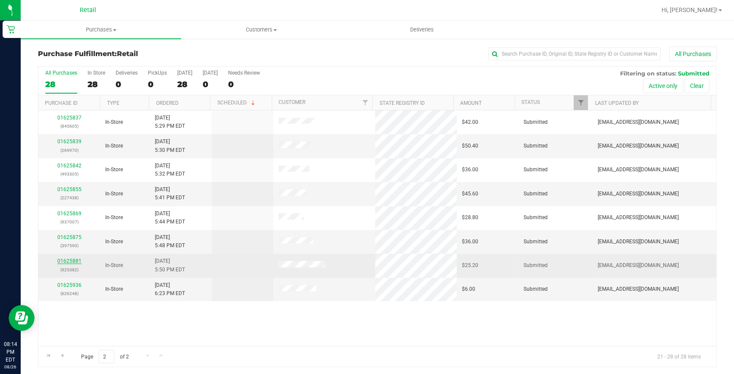
click at [66, 259] on link "01625881" at bounding box center [69, 261] width 24 height 6
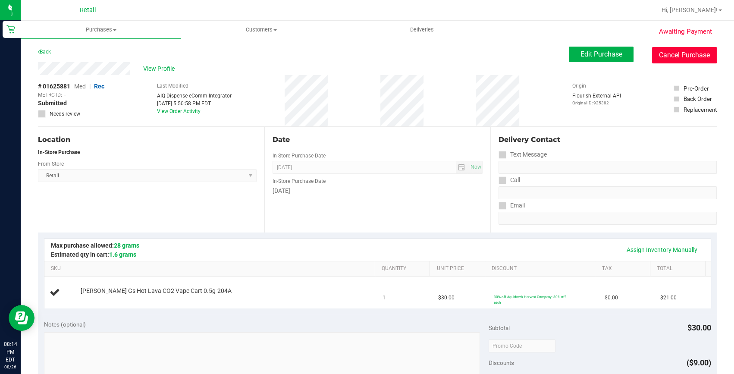
click at [676, 52] on button "Cancel Purchase" at bounding box center [684, 55] width 65 height 16
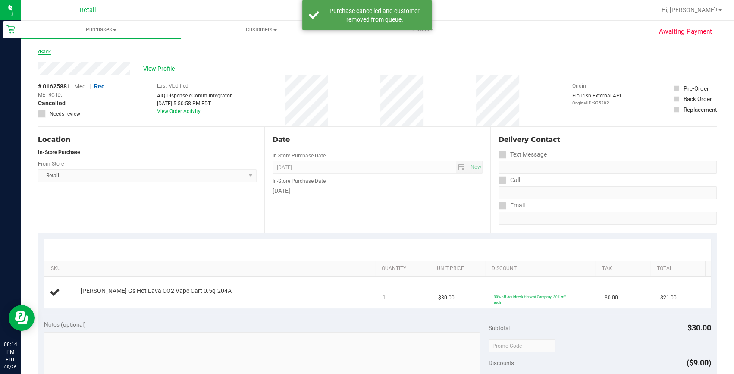
click at [51, 51] on link "Back" at bounding box center [44, 52] width 13 height 6
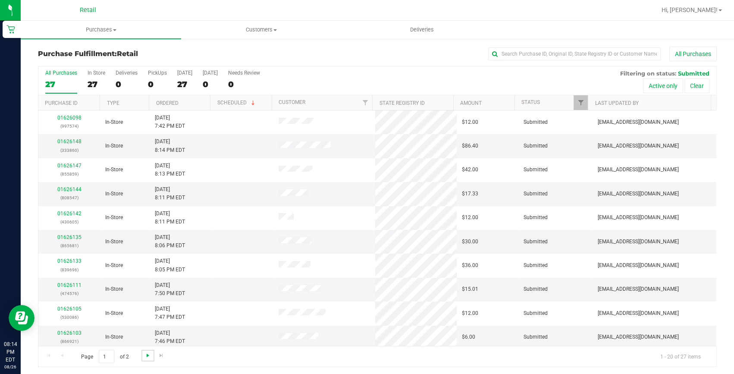
click at [148, 355] on span "Go to the next page" at bounding box center [147, 355] width 7 height 7
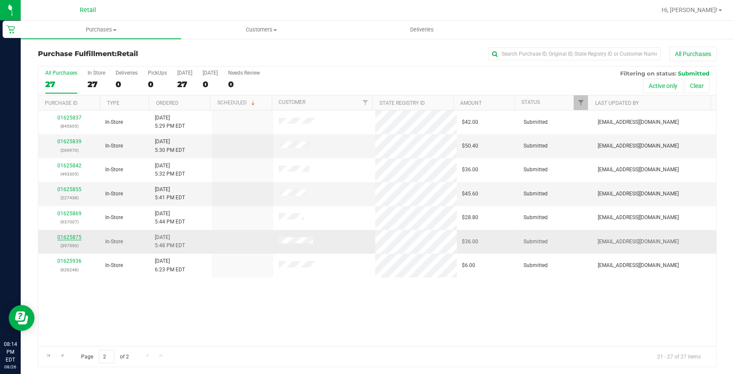
click at [66, 234] on link "01625875" at bounding box center [69, 237] width 24 height 6
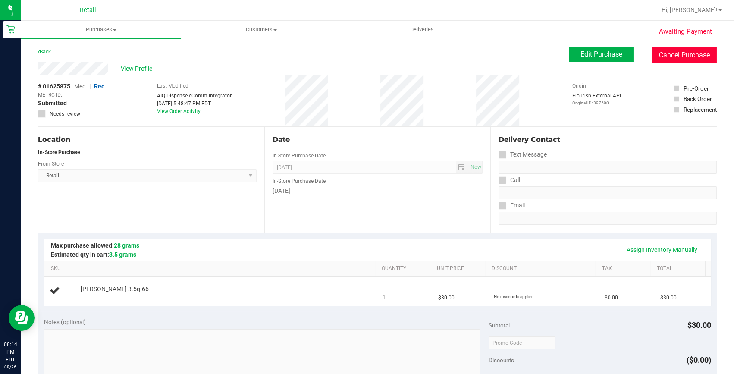
click at [667, 55] on button "Cancel Purchase" at bounding box center [684, 55] width 65 height 16
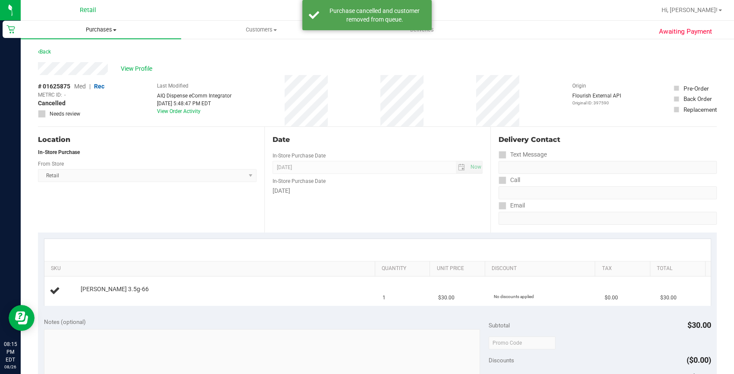
click at [99, 27] on span "Purchases" at bounding box center [101, 30] width 160 height 8
click at [82, 60] on li "Fulfillment" at bounding box center [101, 62] width 160 height 10
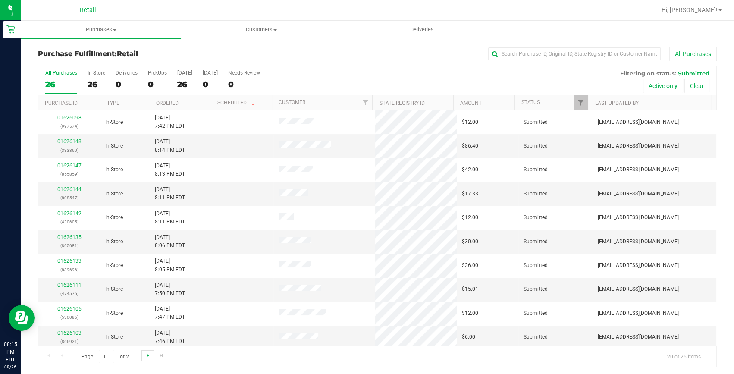
click at [144, 353] on span "Go to the next page" at bounding box center [147, 355] width 7 height 7
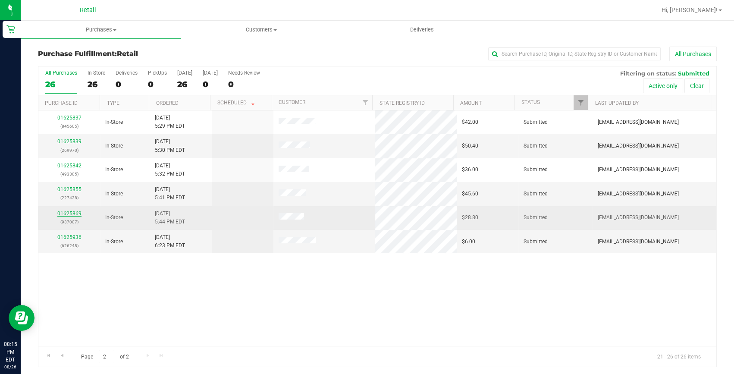
click at [68, 211] on link "01625869" at bounding box center [69, 213] width 24 height 6
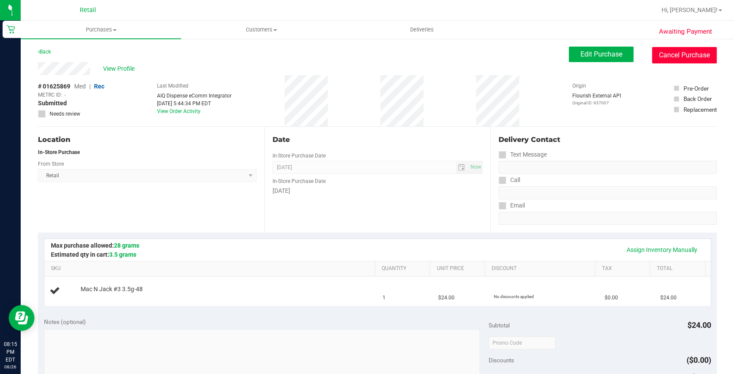
click at [652, 55] on button "Cancel Purchase" at bounding box center [684, 55] width 65 height 16
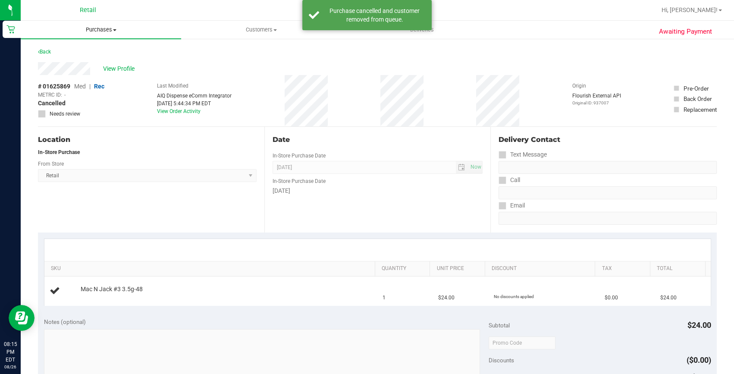
click at [96, 26] on span "Purchases" at bounding box center [101, 30] width 160 height 8
click at [275, 69] on div "View Profile" at bounding box center [377, 68] width 679 height 13
click at [49, 51] on link "Back" at bounding box center [44, 52] width 13 height 6
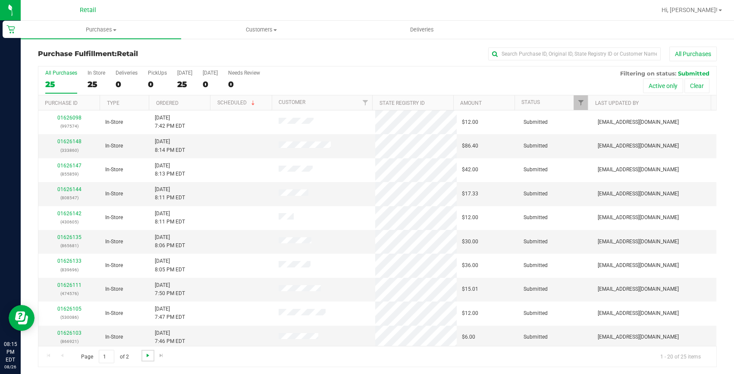
click at [144, 353] on span "Go to the next page" at bounding box center [147, 355] width 7 height 7
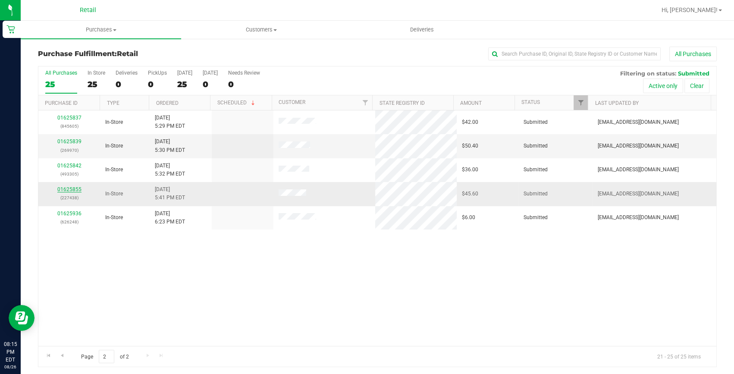
click at [68, 188] on link "01625855" at bounding box center [69, 189] width 24 height 6
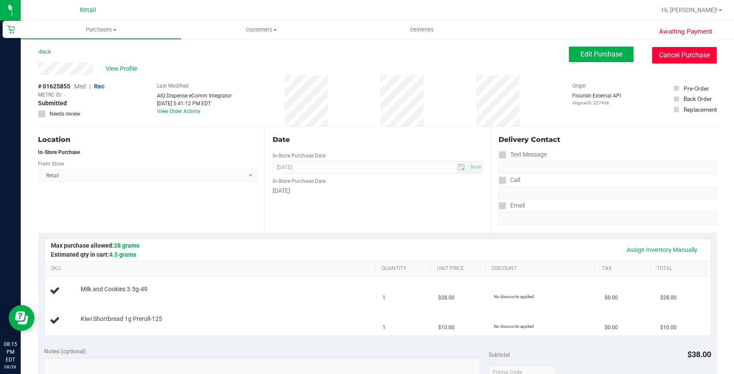
click at [698, 51] on button "Cancel Purchase" at bounding box center [684, 55] width 65 height 16
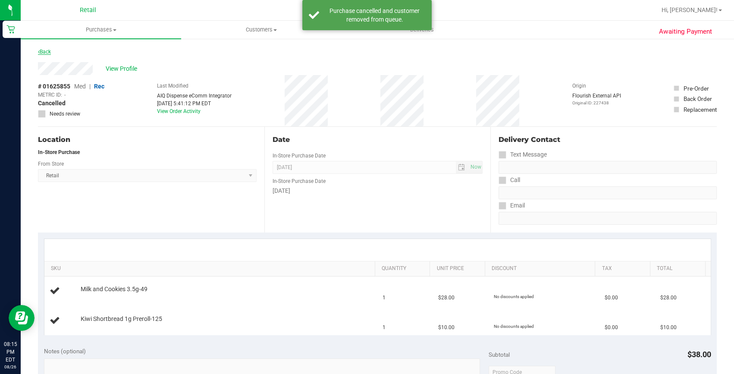
click at [47, 51] on link "Back" at bounding box center [44, 52] width 13 height 6
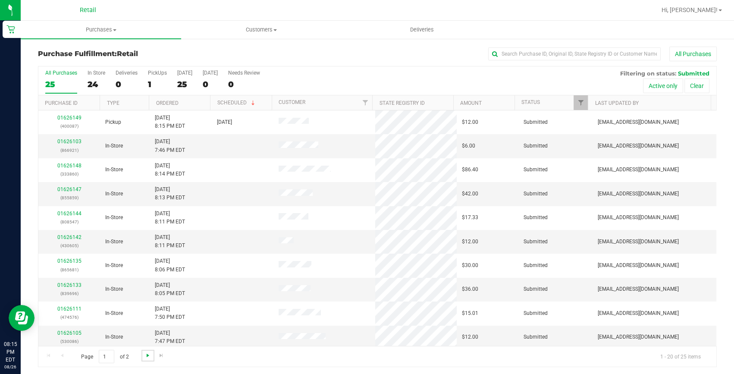
click at [147, 353] on span "Go to the next page" at bounding box center [147, 355] width 7 height 7
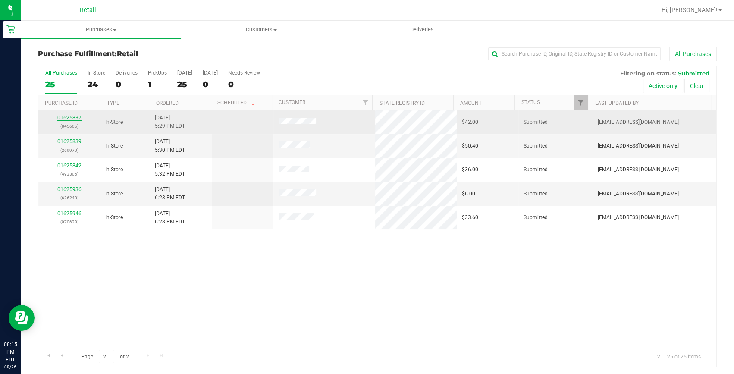
click at [67, 116] on link "01625837" at bounding box center [69, 118] width 24 height 6
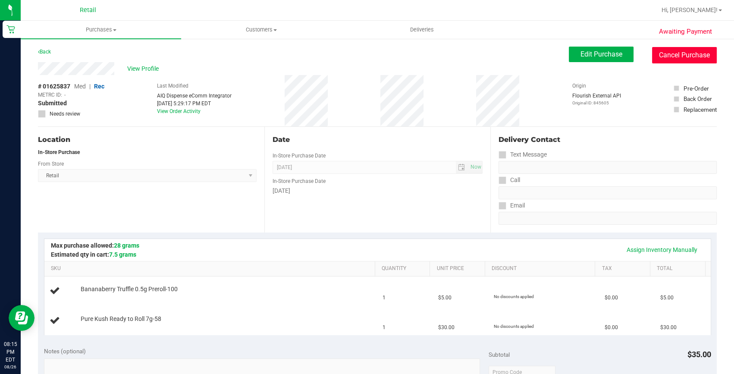
click at [664, 57] on button "Cancel Purchase" at bounding box center [684, 55] width 65 height 16
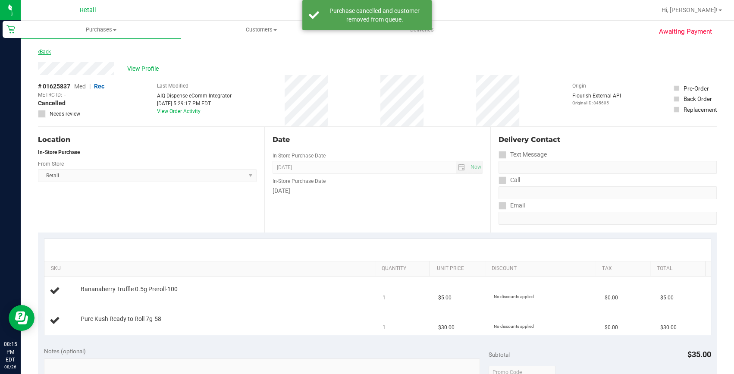
click at [49, 51] on link "Back" at bounding box center [44, 52] width 13 height 6
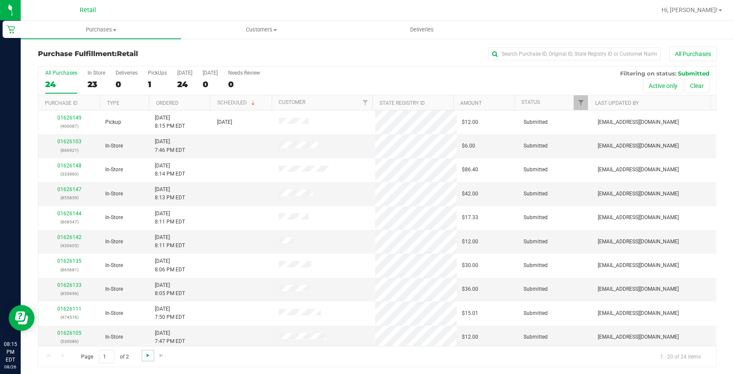
click at [146, 357] on span "Go to the next page" at bounding box center [147, 355] width 7 height 7
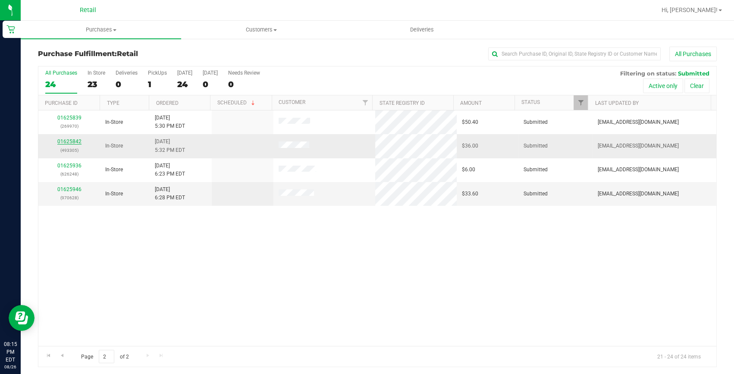
click at [68, 139] on link "01625842" at bounding box center [69, 141] width 24 height 6
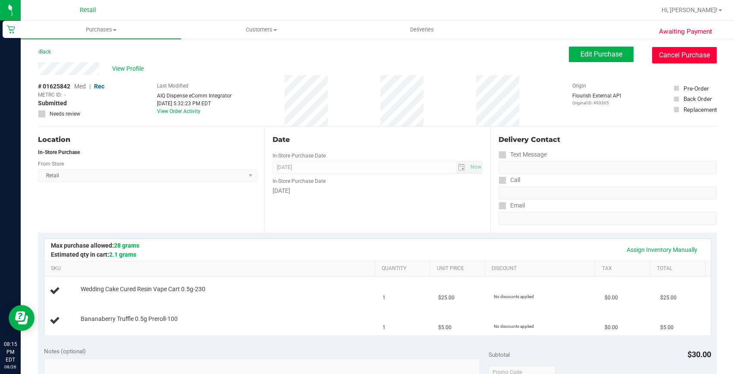
click at [658, 53] on button "Cancel Purchase" at bounding box center [684, 55] width 65 height 16
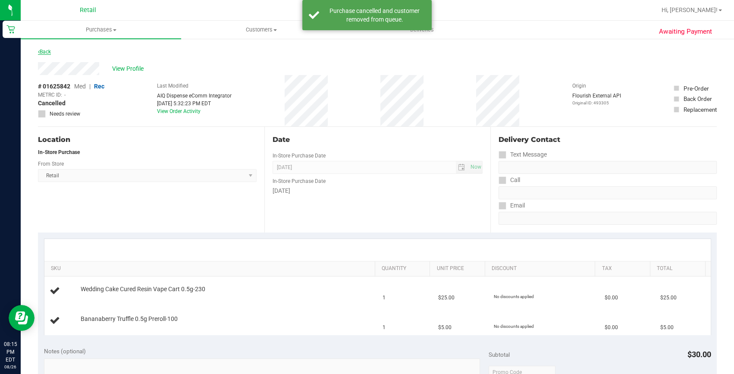
click at [47, 50] on link "Back" at bounding box center [44, 52] width 13 height 6
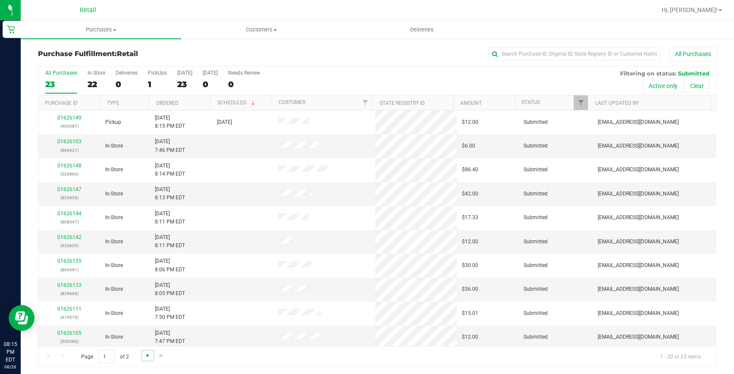
click at [149, 352] on span "Go to the next page" at bounding box center [147, 355] width 7 height 7
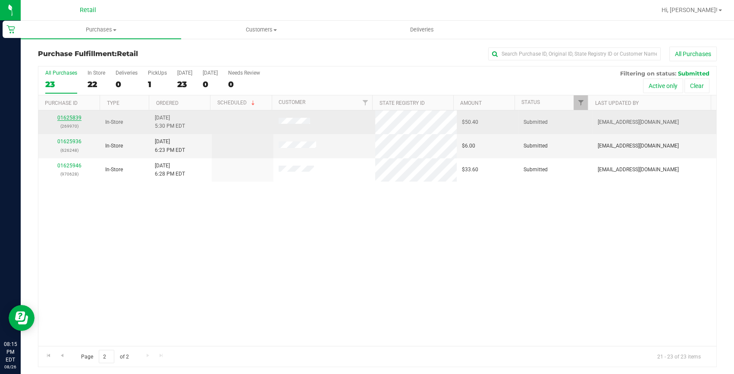
click at [64, 116] on link "01625839" at bounding box center [69, 118] width 24 height 6
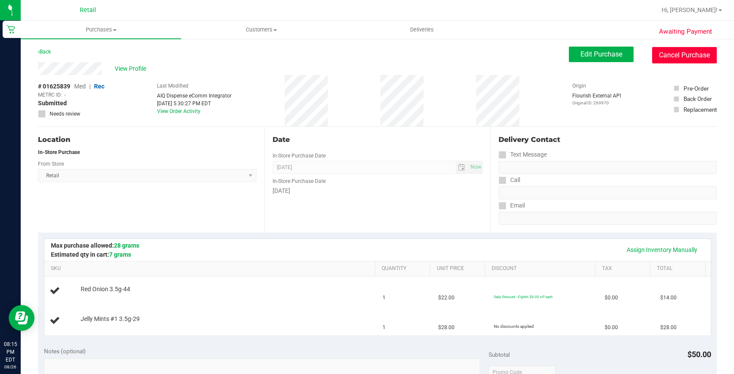
click at [684, 60] on button "Cancel Purchase" at bounding box center [684, 55] width 65 height 16
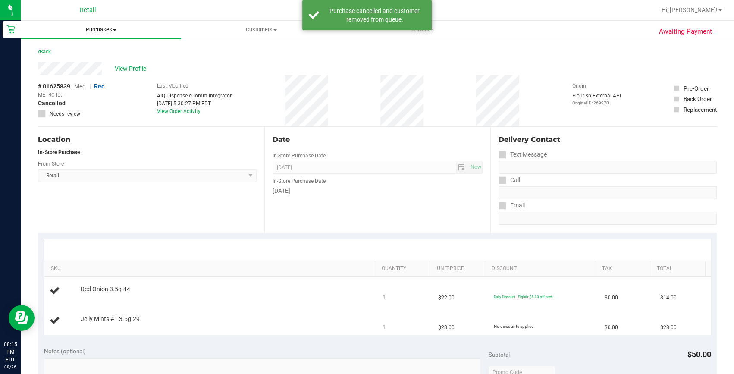
click at [91, 25] on uib-tab-heading "Purchases Summary of purchases Fulfillment All purchases" at bounding box center [101, 30] width 160 height 18
click at [272, 59] on div "Back" at bounding box center [377, 55] width 679 height 16
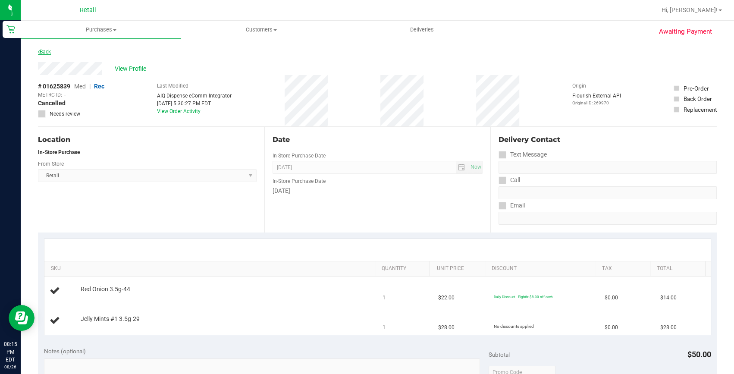
click at [47, 51] on link "Back" at bounding box center [44, 52] width 13 height 6
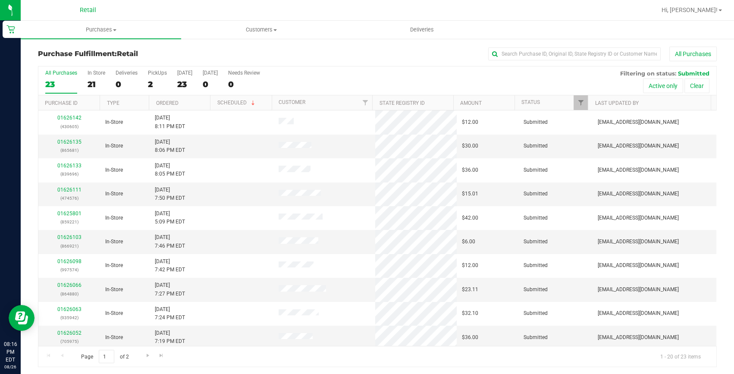
scroll to position [156, 0]
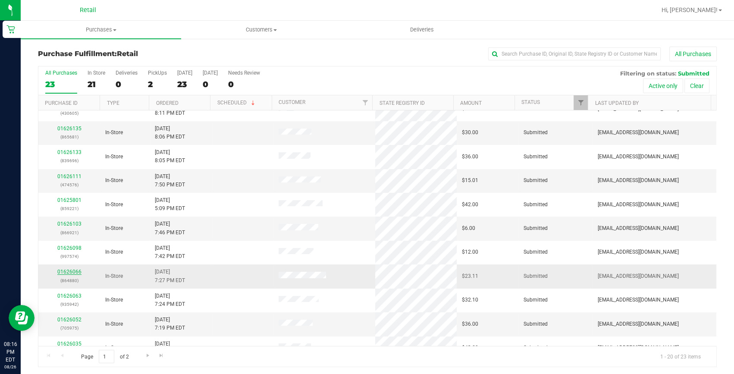
click at [66, 271] on link "01626066" at bounding box center [69, 272] width 24 height 6
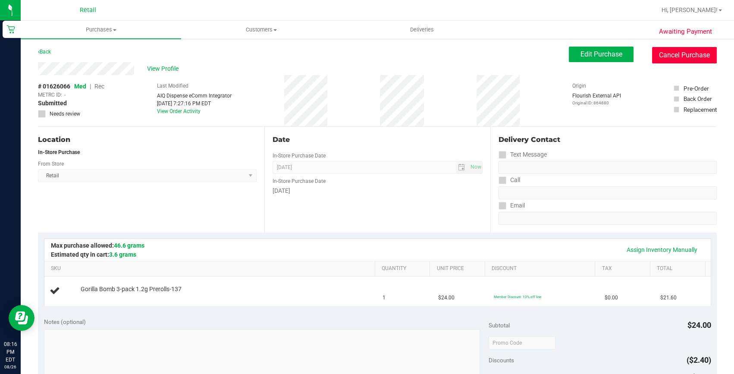
click at [675, 55] on button "Cancel Purchase" at bounding box center [684, 55] width 65 height 16
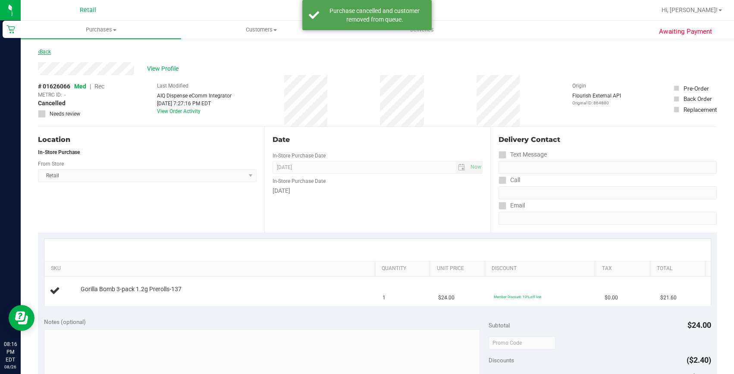
click at [42, 49] on link "Back" at bounding box center [44, 52] width 13 height 6
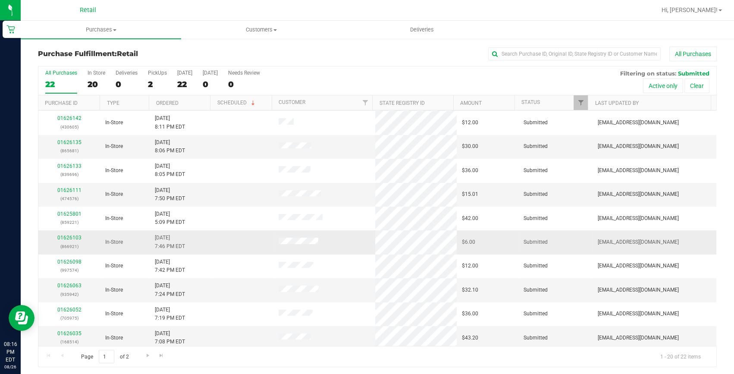
scroll to position [156, 0]
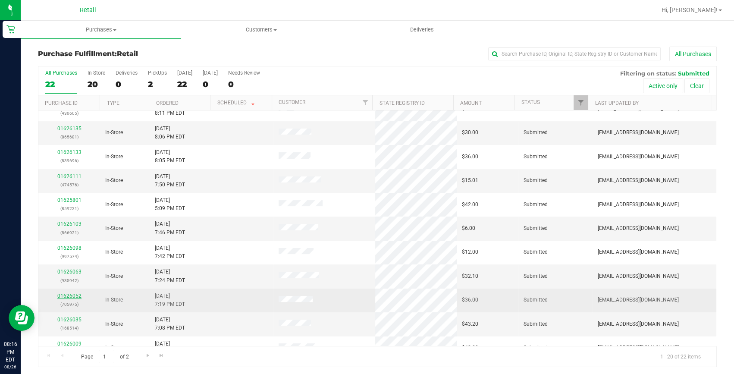
click at [63, 293] on link "01626052" at bounding box center [69, 296] width 24 height 6
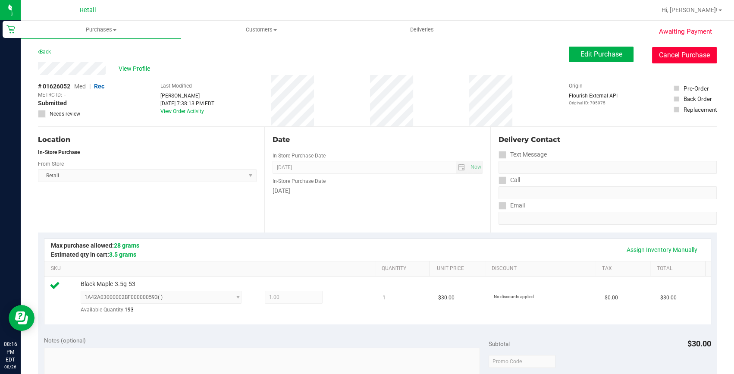
click at [671, 54] on button "Cancel Purchase" at bounding box center [684, 55] width 65 height 16
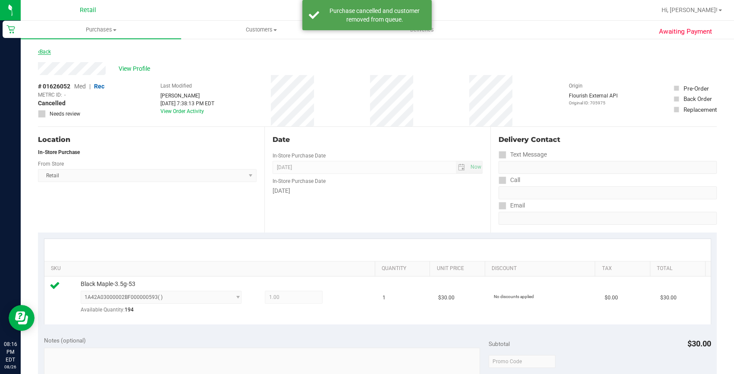
click at [49, 51] on link "Back" at bounding box center [44, 52] width 13 height 6
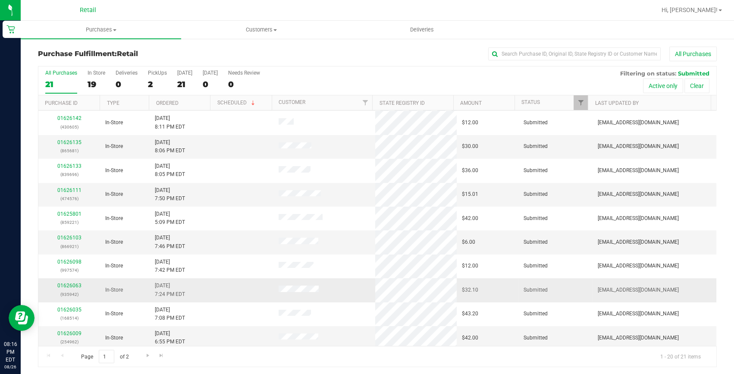
scroll to position [196, 0]
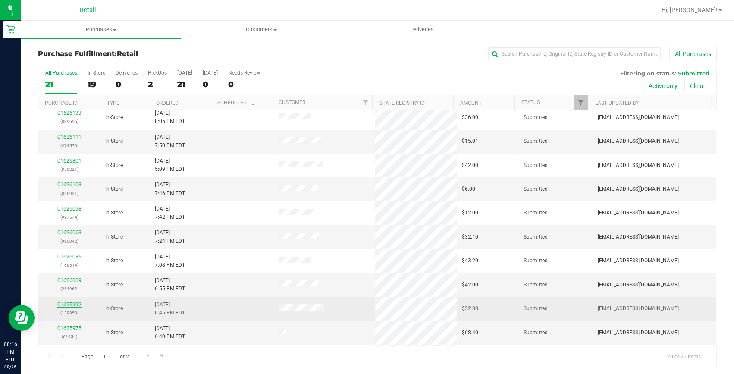
click at [61, 301] on link "01625992" at bounding box center [69, 304] width 24 height 6
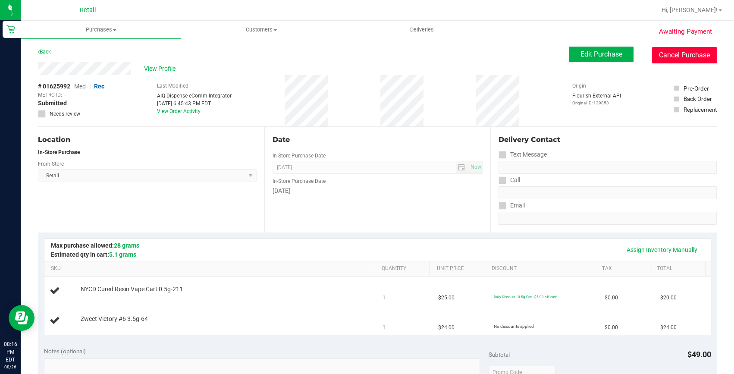
click at [672, 57] on button "Cancel Purchase" at bounding box center [684, 55] width 65 height 16
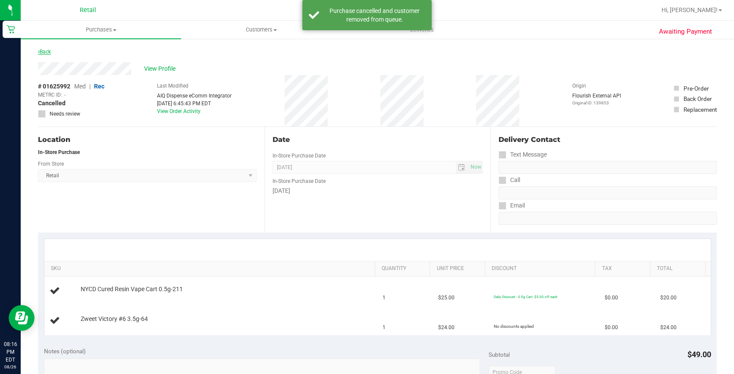
click at [43, 52] on link "Back" at bounding box center [44, 52] width 13 height 6
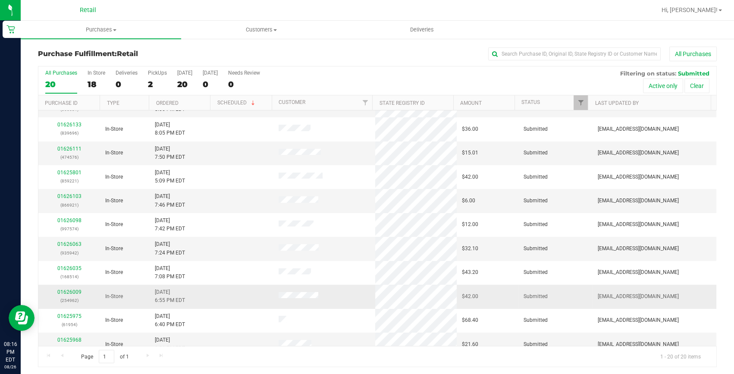
scroll to position [196, 0]
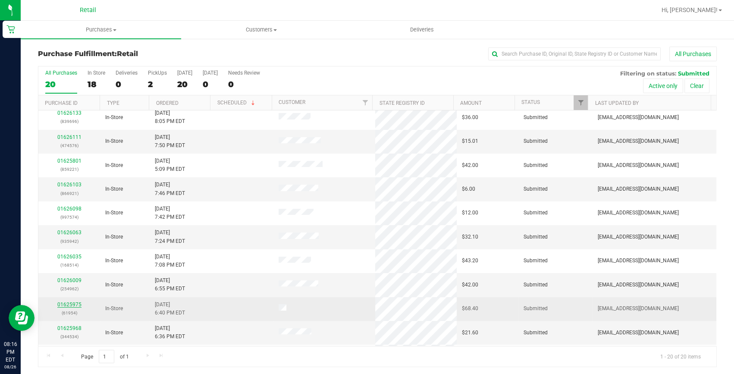
click at [67, 301] on link "01625975" at bounding box center [69, 304] width 24 height 6
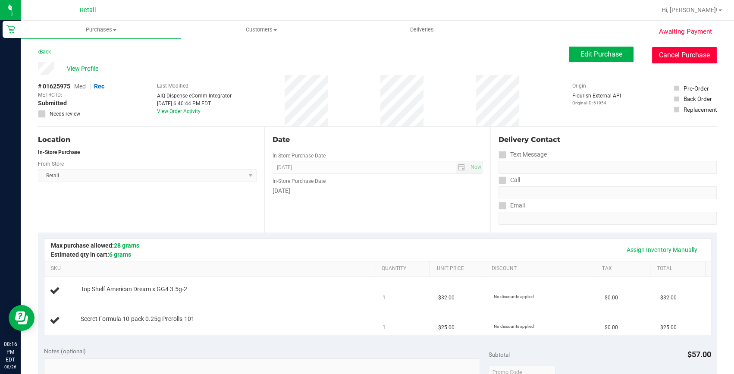
click at [670, 54] on button "Cancel Purchase" at bounding box center [684, 55] width 65 height 16
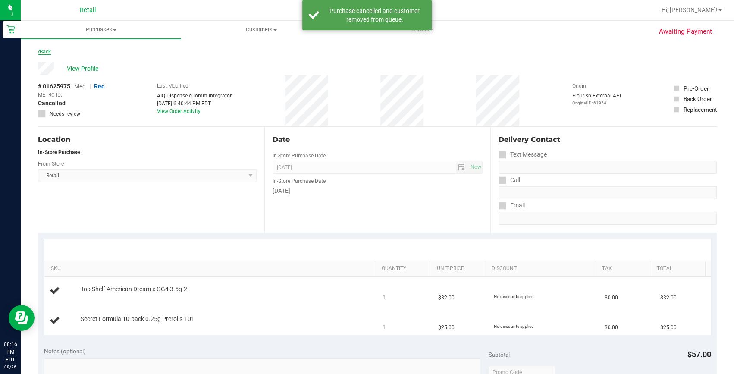
click at [46, 49] on link "Back" at bounding box center [44, 52] width 13 height 6
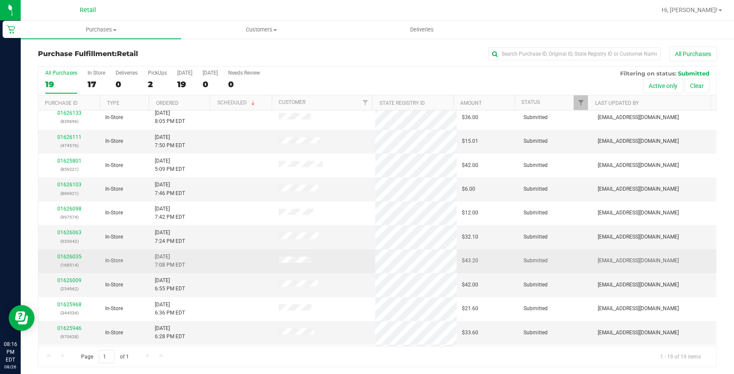
scroll to position [217, 0]
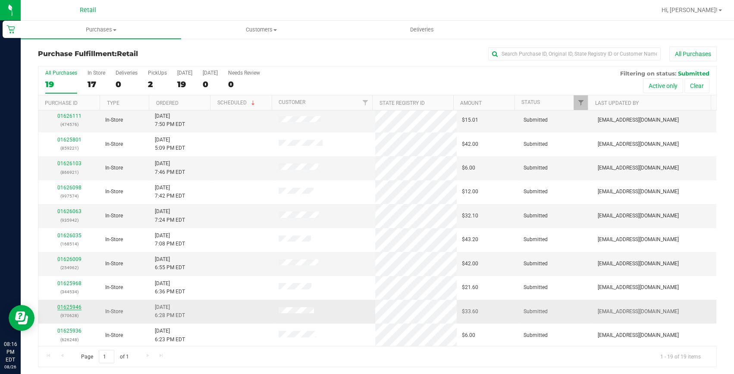
click at [73, 306] on link "01625946" at bounding box center [69, 307] width 24 height 6
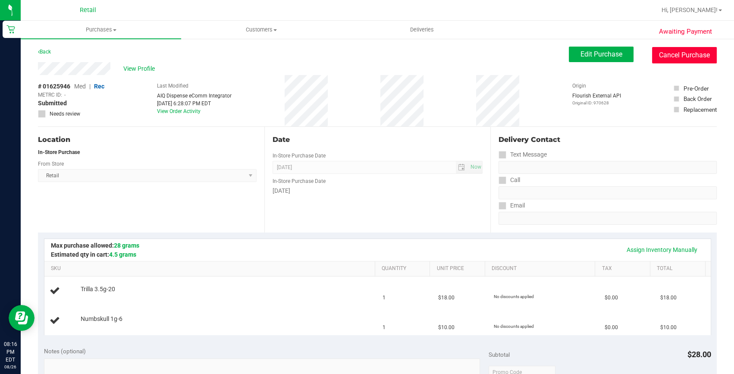
click at [679, 51] on button "Cancel Purchase" at bounding box center [684, 55] width 65 height 16
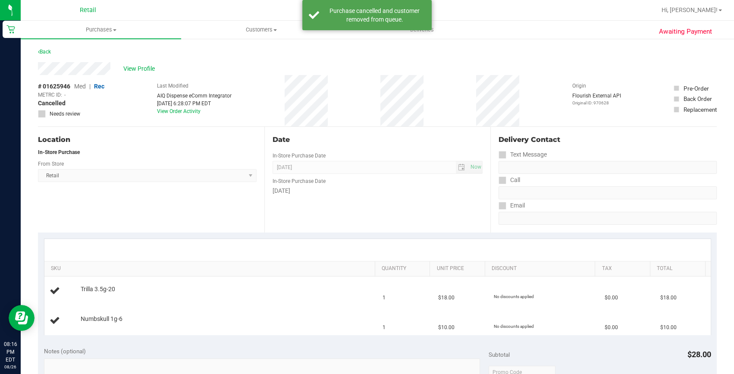
drag, startPoint x: 44, startPoint y: 48, endPoint x: 39, endPoint y: 45, distance: 5.9
click at [44, 47] on div "Back" at bounding box center [44, 52] width 13 height 10
click at [43, 53] on link "Back" at bounding box center [44, 52] width 13 height 6
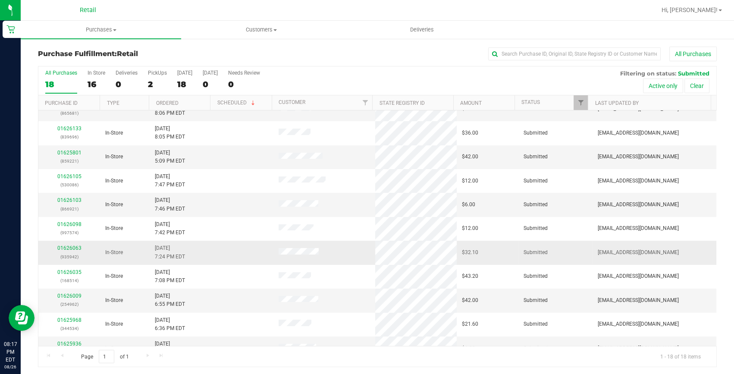
scroll to position [193, 0]
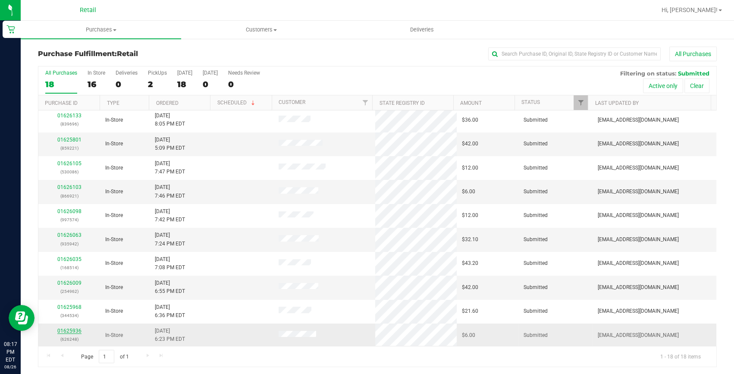
click at [69, 332] on link "01625936" at bounding box center [69, 331] width 24 height 6
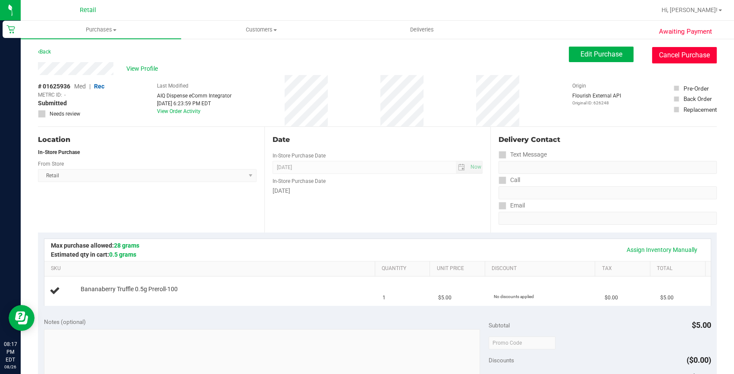
click at [658, 55] on button "Cancel Purchase" at bounding box center [684, 55] width 65 height 16
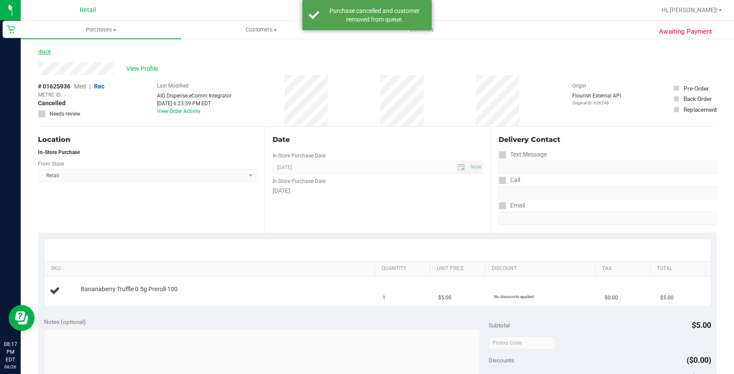
click at [46, 50] on link "Back" at bounding box center [44, 52] width 13 height 6
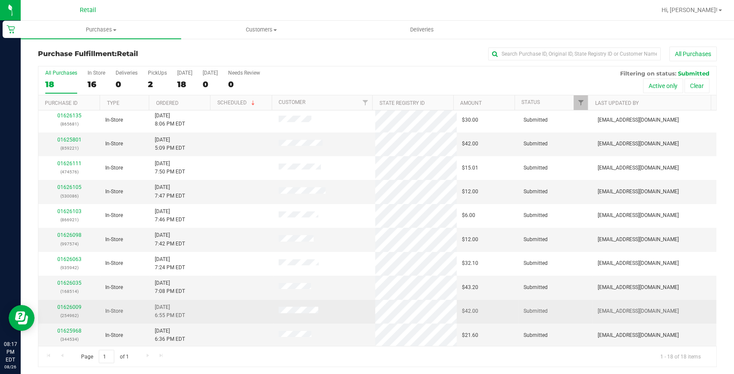
scroll to position [1, 0]
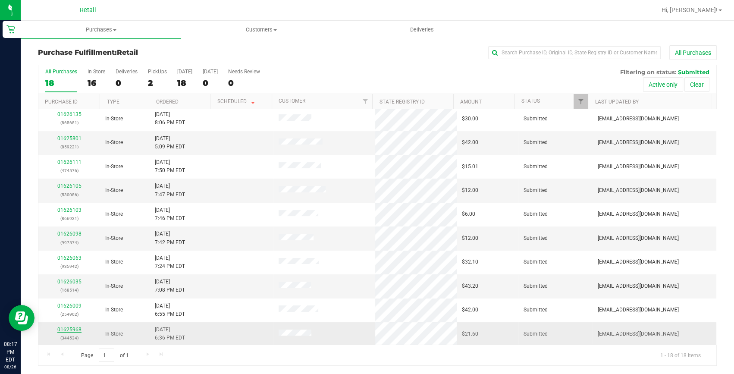
click at [73, 326] on link "01625968" at bounding box center [69, 329] width 24 height 6
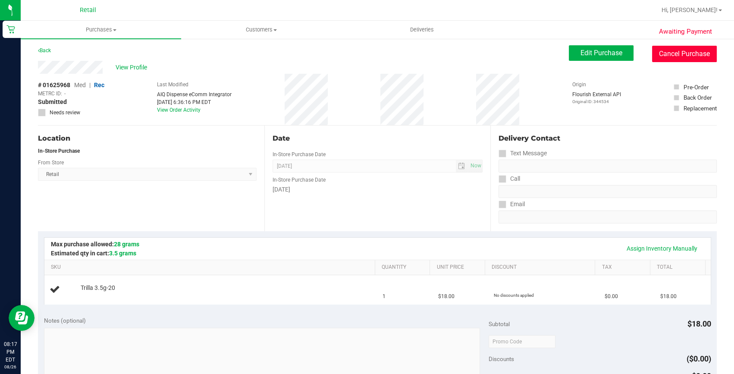
click at [653, 55] on button "Cancel Purchase" at bounding box center [684, 54] width 65 height 16
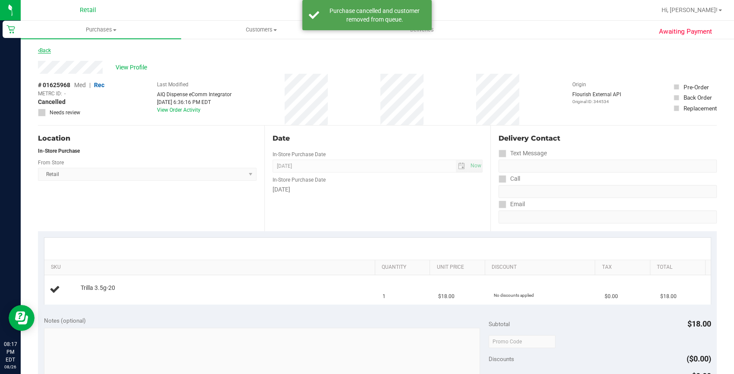
click at [41, 47] on link "Back" at bounding box center [44, 50] width 13 height 6
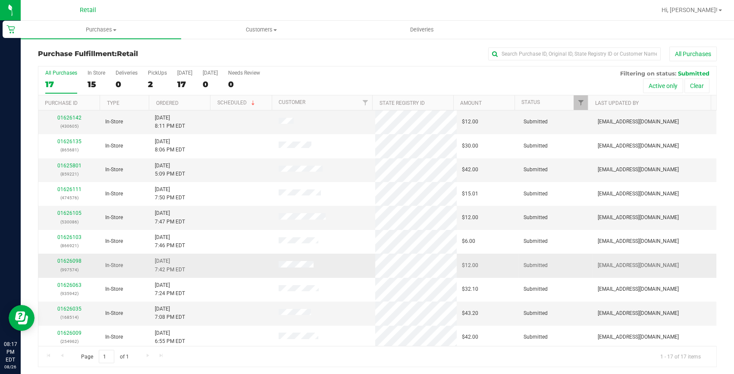
scroll to position [169, 0]
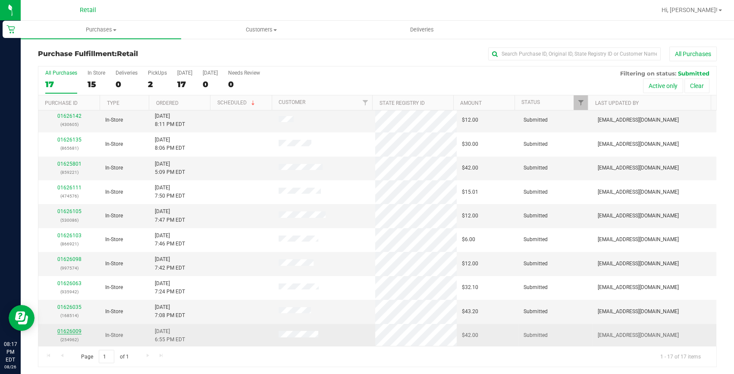
click at [74, 328] on link "01626009" at bounding box center [69, 331] width 24 height 6
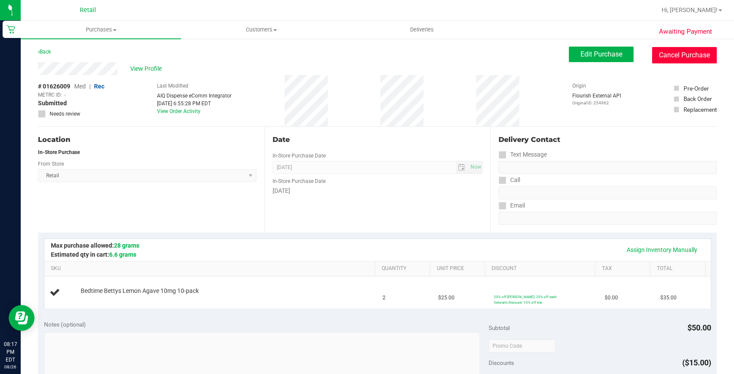
click at [679, 53] on button "Cancel Purchase" at bounding box center [684, 55] width 65 height 16
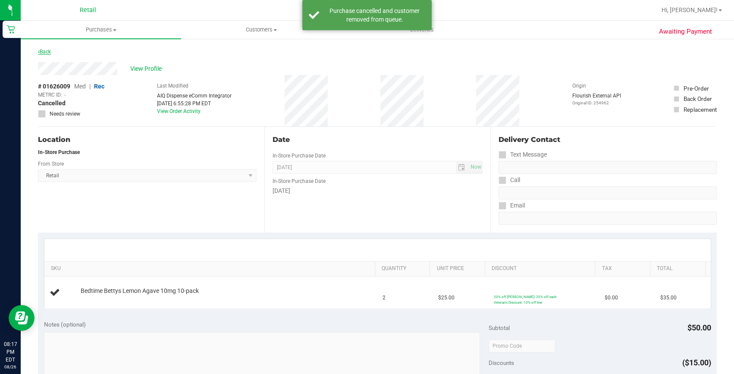
click at [51, 49] on link "Back" at bounding box center [44, 52] width 13 height 6
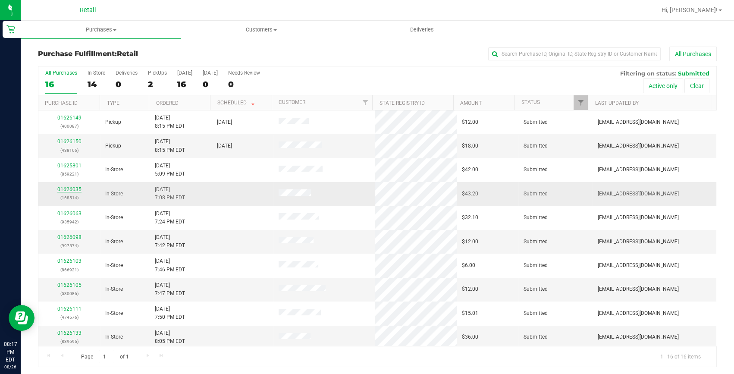
click at [67, 188] on link "01626035" at bounding box center [69, 189] width 24 height 6
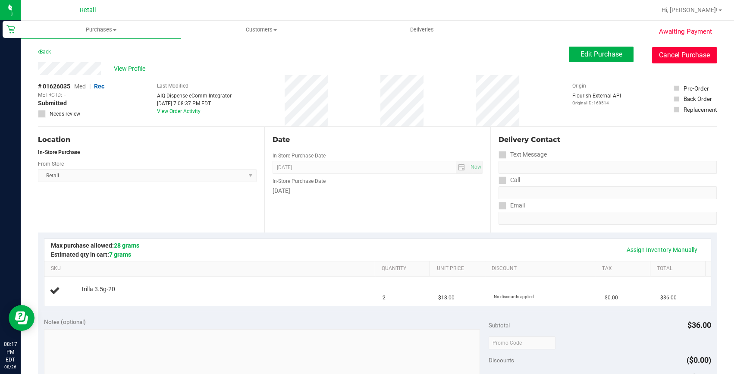
click at [686, 52] on button "Cancel Purchase" at bounding box center [684, 55] width 65 height 16
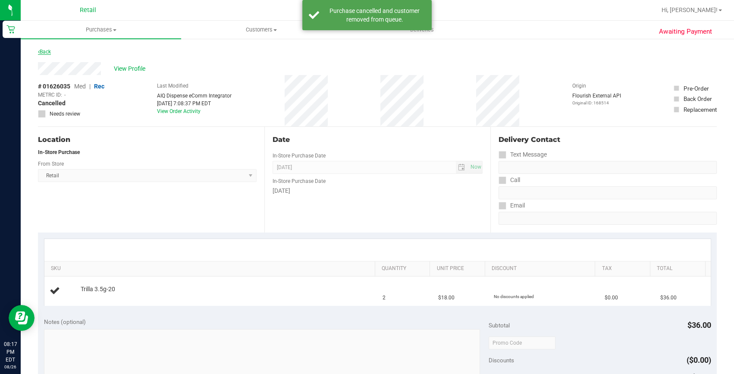
click at [50, 51] on link "Back" at bounding box center [44, 52] width 13 height 6
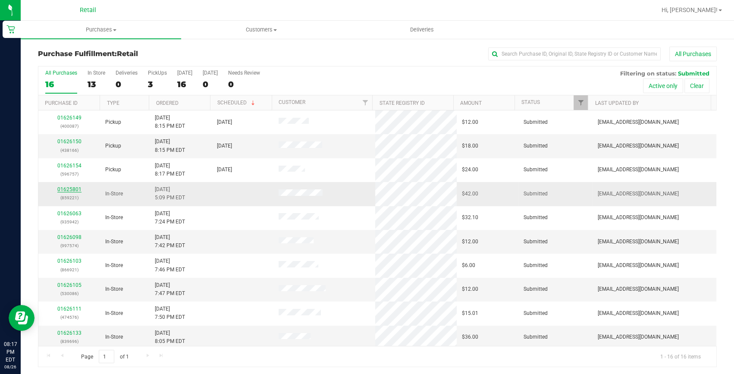
click at [72, 188] on link "01625801" at bounding box center [69, 189] width 24 height 6
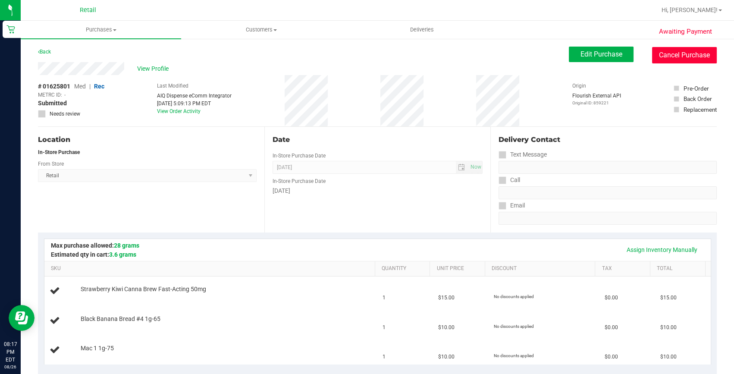
click at [668, 54] on button "Cancel Purchase" at bounding box center [684, 55] width 65 height 16
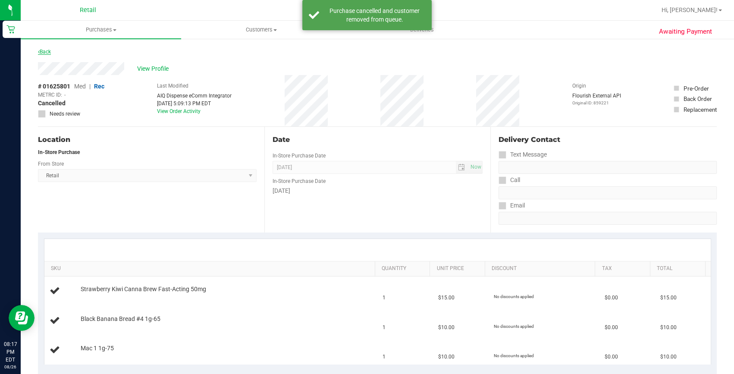
click at [50, 53] on link "Back" at bounding box center [44, 52] width 13 height 6
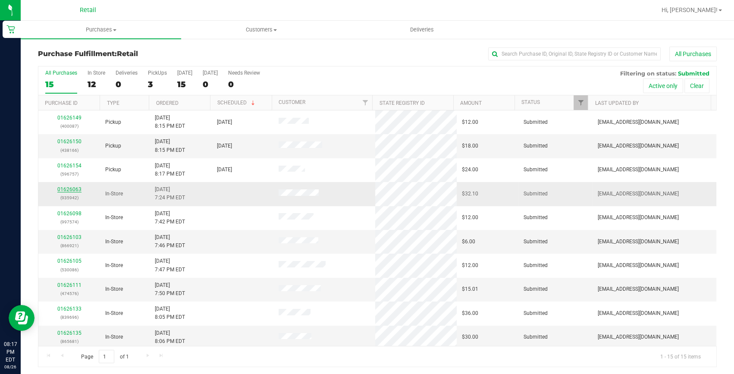
click at [66, 191] on link "01626063" at bounding box center [69, 189] width 24 height 6
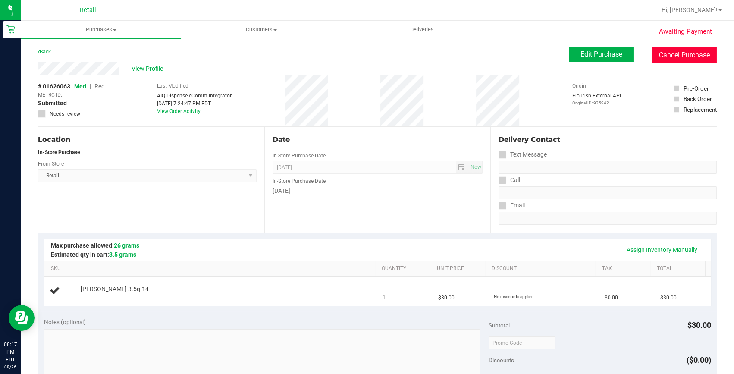
click at [676, 51] on button "Cancel Purchase" at bounding box center [684, 55] width 65 height 16
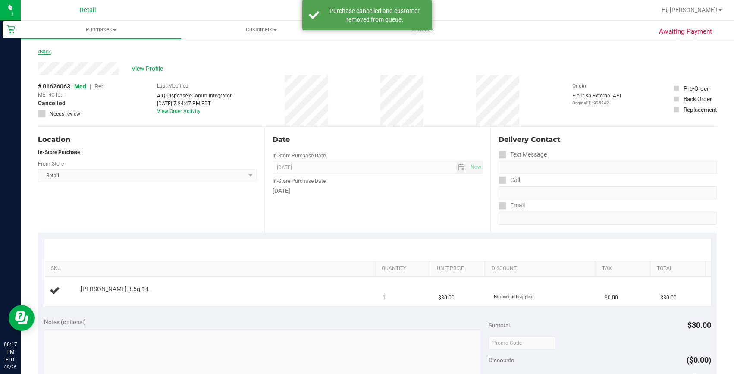
click at [42, 54] on link "Back" at bounding box center [44, 52] width 13 height 6
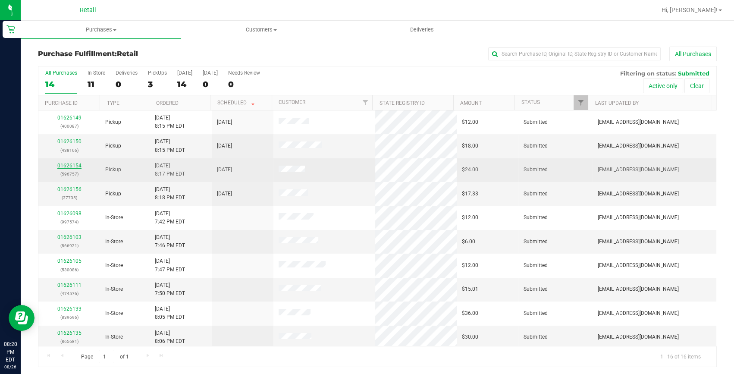
click at [66, 168] on link "01626154" at bounding box center [69, 166] width 24 height 6
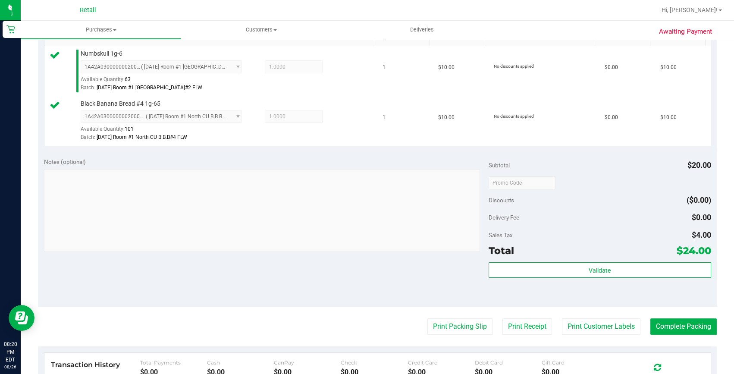
scroll to position [235, 0]
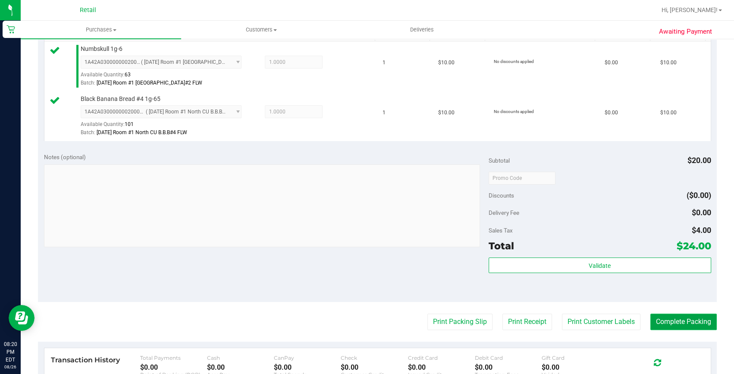
click at [681, 315] on button "Complete Packing" at bounding box center [683, 321] width 66 height 16
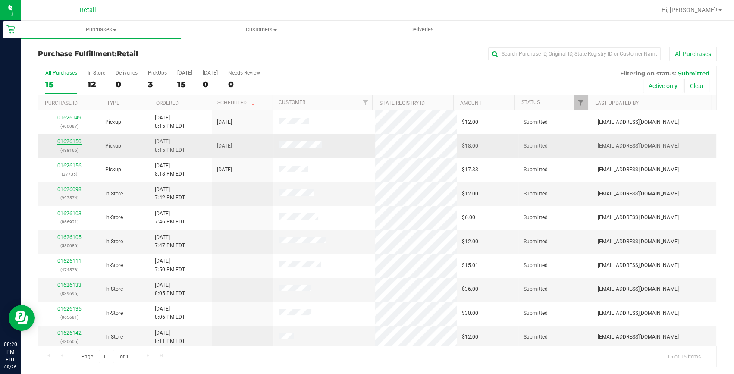
click at [66, 141] on link "01626150" at bounding box center [69, 141] width 24 height 6
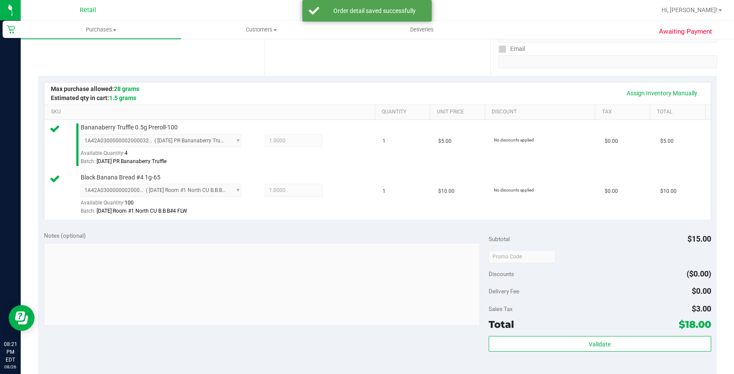
scroll to position [196, 0]
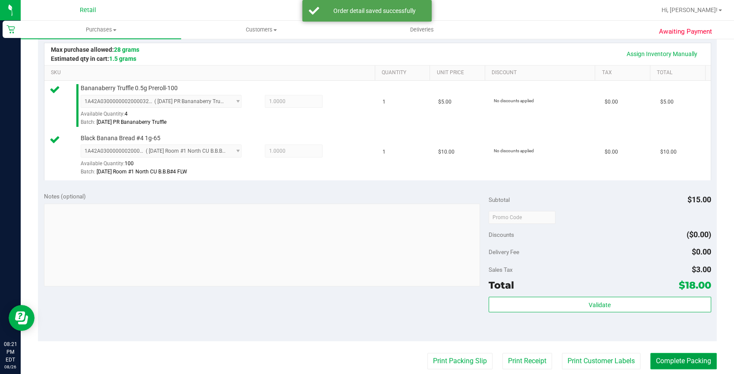
click at [673, 356] on button "Complete Packing" at bounding box center [683, 361] width 66 height 16
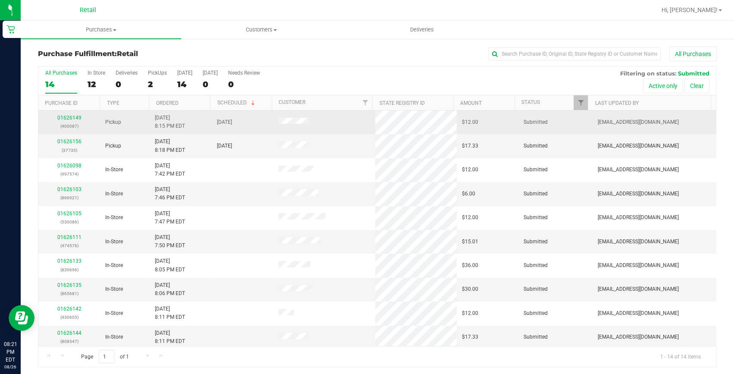
click at [72, 124] on p "(400087)" at bounding box center [69, 126] width 51 height 8
click at [72, 121] on div "01626149 (400087)" at bounding box center [69, 122] width 51 height 16
click at [73, 119] on link "01626149" at bounding box center [69, 118] width 24 height 6
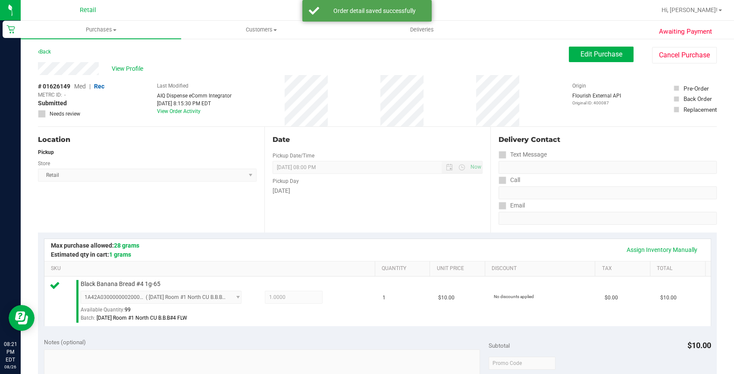
scroll to position [235, 0]
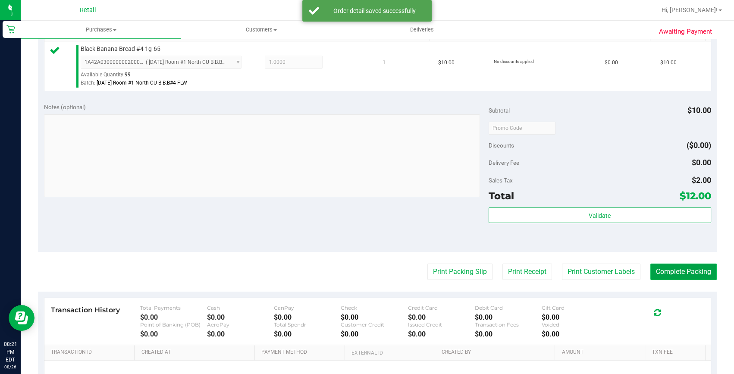
click at [662, 274] on button "Complete Packing" at bounding box center [683, 271] width 66 height 16
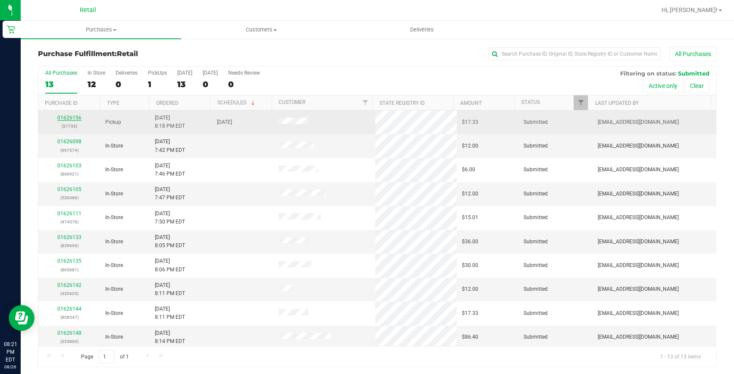
click at [73, 115] on link "01626156" at bounding box center [69, 118] width 24 height 6
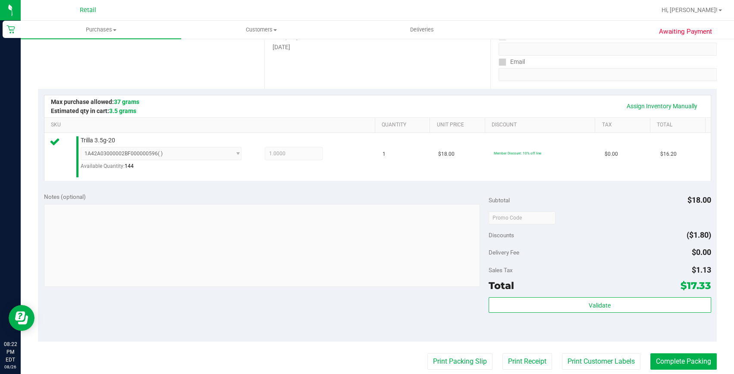
scroll to position [156, 0]
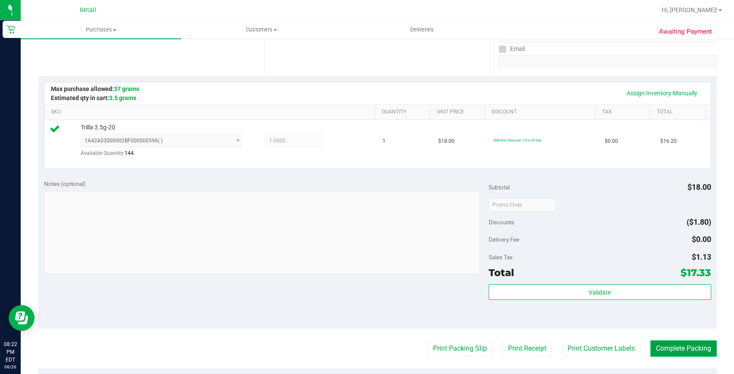
click at [676, 348] on button "Complete Packing" at bounding box center [683, 348] width 66 height 16
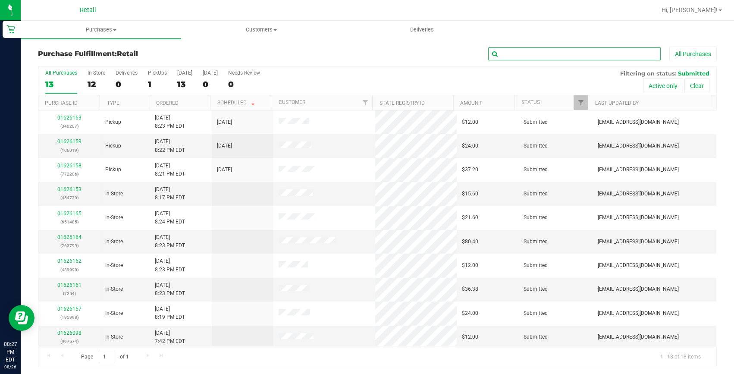
click at [533, 53] on input "text" at bounding box center [574, 53] width 172 height 13
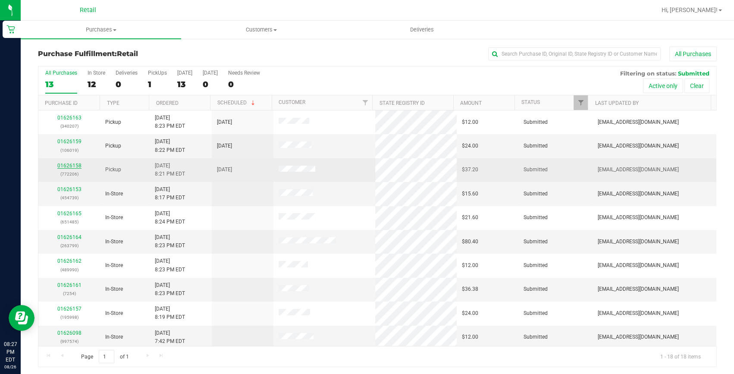
click at [60, 167] on link "01626158" at bounding box center [69, 166] width 24 height 6
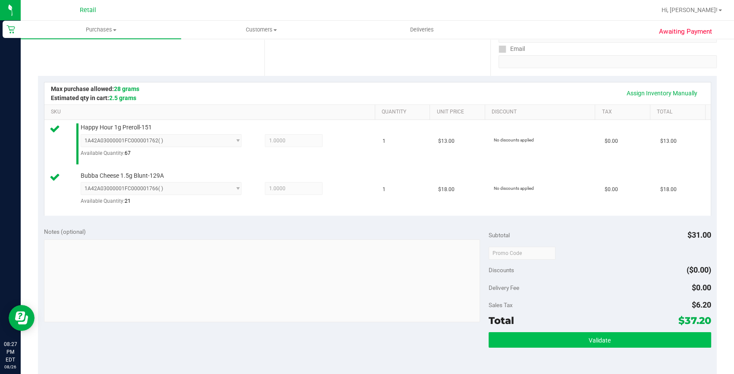
scroll to position [196, 0]
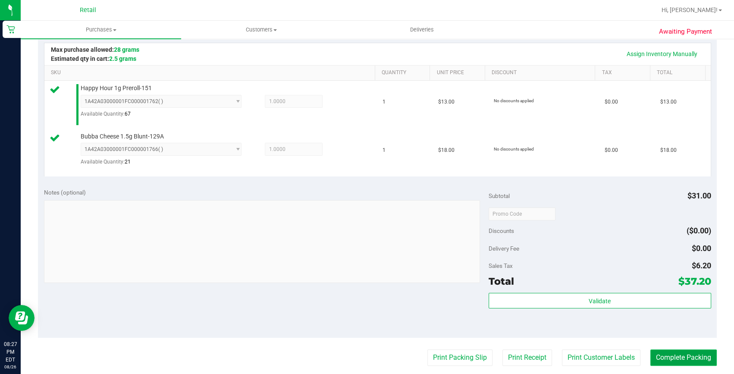
click at [679, 355] on button "Complete Packing" at bounding box center [683, 357] width 66 height 16
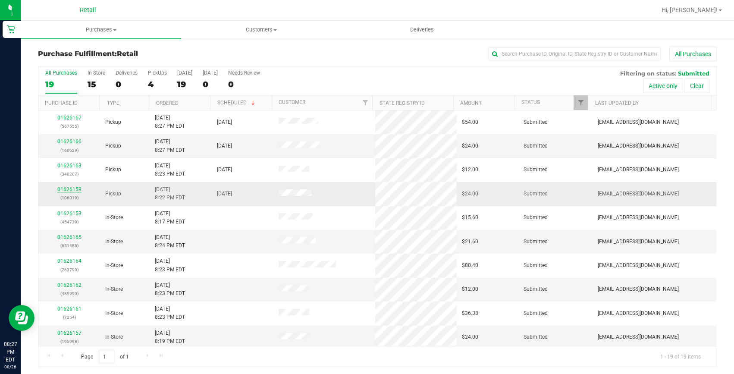
click at [71, 188] on link "01626159" at bounding box center [69, 189] width 24 height 6
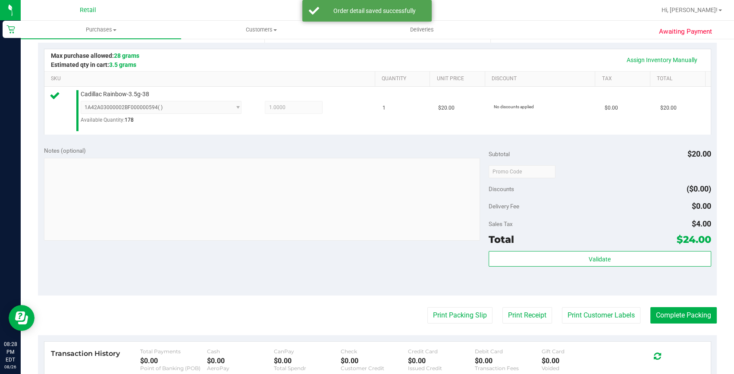
scroll to position [196, 0]
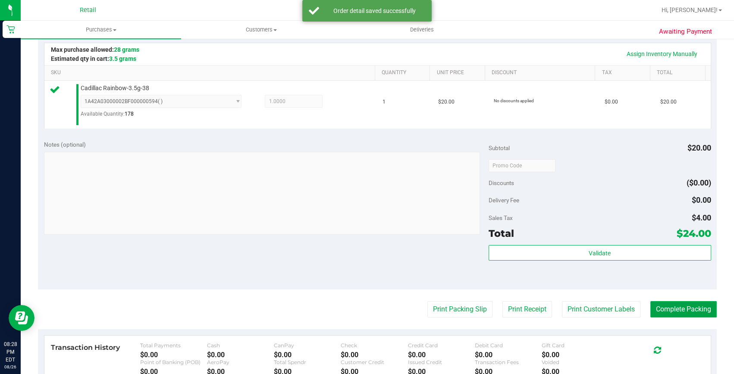
click at [674, 308] on button "Complete Packing" at bounding box center [683, 309] width 66 height 16
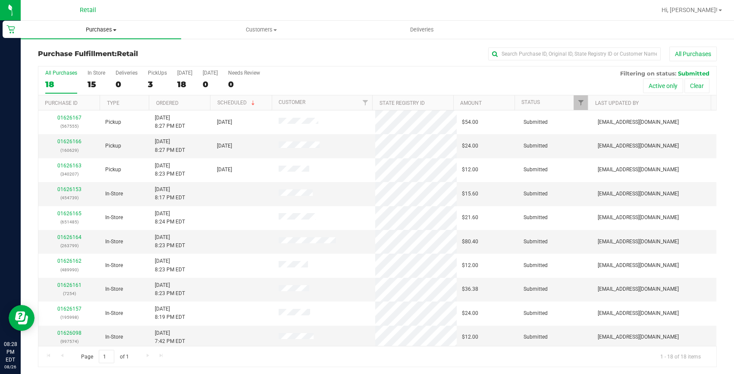
click at [108, 28] on span "Purchases" at bounding box center [101, 30] width 160 height 8
click at [95, 50] on span "Summary of purchases" at bounding box center [65, 51] width 88 height 7
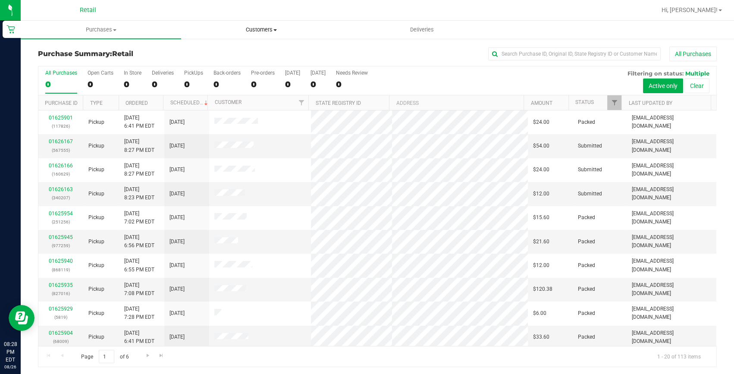
click at [246, 24] on uib-tab-heading "Customers All customers Add a new customer All physicians" at bounding box center [261, 29] width 160 height 17
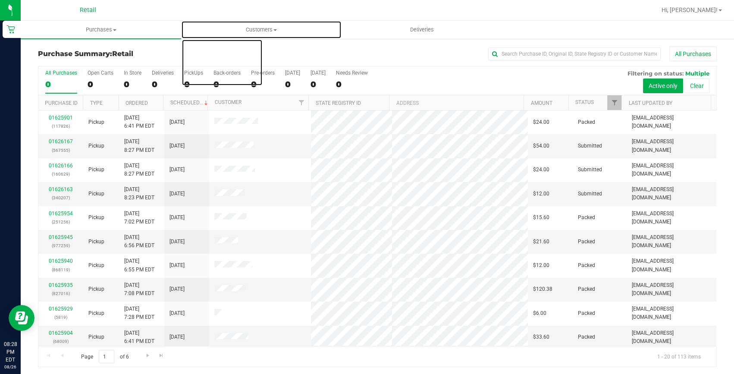
click at [248, 31] on span "Customers" at bounding box center [261, 30] width 160 height 8
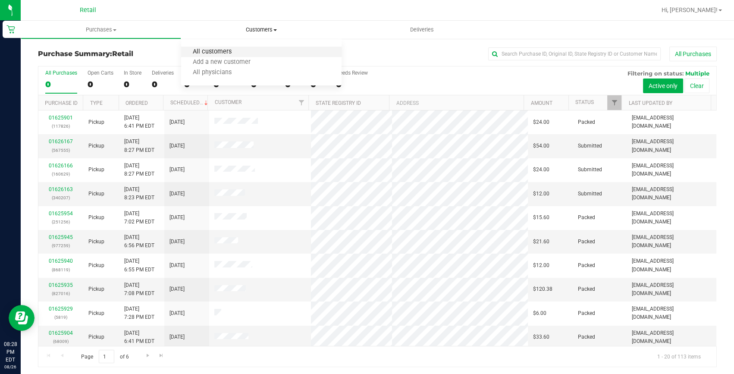
click at [235, 50] on span "All customers" at bounding box center [212, 51] width 62 height 7
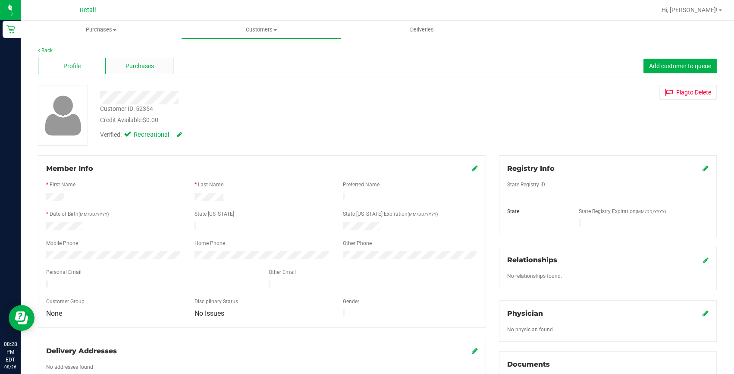
click at [137, 65] on span "Purchases" at bounding box center [139, 66] width 28 height 9
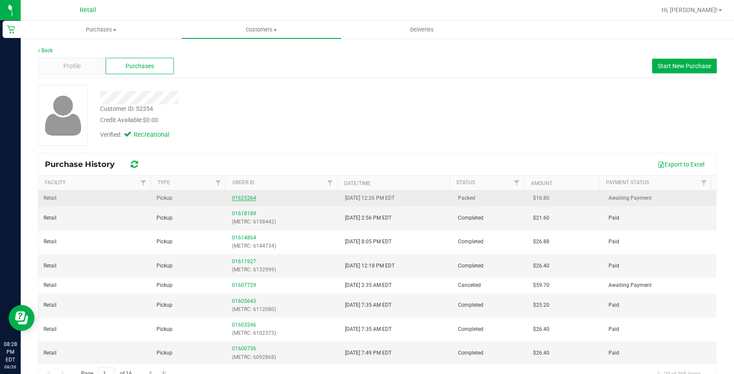
click at [244, 195] on link "01625264" at bounding box center [244, 198] width 24 height 6
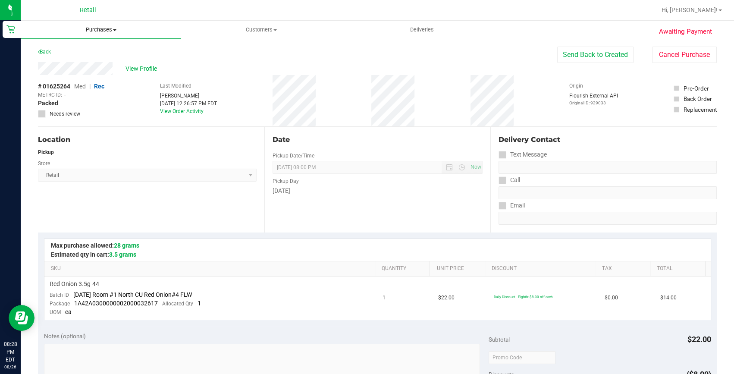
click at [96, 33] on span "Purchases" at bounding box center [101, 30] width 160 height 8
click at [77, 62] on li "Fulfillment" at bounding box center [101, 62] width 160 height 10
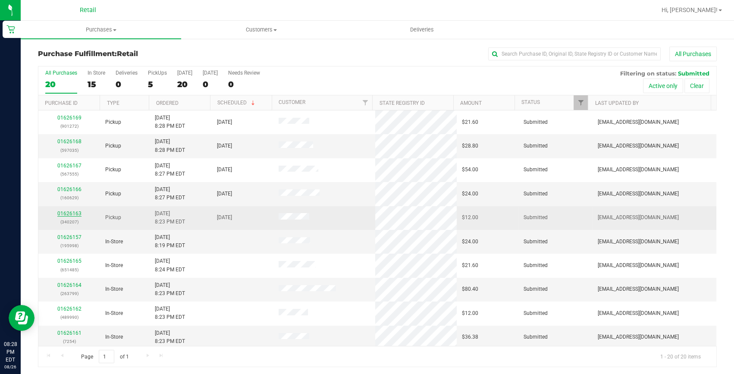
click at [63, 213] on link "01626163" at bounding box center [69, 213] width 24 height 6
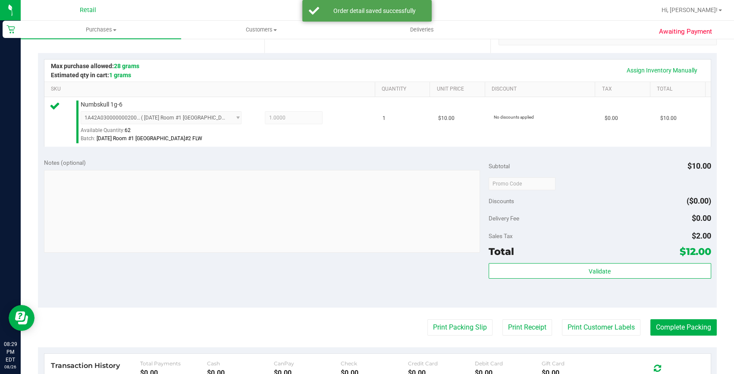
scroll to position [196, 0]
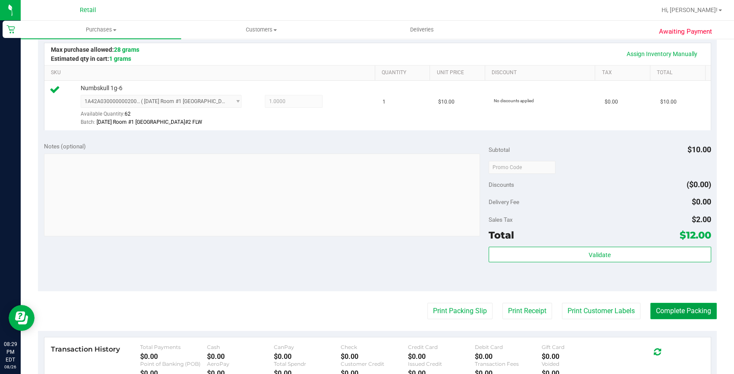
click at [655, 318] on button "Complete Packing" at bounding box center [683, 311] width 66 height 16
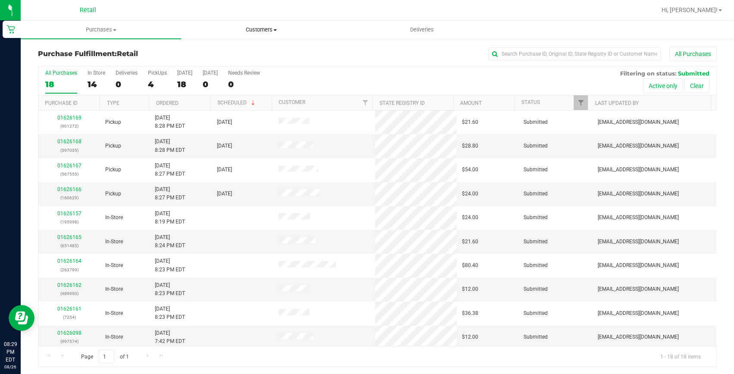
click at [250, 34] on uib-tab-heading "Customers All customers Add a new customer All physicians" at bounding box center [261, 29] width 160 height 17
click at [233, 49] on span "All customers" at bounding box center [212, 51] width 62 height 7
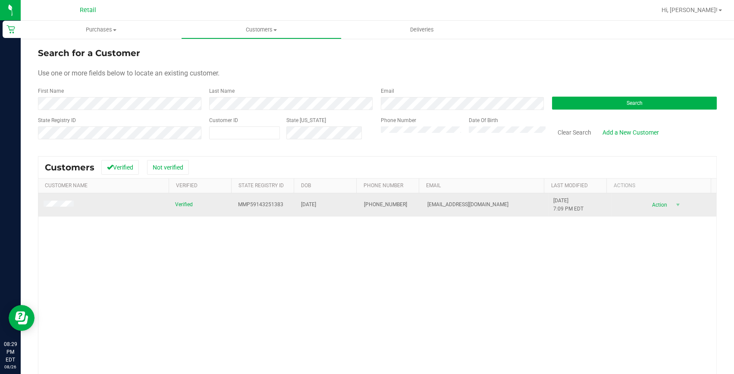
click at [69, 200] on span at bounding box center [60, 204] width 33 height 9
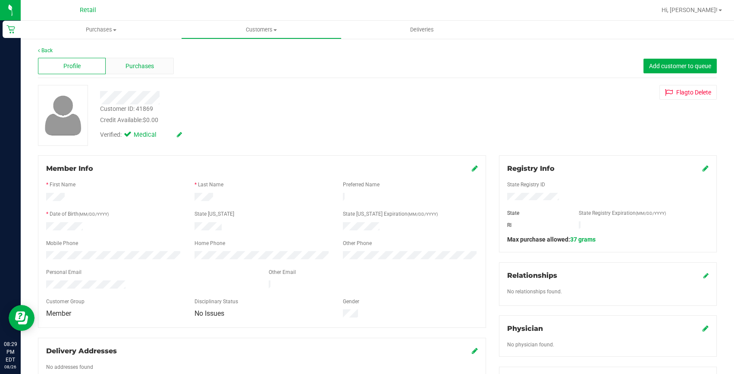
click at [147, 67] on span "Purchases" at bounding box center [139, 66] width 28 height 9
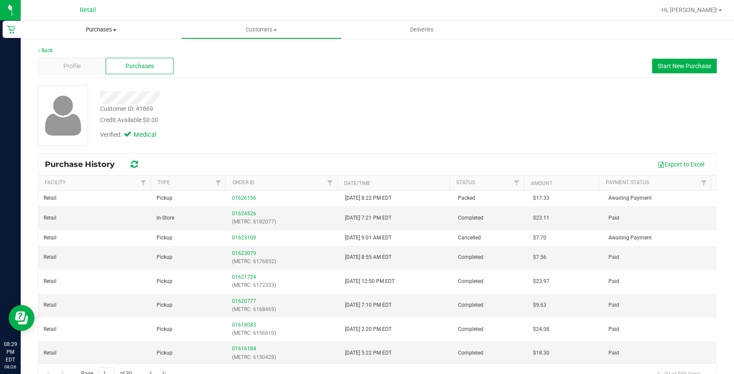
click at [107, 25] on uib-tab-heading "Purchases Summary of purchases Fulfillment All purchases" at bounding box center [101, 30] width 160 height 18
click at [94, 62] on li "Fulfillment" at bounding box center [101, 62] width 160 height 10
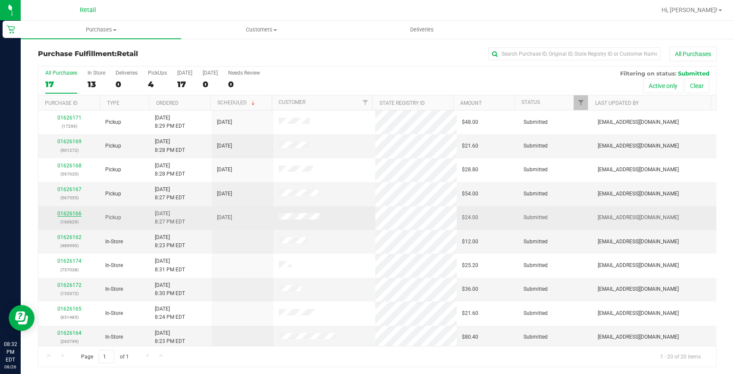
click at [67, 213] on link "01626166" at bounding box center [69, 213] width 24 height 6
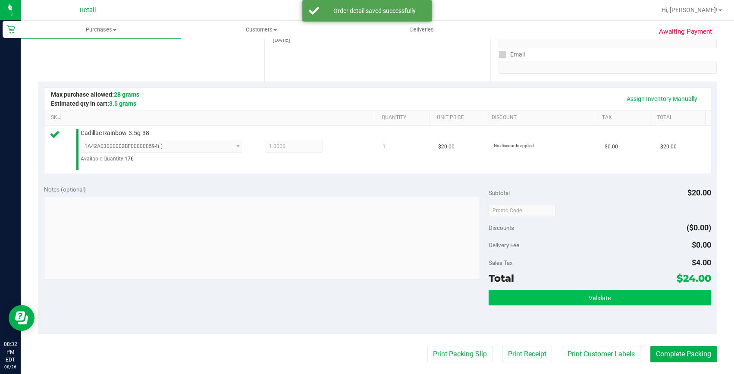
scroll to position [196, 0]
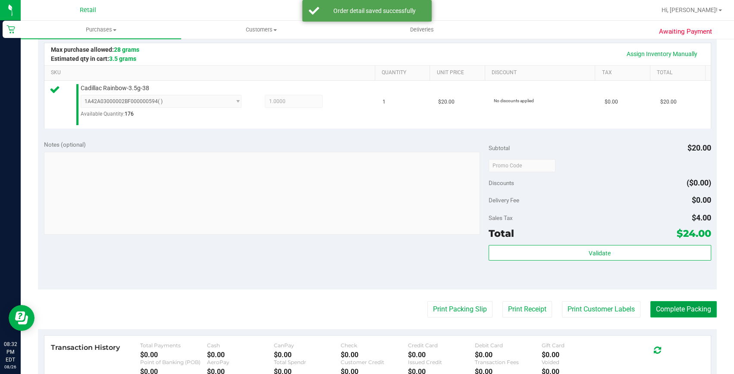
click at [697, 311] on button "Complete Packing" at bounding box center [683, 309] width 66 height 16
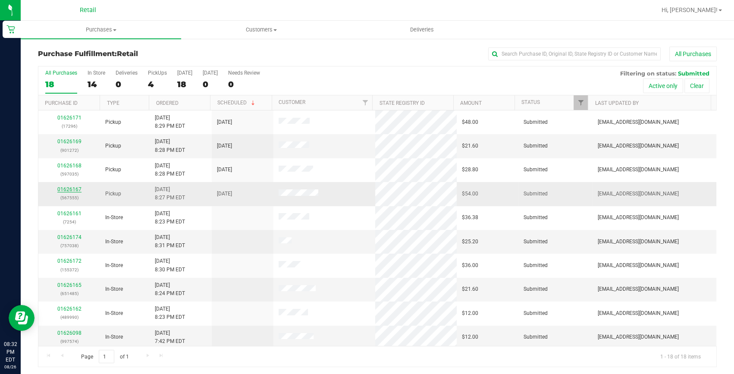
click at [69, 190] on link "01626167" at bounding box center [69, 189] width 24 height 6
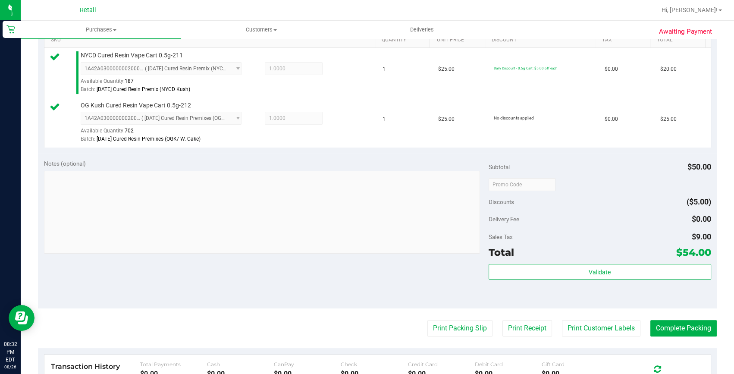
scroll to position [235, 0]
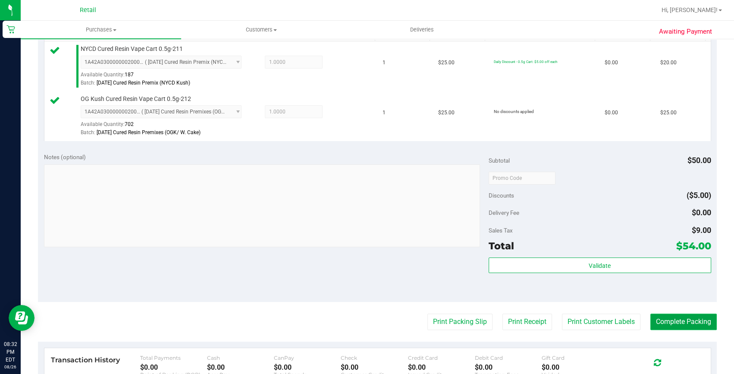
click at [660, 319] on button "Complete Packing" at bounding box center [683, 321] width 66 height 16
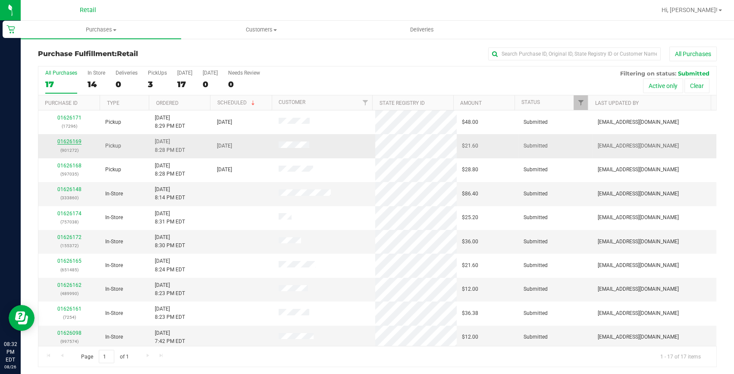
click at [78, 140] on link "01626169" at bounding box center [69, 141] width 24 height 6
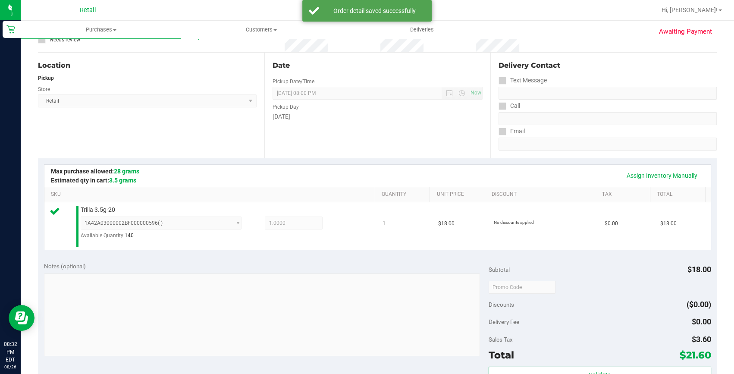
scroll to position [156, 0]
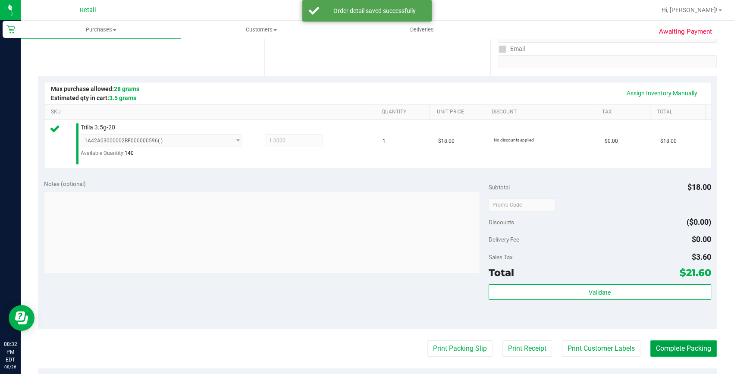
click at [653, 340] on button "Complete Packing" at bounding box center [683, 348] width 66 height 16
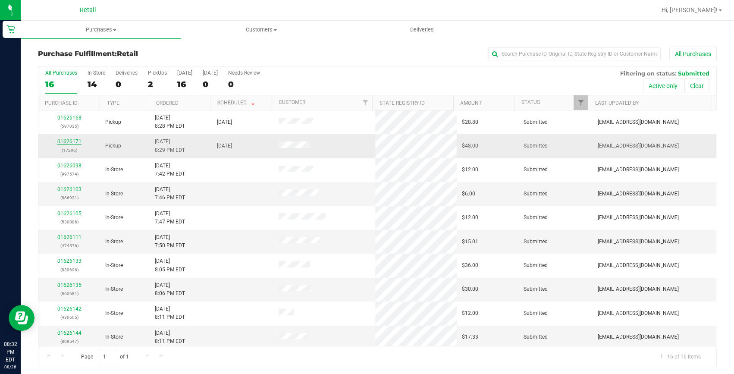
click at [69, 142] on link "01626171" at bounding box center [69, 141] width 24 height 6
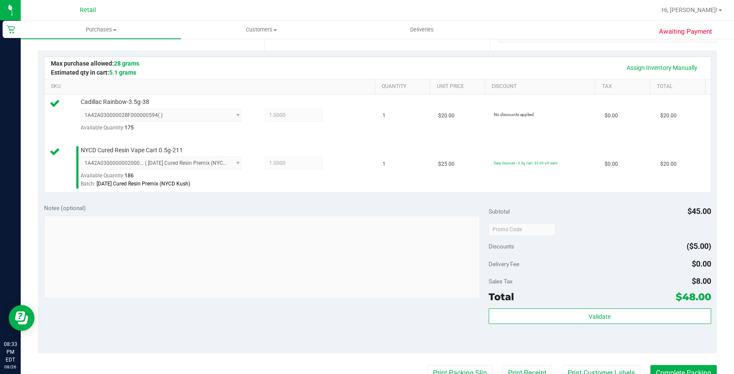
scroll to position [196, 0]
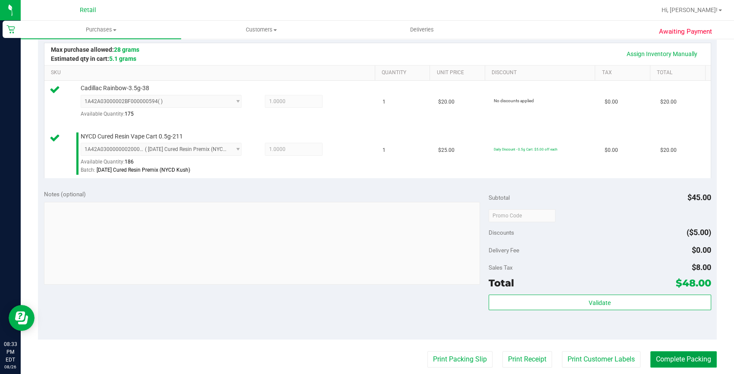
click at [657, 353] on button "Complete Packing" at bounding box center [683, 359] width 66 height 16
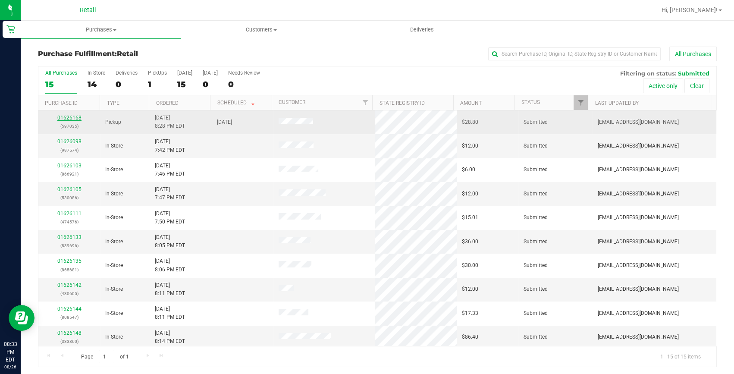
click at [69, 118] on link "01626168" at bounding box center [69, 118] width 24 height 6
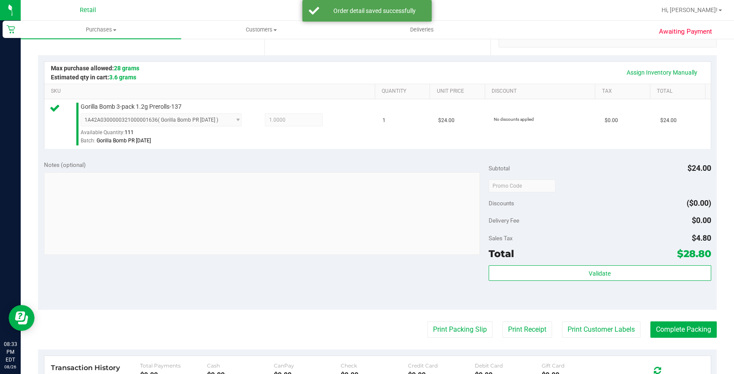
scroll to position [196, 0]
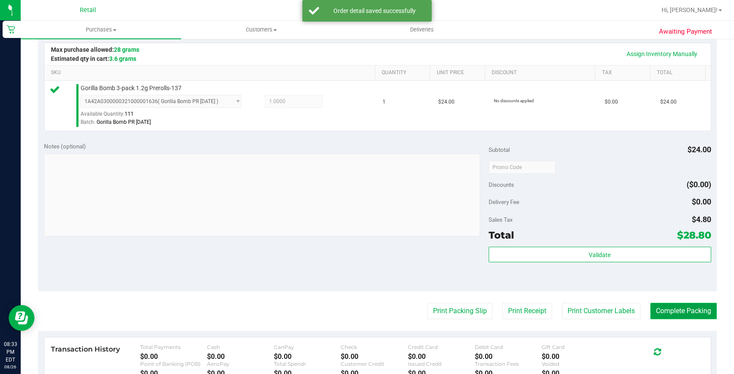
click at [672, 311] on button "Complete Packing" at bounding box center [683, 311] width 66 height 16
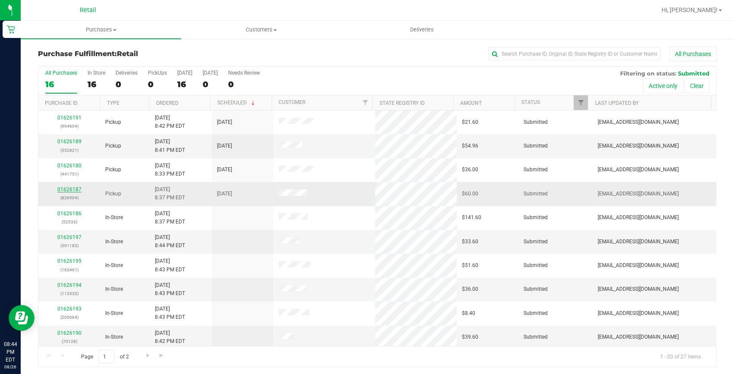
click at [74, 189] on link "01626187" at bounding box center [69, 189] width 24 height 6
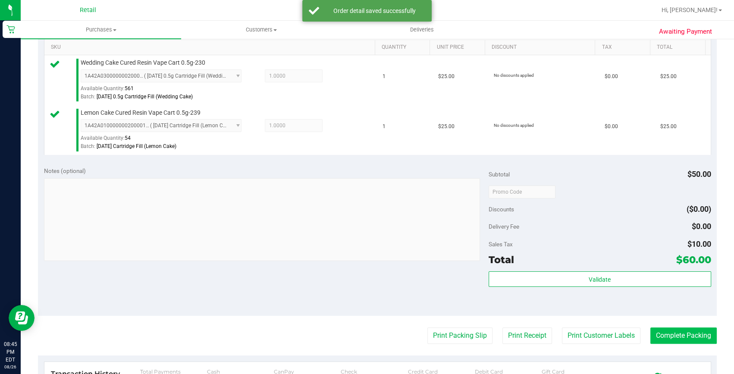
scroll to position [235, 0]
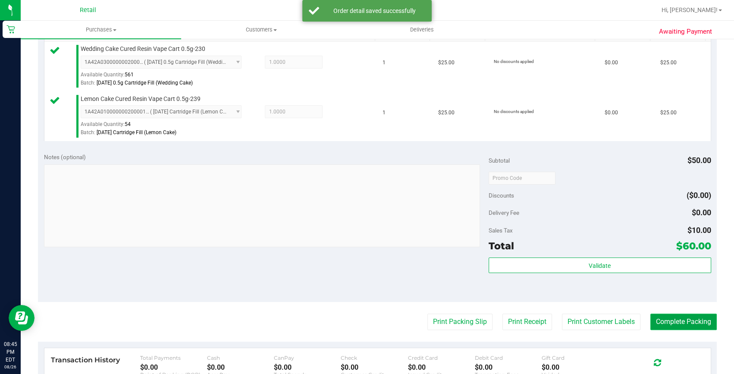
click at [674, 316] on button "Complete Packing" at bounding box center [683, 321] width 66 height 16
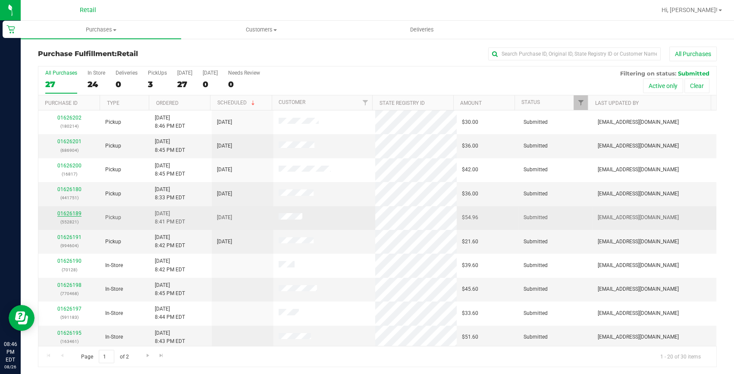
click at [69, 211] on link "01626189" at bounding box center [69, 213] width 24 height 6
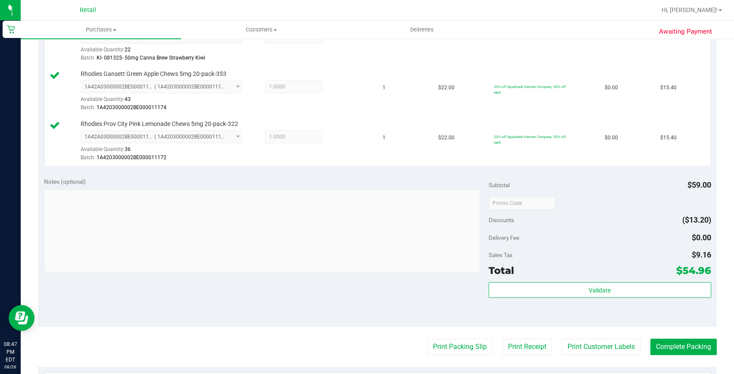
scroll to position [274, 0]
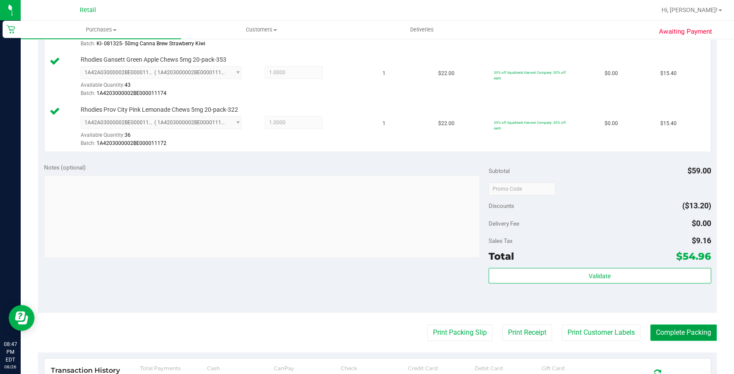
click at [657, 330] on button "Complete Packing" at bounding box center [683, 332] width 66 height 16
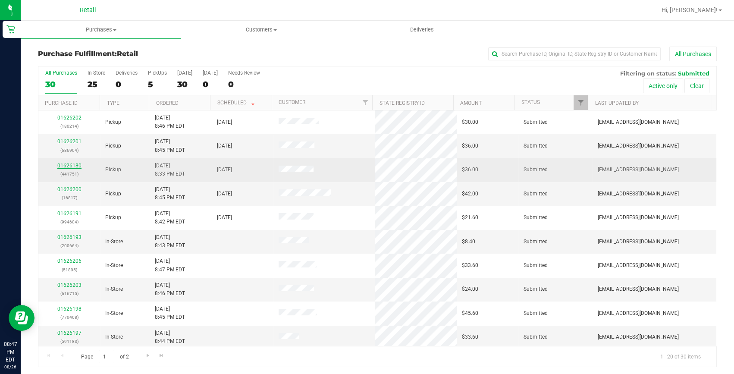
click at [72, 165] on link "01626180" at bounding box center [69, 166] width 24 height 6
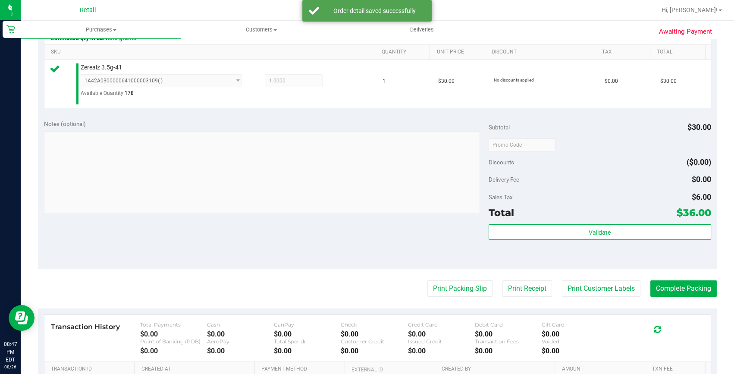
scroll to position [235, 0]
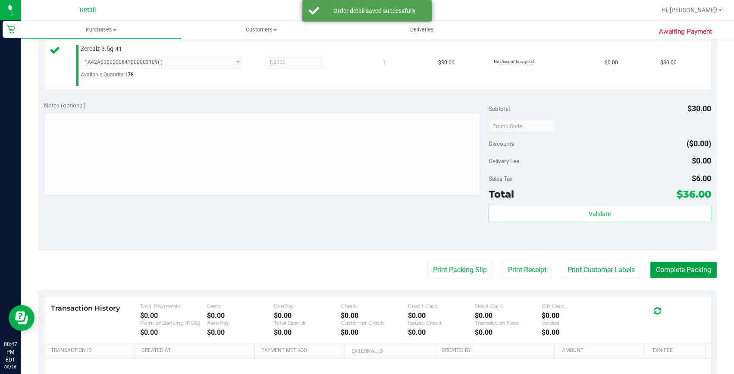
click at [698, 268] on button "Complete Packing" at bounding box center [683, 270] width 66 height 16
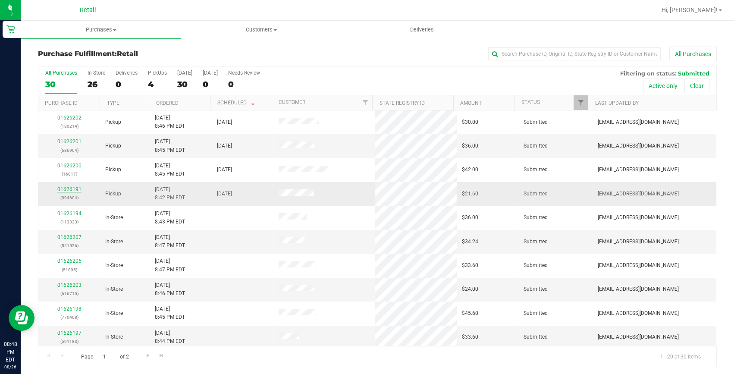
click at [72, 191] on link "01626191" at bounding box center [69, 189] width 24 height 6
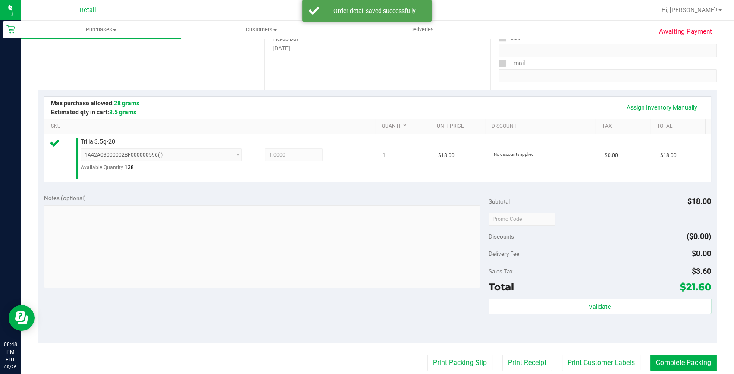
scroll to position [156, 0]
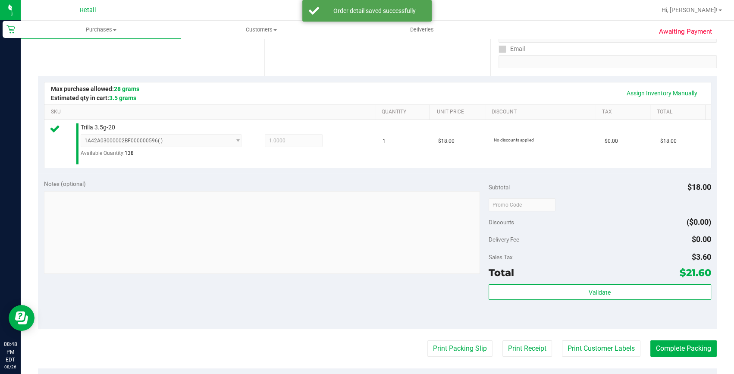
click at [701, 338] on purchase-details "Back Edit Purchase Cancel Purchase View Profile # 01626191 Med | Rec METRC ID: …" at bounding box center [377, 209] width 679 height 639
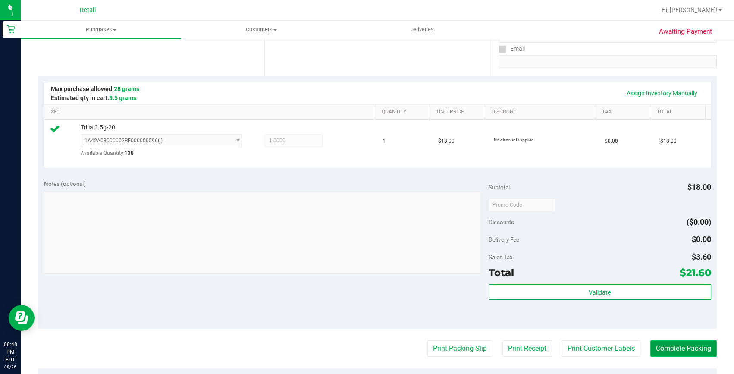
click at [677, 346] on button "Complete Packing" at bounding box center [683, 348] width 66 height 16
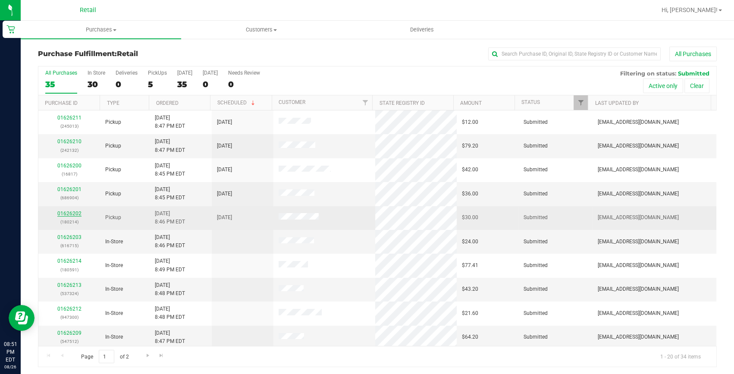
click at [72, 213] on link "01626202" at bounding box center [69, 213] width 24 height 6
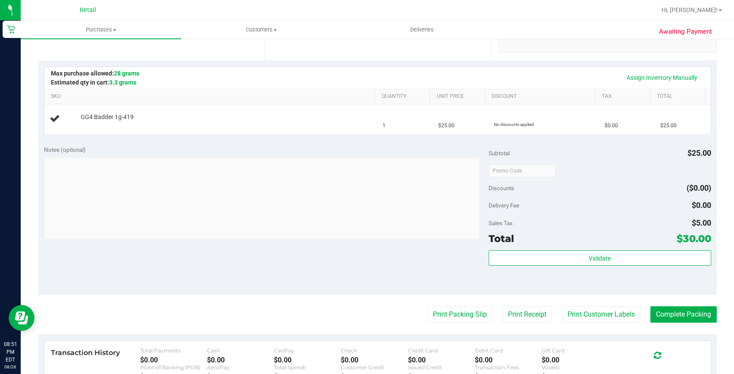
scroll to position [155, 0]
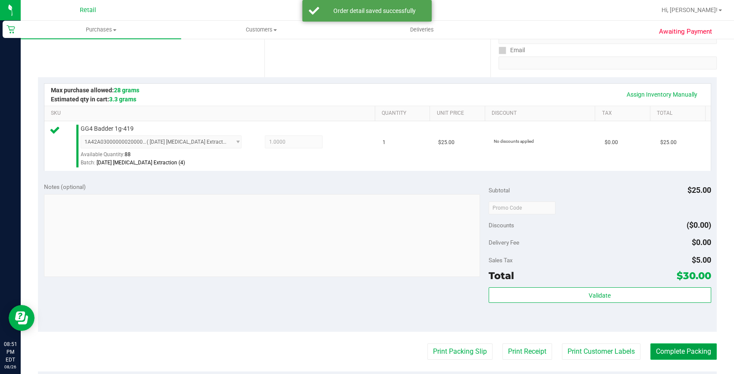
click at [698, 344] on button "Complete Packing" at bounding box center [683, 351] width 66 height 16
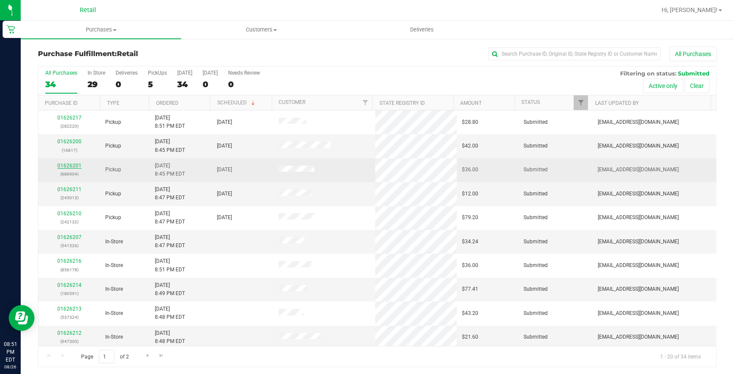
click at [63, 167] on link "01626201" at bounding box center [69, 166] width 24 height 6
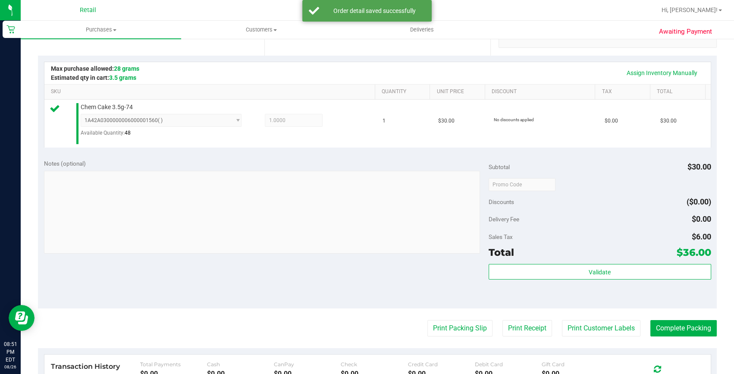
scroll to position [196, 0]
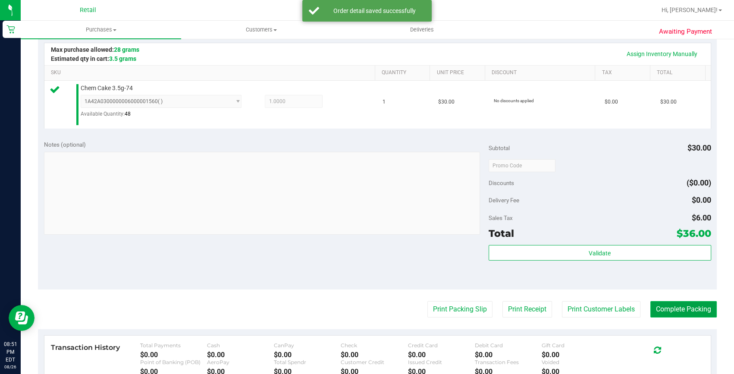
click at [685, 311] on button "Complete Packing" at bounding box center [683, 309] width 66 height 16
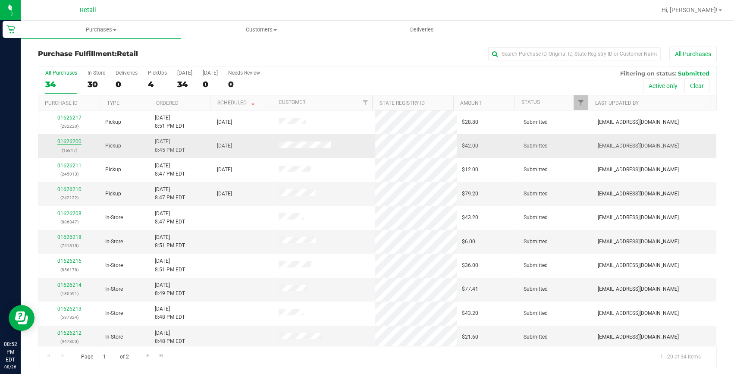
click at [74, 142] on link "01626200" at bounding box center [69, 141] width 24 height 6
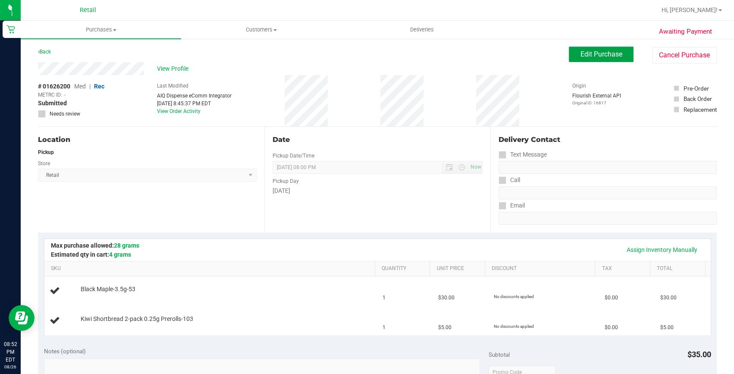
click at [582, 51] on span "Edit Purchase" at bounding box center [601, 54] width 42 height 8
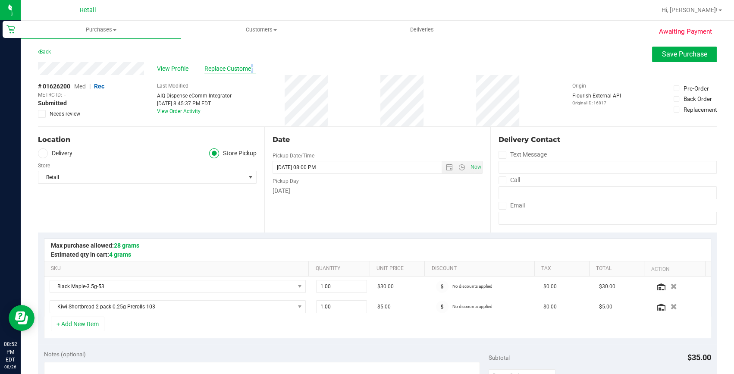
click at [218, 65] on span "Replace Customer" at bounding box center [230, 68] width 52 height 9
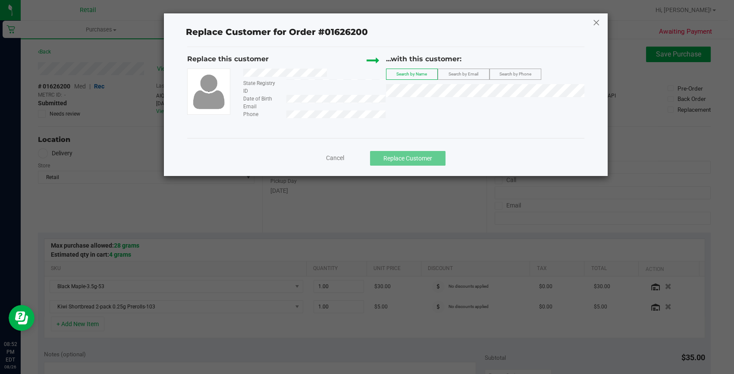
click at [595, 19] on icon at bounding box center [596, 23] width 8 height 14
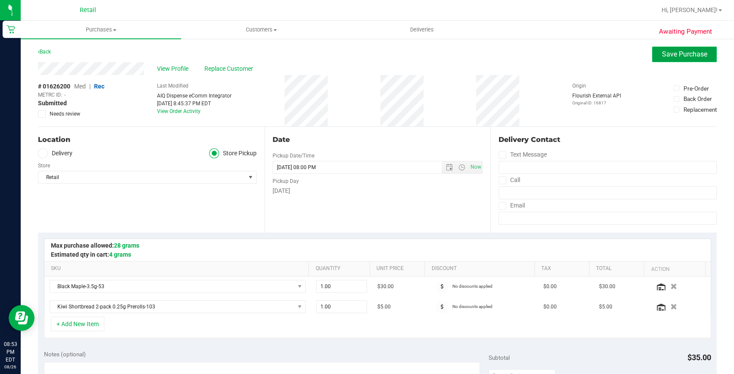
click at [668, 51] on span "Save Purchase" at bounding box center [684, 54] width 45 height 8
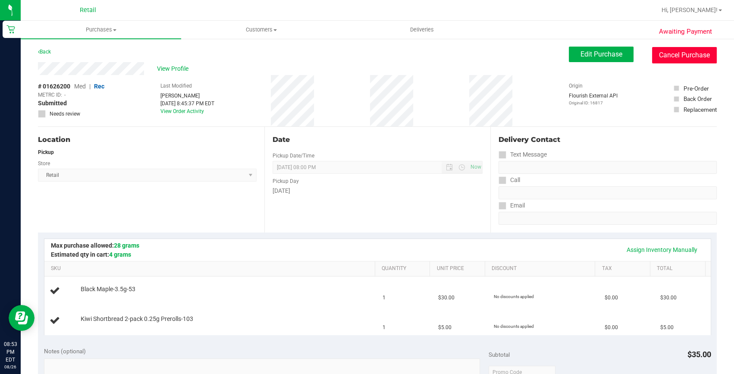
click at [658, 55] on button "Cancel Purchase" at bounding box center [684, 55] width 65 height 16
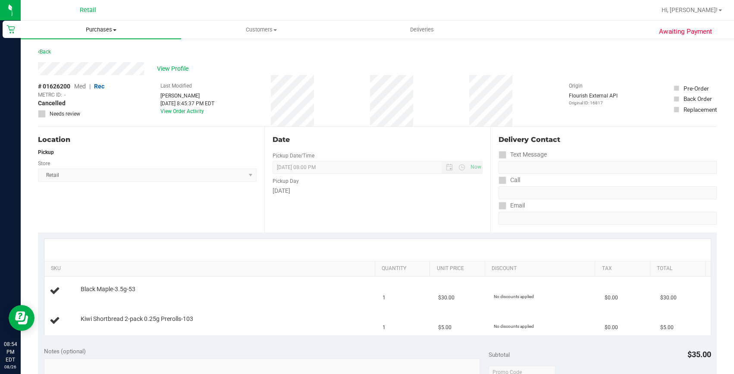
click at [94, 30] on span "Purchases" at bounding box center [101, 30] width 160 height 8
click at [78, 59] on li "Fulfillment" at bounding box center [101, 62] width 160 height 10
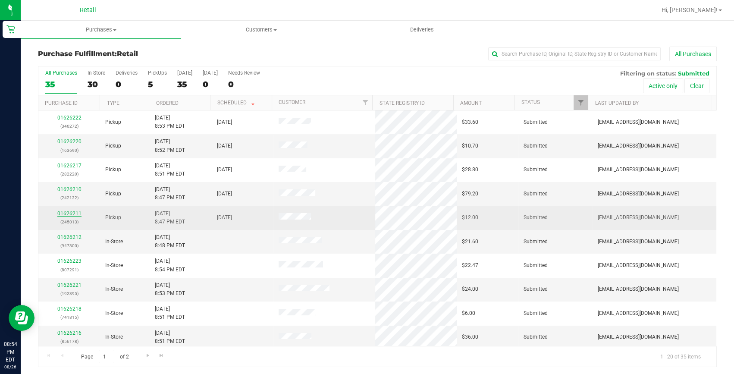
click at [61, 212] on link "01626211" at bounding box center [69, 213] width 24 height 6
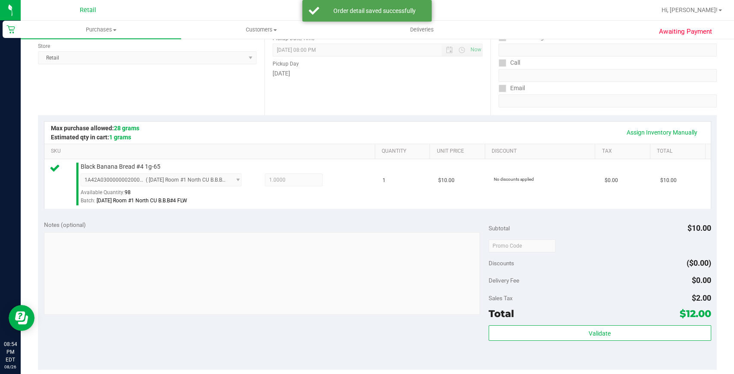
scroll to position [156, 0]
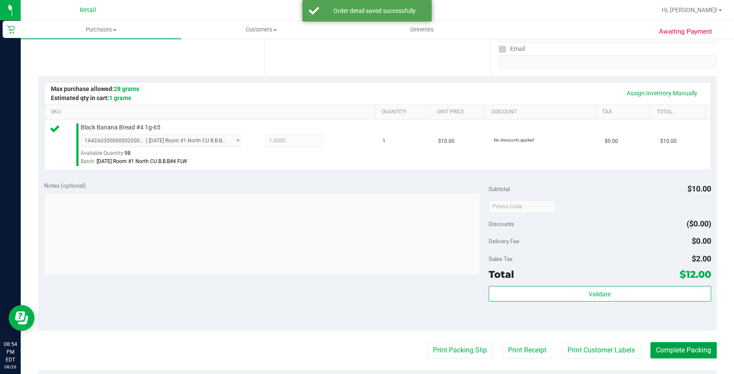
click at [684, 345] on button "Complete Packing" at bounding box center [683, 350] width 66 height 16
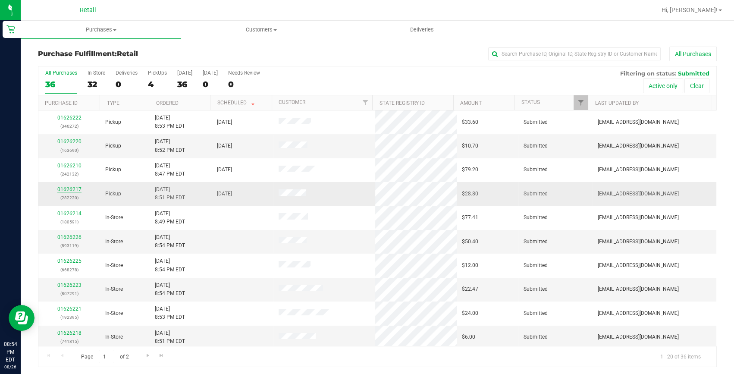
click at [66, 189] on link "01626217" at bounding box center [69, 189] width 24 height 6
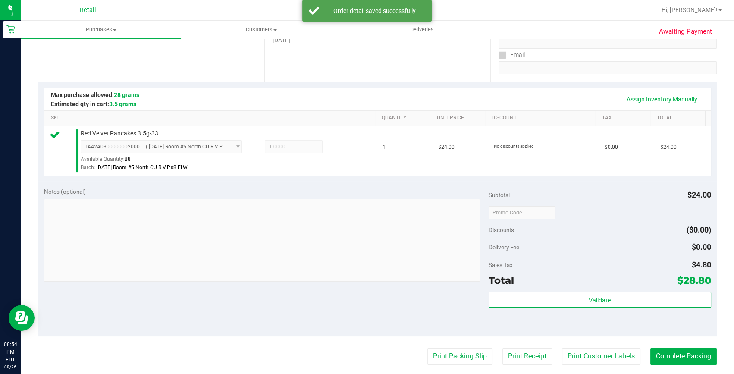
scroll to position [196, 0]
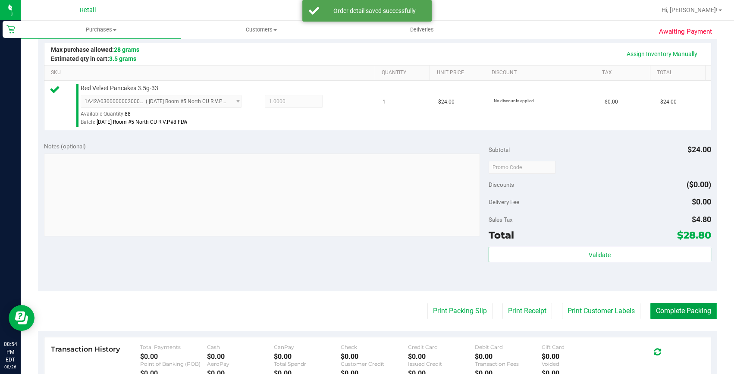
click at [656, 312] on button "Complete Packing" at bounding box center [683, 311] width 66 height 16
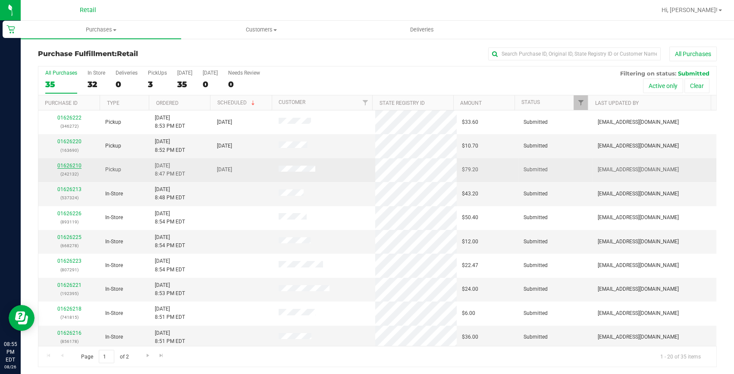
click at [67, 164] on link "01626210" at bounding box center [69, 166] width 24 height 6
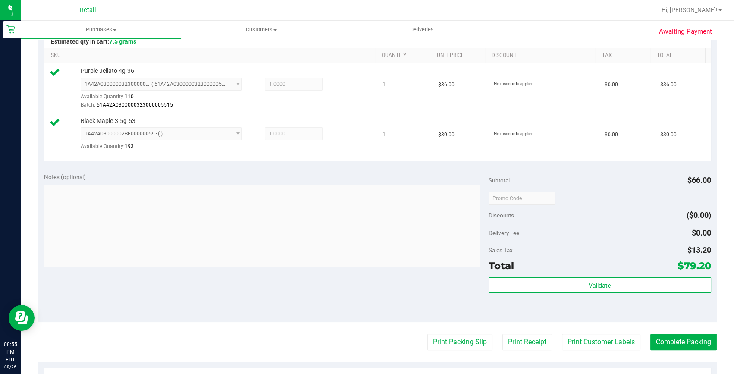
scroll to position [235, 0]
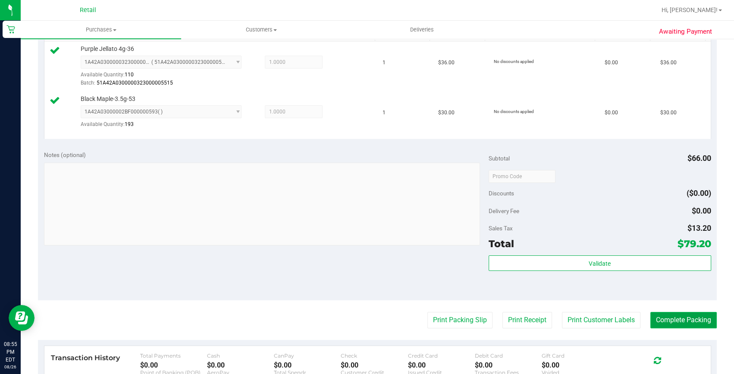
click at [653, 317] on button "Complete Packing" at bounding box center [683, 320] width 66 height 16
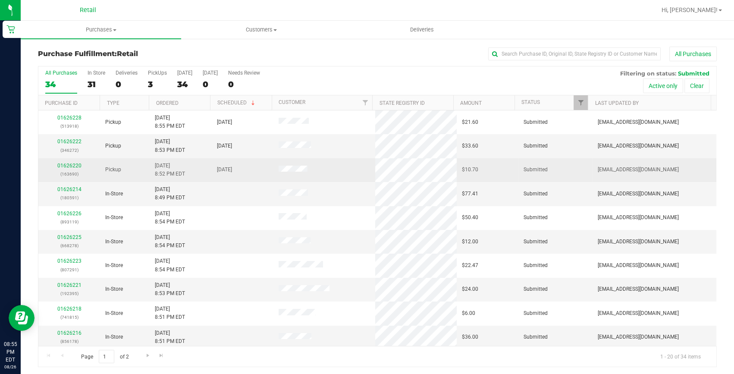
click at [63, 168] on div "01626220 (163690)" at bounding box center [69, 170] width 51 height 16
click at [66, 166] on link "01626220" at bounding box center [69, 166] width 24 height 6
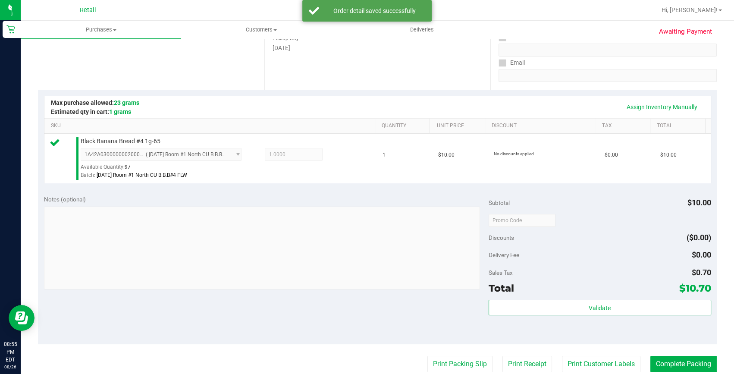
scroll to position [156, 0]
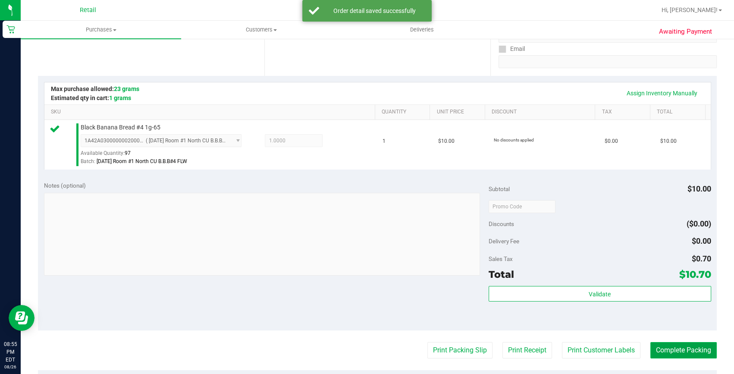
click at [680, 342] on button "Complete Packing" at bounding box center [683, 350] width 66 height 16
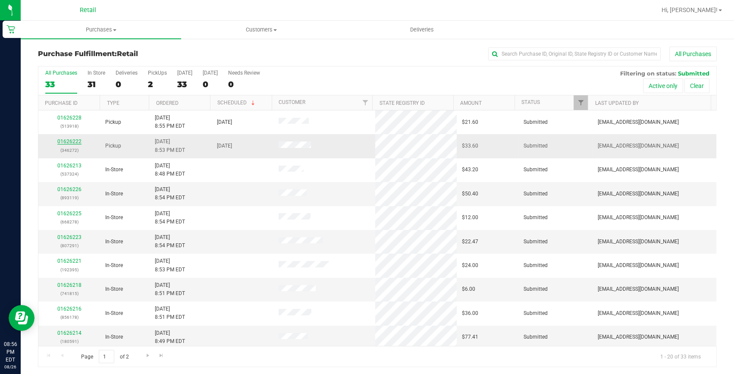
click at [70, 140] on link "01626222" at bounding box center [69, 141] width 24 height 6
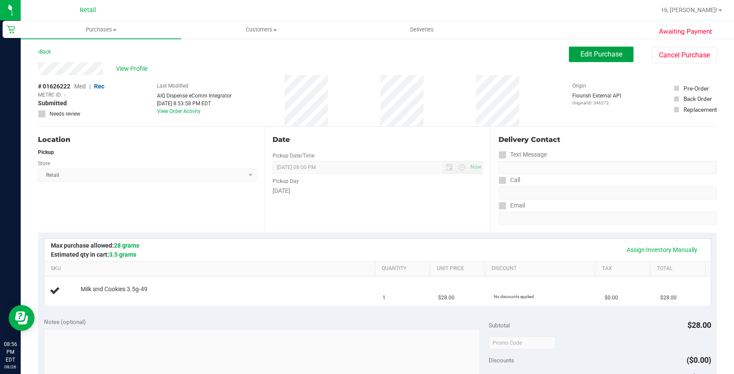
click at [569, 57] on button "Edit Purchase" at bounding box center [601, 55] width 65 height 16
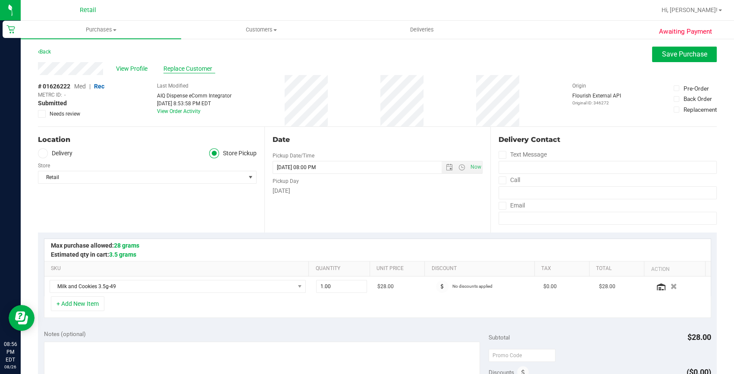
click at [183, 66] on span "Replace Customer" at bounding box center [189, 68] width 52 height 9
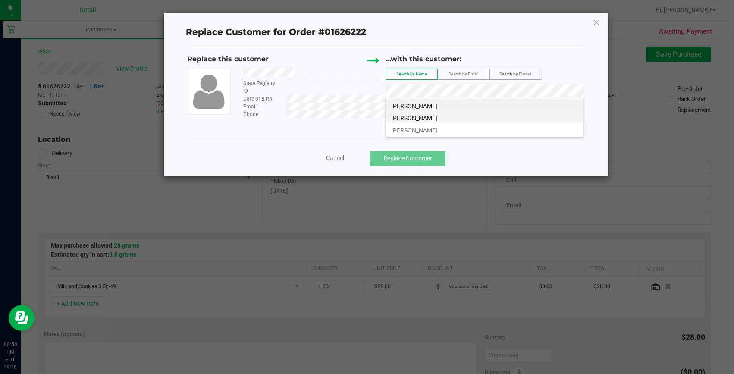
click at [419, 116] on span "Nathaniel Dufresne" at bounding box center [414, 118] width 46 height 7
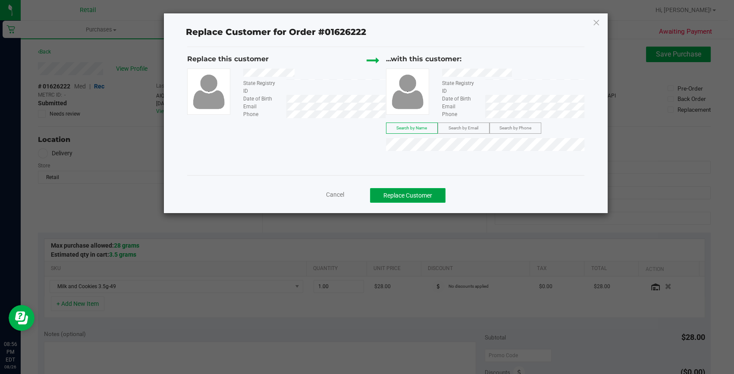
click at [416, 192] on button "Replace Customer" at bounding box center [407, 195] width 75 height 15
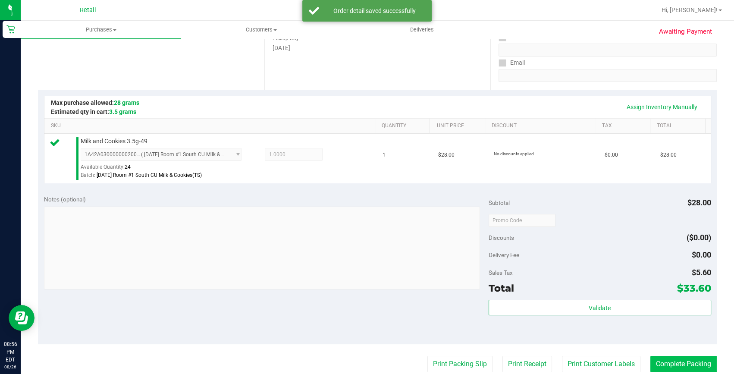
scroll to position [156, 0]
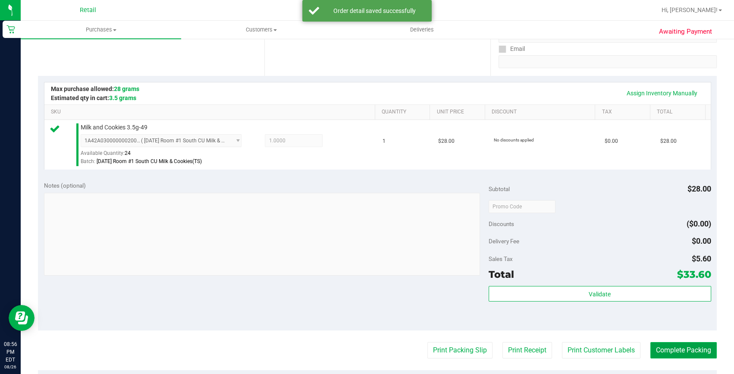
click at [676, 343] on button "Complete Packing" at bounding box center [683, 350] width 66 height 16
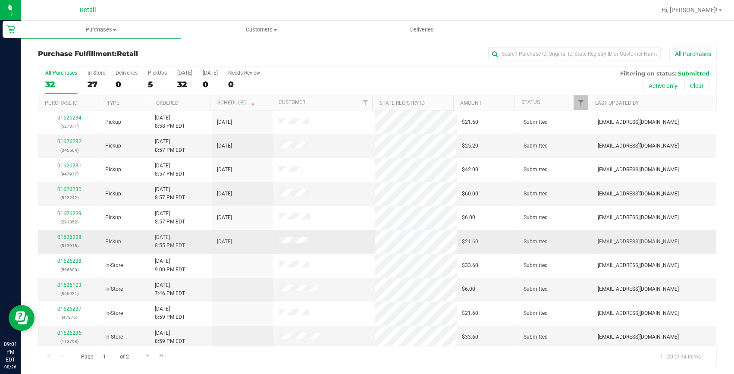
click at [76, 236] on link "01626228" at bounding box center [69, 237] width 24 height 6
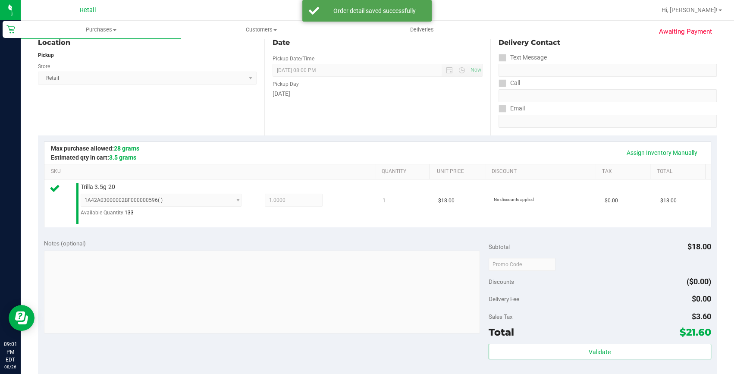
scroll to position [156, 0]
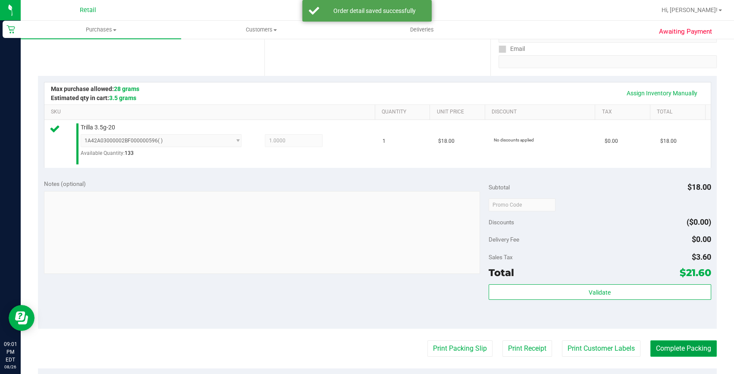
click at [691, 350] on button "Complete Packing" at bounding box center [683, 348] width 66 height 16
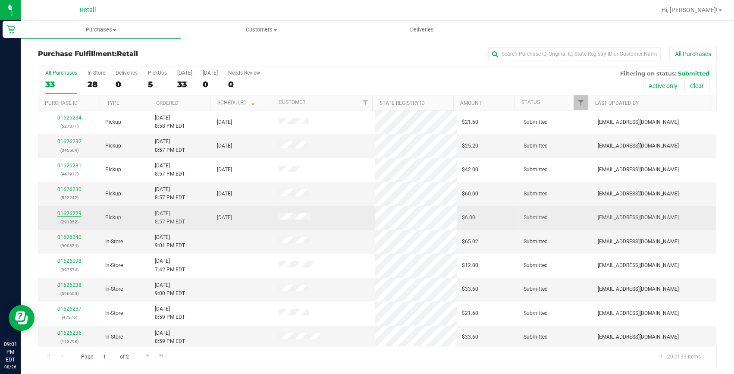
click at [62, 213] on link "01626229" at bounding box center [69, 213] width 24 height 6
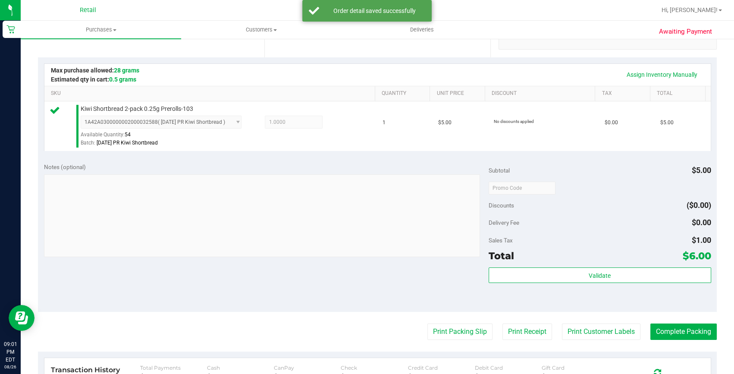
scroll to position [196, 0]
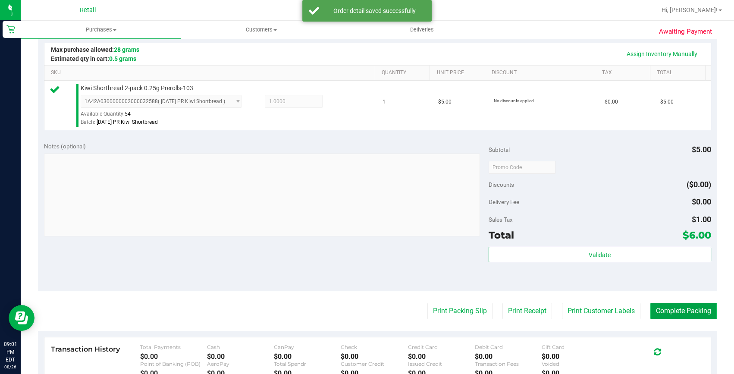
click at [663, 305] on button "Complete Packing" at bounding box center [683, 311] width 66 height 16
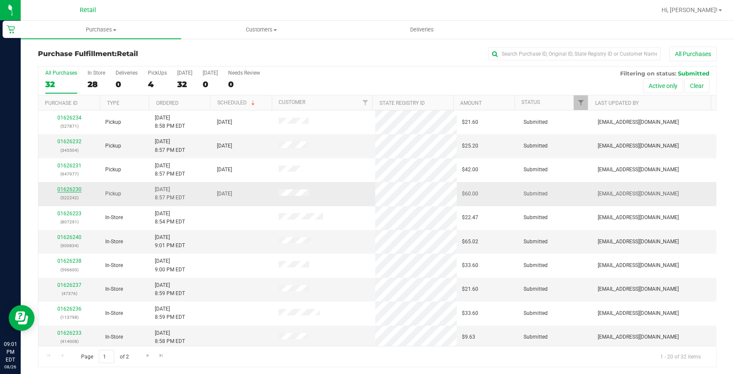
click at [67, 187] on link "01626230" at bounding box center [69, 189] width 24 height 6
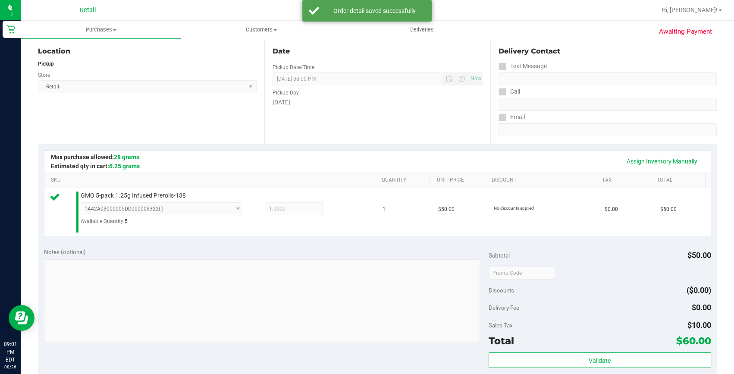
scroll to position [196, 0]
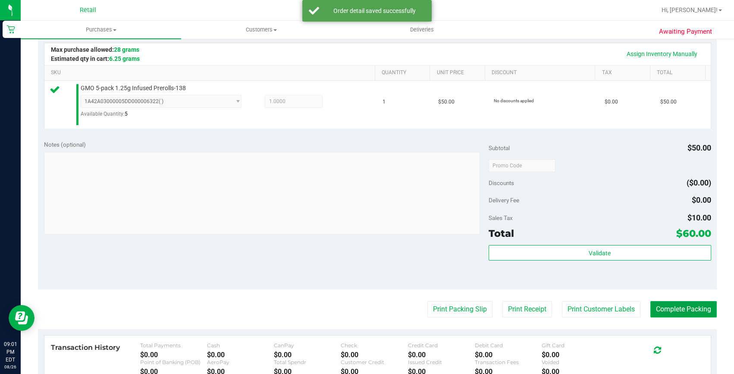
click at [682, 310] on button "Complete Packing" at bounding box center [683, 309] width 66 height 16
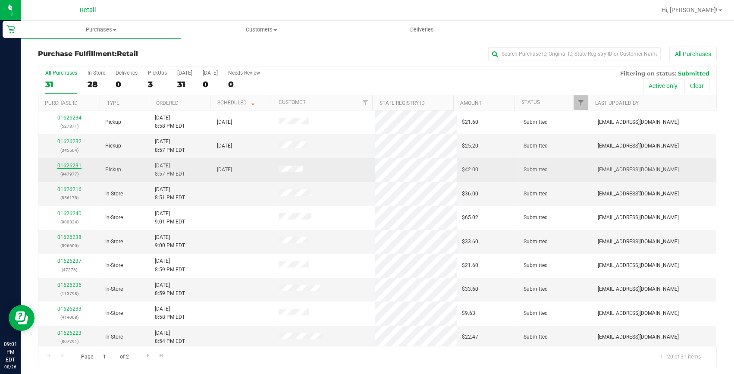
click at [75, 168] on link "01626231" at bounding box center [69, 166] width 24 height 6
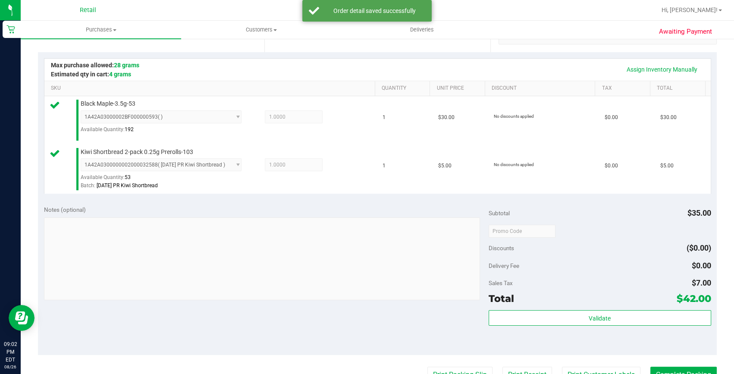
scroll to position [196, 0]
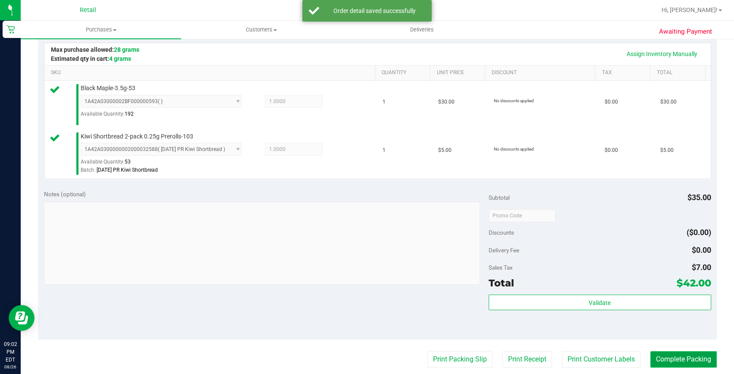
click at [677, 360] on button "Complete Packing" at bounding box center [683, 359] width 66 height 16
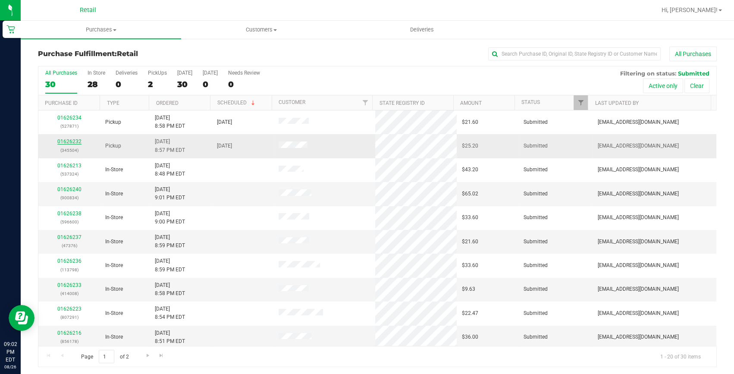
click at [76, 141] on link "01626232" at bounding box center [69, 141] width 24 height 6
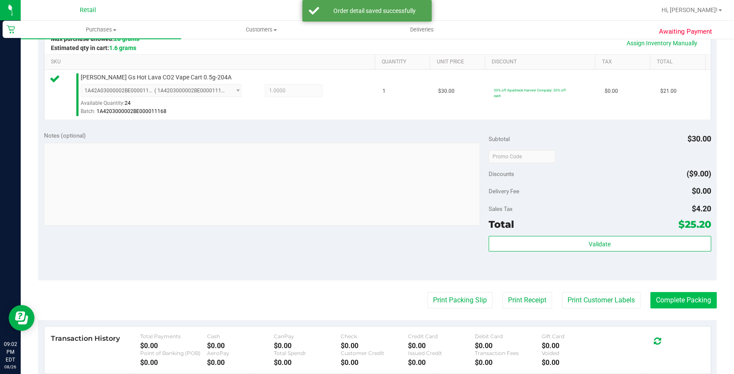
scroll to position [235, 0]
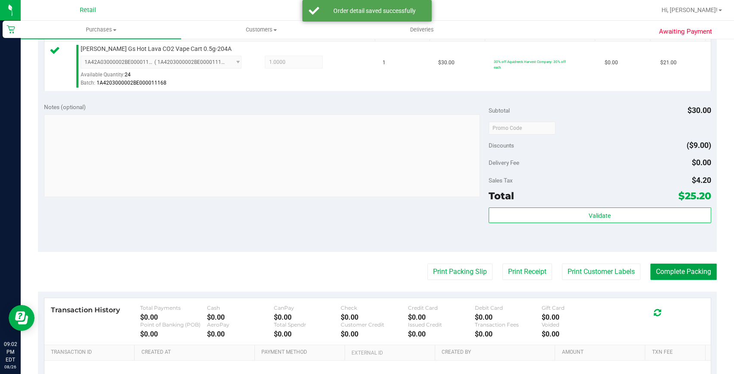
drag, startPoint x: 676, startPoint y: 275, endPoint x: 635, endPoint y: 273, distance: 40.6
click at [676, 275] on button "Complete Packing" at bounding box center [683, 271] width 66 height 16
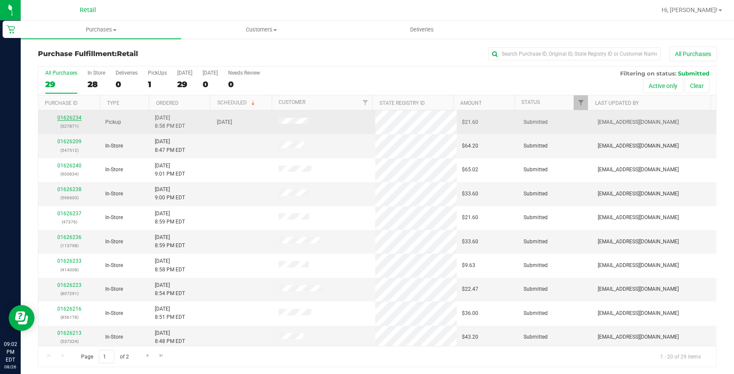
click at [77, 115] on link "01626234" at bounding box center [69, 118] width 24 height 6
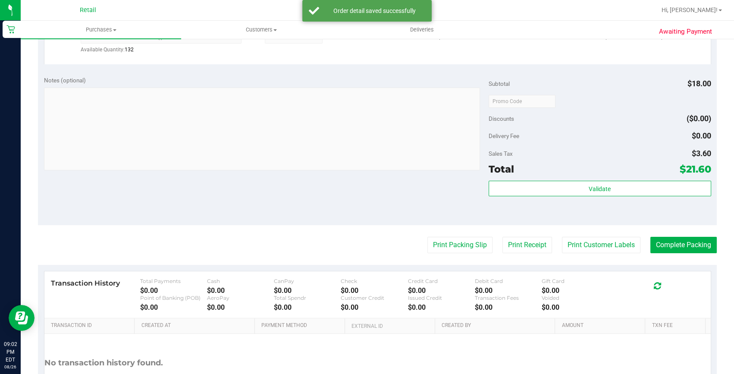
scroll to position [313, 0]
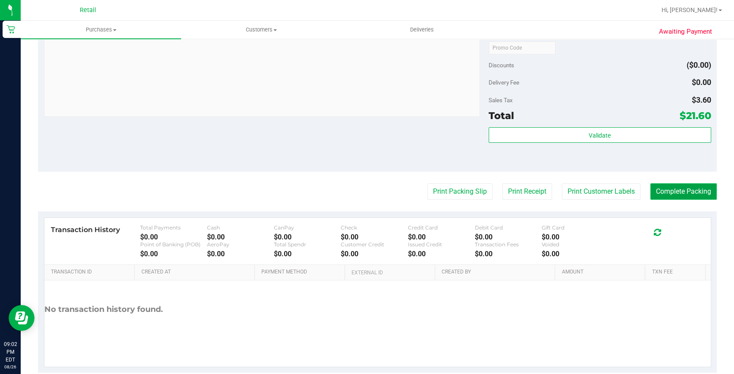
click at [678, 193] on button "Complete Packing" at bounding box center [683, 191] width 66 height 16
